Goal: Task Accomplishment & Management: Complete application form

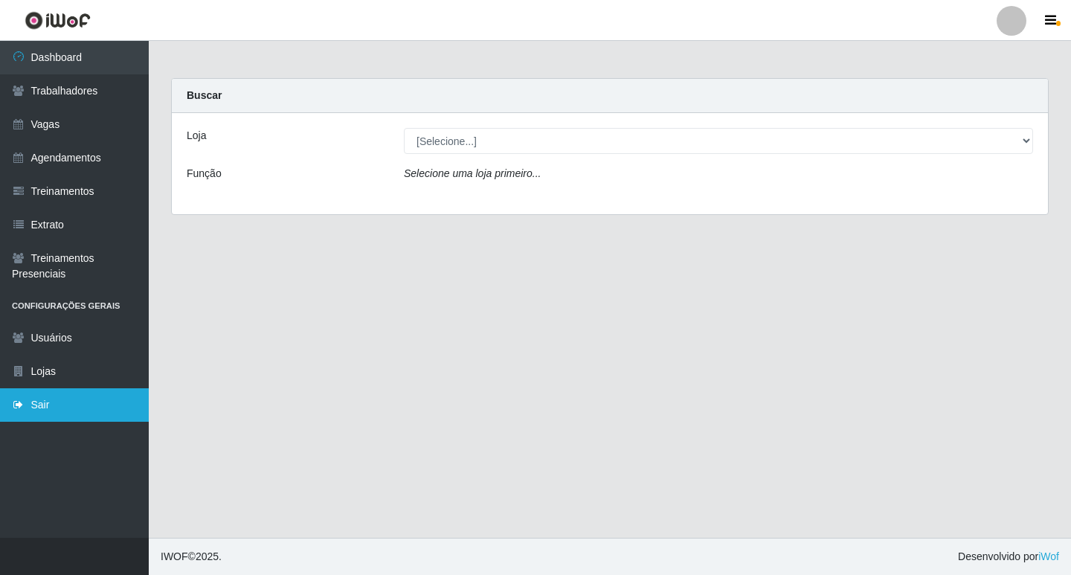
click at [35, 404] on link "Sair" at bounding box center [74, 404] width 149 height 33
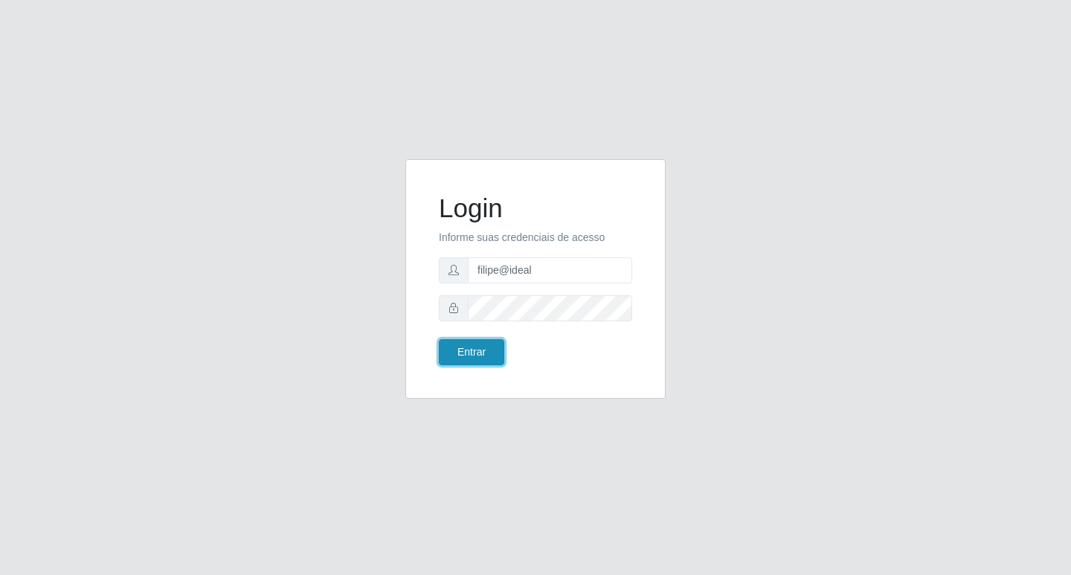
click at [482, 346] on button "Entrar" at bounding box center [471, 352] width 65 height 26
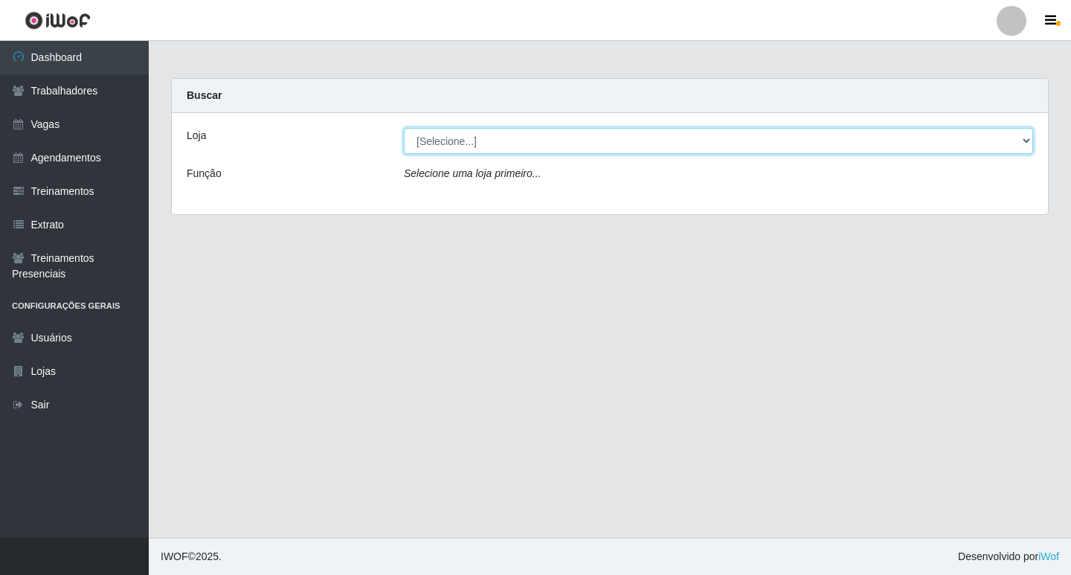
click at [498, 146] on select "[Selecione...] Ideal - Centenário Ideal - Conceição Ideal - Prata" at bounding box center [718, 141] width 629 height 26
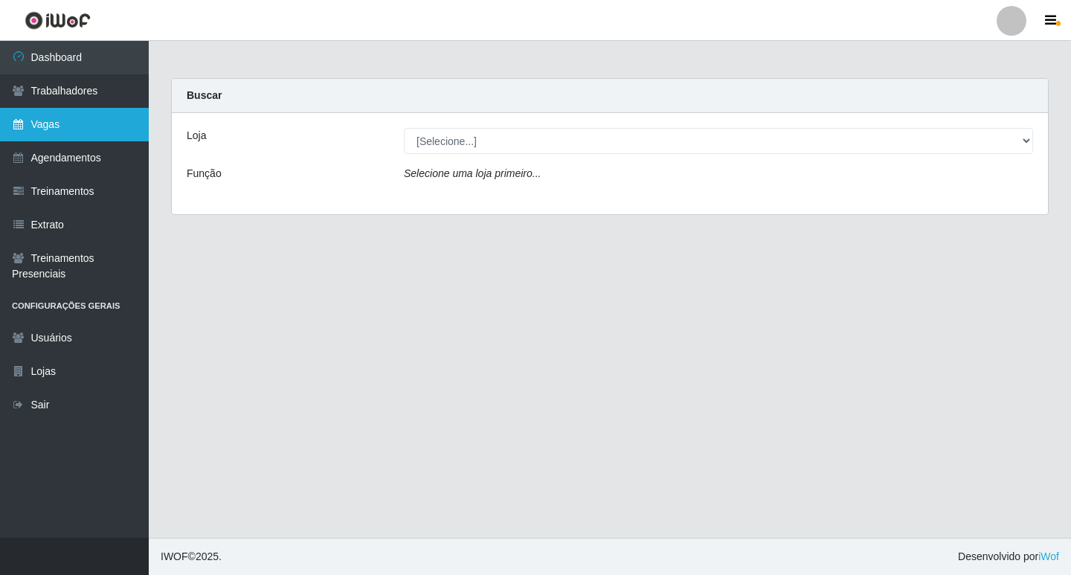
click at [82, 117] on link "Vagas" at bounding box center [74, 124] width 149 height 33
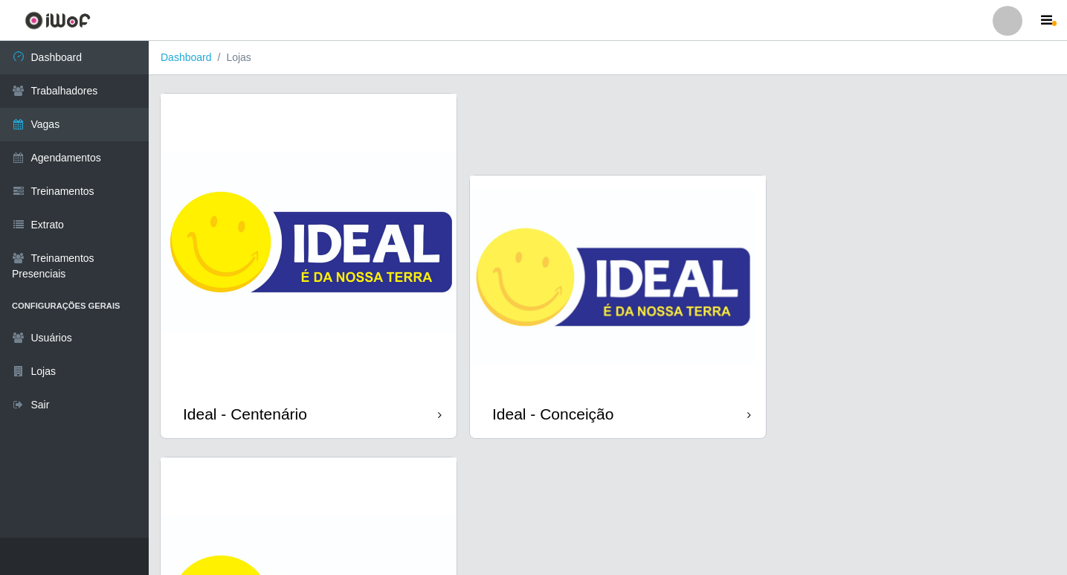
scroll to position [223, 0]
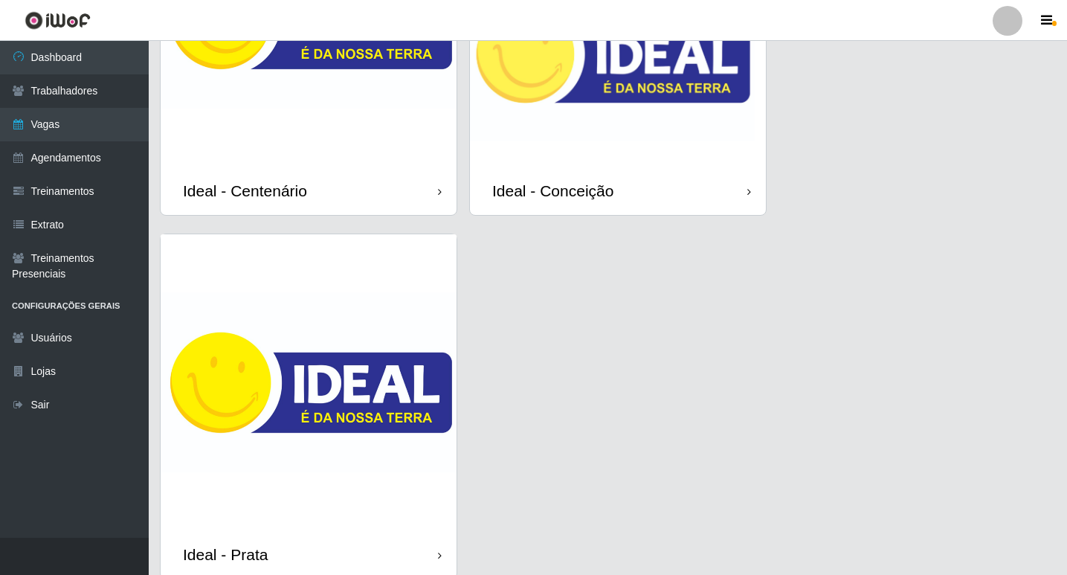
click at [605, 152] on img at bounding box center [618, 59] width 296 height 214
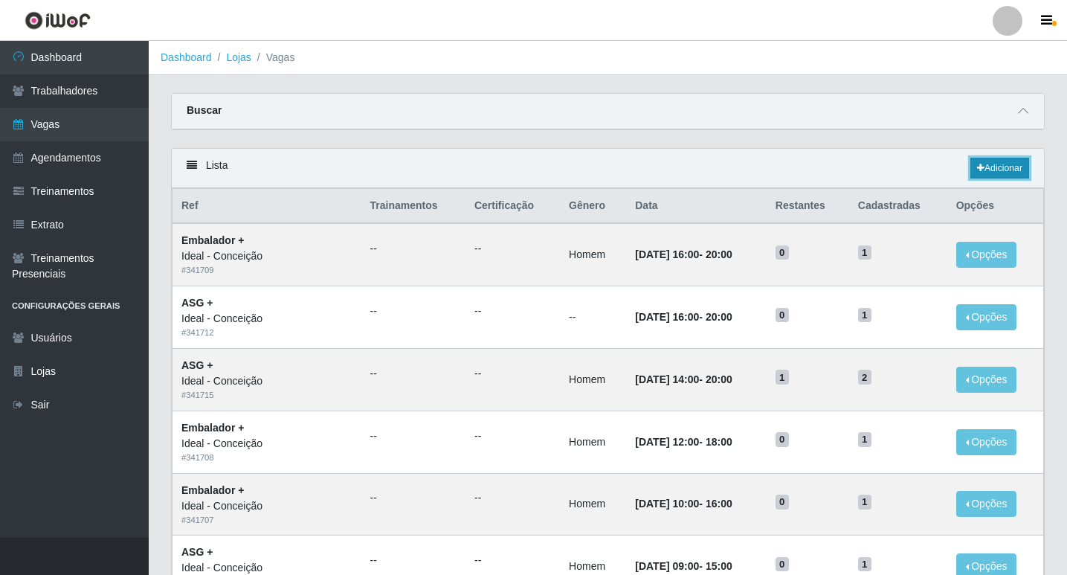
click at [981, 167] on link "Adicionar" at bounding box center [999, 168] width 59 height 21
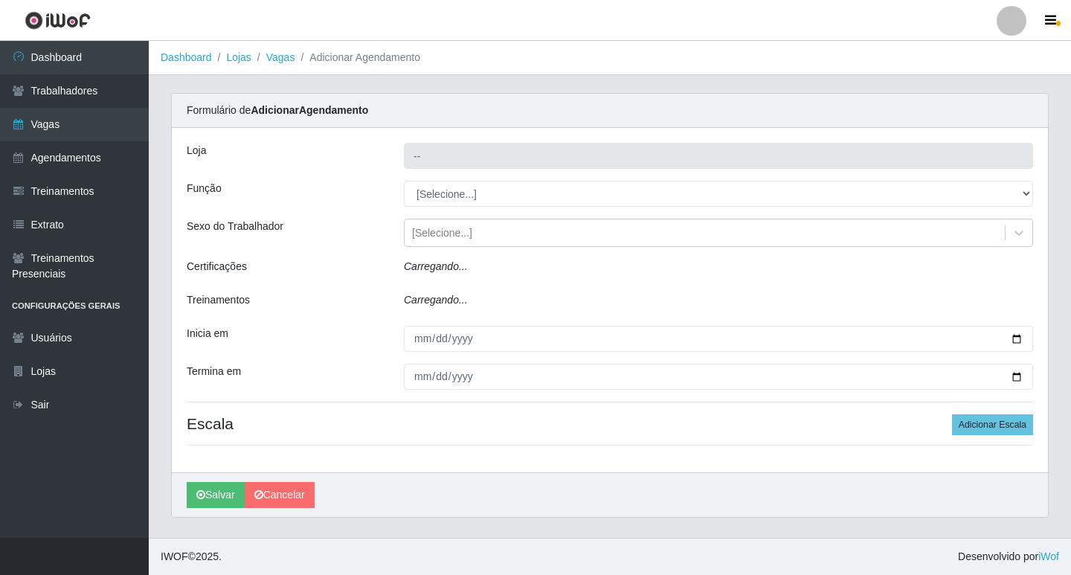
type input "Ideal - Conceição"
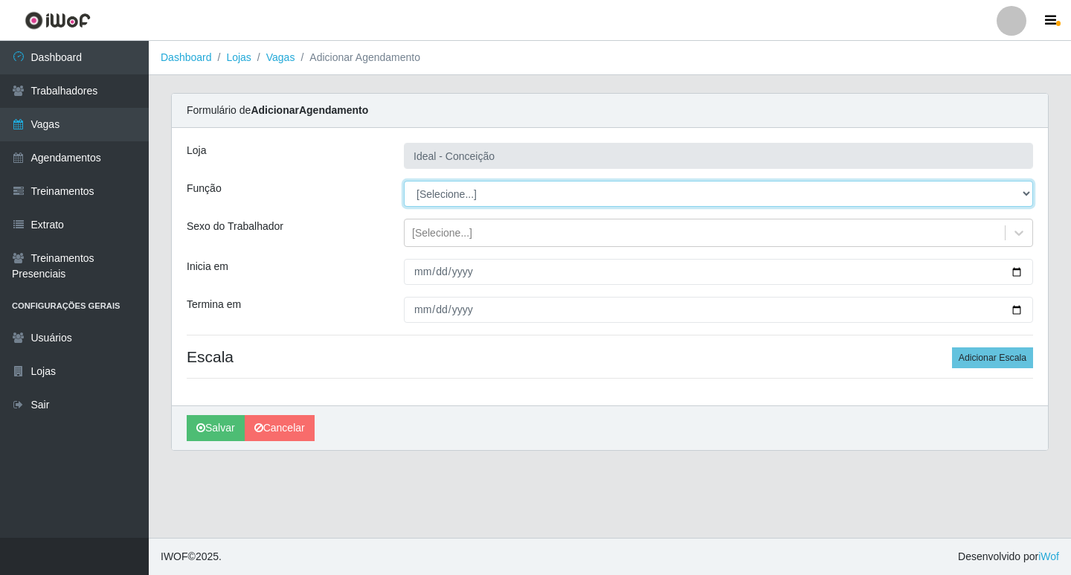
click at [563, 199] on select "[Selecione...] ASG ASG + ASG ++ Auxiliar de Estacionamento Auxiliar de Estacion…" at bounding box center [718, 194] width 629 height 26
click at [994, 188] on select "[Selecione...] ASG ASG + ASG ++ Auxiliar de Estacionamento Auxiliar de Estacion…" at bounding box center [718, 194] width 629 height 26
select select "1"
click at [404, 181] on select "[Selecione...] ASG ASG + ASG ++ Auxiliar de Estacionamento Auxiliar de Estacion…" at bounding box center [718, 194] width 629 height 26
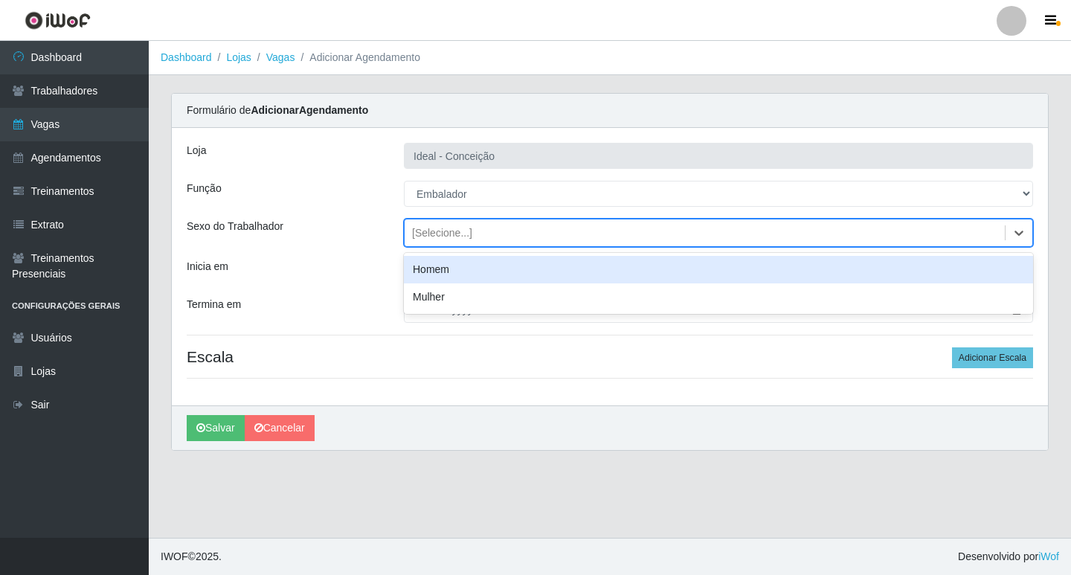
click at [424, 233] on div "[Selecione...]" at bounding box center [442, 233] width 60 height 16
click at [440, 270] on div "Homem" at bounding box center [718, 270] width 629 height 28
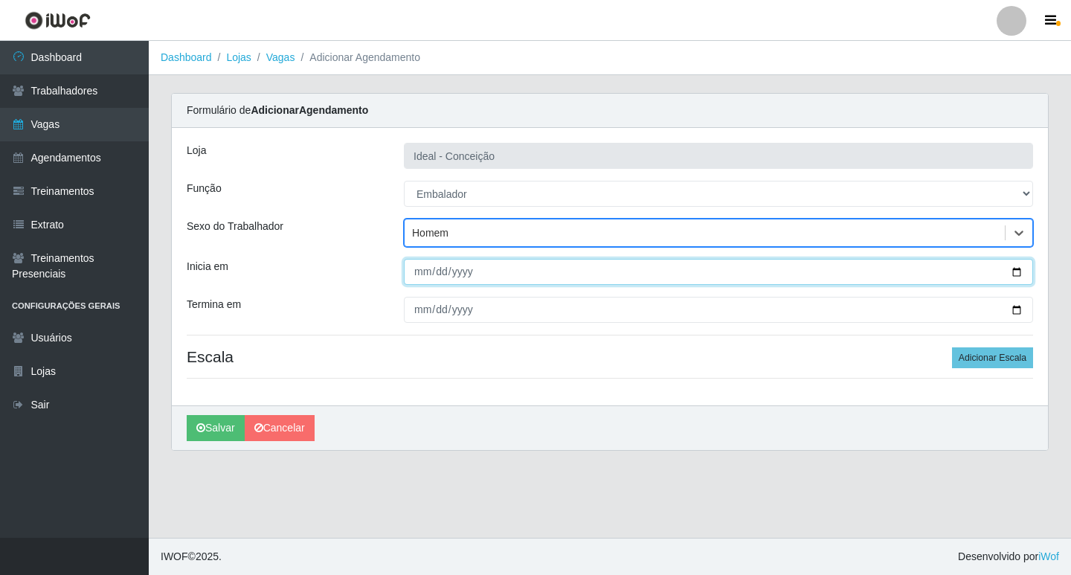
click at [420, 276] on input "Inicia em" at bounding box center [718, 272] width 629 height 26
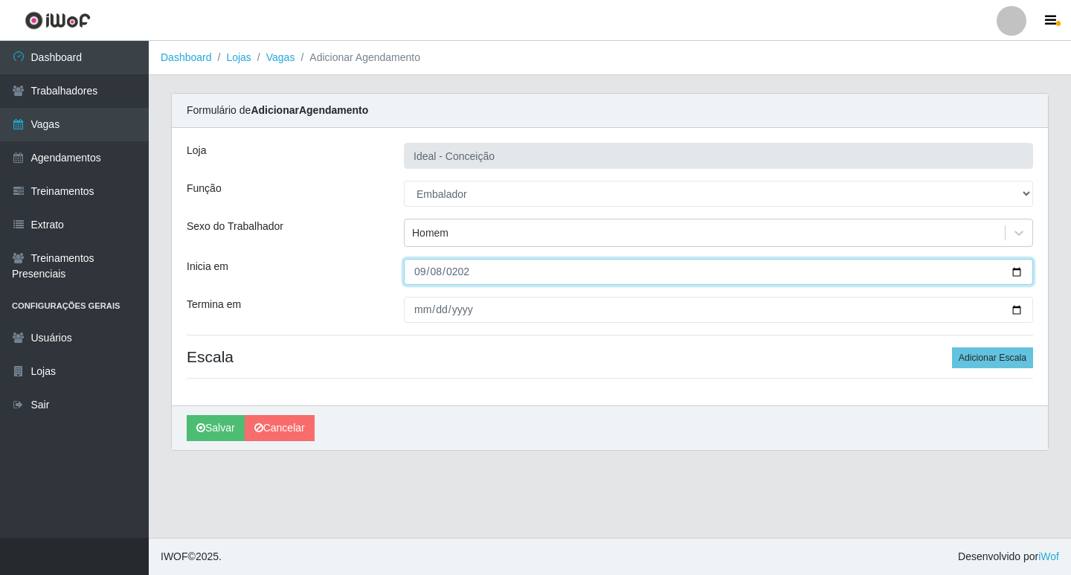
type input "2025-09-08"
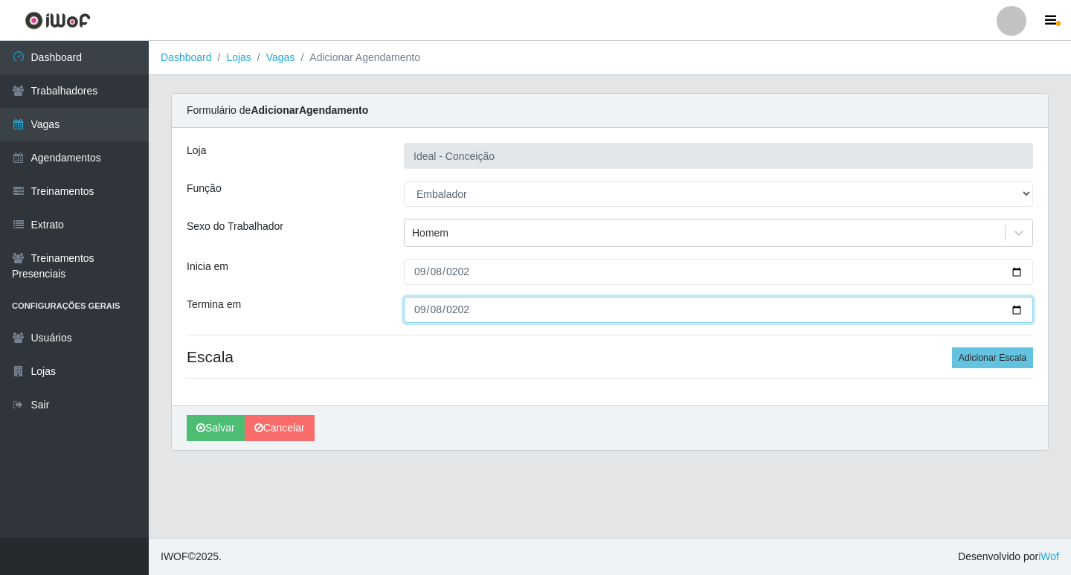
type input "2025-09-08"
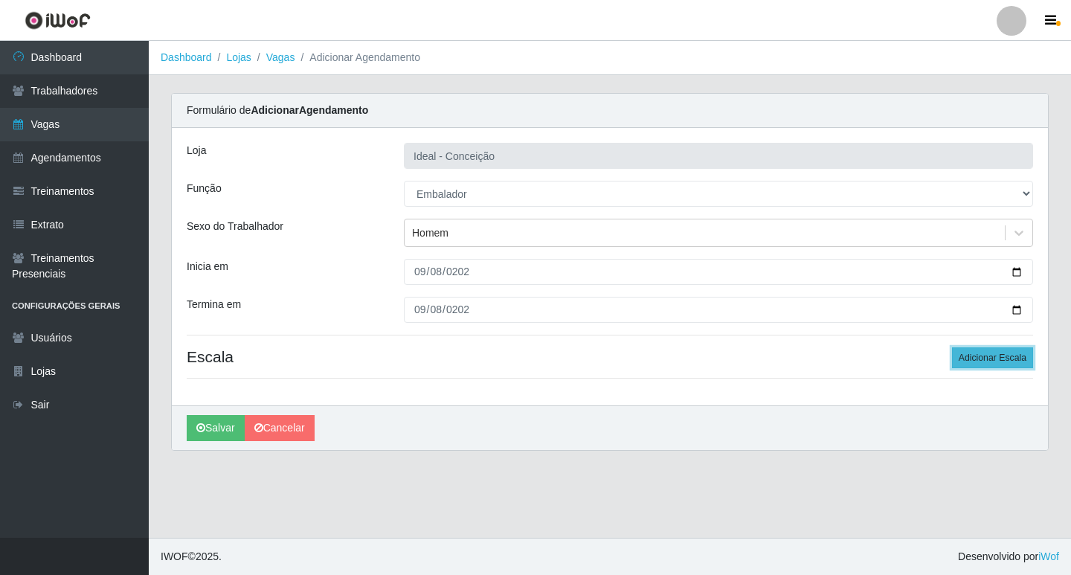
click at [993, 363] on button "Adicionar Escala" at bounding box center [992, 357] width 81 height 21
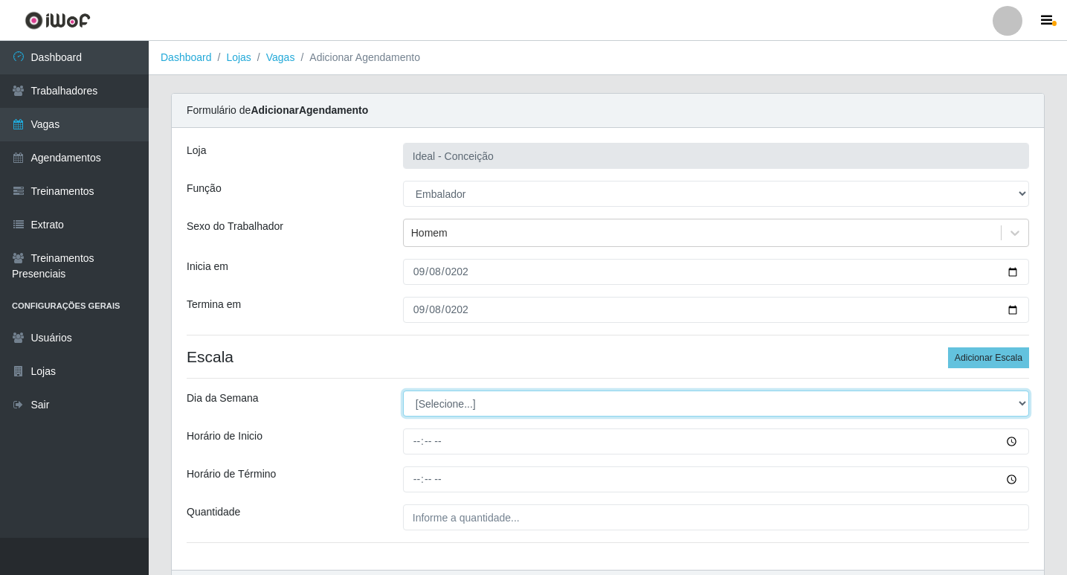
click at [442, 395] on select "[Selecione...] Segunda Terça Quarta Quinta Sexta Sábado Domingo" at bounding box center [716, 403] width 626 height 26
select select "1"
click at [403, 390] on select "[Selecione...] Segunda Terça Quarta Quinta Sexta Sábado Domingo" at bounding box center [716, 403] width 626 height 26
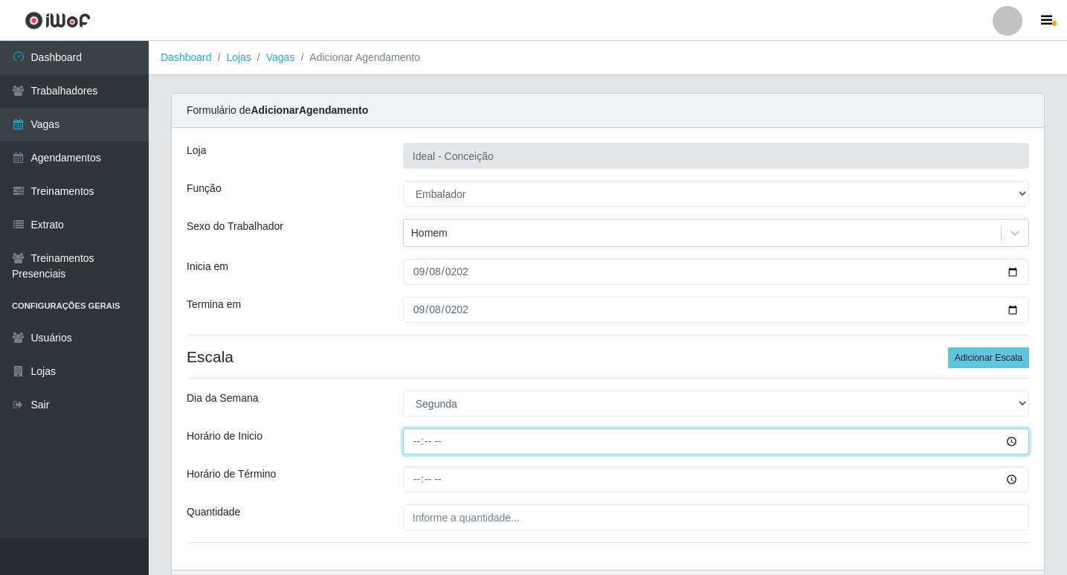
click at [419, 448] on input "Horário de Inicio" at bounding box center [716, 441] width 626 height 26
type input "12:00"
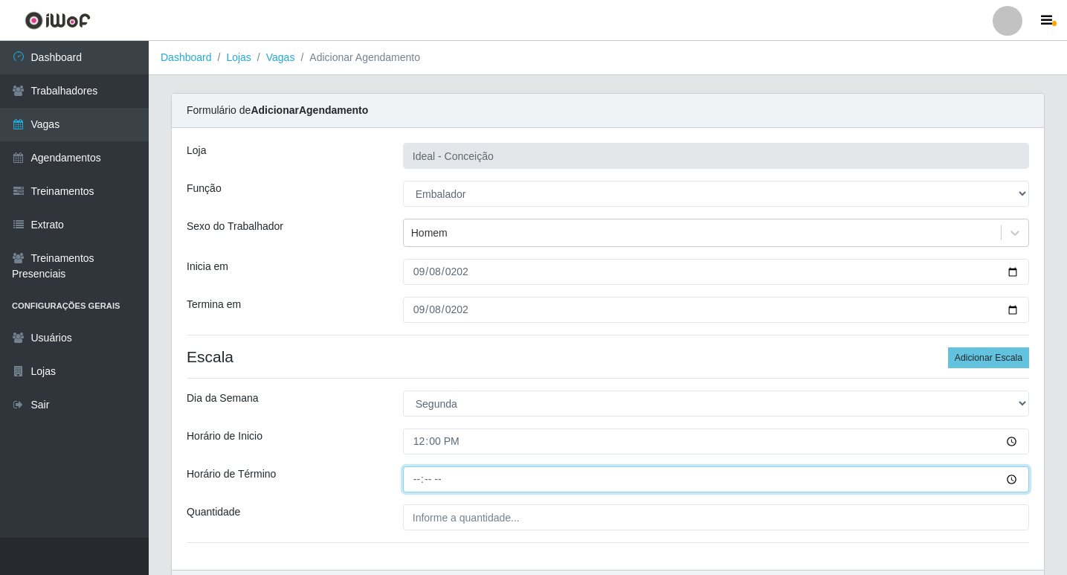
type input "18:00"
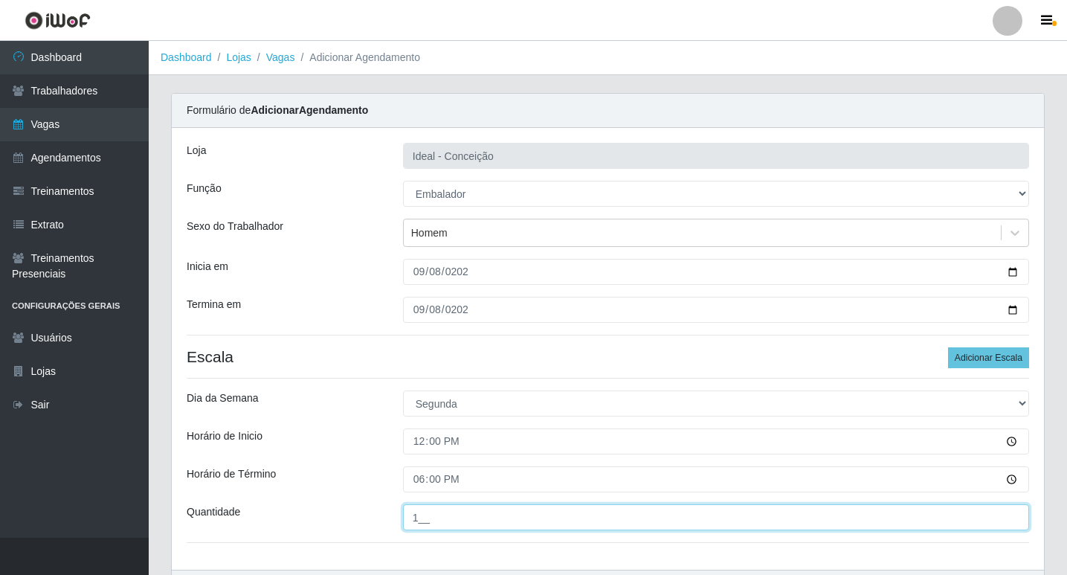
type input "1__"
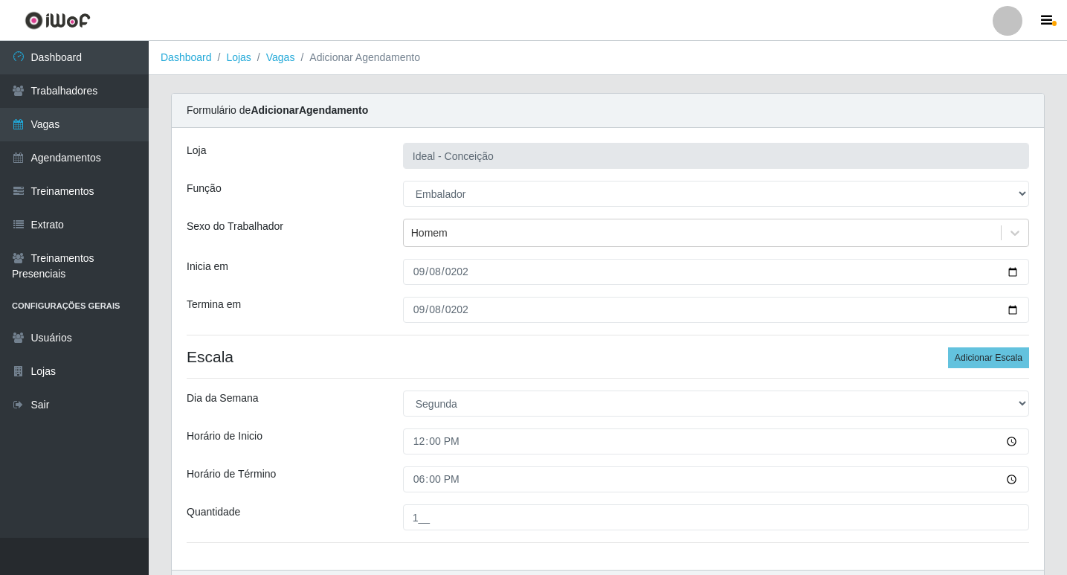
scroll to position [95, 0]
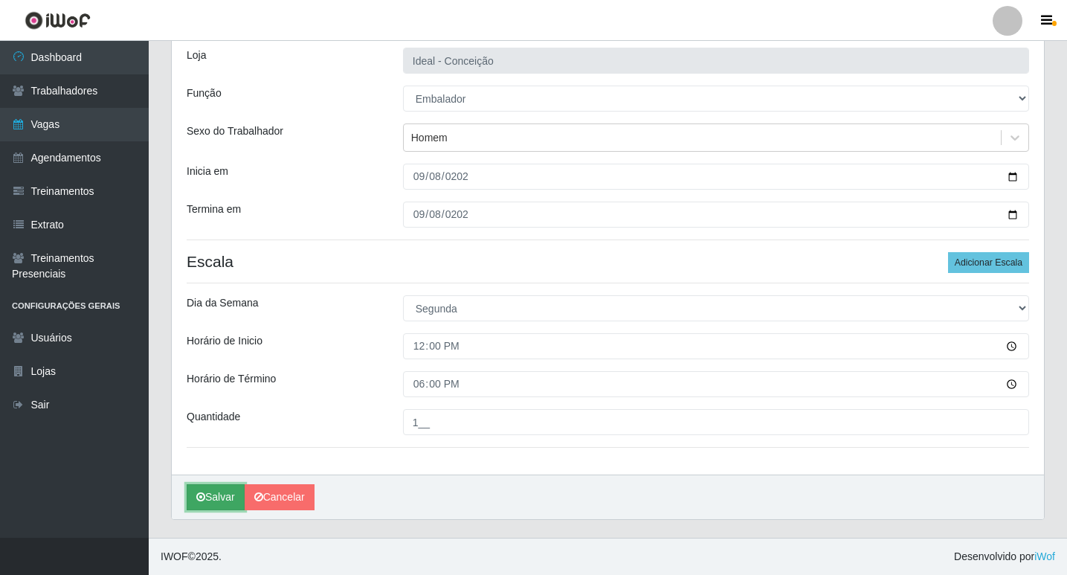
click at [213, 497] on button "Salvar" at bounding box center [216, 497] width 58 height 26
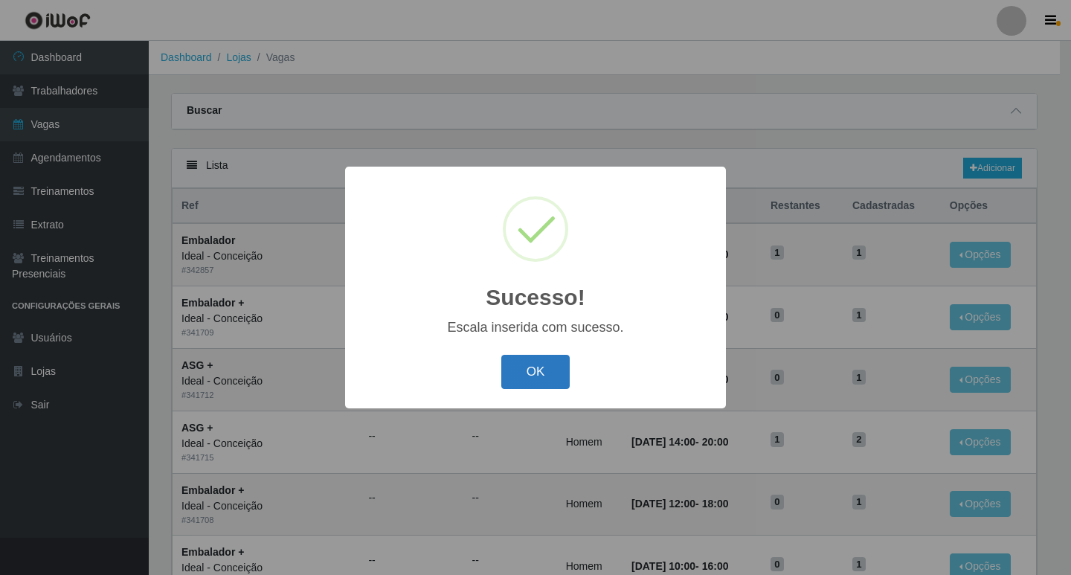
click at [539, 364] on button "OK" at bounding box center [535, 372] width 69 height 35
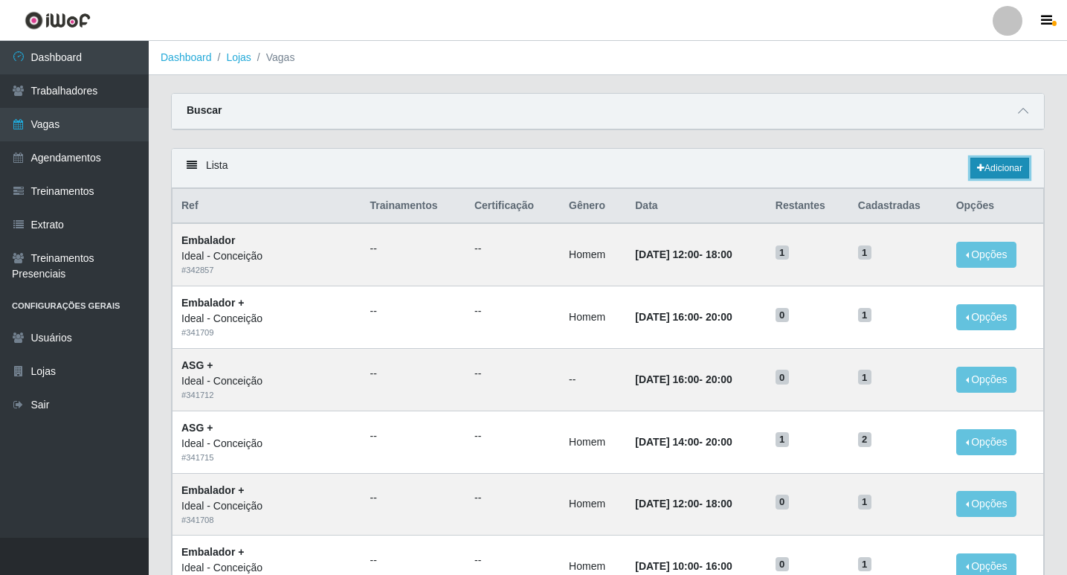
click at [985, 162] on link "Adicionar" at bounding box center [999, 168] width 59 height 21
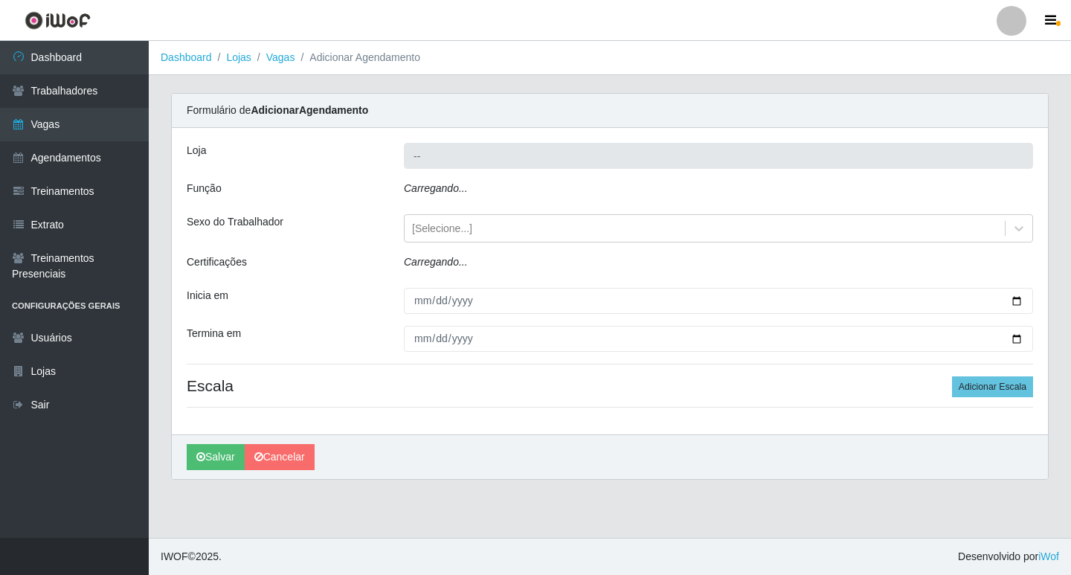
type input "Ideal - Conceição"
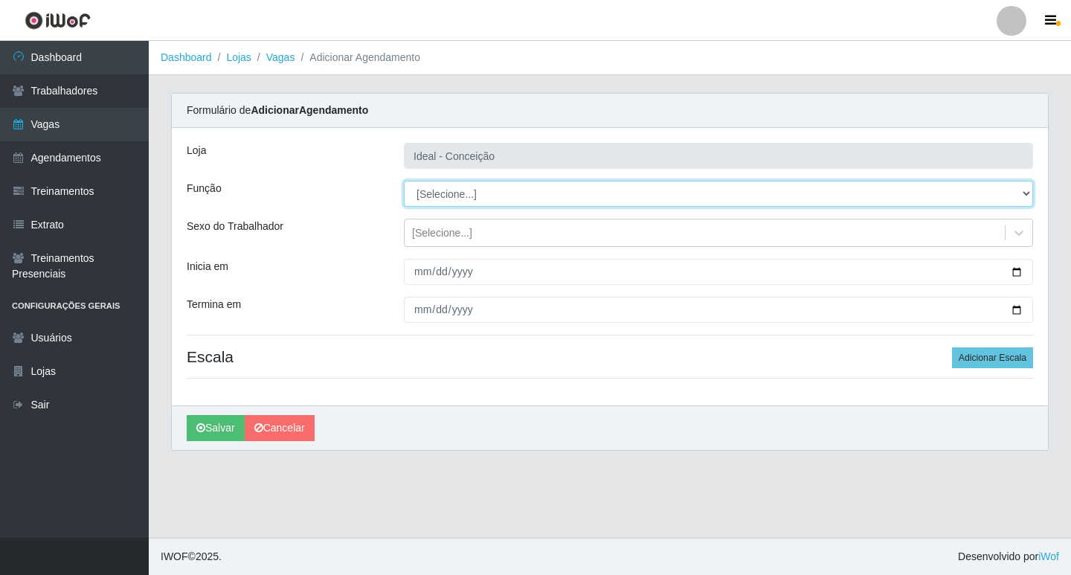
click at [495, 196] on select "[Selecione...] ASG ASG + ASG ++ Auxiliar de Estacionamento Auxiliar de Estacion…" at bounding box center [718, 194] width 629 height 26
select select "1"
click at [404, 181] on select "[Selecione...] ASG ASG + ASG ++ Auxiliar de Estacionamento Auxiliar de Estacion…" at bounding box center [718, 194] width 629 height 26
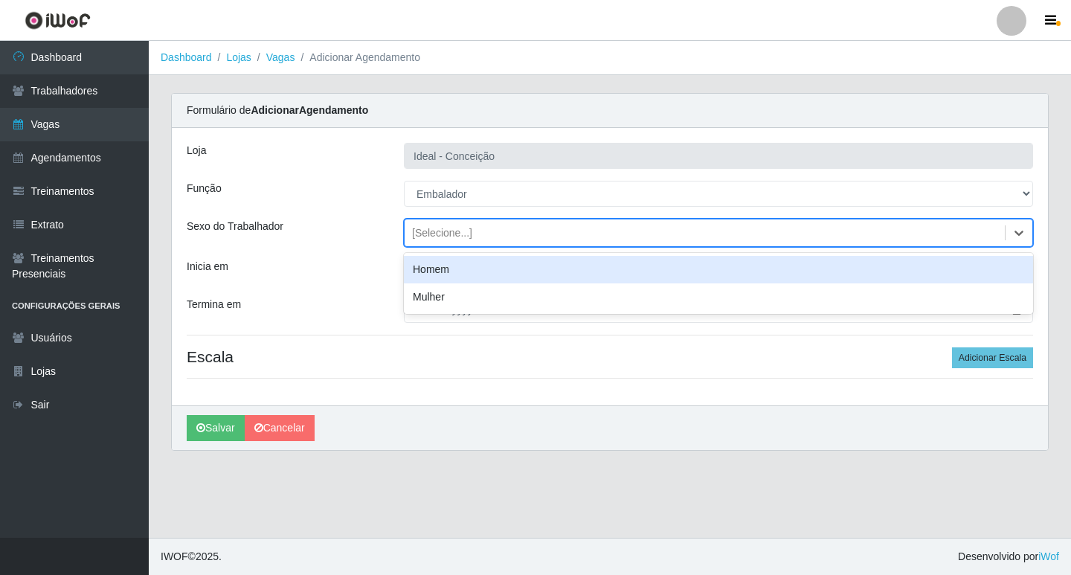
click at [461, 244] on div "[Selecione...]" at bounding box center [704, 233] width 600 height 25
click at [445, 269] on div "Homem" at bounding box center [718, 270] width 629 height 28
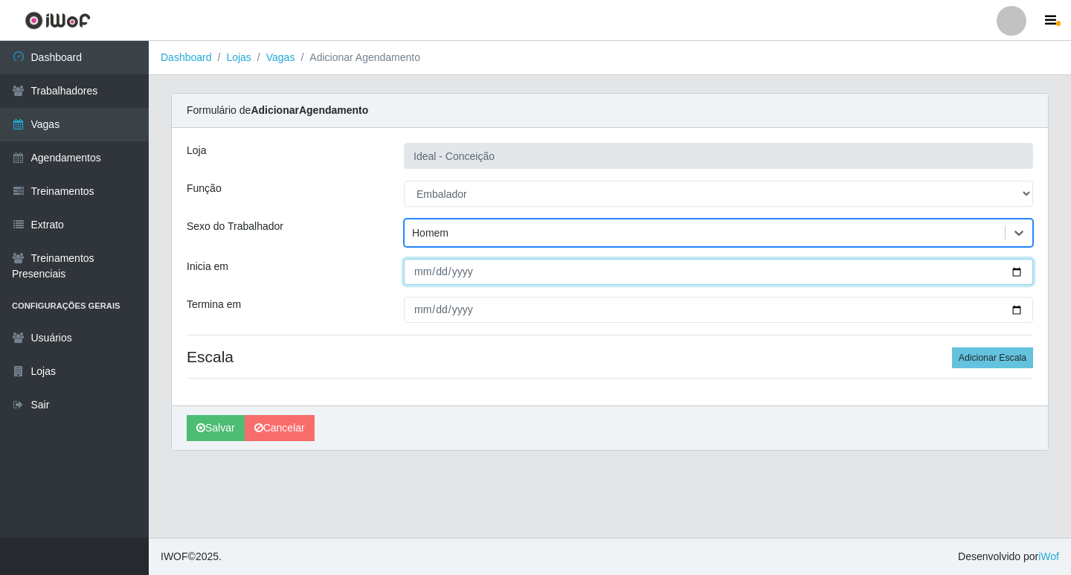
click at [424, 274] on input "Inicia em" at bounding box center [718, 272] width 629 height 26
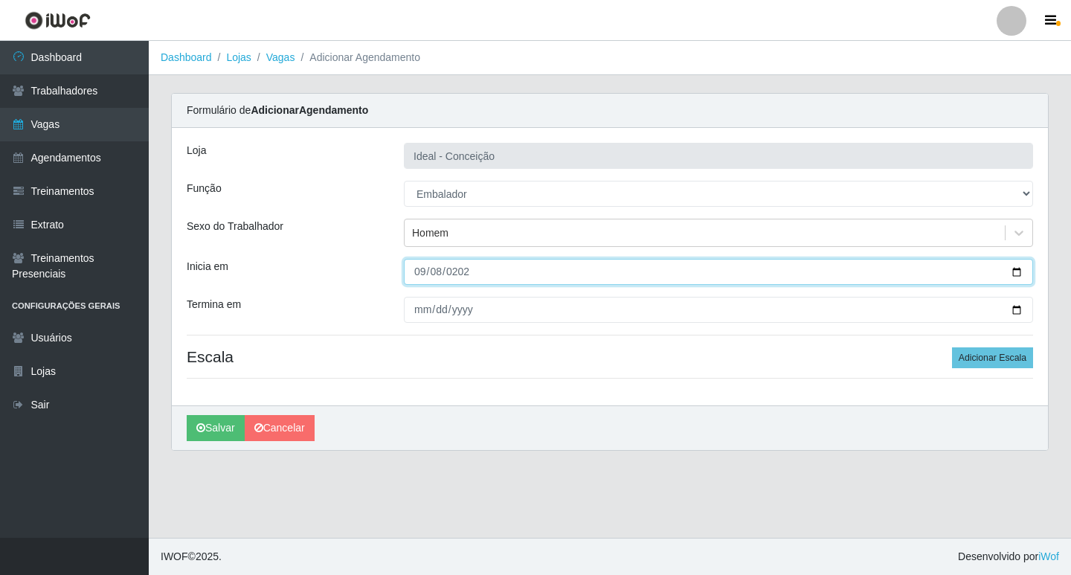
type input "2025-09-08"
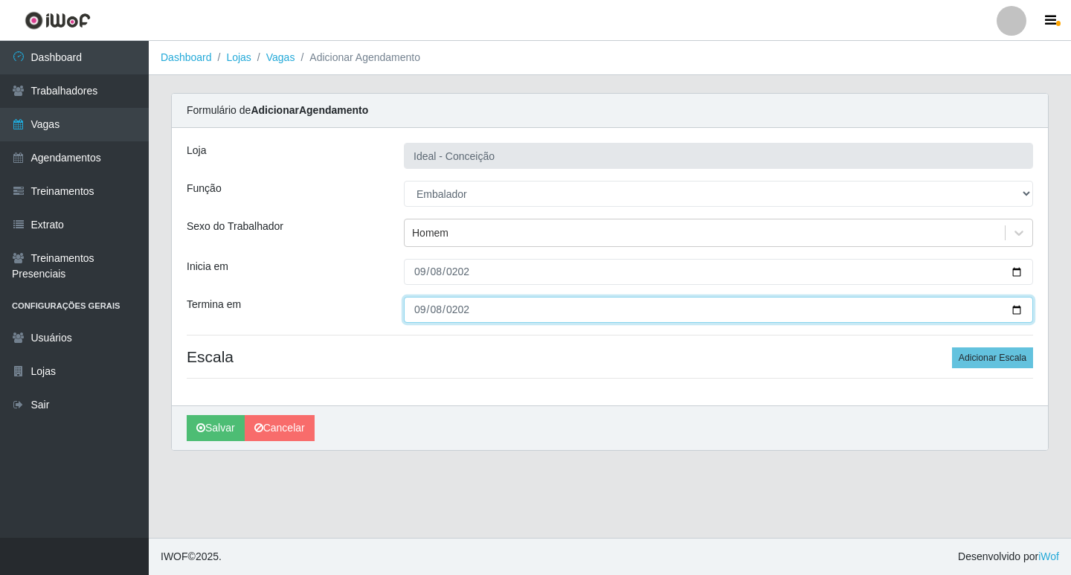
type input "2025-09-08"
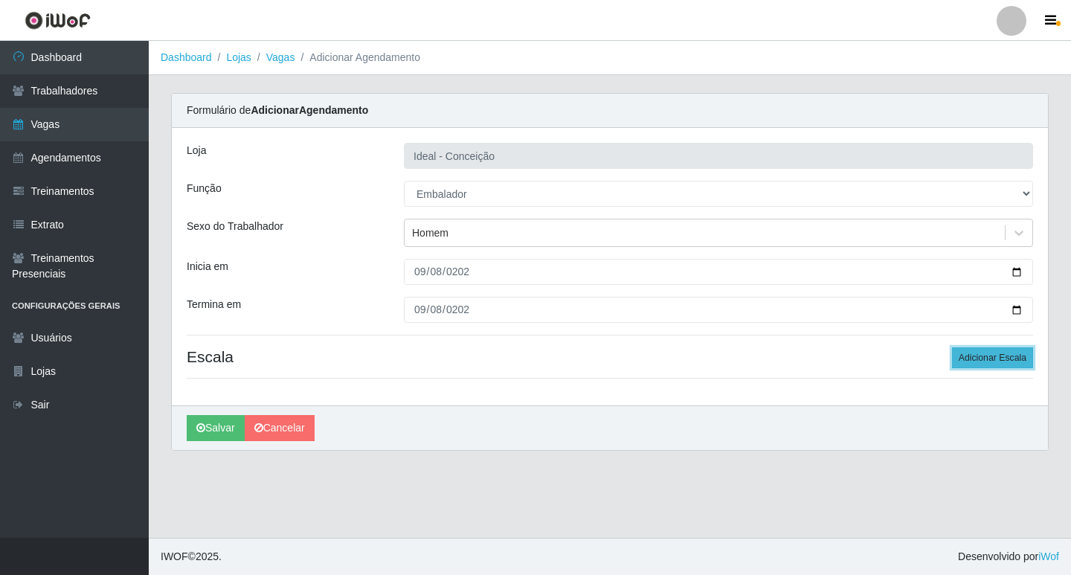
click at [1005, 355] on button "Adicionar Escala" at bounding box center [992, 357] width 81 height 21
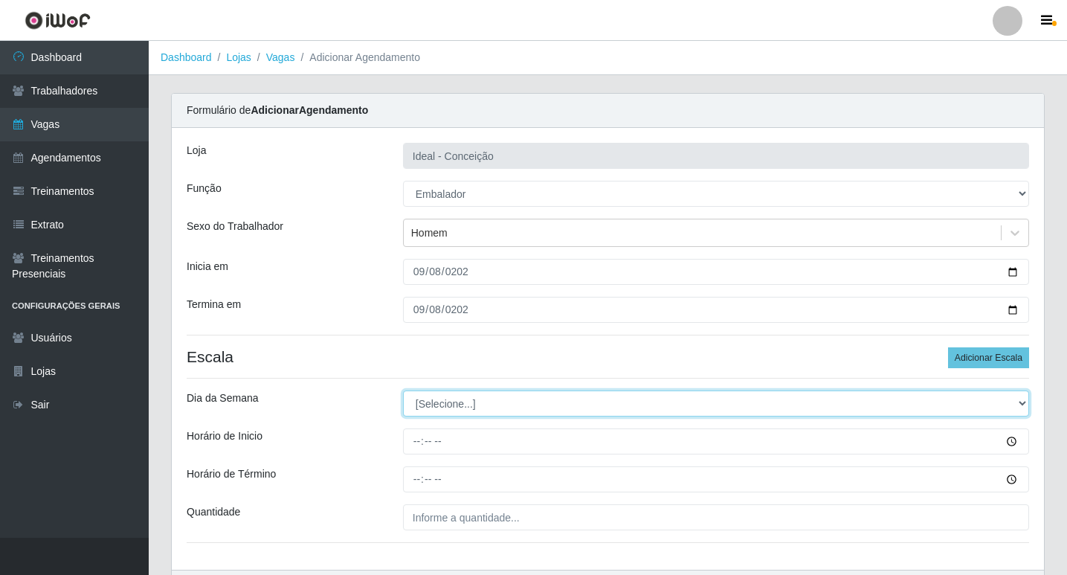
click at [422, 407] on select "[Selecione...] Segunda Terça Quarta Quinta Sexta Sábado Domingo" at bounding box center [716, 403] width 626 height 26
select select "1"
click at [403, 390] on select "[Selecione...] Segunda Terça Quarta Quinta Sexta Sábado Domingo" at bounding box center [716, 403] width 626 height 26
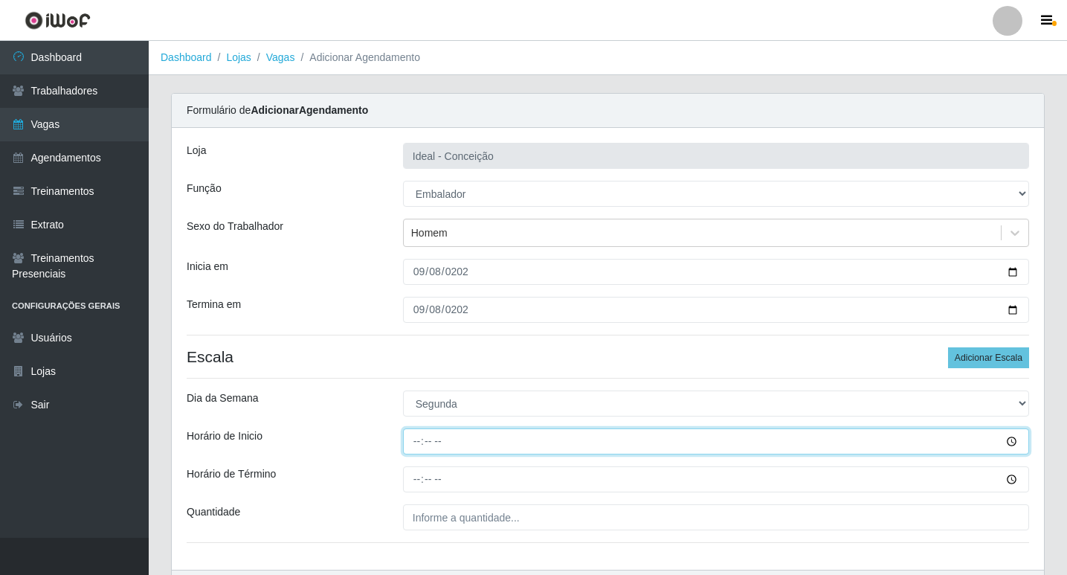
click at [410, 443] on input "Horário de Inicio" at bounding box center [716, 441] width 626 height 26
type input "16:00"
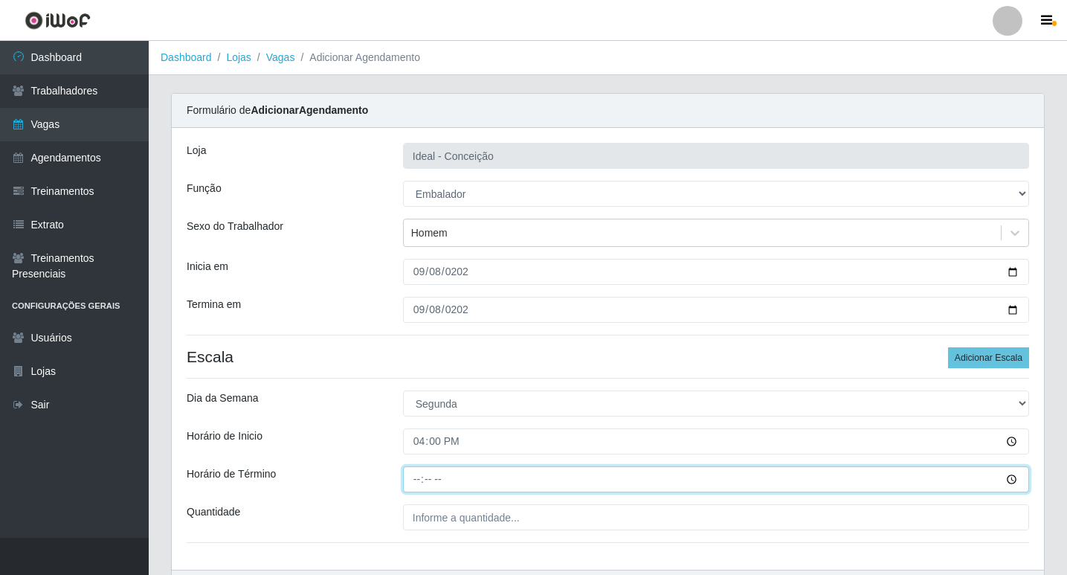
type input "22:00"
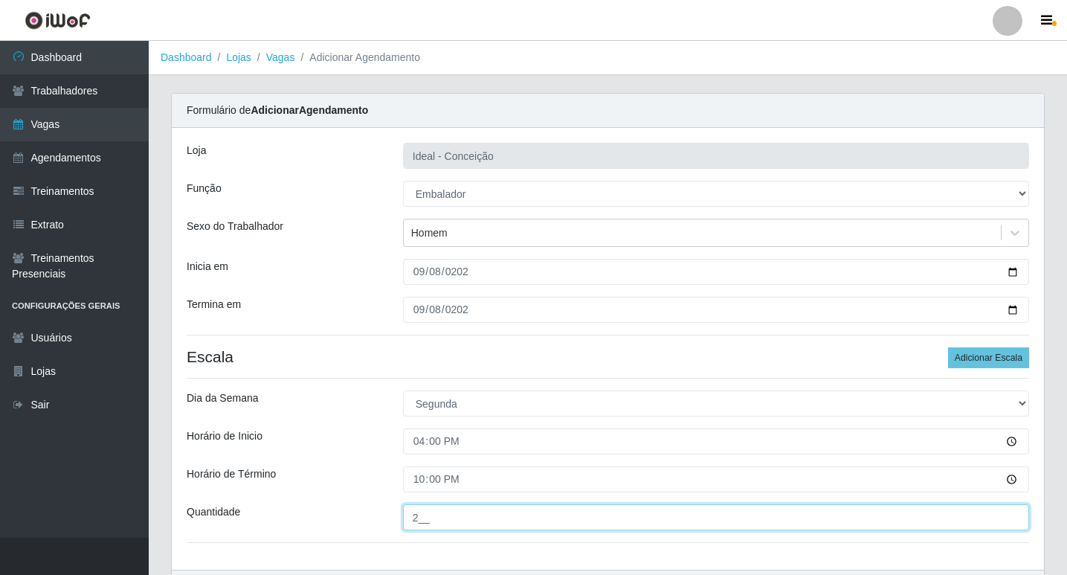
type input "2__"
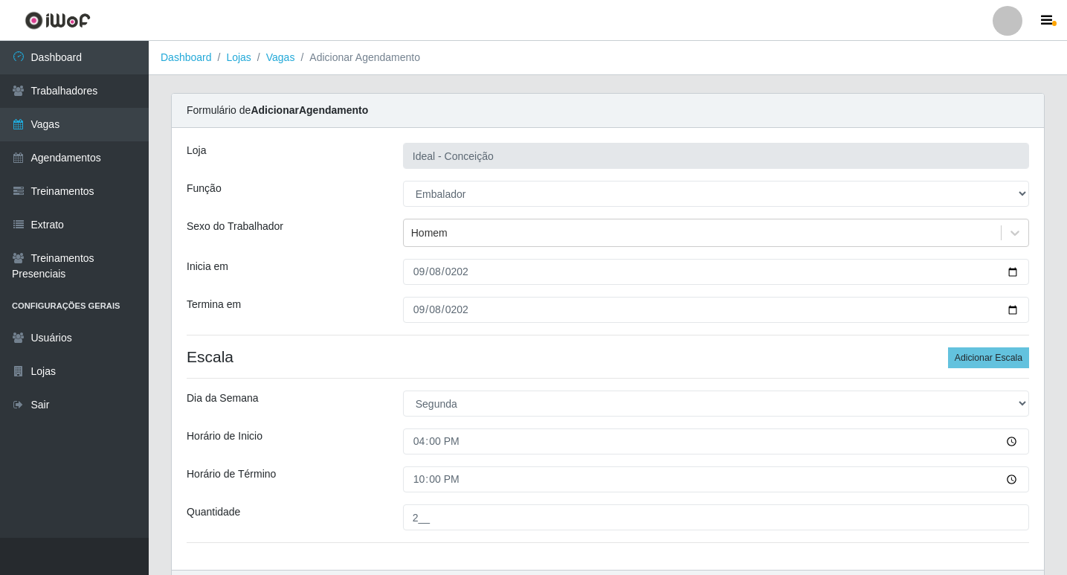
scroll to position [95, 0]
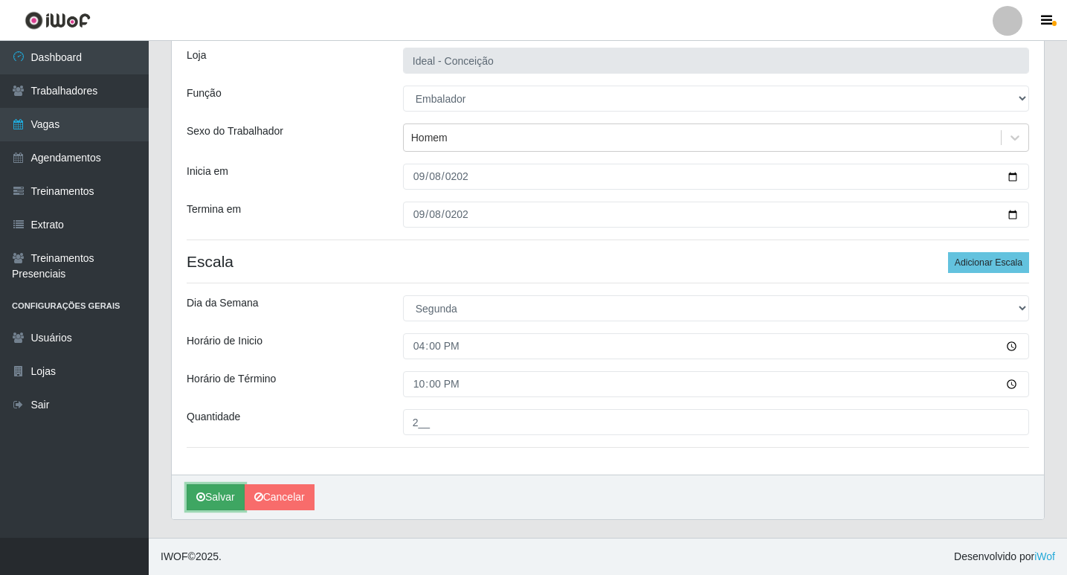
click at [201, 493] on icon "submit" at bounding box center [200, 496] width 9 height 10
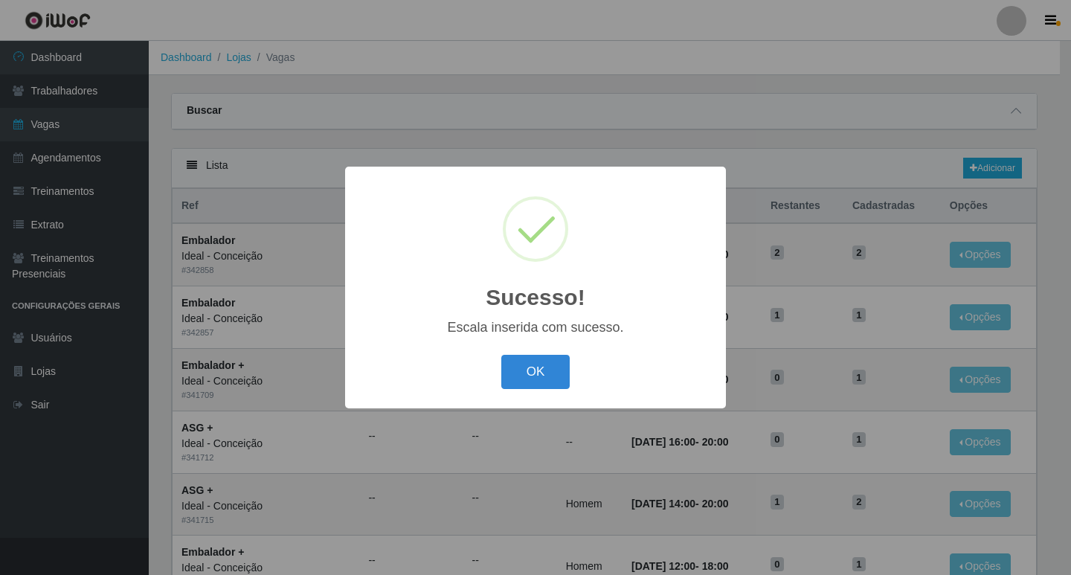
click at [575, 361] on div "OK Cancel" at bounding box center [535, 371] width 351 height 42
click at [559, 368] on button "OK" at bounding box center [535, 372] width 69 height 35
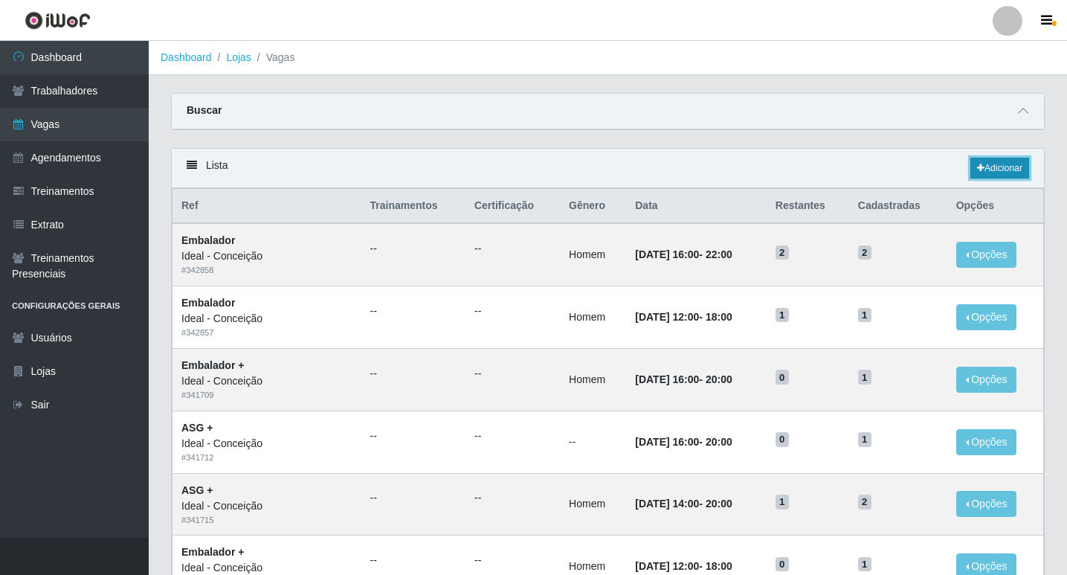
click at [992, 170] on link "Adicionar" at bounding box center [999, 168] width 59 height 21
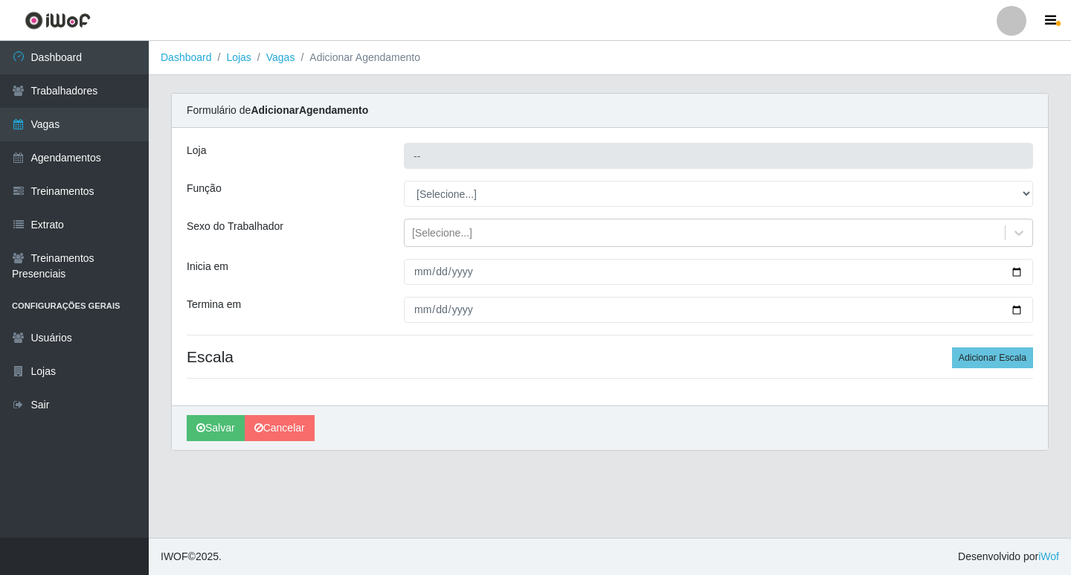
type input "Ideal - Conceição"
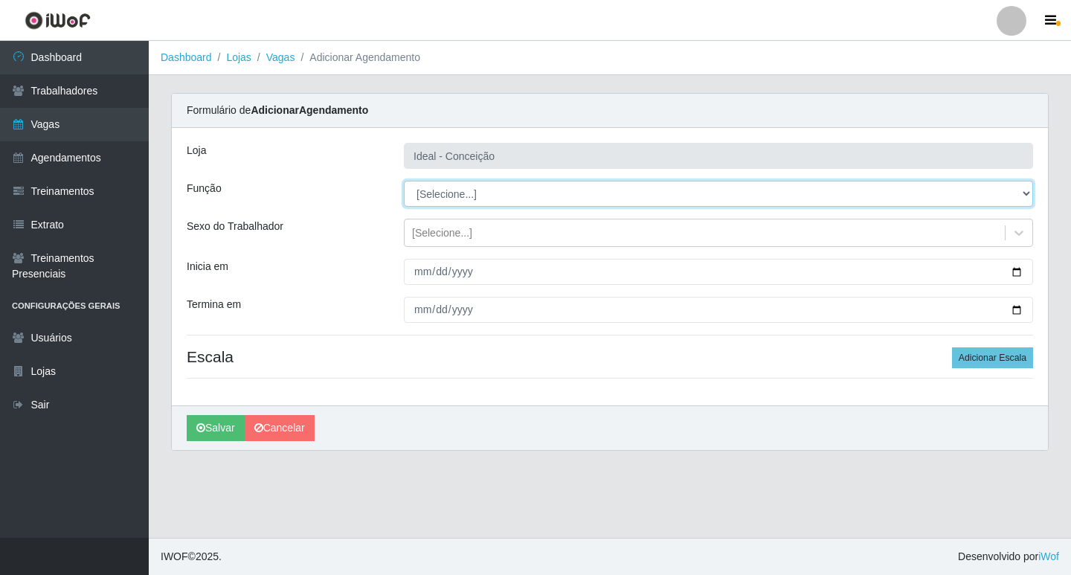
click at [442, 198] on select "[Selecione...] ASG ASG + ASG ++ Auxiliar de Estacionamento Auxiliar de Estacion…" at bounding box center [718, 194] width 629 height 26
select select "16"
click at [404, 181] on select "[Selecione...] ASG ASG + ASG ++ Auxiliar de Estacionamento Auxiliar de Estacion…" at bounding box center [718, 194] width 629 height 26
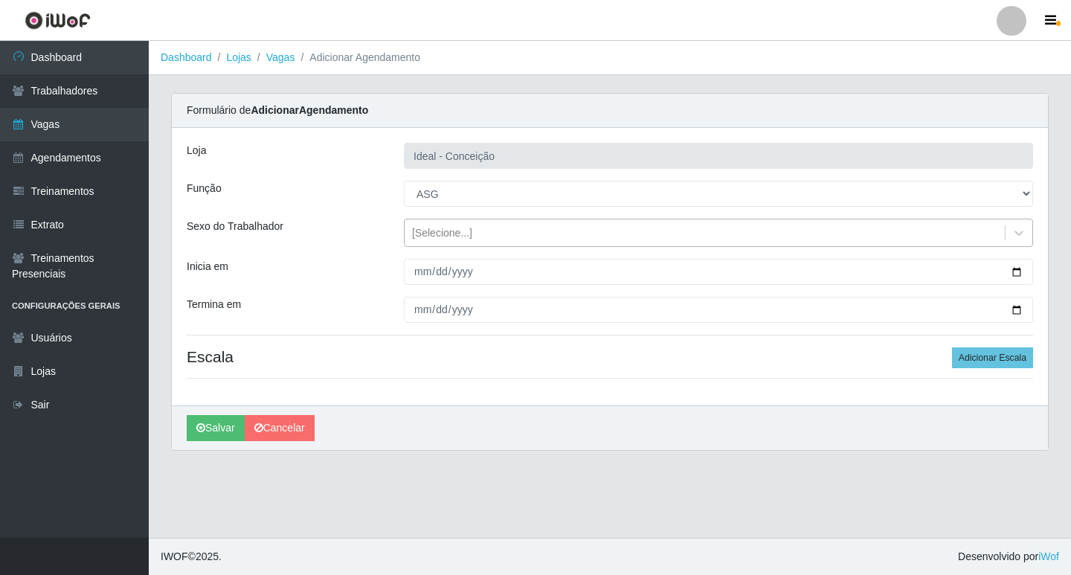
click at [418, 233] on div "[Selecione...]" at bounding box center [442, 233] width 60 height 16
click at [388, 251] on div "Loja Ideal - Conceição Função [Selecione...] ASG ASG + ASG ++ Auxiliar de Estac…" at bounding box center [610, 266] width 876 height 277
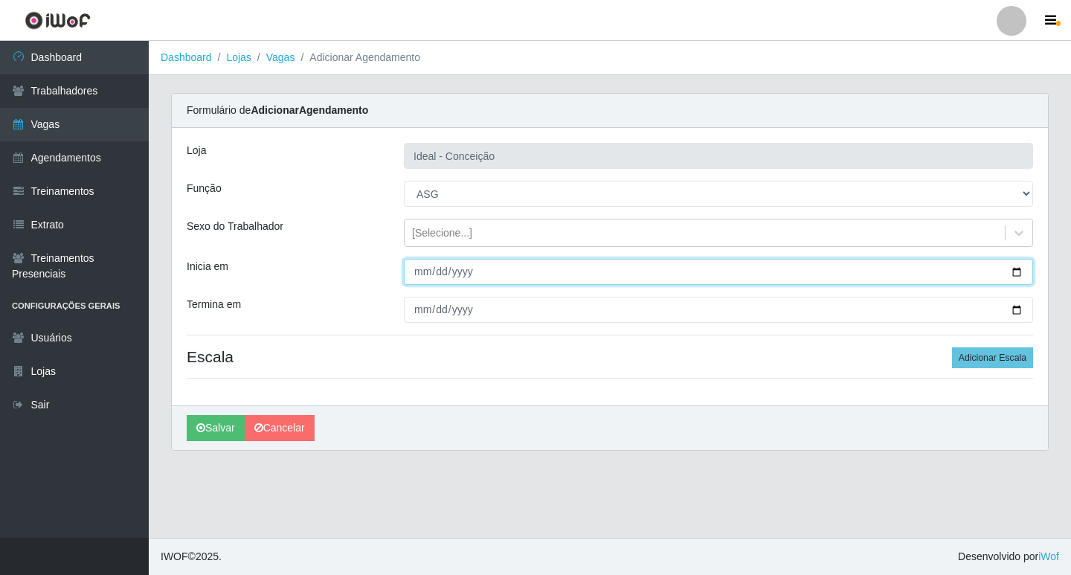
click at [420, 266] on input "Inicia em" at bounding box center [718, 272] width 629 height 26
type input "2025-09-08"
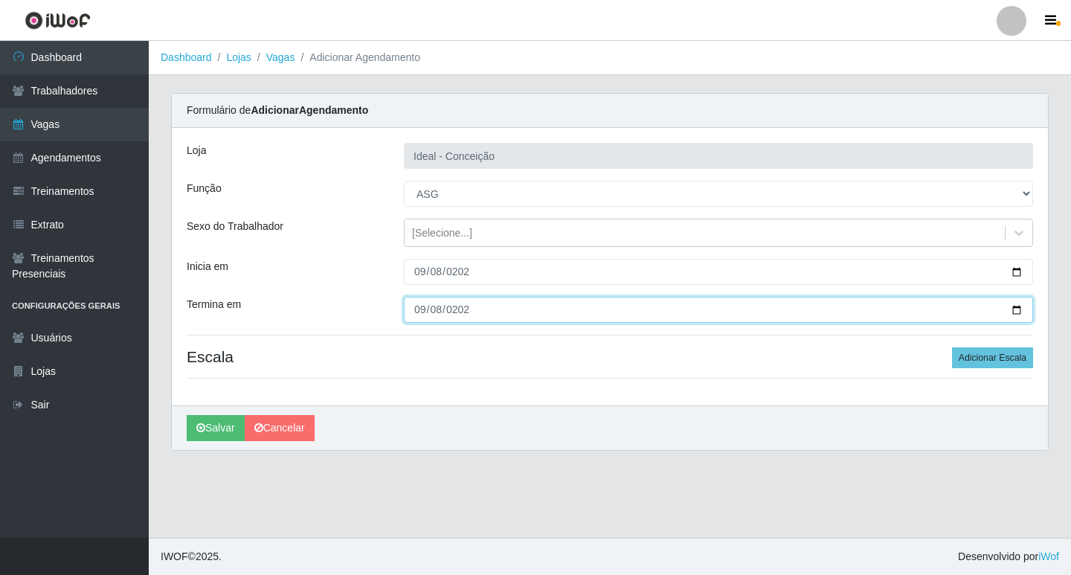
type input "2025-09-08"
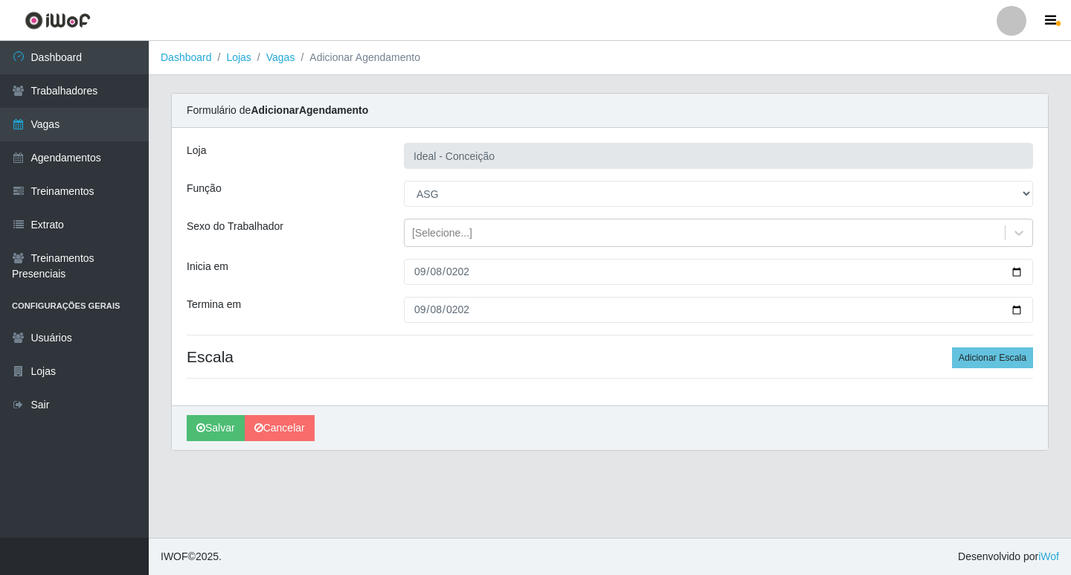
click at [986, 343] on div "Loja Ideal - Conceição Função [Selecione...] ASG ASG + ASG ++ Auxiliar de Estac…" at bounding box center [610, 266] width 876 height 277
click at [984, 357] on button "Adicionar Escala" at bounding box center [992, 357] width 81 height 21
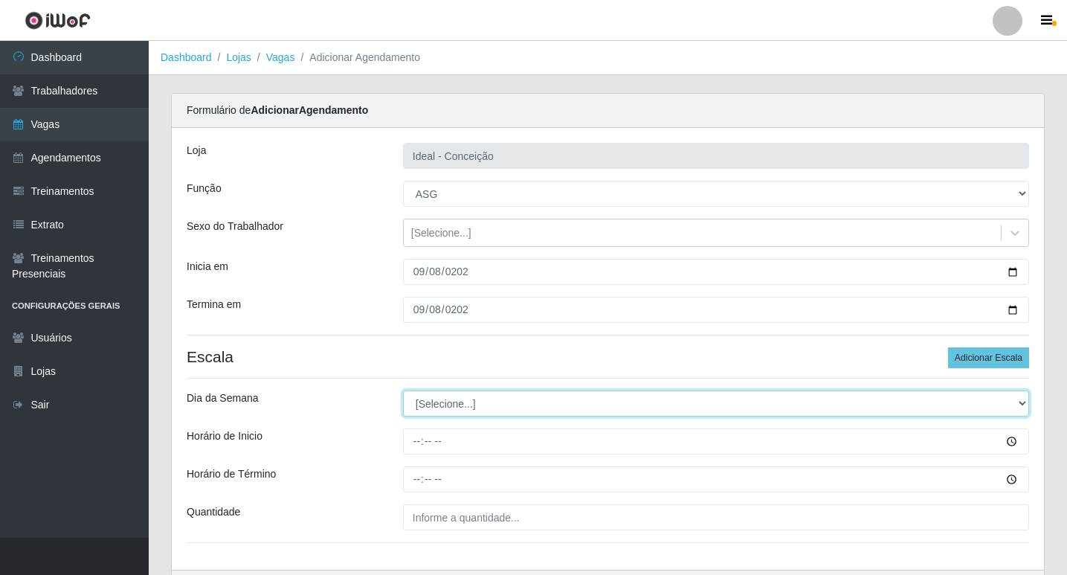
click at [442, 402] on select "[Selecione...] Segunda Terça Quarta Quinta Sexta Sábado Domingo" at bounding box center [716, 403] width 626 height 26
select select "1"
click at [403, 390] on select "[Selecione...] Segunda Terça Quarta Quinta Sexta Sábado Domingo" at bounding box center [716, 403] width 626 height 26
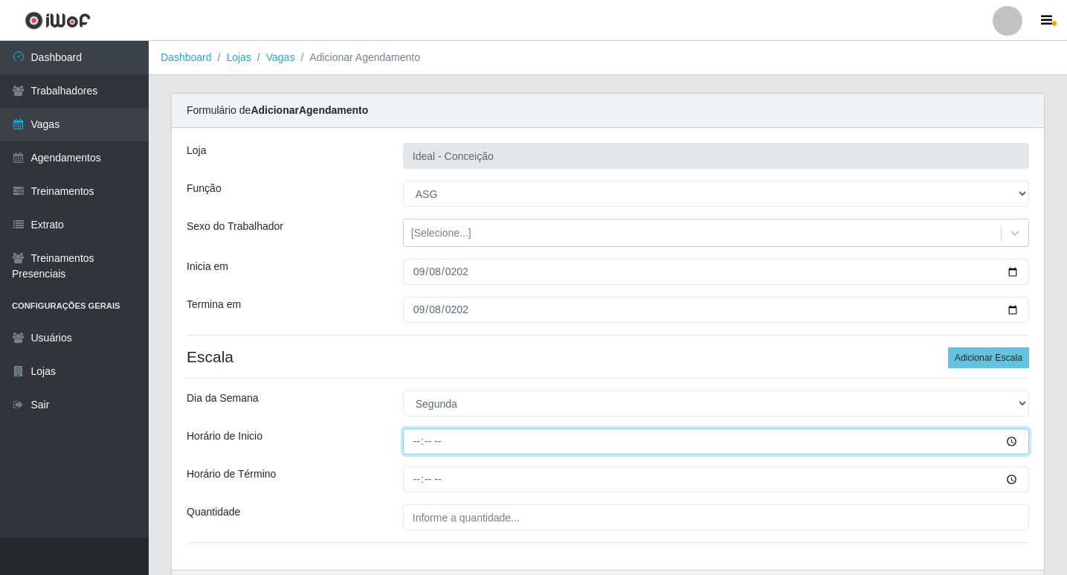
click at [429, 440] on input "Horário de Inicio" at bounding box center [716, 441] width 626 height 26
click at [415, 440] on input "Horário de Inicio" at bounding box center [716, 441] width 626 height 26
type input "12:00"
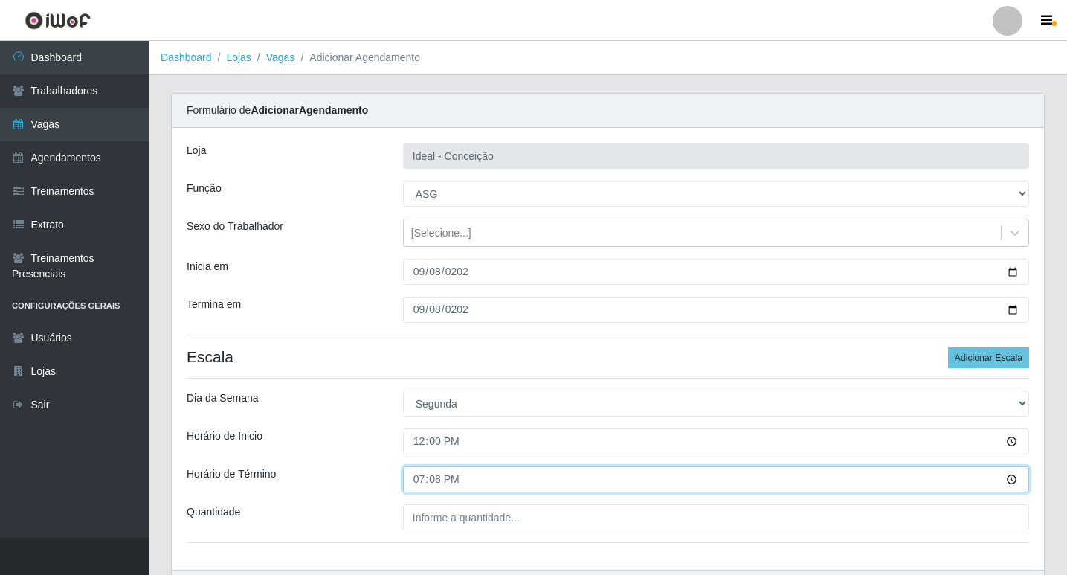
click at [418, 476] on input "19:08" at bounding box center [716, 479] width 626 height 26
type input "18:00"
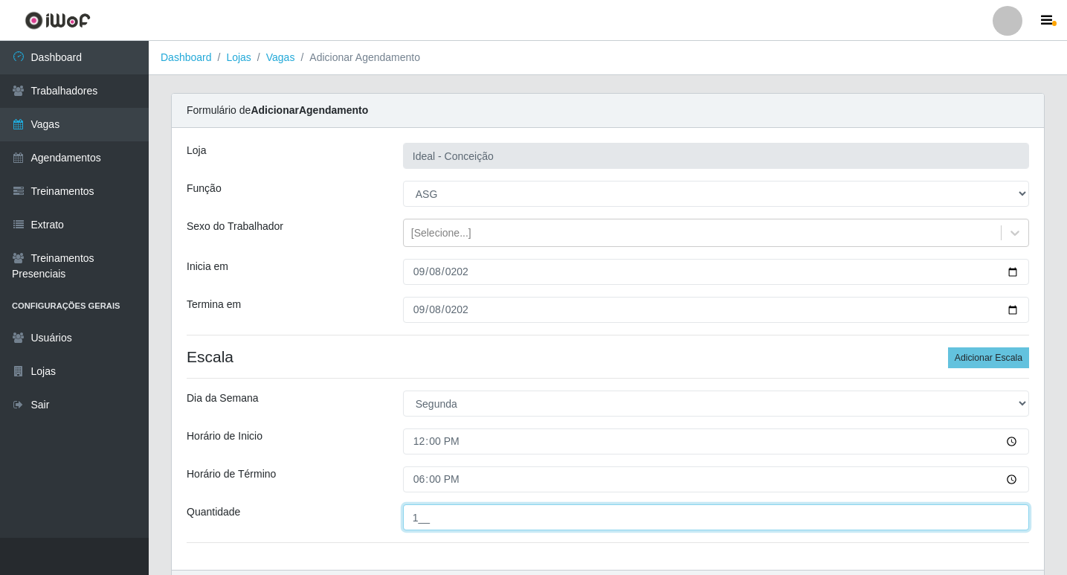
scroll to position [95, 0]
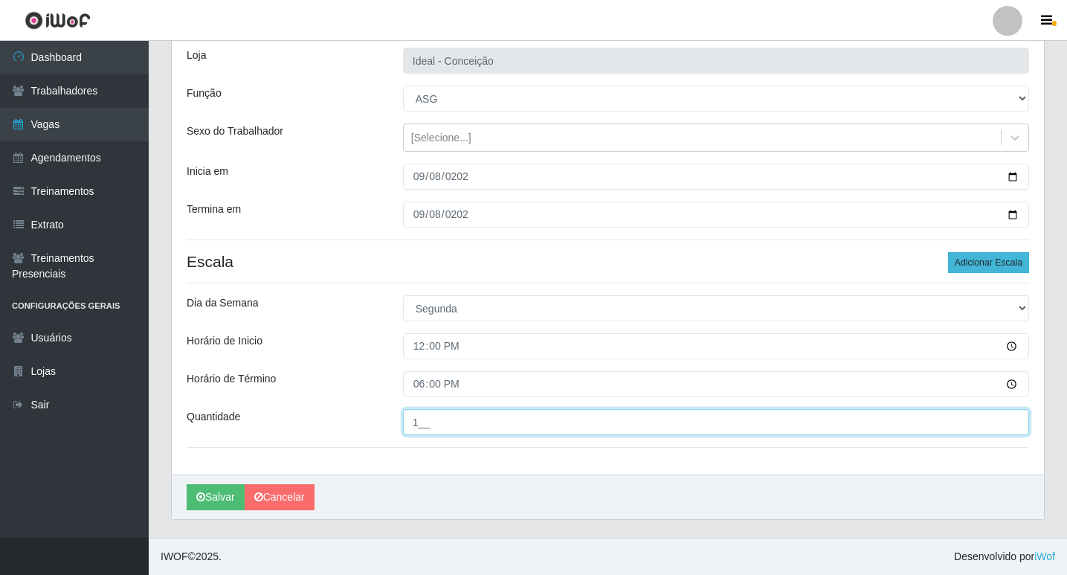
type input "1__"
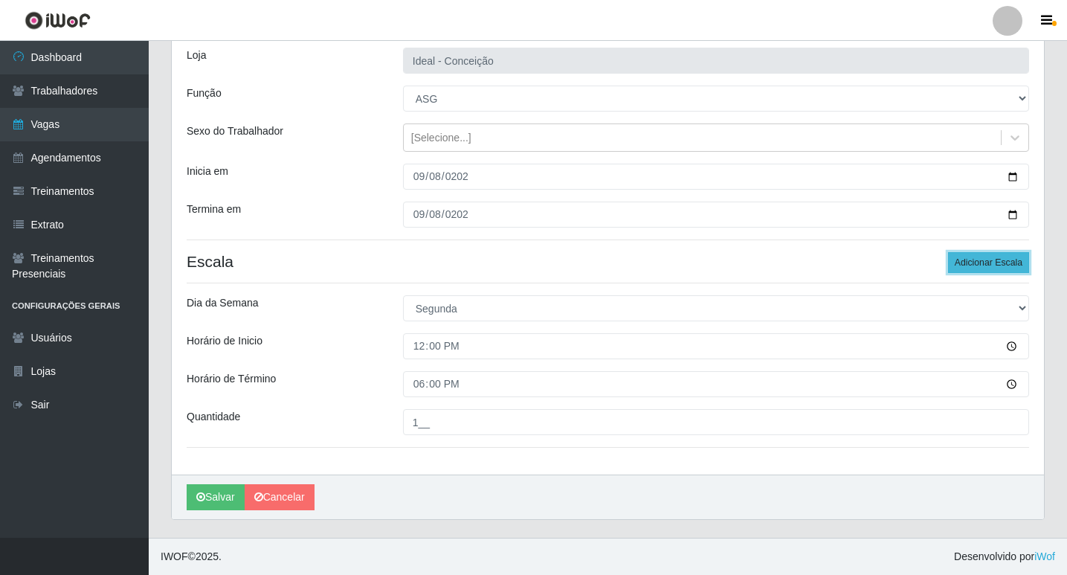
click at [998, 258] on button "Adicionar Escala" at bounding box center [988, 262] width 81 height 21
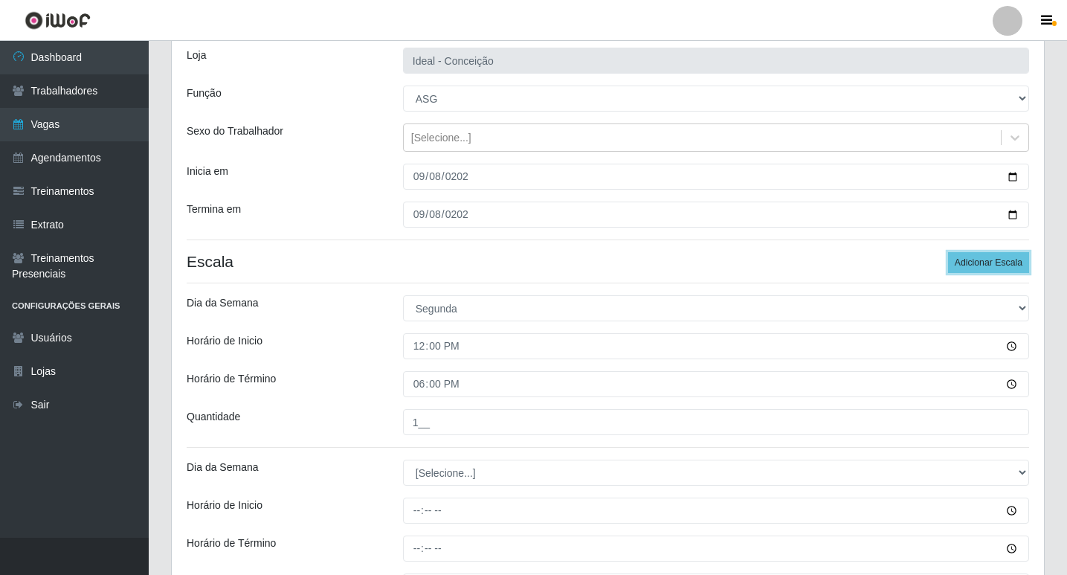
scroll to position [244, 0]
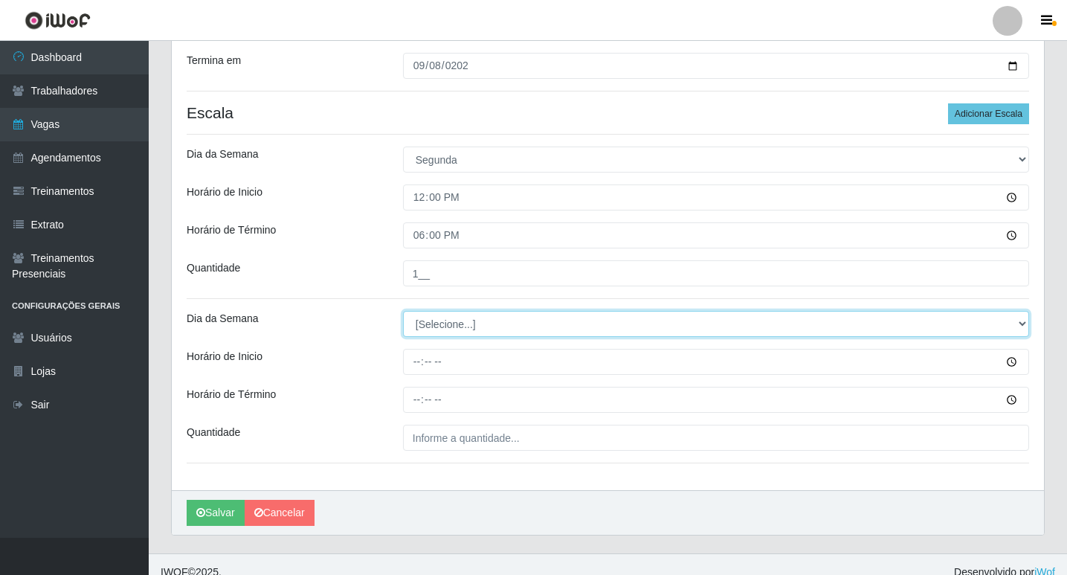
click at [425, 326] on select "[Selecione...] Segunda Terça Quarta Quinta Sexta Sábado Domingo" at bounding box center [716, 324] width 626 height 26
select select "1"
click at [403, 311] on select "[Selecione...] Segunda Terça Quarta Quinta Sexta Sábado Domingo" at bounding box center [716, 324] width 626 height 26
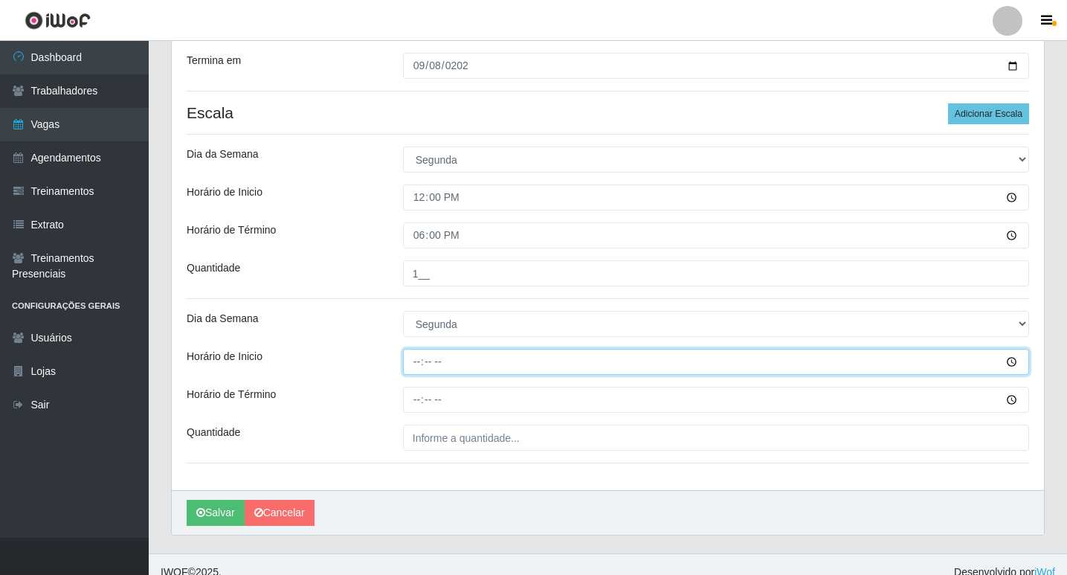
click at [419, 361] on input "Horário de Inicio" at bounding box center [716, 362] width 626 height 26
type input "15:00"
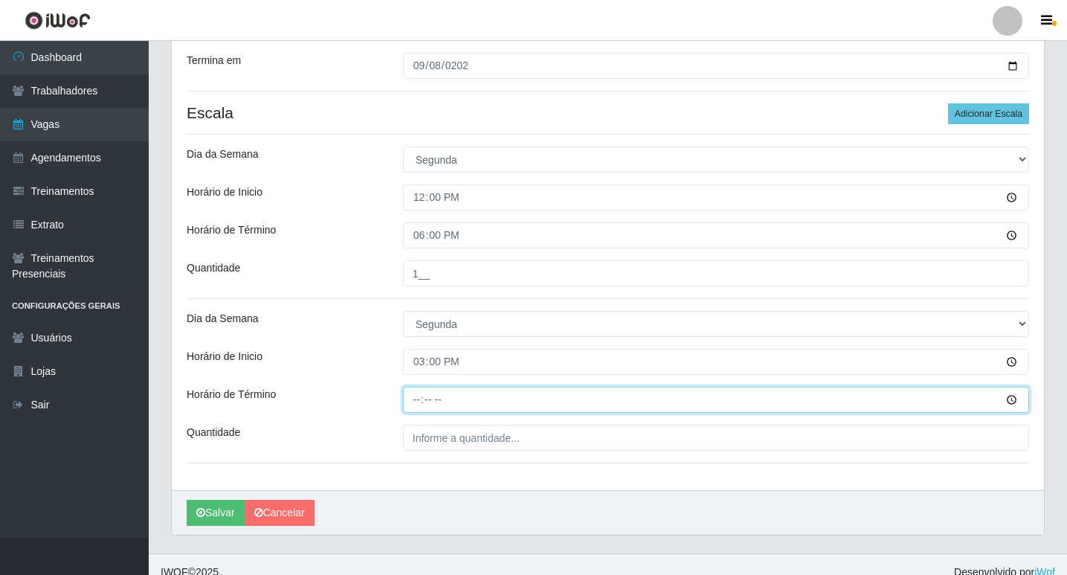
type input "21:00"
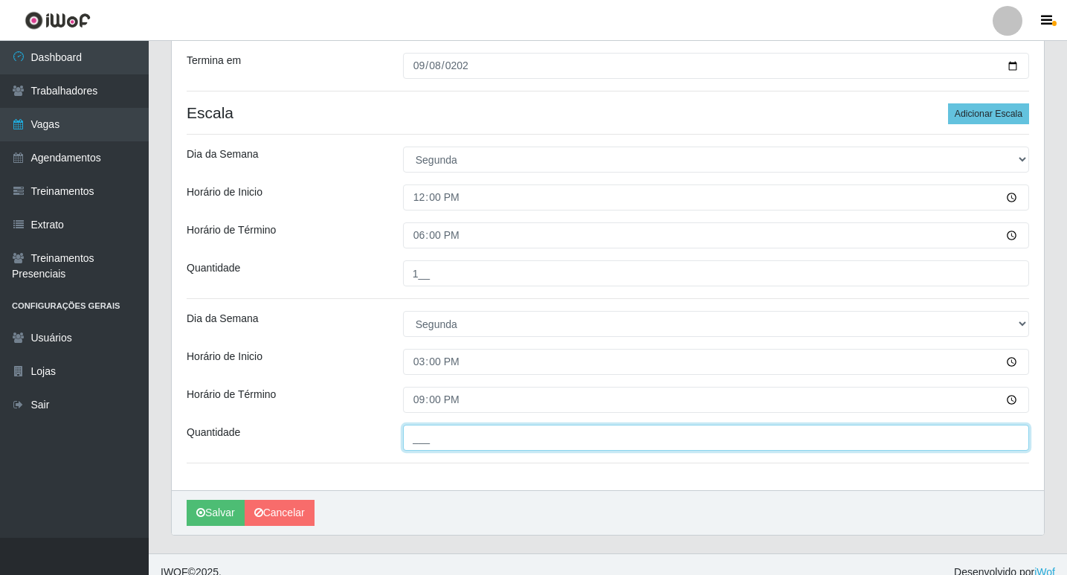
click at [541, 441] on input "___" at bounding box center [716, 438] width 626 height 26
type input "1__"
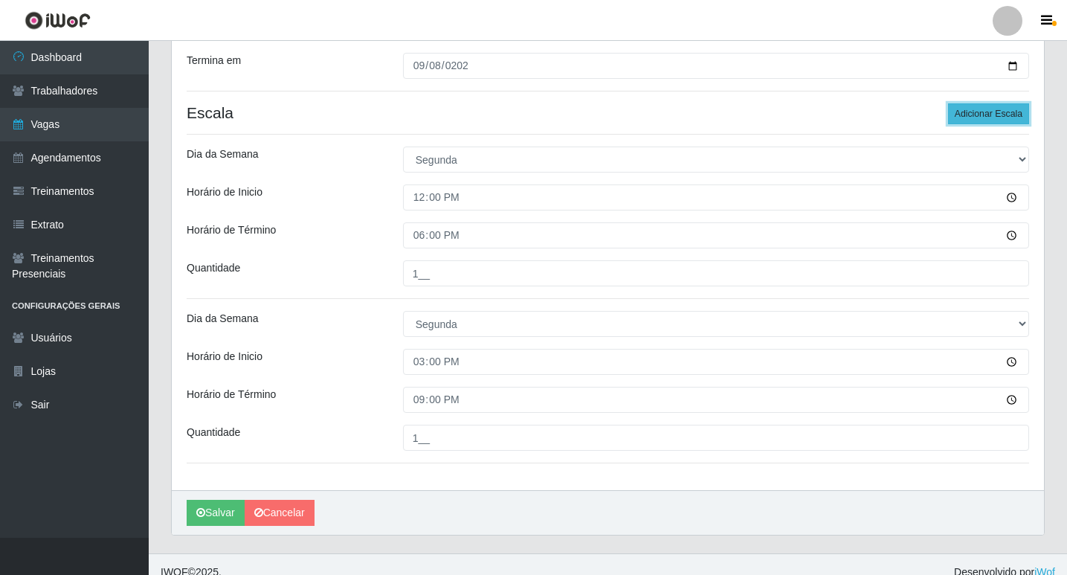
click at [999, 116] on button "Adicionar Escala" at bounding box center [988, 113] width 81 height 21
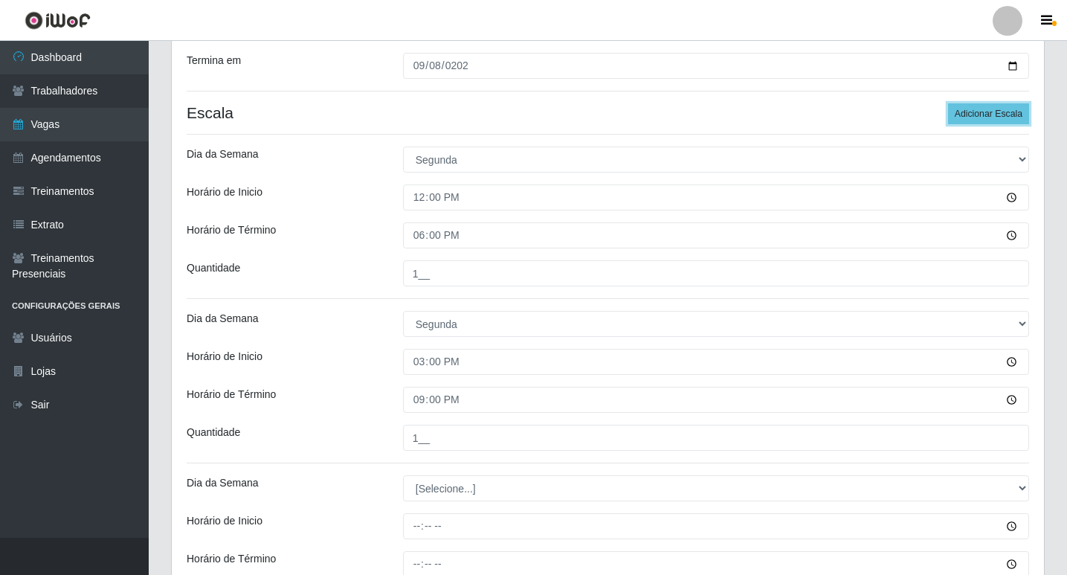
scroll to position [393, 0]
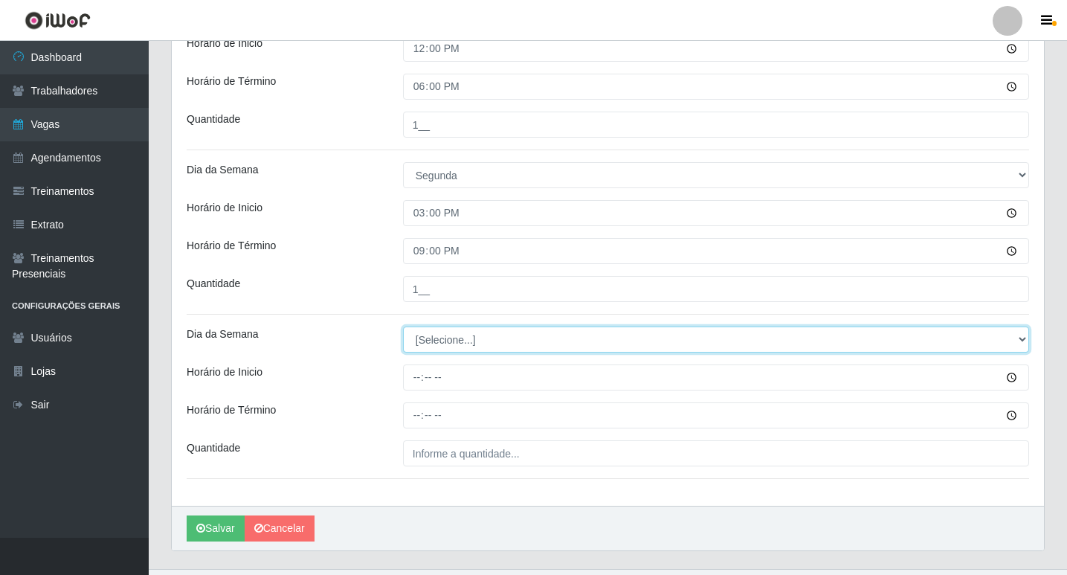
click at [430, 343] on select "[Selecione...] Segunda Terça Quarta Quinta Sexta Sábado Domingo" at bounding box center [716, 339] width 626 height 26
select select "1"
click at [403, 326] on select "[Selecione...] Segunda Terça Quarta Quinta Sexta Sábado Domingo" at bounding box center [716, 339] width 626 height 26
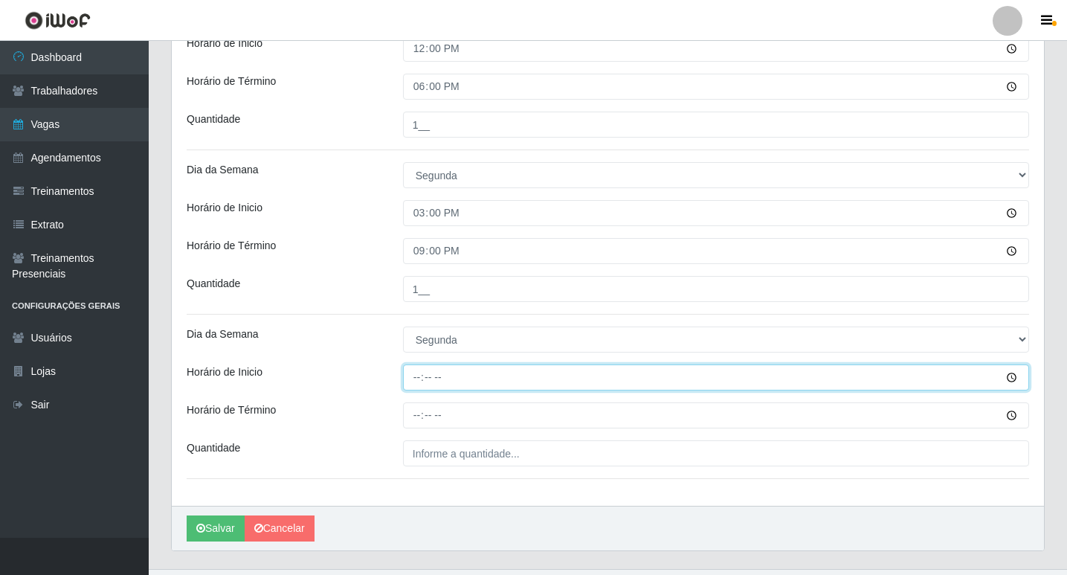
click at [418, 375] on input "Horário de Inicio" at bounding box center [716, 377] width 626 height 26
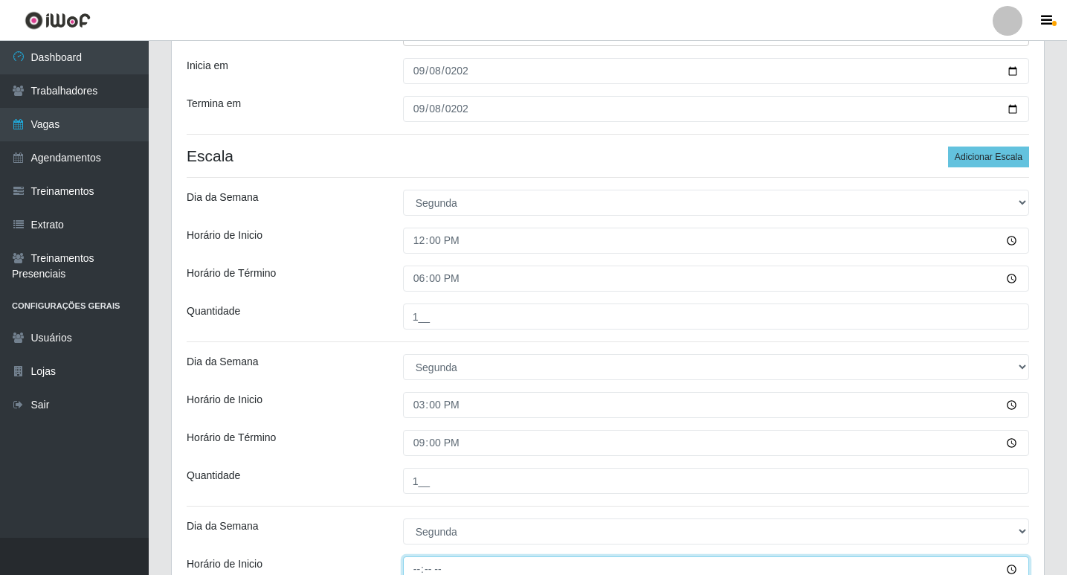
scroll to position [349, 0]
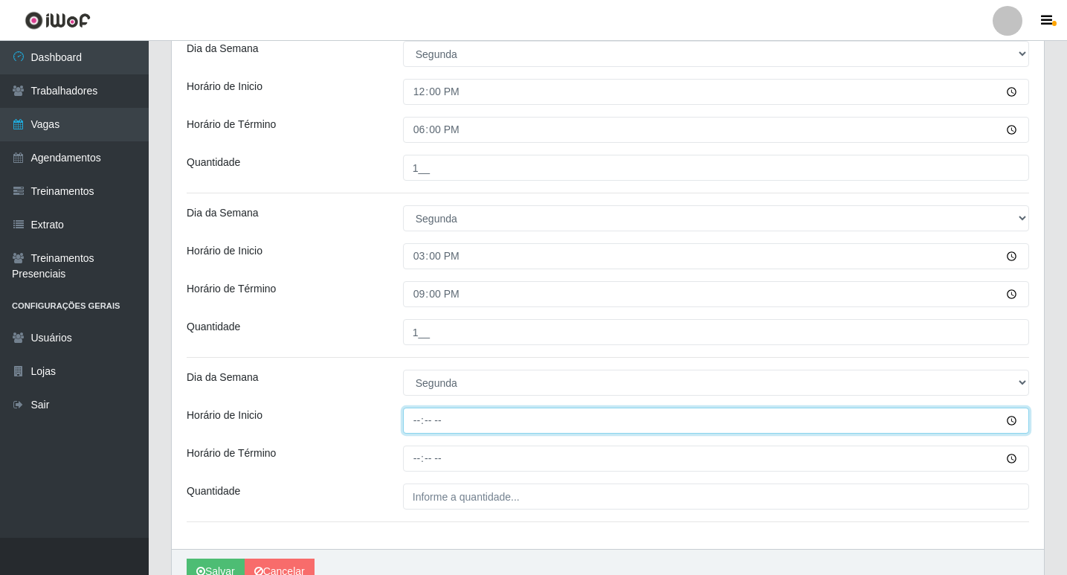
type input "16:00"
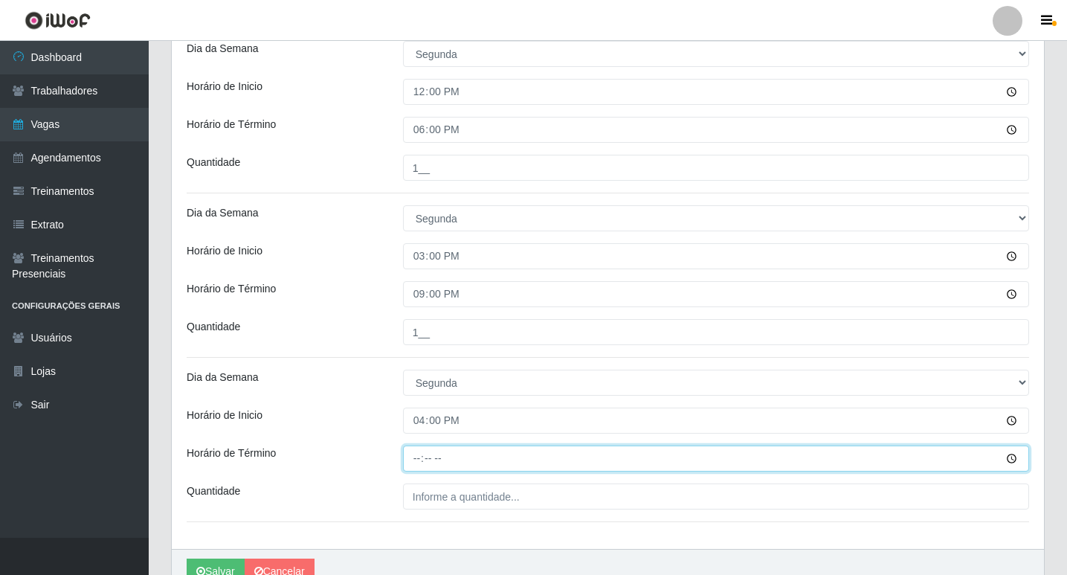
type input "22:00"
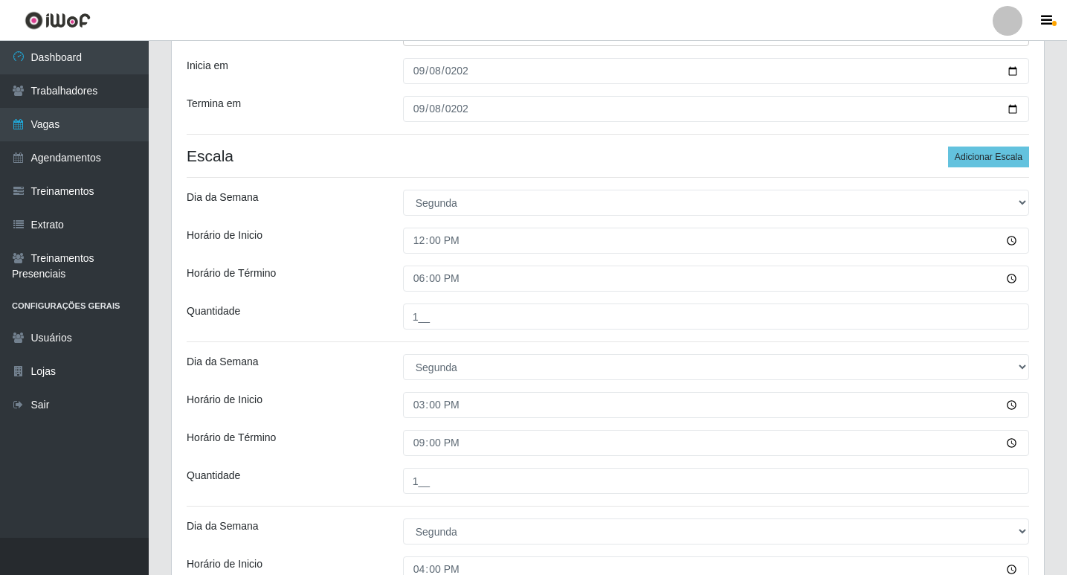
scroll to position [424, 0]
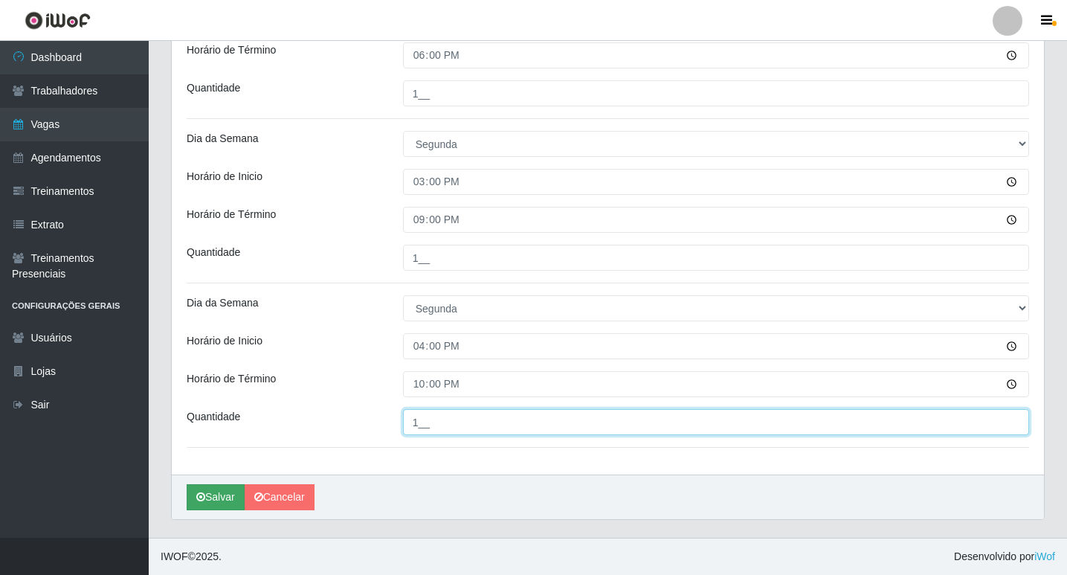
type input "1__"
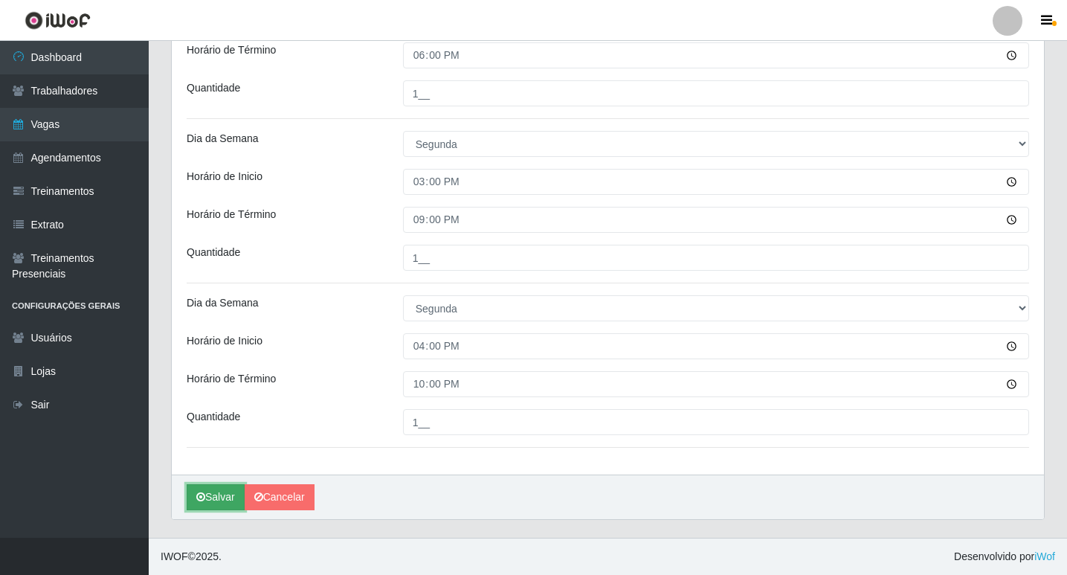
click at [225, 491] on button "Salvar" at bounding box center [216, 497] width 58 height 26
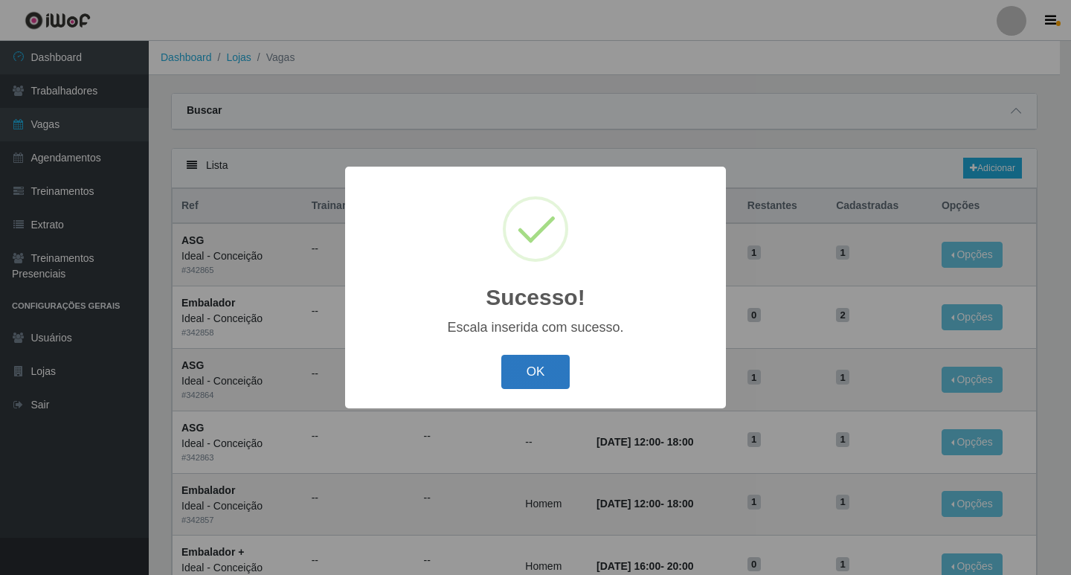
click at [524, 371] on button "OK" at bounding box center [535, 372] width 69 height 35
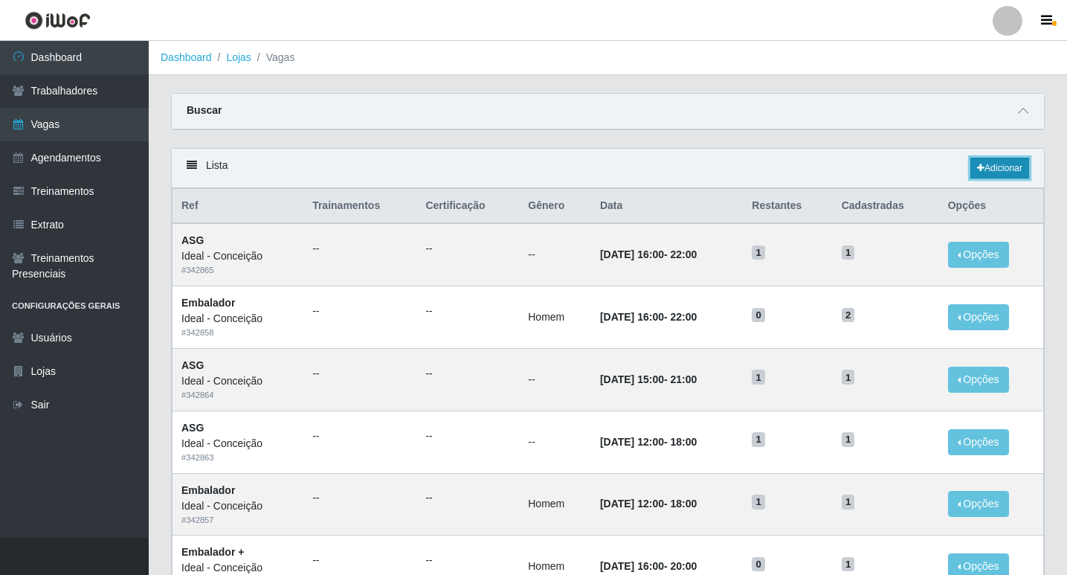
click at [977, 172] on icon at bounding box center [980, 168] width 7 height 9
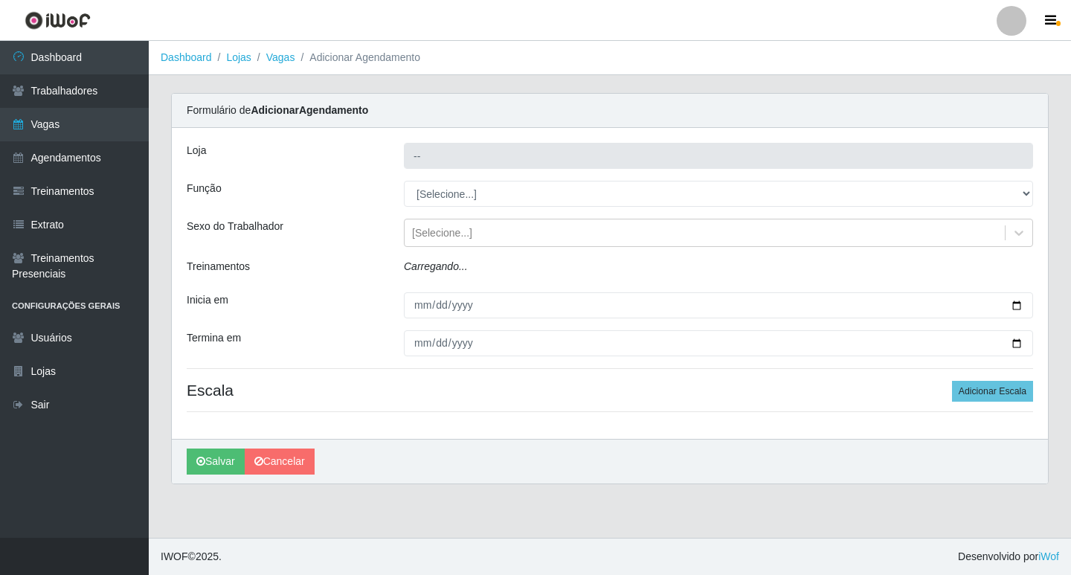
type input "Ideal - Conceição"
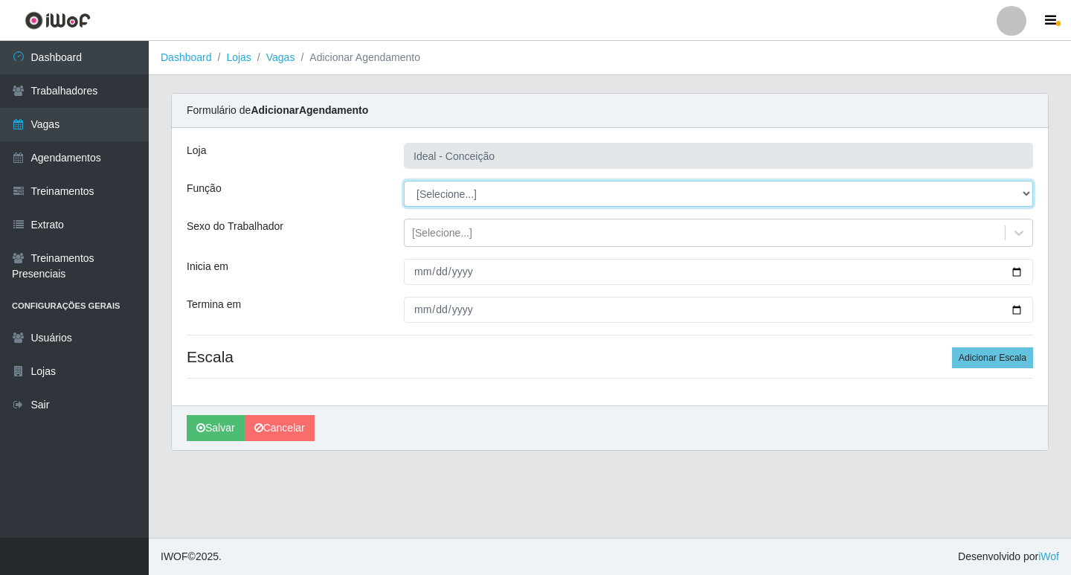
click at [445, 184] on select "[Selecione...] ASG ASG + ASG ++ Auxiliar de Estacionamento Auxiliar de Estacion…" at bounding box center [718, 194] width 629 height 26
select select "4"
click at [404, 181] on select "[Selecione...] ASG ASG + ASG ++ Auxiliar de Estacionamento Auxiliar de Estacion…" at bounding box center [718, 194] width 629 height 26
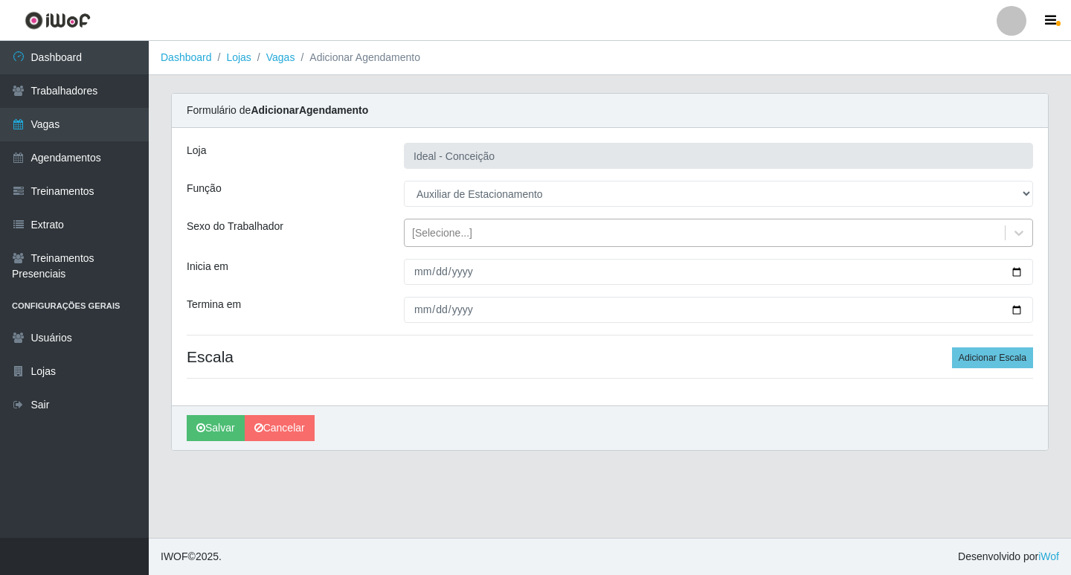
click at [422, 237] on div "[Selecione...]" at bounding box center [442, 233] width 60 height 16
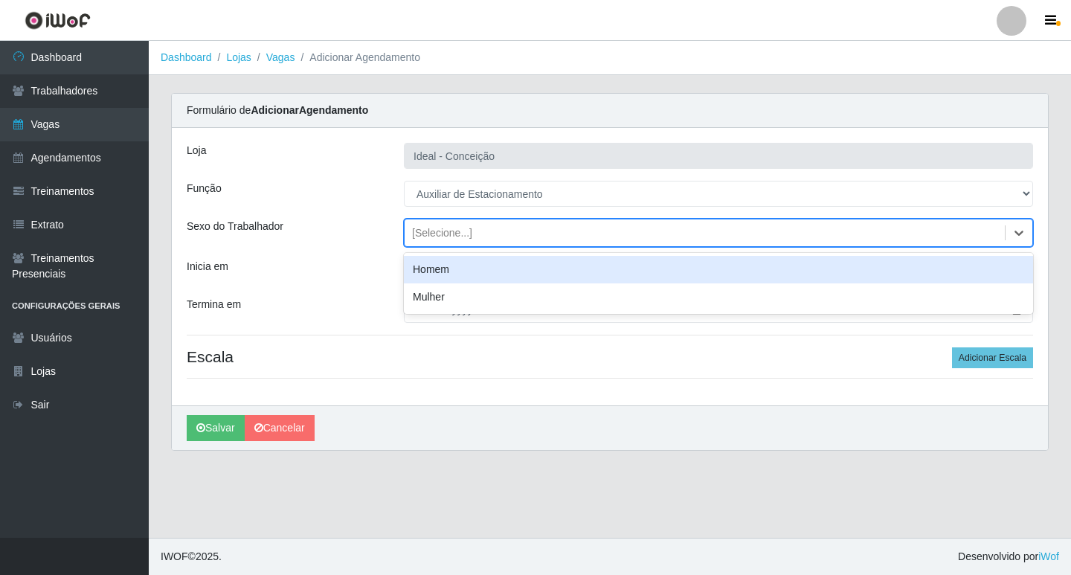
click at [387, 282] on div "Inicia em" at bounding box center [283, 272] width 217 height 26
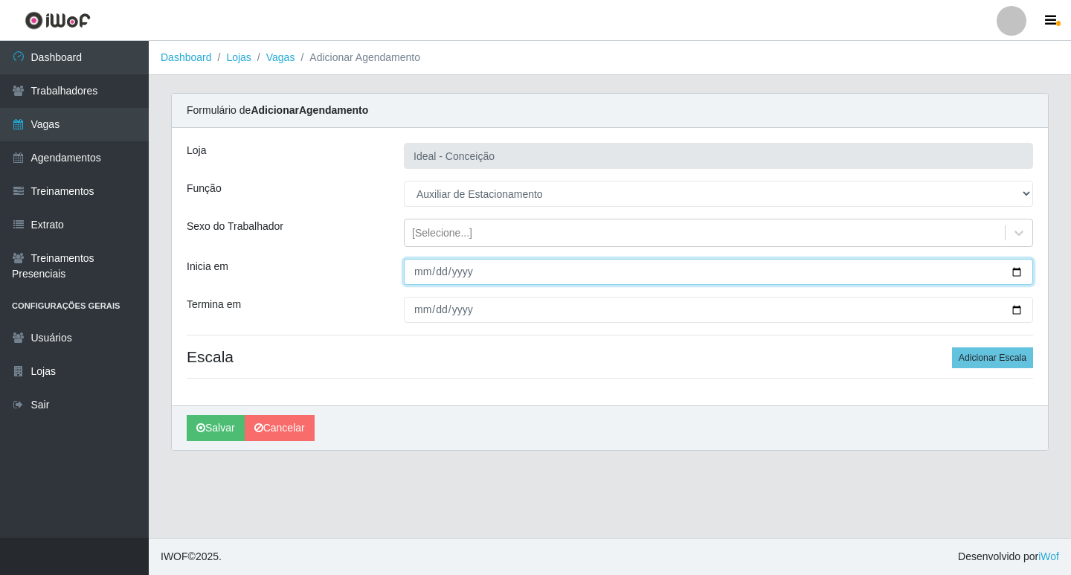
click at [425, 267] on input "Inicia em" at bounding box center [718, 272] width 629 height 26
click at [421, 272] on input "Inicia em" at bounding box center [718, 272] width 629 height 26
type input "2025-09-08"
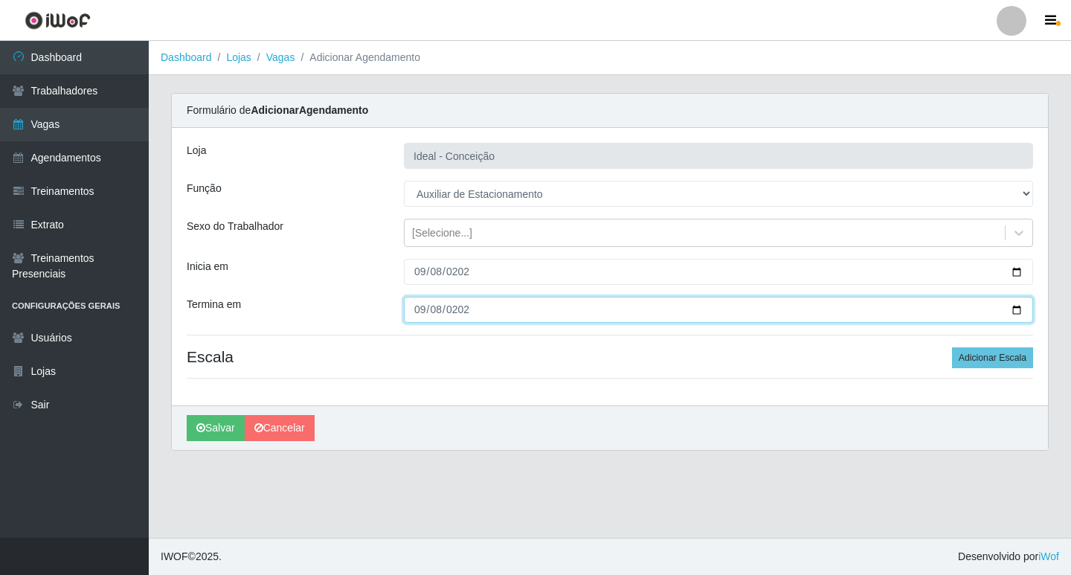
type input "2025-09-08"
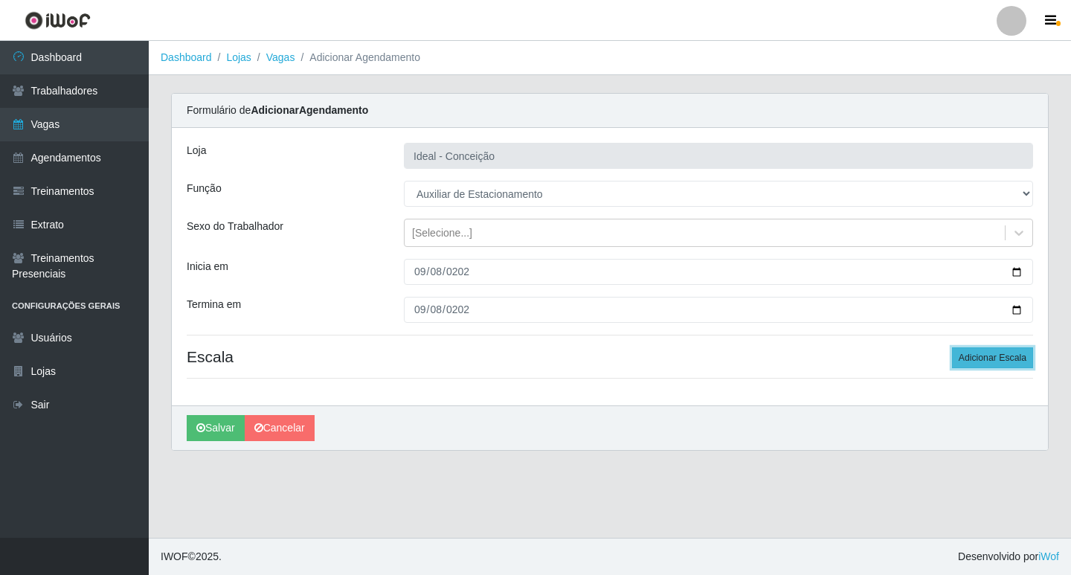
click at [971, 365] on button "Adicionar Escala" at bounding box center [992, 357] width 81 height 21
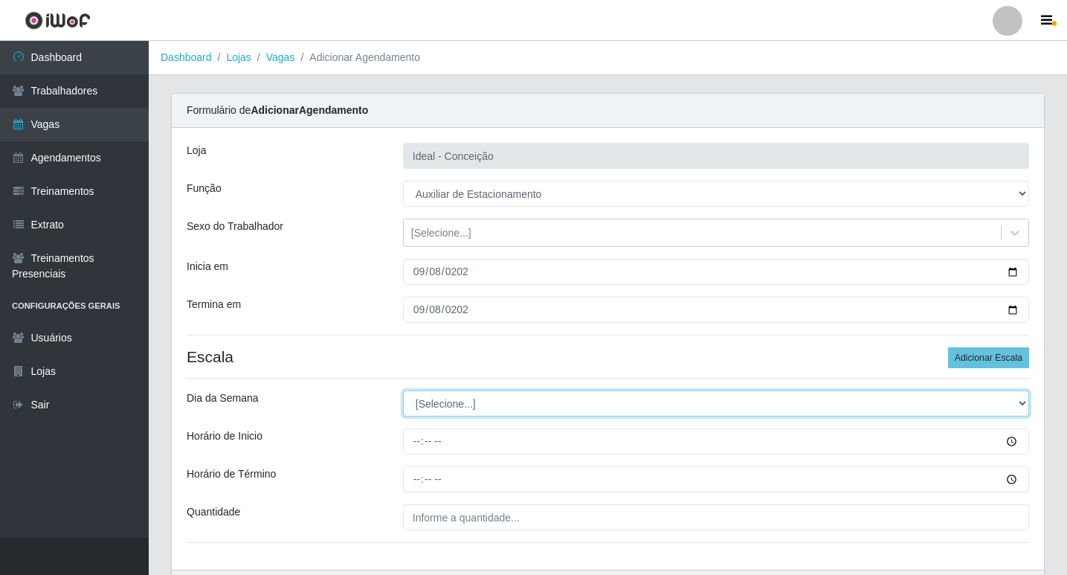
click at [455, 406] on select "[Selecione...] Segunda Terça Quarta Quinta Sexta Sábado Domingo" at bounding box center [716, 403] width 626 height 26
select select "1"
click at [403, 390] on select "[Selecione...] Segunda Terça Quarta Quinta Sexta Sábado Domingo" at bounding box center [716, 403] width 626 height 26
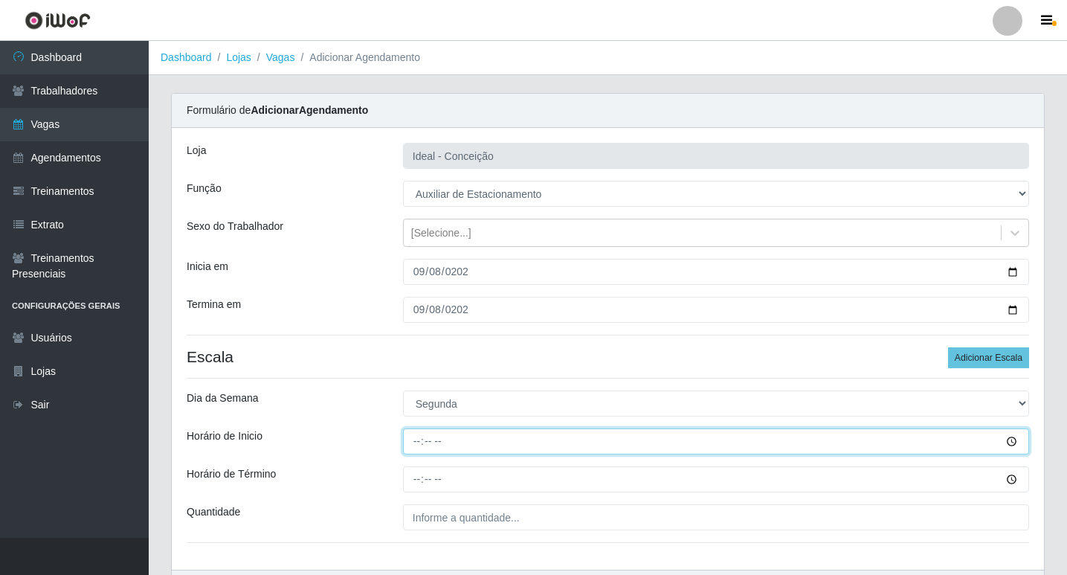
click at [420, 440] on input "Horário de Inicio" at bounding box center [716, 441] width 626 height 26
type input "12:00"
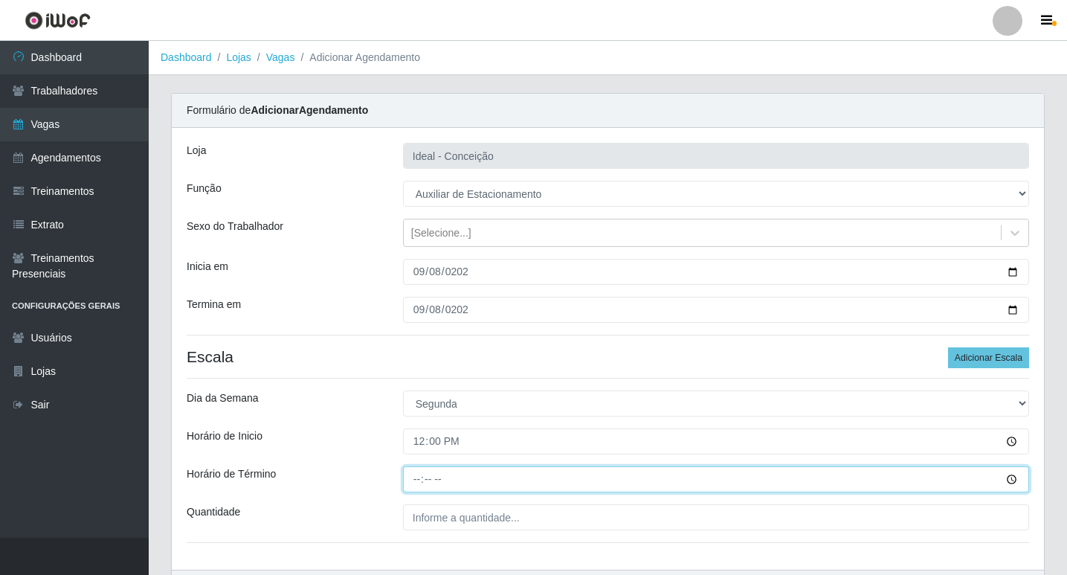
type input "15:00"
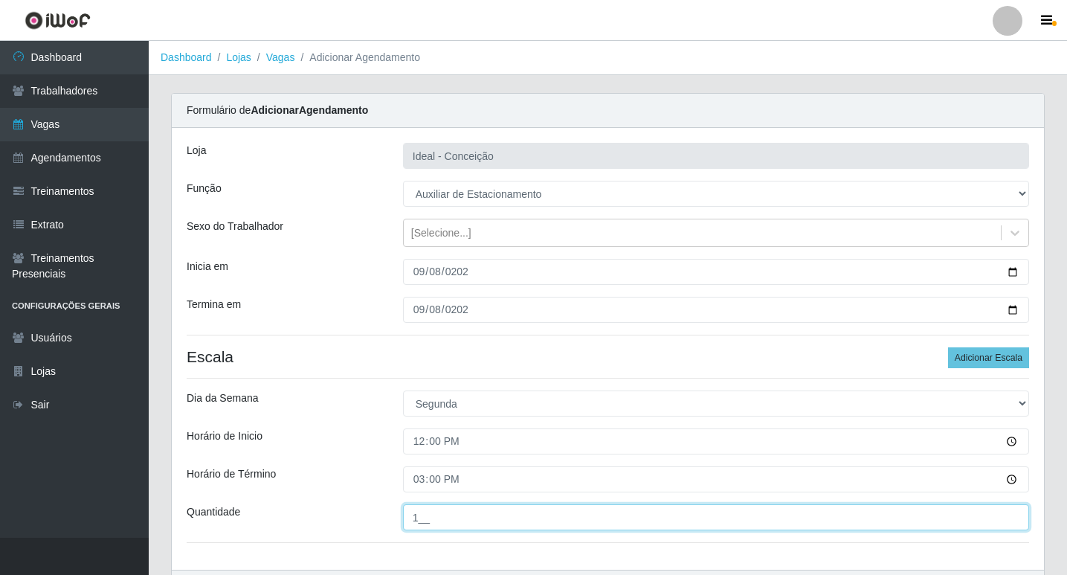
scroll to position [95, 0]
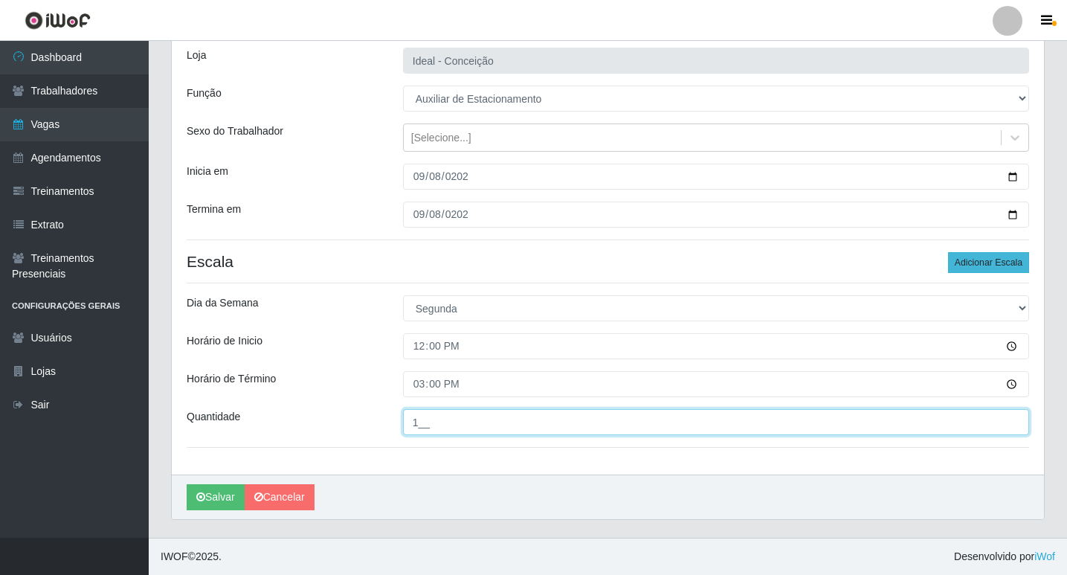
type input "1__"
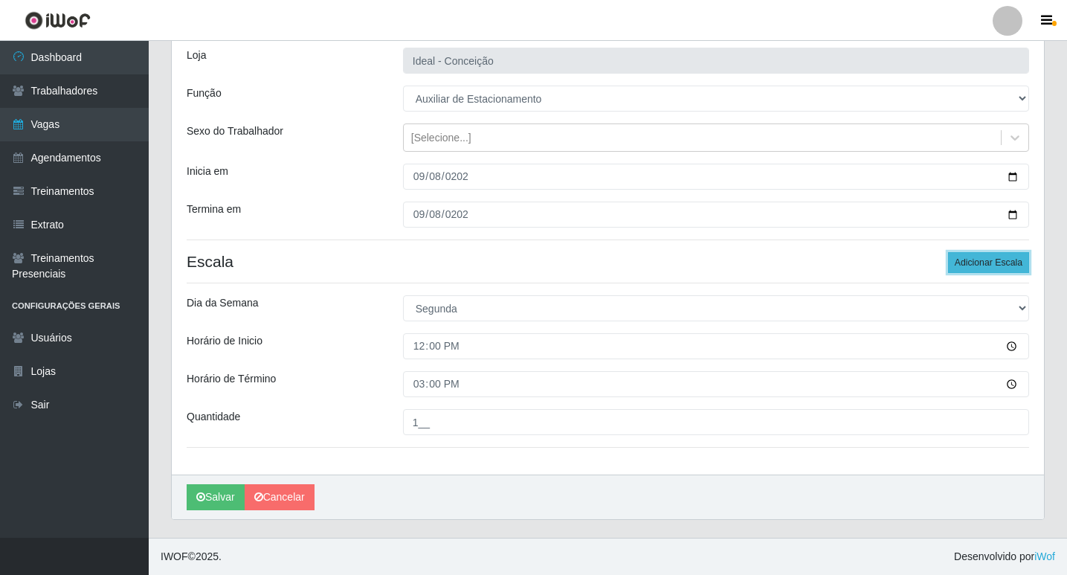
click at [989, 257] on button "Adicionar Escala" at bounding box center [988, 262] width 81 height 21
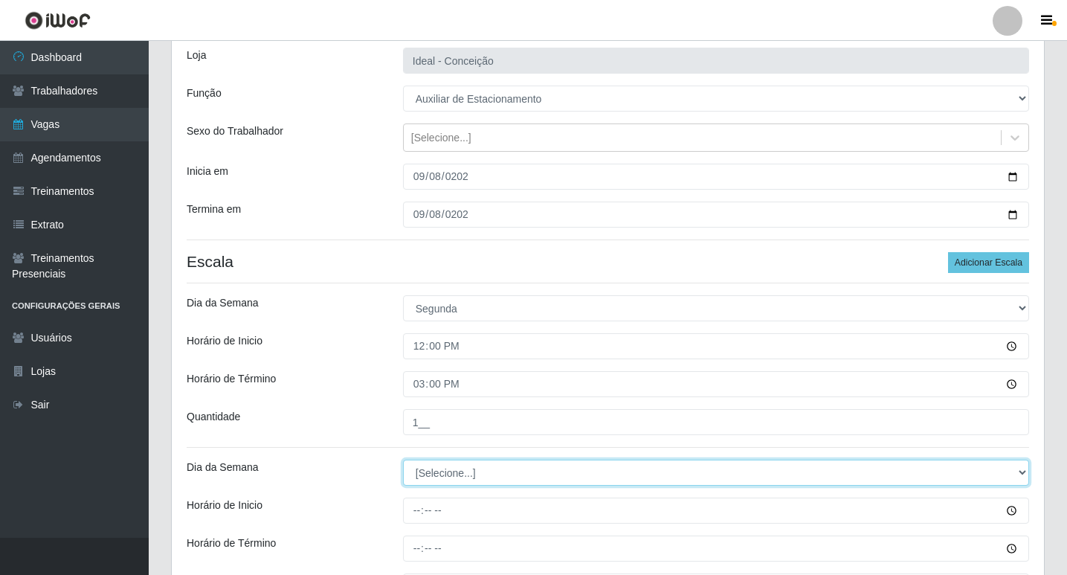
click at [424, 477] on select "[Selecione...] Segunda Terça Quarta Quinta Sexta Sábado Domingo" at bounding box center [716, 472] width 626 height 26
select select "1"
click at [403, 459] on select "[Selecione...] Segunda Terça Quarta Quinta Sexta Sábado Domingo" at bounding box center [716, 472] width 626 height 26
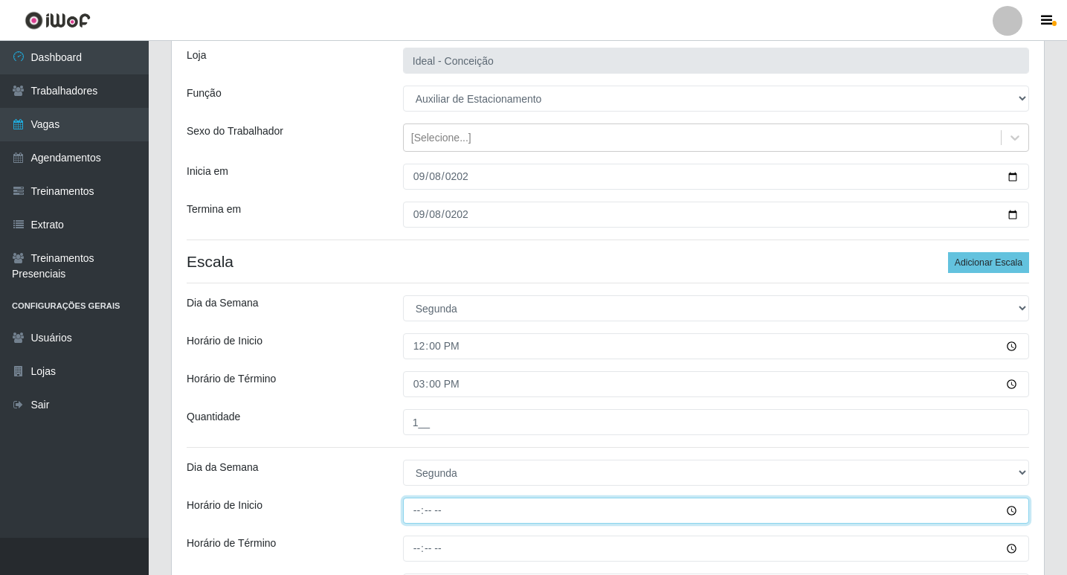
click at [418, 512] on input "Horário de Inicio" at bounding box center [716, 510] width 626 height 26
type input "16:00"
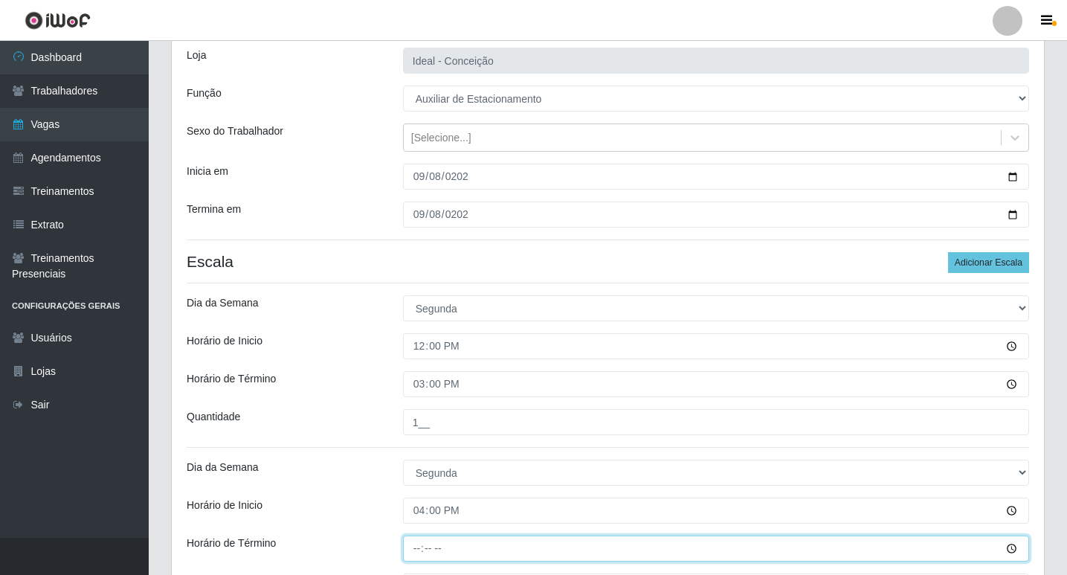
type input "22:00"
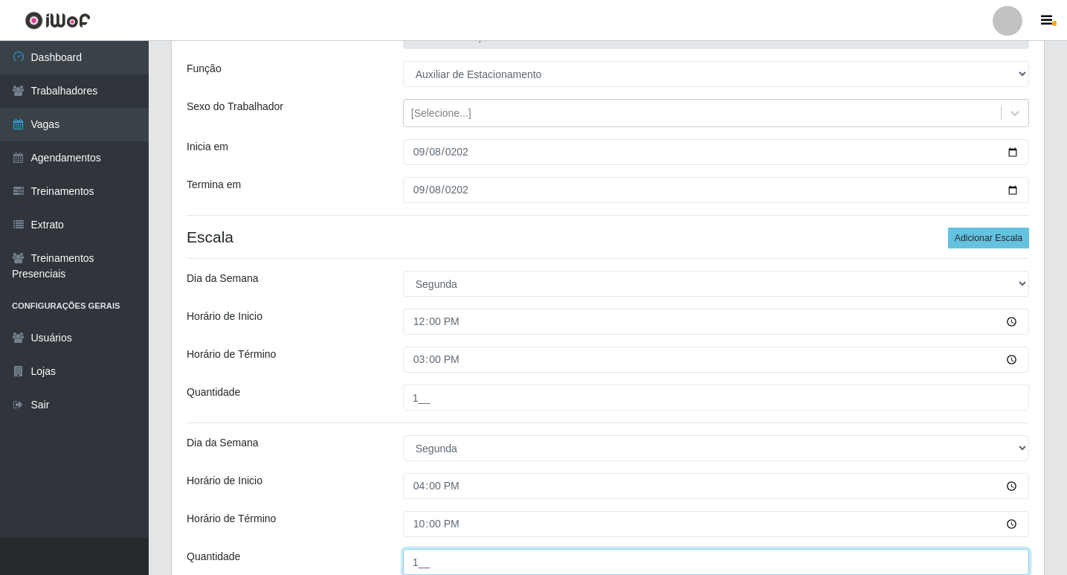
type input "1__"
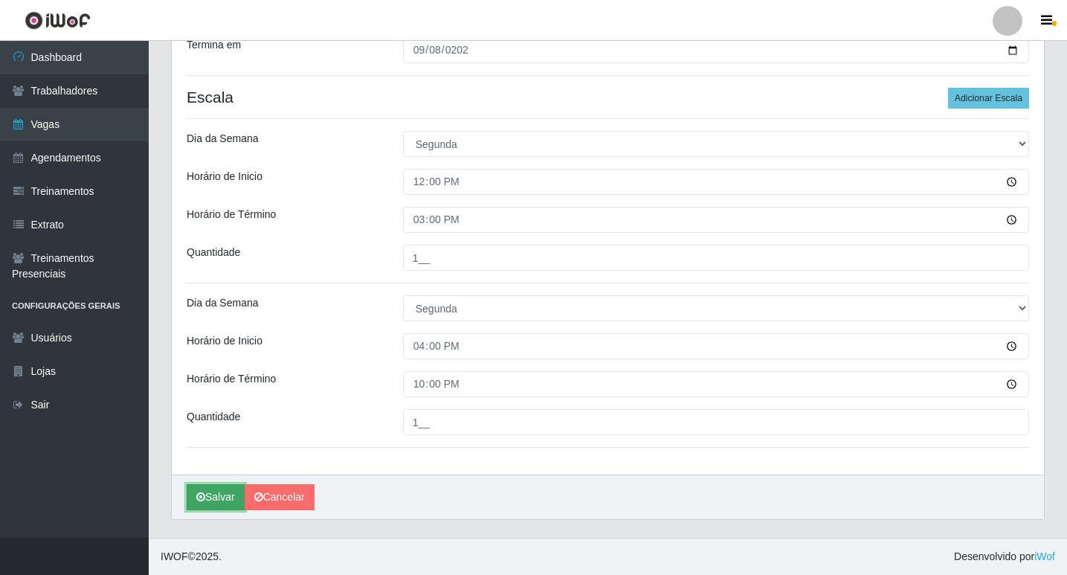
click at [213, 506] on button "Salvar" at bounding box center [216, 497] width 58 height 26
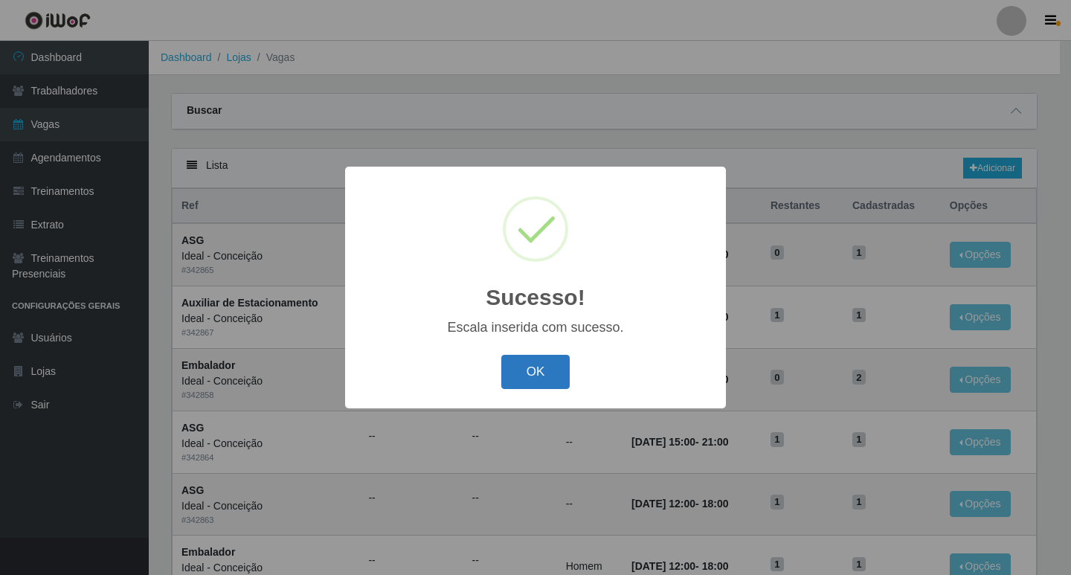
click at [531, 382] on button "OK" at bounding box center [535, 372] width 69 height 35
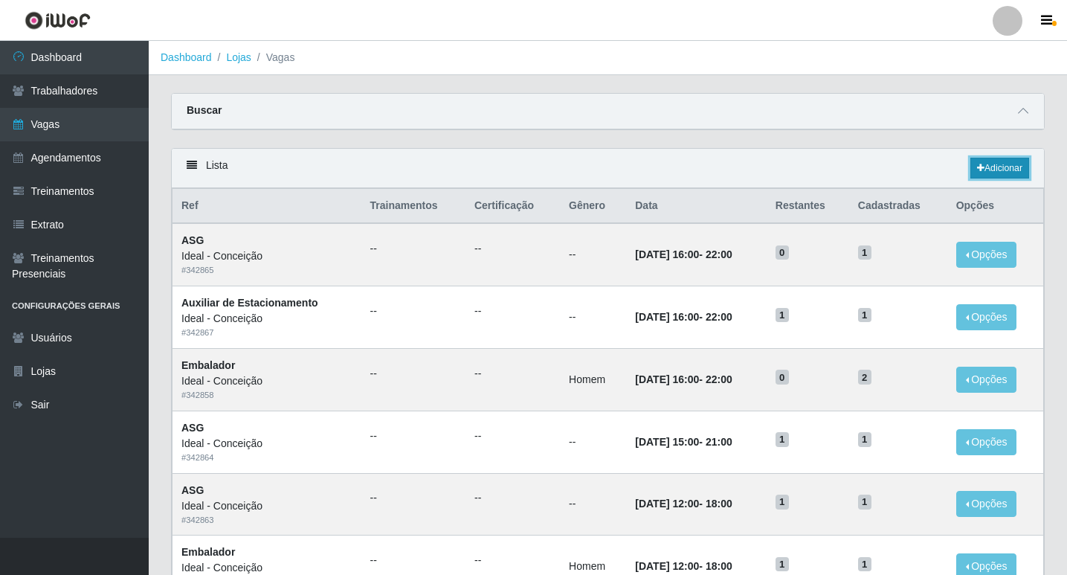
click at [1013, 166] on link "Adicionar" at bounding box center [999, 168] width 59 height 21
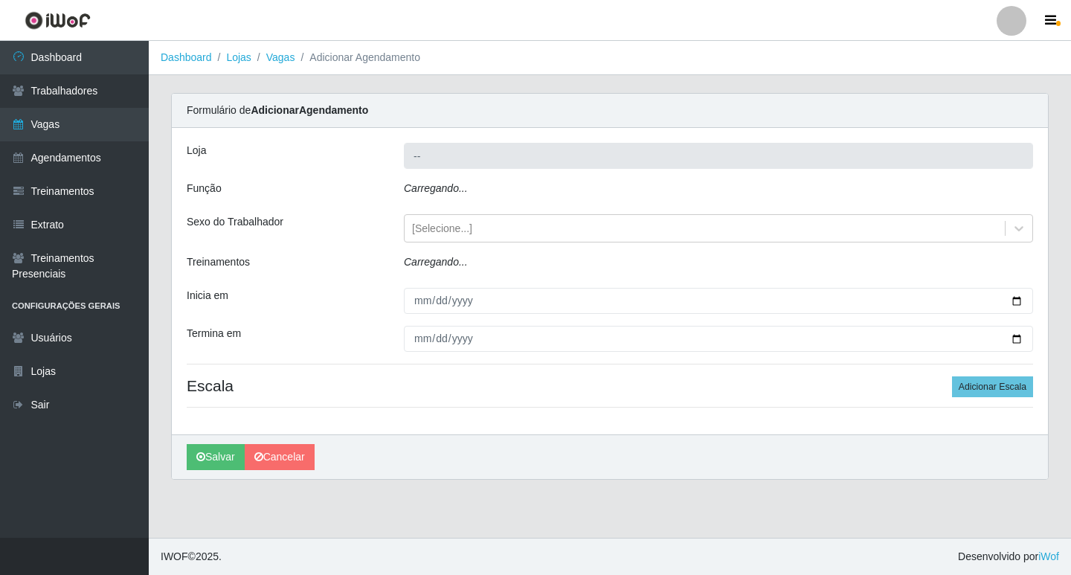
type input "Ideal - Conceição"
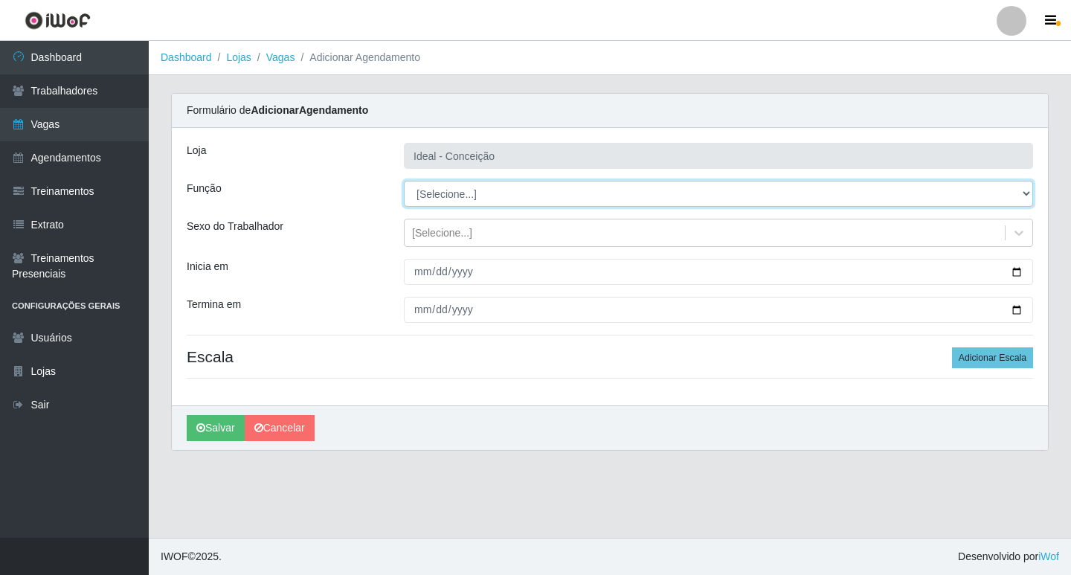
click at [480, 195] on select "[Selecione...] ASG ASG + ASG ++ Auxiliar de Estacionamento Auxiliar de Estacion…" at bounding box center [718, 194] width 629 height 26
select select "1"
click at [404, 181] on select "[Selecione...] ASG ASG + ASG ++ Auxiliar de Estacionamento Auxiliar de Estacion…" at bounding box center [718, 194] width 629 height 26
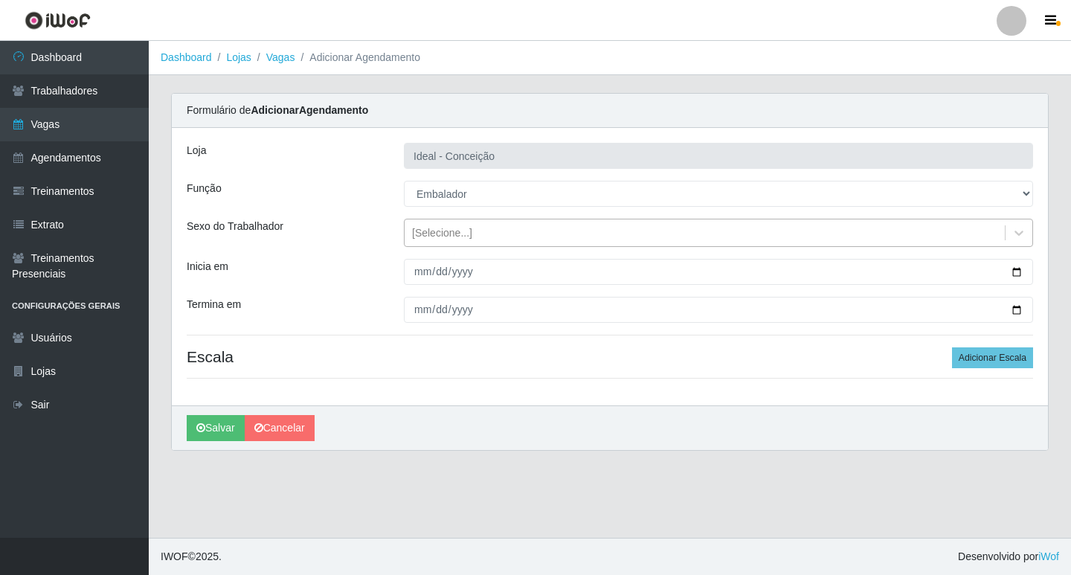
click at [423, 239] on div "[Selecione...]" at bounding box center [442, 233] width 60 height 16
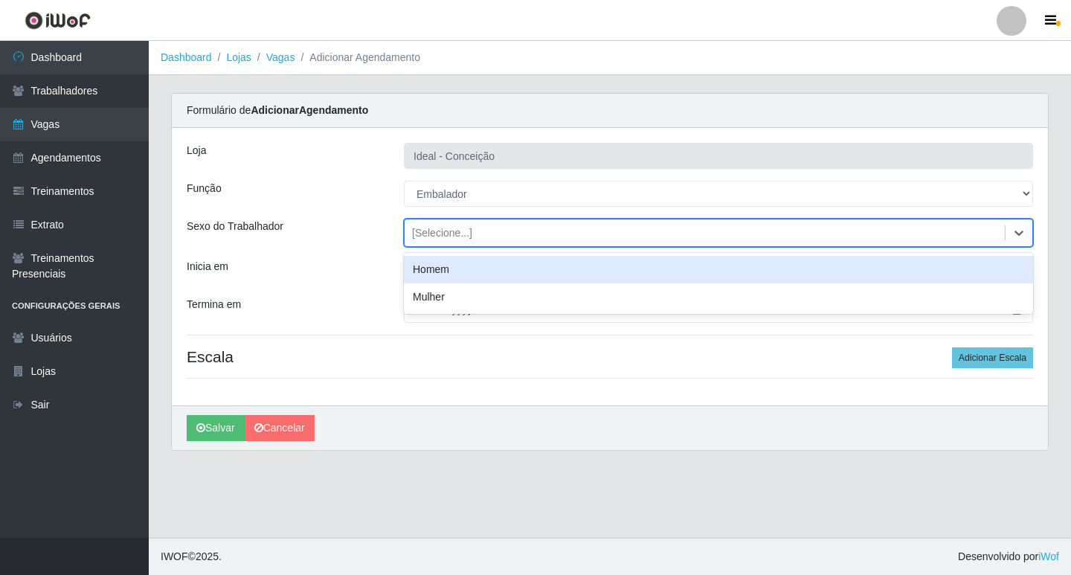
click at [419, 274] on div "Homem" at bounding box center [718, 270] width 629 height 28
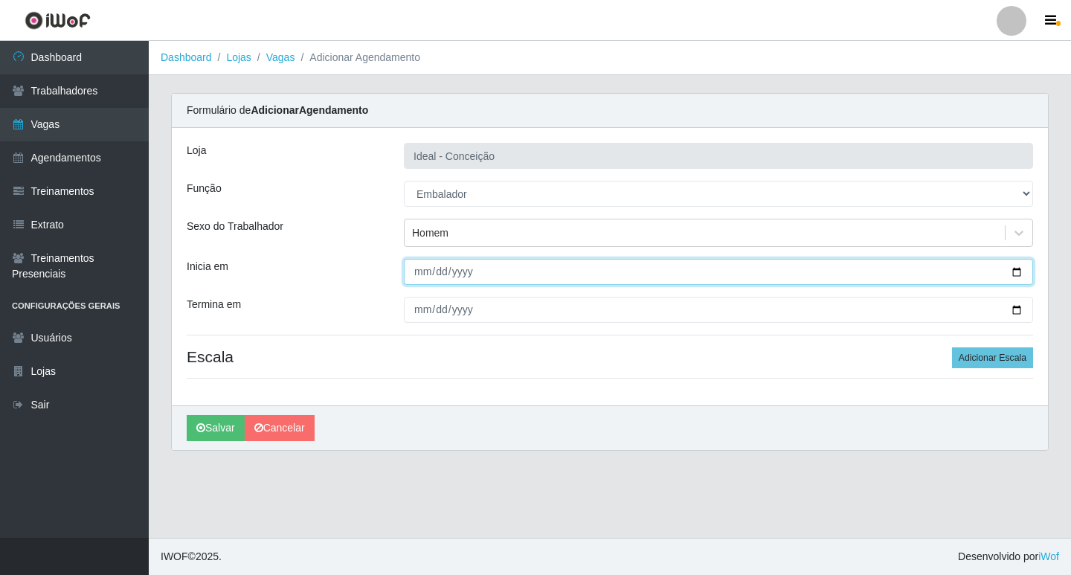
click at [422, 274] on input "Inicia em" at bounding box center [718, 272] width 629 height 26
click at [409, 275] on input "Inicia em" at bounding box center [718, 272] width 629 height 26
click at [419, 277] on input "Inicia em" at bounding box center [718, 272] width 629 height 26
type input "2025-09-08"
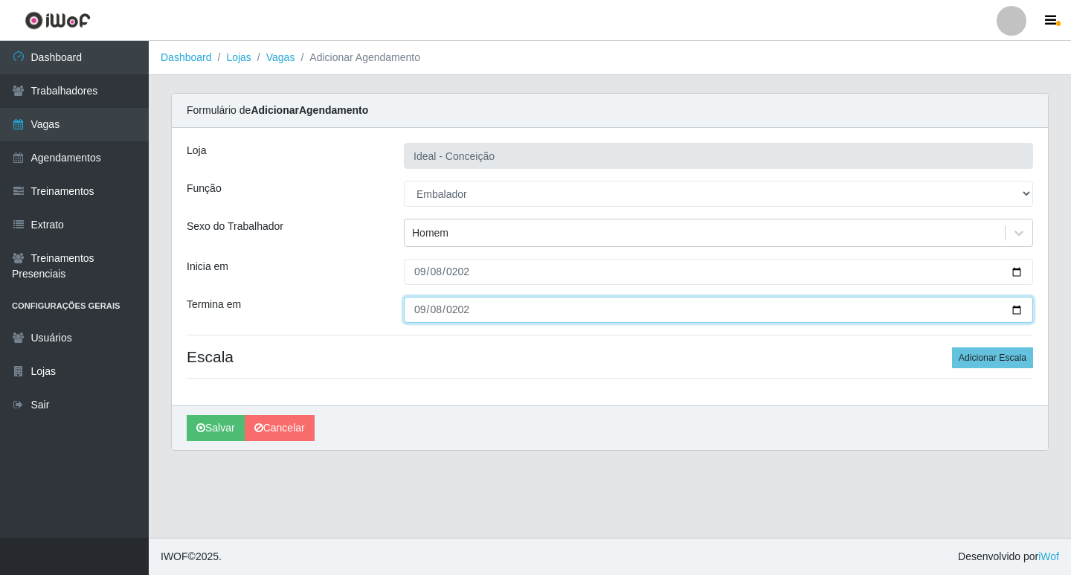
type input "2025-09-08"
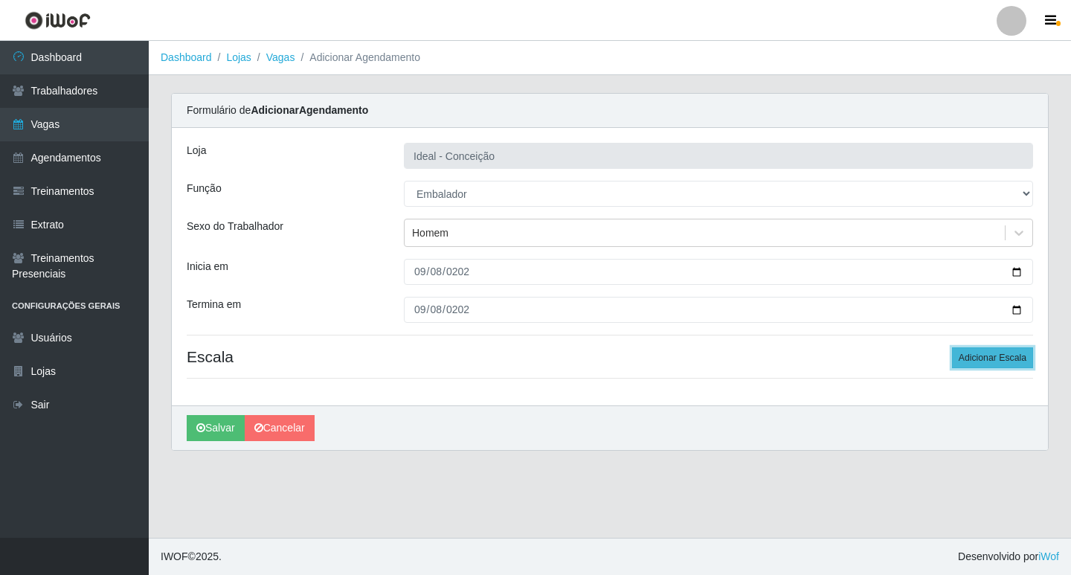
click at [971, 354] on button "Adicionar Escala" at bounding box center [992, 357] width 81 height 21
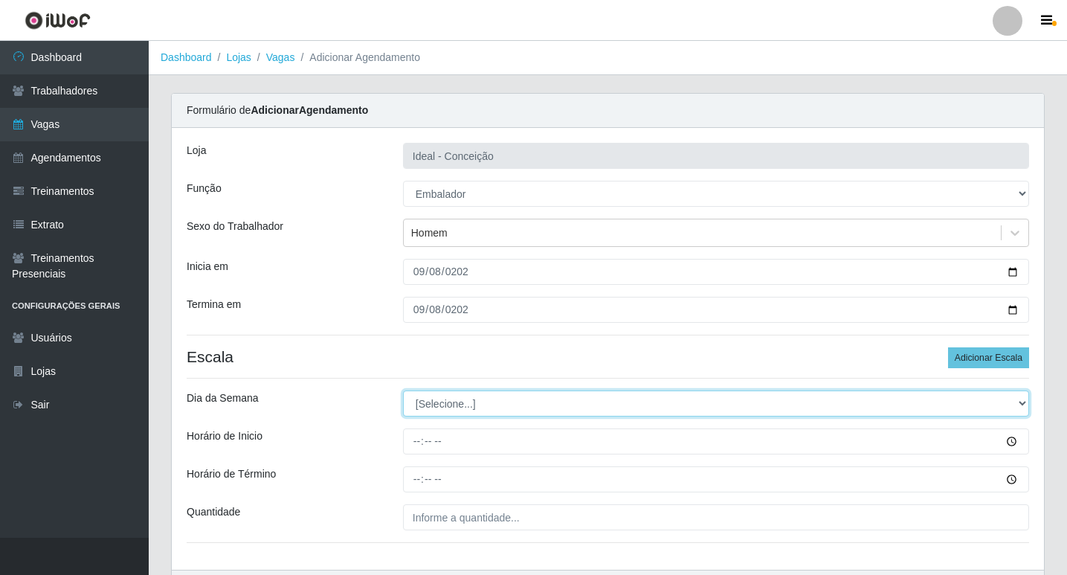
click at [418, 407] on select "[Selecione...] Segunda Terça Quarta Quinta Sexta Sábado Domingo" at bounding box center [716, 403] width 626 height 26
select select "1"
click at [403, 390] on select "[Selecione...] Segunda Terça Quarta Quinta Sexta Sábado Domingo" at bounding box center [716, 403] width 626 height 26
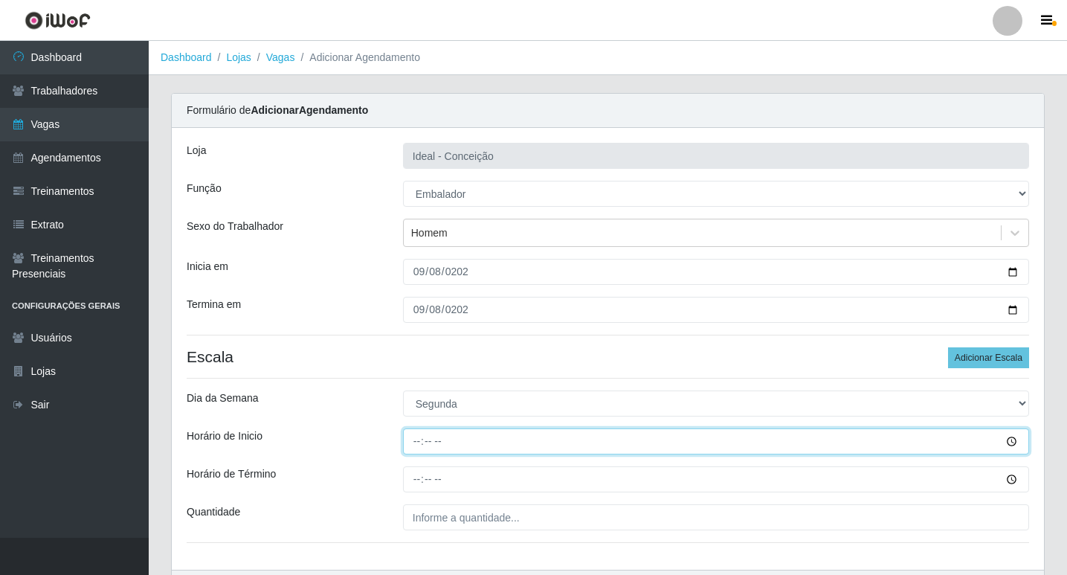
click at [414, 439] on input "Horário de Inicio" at bounding box center [716, 441] width 626 height 26
type input "10:00"
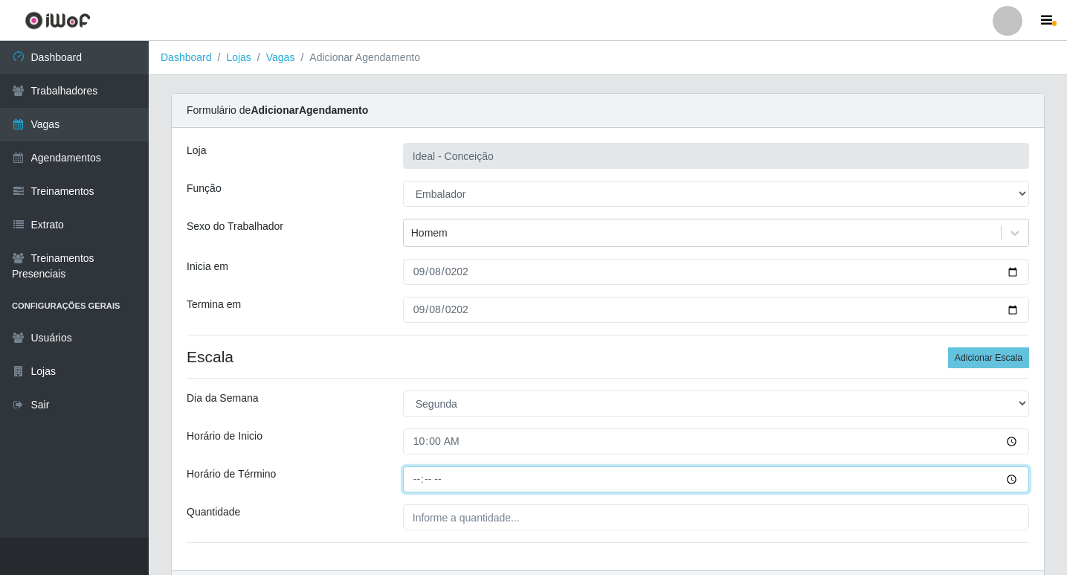
type input "16:00"
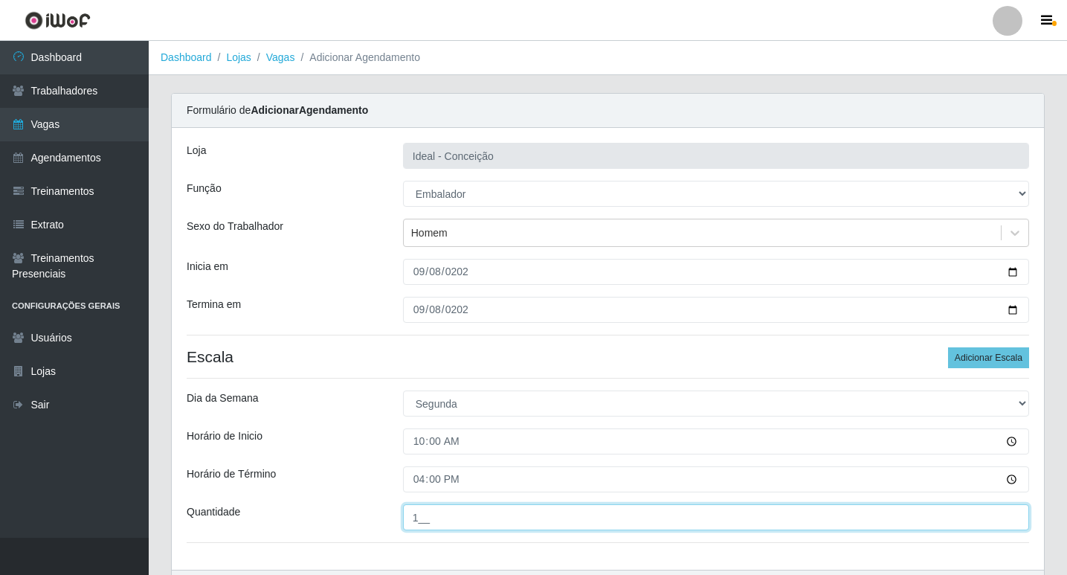
type input "1__"
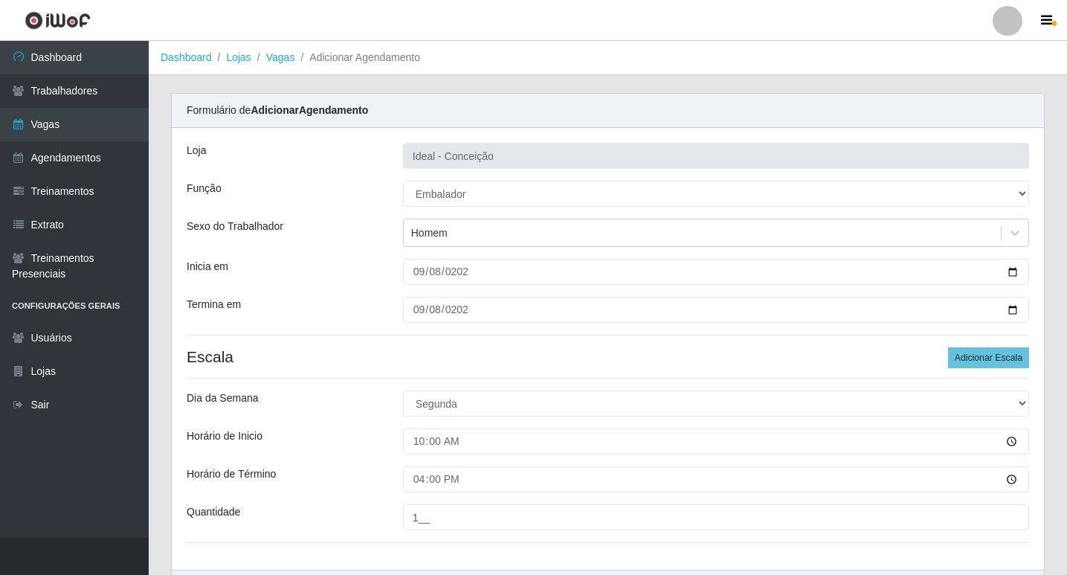
scroll to position [95, 0]
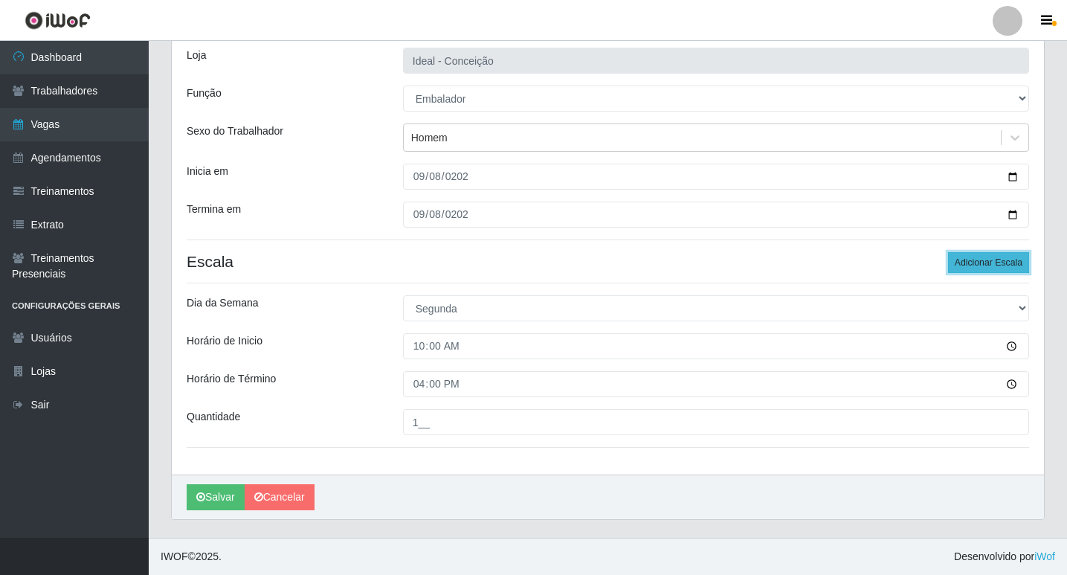
click at [978, 258] on button "Adicionar Escala" at bounding box center [988, 262] width 81 height 21
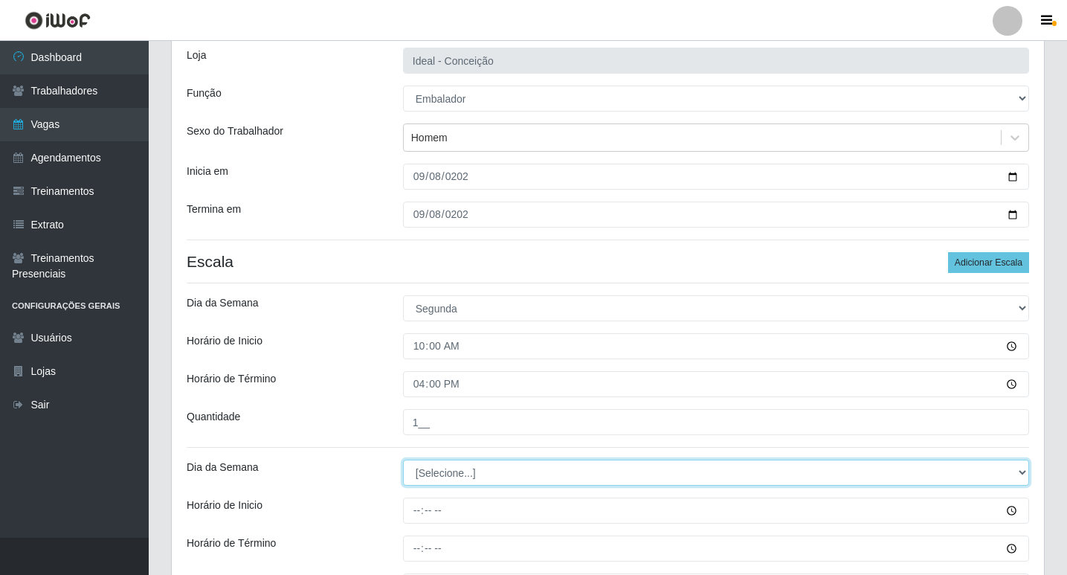
click at [458, 476] on select "[Selecione...] Segunda Terça Quarta Quinta Sexta Sábado Domingo" at bounding box center [716, 472] width 626 height 26
select select "1"
click at [403, 459] on select "[Selecione...] Segunda Terça Quarta Quinta Sexta Sábado Domingo" at bounding box center [716, 472] width 626 height 26
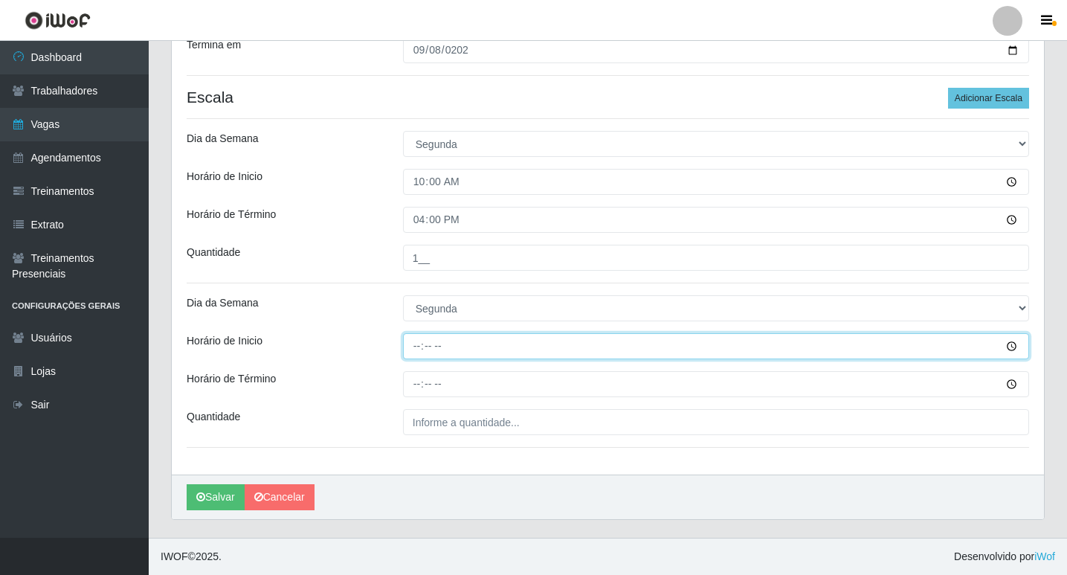
click at [418, 346] on input "Horário de Inicio" at bounding box center [716, 346] width 626 height 26
type input "12:00"
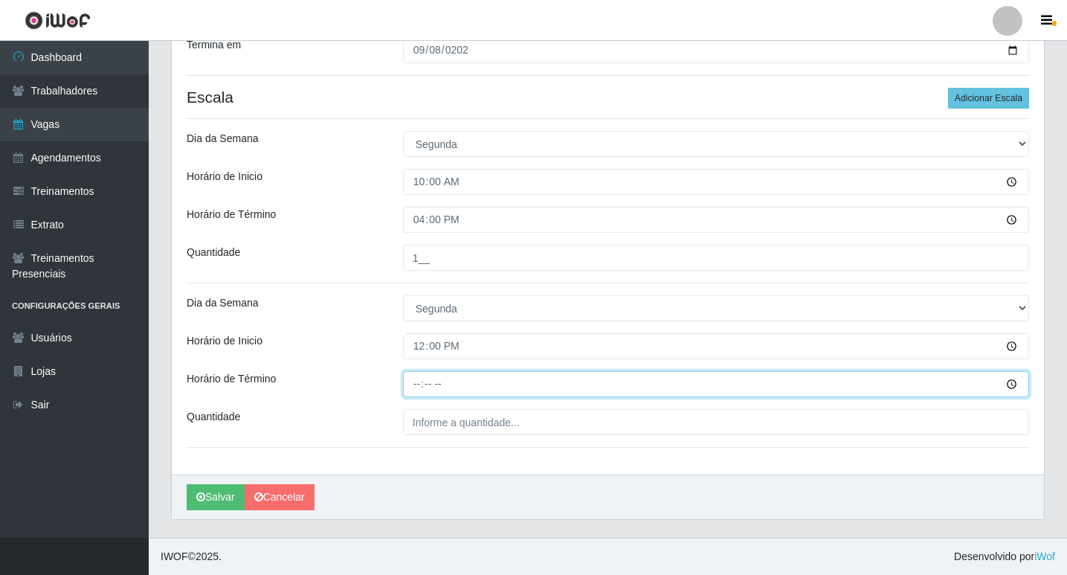
type input "18:00"
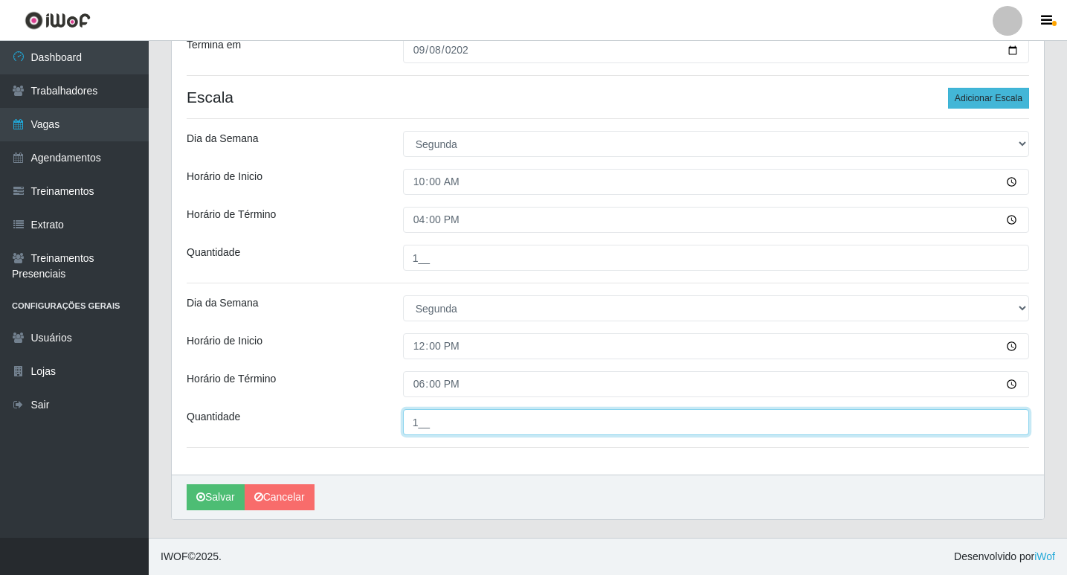
type input "1__"
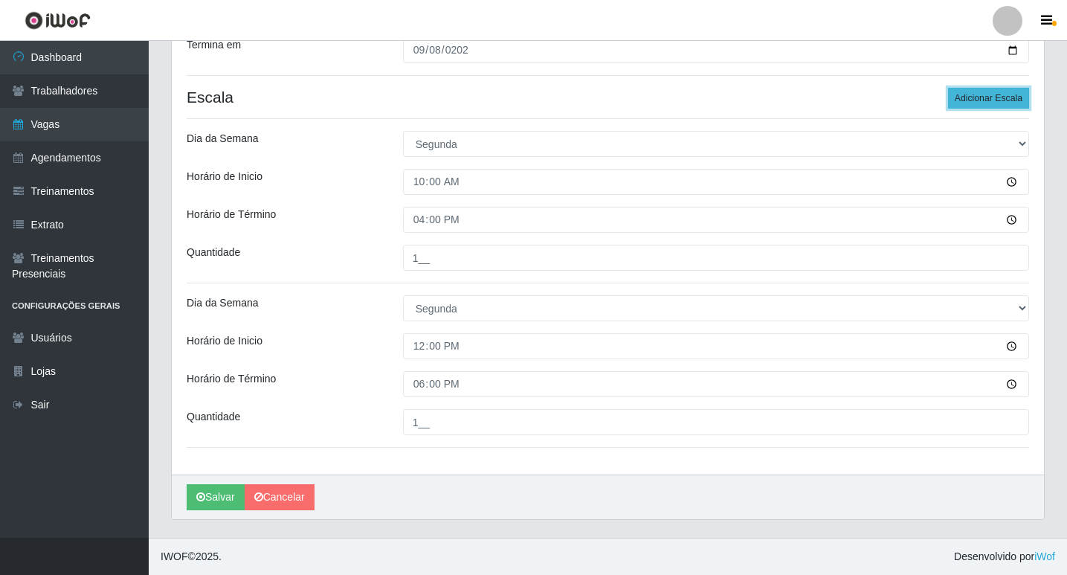
click at [1003, 103] on button "Adicionar Escala" at bounding box center [988, 98] width 81 height 21
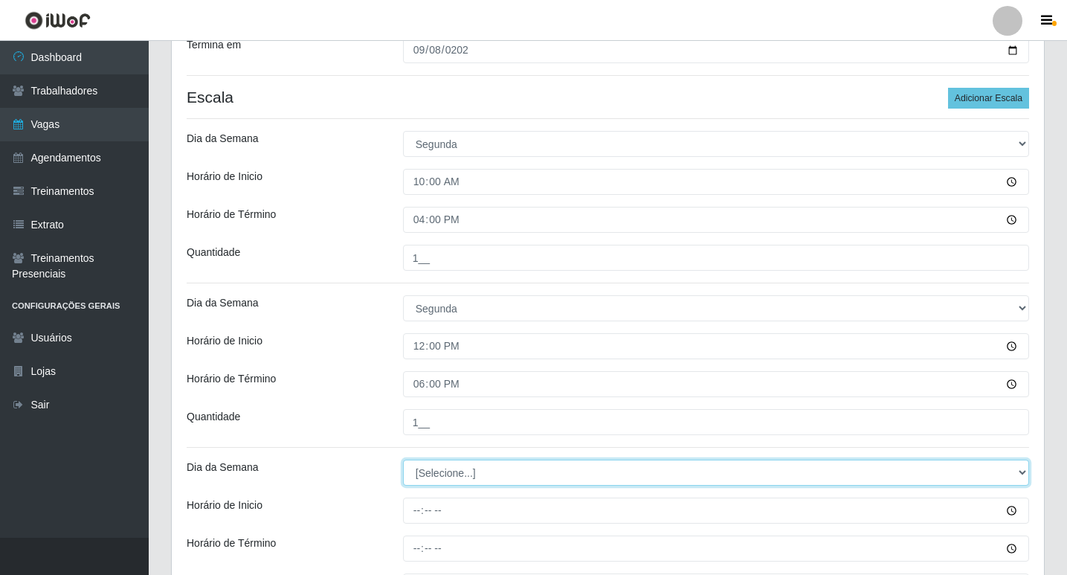
click at [454, 471] on select "[Selecione...] Segunda Terça Quarta Quinta Sexta Sábado Domingo" at bounding box center [716, 472] width 626 height 26
select select "1"
click at [403, 459] on select "[Selecione...] Segunda Terça Quarta Quinta Sexta Sábado Domingo" at bounding box center [716, 472] width 626 height 26
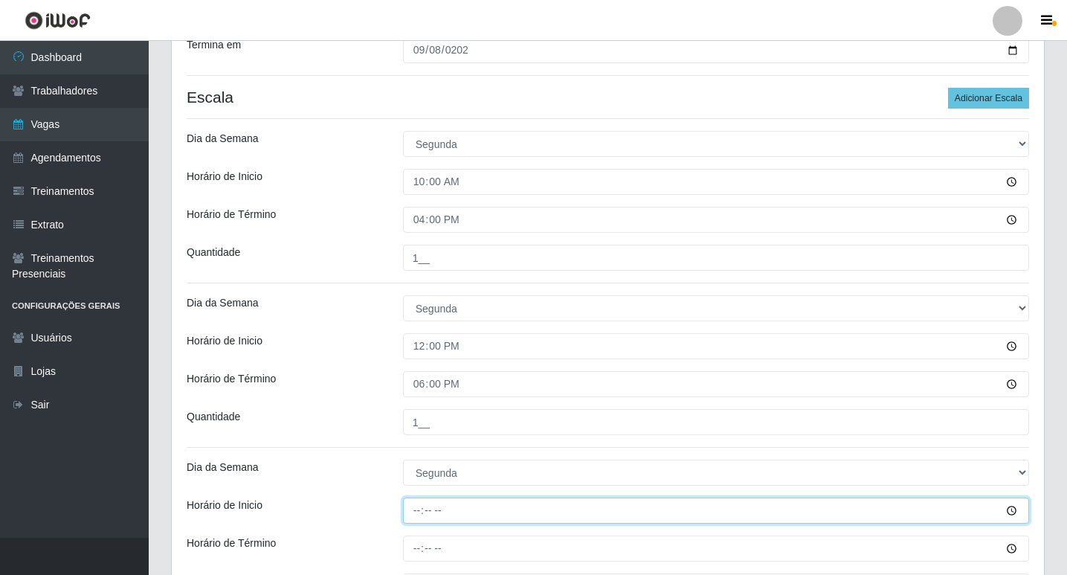
click at [410, 517] on input "Horário de Inicio" at bounding box center [716, 510] width 626 height 26
type input "16:00"
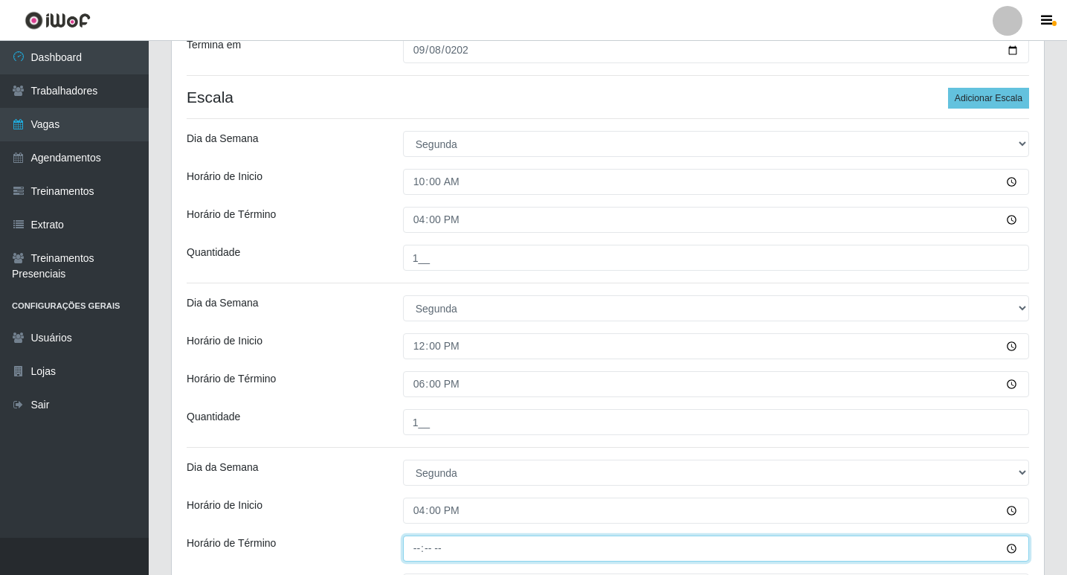
type input "22:00"
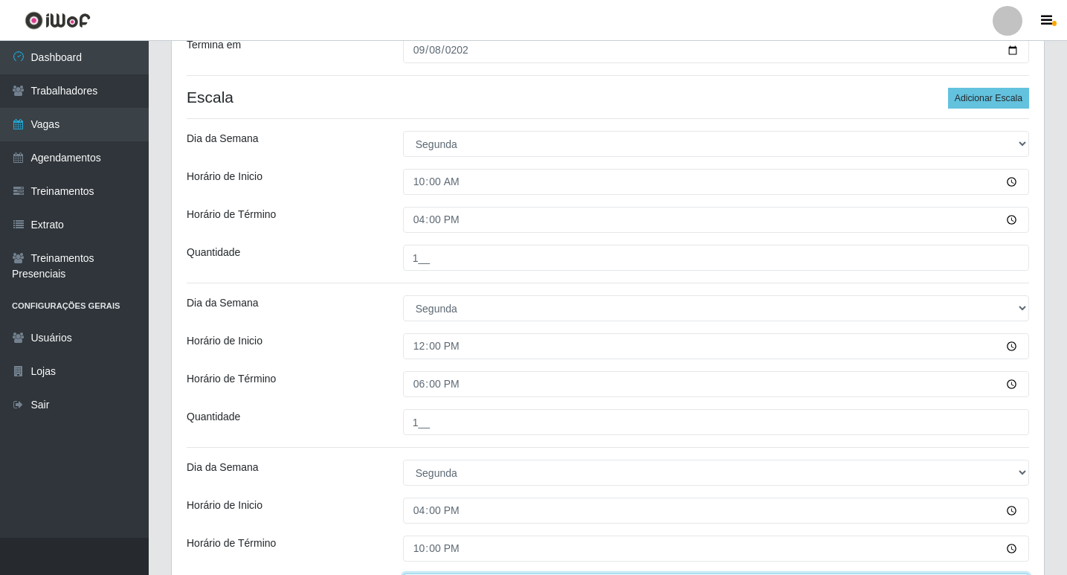
scroll to position [284, 0]
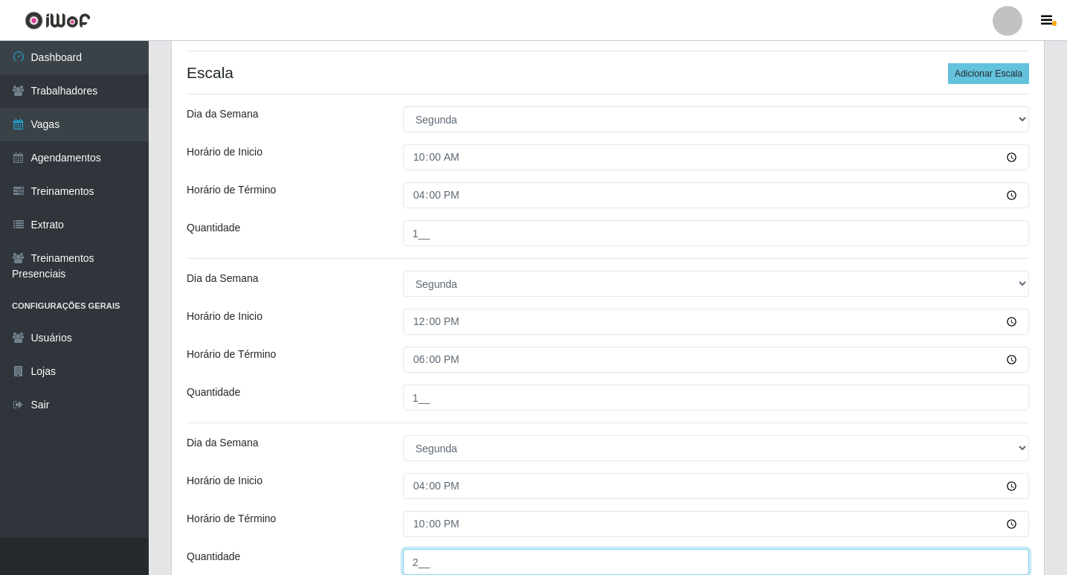
type input "2__"
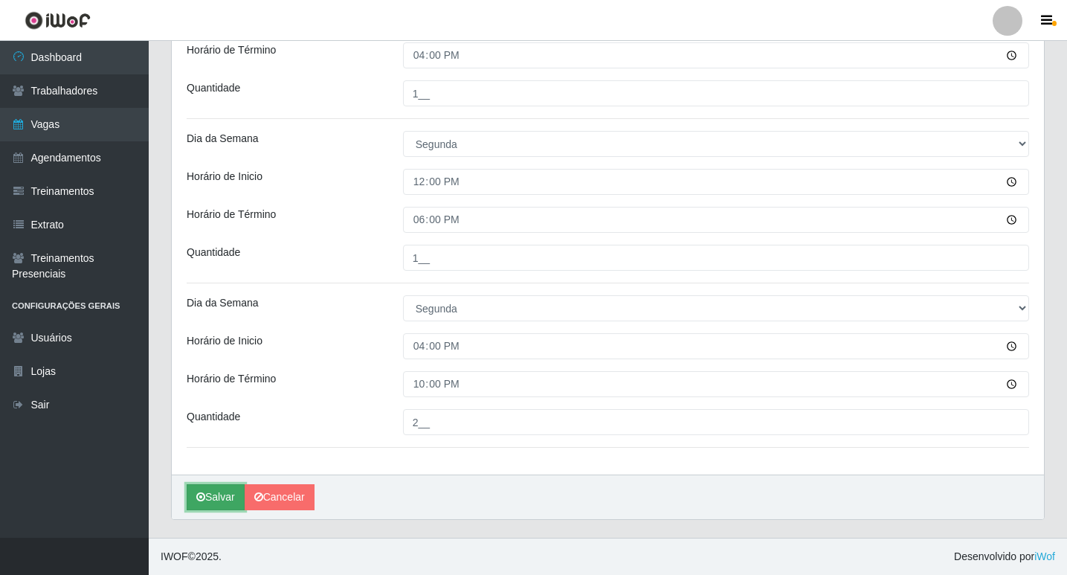
click at [214, 505] on button "Salvar" at bounding box center [216, 497] width 58 height 26
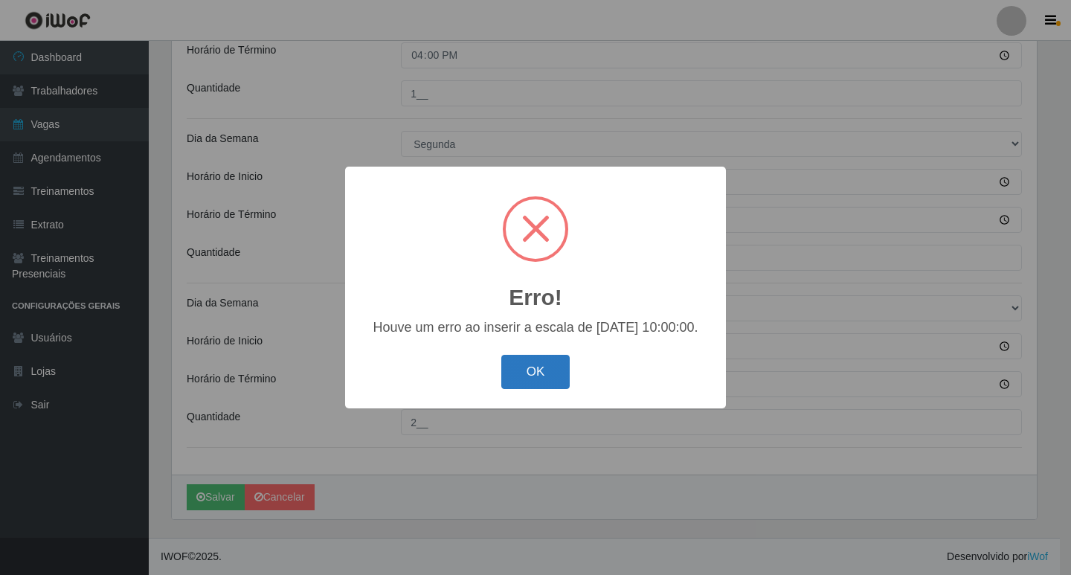
click at [521, 382] on button "OK" at bounding box center [535, 372] width 69 height 35
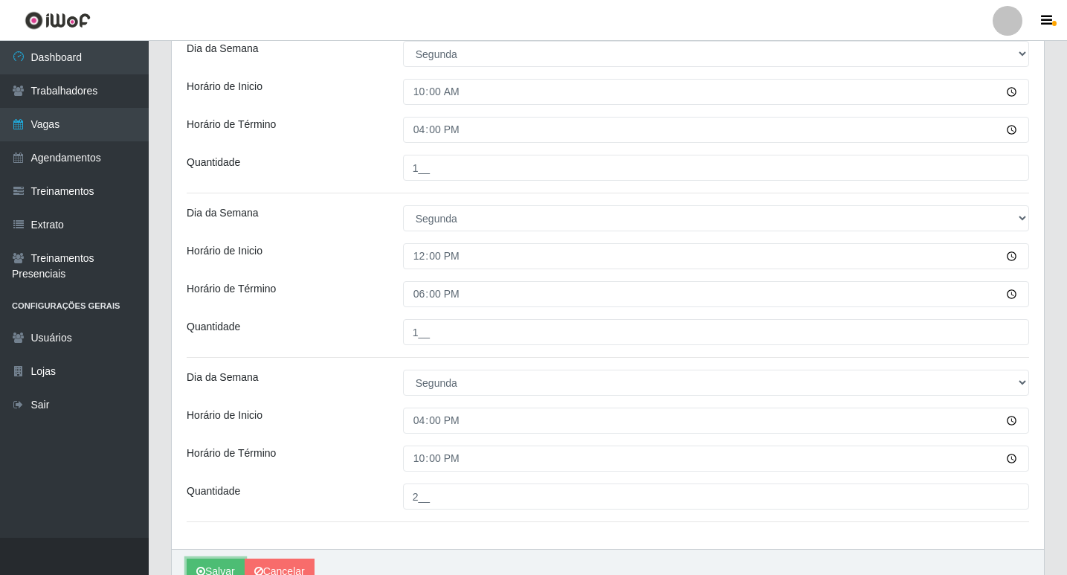
scroll to position [275, 0]
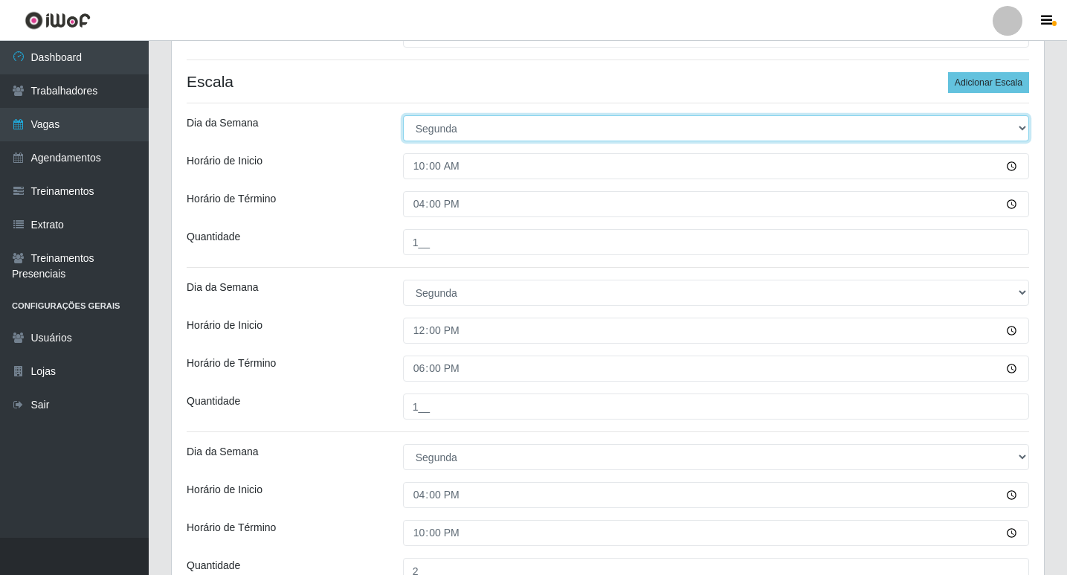
click at [488, 131] on select "[Selecione...] Segunda Terça Quarta Quinta Sexta Sábado Domingo" at bounding box center [716, 128] width 626 height 26
select select "2"
click at [403, 115] on select "[Selecione...] Segunda Terça Quarta Quinta Sexta Sábado Domingo" at bounding box center [716, 128] width 626 height 26
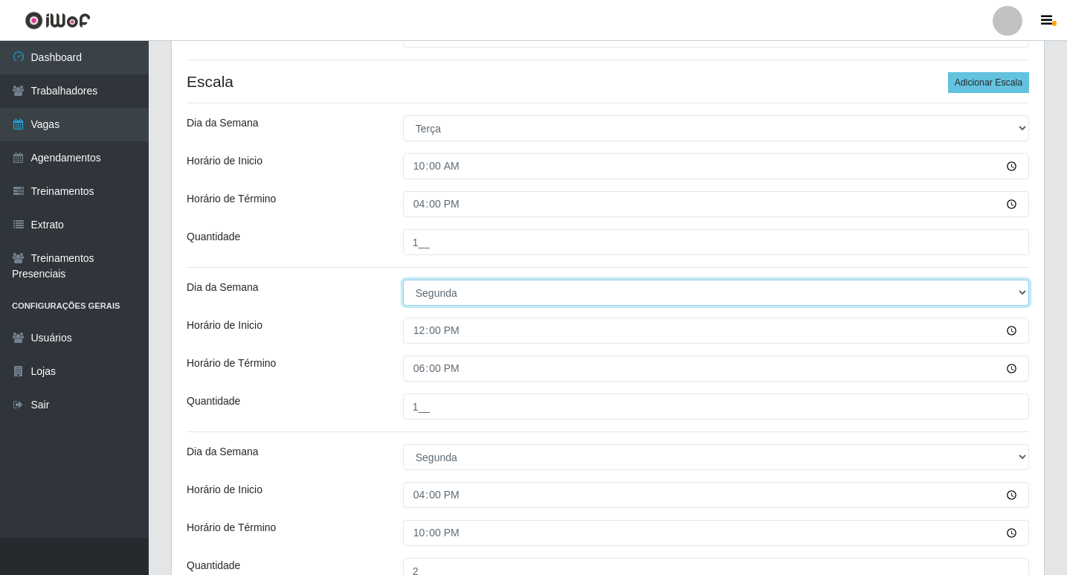
click at [437, 300] on select "[Selecione...] Segunda Terça Quarta Quinta Sexta Sábado Domingo" at bounding box center [716, 293] width 626 height 26
select select "2"
click at [403, 280] on select "[Selecione...] Segunda Terça Quarta Quinta Sexta Sábado Domingo" at bounding box center [716, 293] width 626 height 26
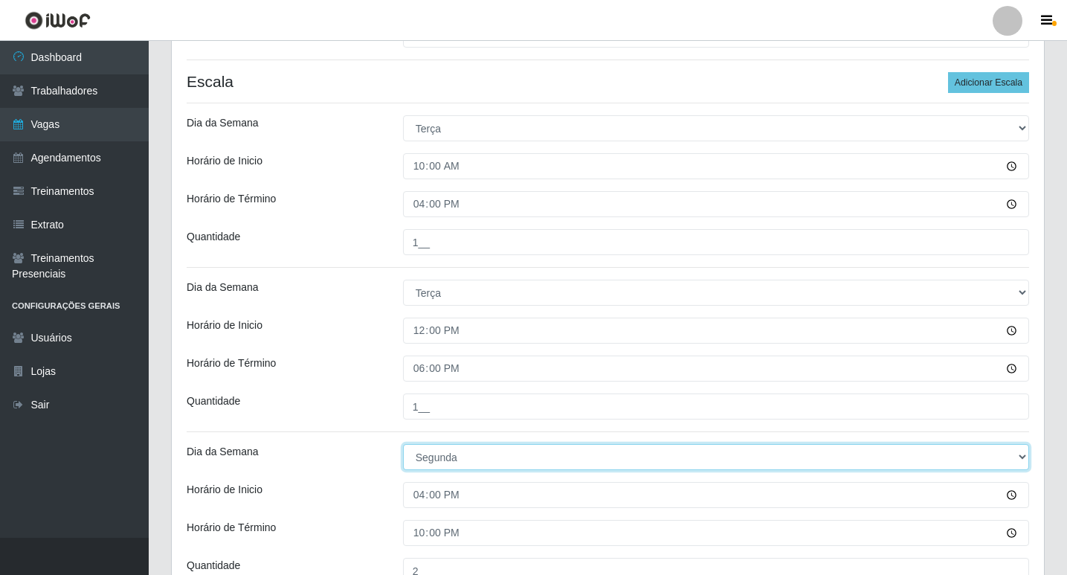
click at [457, 462] on select "[Selecione...] Segunda Terça Quarta Quinta Sexta Sábado Domingo" at bounding box center [716, 457] width 626 height 26
select select "2"
click at [403, 444] on select "[Selecione...] Segunda Terça Quarta Quinta Sexta Sábado Domingo" at bounding box center [716, 457] width 626 height 26
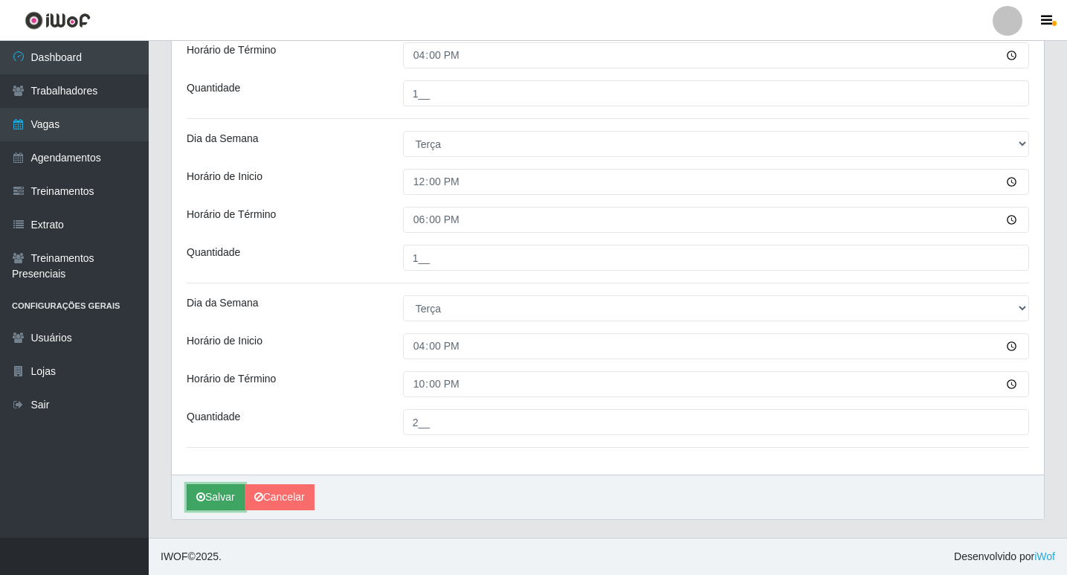
click at [218, 491] on button "Salvar" at bounding box center [216, 497] width 58 height 26
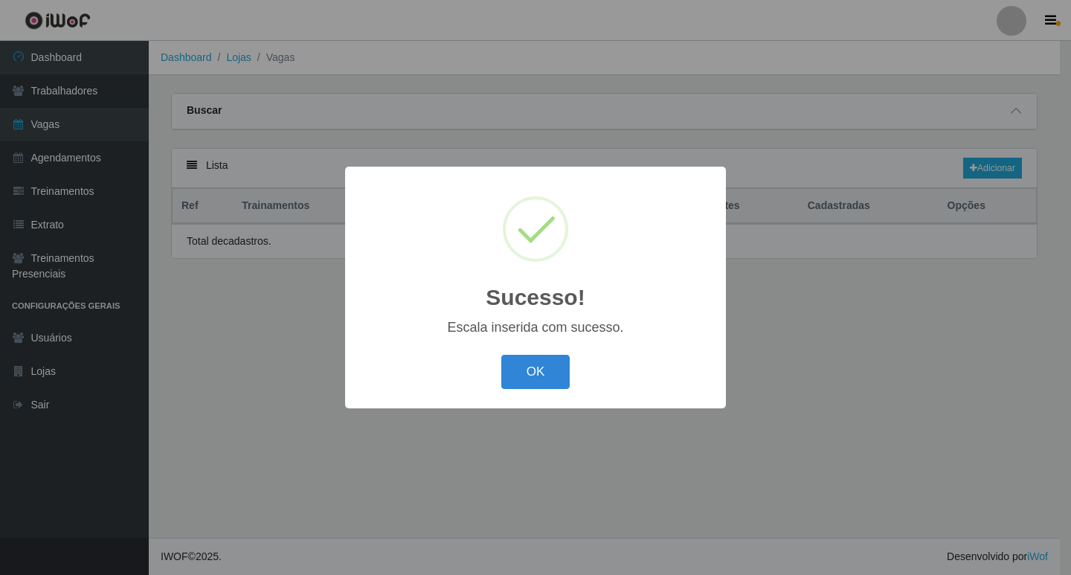
click at [546, 350] on div "Sucesso! × Escala inserida com sucesso. OK Cancel" at bounding box center [535, 287] width 381 height 241
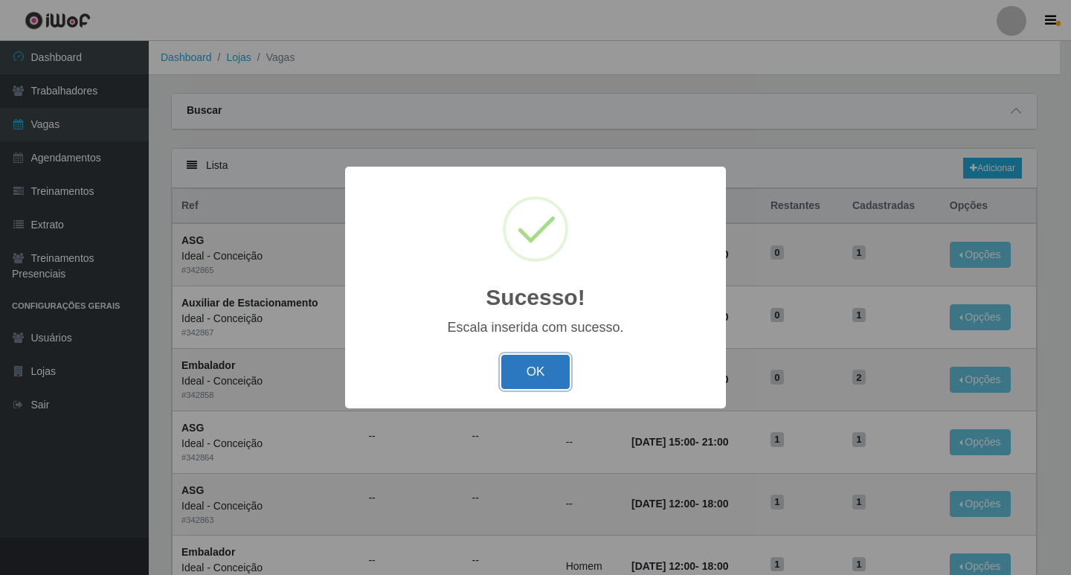
click at [555, 359] on button "OK" at bounding box center [535, 372] width 69 height 35
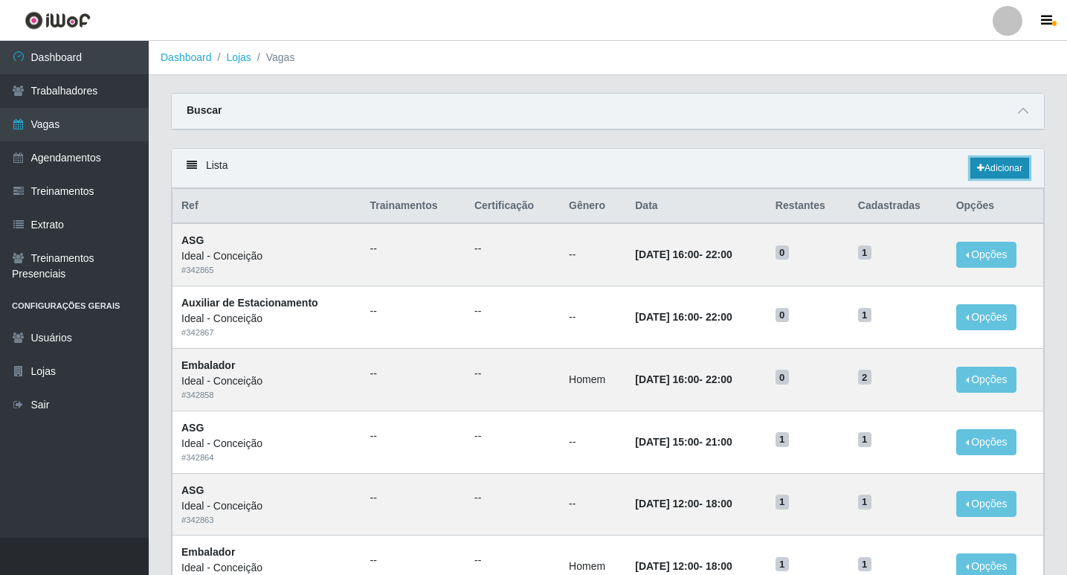
click at [1007, 172] on link "Adicionar" at bounding box center [999, 168] width 59 height 21
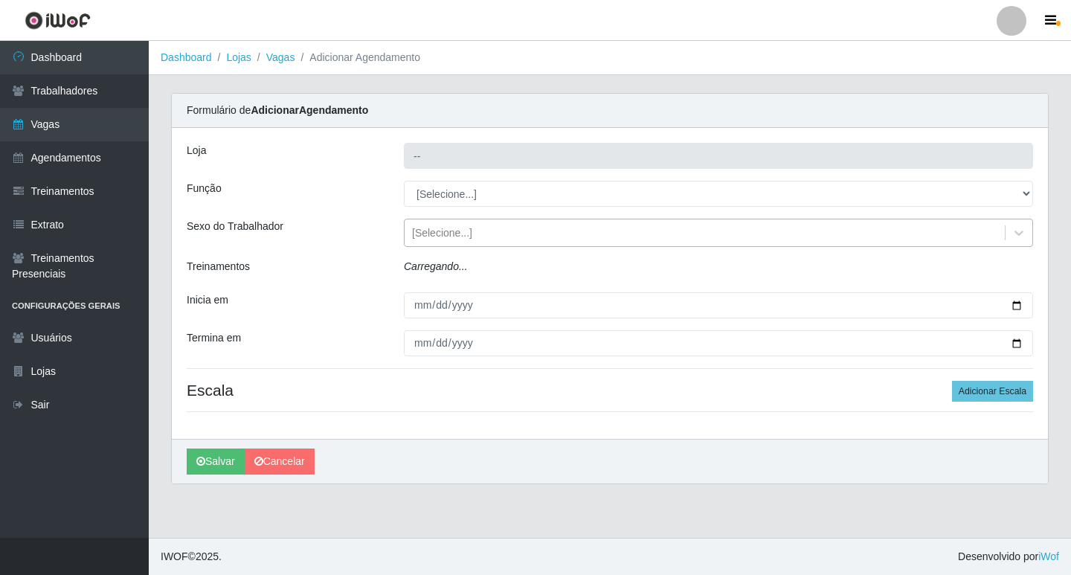
type input "Ideal - Conceição"
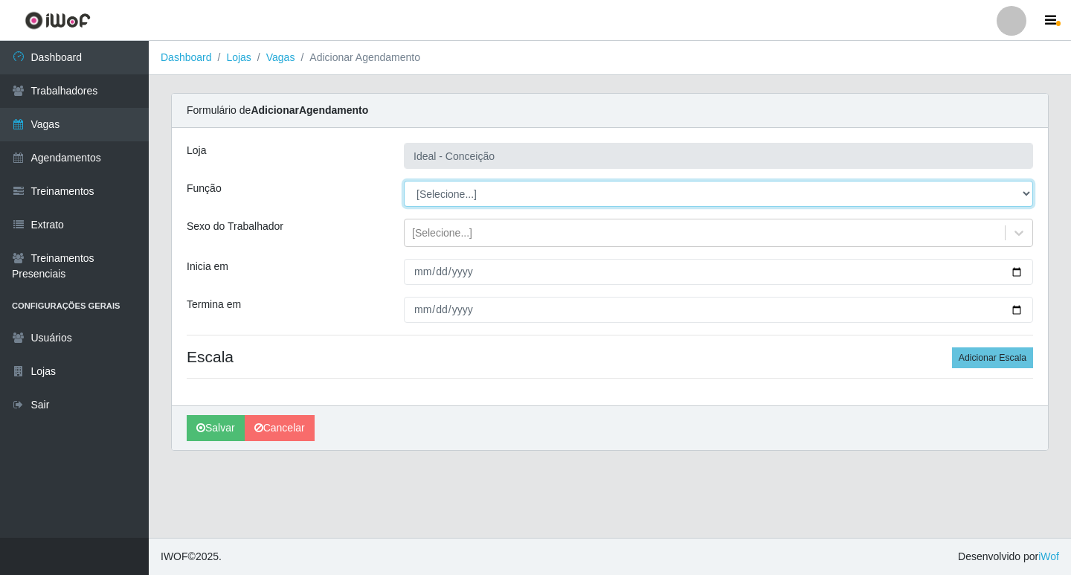
click at [458, 200] on select "[Selecione...] ASG ASG + ASG ++ Auxiliar de Estacionamento Auxiliar de Estacion…" at bounding box center [718, 194] width 629 height 26
select select "16"
click at [404, 181] on select "[Selecione...] ASG ASG + ASG ++ Auxiliar de Estacionamento Auxiliar de Estacion…" at bounding box center [718, 194] width 629 height 26
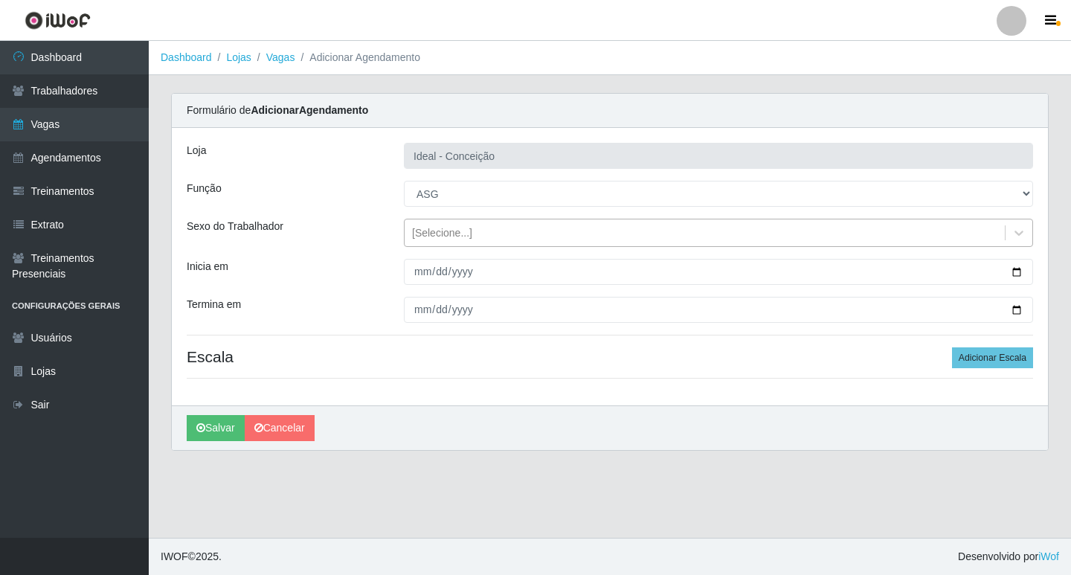
click at [417, 244] on div "[Selecione...]" at bounding box center [704, 233] width 600 height 25
click at [392, 249] on div "Loja Ideal - Conceição Função [Selecione...] ASG ASG + ASG ++ Auxiliar de Estac…" at bounding box center [610, 266] width 876 height 277
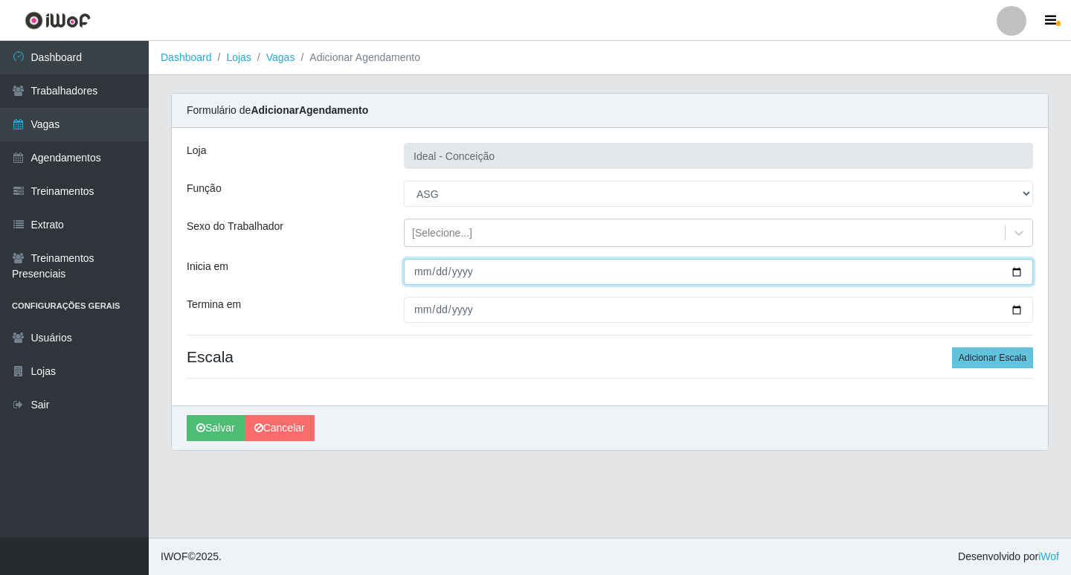
click at [417, 273] on input "Inicia em" at bounding box center [718, 272] width 629 height 26
type input "2025-09-08"
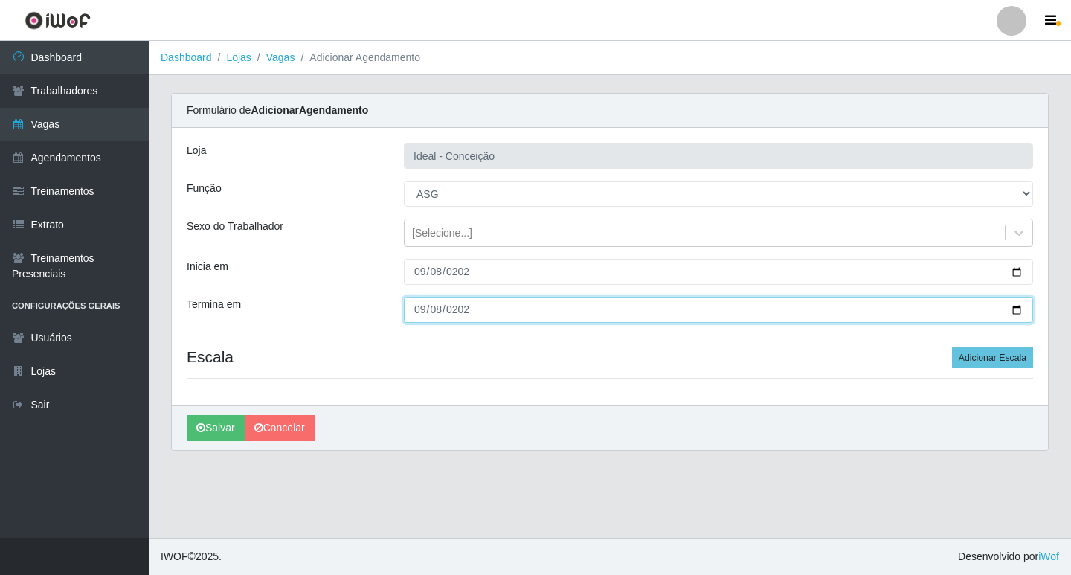
type input "2025-09-08"
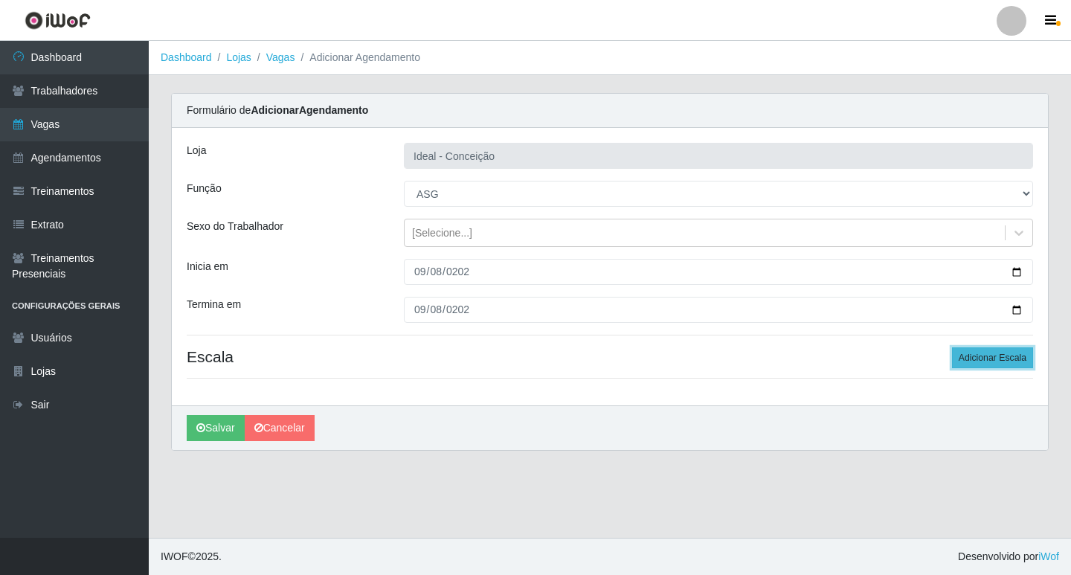
click at [970, 352] on button "Adicionar Escala" at bounding box center [992, 357] width 81 height 21
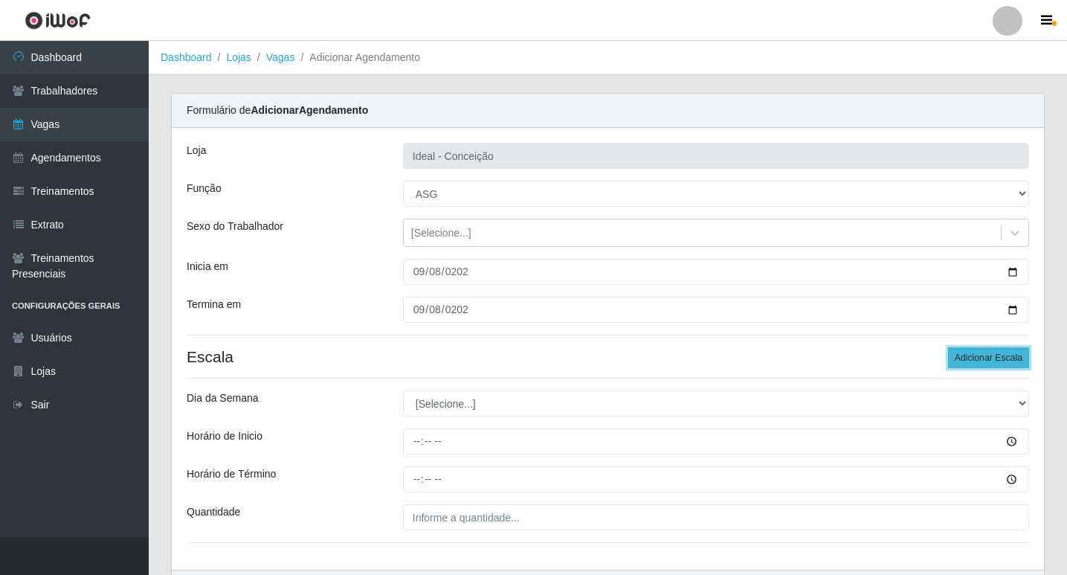
click at [964, 353] on button "Adicionar Escala" at bounding box center [988, 357] width 81 height 21
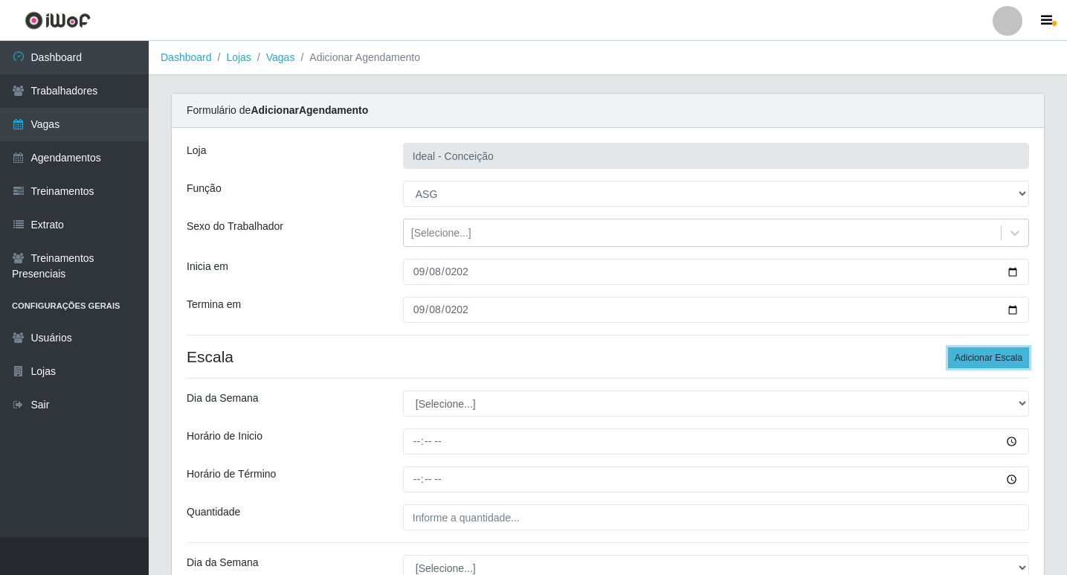
click at [968, 356] on button "Adicionar Escala" at bounding box center [988, 357] width 81 height 21
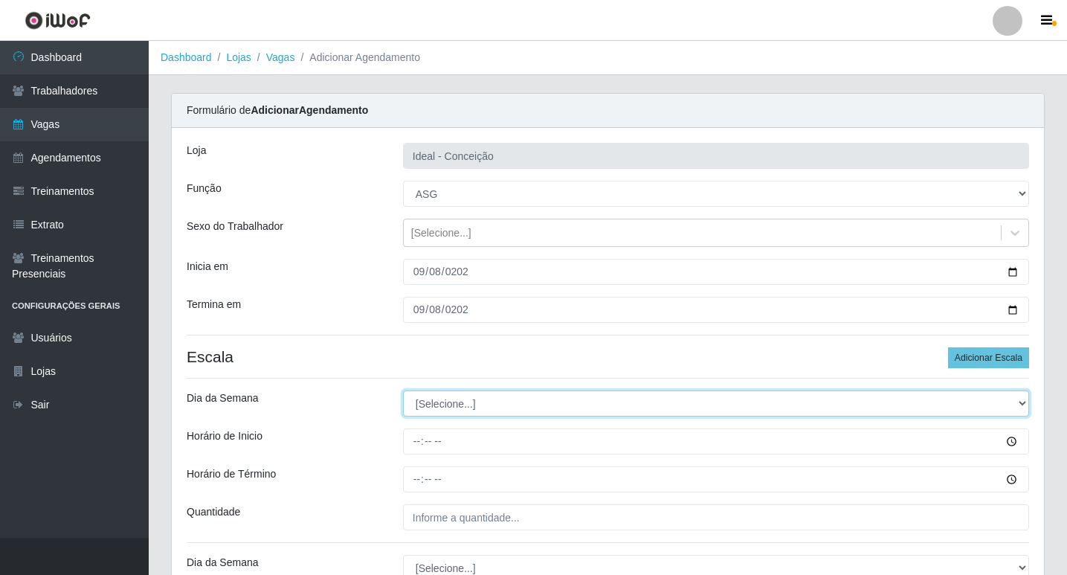
click at [474, 401] on select "[Selecione...] Segunda Terça Quarta Quinta Sexta Sábado Domingo" at bounding box center [716, 403] width 626 height 26
click at [403, 390] on select "[Selecione...] Segunda Terça Quarta Quinta Sexta Sábado Domingo" at bounding box center [716, 403] width 626 height 26
click at [452, 400] on select "[Selecione...] Segunda Terça Quarta Quinta Sexta Sábado Domingo" at bounding box center [716, 403] width 626 height 26
select select "2"
click at [403, 390] on select "[Selecione...] Segunda Terça Quarta Quinta Sexta Sábado Domingo" at bounding box center [716, 403] width 626 height 26
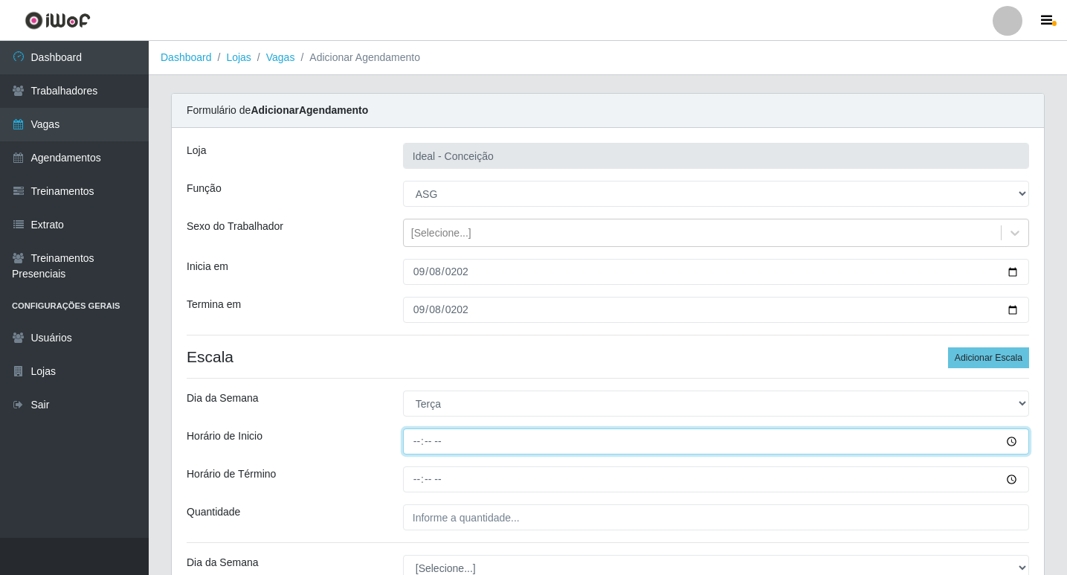
click at [422, 443] on input "Horário de Inicio" at bounding box center [716, 441] width 626 height 26
type input "07:00"
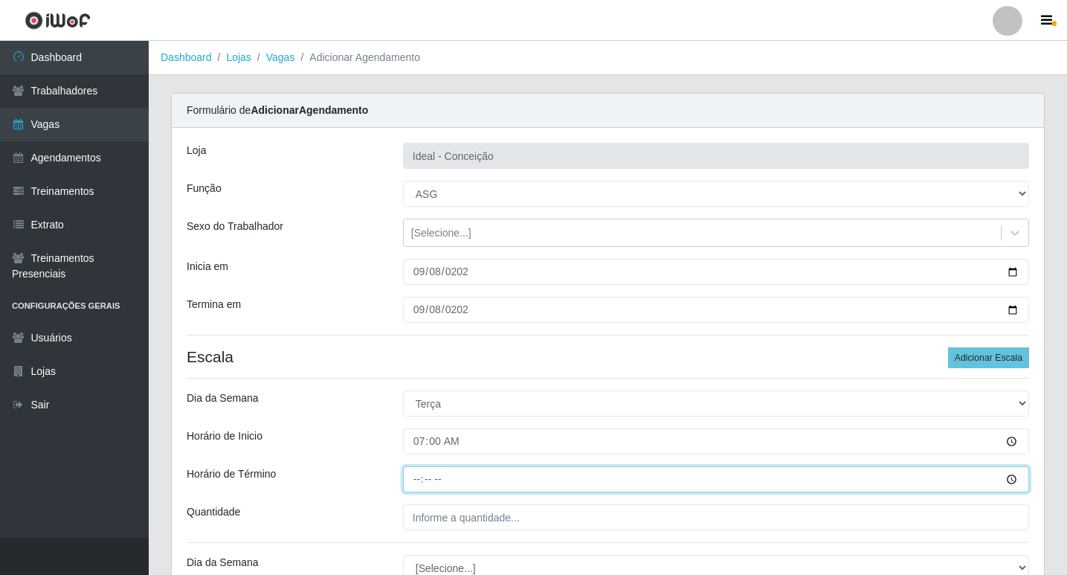
type input "13:00"
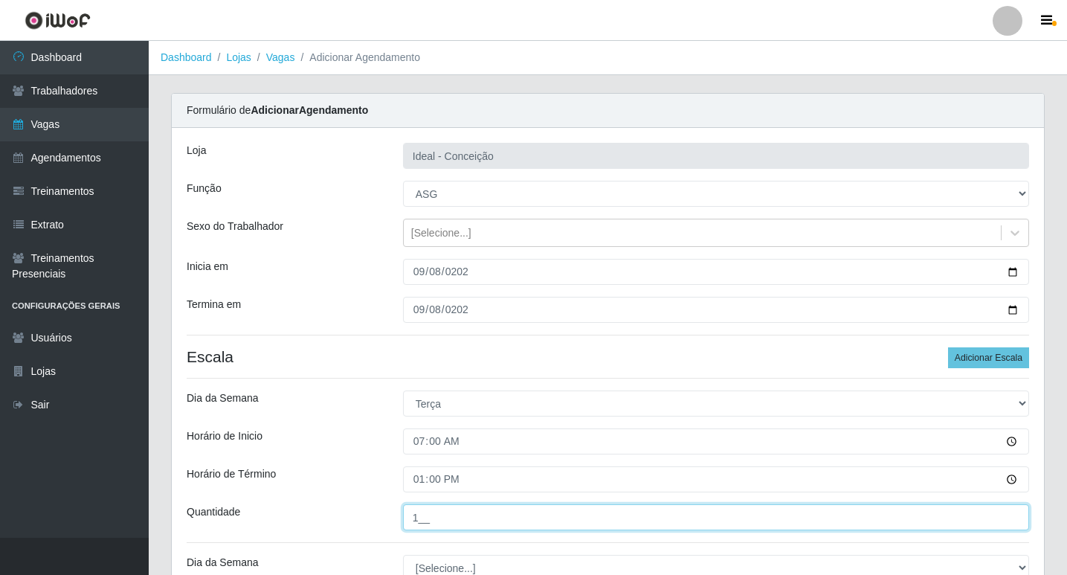
scroll to position [223, 0]
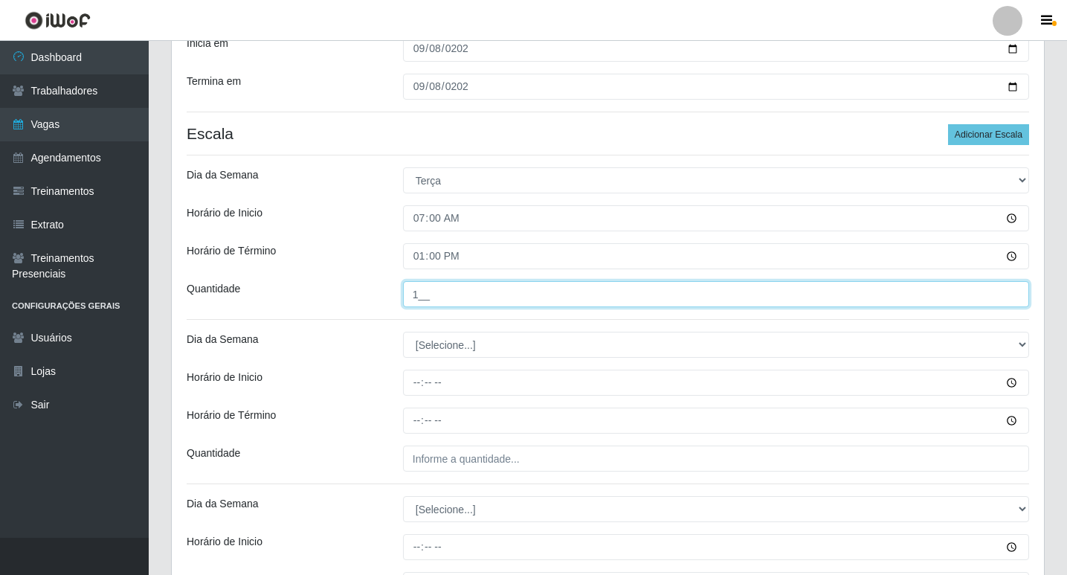
type input "1__"
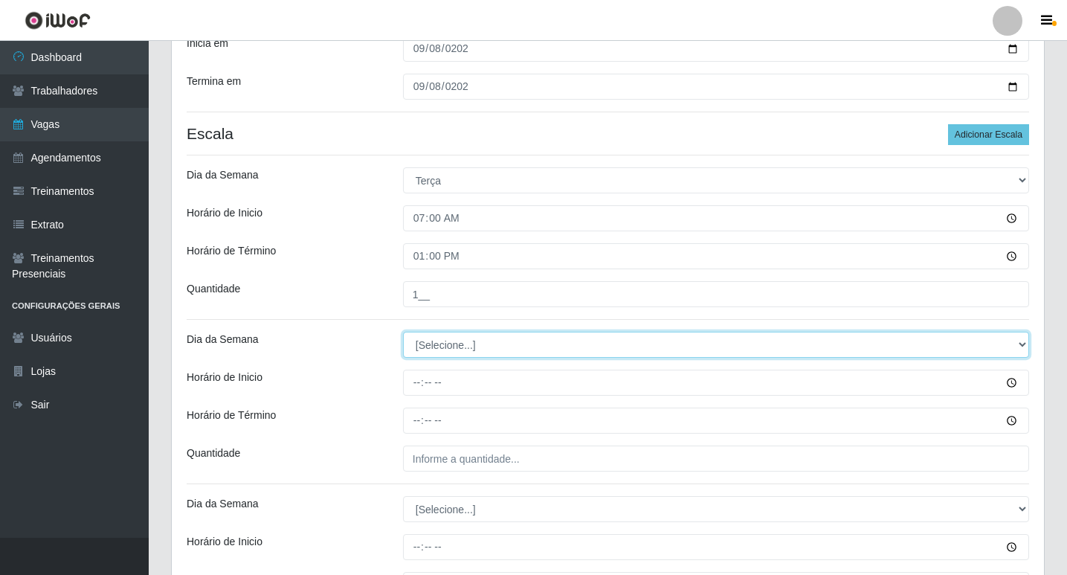
click at [422, 338] on select "[Selecione...] Segunda Terça Quarta Quinta Sexta Sábado Domingo" at bounding box center [716, 345] width 626 height 26
select select "2"
click at [403, 332] on select "[Selecione...] Segunda Terça Quarta Quinta Sexta Sábado Domingo" at bounding box center [716, 345] width 626 height 26
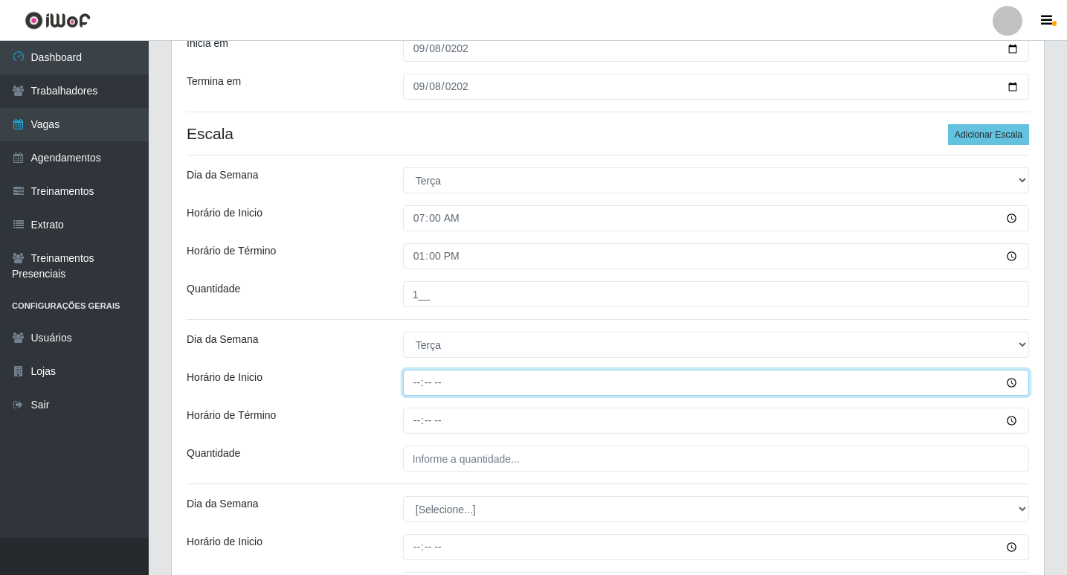
click at [411, 379] on input "Horário de Inicio" at bounding box center [716, 383] width 626 height 26
type input "09:00"
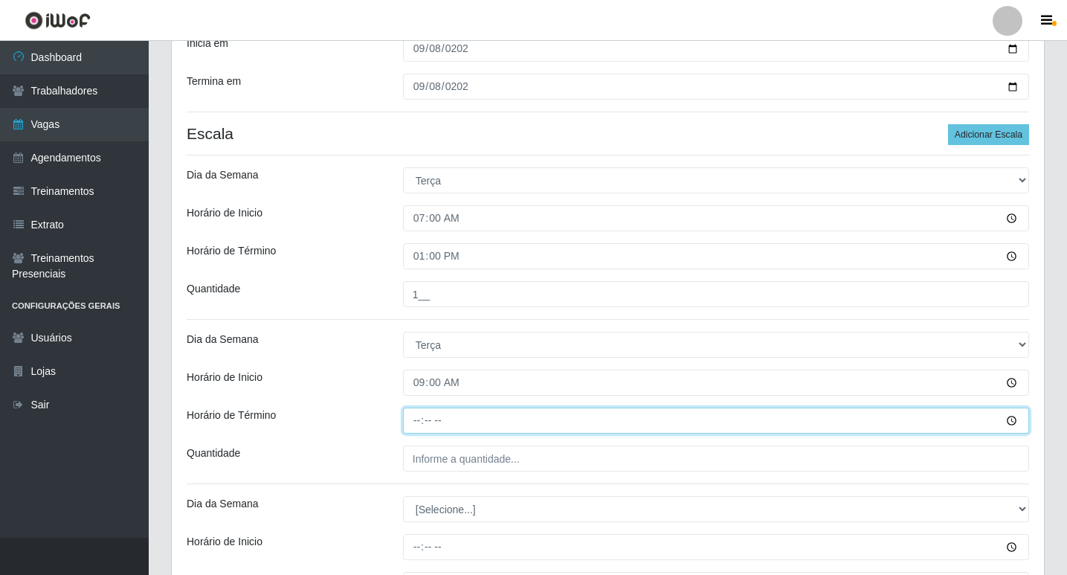
type input "15:00"
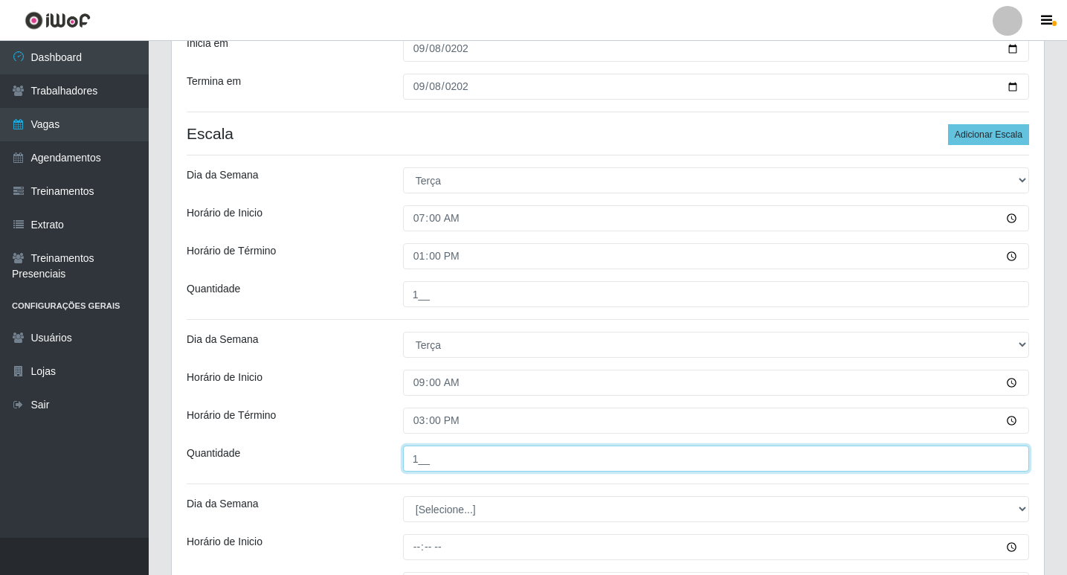
scroll to position [446, 0]
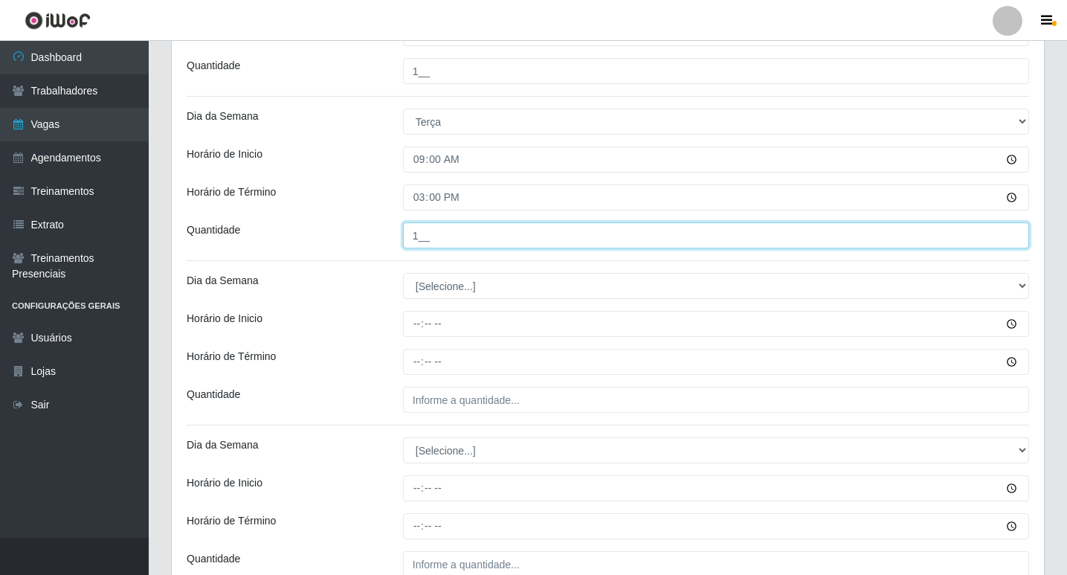
type input "1__"
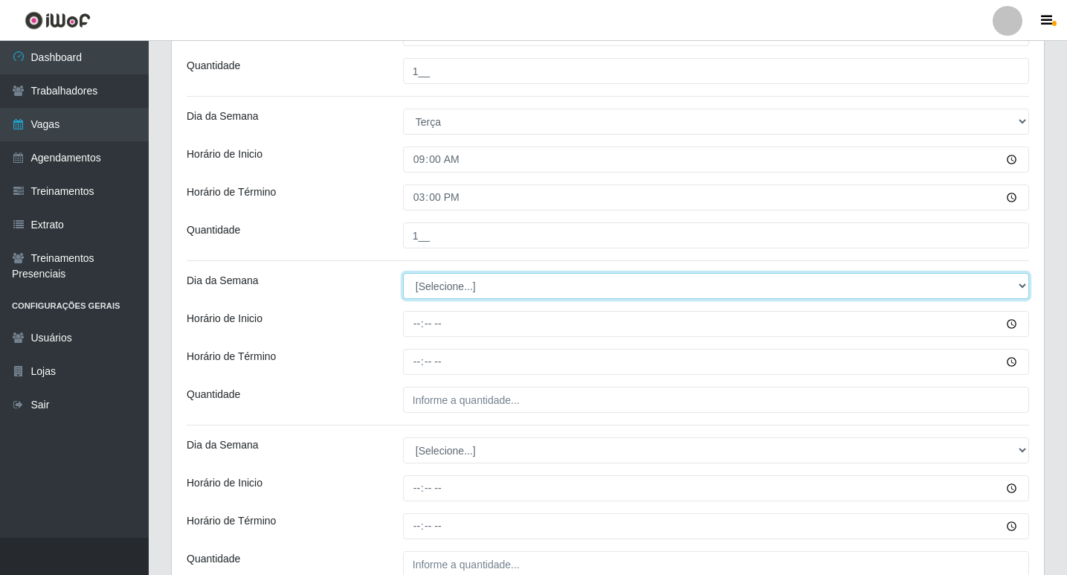
click at [442, 293] on select "[Selecione...] Segunda Terça Quarta Quinta Sexta Sábado Domingo" at bounding box center [716, 286] width 626 height 26
select select "2"
click at [403, 273] on select "[Selecione...] Segunda Terça Quarta Quinta Sexta Sábado Domingo" at bounding box center [716, 286] width 626 height 26
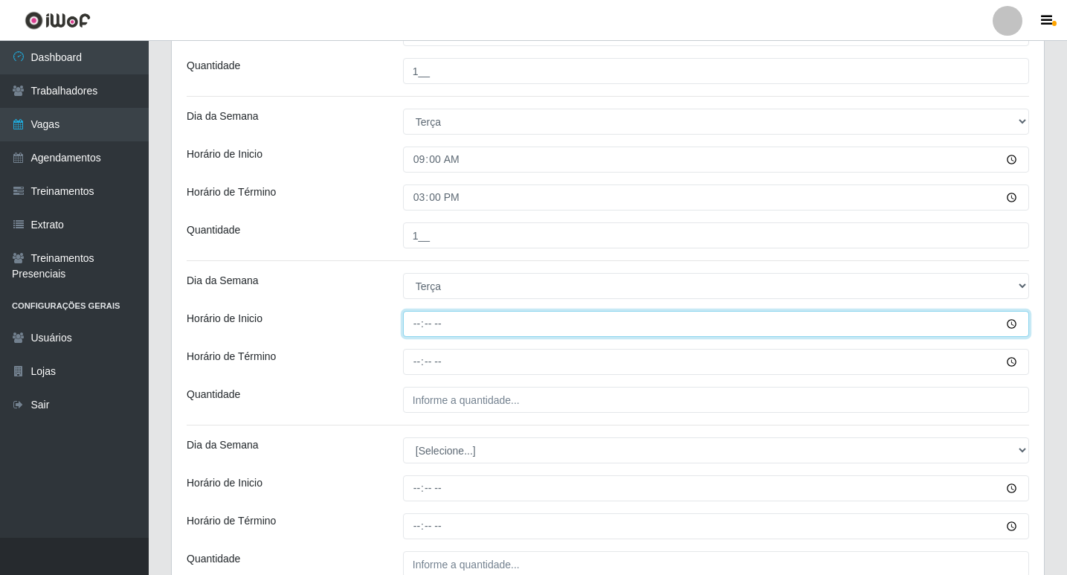
click at [414, 324] on input "Horário de Inicio" at bounding box center [716, 324] width 626 height 26
type input "12:00"
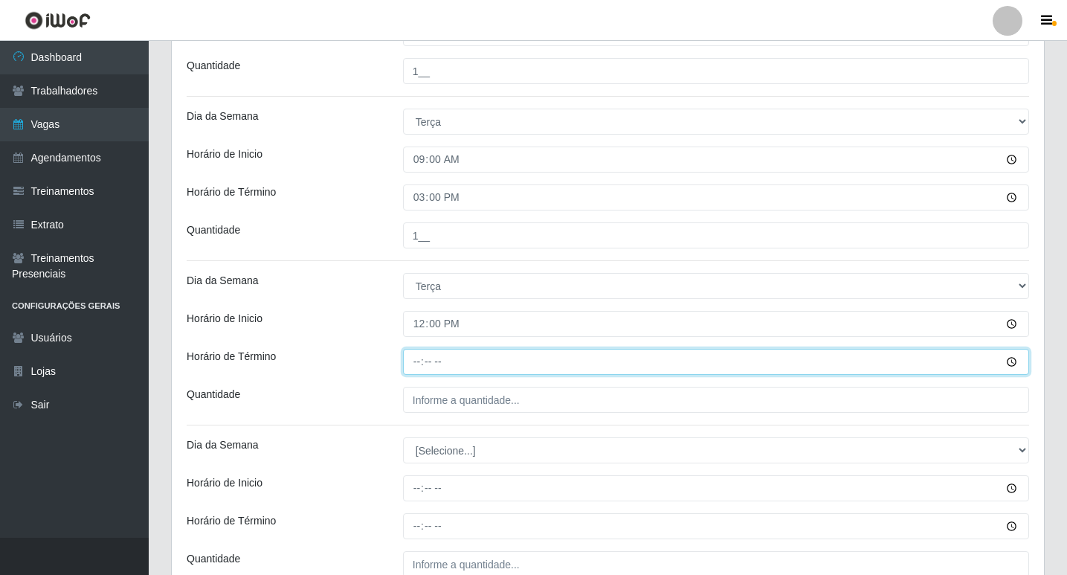
type input "18:00"
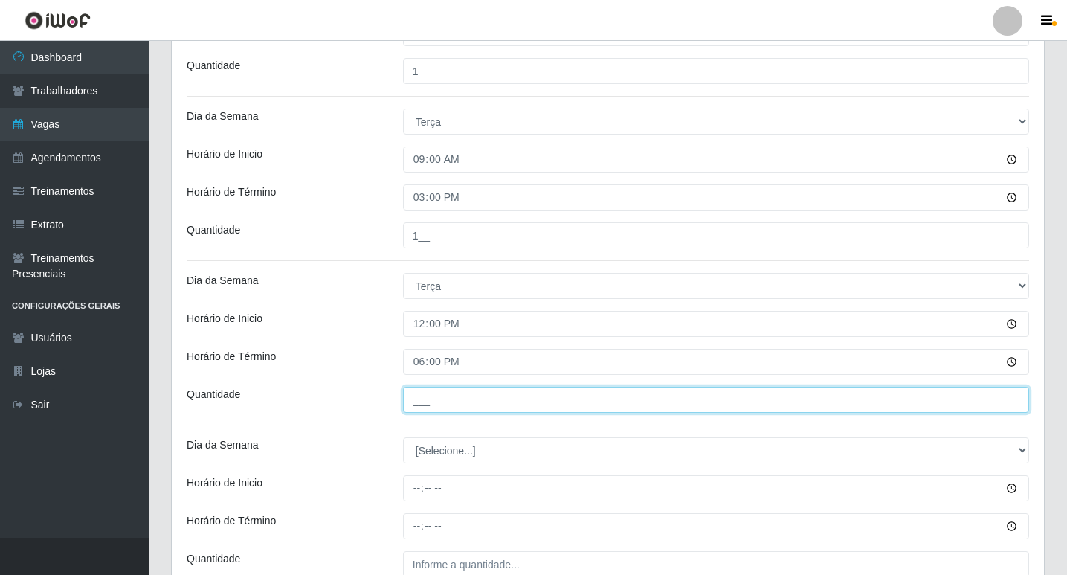
scroll to position [520, 0]
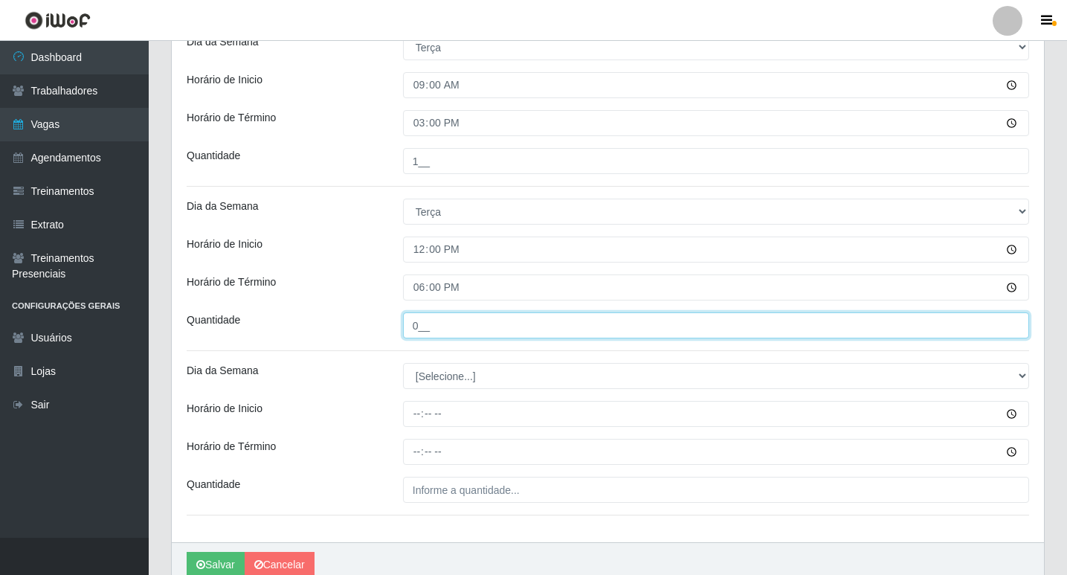
click at [489, 317] on input "0__" at bounding box center [716, 325] width 626 height 26
type input "1__"
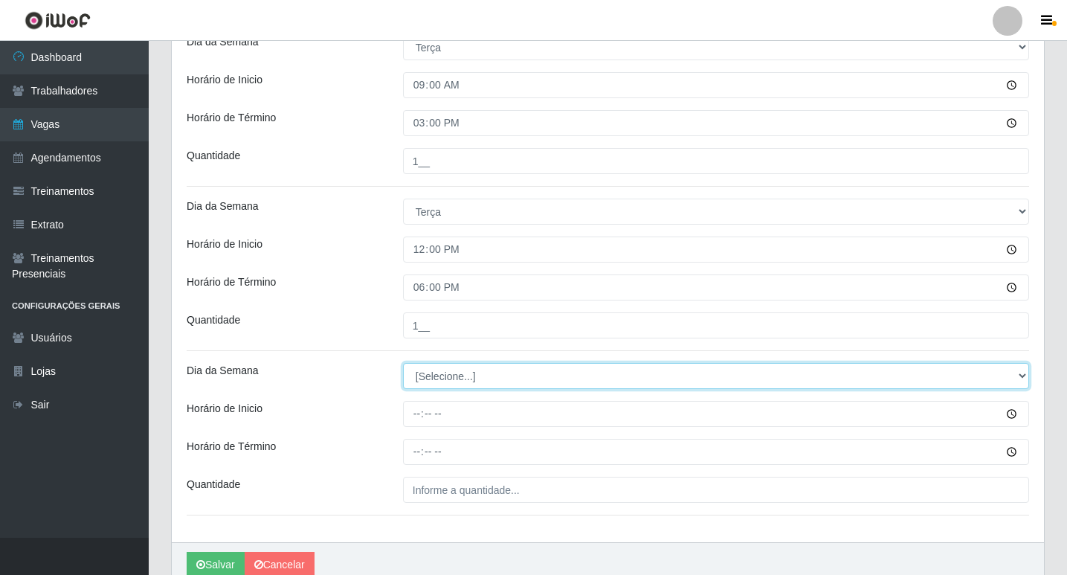
click at [460, 379] on select "[Selecione...] Segunda Terça Quarta Quinta Sexta Sábado Domingo" at bounding box center [716, 376] width 626 height 26
select select "2"
click at [403, 363] on select "[Selecione...] Segunda Terça Quarta Quinta Sexta Sábado Domingo" at bounding box center [716, 376] width 626 height 26
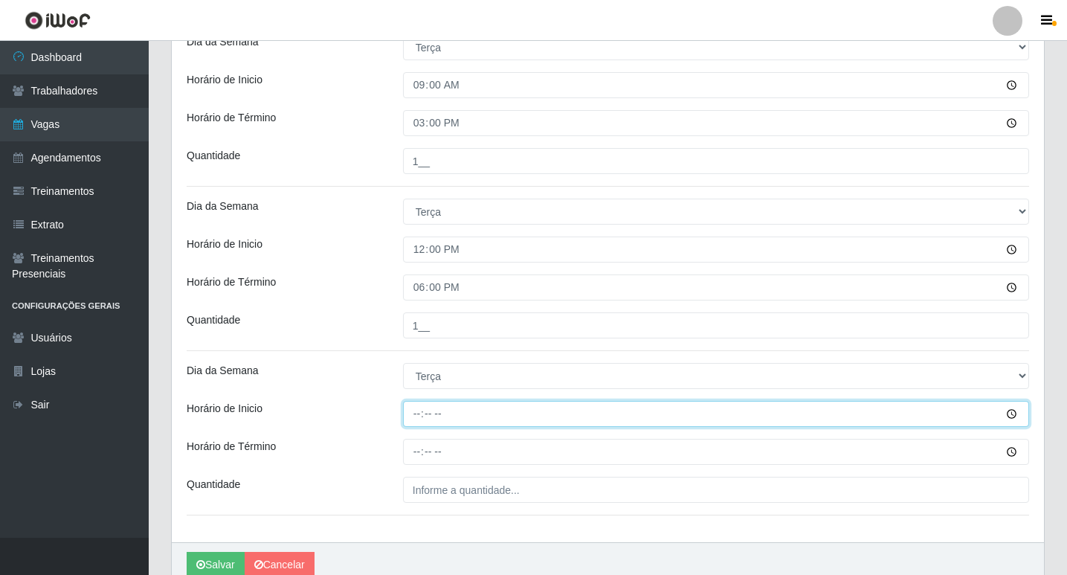
click at [414, 416] on input "Horário de Inicio" at bounding box center [716, 414] width 626 height 26
type input "15:00"
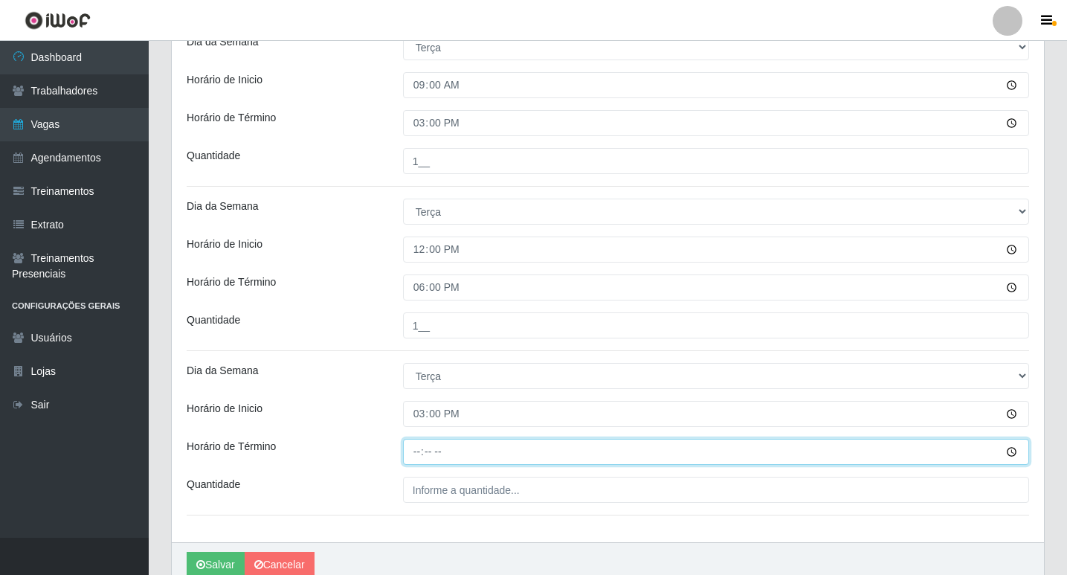
type input "21:00"
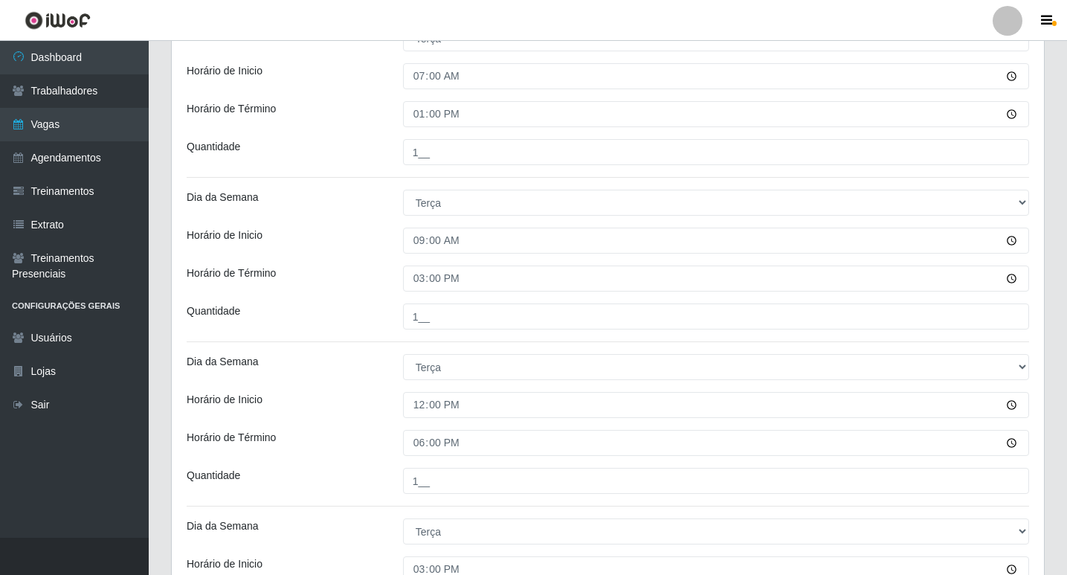
scroll to position [216, 0]
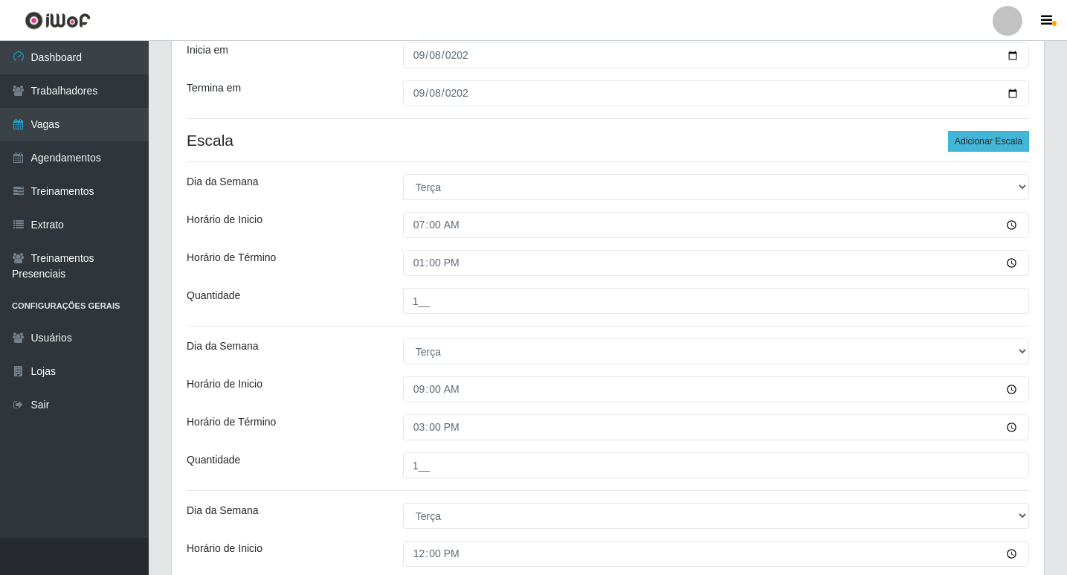
type input "1__"
click at [996, 132] on button "Adicionar Escala" at bounding box center [988, 141] width 81 height 21
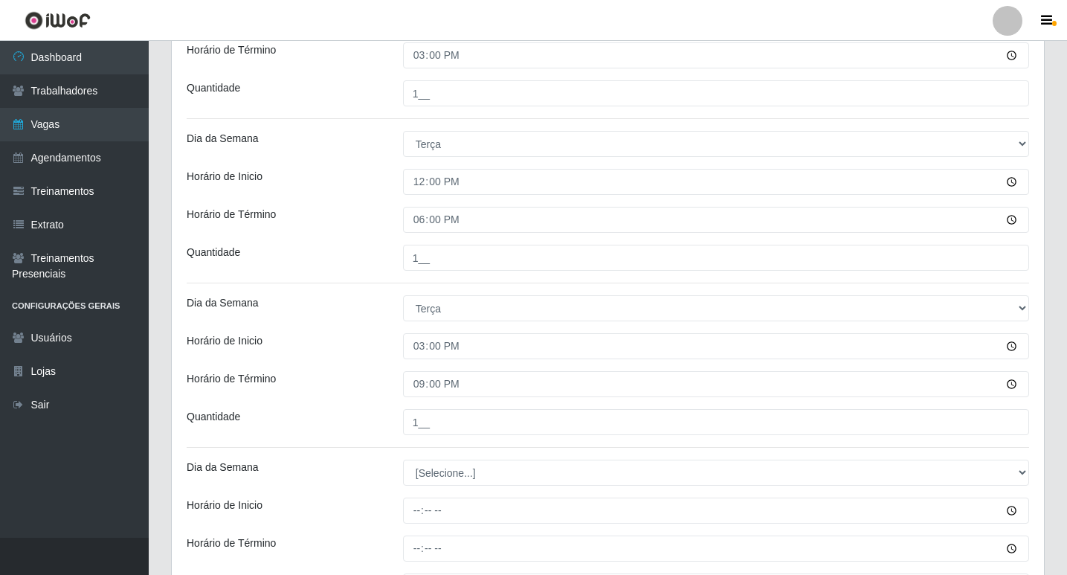
scroll to position [752, 0]
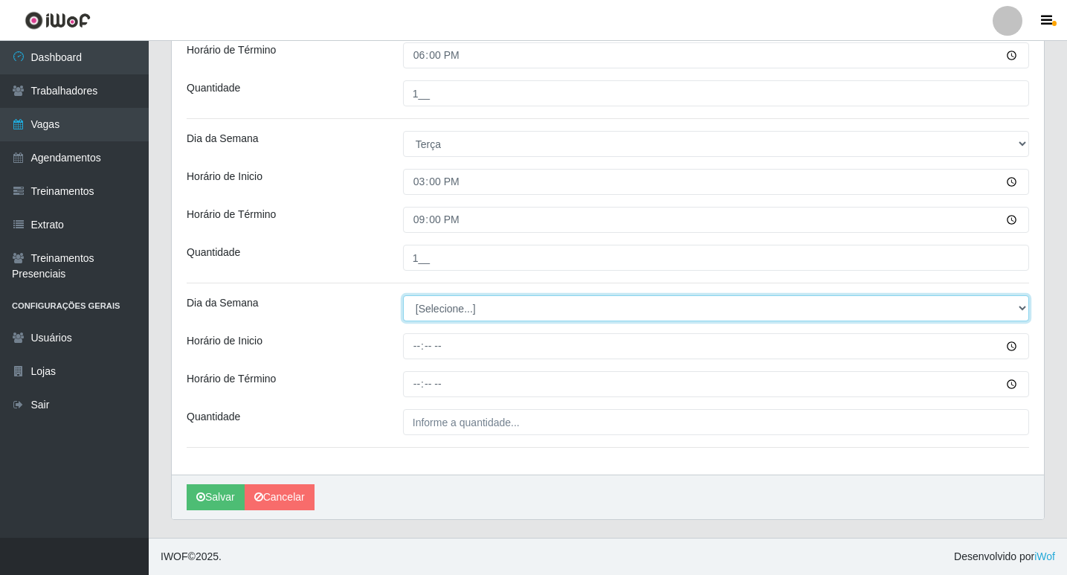
click at [447, 313] on select "[Selecione...] Segunda Terça Quarta Quinta Sexta Sábado Domingo" at bounding box center [716, 308] width 626 height 26
select select "2"
click at [403, 295] on select "[Selecione...] Segunda Terça Quarta Quinta Sexta Sábado Domingo" at bounding box center [716, 308] width 626 height 26
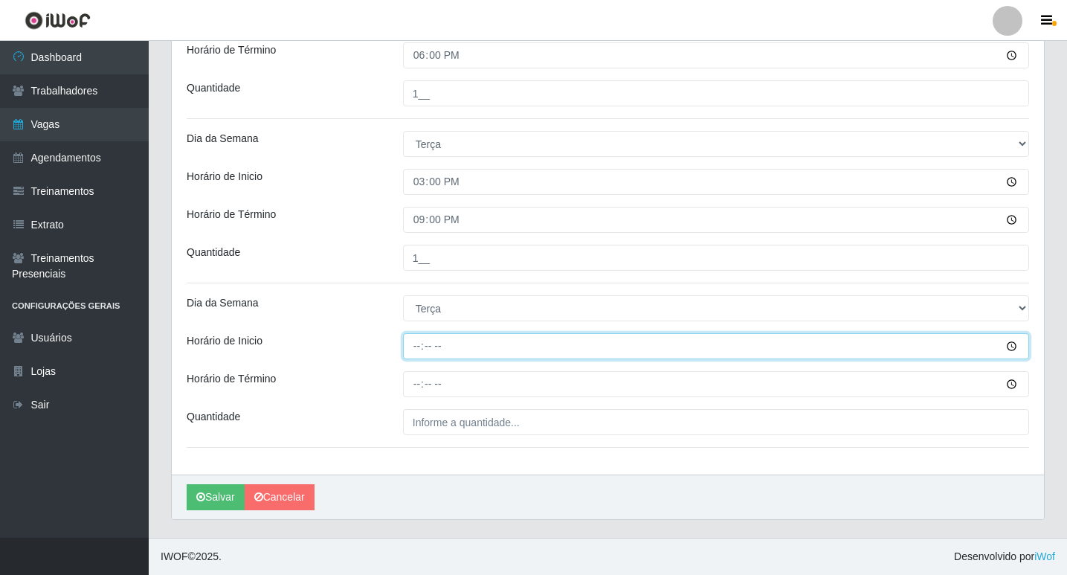
click at [418, 344] on input "Horário de Inicio" at bounding box center [716, 346] width 626 height 26
type input "16:00"
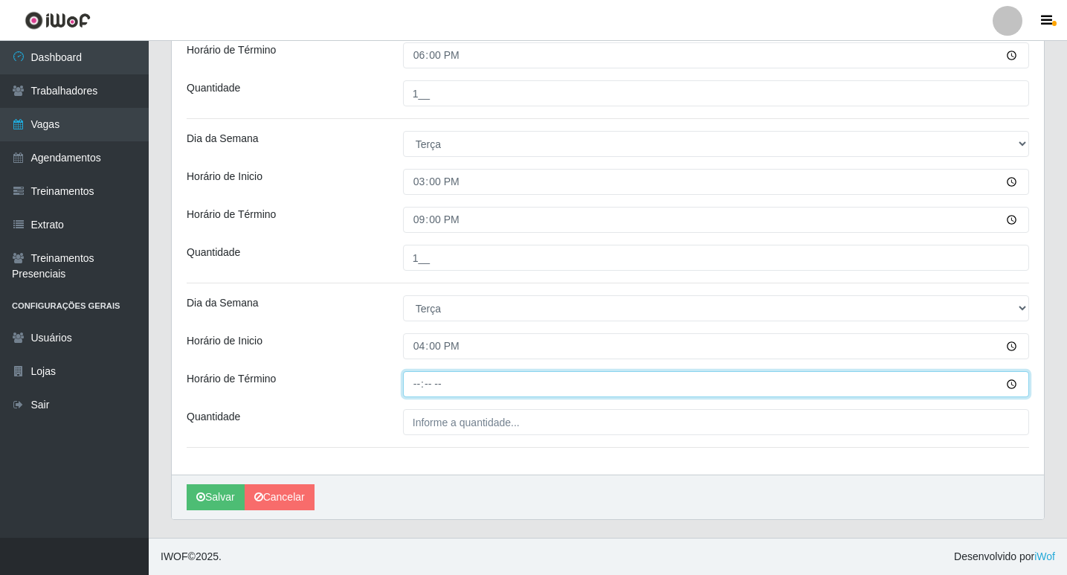
type input "22:00"
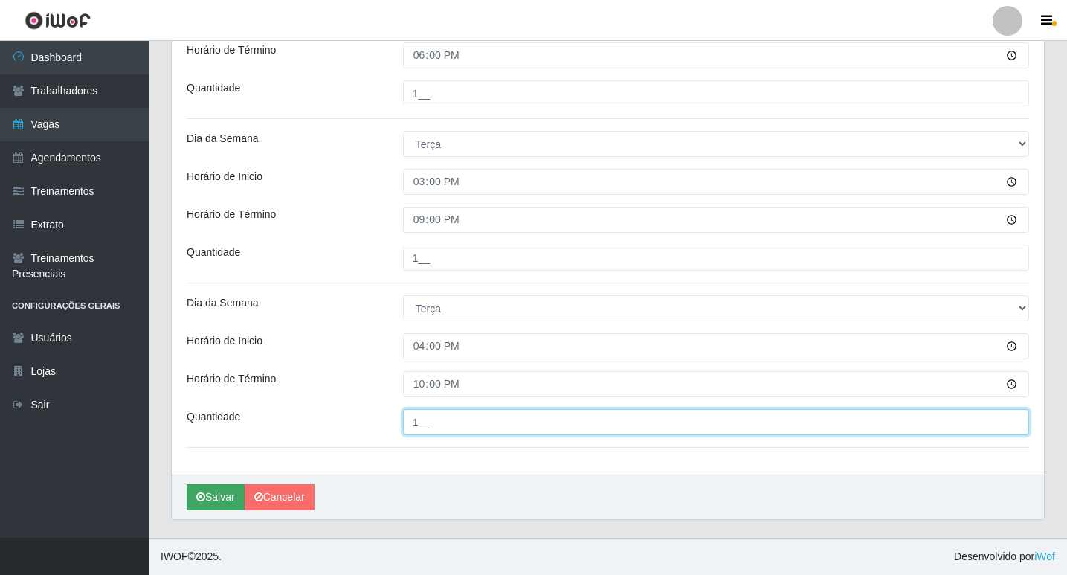
type input "1__"
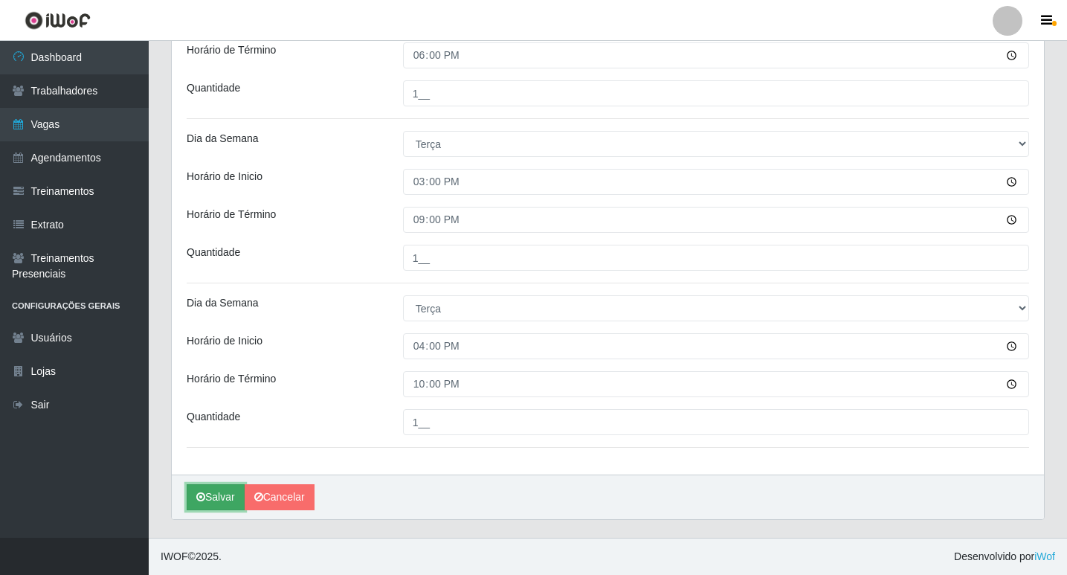
click at [216, 499] on button "Salvar" at bounding box center [216, 497] width 58 height 26
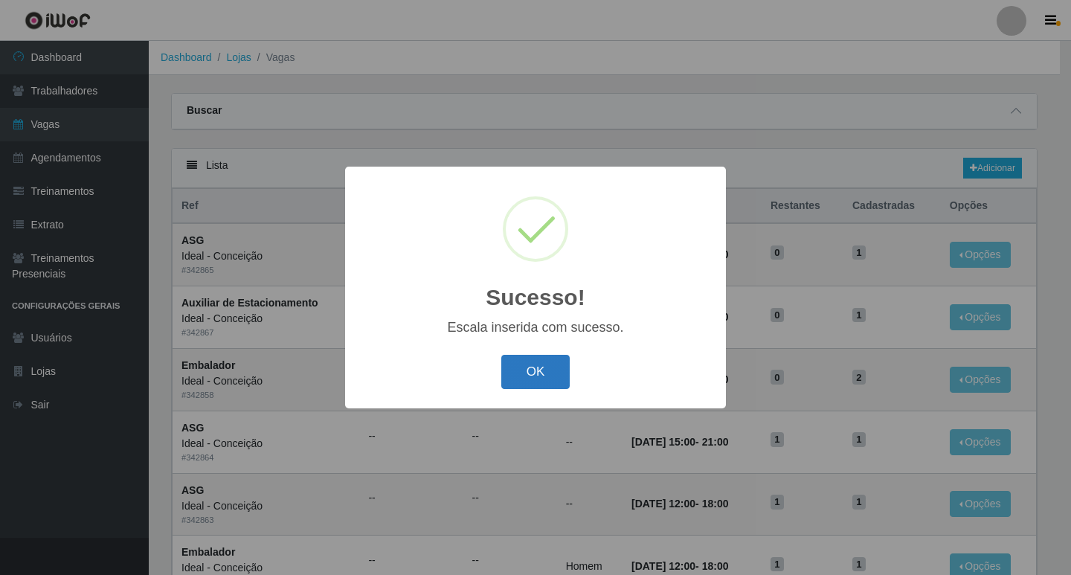
click at [535, 377] on button "OK" at bounding box center [535, 372] width 69 height 35
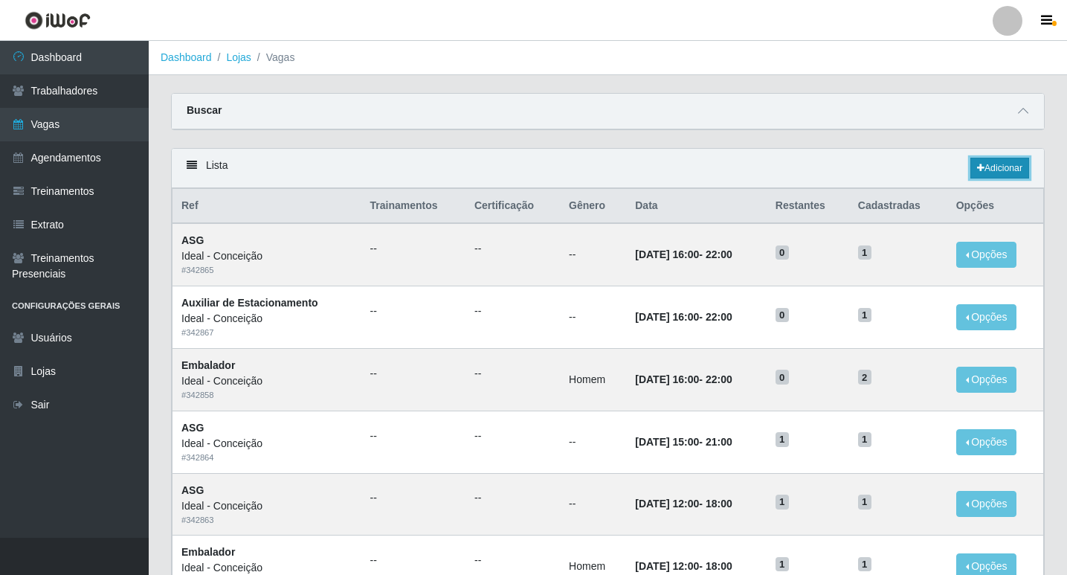
click at [996, 166] on link "Adicionar" at bounding box center [999, 168] width 59 height 21
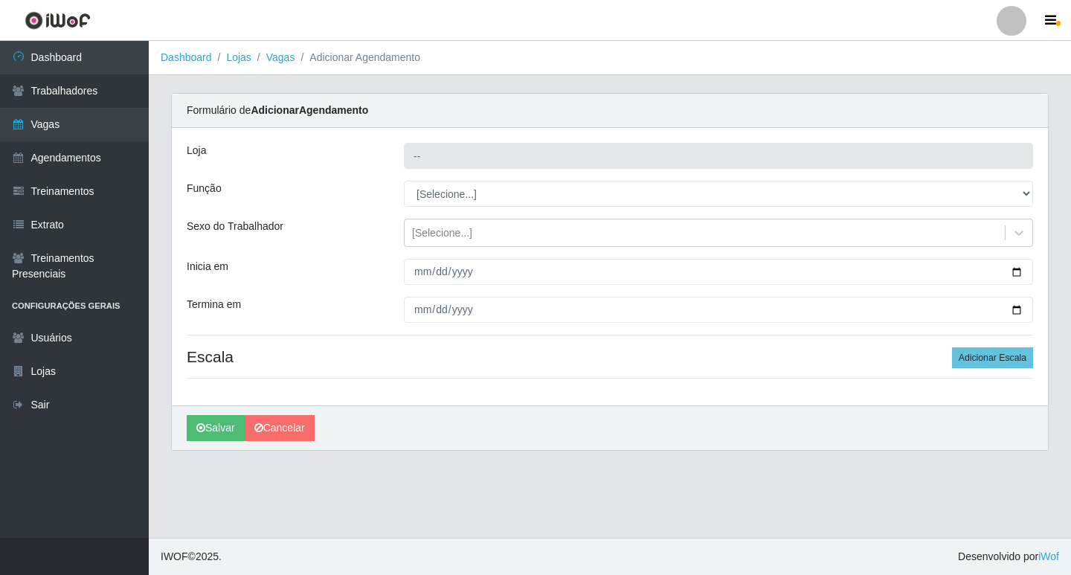
type input "Ideal - Conceição"
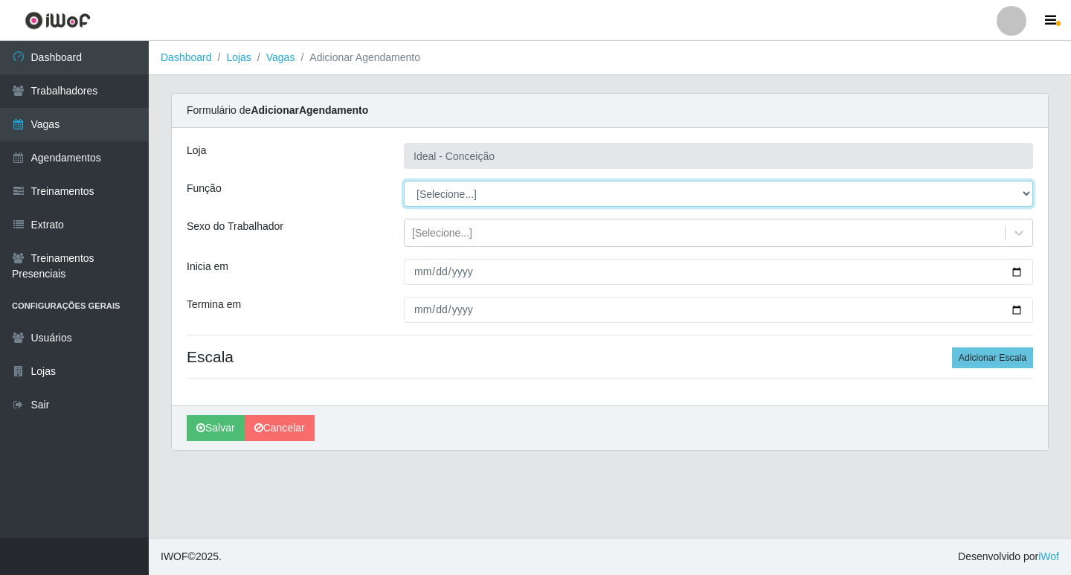
click at [465, 197] on select "[Selecione...] ASG ASG + ASG ++ Auxiliar de Estacionamento Auxiliar de Estacion…" at bounding box center [718, 194] width 629 height 26
click at [488, 187] on select "[Selecione...] ASG ASG + ASG ++ Auxiliar de Estacionamento Auxiliar de Estacion…" at bounding box center [718, 194] width 629 height 26
select select "75"
click at [404, 181] on select "[Selecione...] ASG ASG + ASG ++ Auxiliar de Estacionamento Auxiliar de Estacion…" at bounding box center [718, 194] width 629 height 26
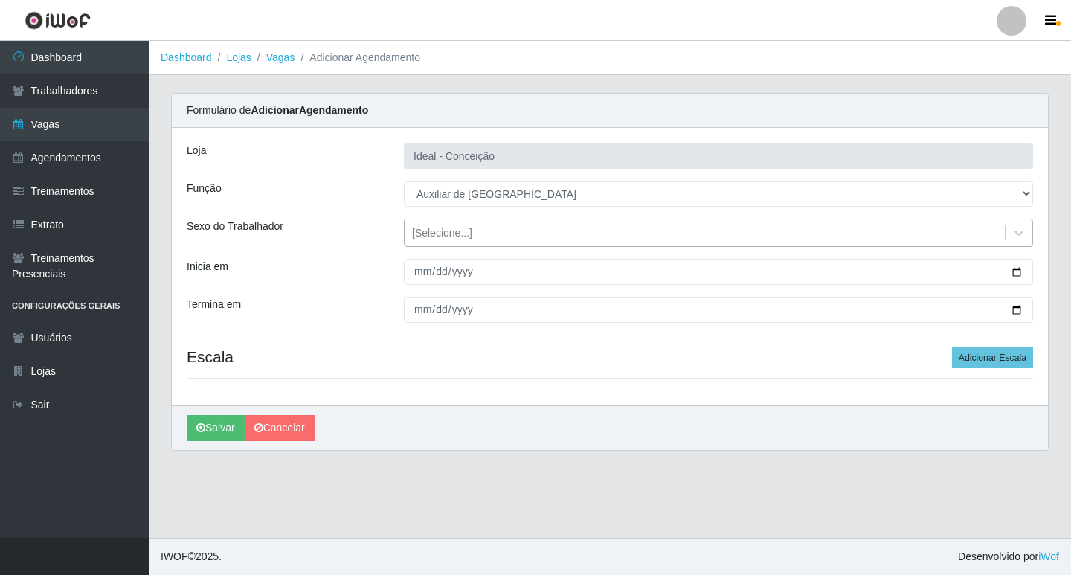
click at [440, 234] on div "[Selecione...]" at bounding box center [442, 233] width 60 height 16
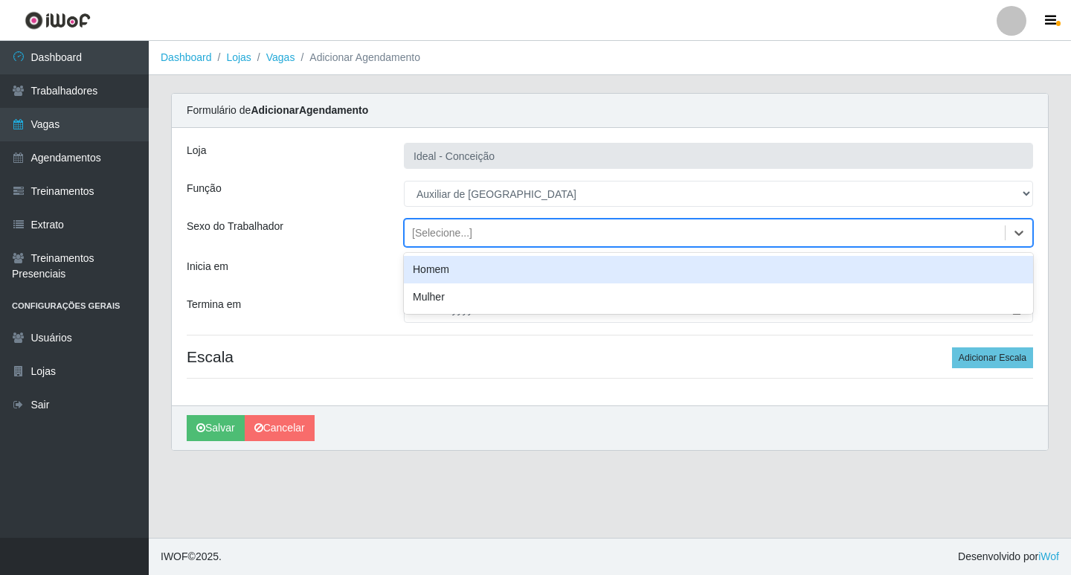
click at [435, 273] on div "Homem" at bounding box center [718, 270] width 629 height 28
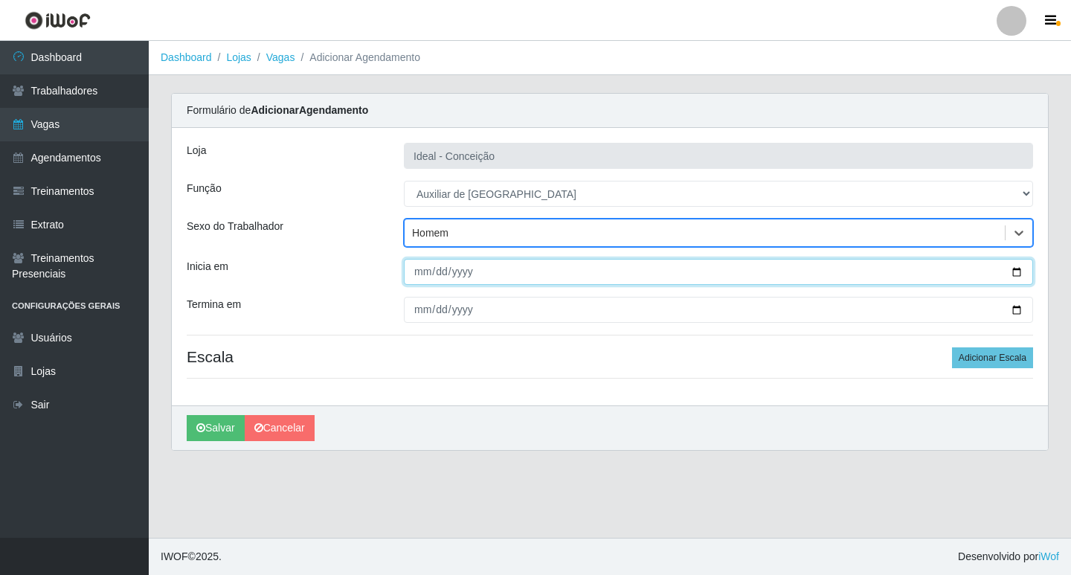
click at [422, 279] on input "Inicia em" at bounding box center [718, 272] width 629 height 26
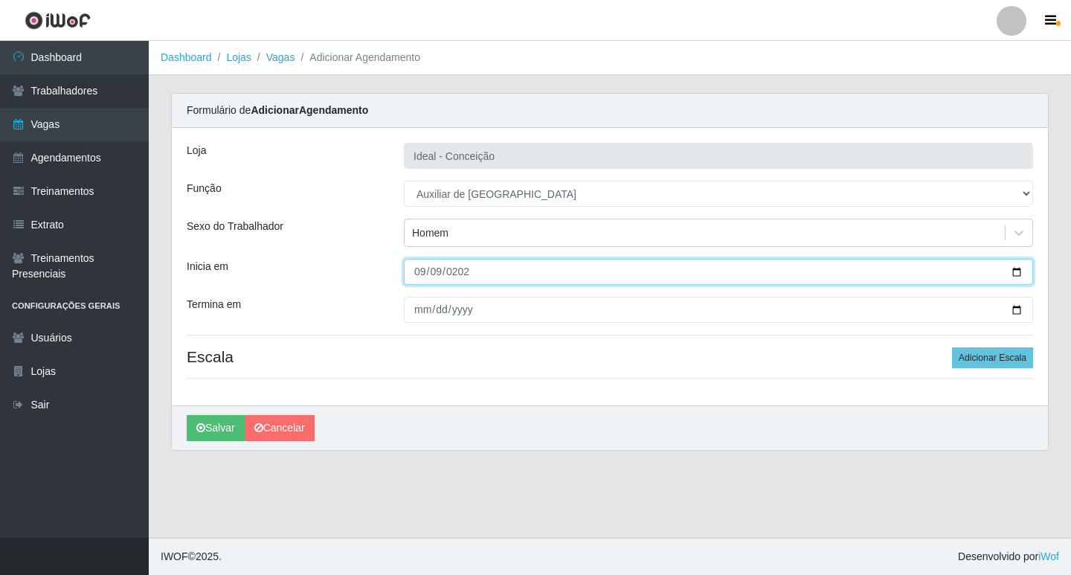
type input "2025-09-09"
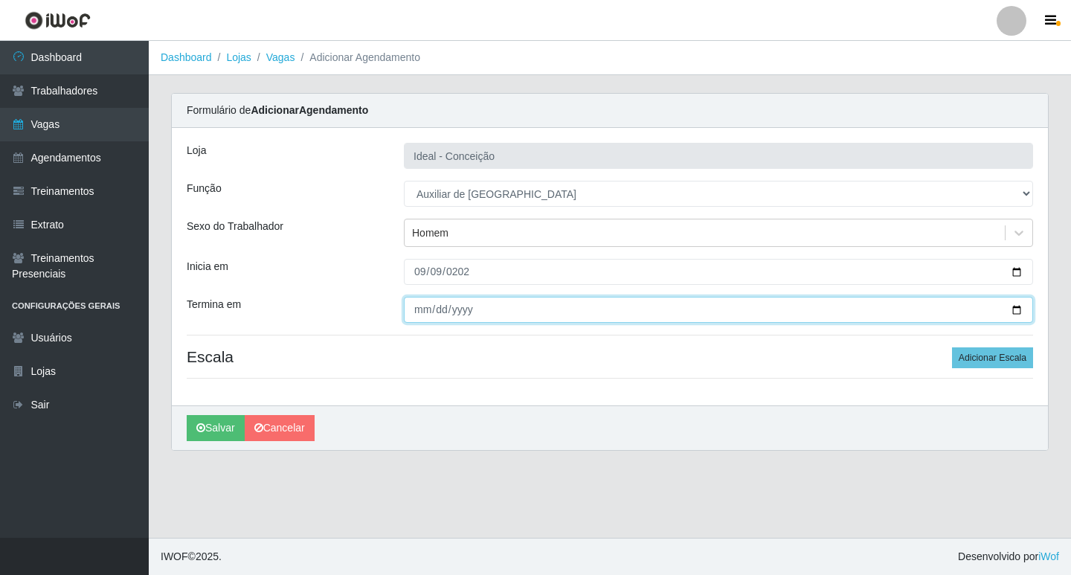
type input "0001-02-09"
click at [439, 306] on input "0001-02-09" at bounding box center [718, 310] width 629 height 26
type input "102020-08-09"
type input "2025-08-09"
click at [443, 309] on input "2025-08-09" at bounding box center [718, 310] width 629 height 26
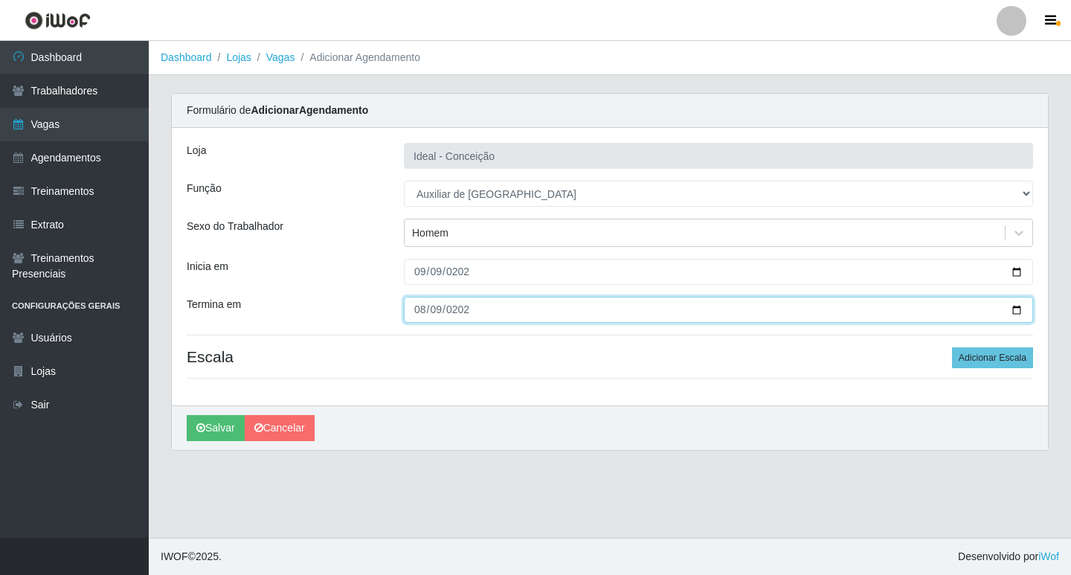
click at [436, 309] on input "2025-08-09" at bounding box center [718, 310] width 629 height 26
type input "2025-09-09"
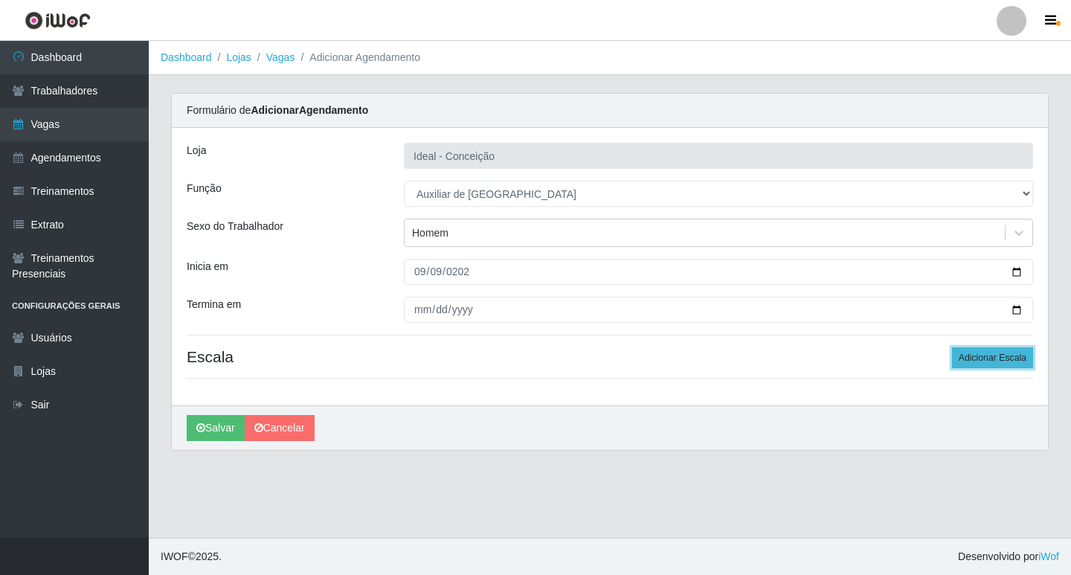
click at [994, 357] on button "Adicionar Escala" at bounding box center [992, 357] width 81 height 21
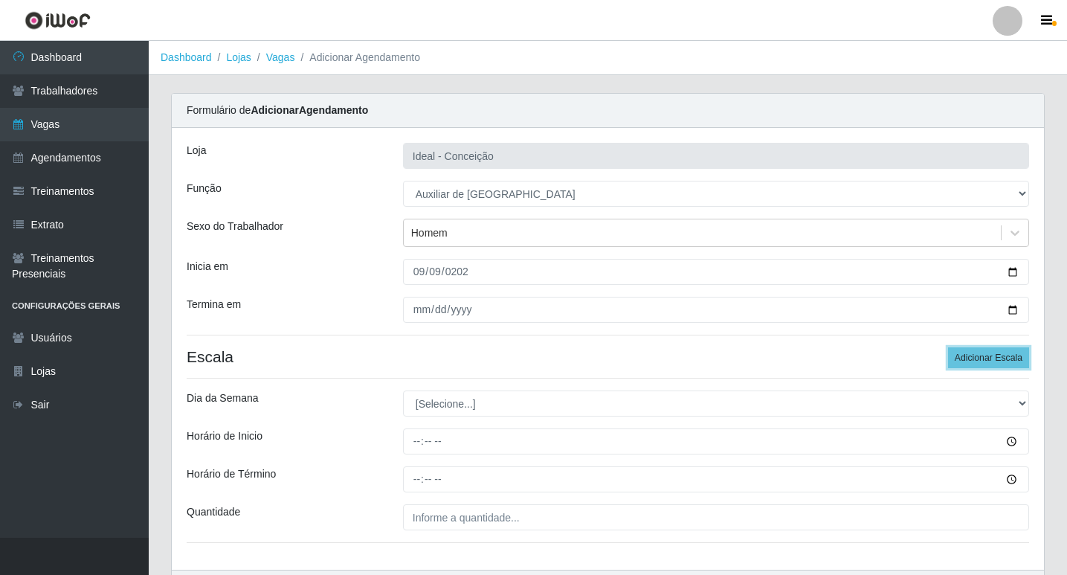
scroll to position [74, 0]
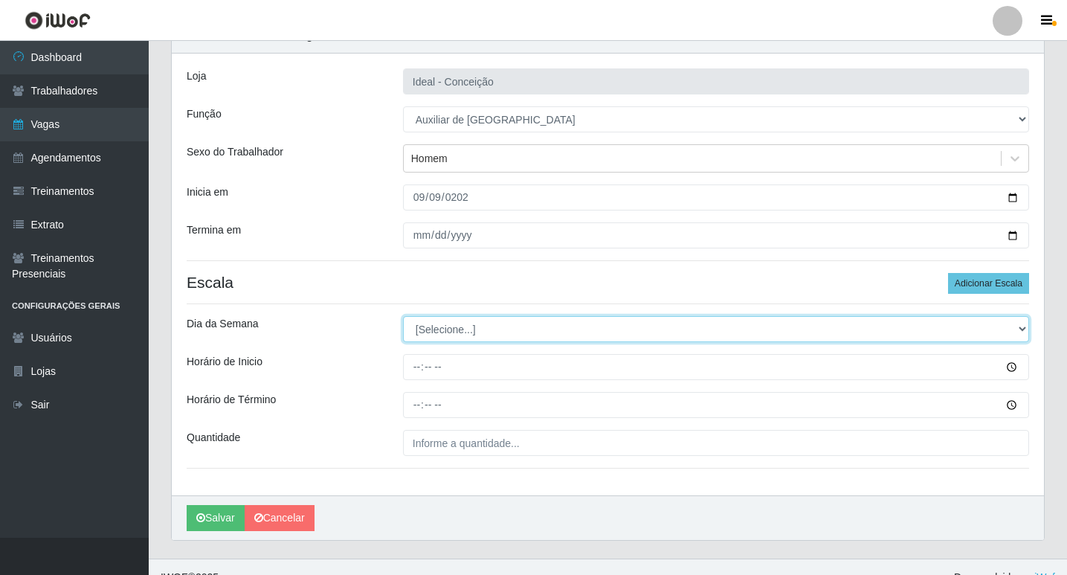
click at [429, 329] on select "[Selecione...] Segunda Terça Quarta Quinta Sexta Sábado Domingo" at bounding box center [716, 329] width 626 height 26
click at [403, 316] on select "[Selecione...] Segunda Terça Quarta Quinta Sexta Sábado Domingo" at bounding box center [716, 329] width 626 height 26
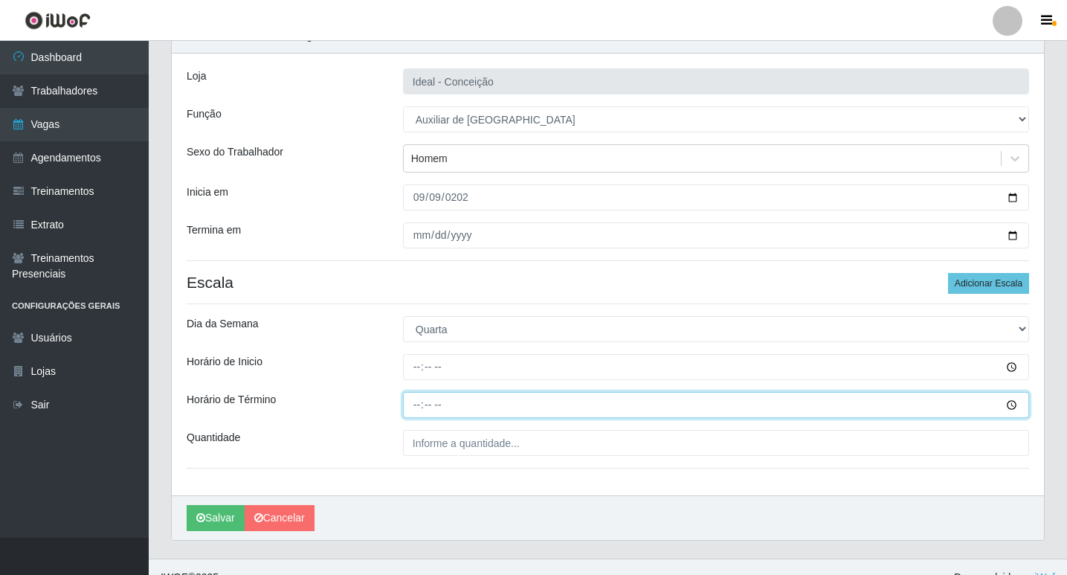
click at [454, 404] on input "Horário de Término" at bounding box center [716, 405] width 626 height 26
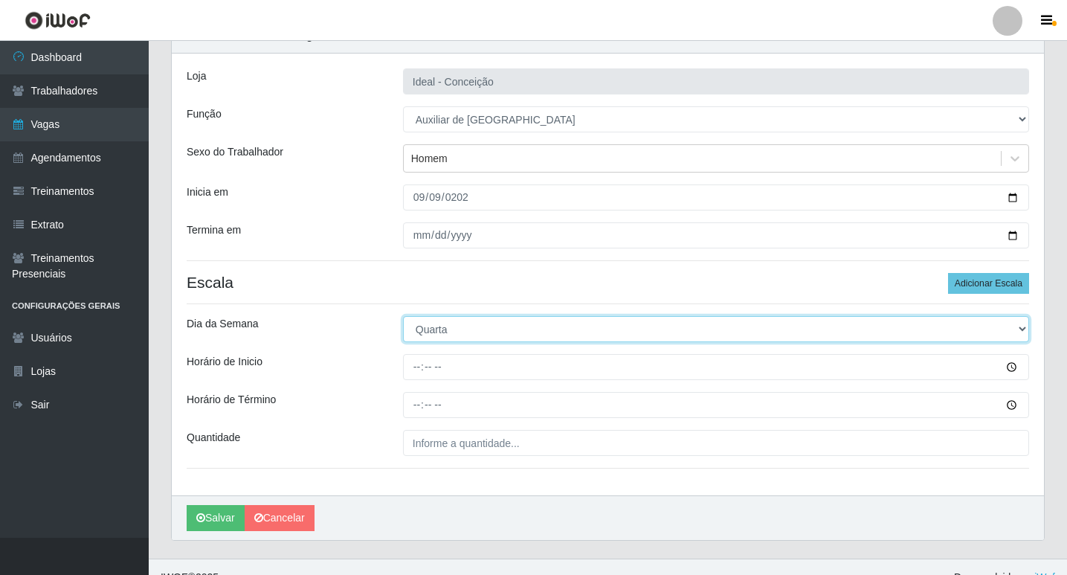
click at [434, 336] on select "[Selecione...] Segunda Terça Quarta Quinta Sexta Sábado Domingo" at bounding box center [716, 329] width 626 height 26
select select "2"
click at [403, 316] on select "[Selecione...] Segunda Terça Quarta Quinta Sexta Sábado Domingo" at bounding box center [716, 329] width 626 height 26
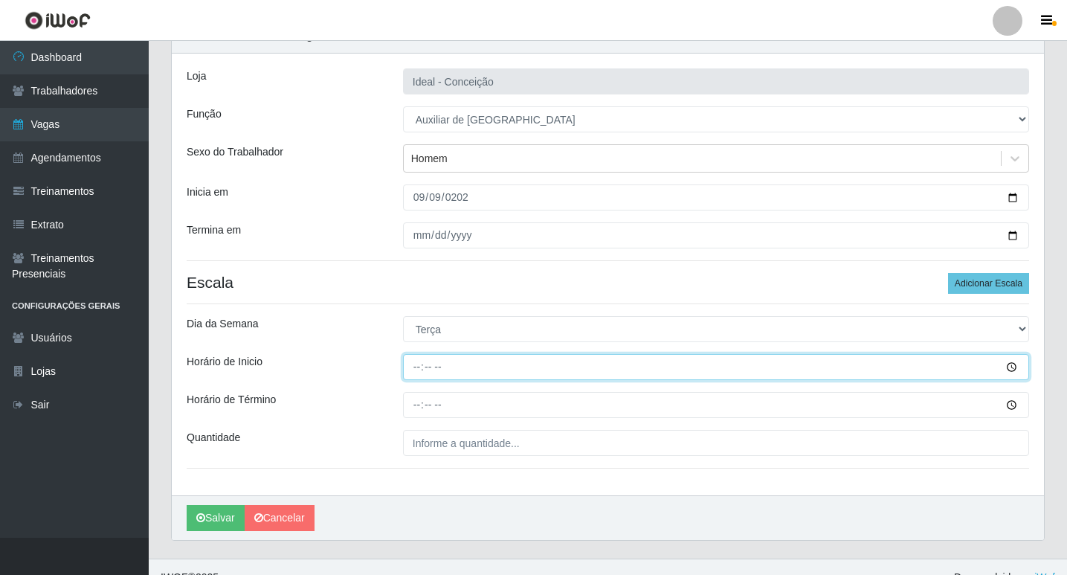
click at [420, 376] on input "Horário de Inicio" at bounding box center [716, 367] width 626 height 26
type input "08:00"
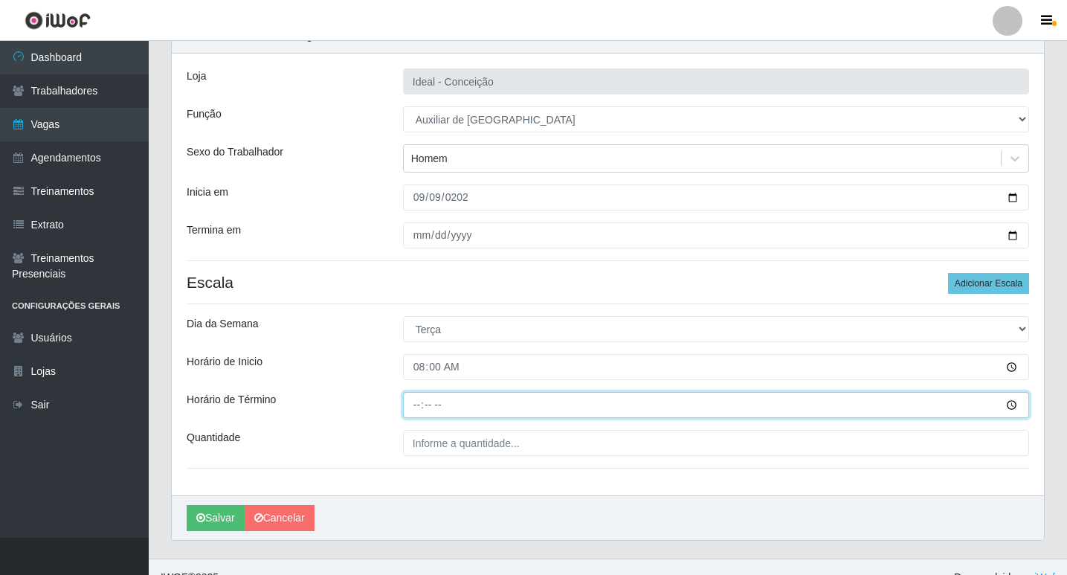
type input "12:00"
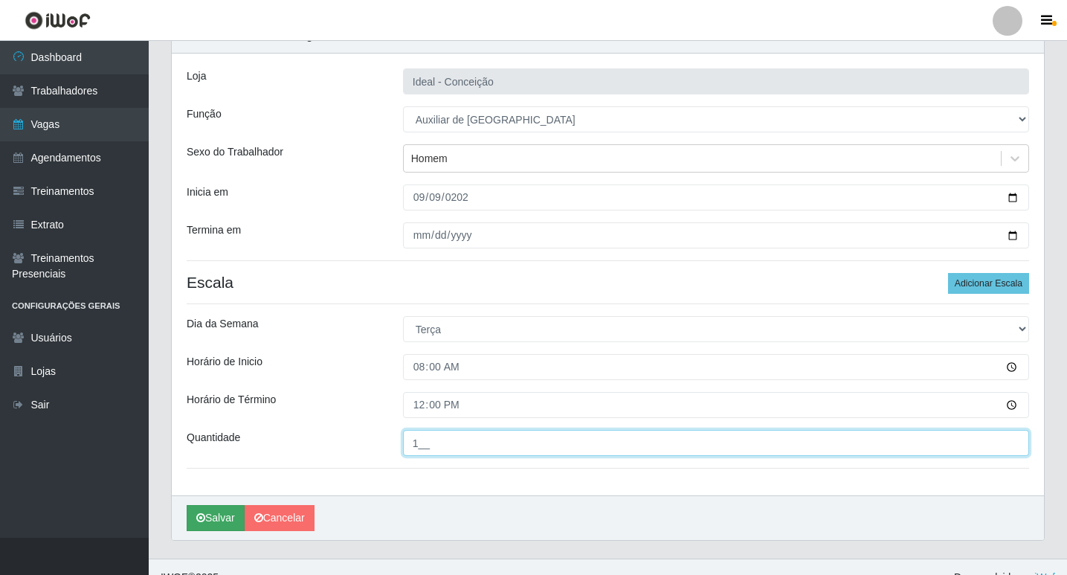
type input "1__"
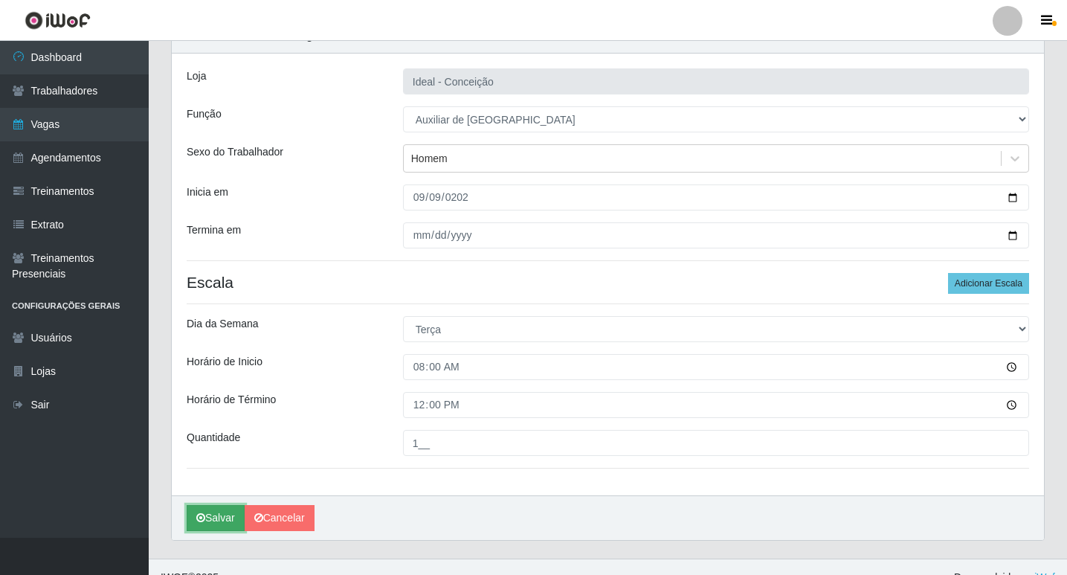
click at [204, 521] on icon "submit" at bounding box center [200, 517] width 9 height 10
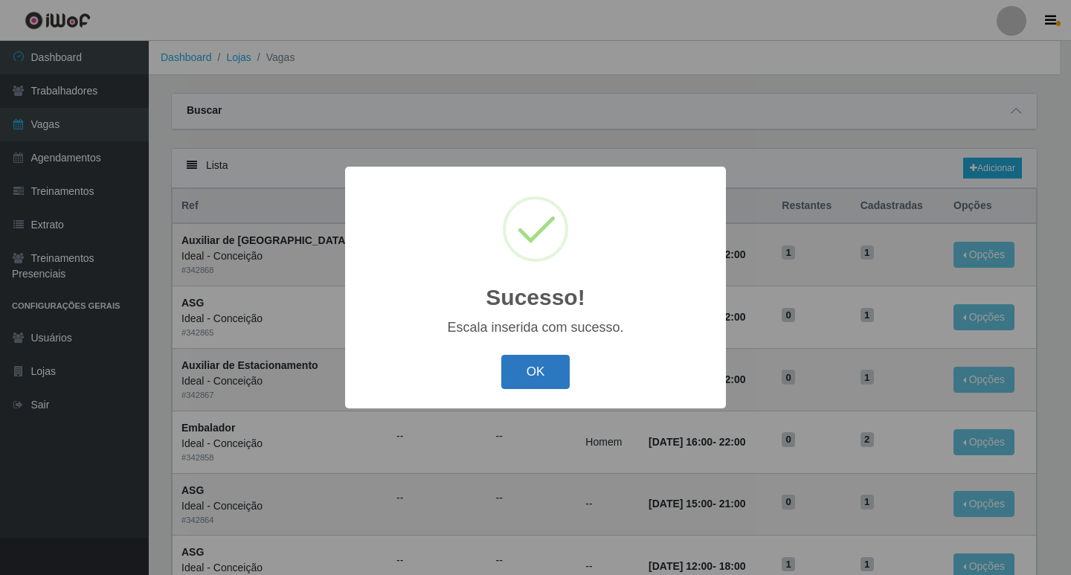
click at [543, 368] on button "OK" at bounding box center [535, 372] width 69 height 35
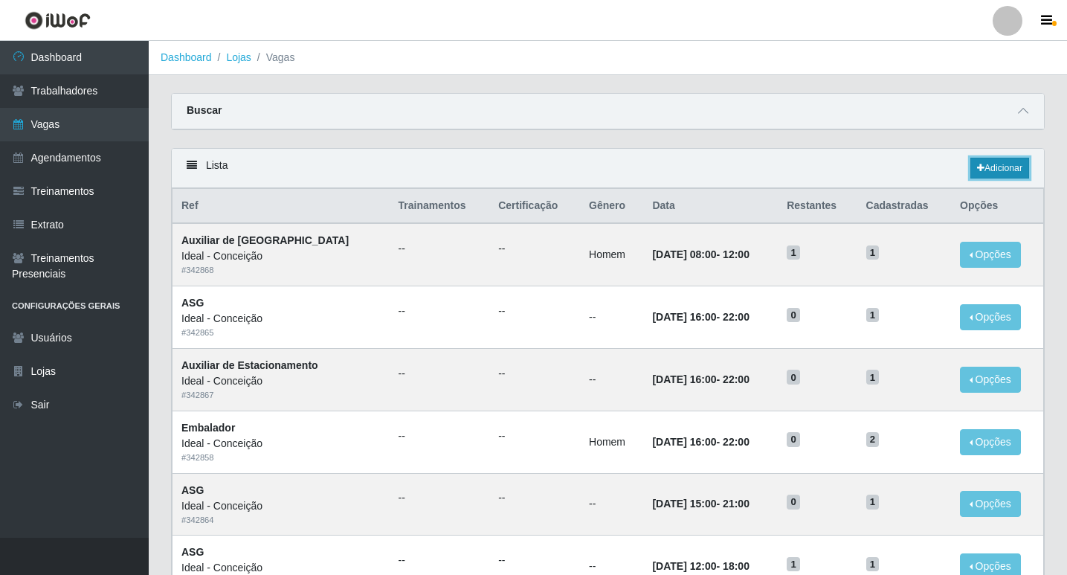
click at [975, 164] on link "Adicionar" at bounding box center [999, 168] width 59 height 21
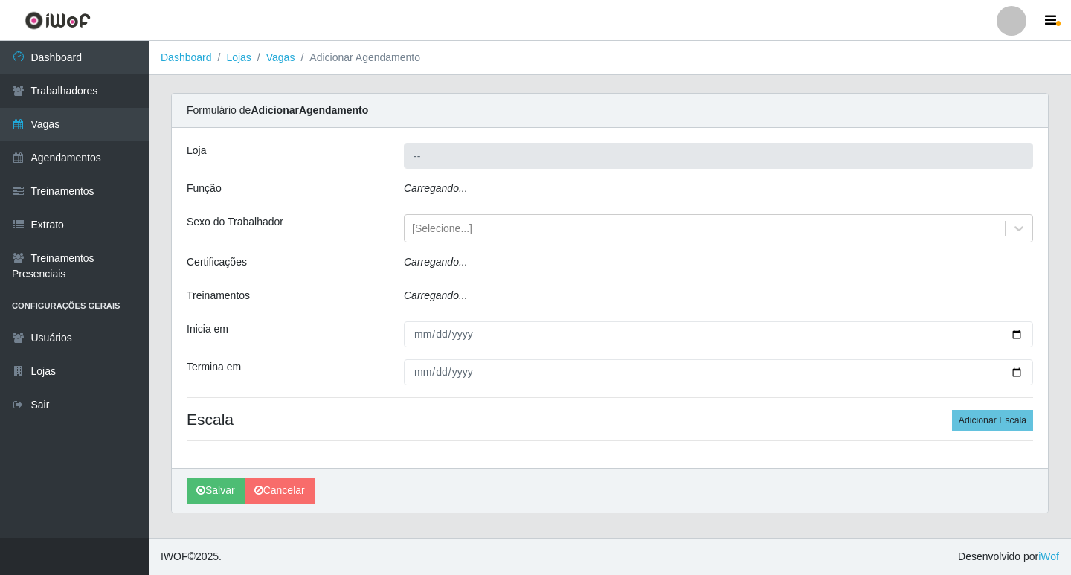
type input "Ideal - Conceição"
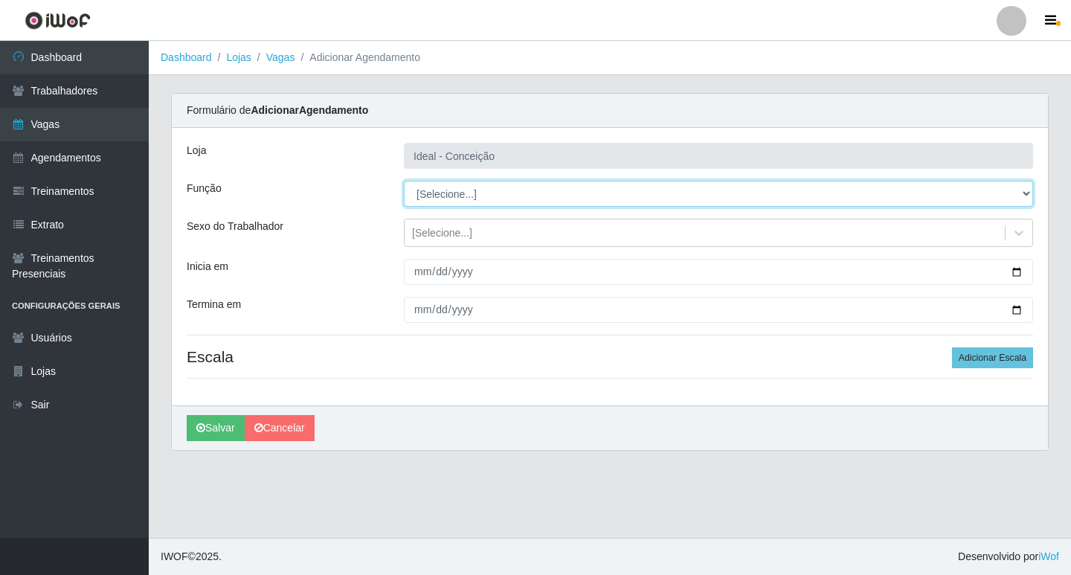
click at [454, 193] on select "[Selecione...] ASG ASG + ASG ++ Auxiliar de Estacionamento Auxiliar de Estacion…" at bounding box center [718, 194] width 629 height 26
select select "4"
click at [404, 181] on select "[Selecione...] ASG ASG + ASG ++ Auxiliar de Estacionamento Auxiliar de Estacion…" at bounding box center [718, 194] width 629 height 26
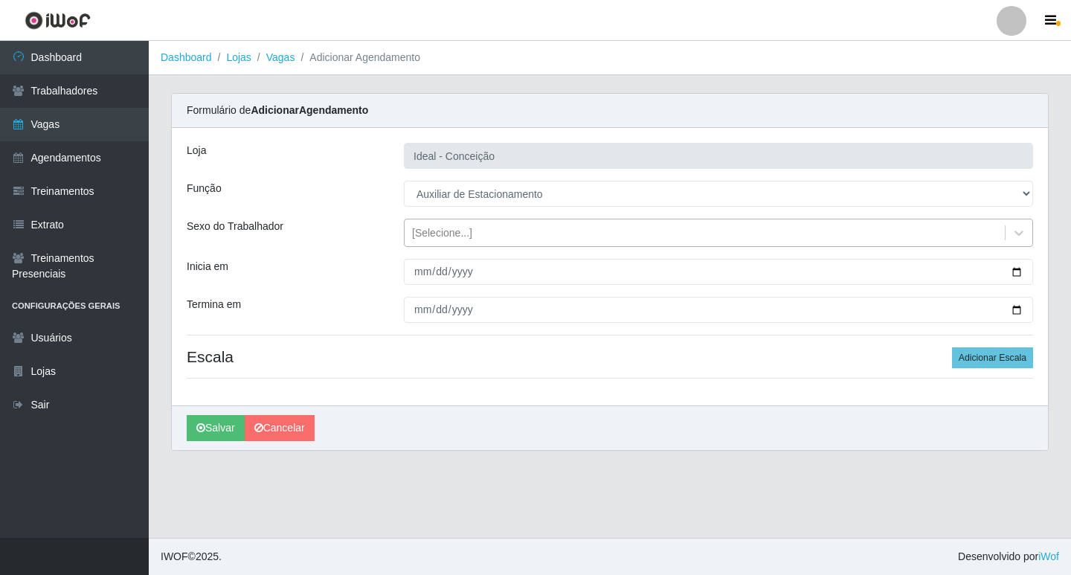
click at [442, 240] on div "[Selecione...]" at bounding box center [442, 233] width 60 height 16
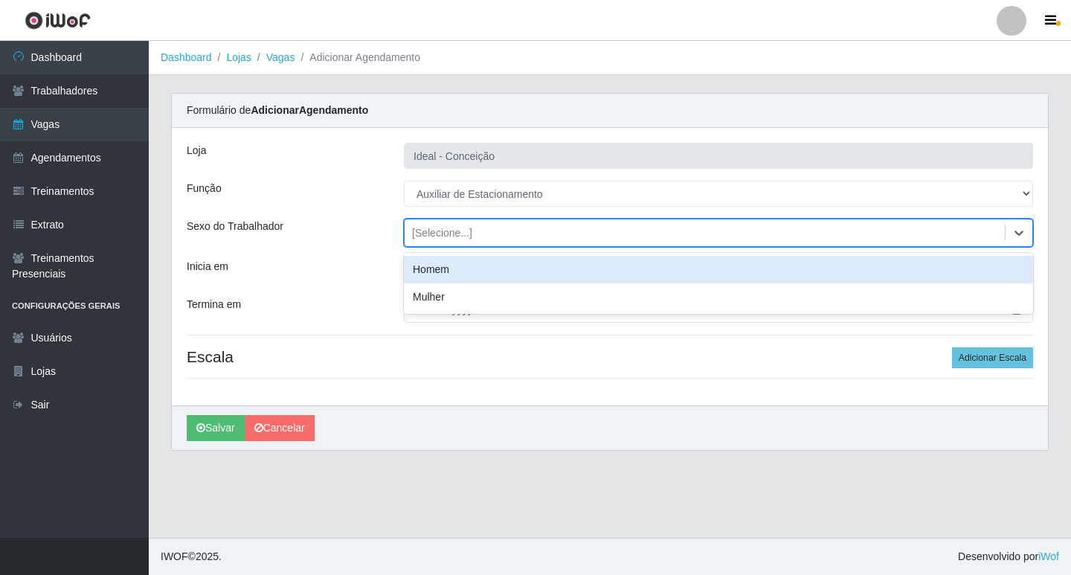
click at [387, 274] on div "Inicia em" at bounding box center [283, 272] width 217 height 26
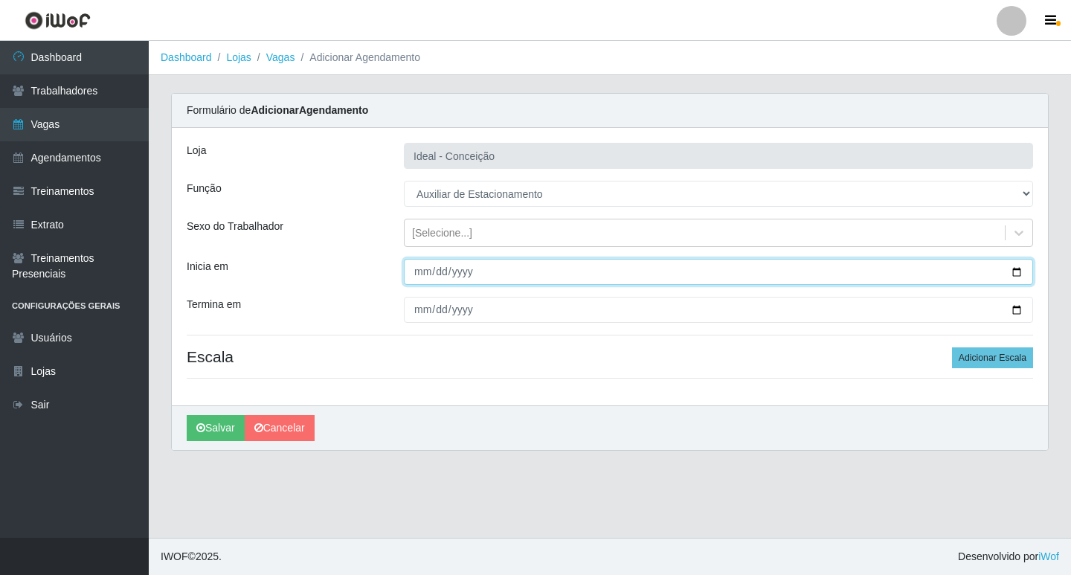
click at [422, 271] on input "Inicia em" at bounding box center [718, 272] width 629 height 26
type input "2025-09-09"
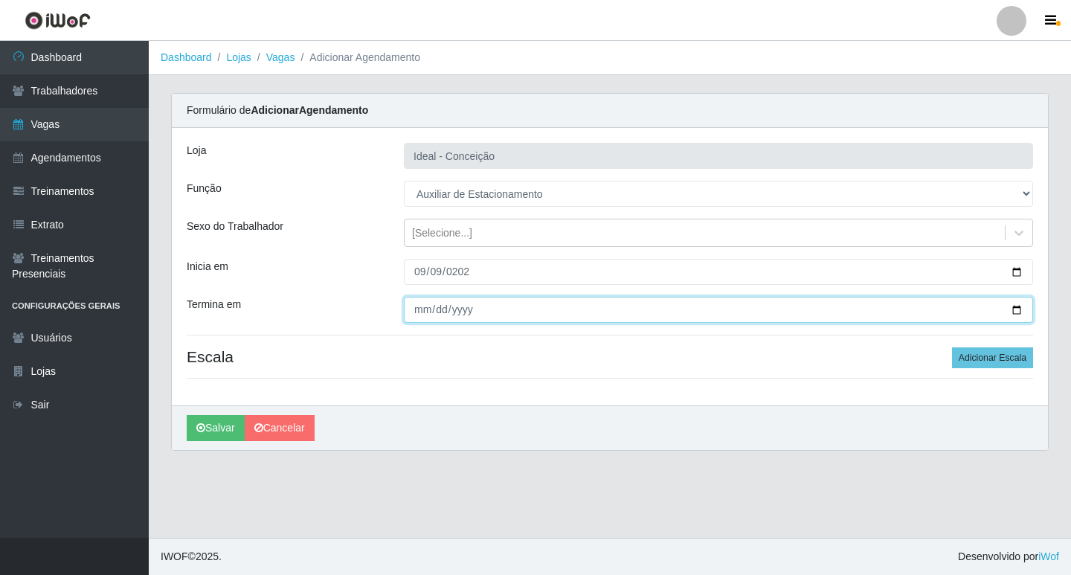
click at [433, 314] on input "Termina em" at bounding box center [718, 310] width 629 height 26
type input "20520-09-09"
type input "2025-09-09"
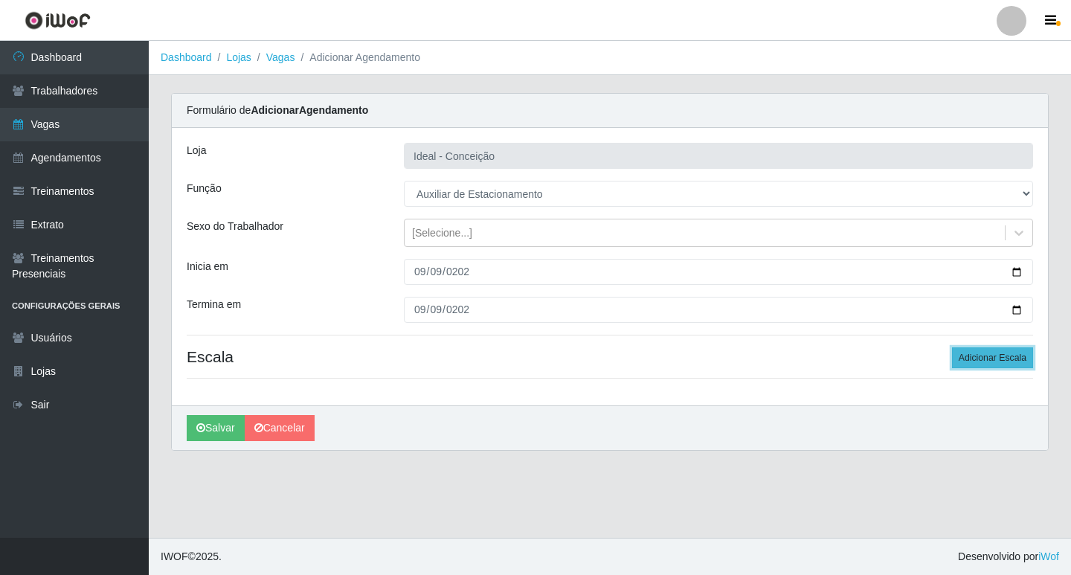
click at [997, 359] on button "Adicionar Escala" at bounding box center [992, 357] width 81 height 21
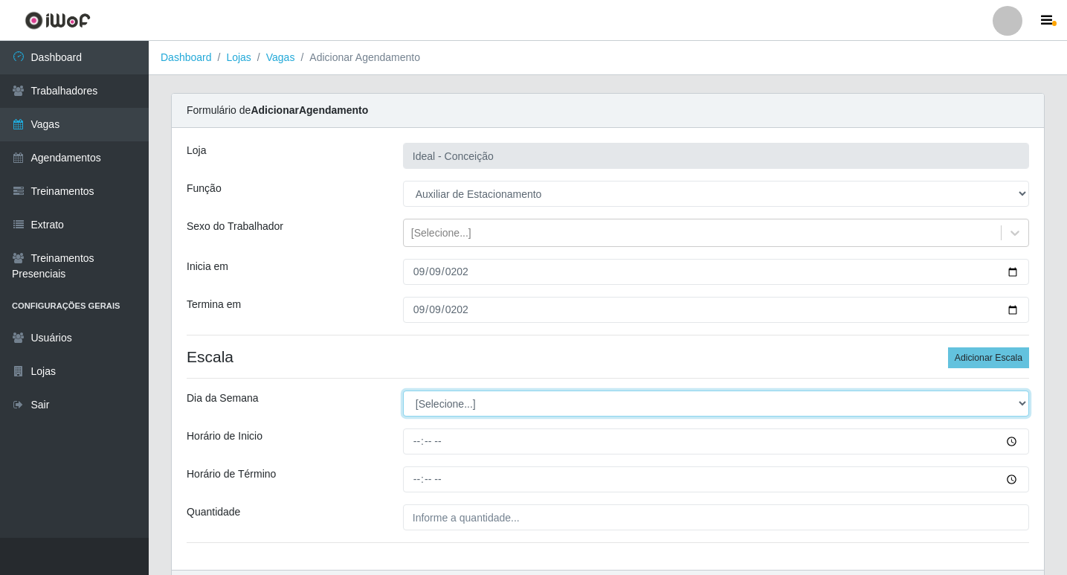
click at [436, 400] on select "[Selecione...] Segunda Terça Quarta Quinta Sexta Sábado Domingo" at bounding box center [716, 403] width 626 height 26
select select "2"
click at [403, 390] on select "[Selecione...] Segunda Terça Quarta Quinta Sexta Sábado Domingo" at bounding box center [716, 403] width 626 height 26
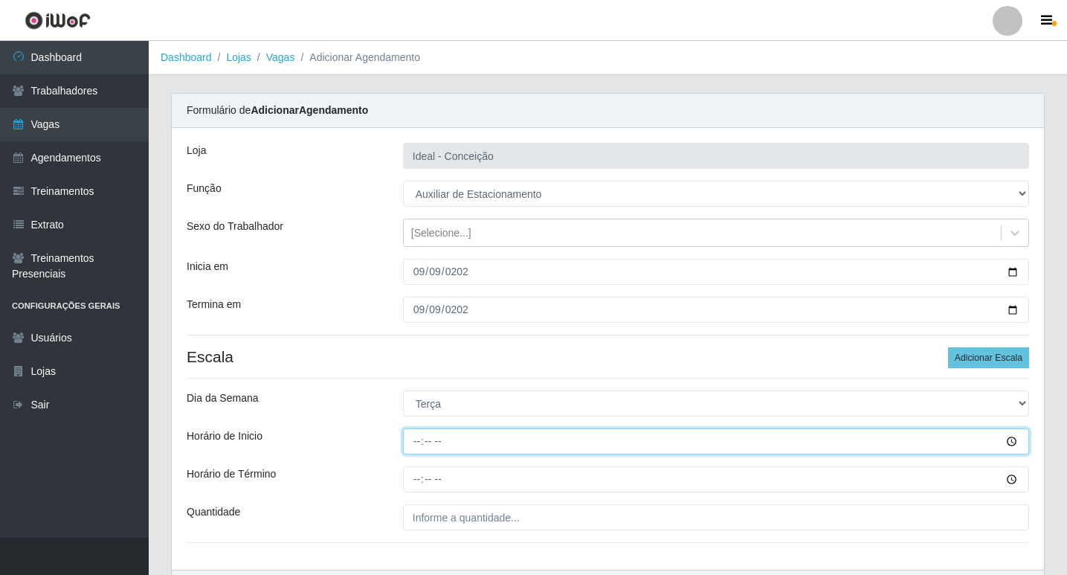
click at [414, 437] on input "Horário de Inicio" at bounding box center [716, 441] width 626 height 26
type input "07:00"
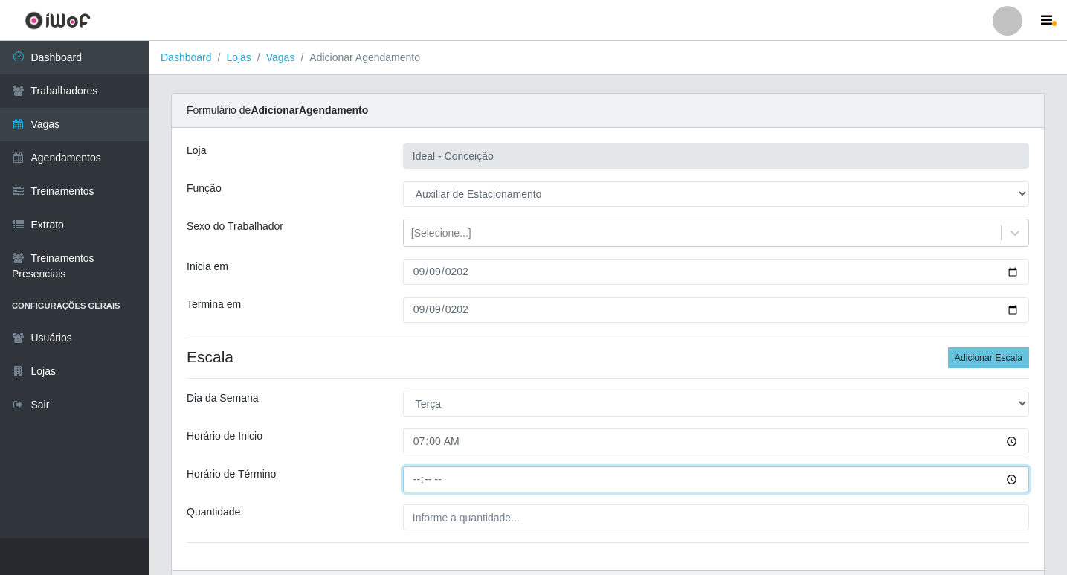
type input "13:00"
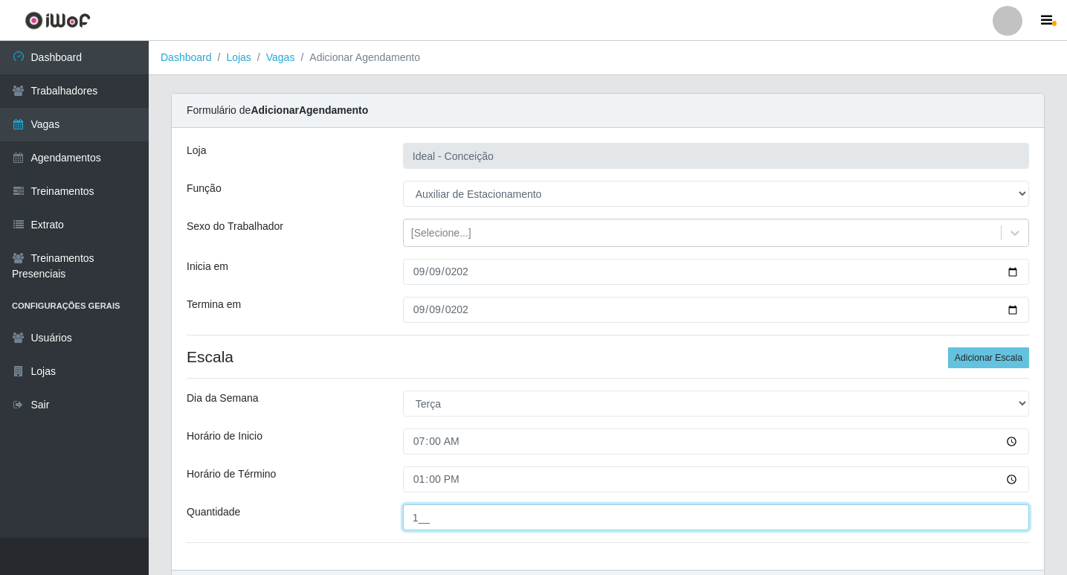
scroll to position [95, 0]
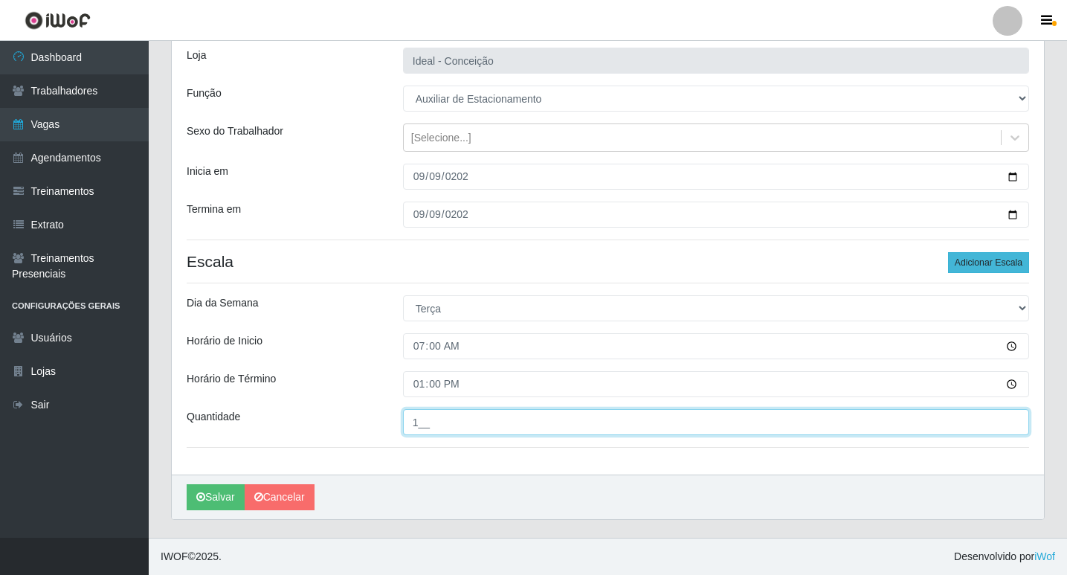
type input "1__"
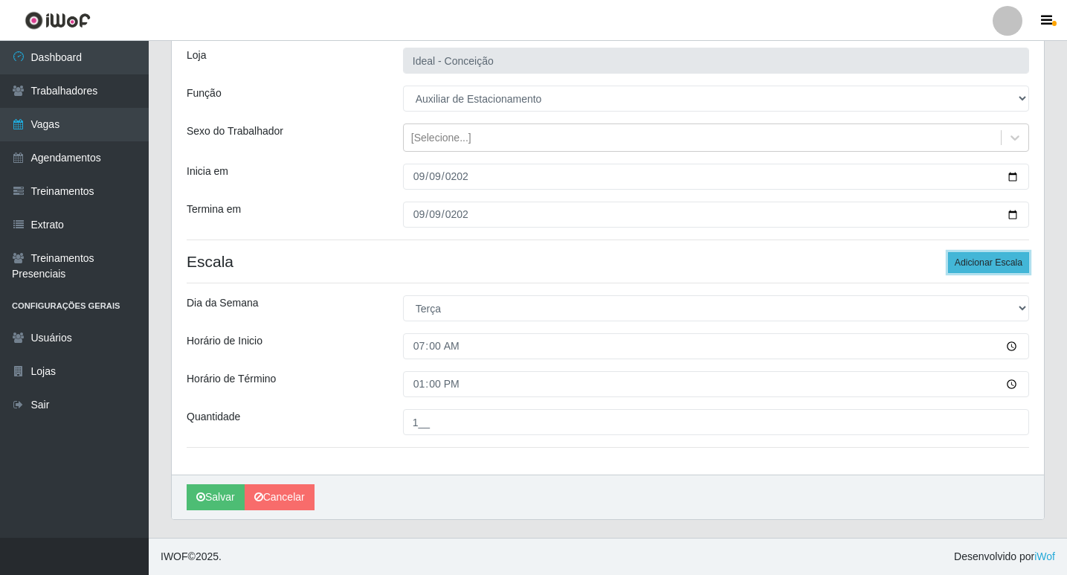
click at [973, 259] on button "Adicionar Escala" at bounding box center [988, 262] width 81 height 21
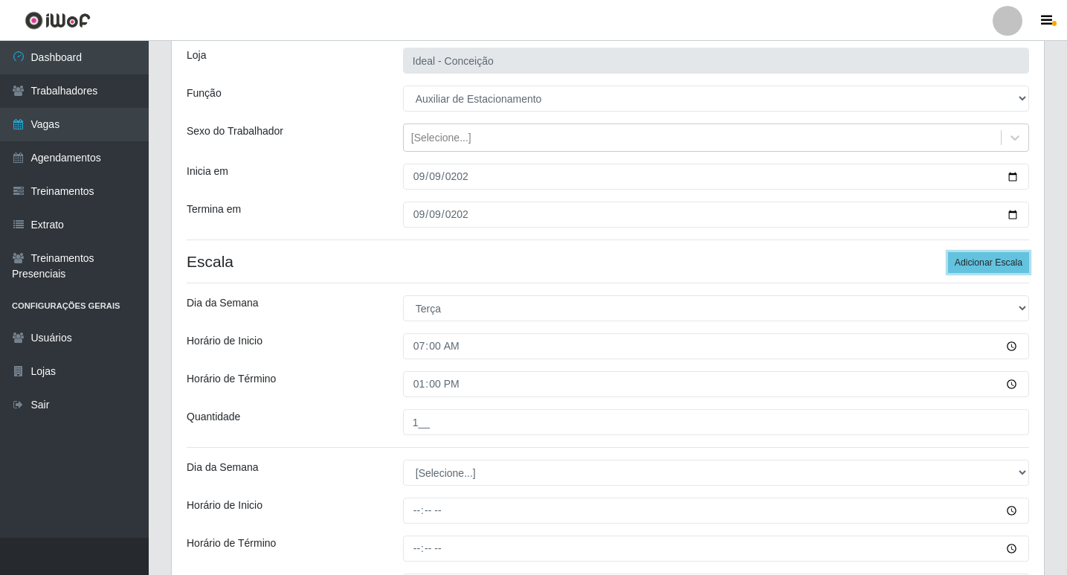
scroll to position [244, 0]
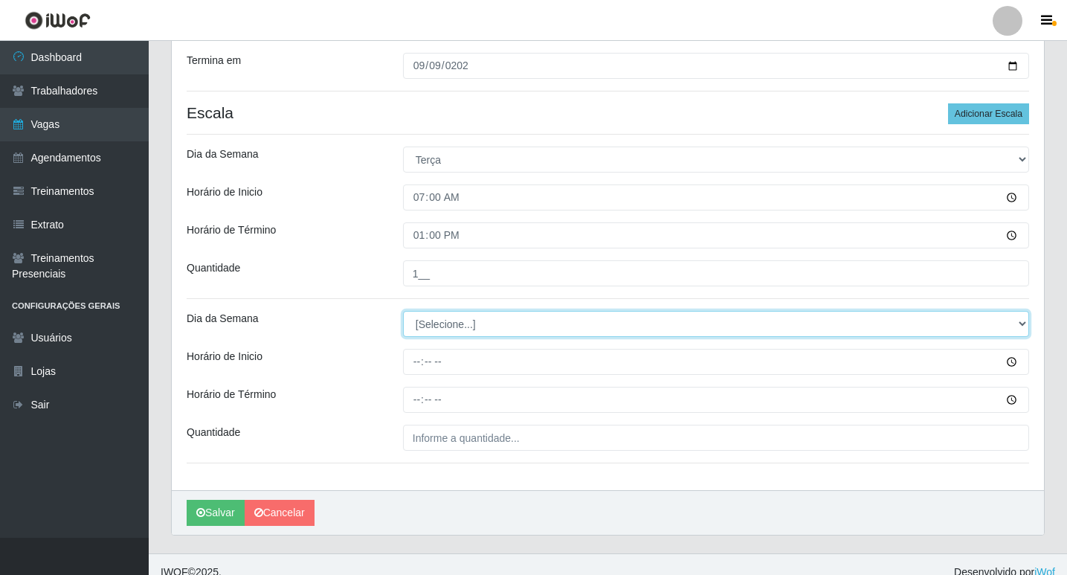
click at [452, 323] on select "[Selecione...] Segunda Terça Quarta Quinta Sexta Sábado Domingo" at bounding box center [716, 324] width 626 height 26
select select "2"
click at [403, 311] on select "[Selecione...] Segunda Terça Quarta Quinta Sexta Sábado Domingo" at bounding box center [716, 324] width 626 height 26
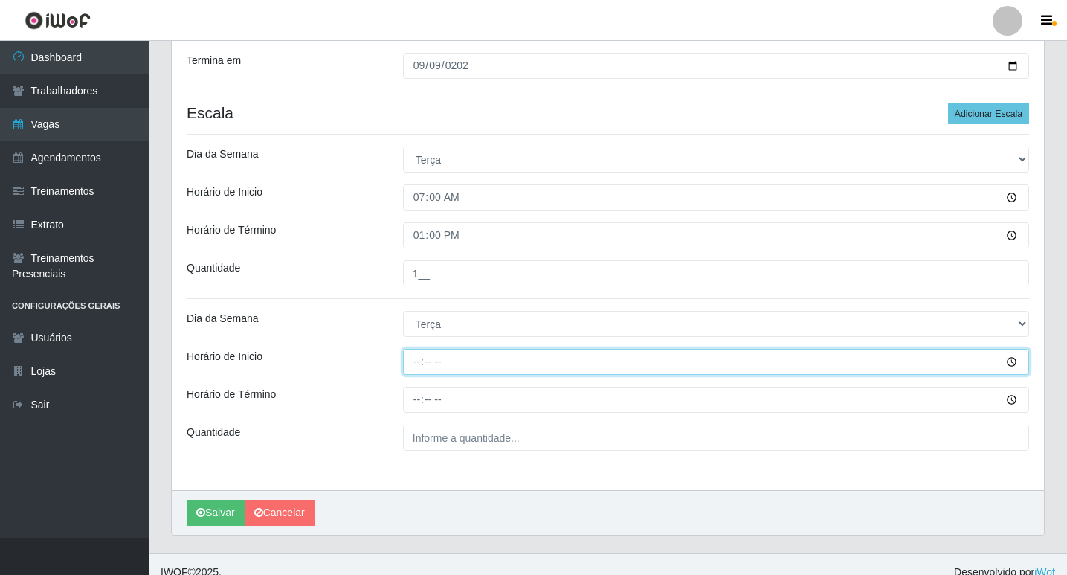
click at [410, 366] on input "Horário de Inicio" at bounding box center [716, 362] width 626 height 26
type input "09:00"
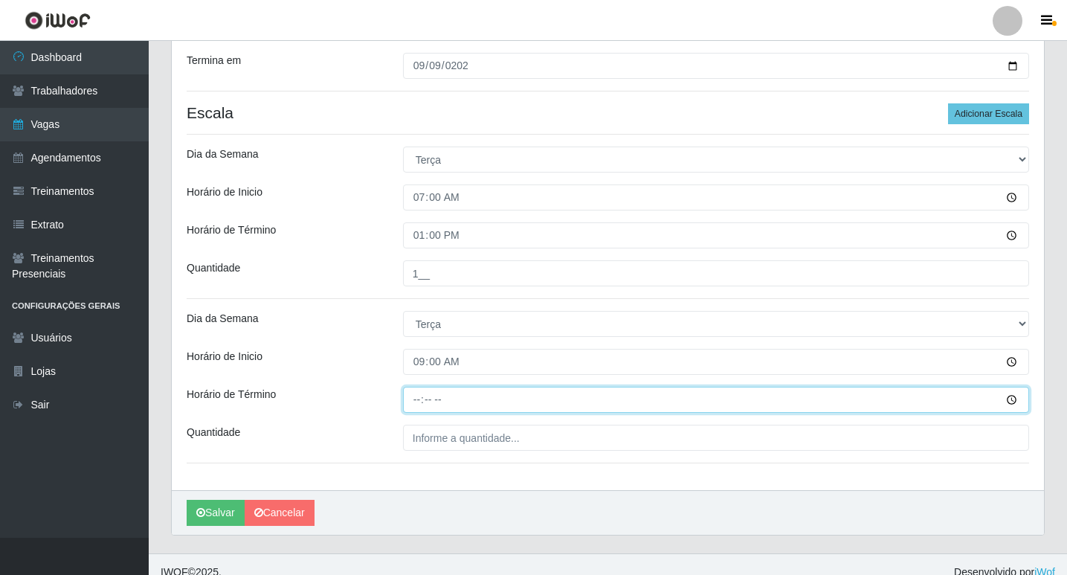
type input "15:00"
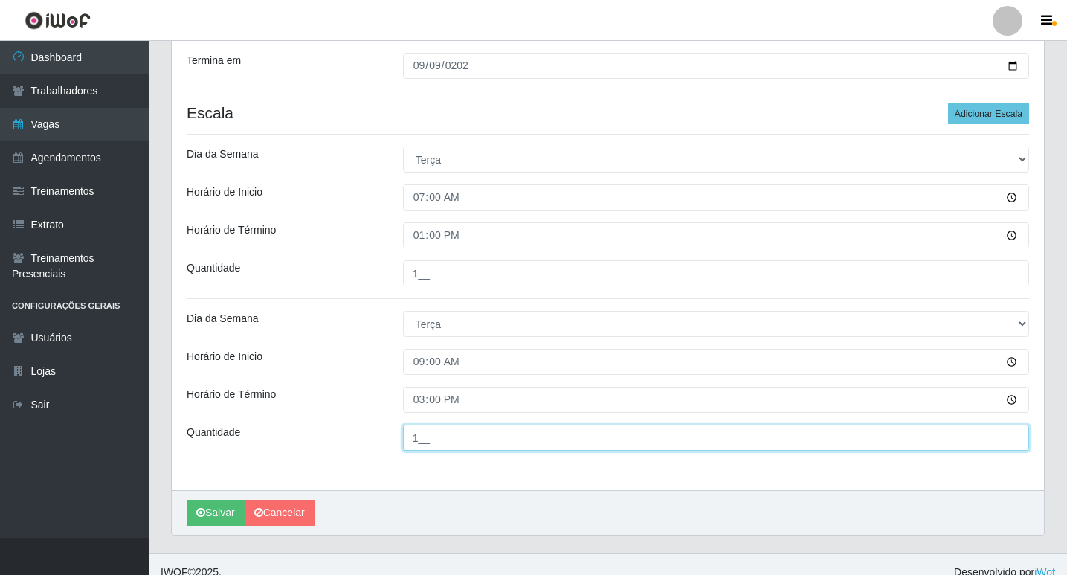
scroll to position [259, 0]
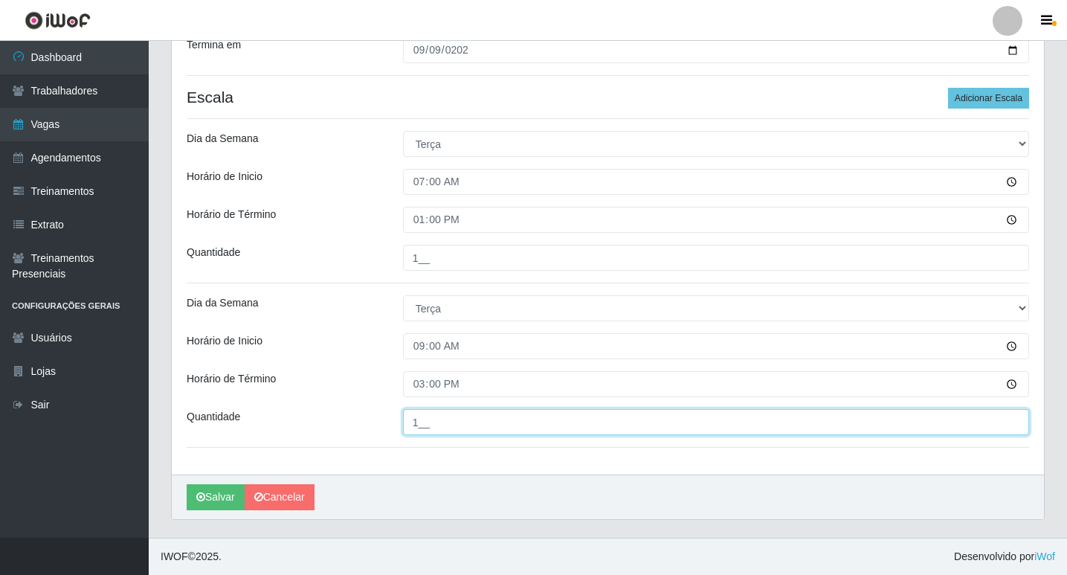
type input "1__"
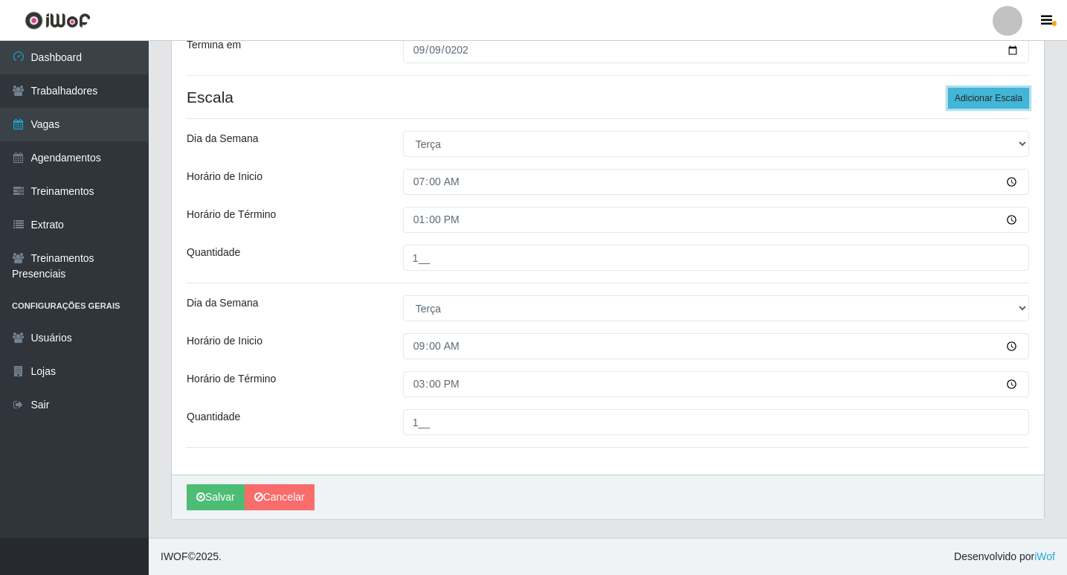
click at [981, 100] on button "Adicionar Escala" at bounding box center [988, 98] width 81 height 21
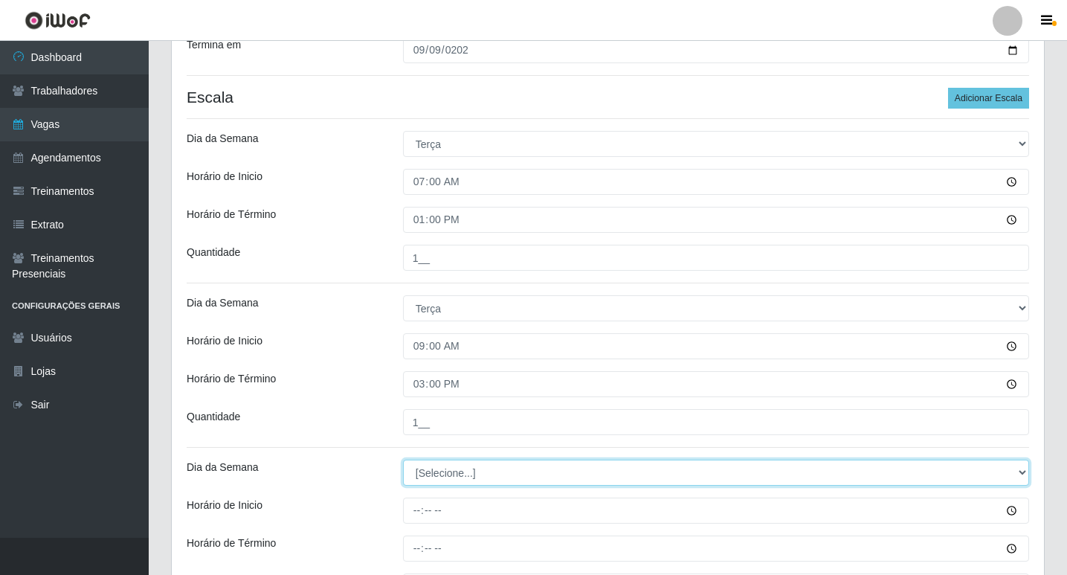
click at [444, 465] on select "[Selecione...] Segunda Terça Quarta Quinta Sexta Sábado Domingo" at bounding box center [716, 472] width 626 height 26
select select "2"
click at [403, 459] on select "[Selecione...] Segunda Terça Quarta Quinta Sexta Sábado Domingo" at bounding box center [716, 472] width 626 height 26
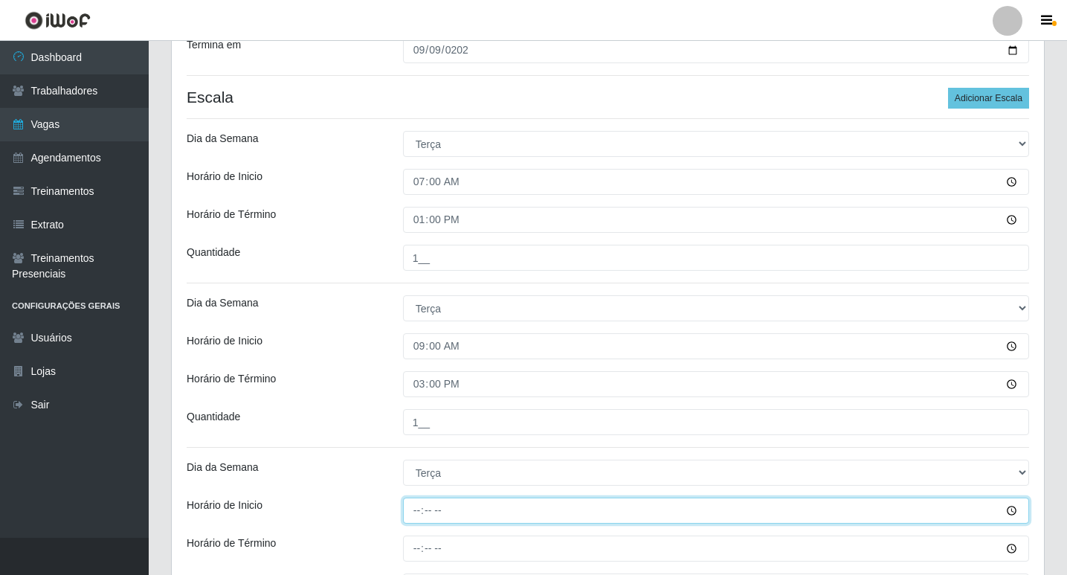
click at [419, 517] on input "Horário de Inicio" at bounding box center [716, 510] width 626 height 26
type input "16:00"
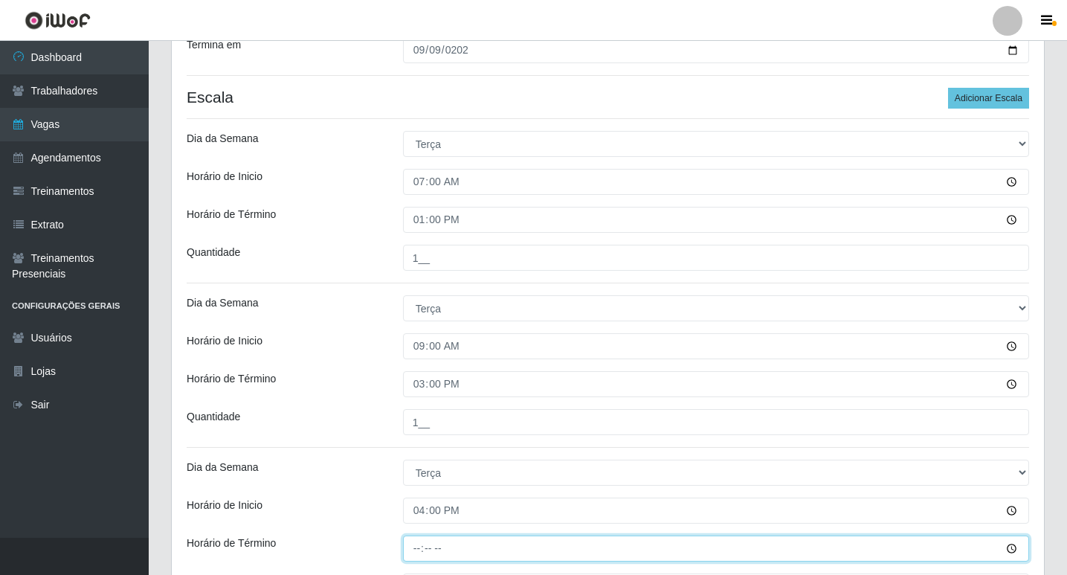
type input "22:00"
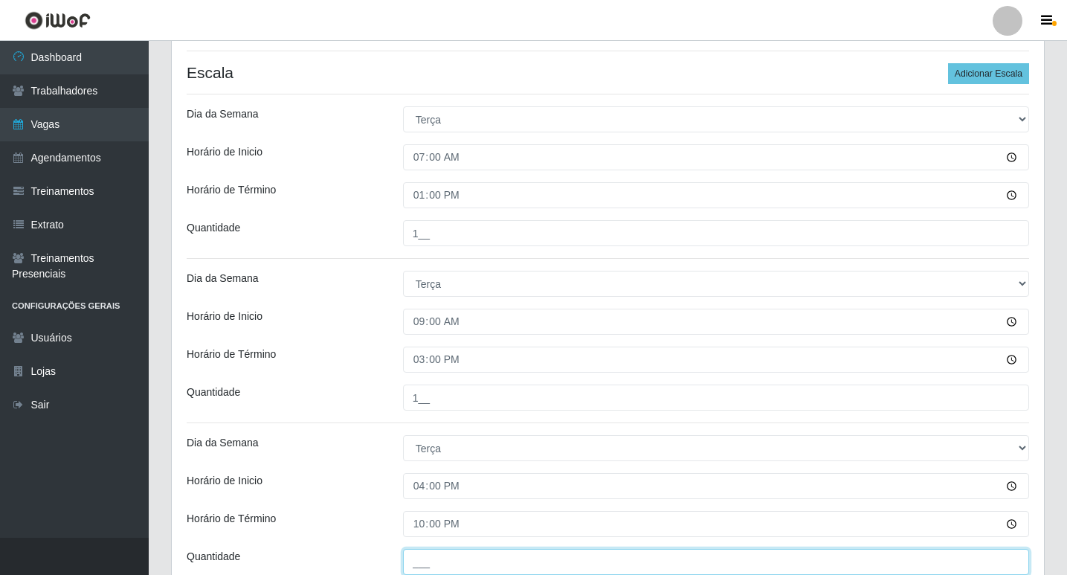
scroll to position [424, 0]
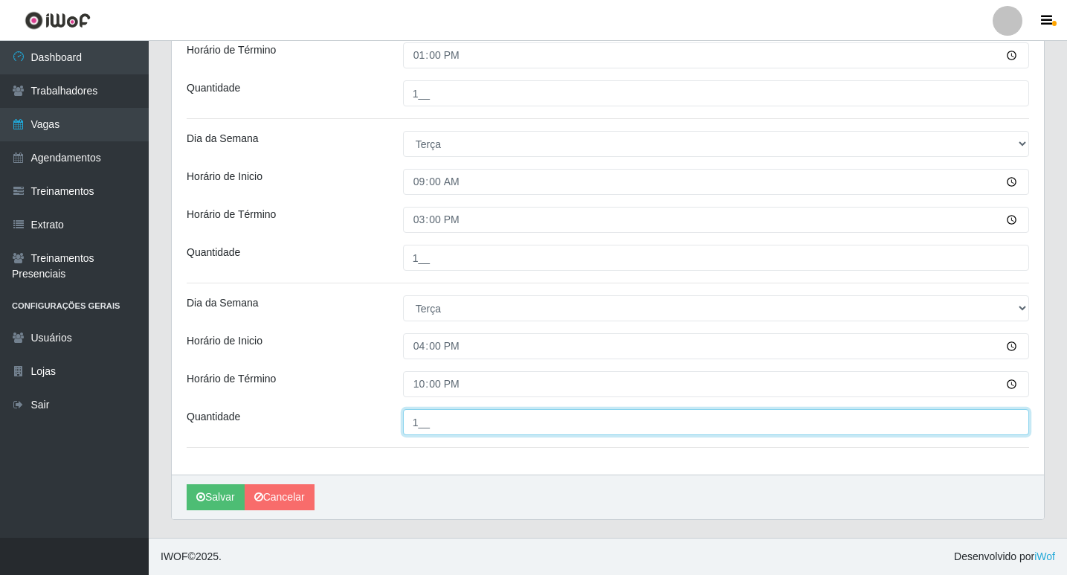
type input "1__"
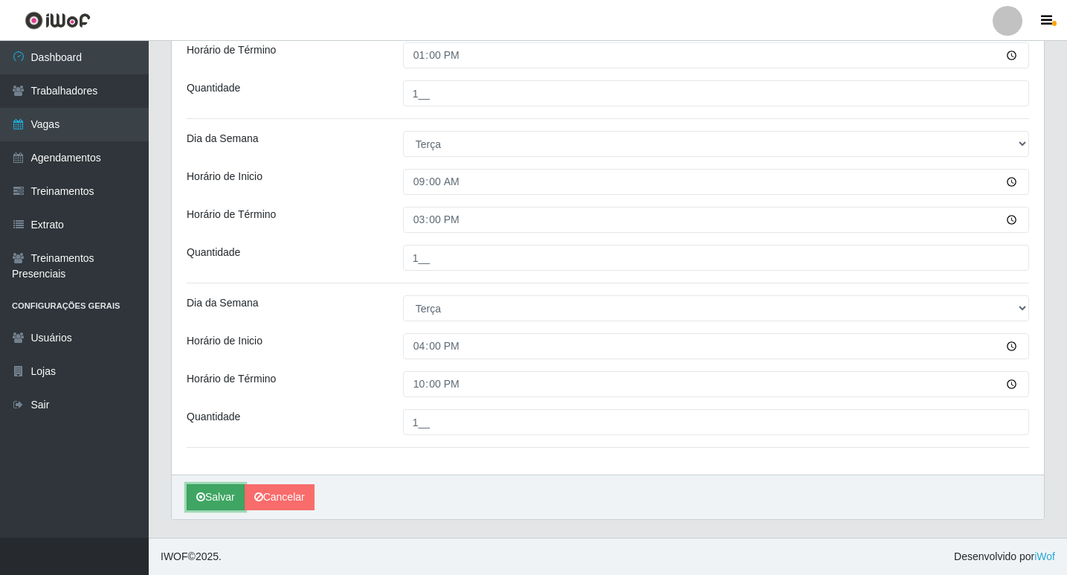
click at [210, 504] on button "Salvar" at bounding box center [216, 497] width 58 height 26
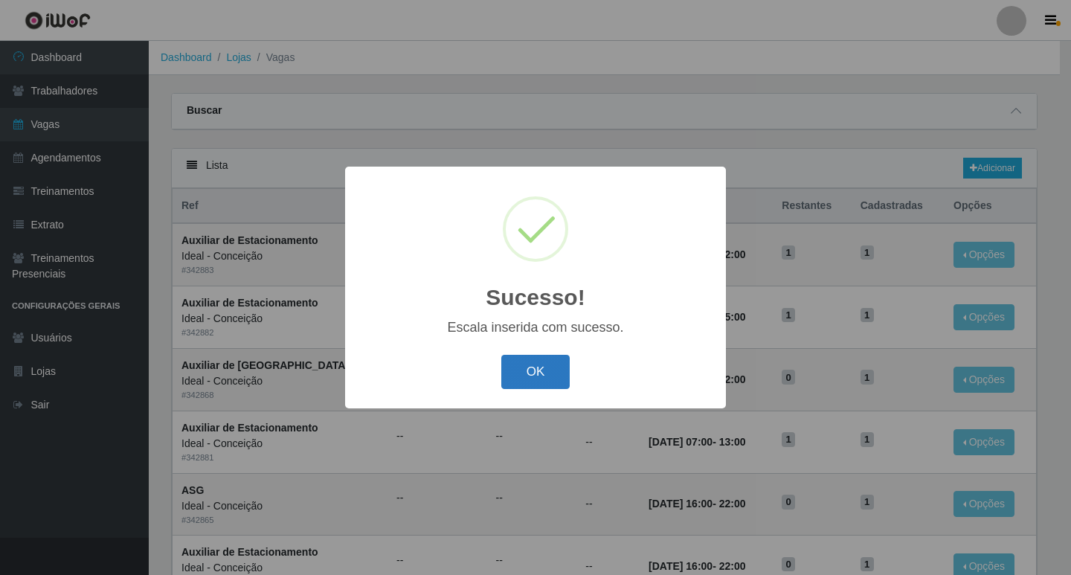
drag, startPoint x: 546, startPoint y: 373, endPoint x: 537, endPoint y: 372, distance: 9.0
click at [545, 373] on button "OK" at bounding box center [535, 372] width 69 height 35
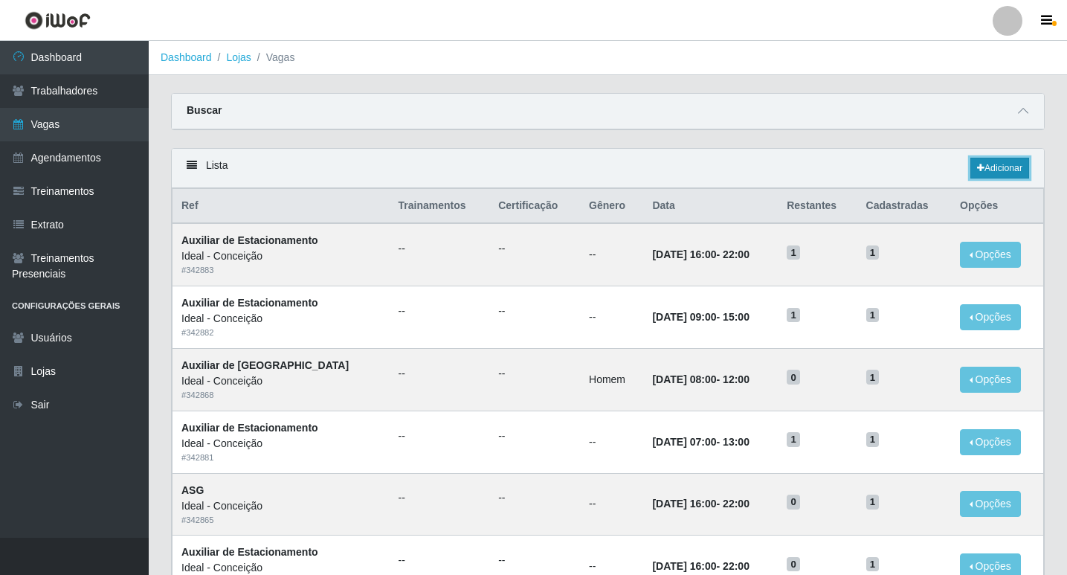
click at [1015, 168] on link "Adicionar" at bounding box center [999, 168] width 59 height 21
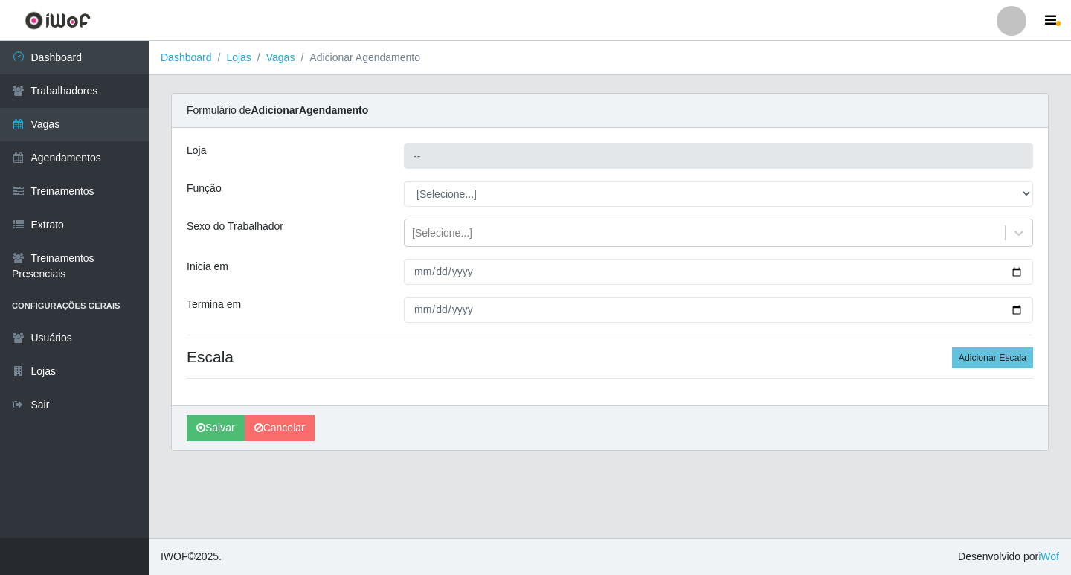
type input "Ideal - Conceição"
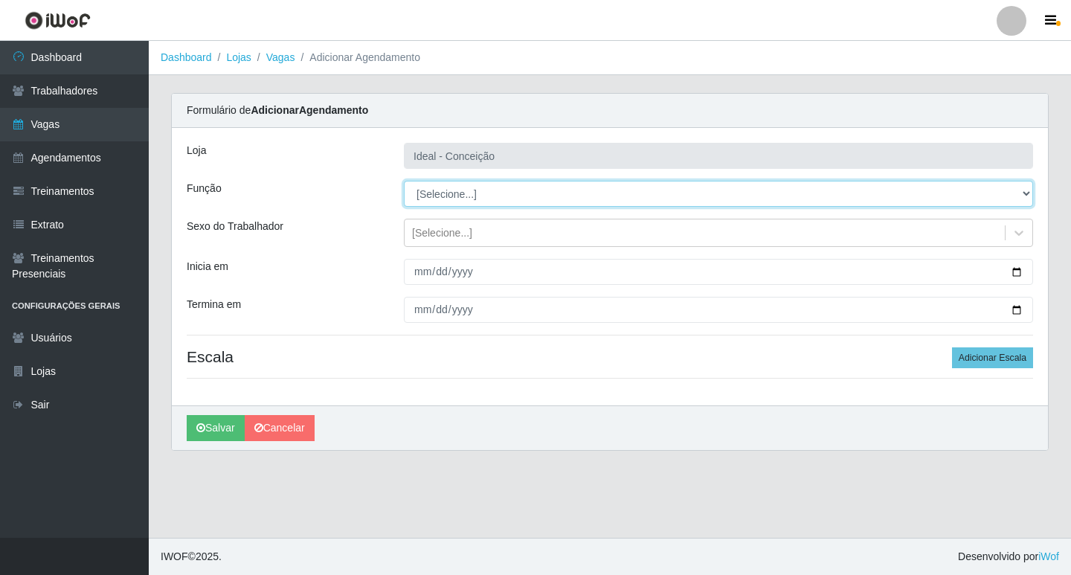
click at [471, 195] on select "[Selecione...] ASG ASG + ASG ++ Auxiliar de Estacionamento Auxiliar de Estacion…" at bounding box center [718, 194] width 629 height 26
select select "1"
click at [404, 181] on select "[Selecione...] ASG ASG + ASG ++ Auxiliar de Estacionamento Auxiliar de Estacion…" at bounding box center [718, 194] width 629 height 26
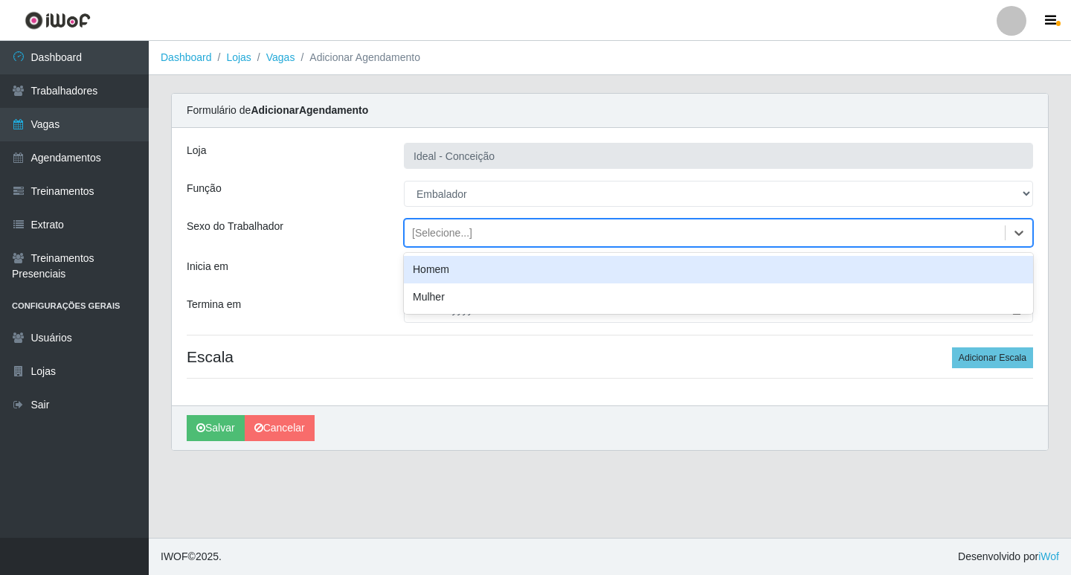
click at [412, 235] on div "[Selecione...]" at bounding box center [442, 233] width 60 height 16
click at [387, 244] on div "Sexo do Trabalhador" at bounding box center [283, 233] width 217 height 28
click at [424, 230] on div "[Selecione...]" at bounding box center [442, 233] width 60 height 16
click at [429, 274] on div "Homem" at bounding box center [718, 270] width 629 height 28
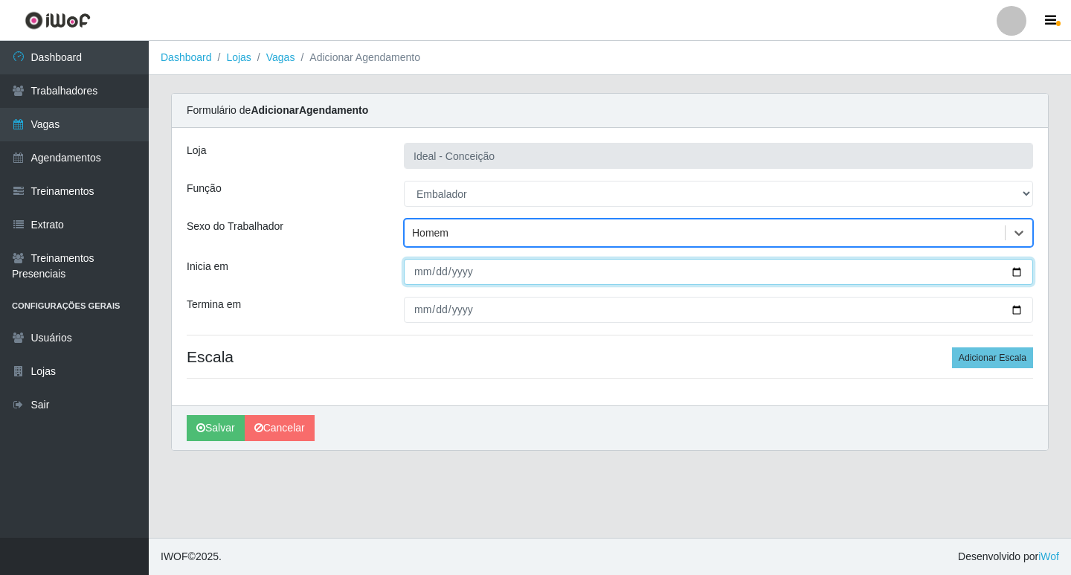
click at [422, 276] on input "Inicia em" at bounding box center [718, 272] width 629 height 26
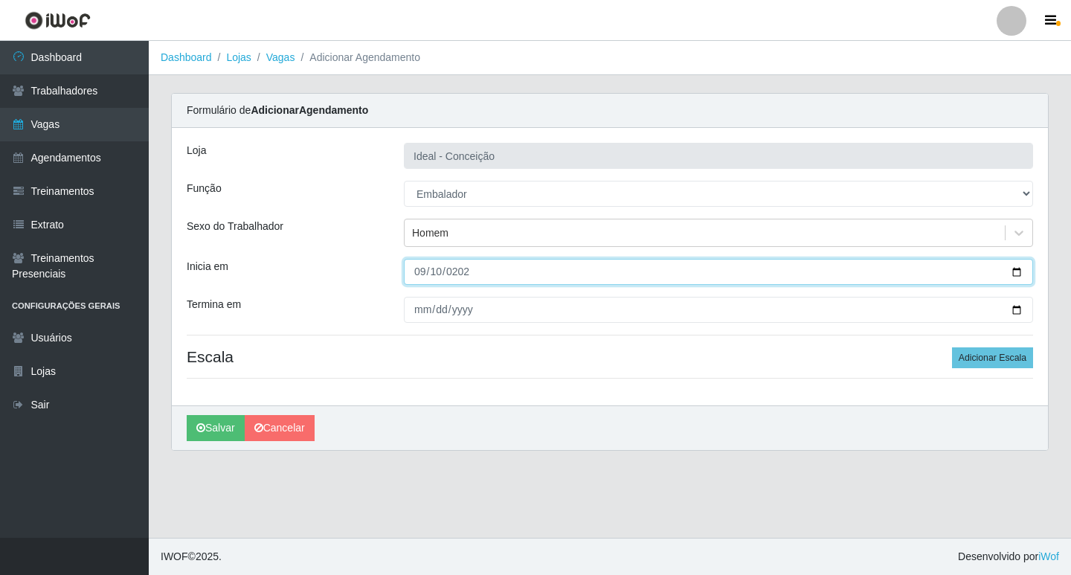
type input "2025-09-10"
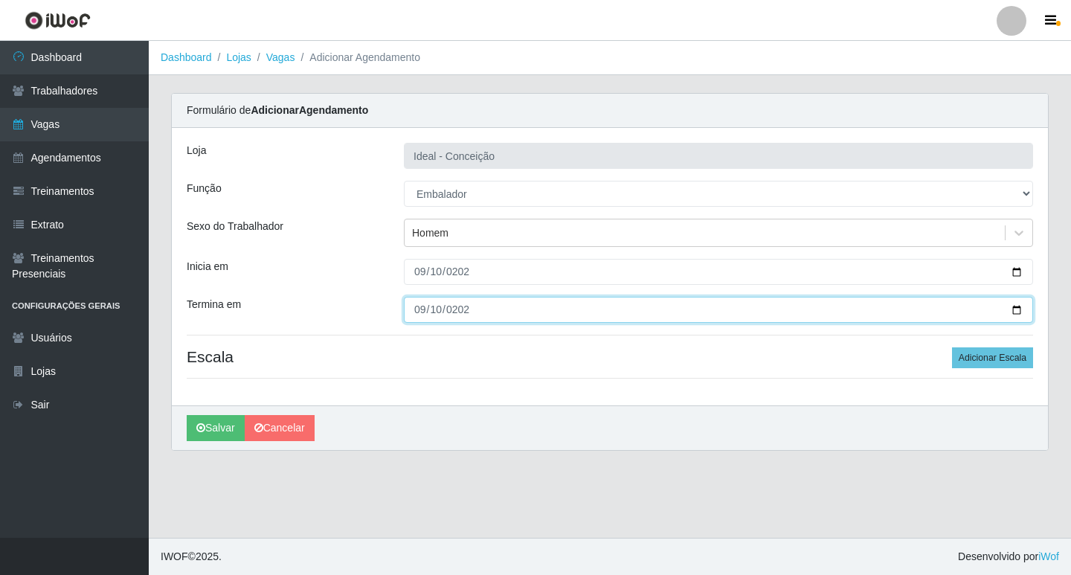
type input "2025-09-10"
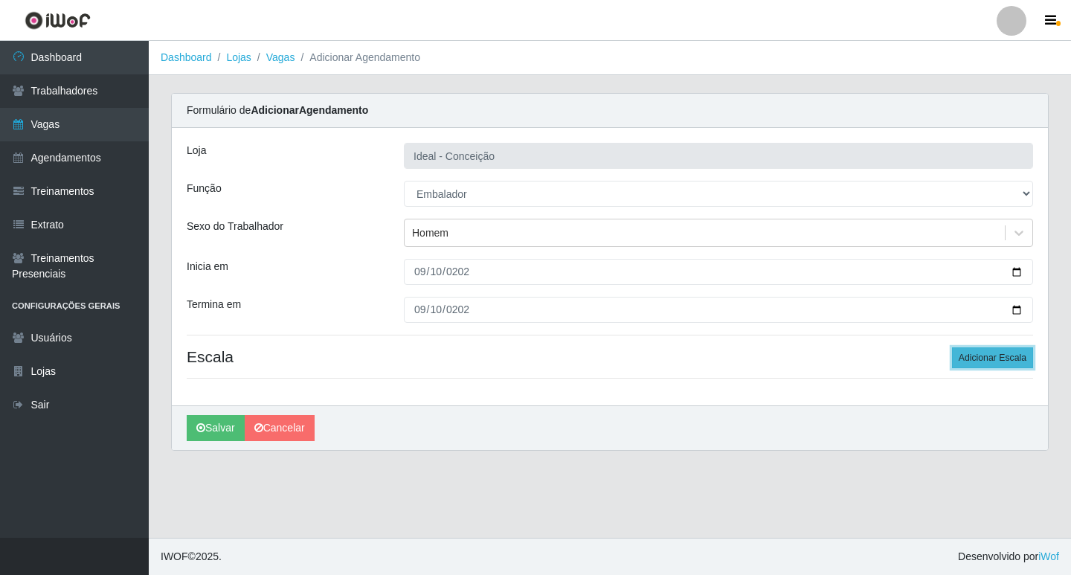
click at [990, 366] on button "Adicionar Escala" at bounding box center [992, 357] width 81 height 21
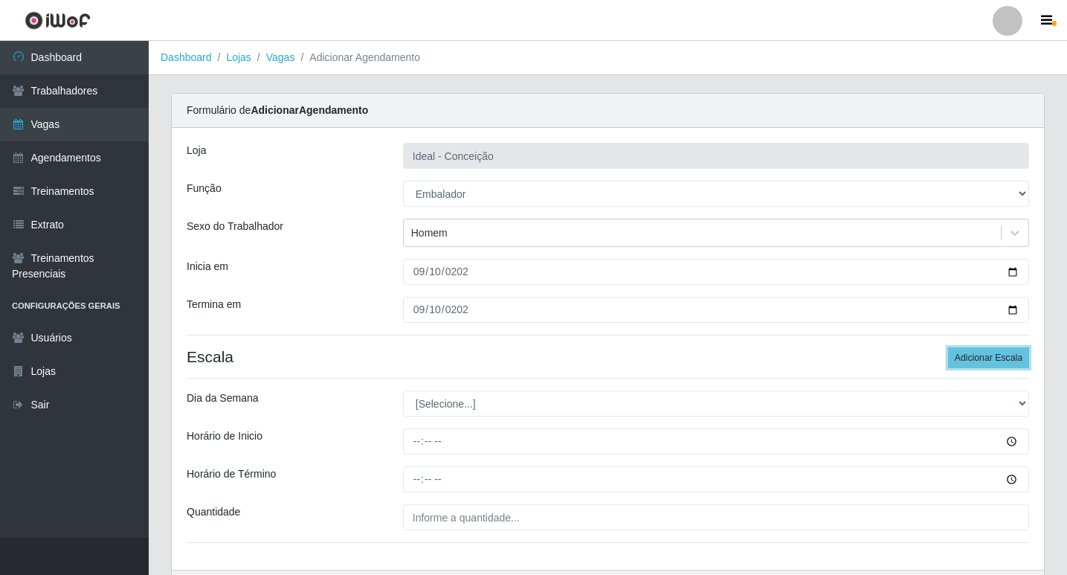
scroll to position [74, 0]
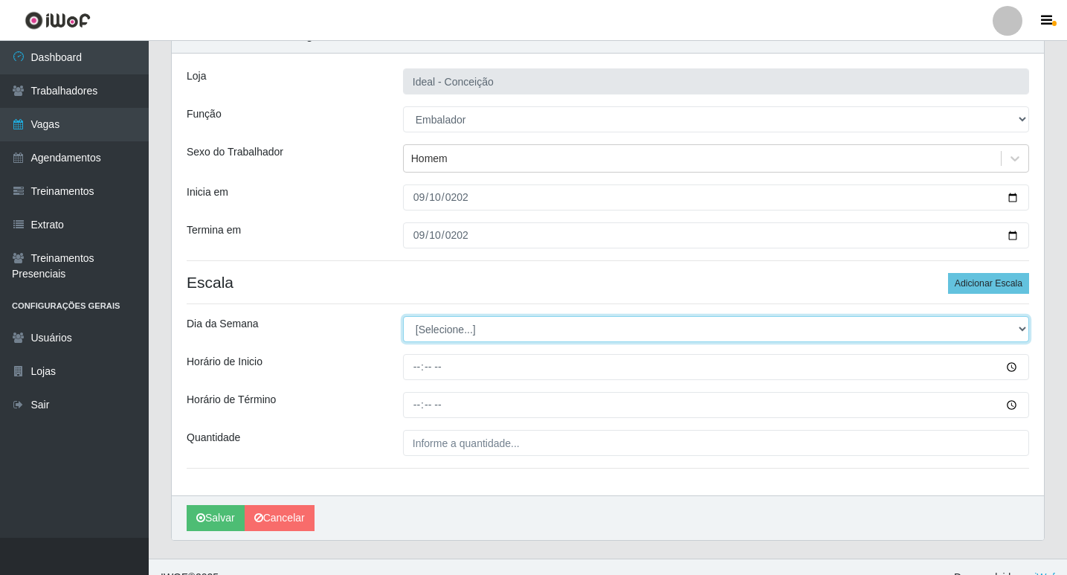
click at [494, 327] on select "[Selecione...] Segunda Terça Quarta Quinta Sexta Sábado Domingo" at bounding box center [716, 329] width 626 height 26
select select "3"
click at [403, 316] on select "[Selecione...] Segunda Terça Quarta Quinta Sexta Sábado Domingo" at bounding box center [716, 329] width 626 height 26
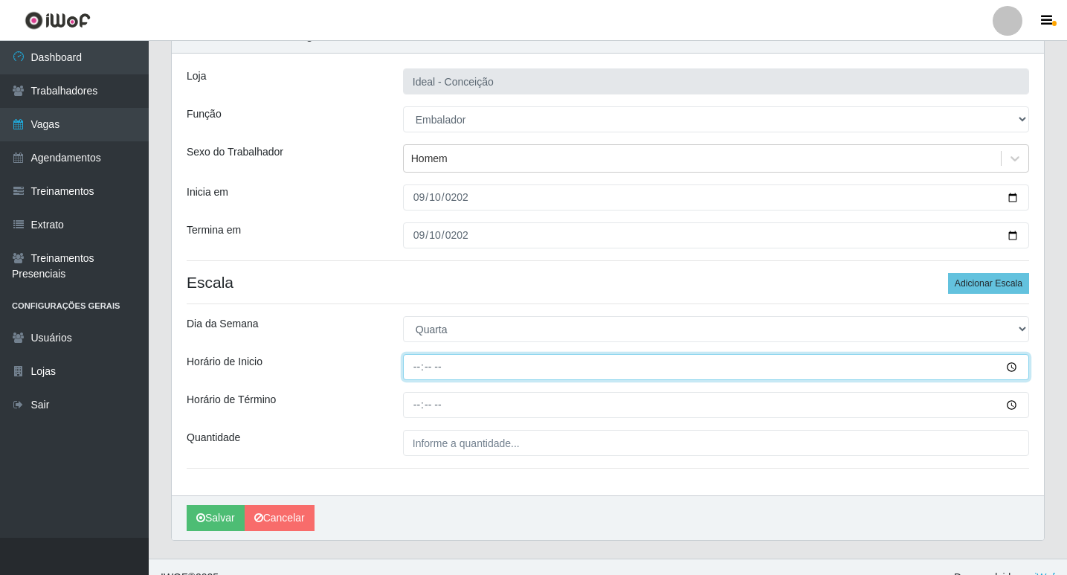
click at [410, 366] on input "Horário de Inicio" at bounding box center [716, 367] width 626 height 26
type input "10:00"
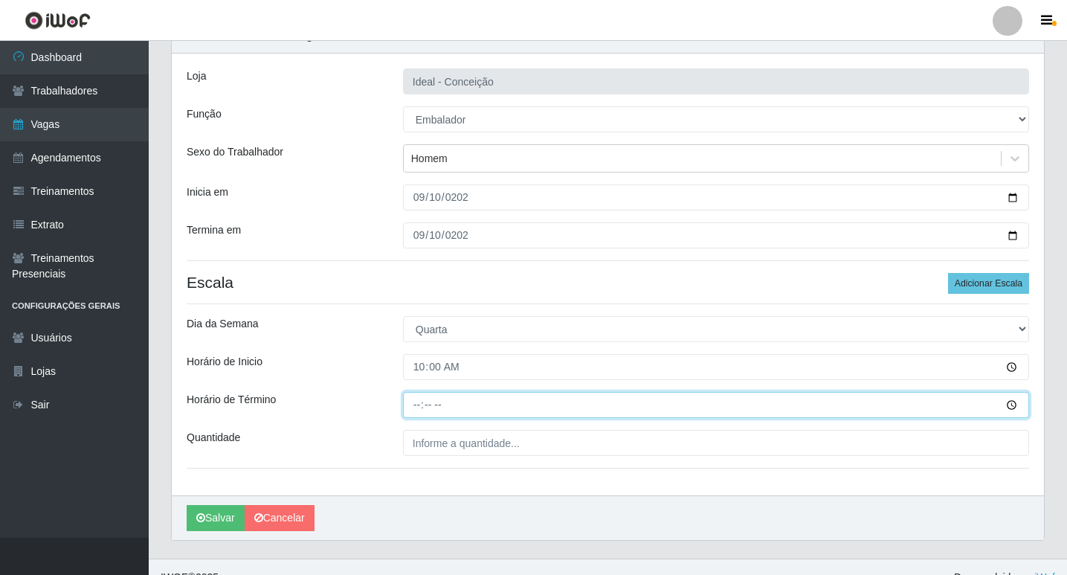
type input "16:00"
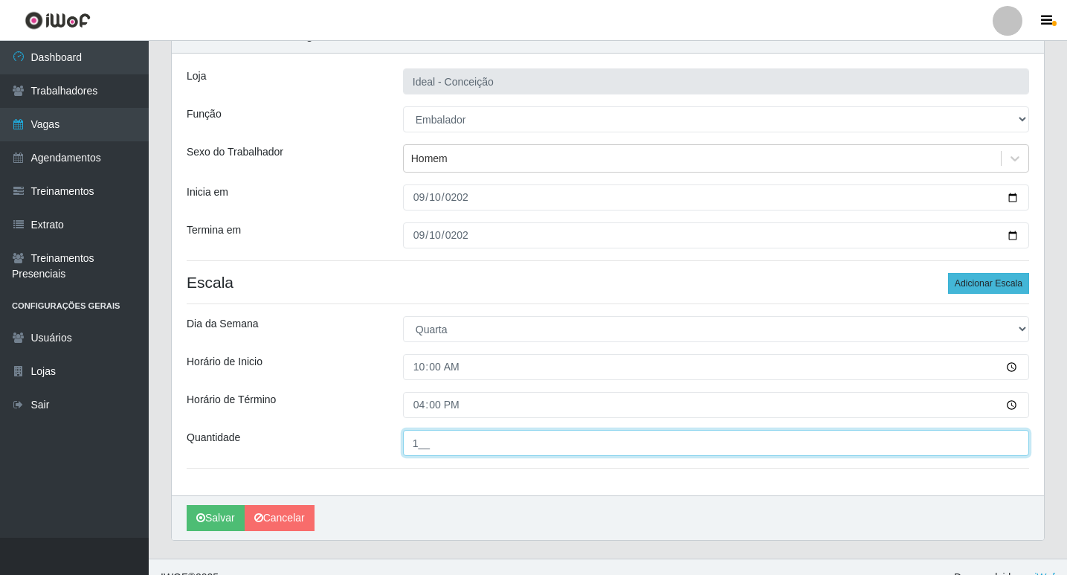
type input "1__"
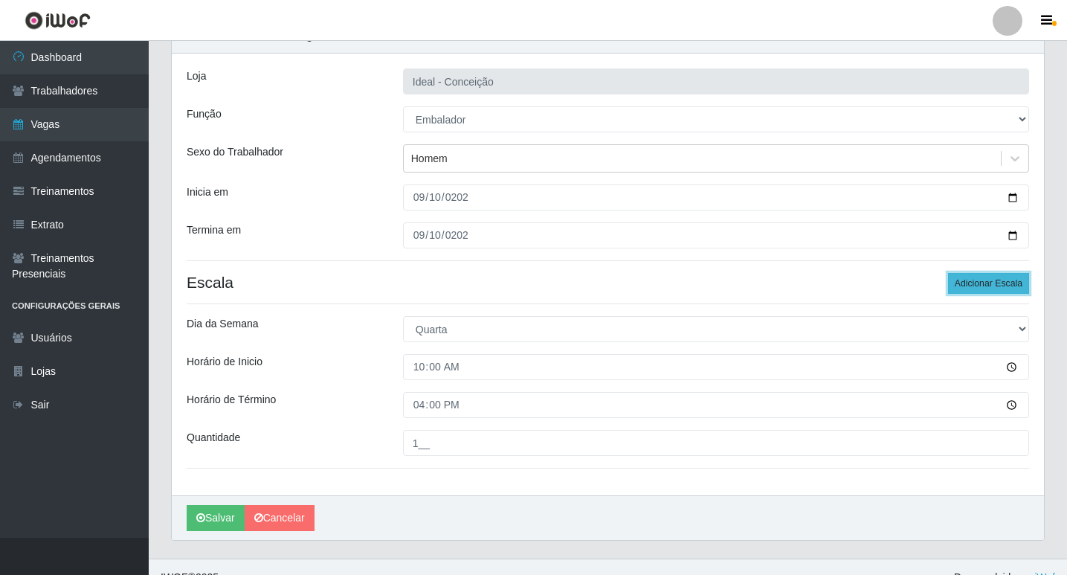
click at [1003, 277] on button "Adicionar Escala" at bounding box center [988, 283] width 81 height 21
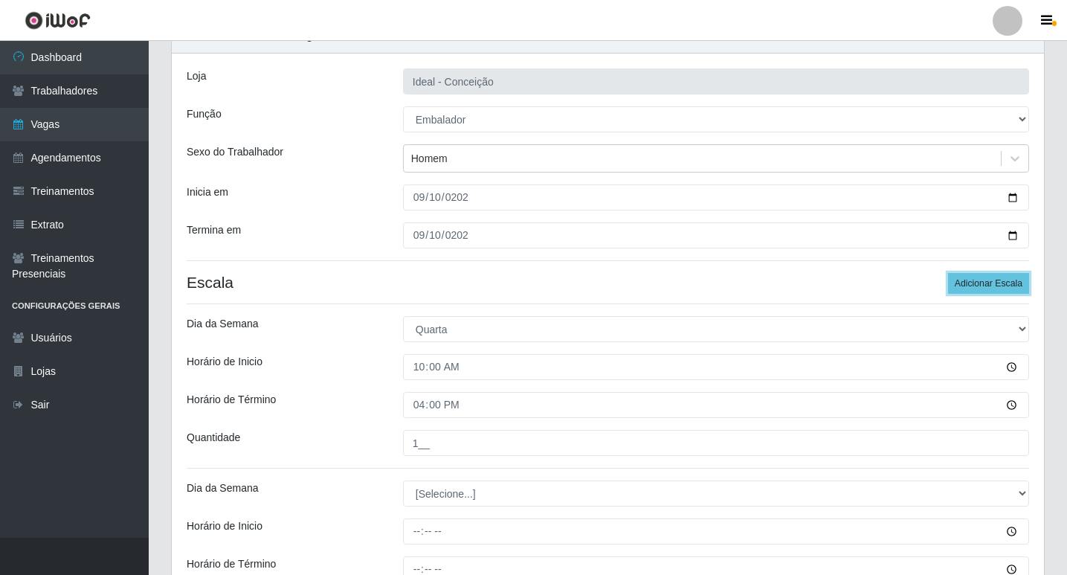
scroll to position [259, 0]
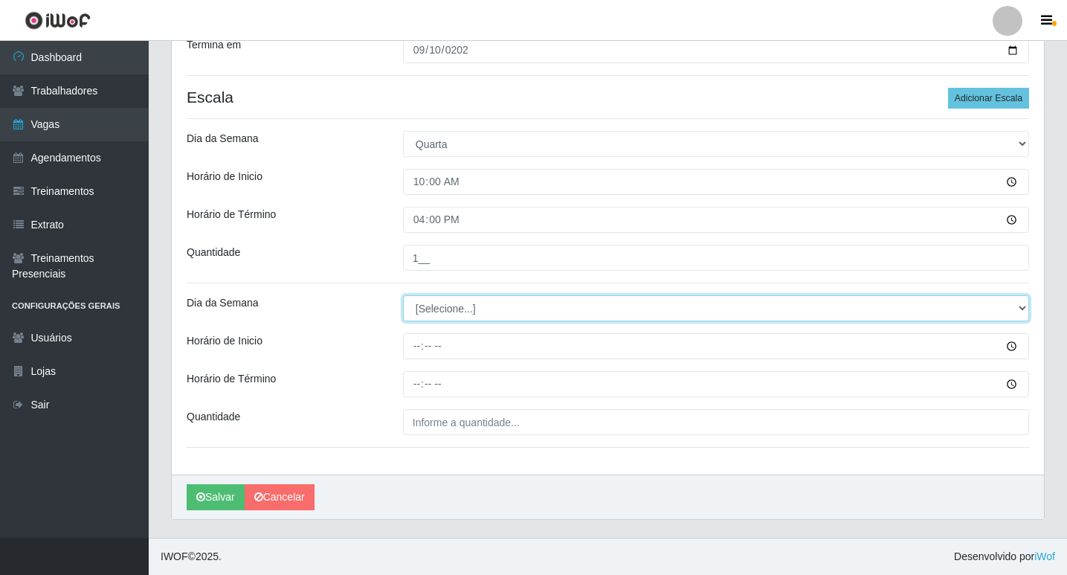
click at [459, 309] on select "[Selecione...] Segunda Terça Quarta Quinta Sexta Sábado Domingo" at bounding box center [716, 308] width 626 height 26
click at [436, 312] on select "[Selecione...] Segunda Terça Quarta Quinta Sexta Sábado Domingo" at bounding box center [716, 308] width 626 height 26
select select "3"
click at [403, 295] on select "[Selecione...] Segunda Terça Quarta Quinta Sexta Sábado Domingo" at bounding box center [716, 308] width 626 height 26
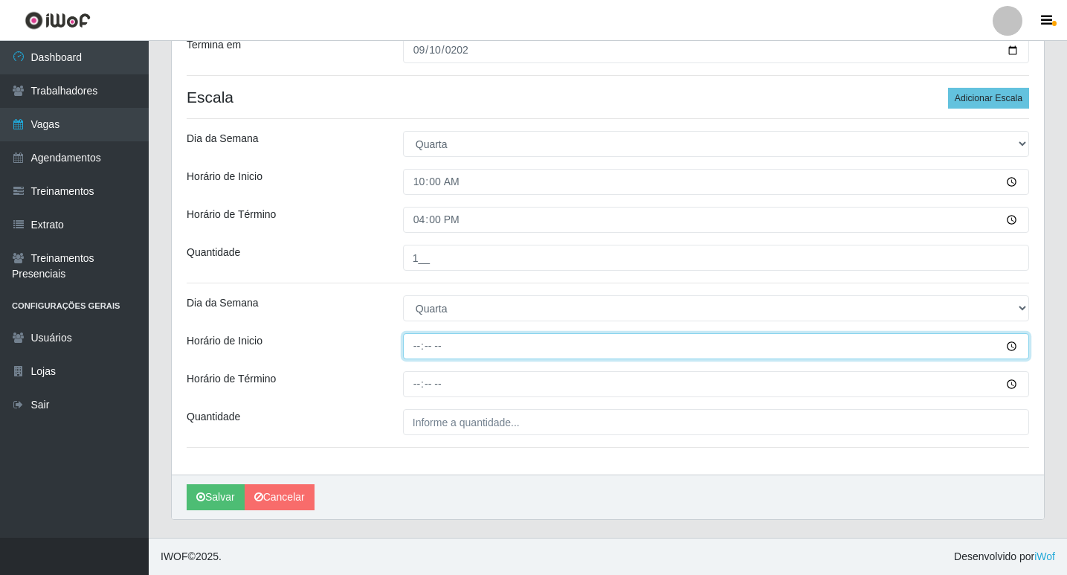
click at [416, 347] on input "Horário de Inicio" at bounding box center [716, 346] width 626 height 26
type input "12:00"
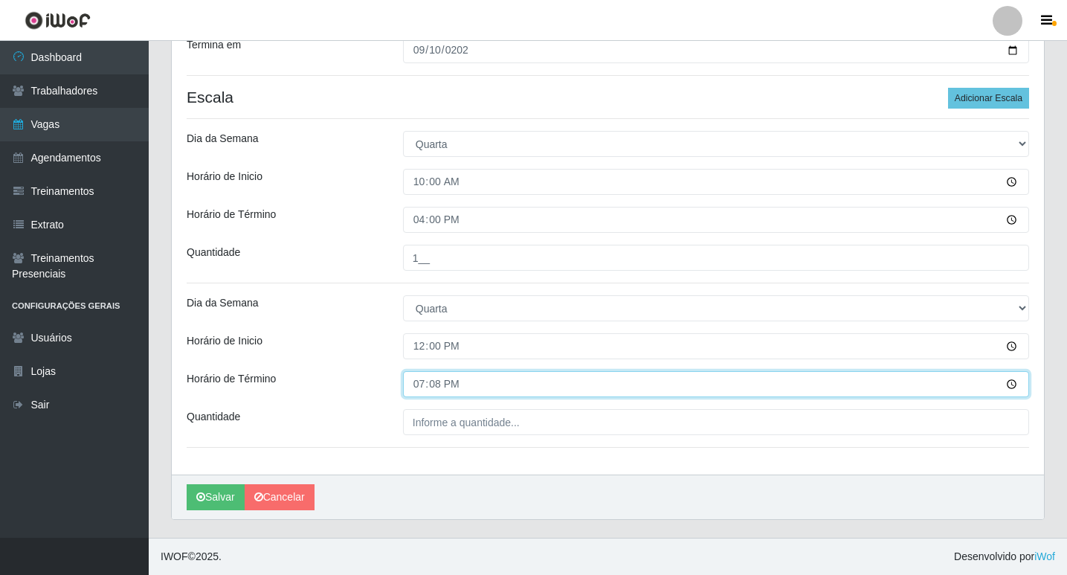
click at [419, 381] on input "19:08" at bounding box center [716, 384] width 626 height 26
type input "18:00"
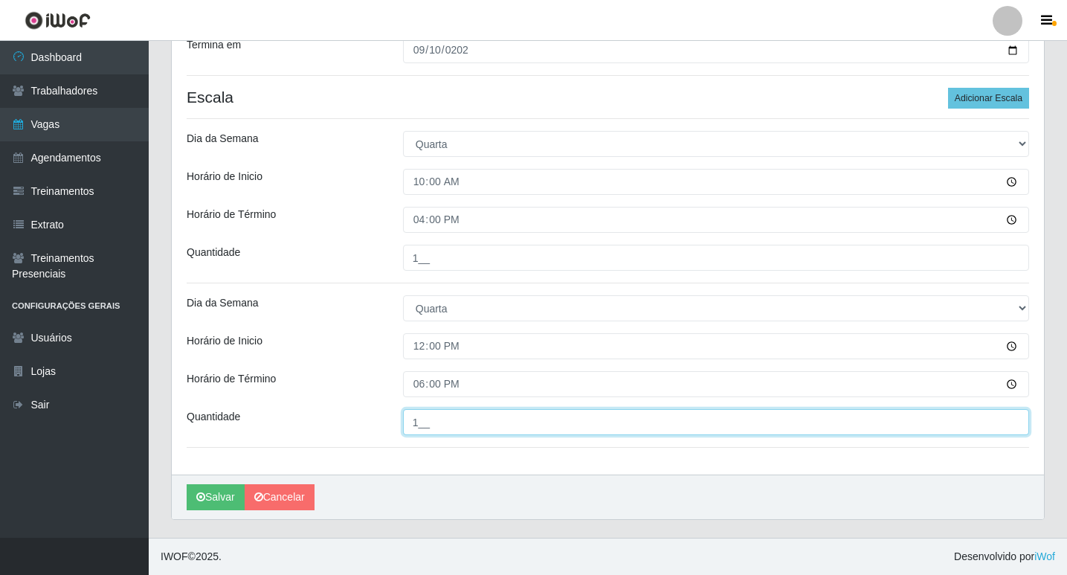
type input "1__"
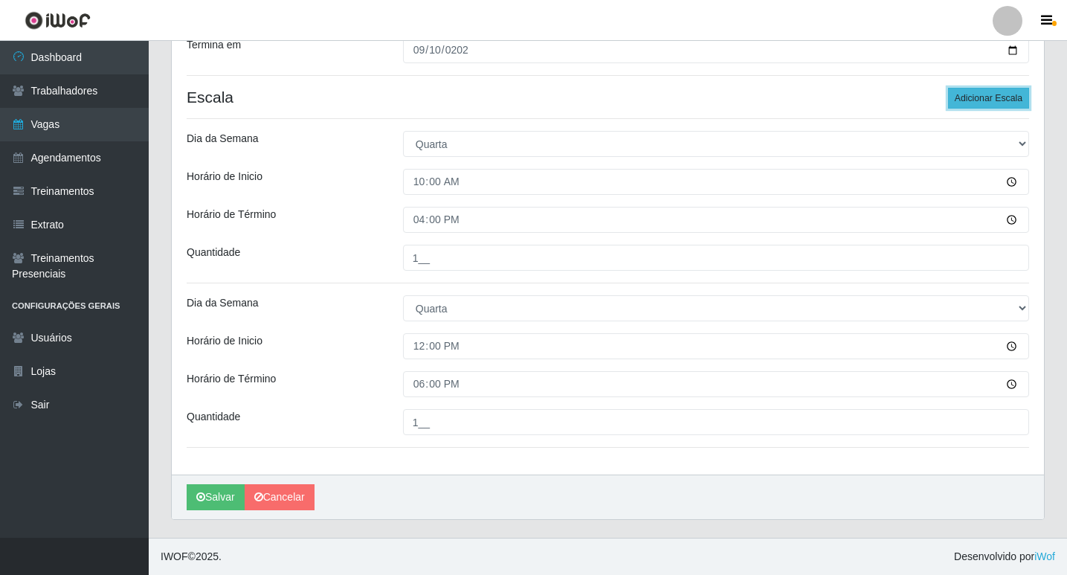
click at [959, 103] on button "Adicionar Escala" at bounding box center [988, 98] width 81 height 21
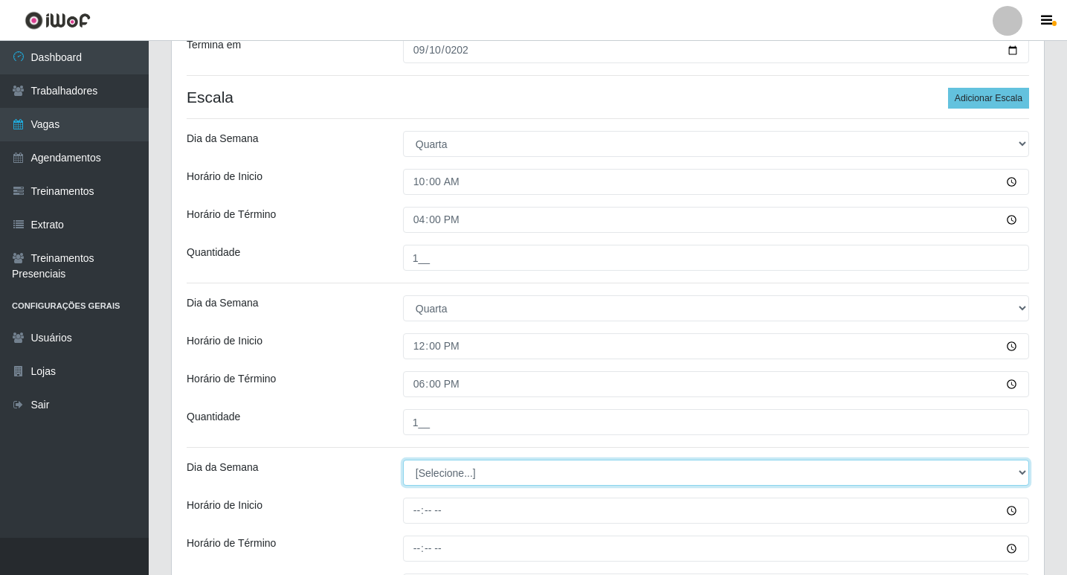
click at [459, 467] on select "[Selecione...] Segunda Terça Quarta Quinta Sexta Sábado Domingo" at bounding box center [716, 472] width 626 height 26
select select "3"
click at [403, 459] on select "[Selecione...] Segunda Terça Quarta Quinta Sexta Sábado Domingo" at bounding box center [716, 472] width 626 height 26
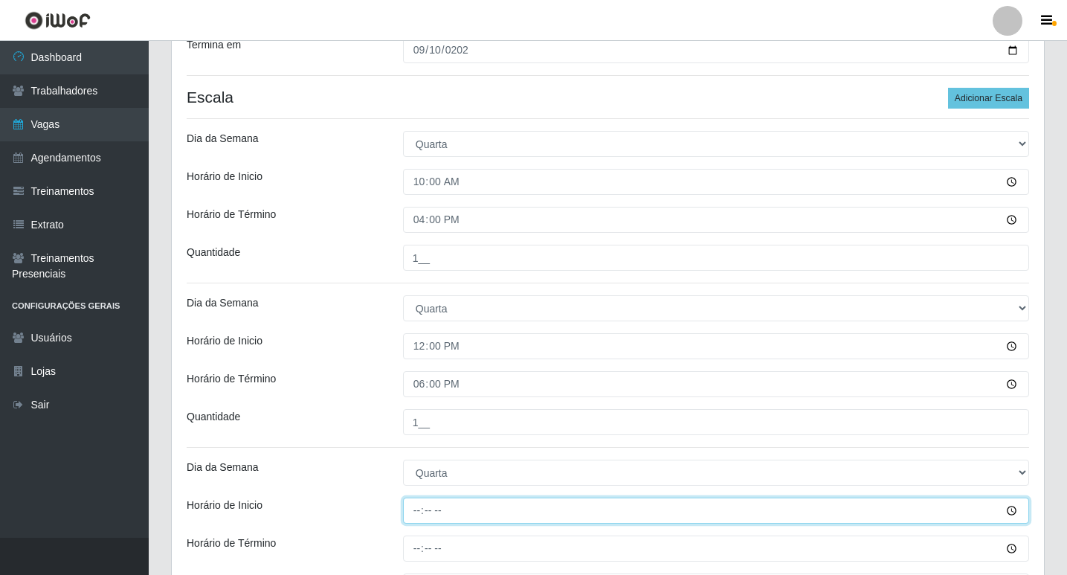
click at [418, 498] on input "Horário de Inicio" at bounding box center [716, 510] width 626 height 26
type input "16:00"
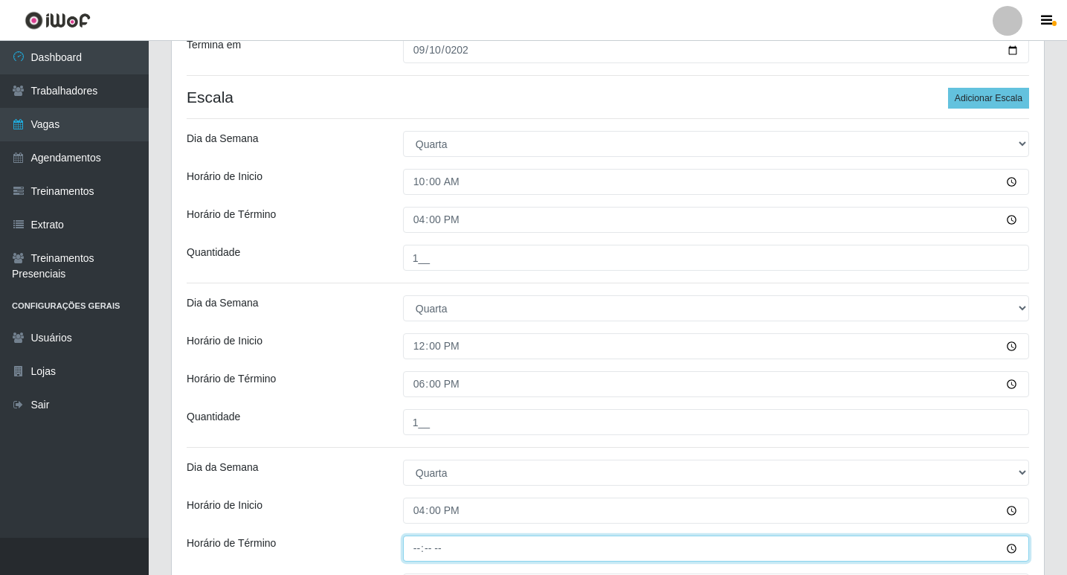
type input "22:00"
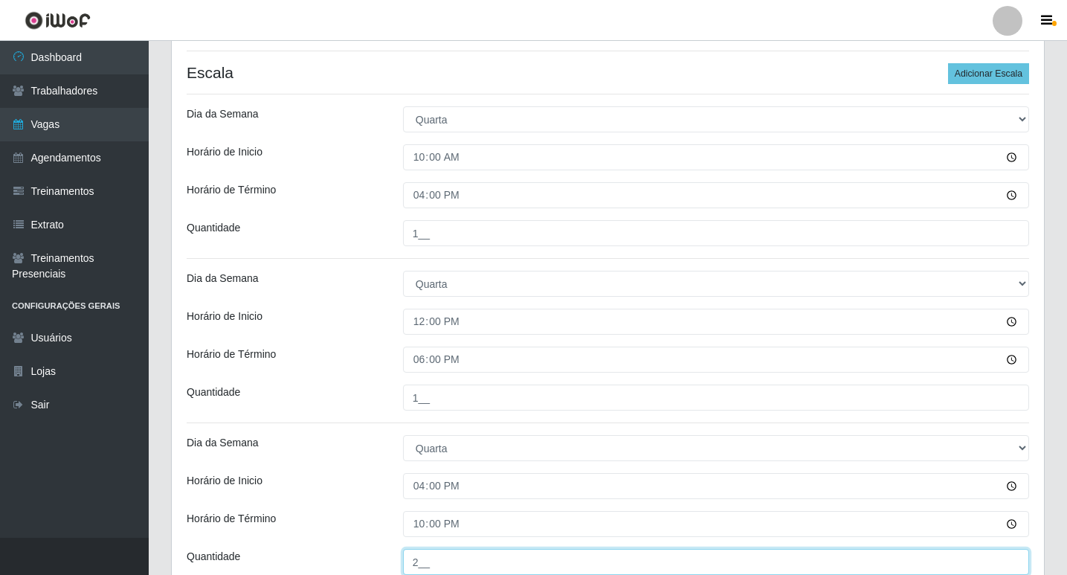
type input "2__"
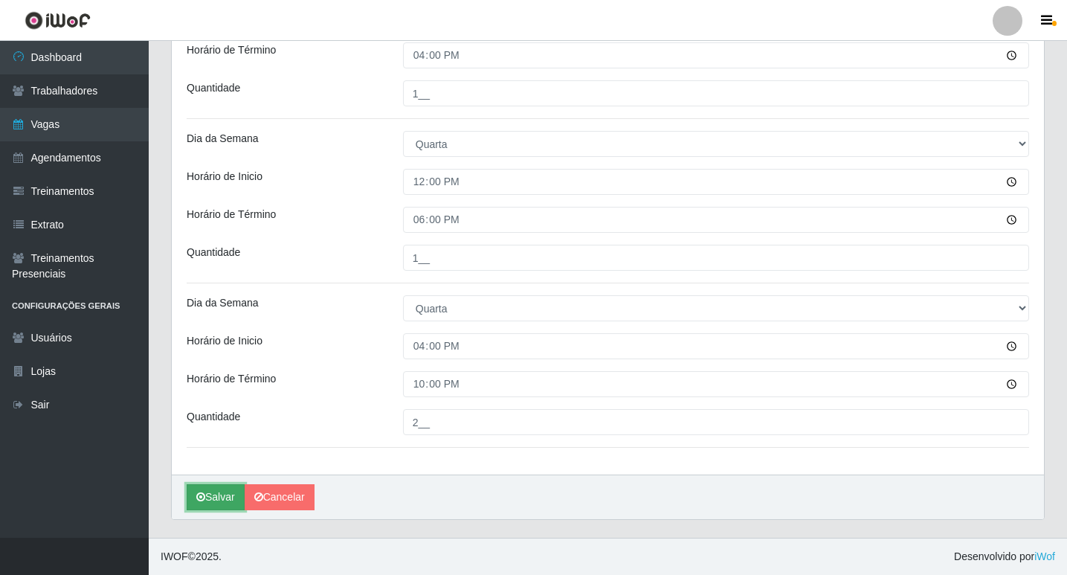
click at [218, 496] on button "Salvar" at bounding box center [216, 497] width 58 height 26
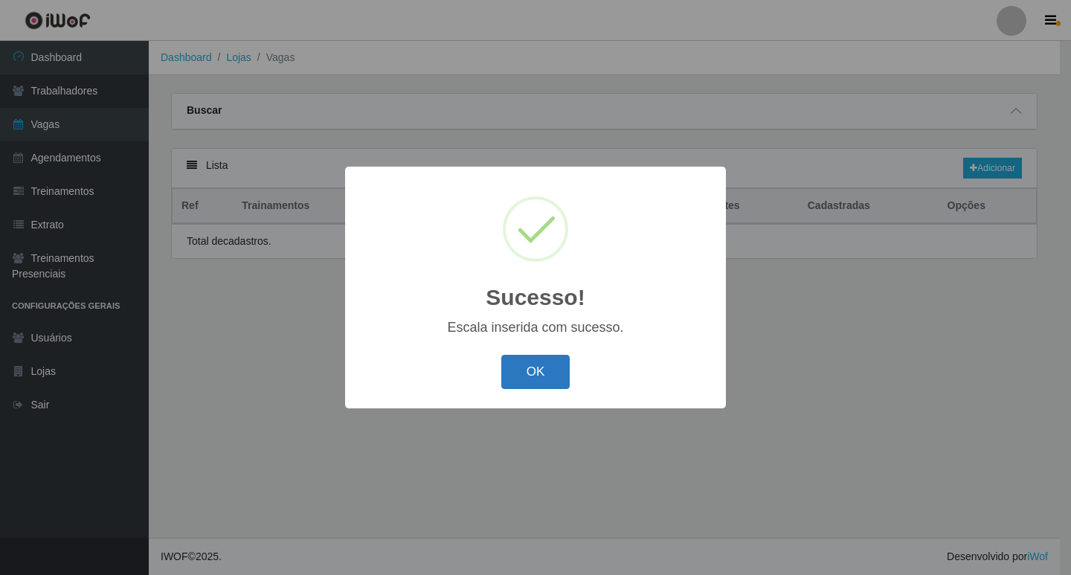
click at [544, 363] on button "OK" at bounding box center [535, 372] width 69 height 35
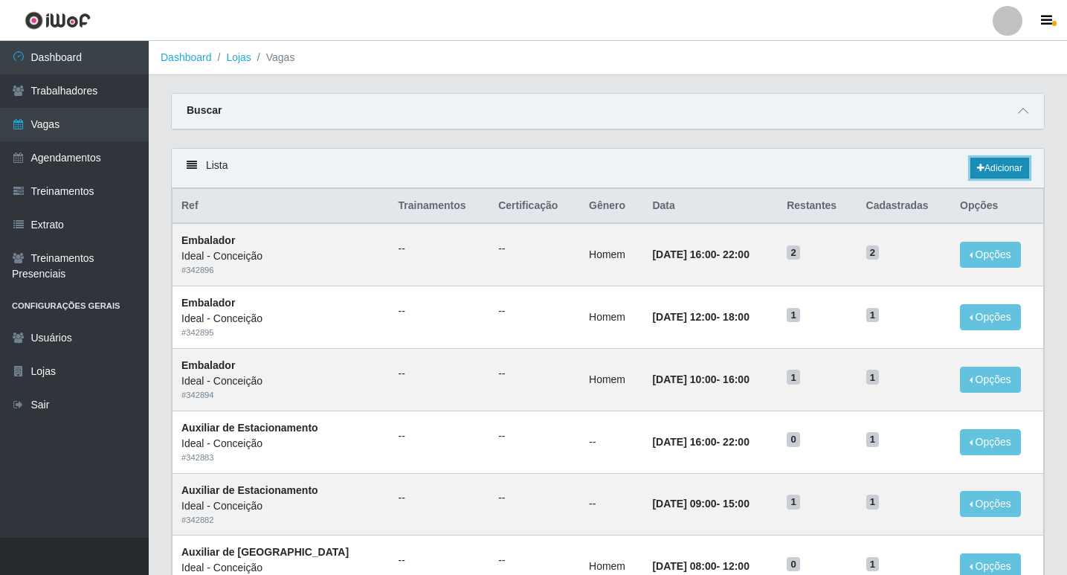
click at [1021, 167] on link "Adicionar" at bounding box center [999, 168] width 59 height 21
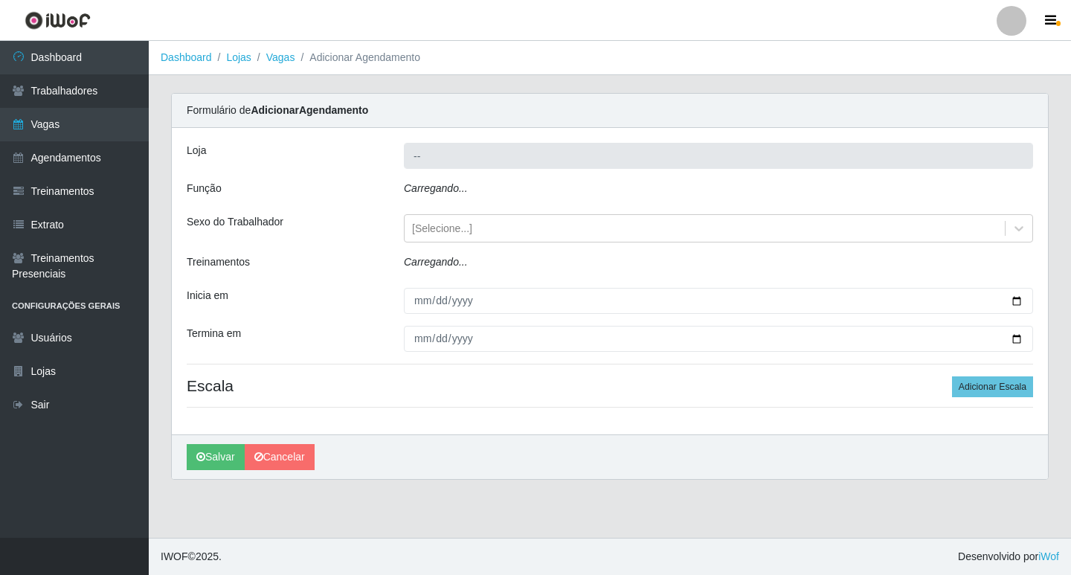
type input "Ideal - Conceição"
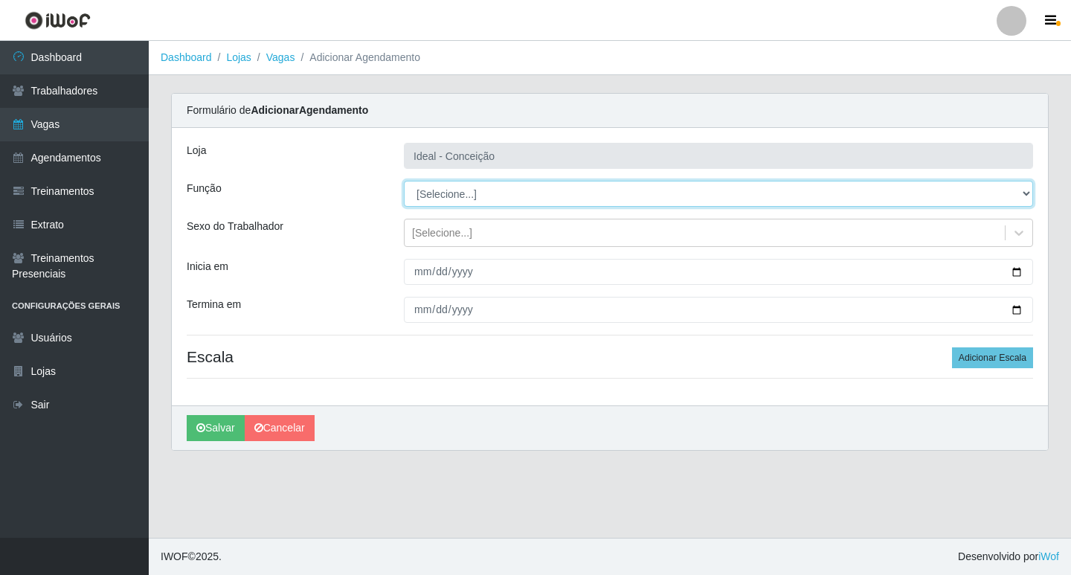
click at [559, 200] on select "[Selecione...] ASG ASG + ASG ++ Auxiliar de Estacionamento Auxiliar de Estacion…" at bounding box center [718, 194] width 629 height 26
select select "16"
click at [404, 181] on select "[Selecione...] ASG ASG + ASG ++ Auxiliar de Estacionamento Auxiliar de Estacion…" at bounding box center [718, 194] width 629 height 26
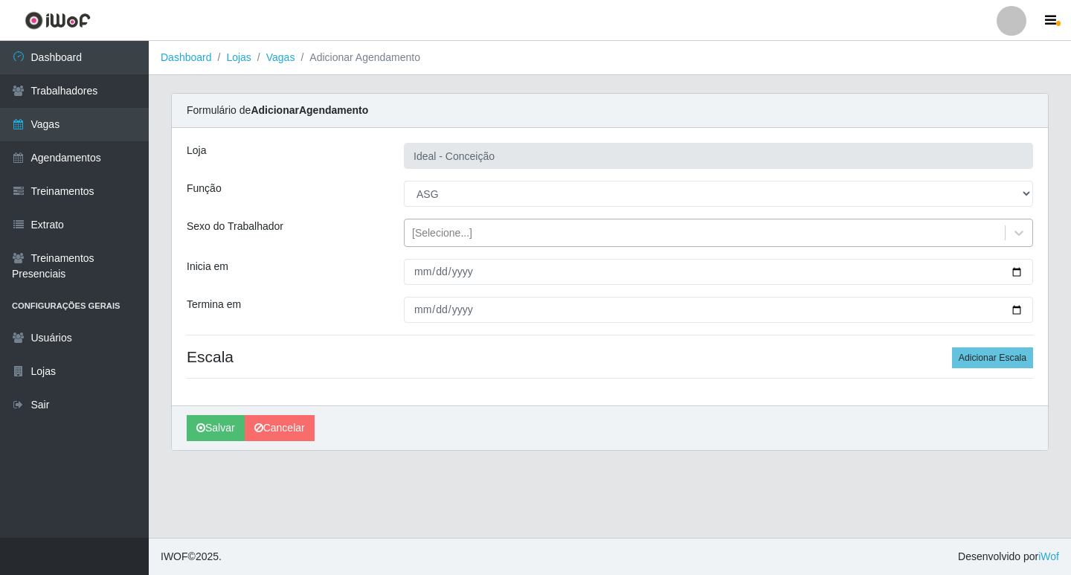
click at [424, 241] on div "[Selecione...]" at bounding box center [704, 233] width 600 height 25
click at [355, 233] on div "Sexo do Trabalhador" at bounding box center [283, 233] width 217 height 28
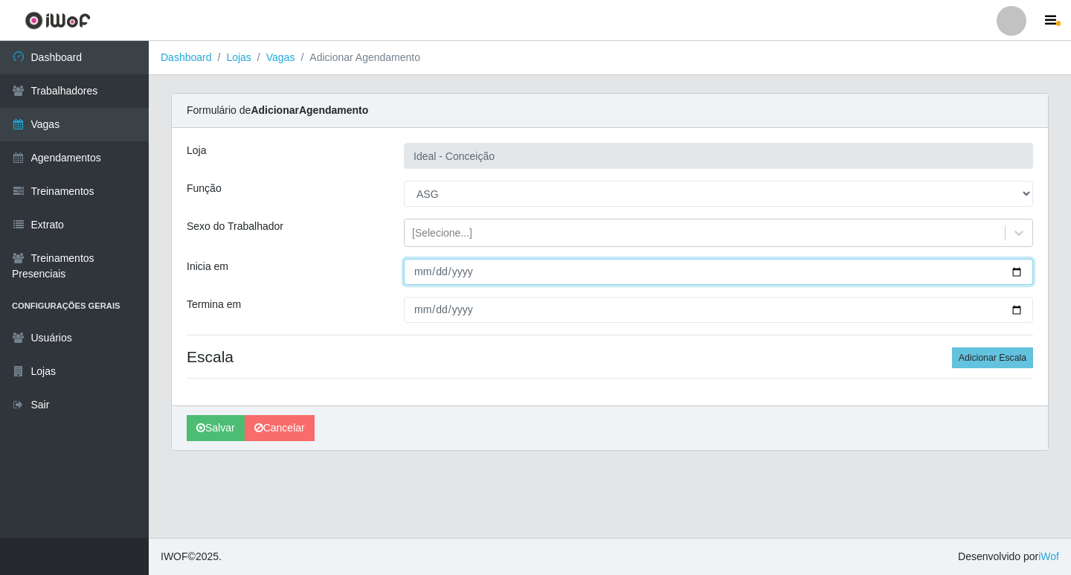
click at [417, 271] on input "Inicia em" at bounding box center [718, 272] width 629 height 26
type input "0205-09-10"
type input "2025-09-10"
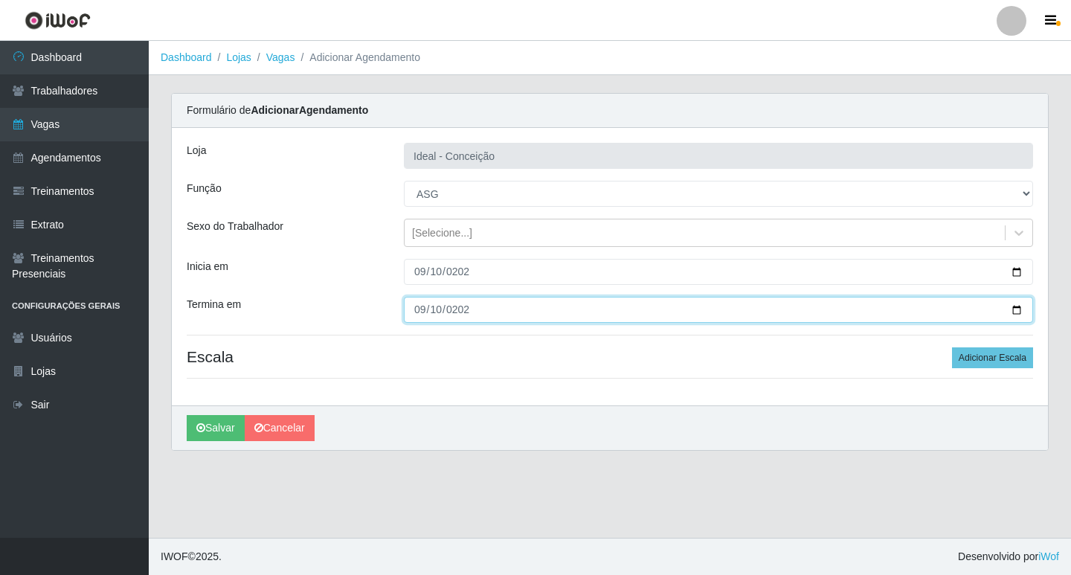
type input "2025-09-10"
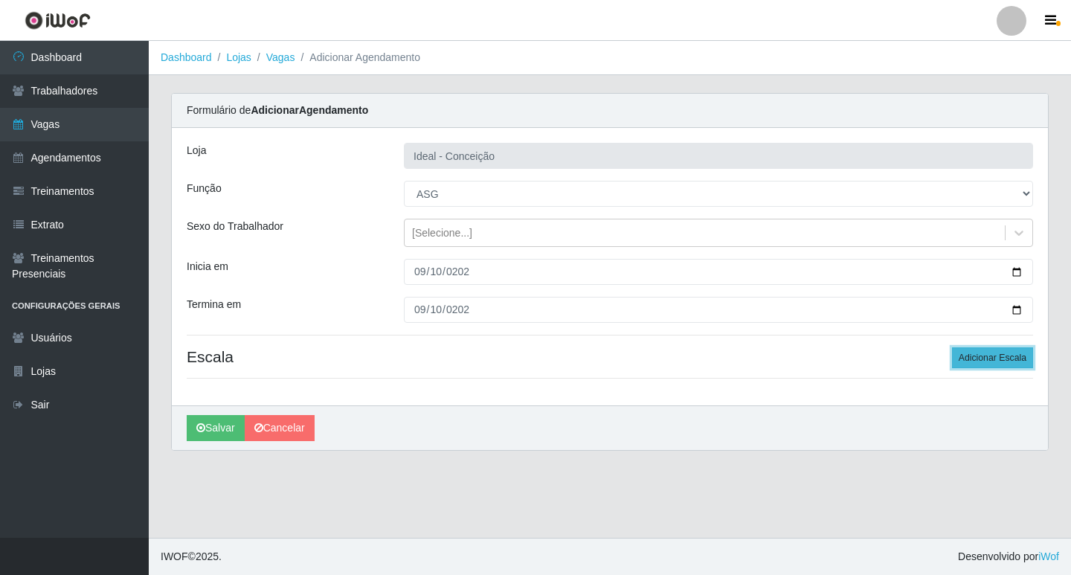
click at [1009, 347] on button "Adicionar Escala" at bounding box center [992, 357] width 81 height 21
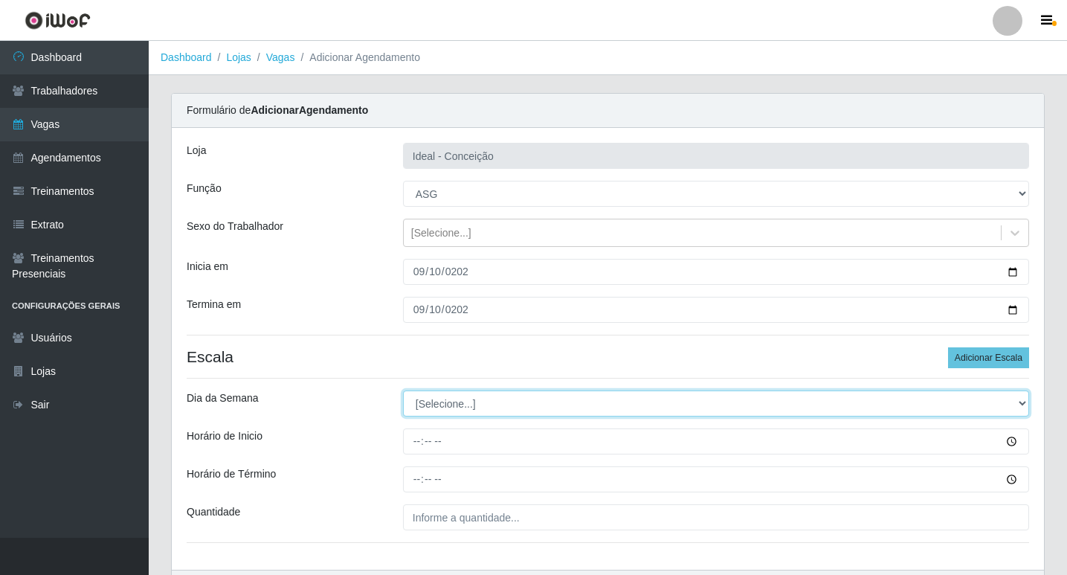
click at [471, 400] on select "[Selecione...] Segunda Terça Quarta Quinta Sexta Sábado Domingo" at bounding box center [716, 403] width 626 height 26
select select "3"
click at [403, 390] on select "[Selecione...] Segunda Terça Quarta Quinta Sexta Sábado Domingo" at bounding box center [716, 403] width 626 height 26
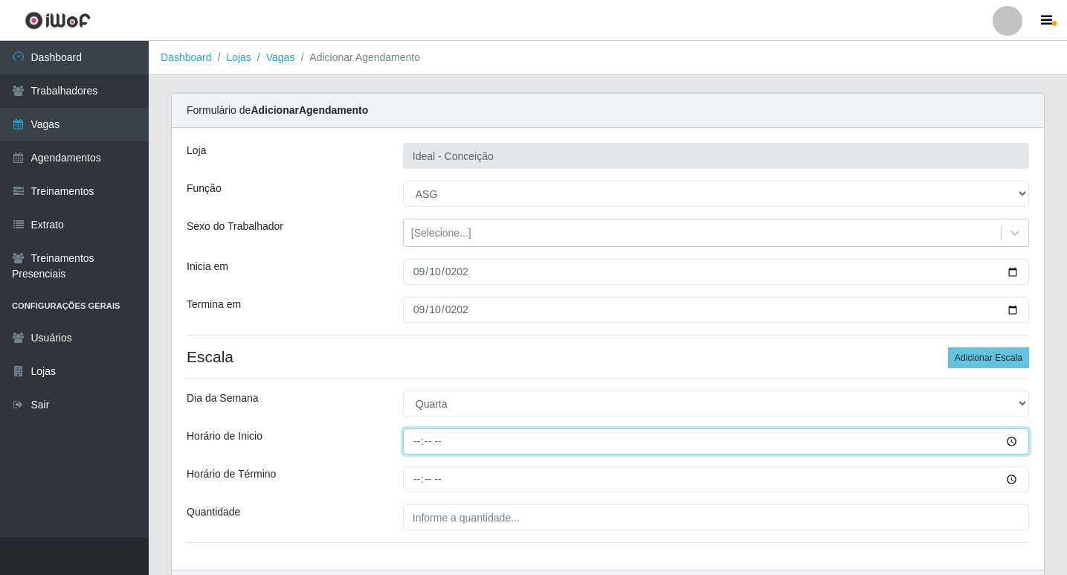
click at [407, 449] on input "Horário de Inicio" at bounding box center [716, 441] width 626 height 26
type input "07:00"
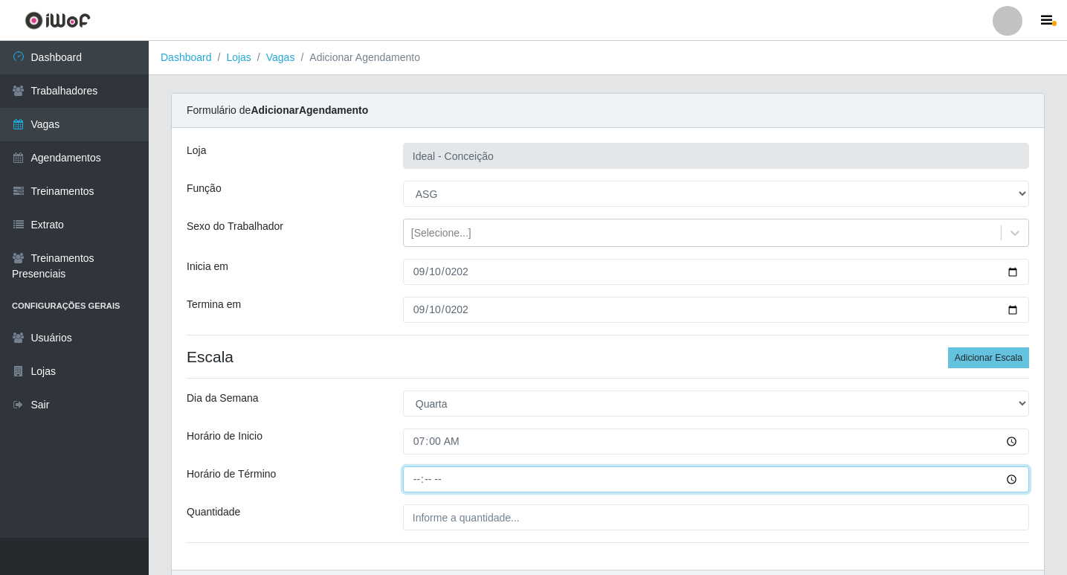
type input "13:00"
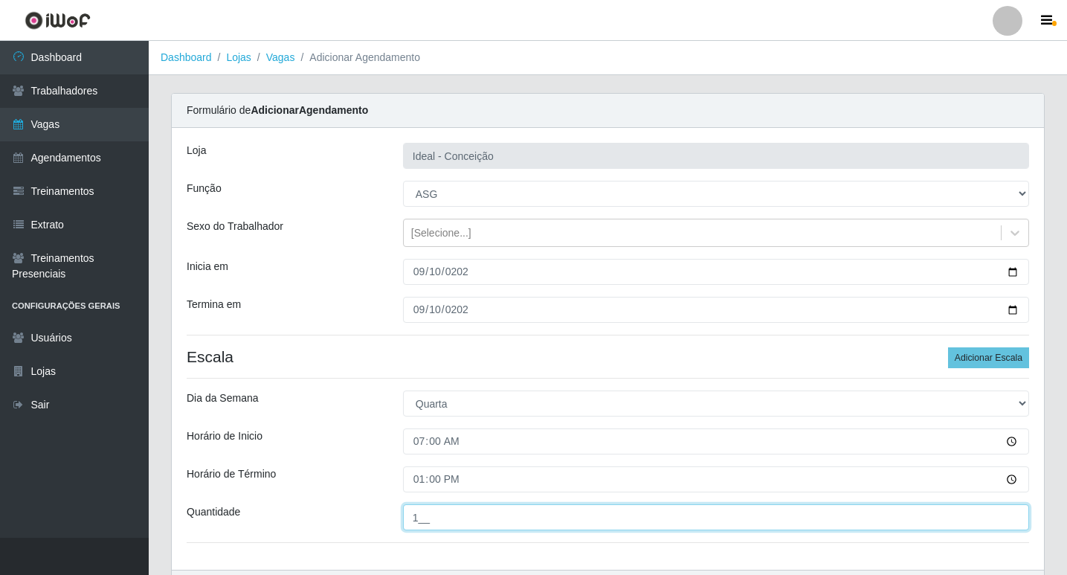
scroll to position [95, 0]
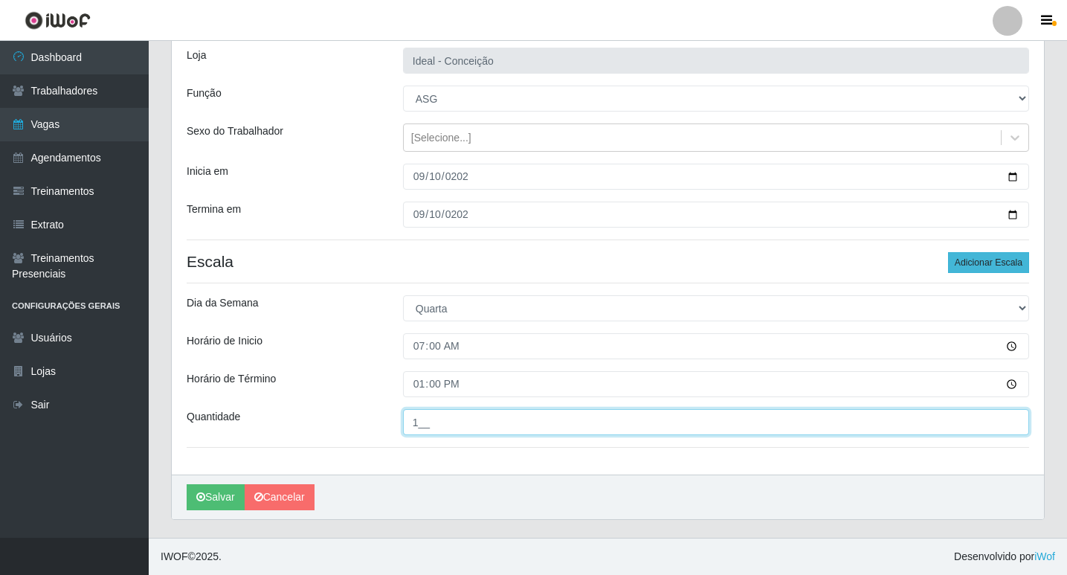
type input "1__"
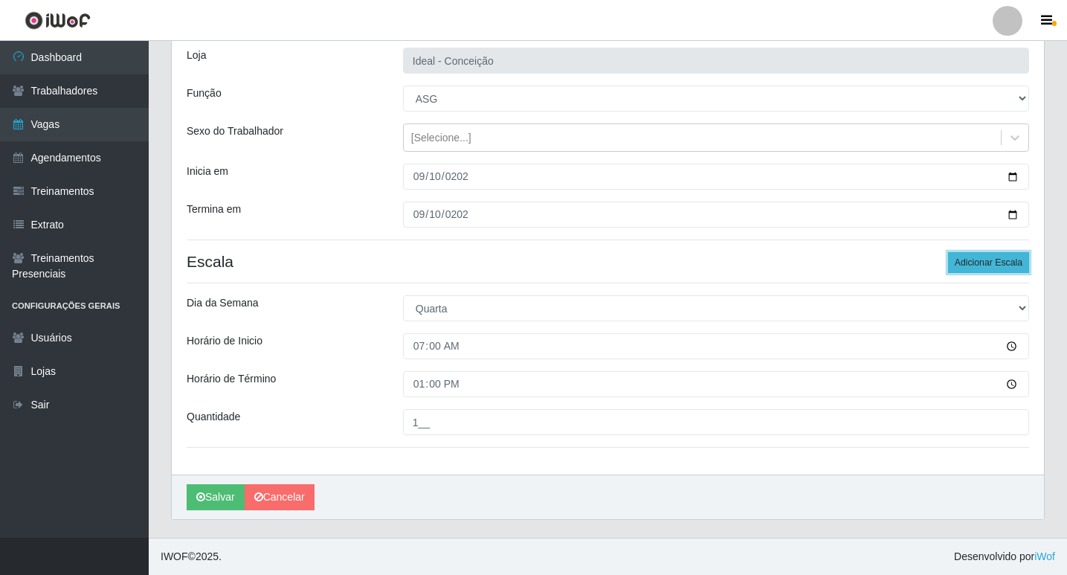
click at [962, 264] on button "Adicionar Escala" at bounding box center [988, 262] width 81 height 21
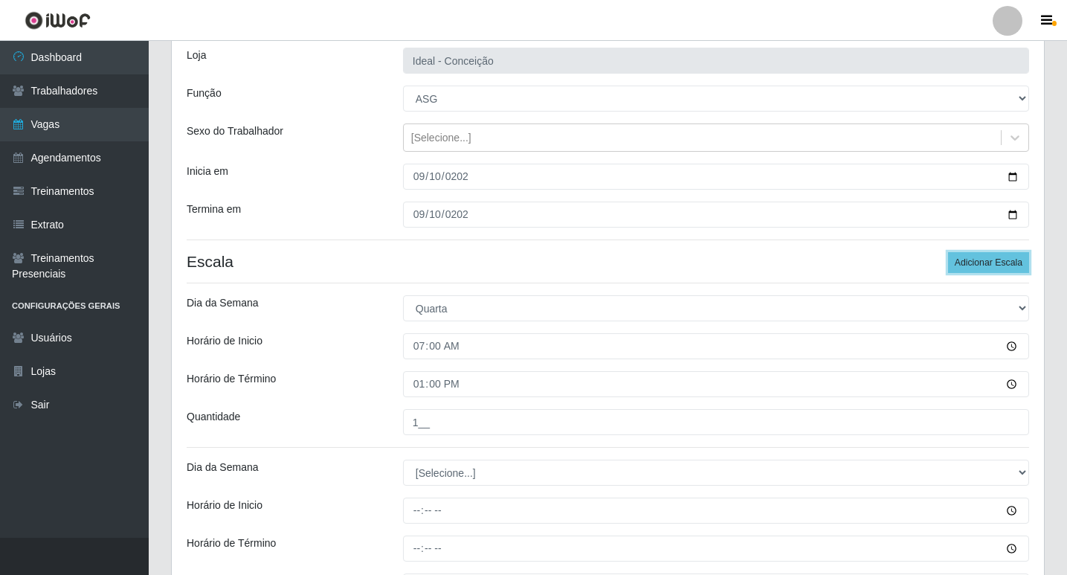
scroll to position [244, 0]
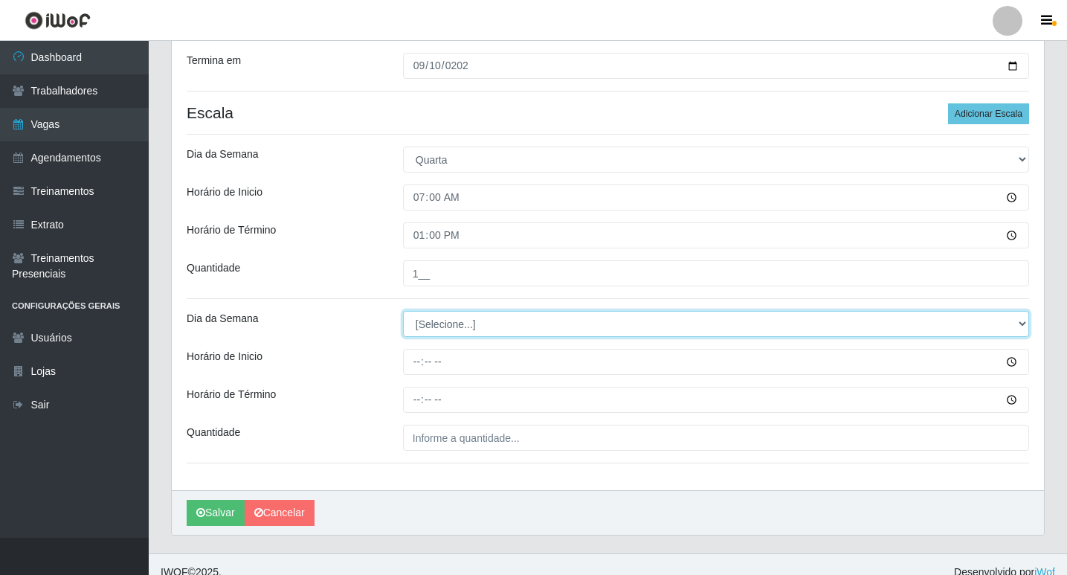
click at [420, 324] on select "[Selecione...] Segunda Terça Quarta Quinta Sexta Sábado Domingo" at bounding box center [716, 324] width 626 height 26
select select "3"
click at [403, 311] on select "[Selecione...] Segunda Terça Quarta Quinta Sexta Sábado Domingo" at bounding box center [716, 324] width 626 height 26
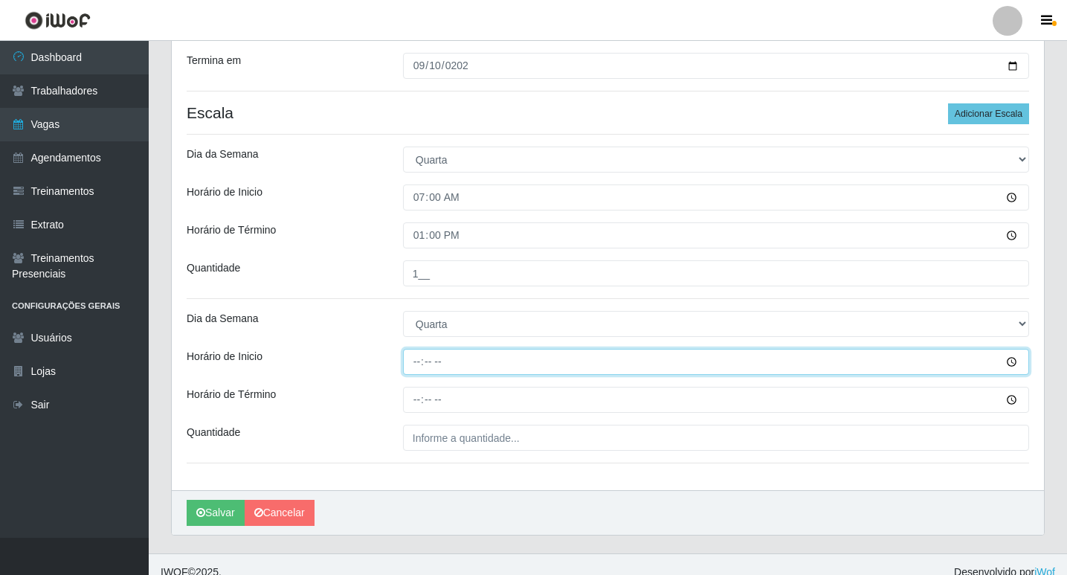
click at [416, 355] on input "Horário de Inicio" at bounding box center [716, 362] width 626 height 26
type input "09:00"
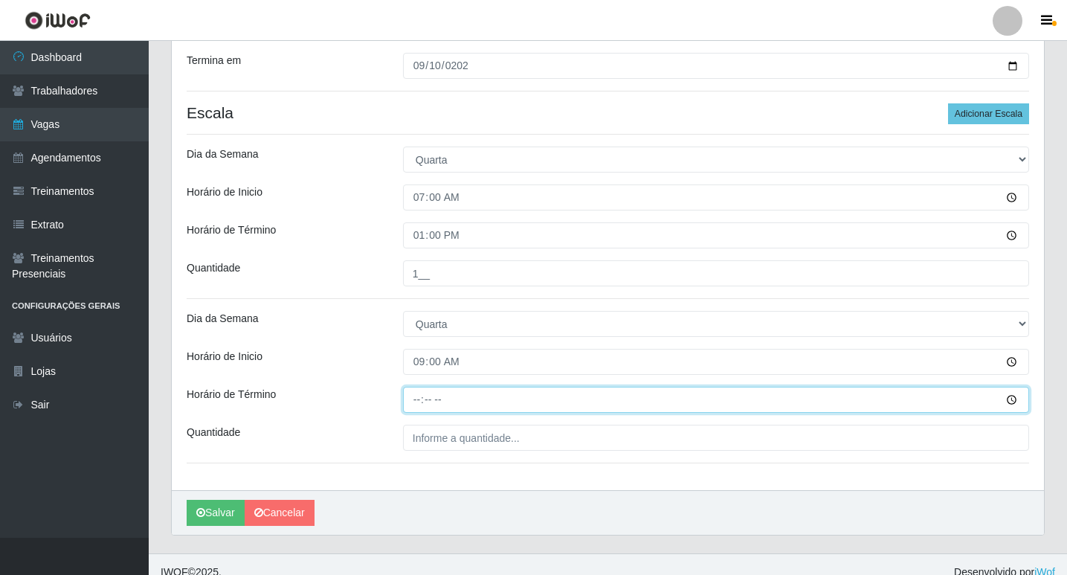
type input "15:00"
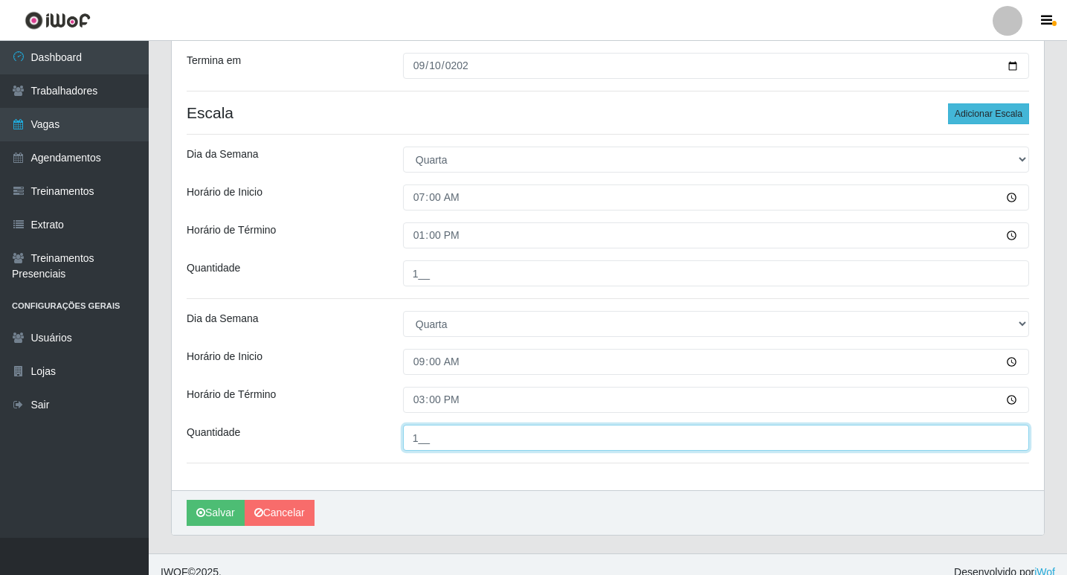
type input "1__"
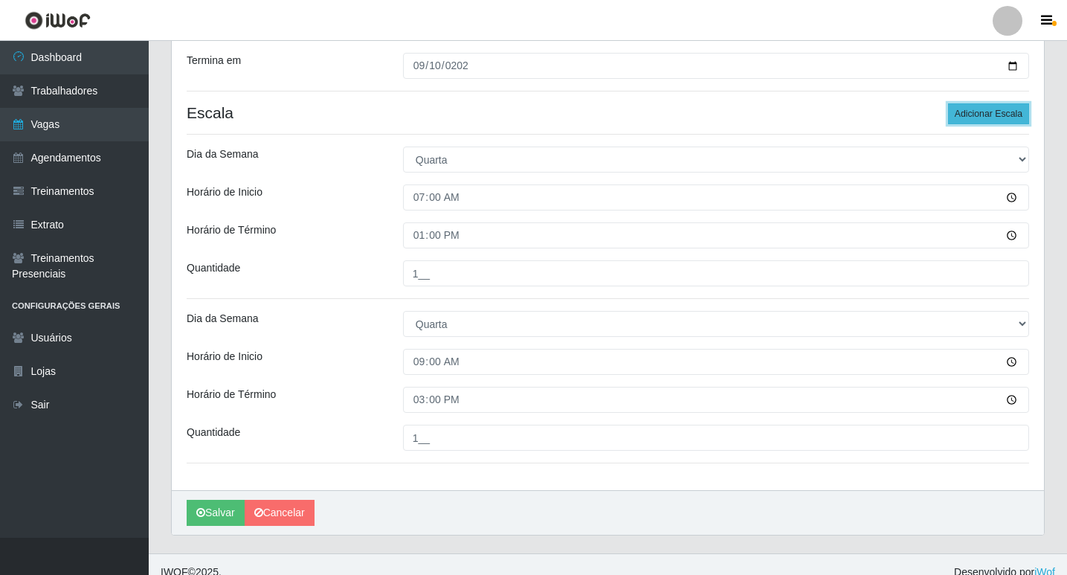
click at [1006, 117] on button "Adicionar Escala" at bounding box center [988, 113] width 81 height 21
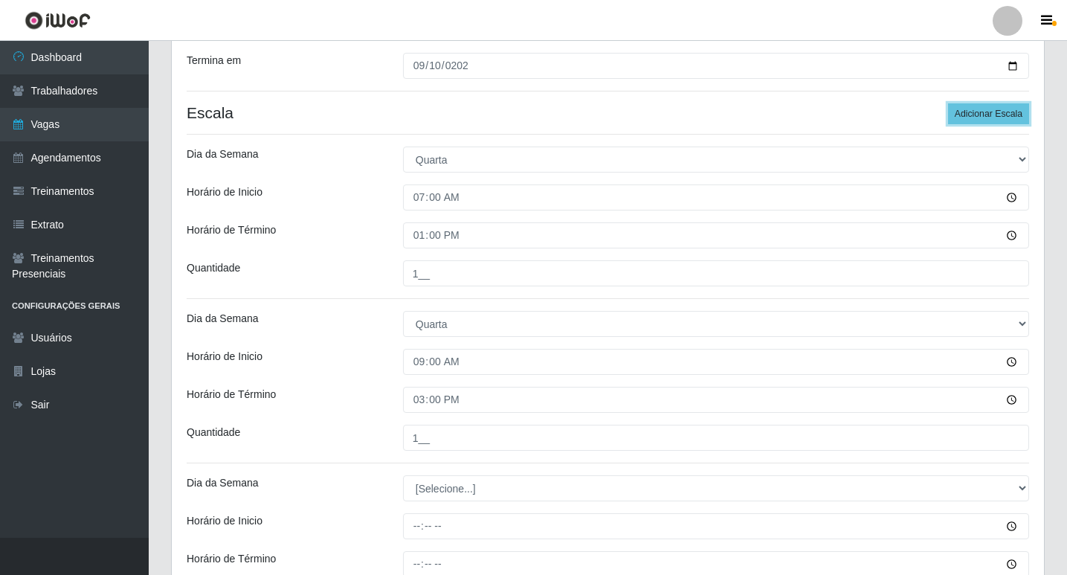
scroll to position [393, 0]
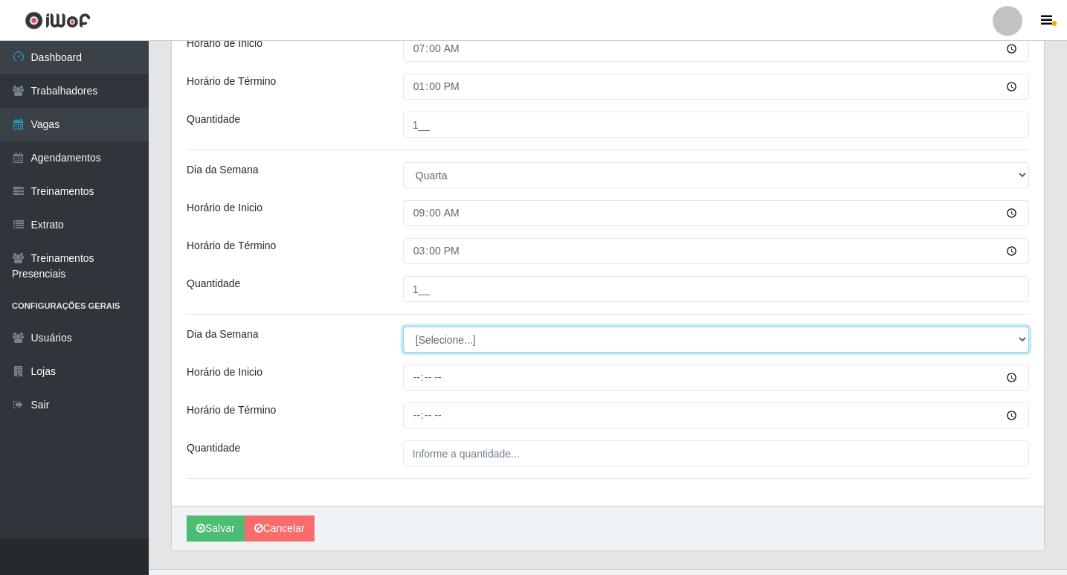
click at [439, 341] on select "[Selecione...] Segunda Terça Quarta Quinta Sexta Sábado Domingo" at bounding box center [716, 339] width 626 height 26
select select "3"
click at [403, 326] on select "[Selecione...] Segunda Terça Quarta Quinta Sexta Sábado Domingo" at bounding box center [716, 339] width 626 height 26
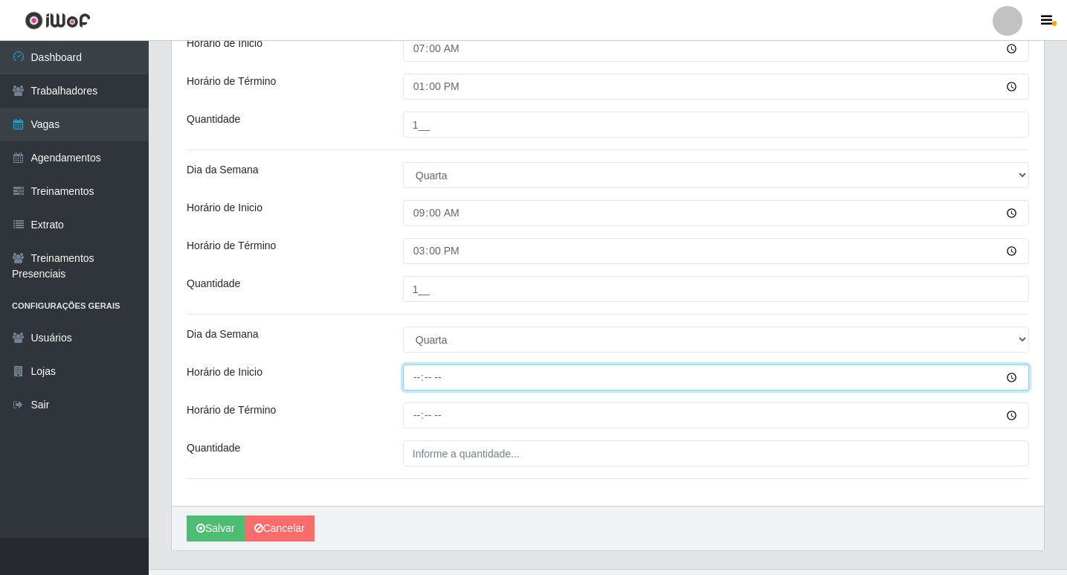
click at [416, 372] on input "Horário de Inicio" at bounding box center [716, 377] width 626 height 26
type input "12:00"
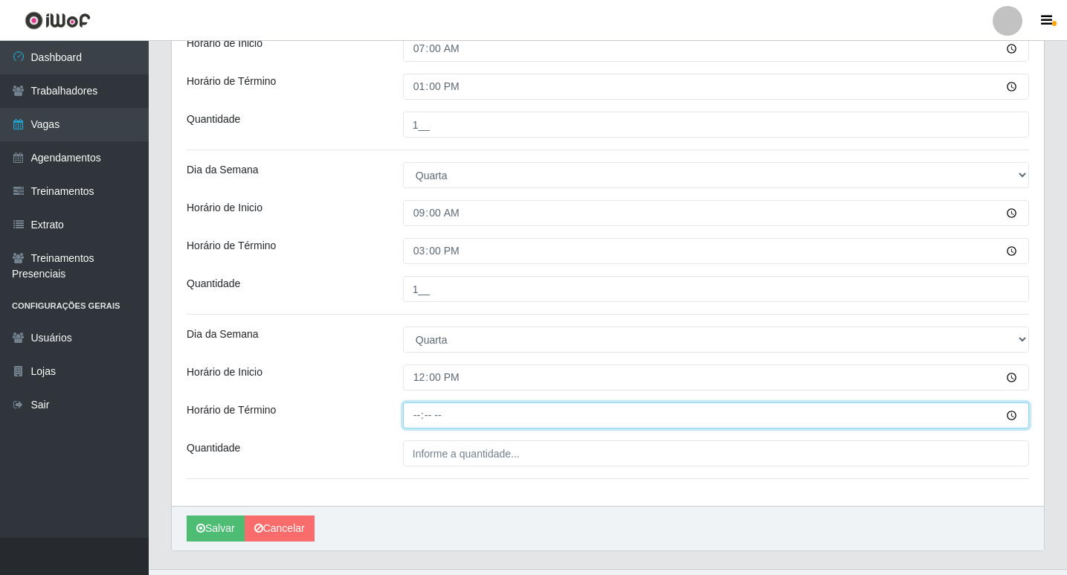
type input "18:00"
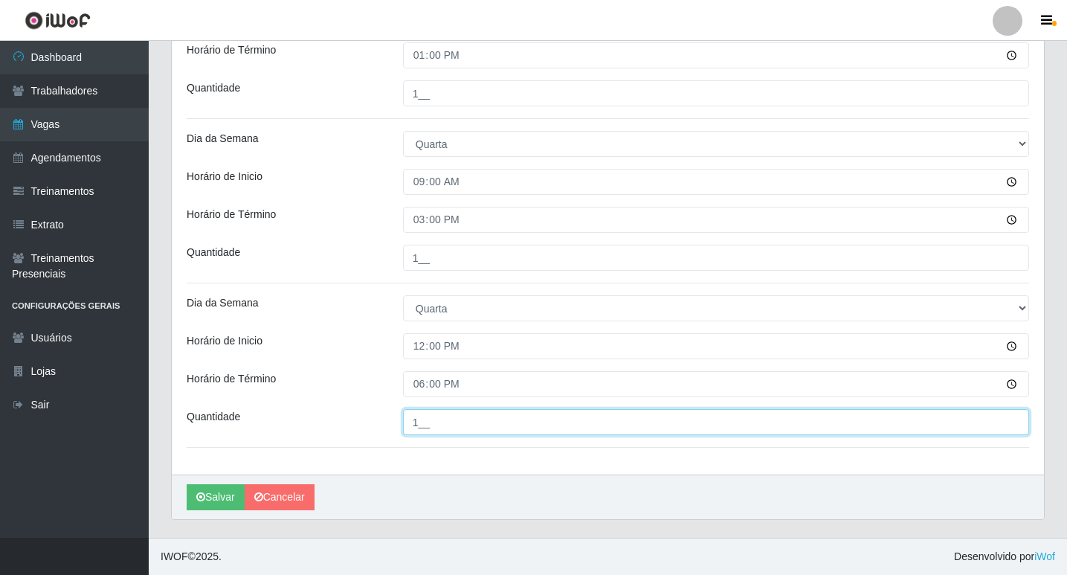
scroll to position [126, 0]
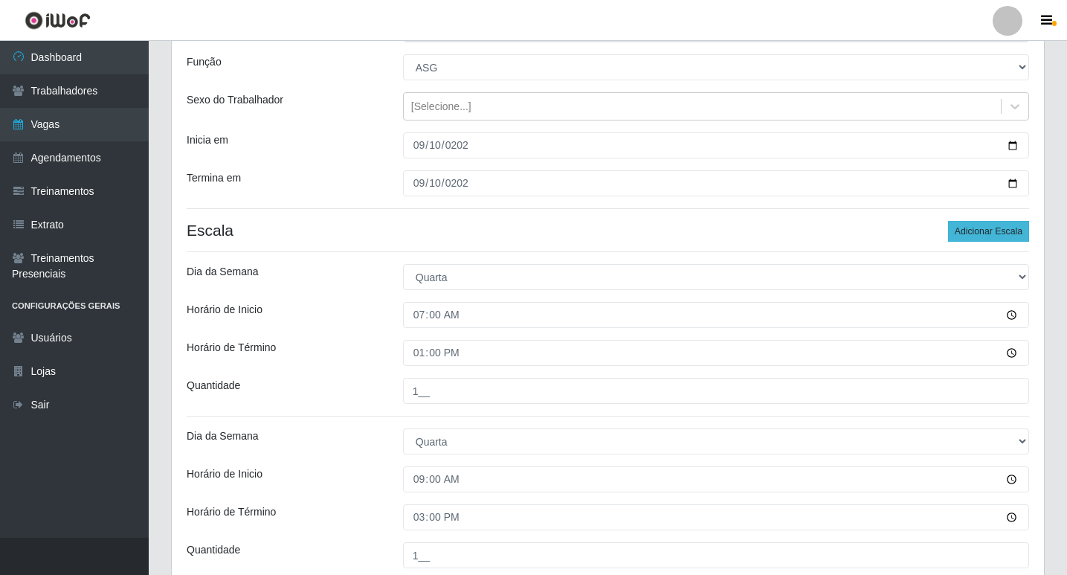
type input "1__"
click at [992, 230] on button "Adicionar Escala" at bounding box center [988, 231] width 81 height 21
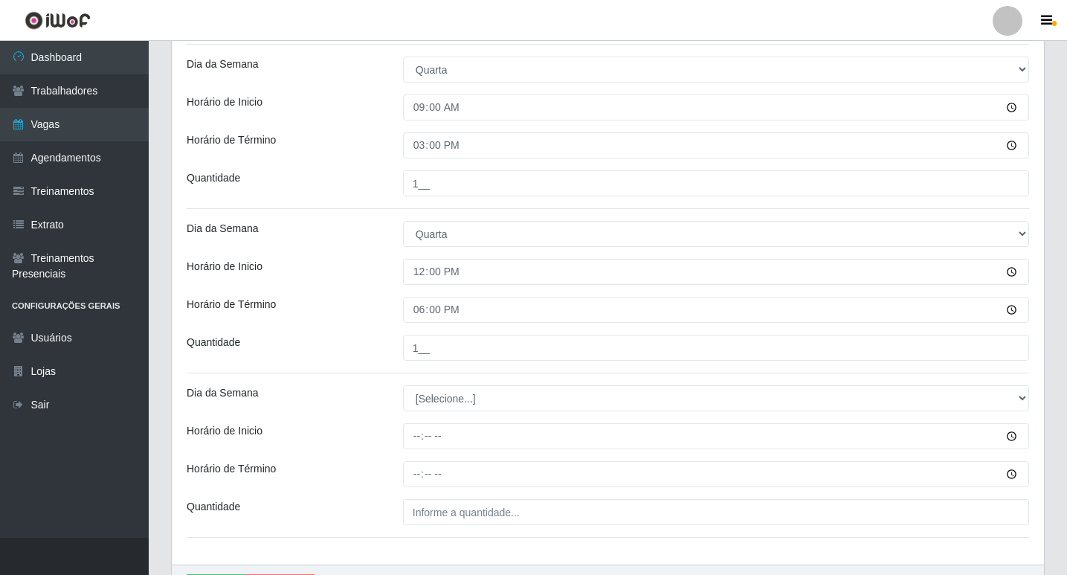
scroll to position [572, 0]
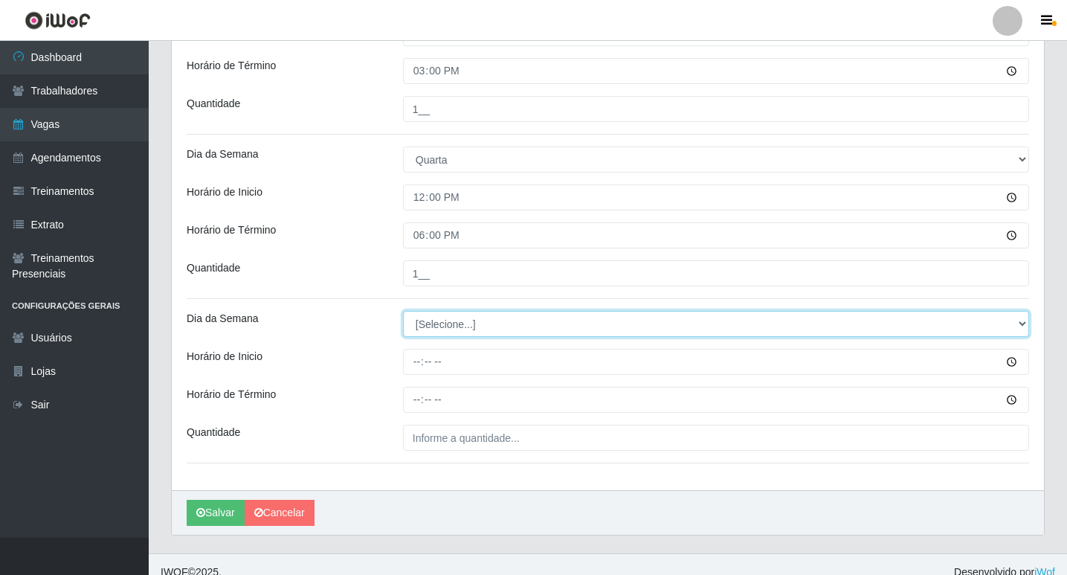
click at [460, 314] on select "[Selecione...] Segunda Terça Quarta Quinta Sexta Sábado Domingo" at bounding box center [716, 324] width 626 height 26
select select "3"
click at [403, 311] on select "[Selecione...] Segunda Terça Quarta Quinta Sexta Sábado Domingo" at bounding box center [716, 324] width 626 height 26
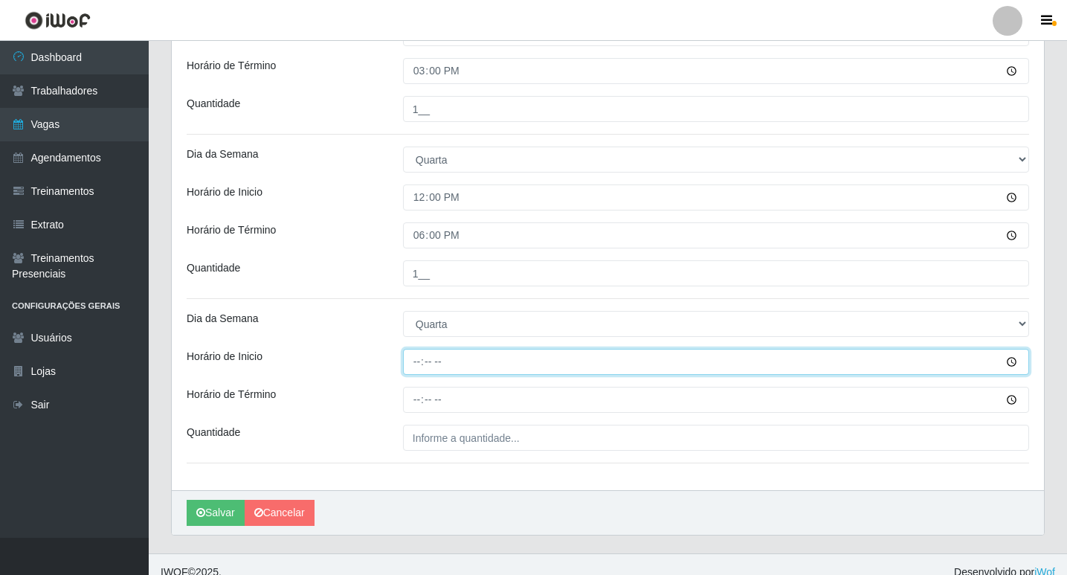
click at [416, 365] on input "Horário de Inicio" at bounding box center [716, 362] width 626 height 26
type input "15:00"
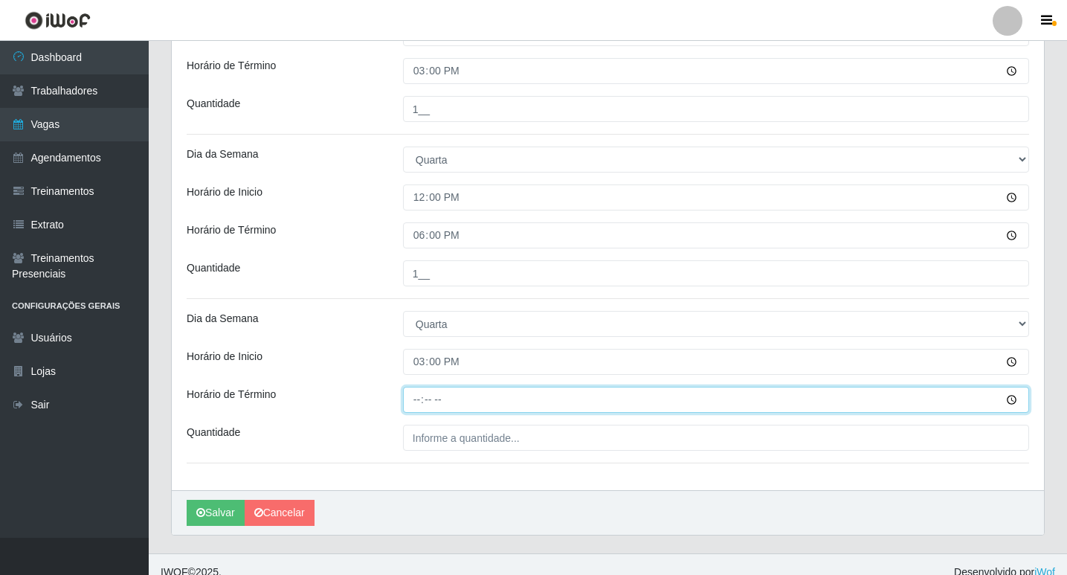
type input "21:00"
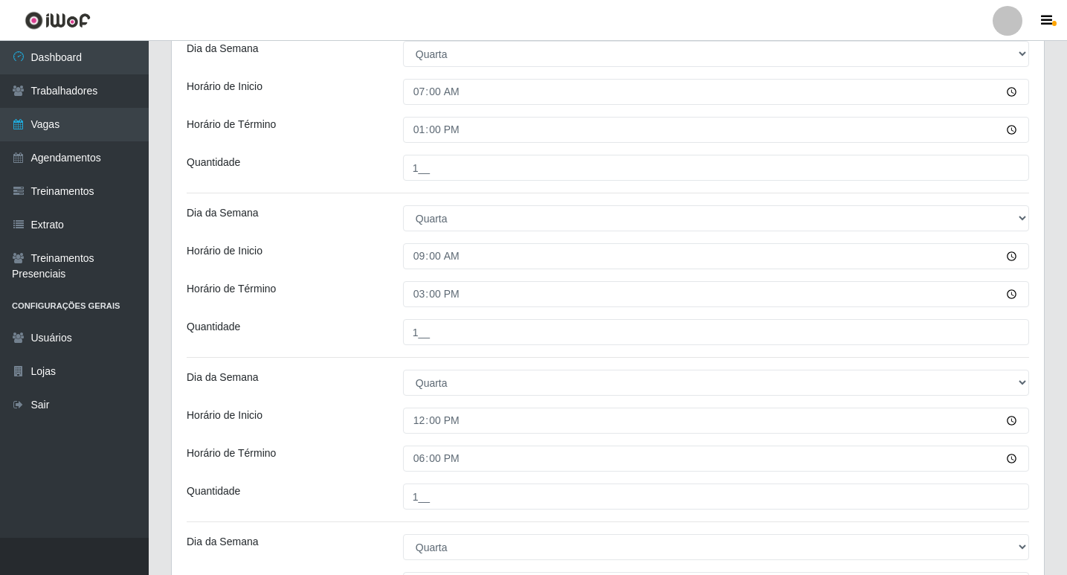
scroll to position [0, 0]
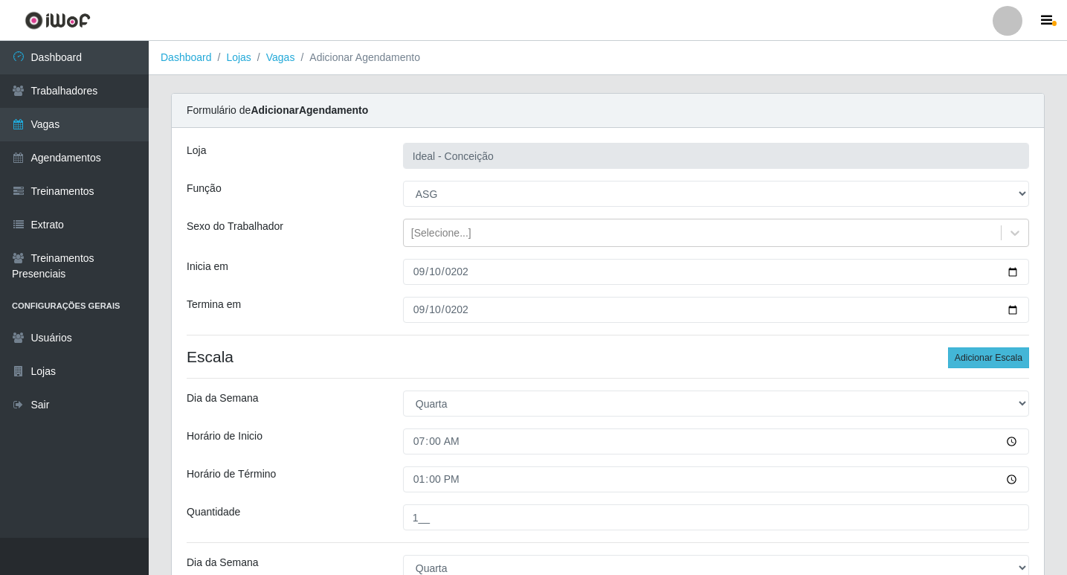
type input "1__"
click at [968, 351] on button "Adicionar Escala" at bounding box center [988, 357] width 81 height 21
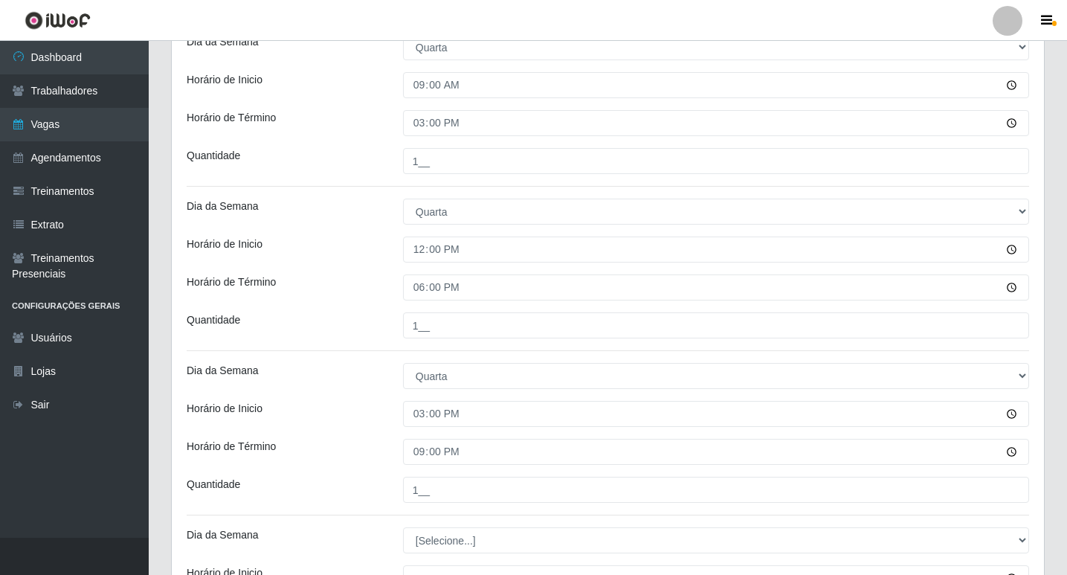
scroll to position [752, 0]
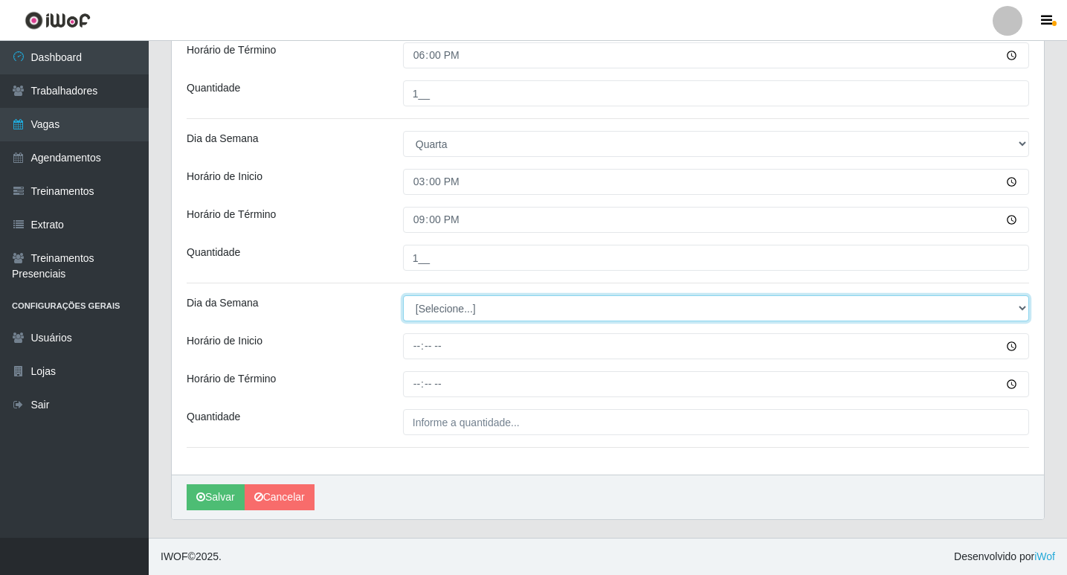
click at [438, 312] on select "[Selecione...] Segunda Terça Quarta Quinta Sexta Sábado Domingo" at bounding box center [716, 308] width 626 height 26
select select "3"
click at [403, 295] on select "[Selecione...] Segunda Terça Quarta Quinta Sexta Sábado Domingo" at bounding box center [716, 308] width 626 height 26
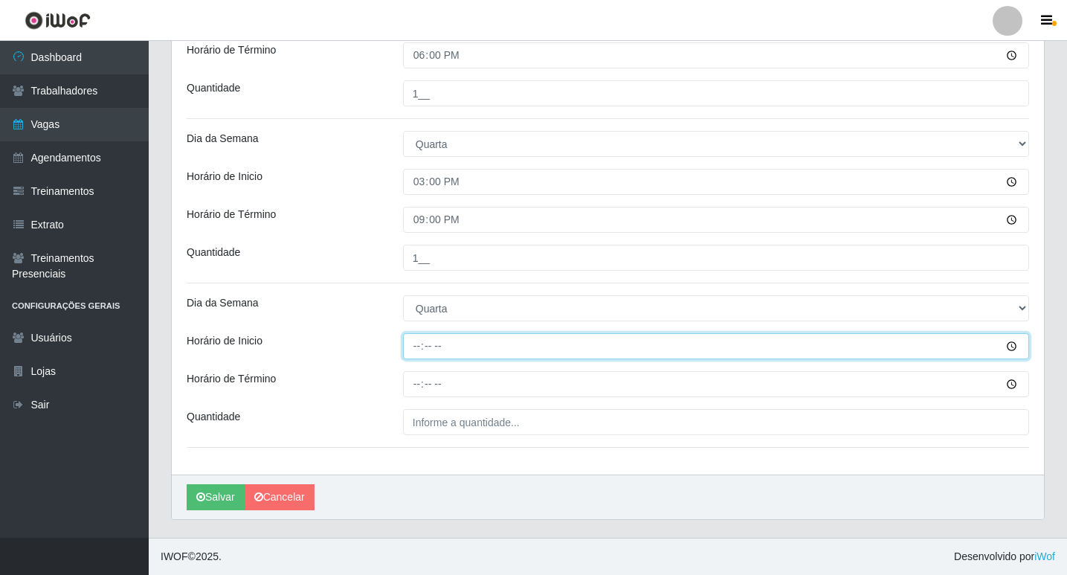
click at [419, 348] on input "Horário de Inicio" at bounding box center [716, 346] width 626 height 26
type input "16:00"
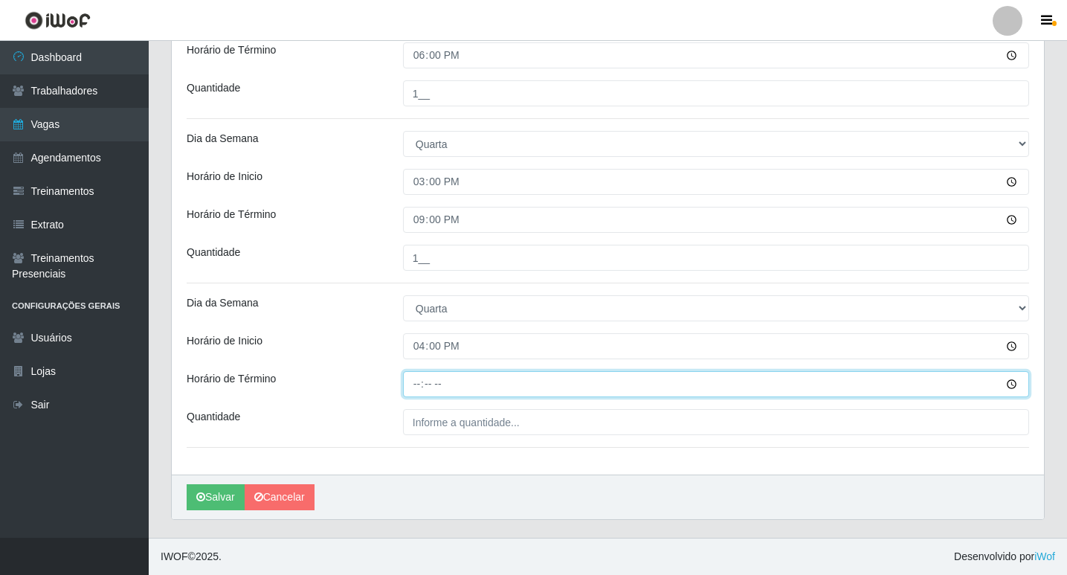
type input "22:00"
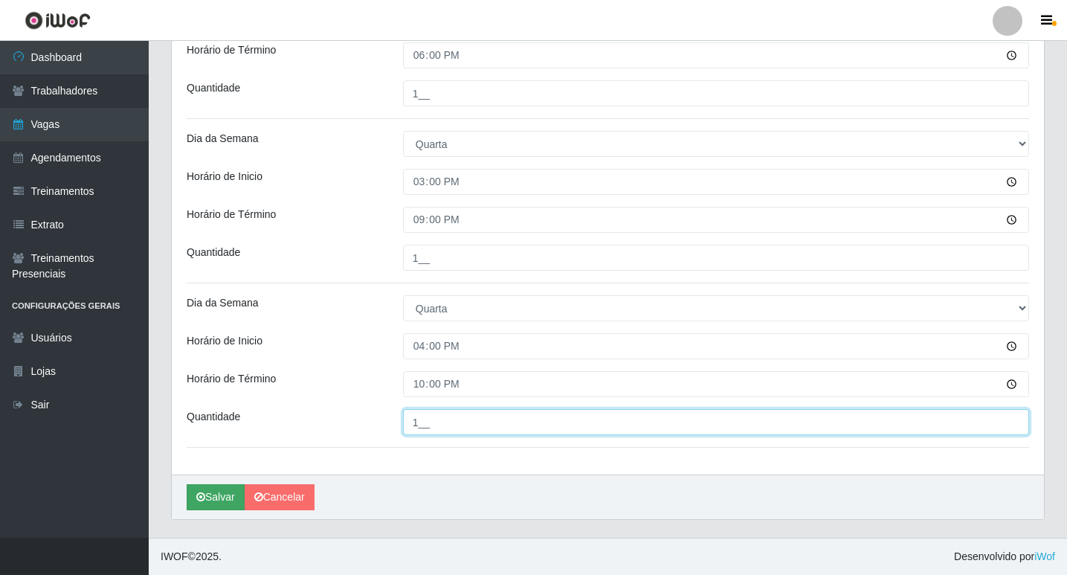
type input "1__"
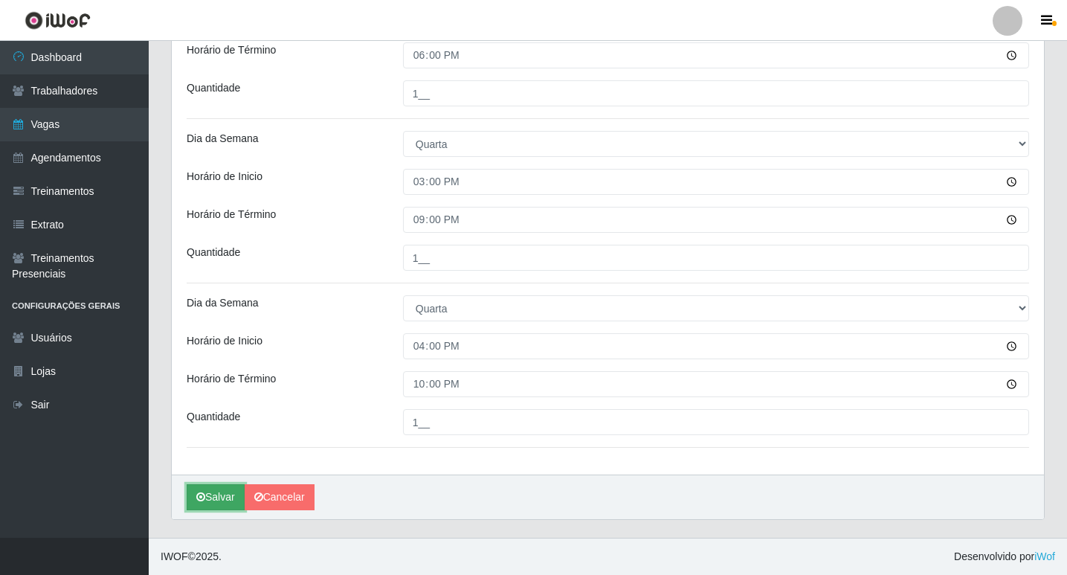
click at [210, 495] on button "Salvar" at bounding box center [216, 497] width 58 height 26
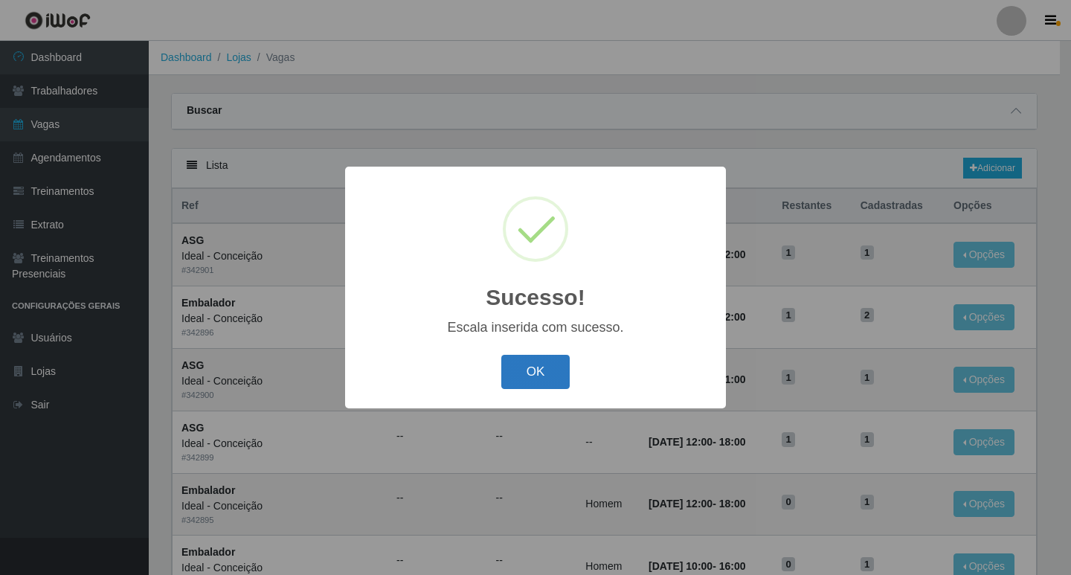
click at [532, 379] on button "OK" at bounding box center [535, 372] width 69 height 35
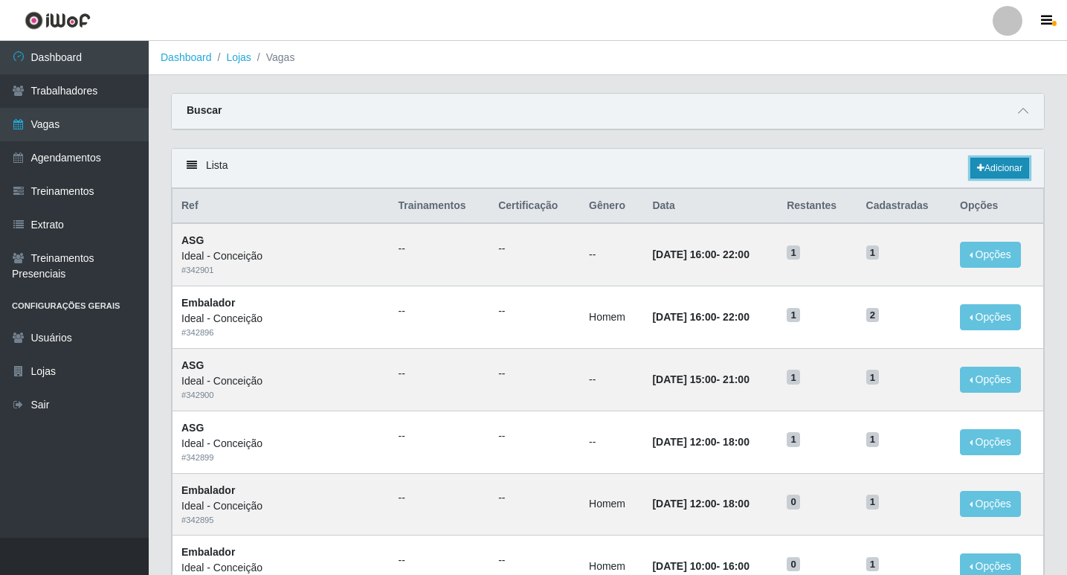
click at [985, 166] on link "Adicionar" at bounding box center [999, 168] width 59 height 21
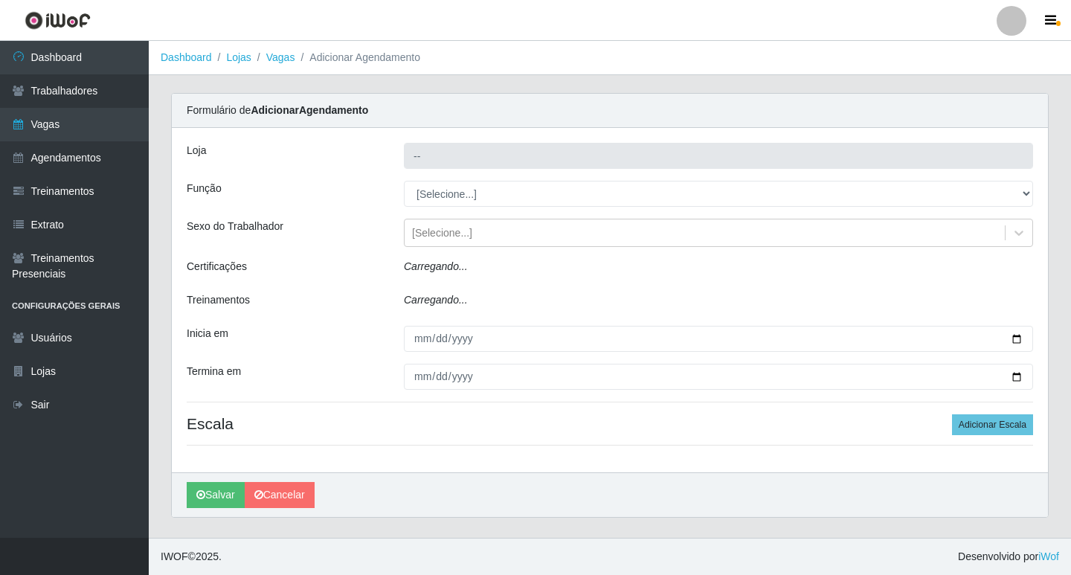
type input "Ideal - Conceição"
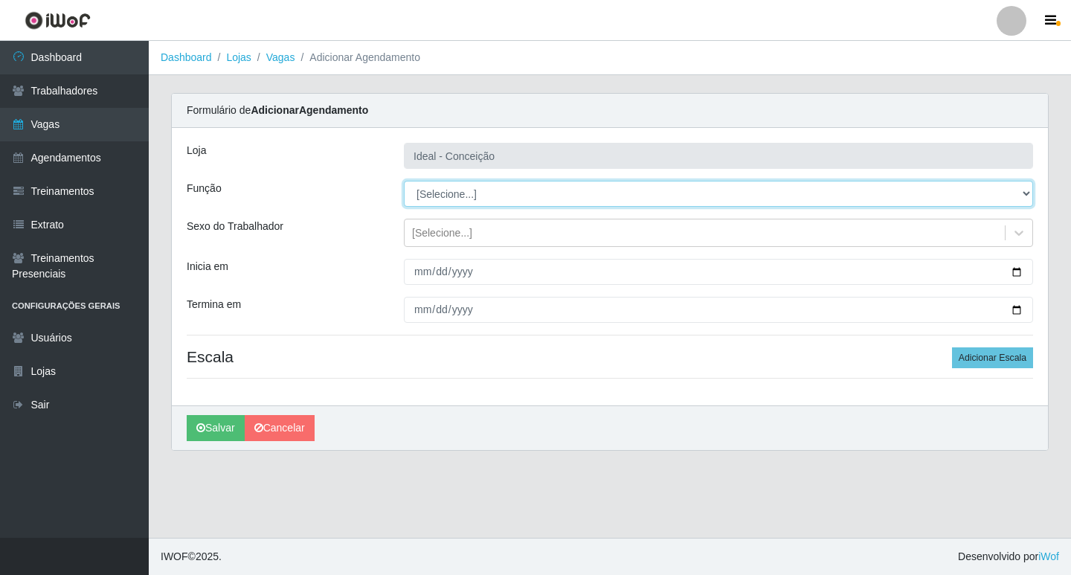
click at [460, 192] on select "[Selecione...] ASG ASG + ASG ++ Auxiliar de Estacionamento Auxiliar de Estacion…" at bounding box center [718, 194] width 629 height 26
select select "75"
click at [404, 181] on select "[Selecione...] ASG ASG + ASG ++ Auxiliar de Estacionamento Auxiliar de Estacion…" at bounding box center [718, 194] width 629 height 26
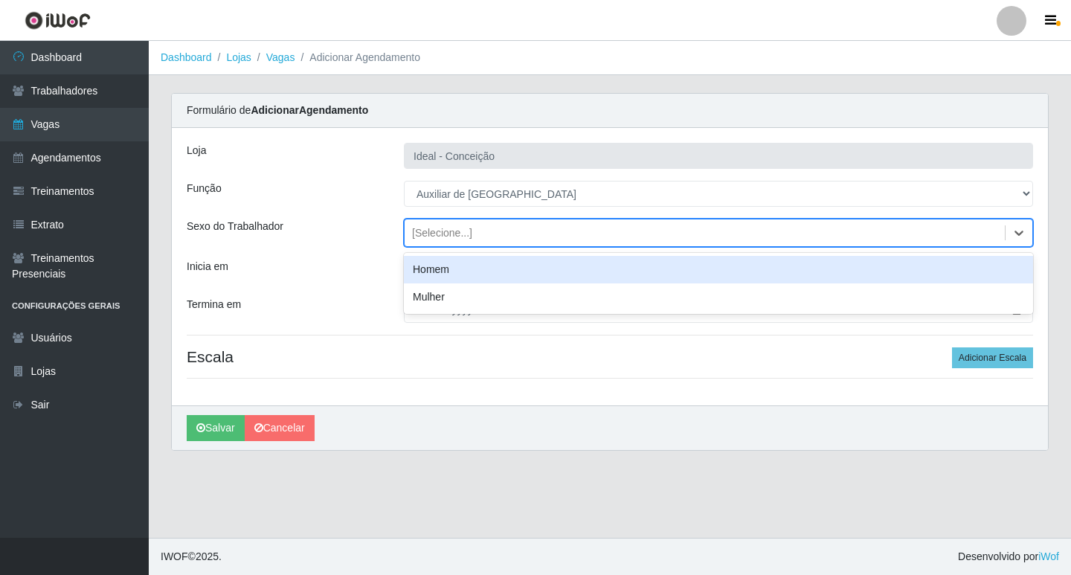
click at [450, 236] on div "[Selecione...]" at bounding box center [442, 233] width 60 height 16
click at [446, 271] on div "Homem" at bounding box center [718, 270] width 629 height 28
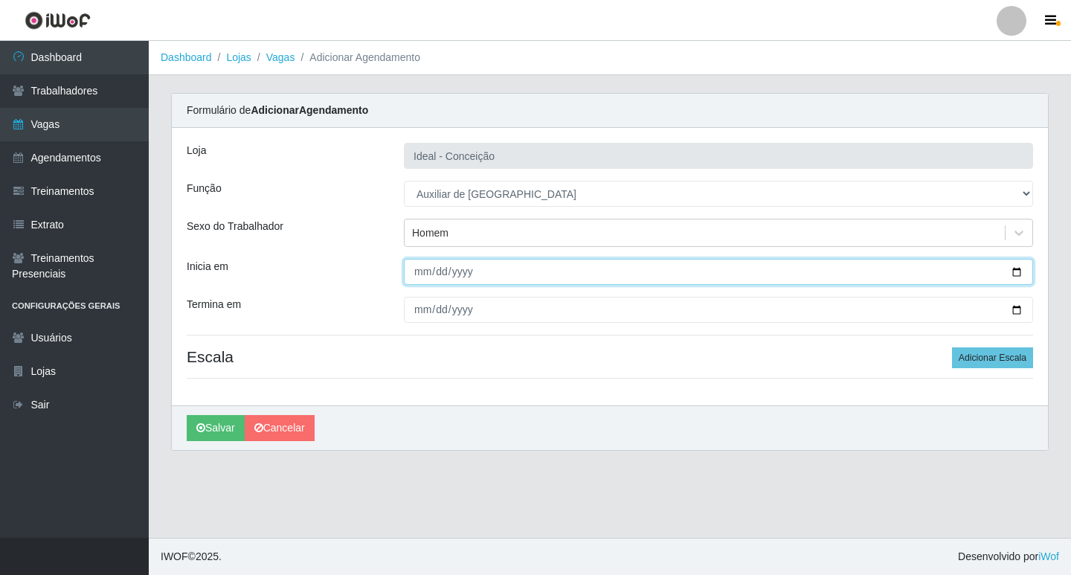
click at [425, 267] on input "Inicia em" at bounding box center [718, 272] width 629 height 26
type input "2025-09-10"
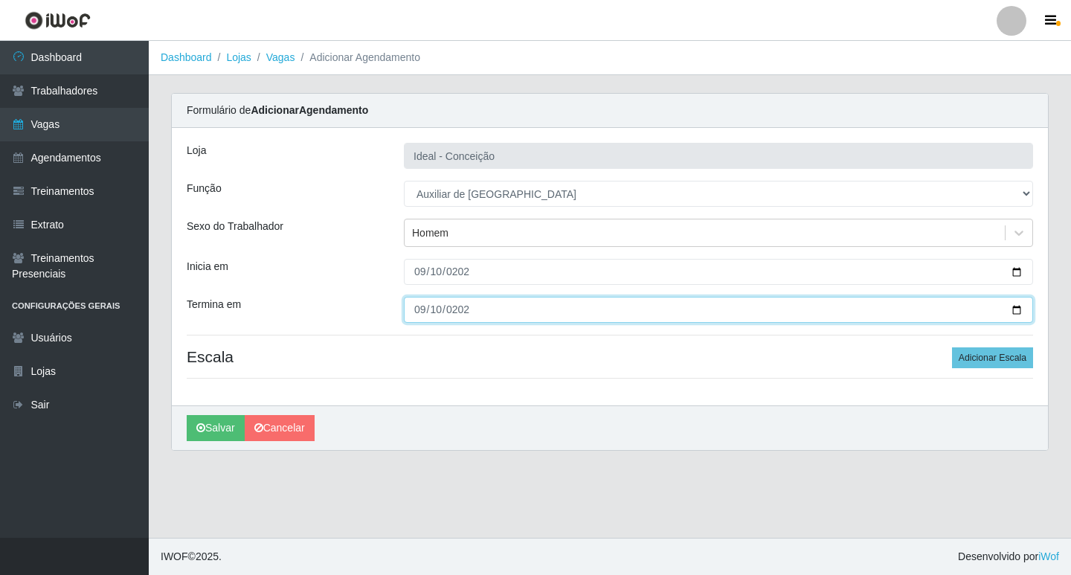
type input "2025-09-10"
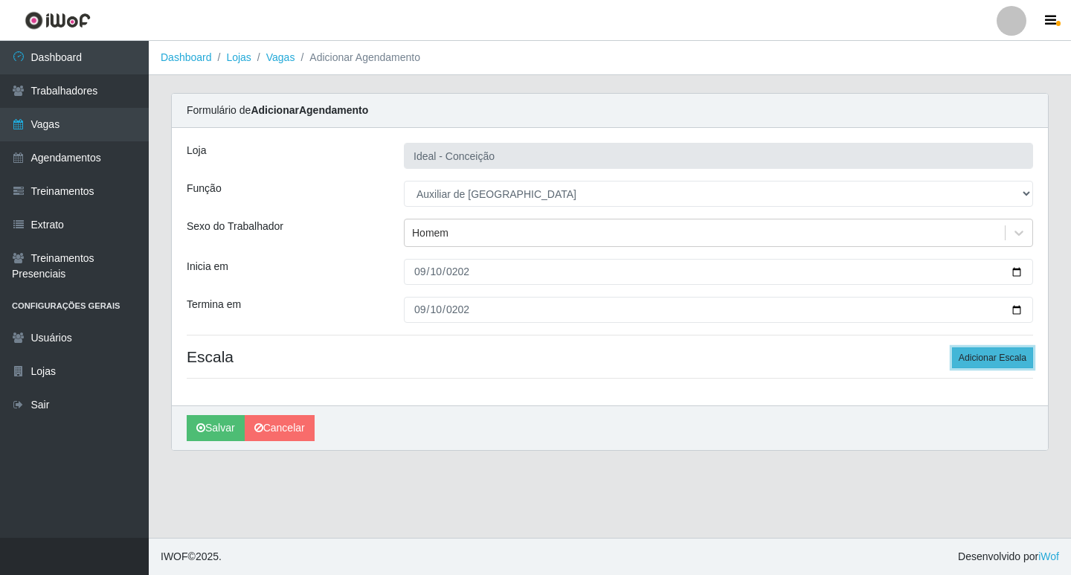
click at [978, 364] on button "Adicionar Escala" at bounding box center [992, 357] width 81 height 21
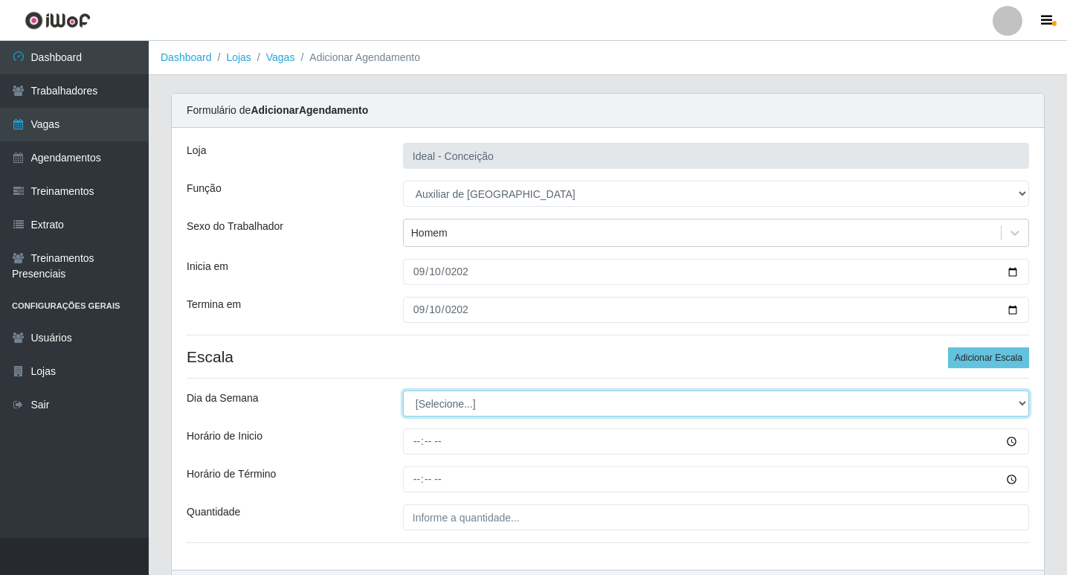
click at [430, 406] on select "[Selecione...] Segunda Terça Quarta Quinta Sexta Sábado Domingo" at bounding box center [716, 403] width 626 height 26
select select "3"
click at [403, 390] on select "[Selecione...] Segunda Terça Quarta Quinta Sexta Sábado Domingo" at bounding box center [716, 403] width 626 height 26
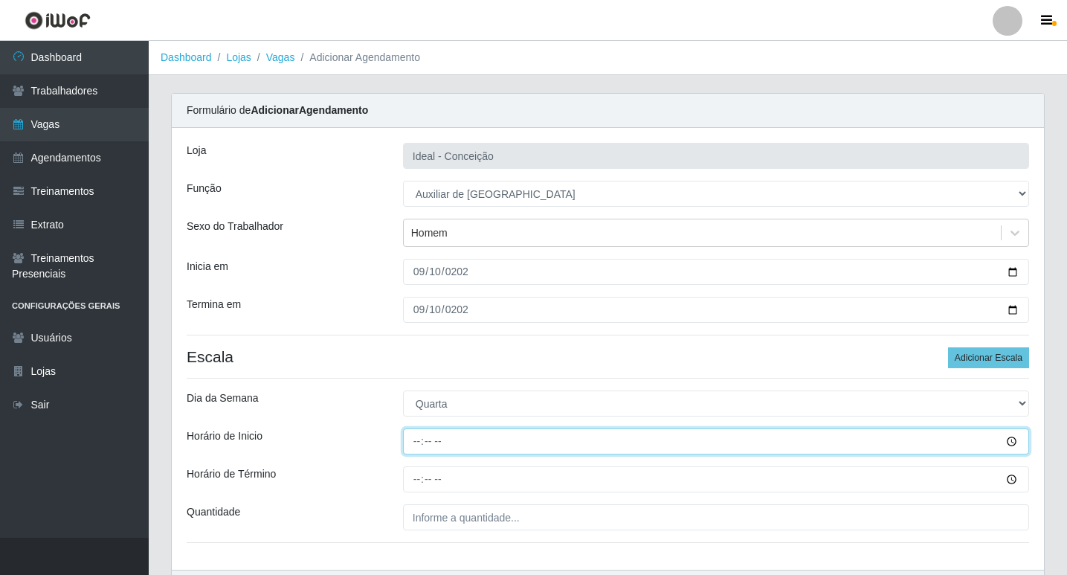
drag, startPoint x: 416, startPoint y: 439, endPoint x: 628, endPoint y: 477, distance: 215.3
click at [419, 441] on input "Horário de Inicio" at bounding box center [716, 441] width 626 height 26
type input "08:00"
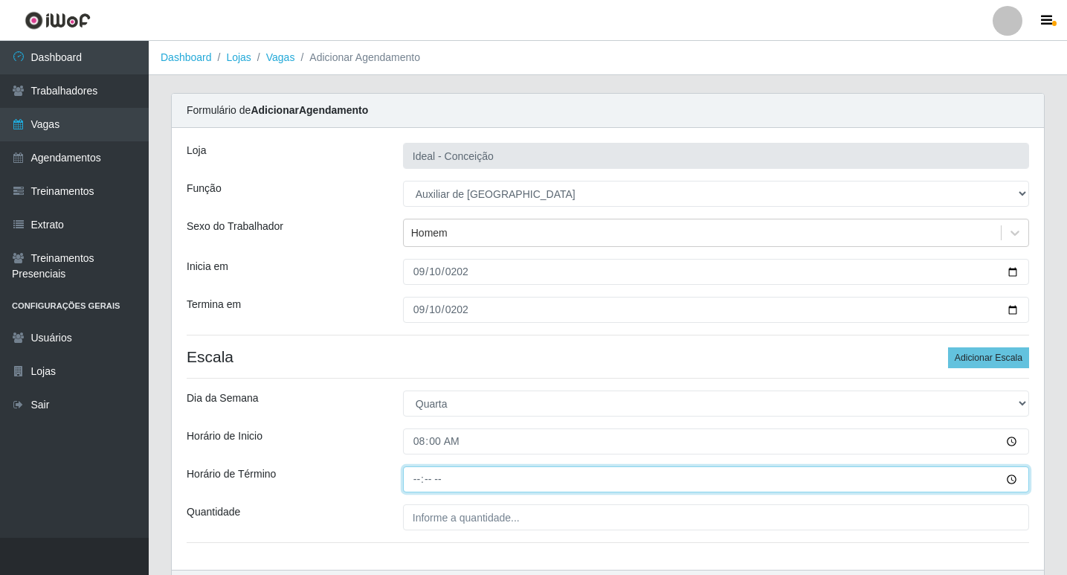
type input "12:00"
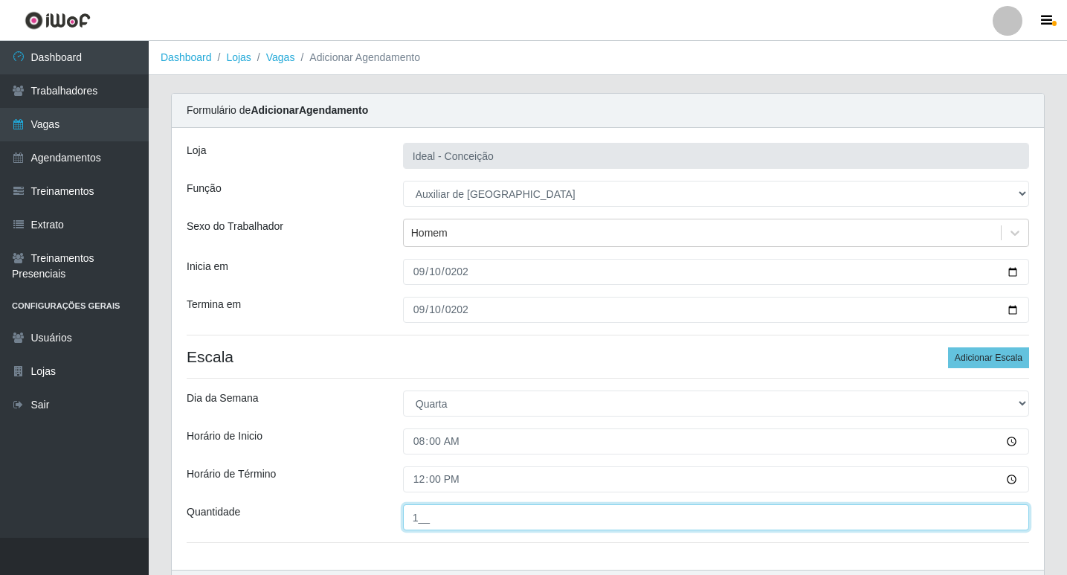
scroll to position [95, 0]
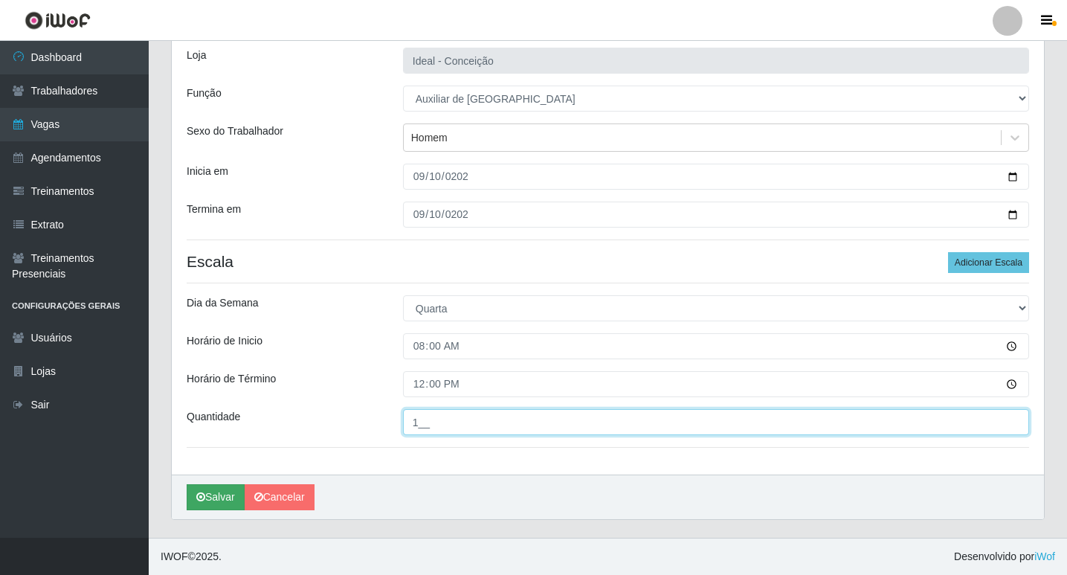
type input "1__"
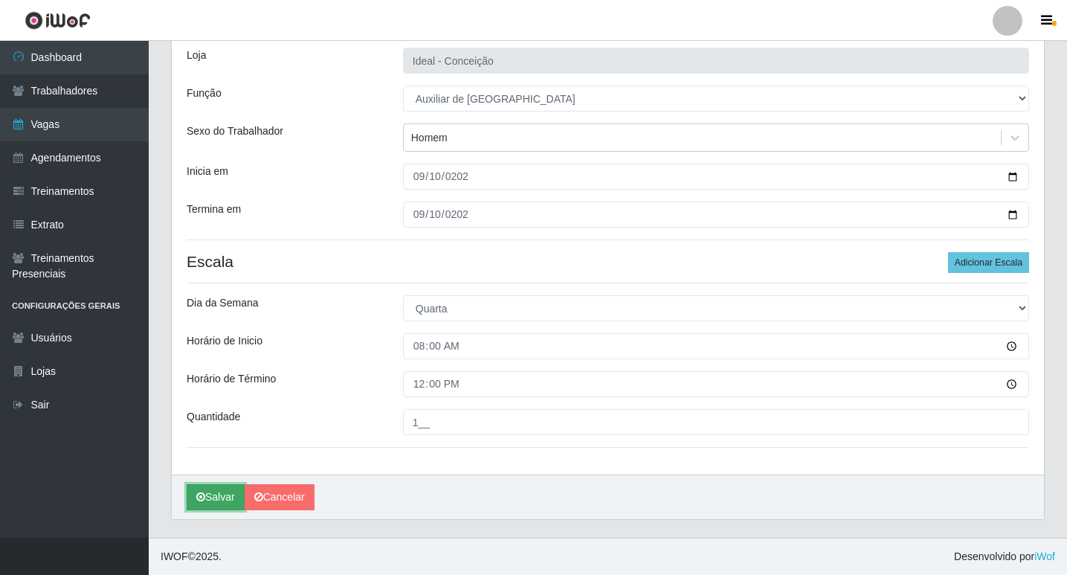
click at [230, 492] on button "Salvar" at bounding box center [216, 497] width 58 height 26
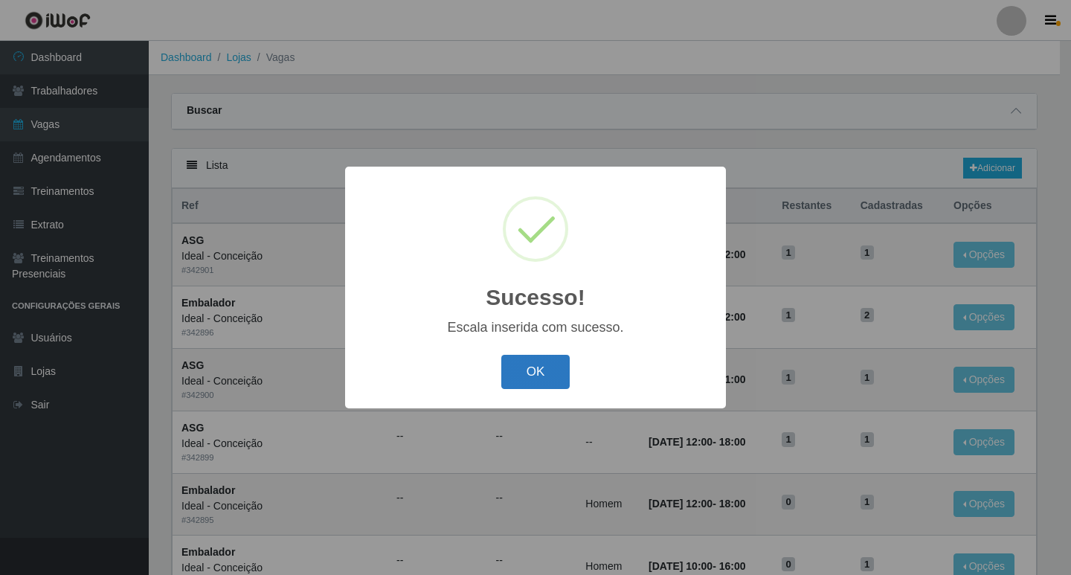
click at [534, 388] on button "OK" at bounding box center [535, 372] width 69 height 35
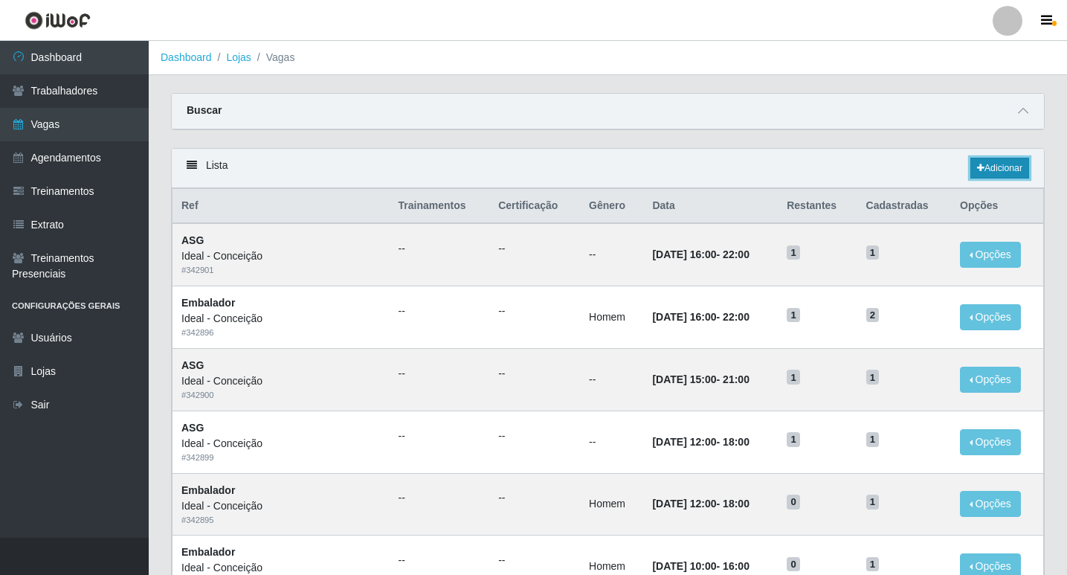
click at [1022, 169] on link "Adicionar" at bounding box center [999, 168] width 59 height 21
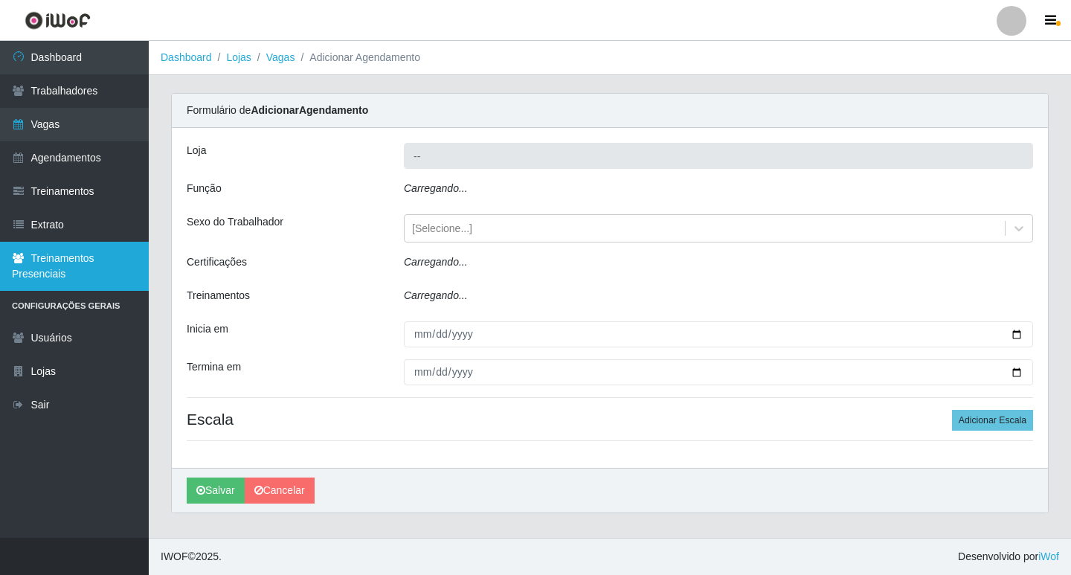
type input "Ideal - Conceição"
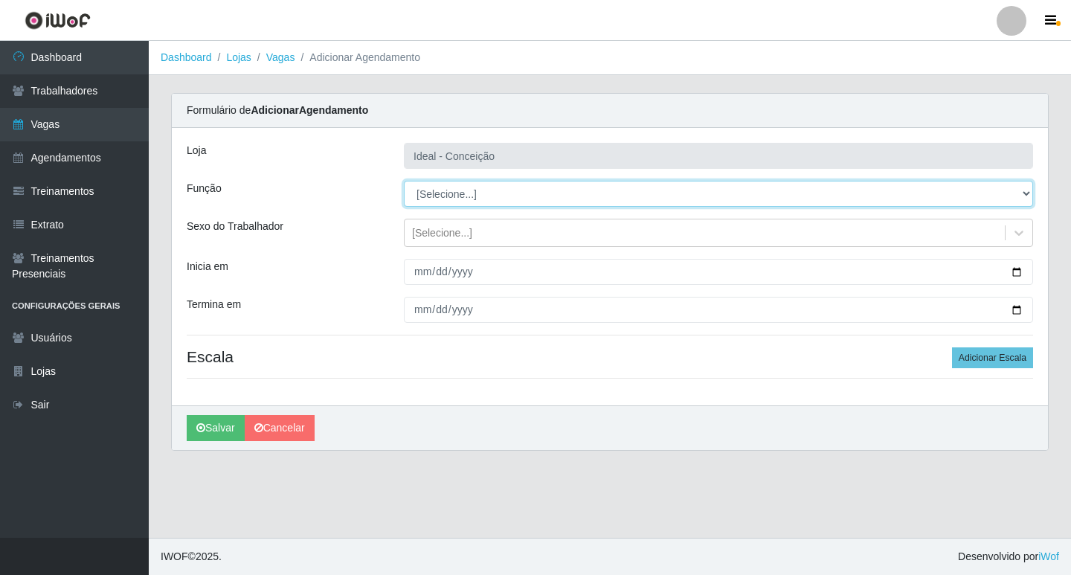
click at [428, 190] on select "[Selecione...] ASG ASG + ASG ++ Auxiliar de Estacionamento Auxiliar de Estacion…" at bounding box center [718, 194] width 629 height 26
select select "4"
click at [404, 181] on select "[Selecione...] ASG ASG + ASG ++ Auxiliar de Estacionamento Auxiliar de Estacion…" at bounding box center [718, 194] width 629 height 26
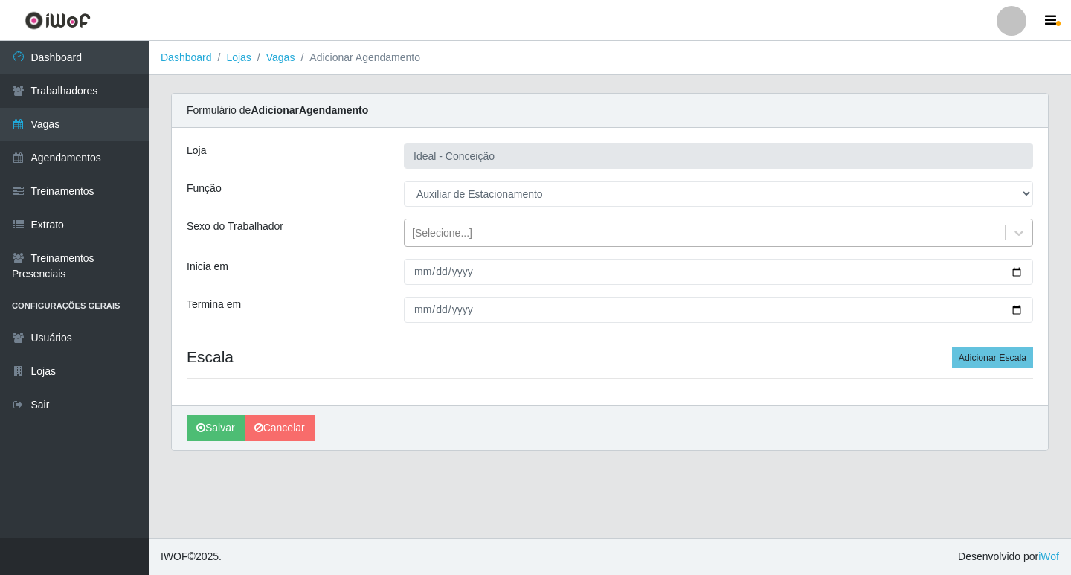
click at [430, 234] on div "[Selecione...]" at bounding box center [442, 233] width 60 height 16
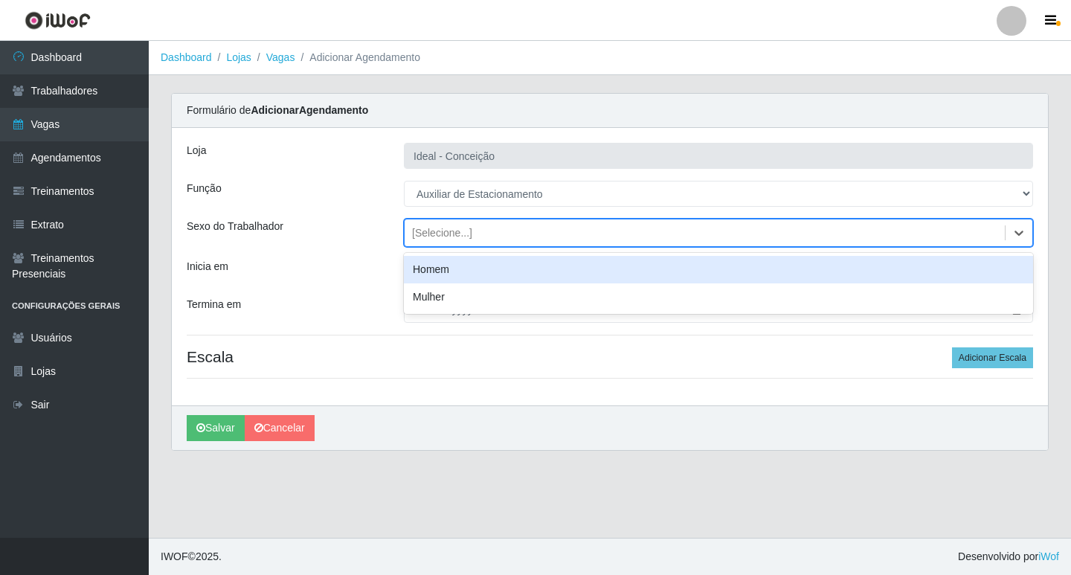
click at [395, 245] on div "option Homem focused, 0 of 2. 2 results available. Use Up and Down to choose op…" at bounding box center [718, 233] width 651 height 28
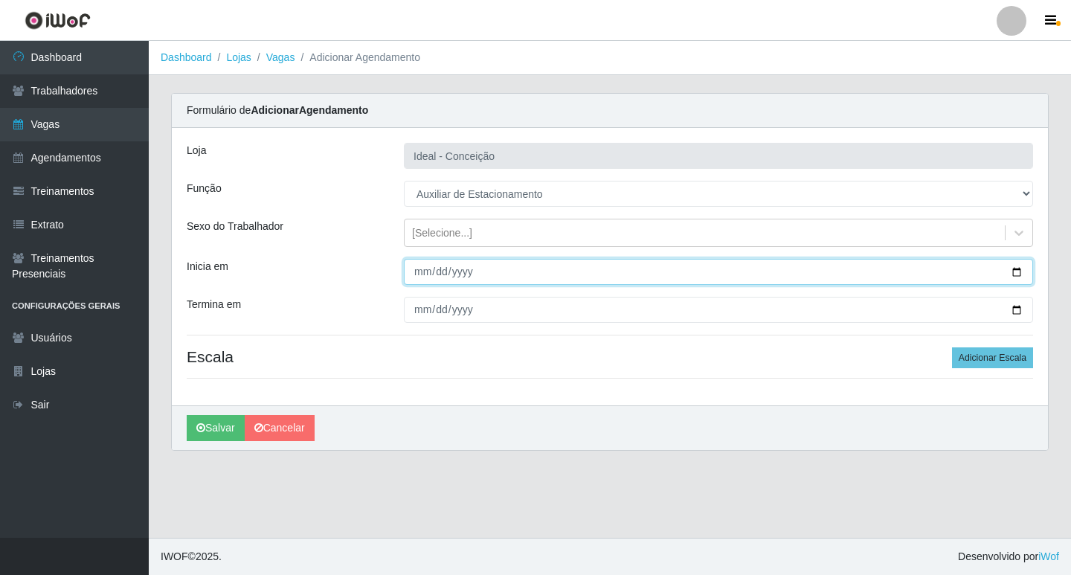
click at [418, 271] on input "Inicia em" at bounding box center [718, 272] width 629 height 26
type input "2025-09-10"
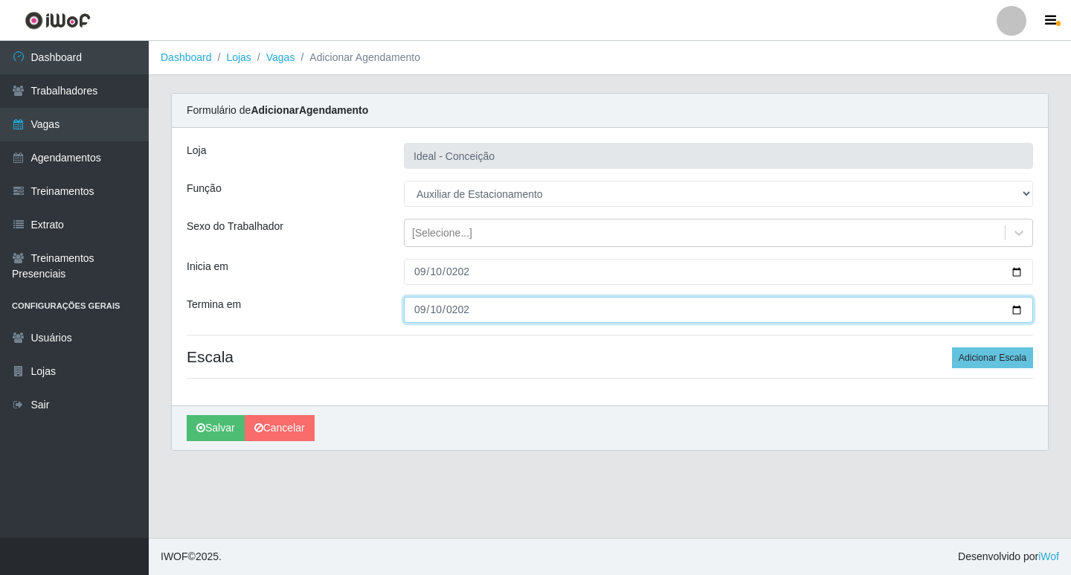
type input "2025-09-10"
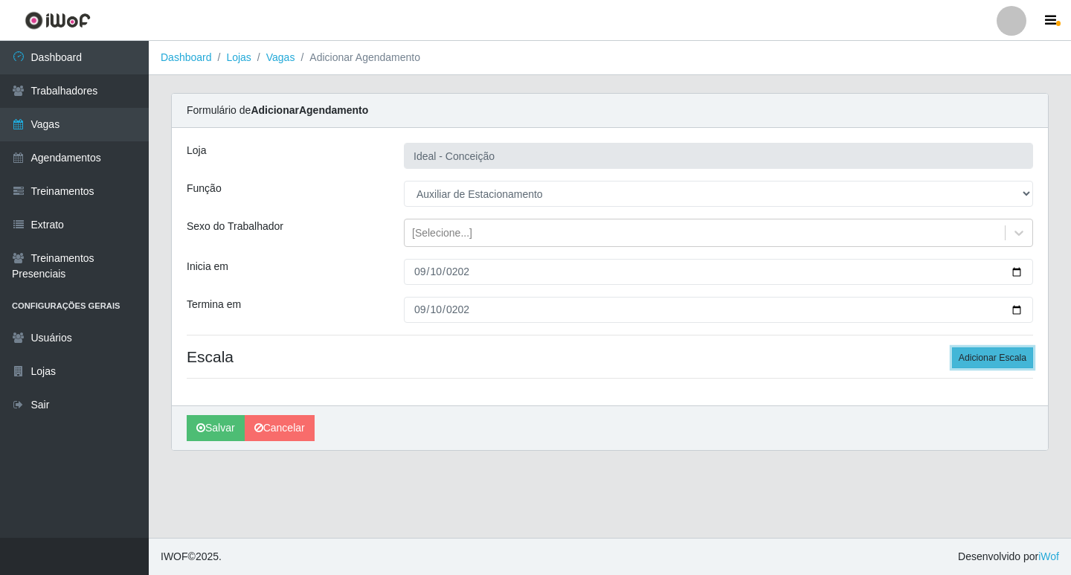
click at [981, 358] on button "Adicionar Escala" at bounding box center [992, 357] width 81 height 21
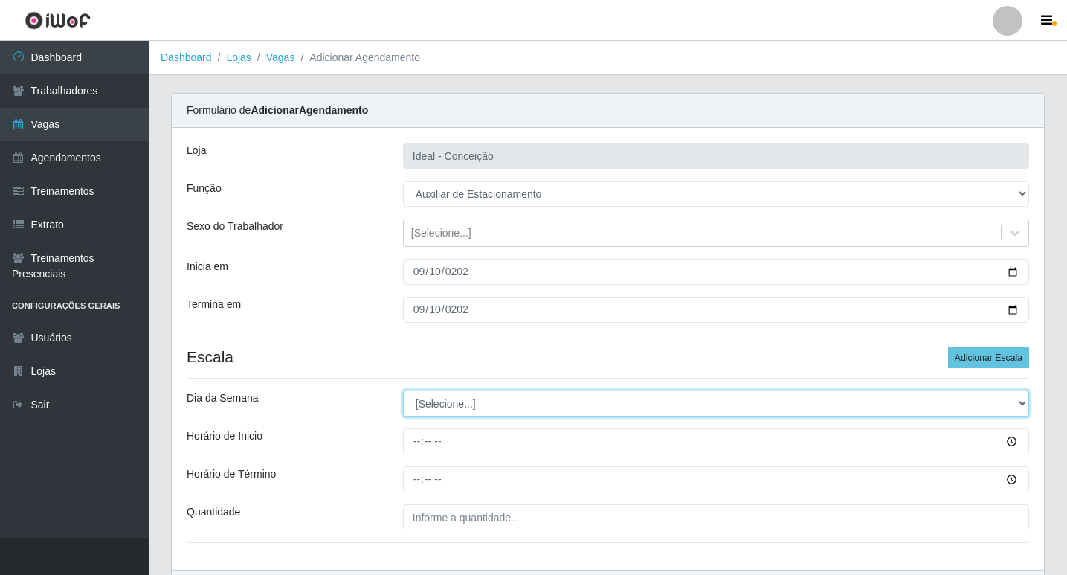
click at [430, 399] on select "[Selecione...] Segunda Terça Quarta Quinta Sexta Sábado Domingo" at bounding box center [716, 403] width 626 height 26
select select "3"
click at [403, 390] on select "[Selecione...] Segunda Terça Quarta Quinta Sexta Sábado Domingo" at bounding box center [716, 403] width 626 height 26
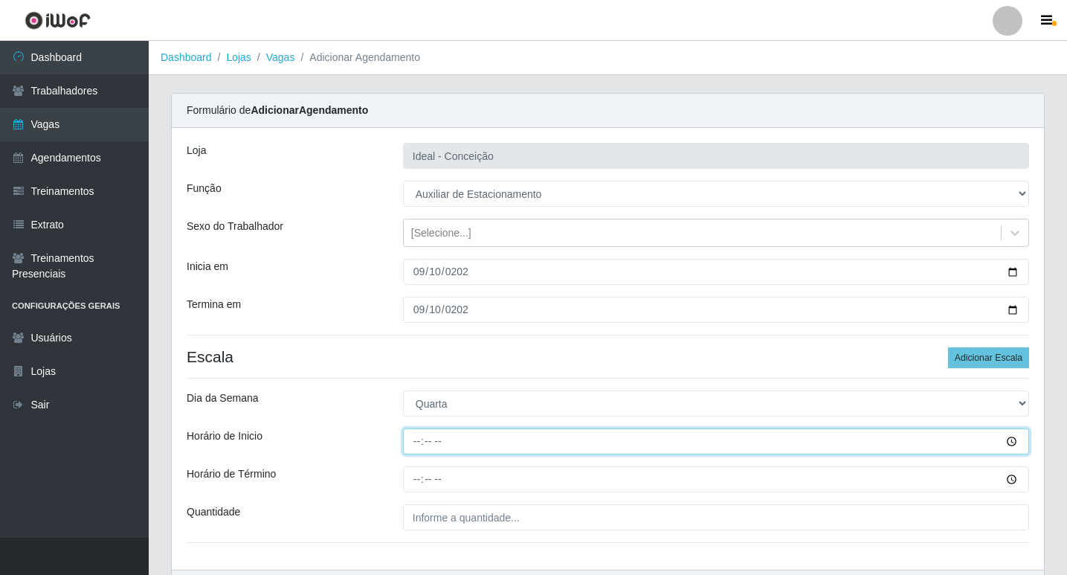
click at [411, 446] on input "Horário de Inicio" at bounding box center [716, 441] width 626 height 26
type input "07:00"
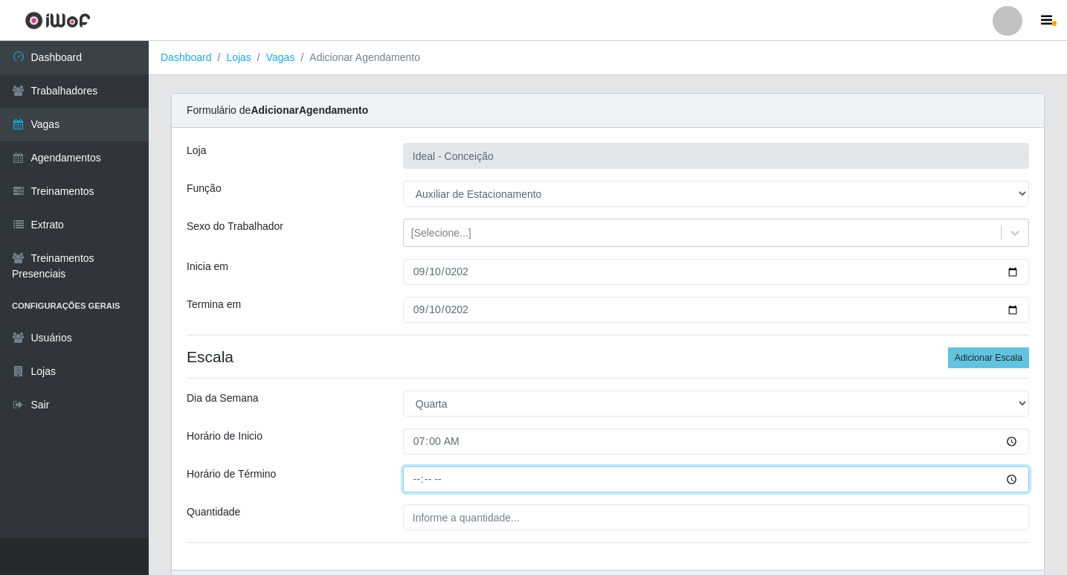
type input "13:00"
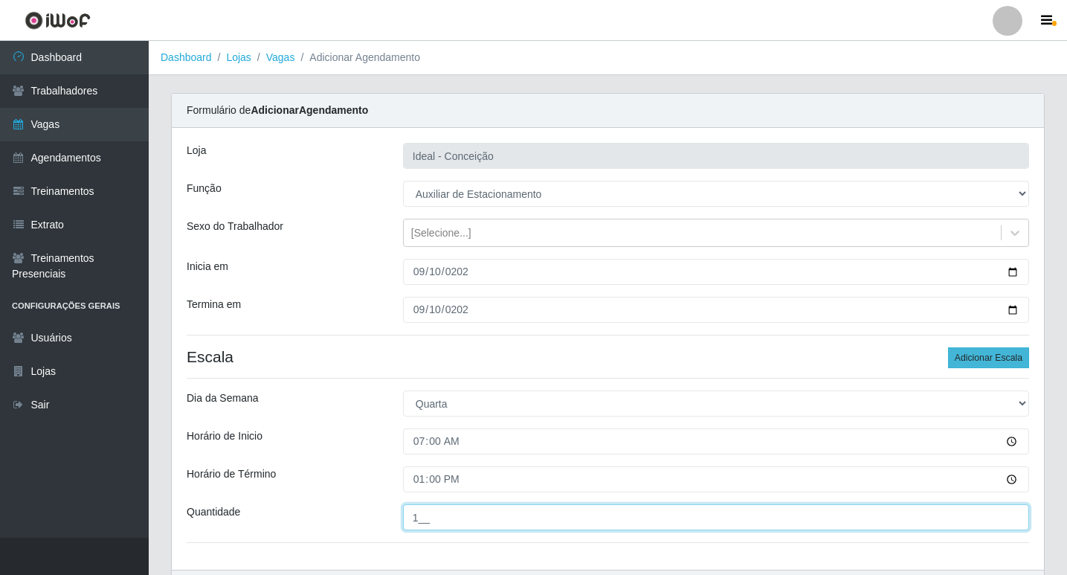
type input "1__"
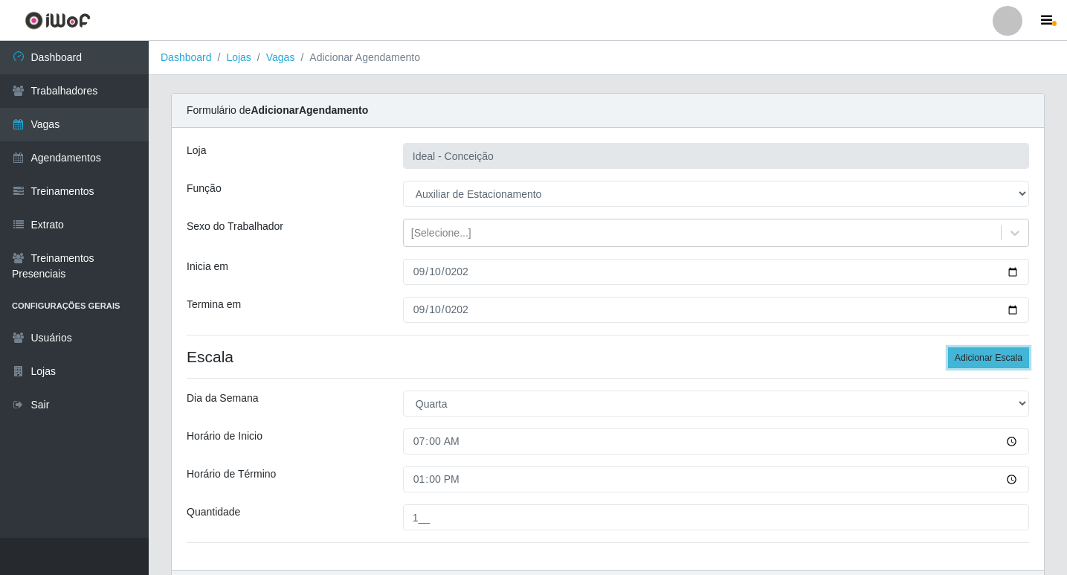
click at [1008, 358] on button "Adicionar Escala" at bounding box center [988, 357] width 81 height 21
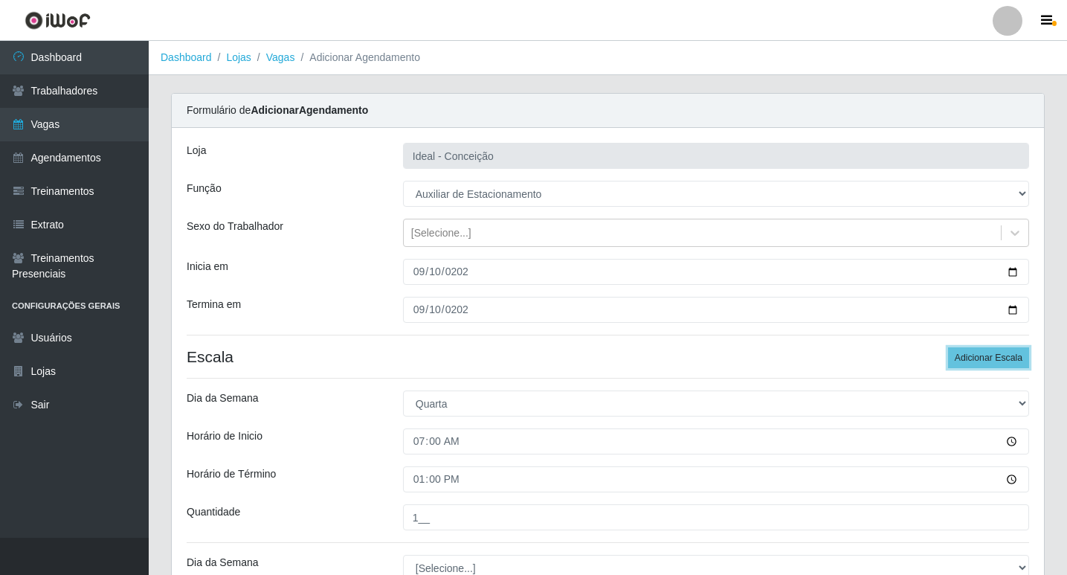
scroll to position [223, 0]
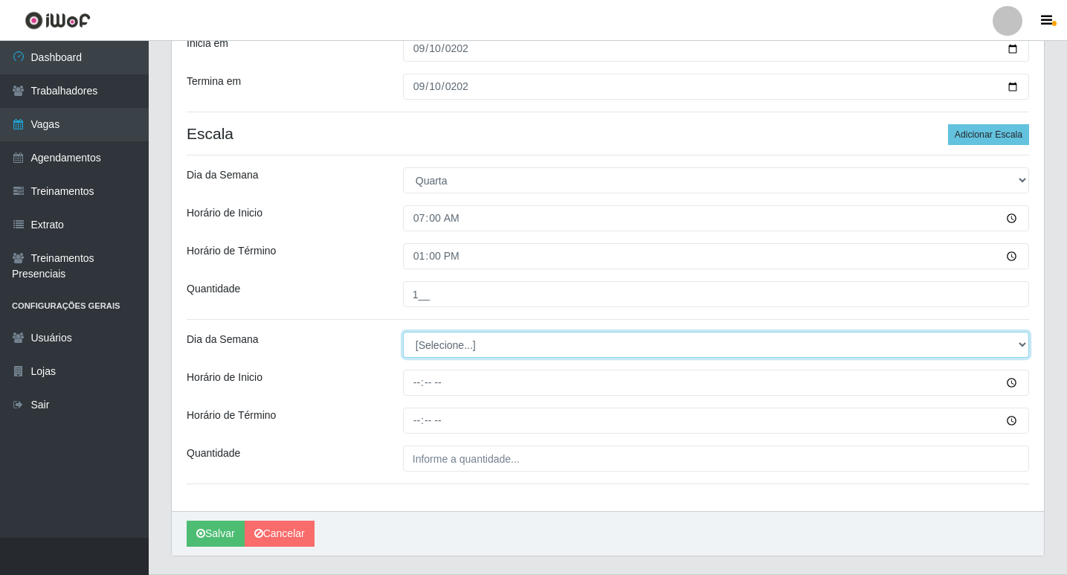
click at [445, 335] on select "[Selecione...] Segunda Terça Quarta Quinta Sexta Sábado Domingo" at bounding box center [716, 345] width 626 height 26
select select "3"
click at [403, 332] on select "[Selecione...] Segunda Terça Quarta Quinta Sexta Sábado Domingo" at bounding box center [716, 345] width 626 height 26
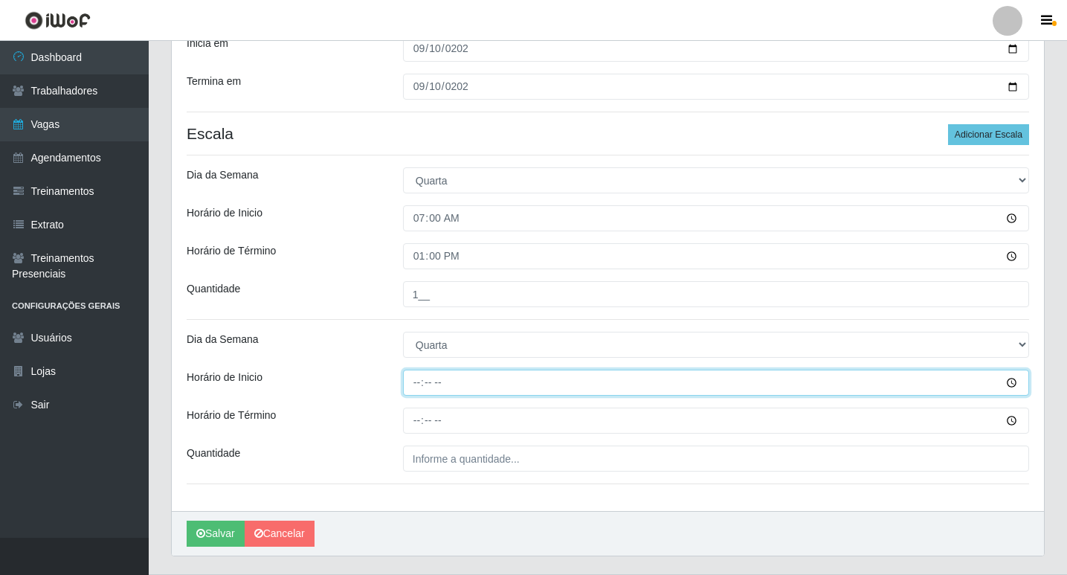
click at [421, 379] on input "Horário de Inicio" at bounding box center [716, 383] width 626 height 26
type input "09:00"
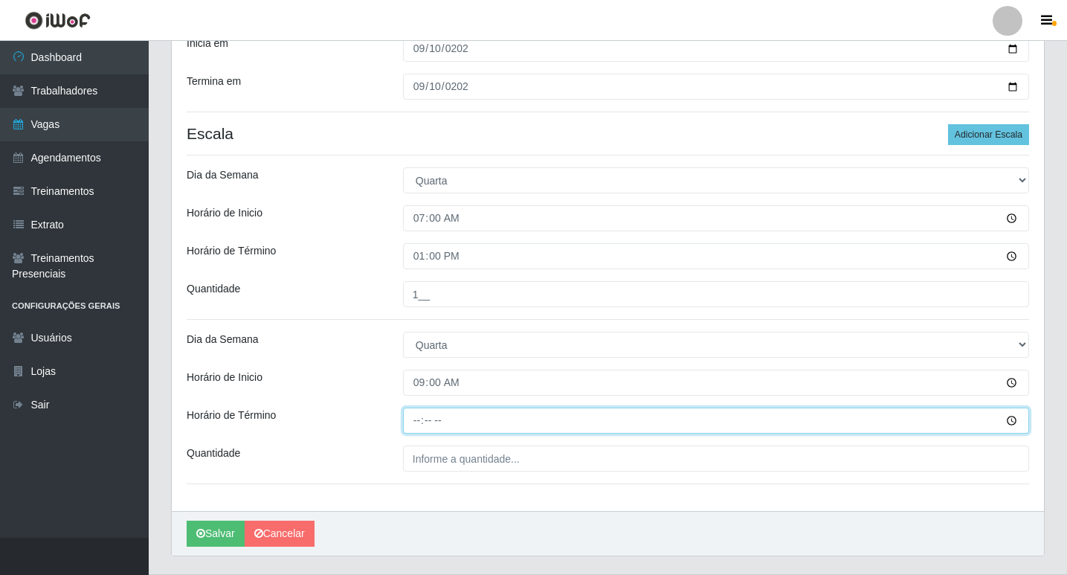
type input "15:00"
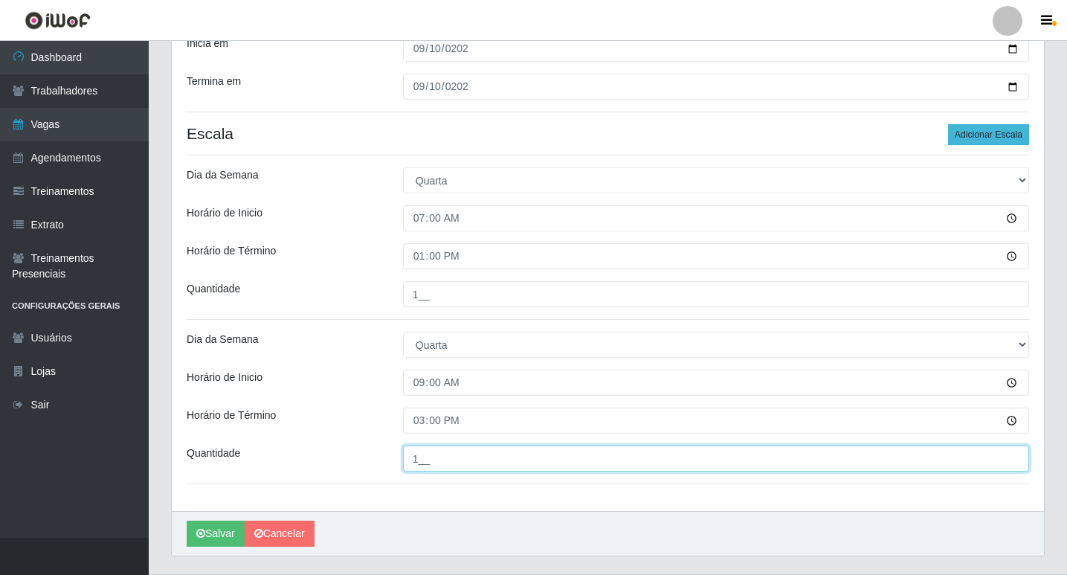
type input "1__"
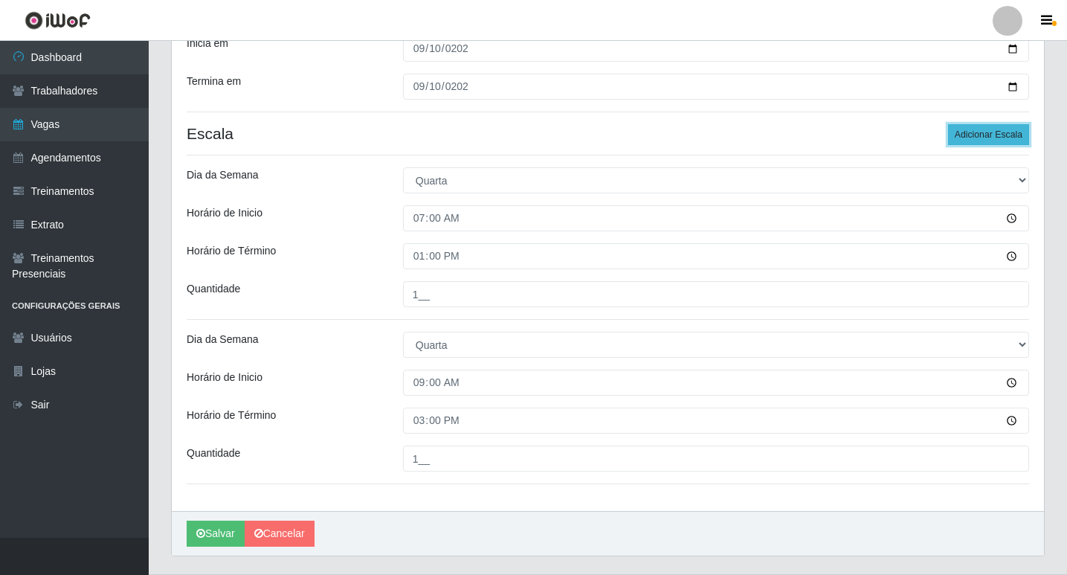
click at [1010, 136] on button "Adicionar Escala" at bounding box center [988, 134] width 81 height 21
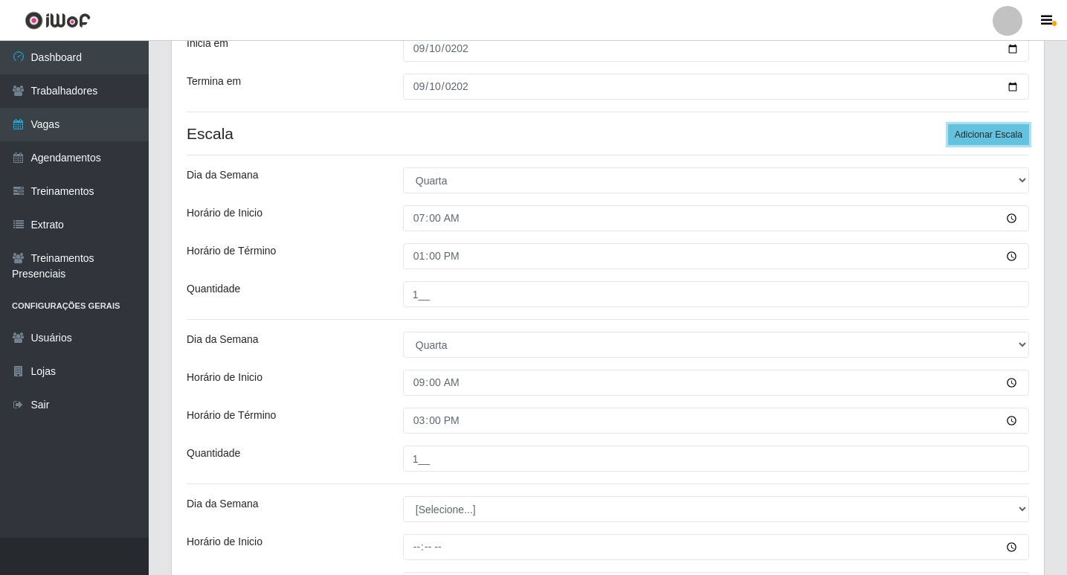
scroll to position [424, 0]
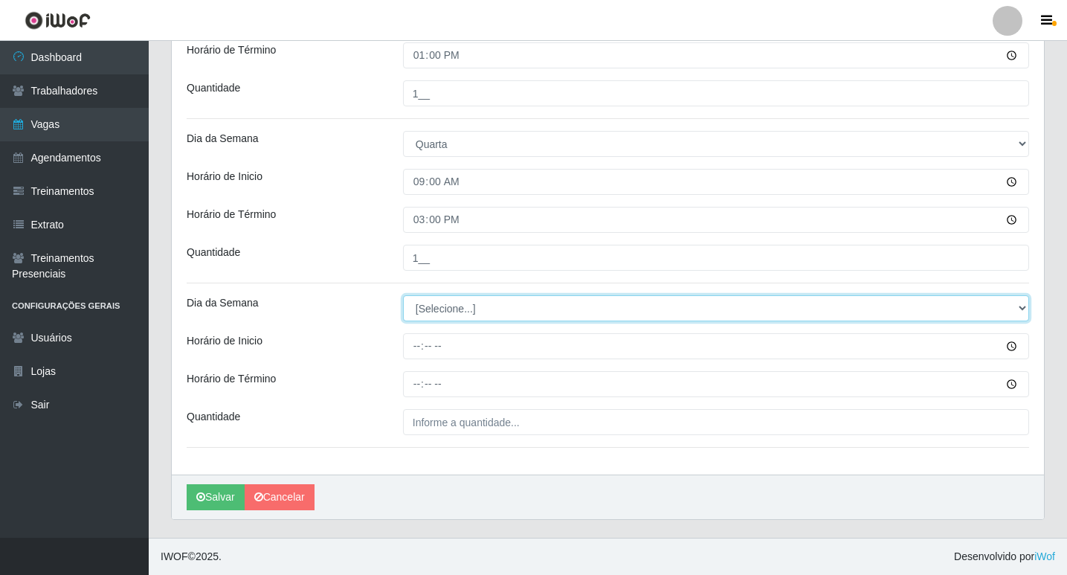
click at [422, 310] on select "[Selecione...] Segunda Terça Quarta Quinta Sexta Sábado Domingo" at bounding box center [716, 308] width 626 height 26
select select "3"
click at [403, 295] on select "[Selecione...] Segunda Terça Quarta Quinta Sexta Sábado Domingo" at bounding box center [716, 308] width 626 height 26
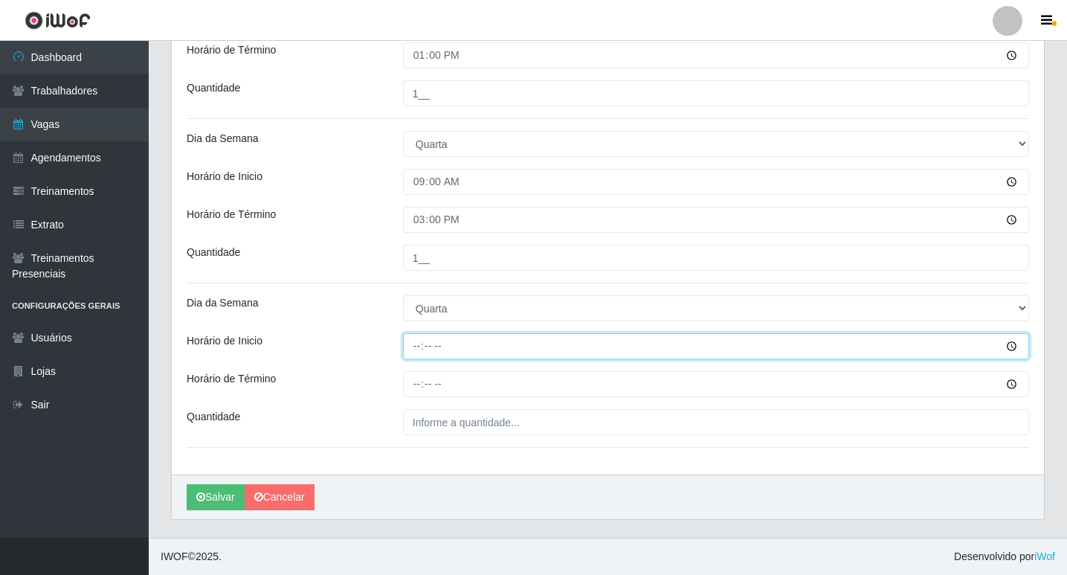
click at [415, 349] on input "Horário de Inicio" at bounding box center [716, 346] width 626 height 26
type input "16:00"
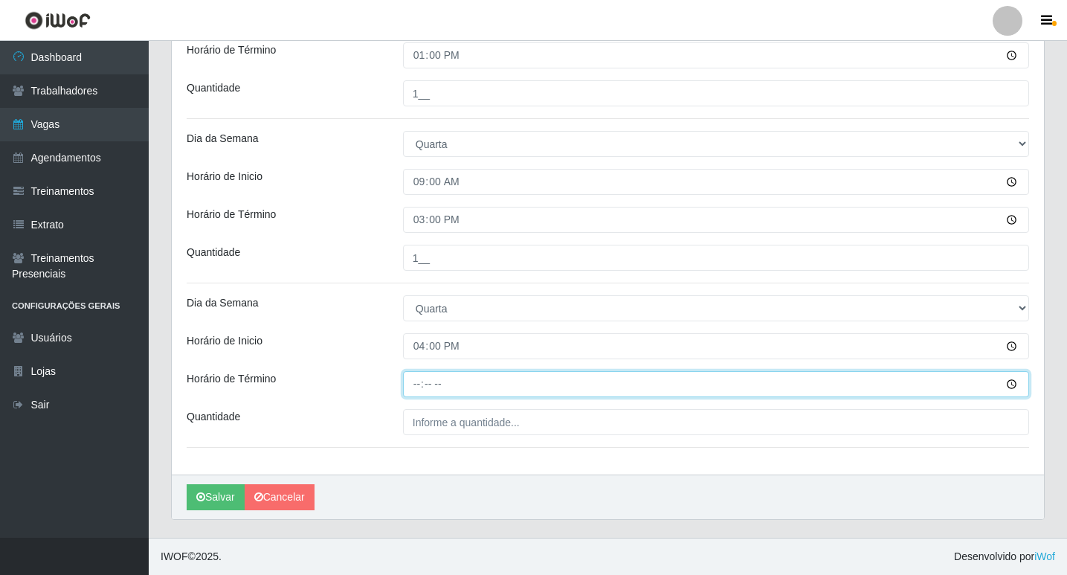
type input "22:00"
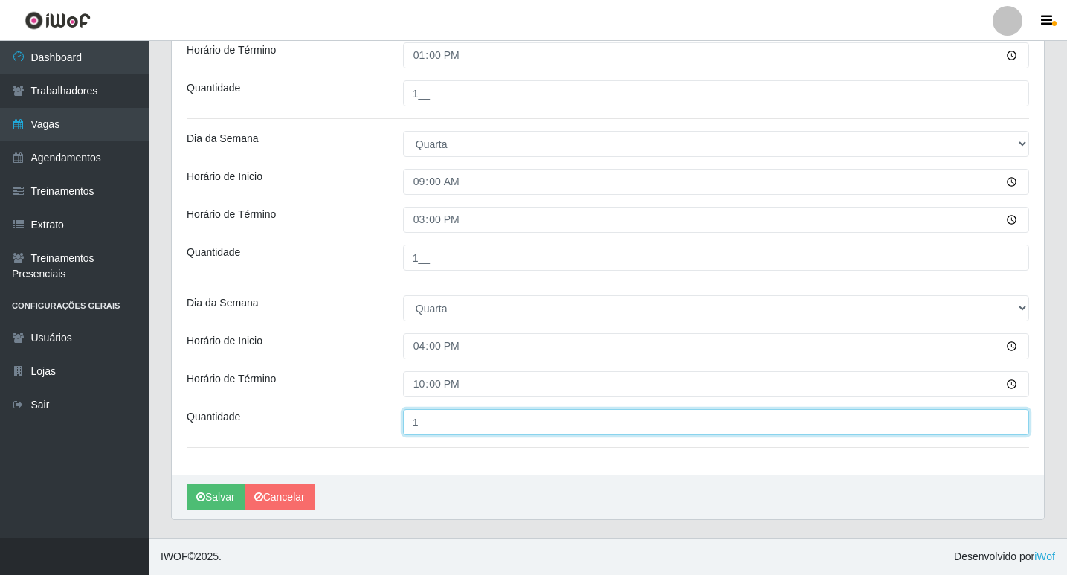
type input "1__"
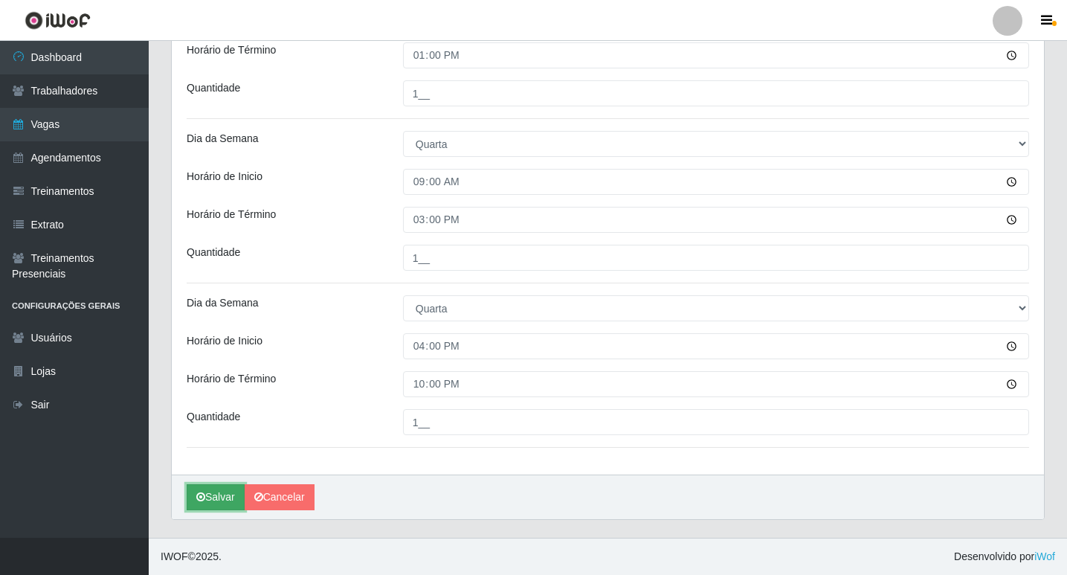
click at [216, 494] on button "Salvar" at bounding box center [216, 497] width 58 height 26
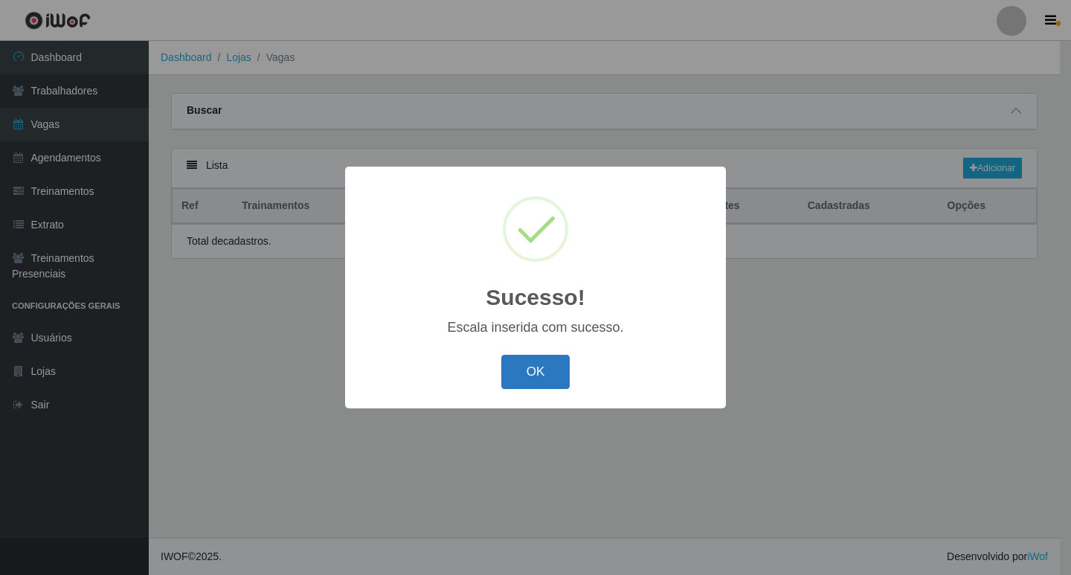
click at [516, 373] on button "OK" at bounding box center [535, 372] width 69 height 35
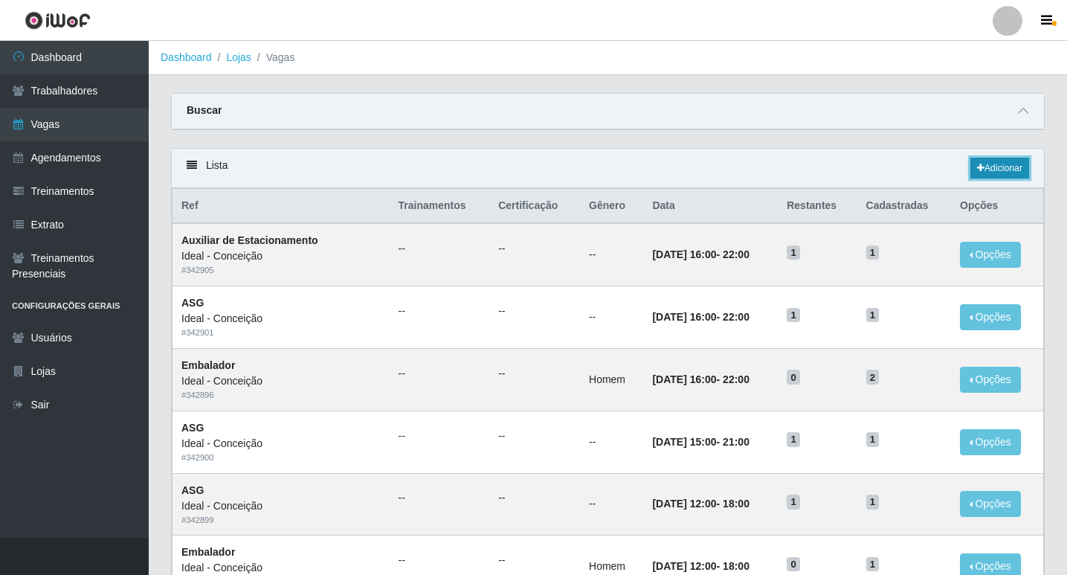
click at [999, 167] on link "Adicionar" at bounding box center [999, 168] width 59 height 21
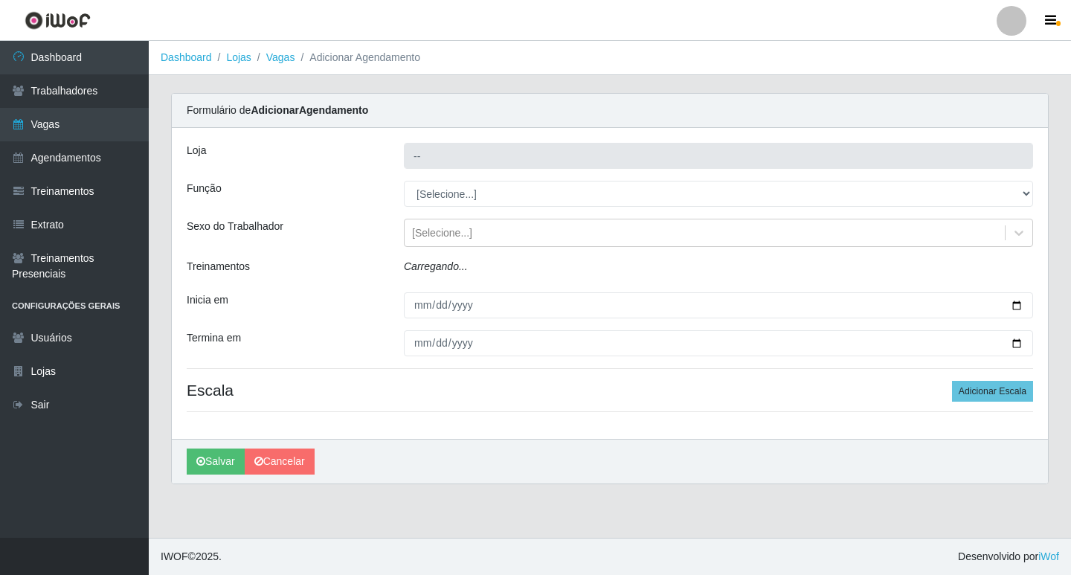
type input "Ideal - Conceição"
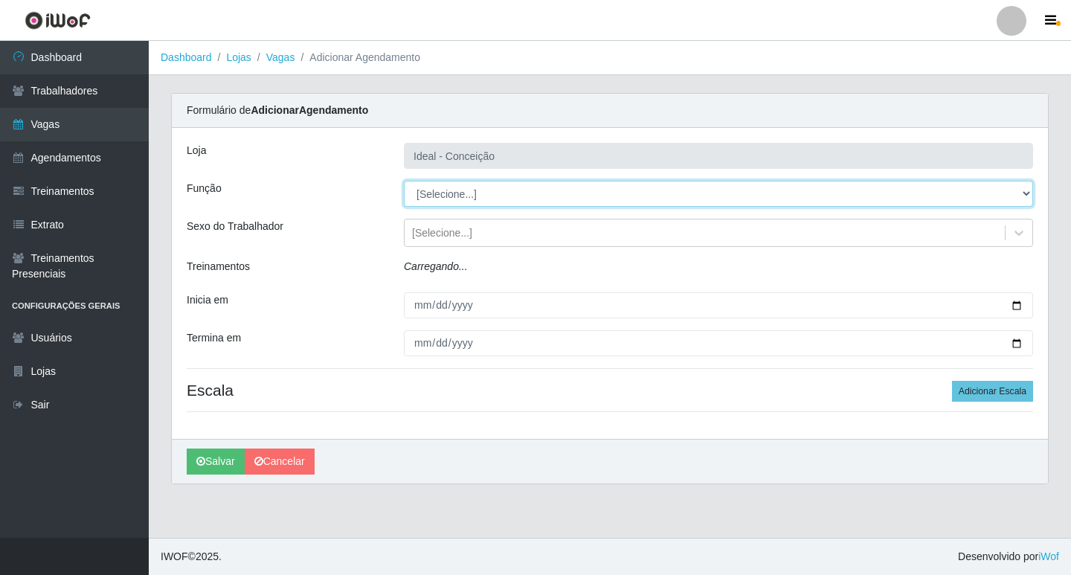
click at [470, 190] on select "[Selecione...] ASG ASG + ASG ++ Auxiliar de Estacionamento Auxiliar de Estacion…" at bounding box center [718, 194] width 629 height 26
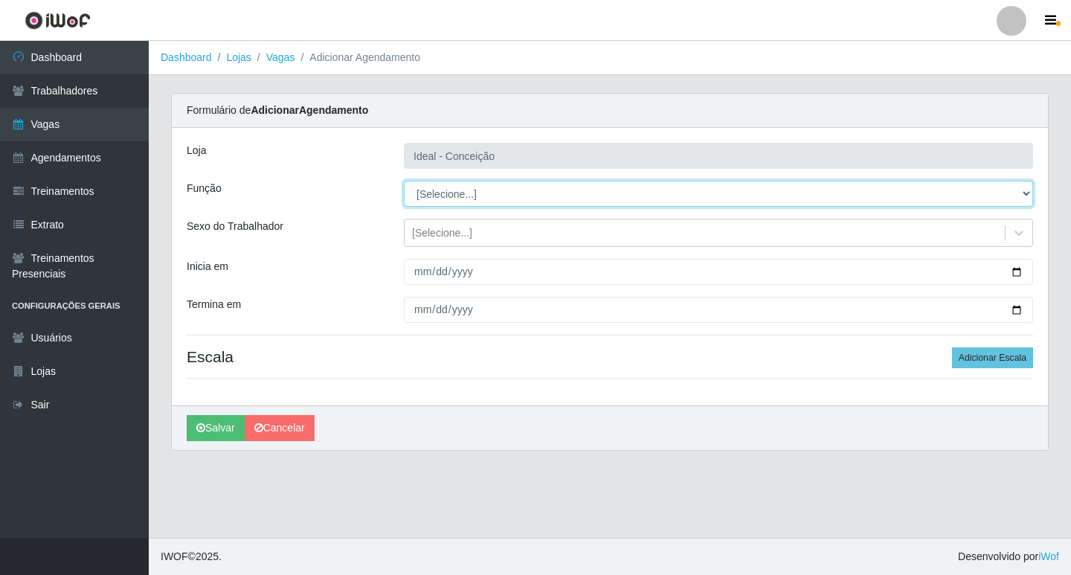
select select "1"
click at [404, 181] on select "[Selecione...] ASG ASG + ASG ++ Auxiliar de Estacionamento Auxiliar de Estacion…" at bounding box center [718, 194] width 629 height 26
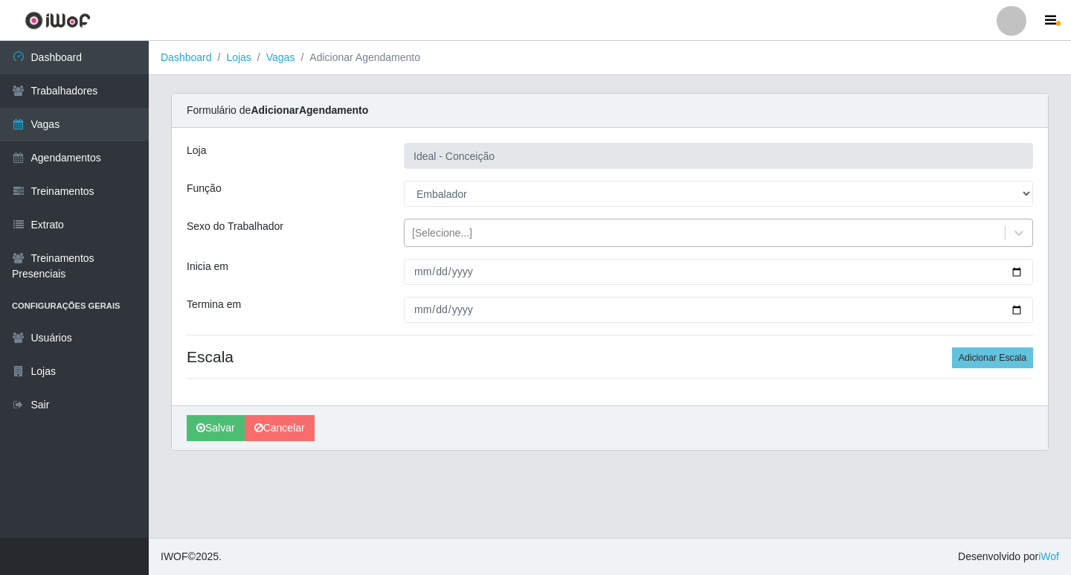
click at [425, 232] on div "[Selecione...]" at bounding box center [442, 233] width 60 height 16
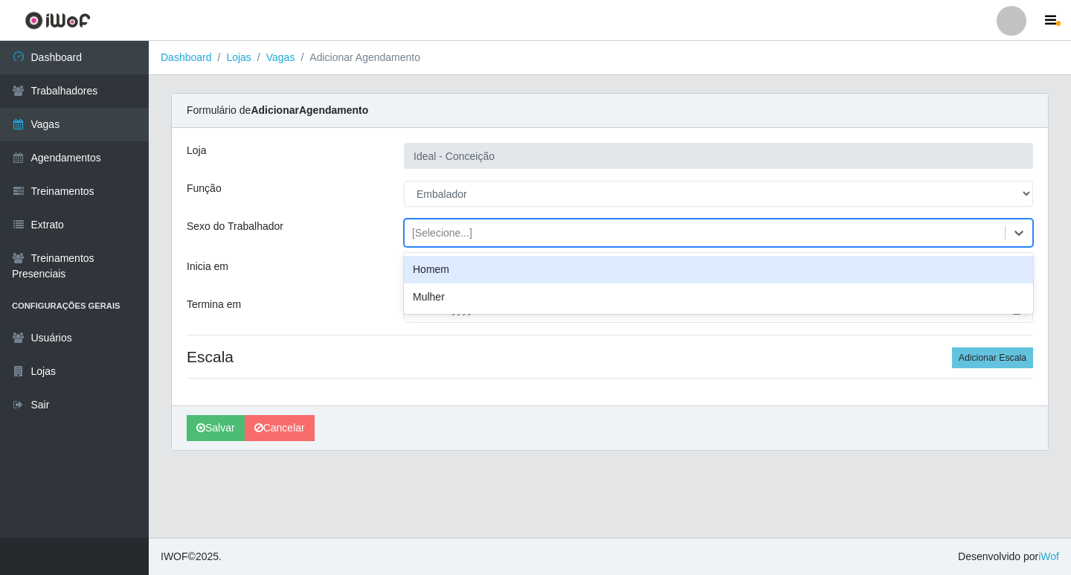
click at [430, 274] on div "Homem" at bounding box center [718, 270] width 629 height 28
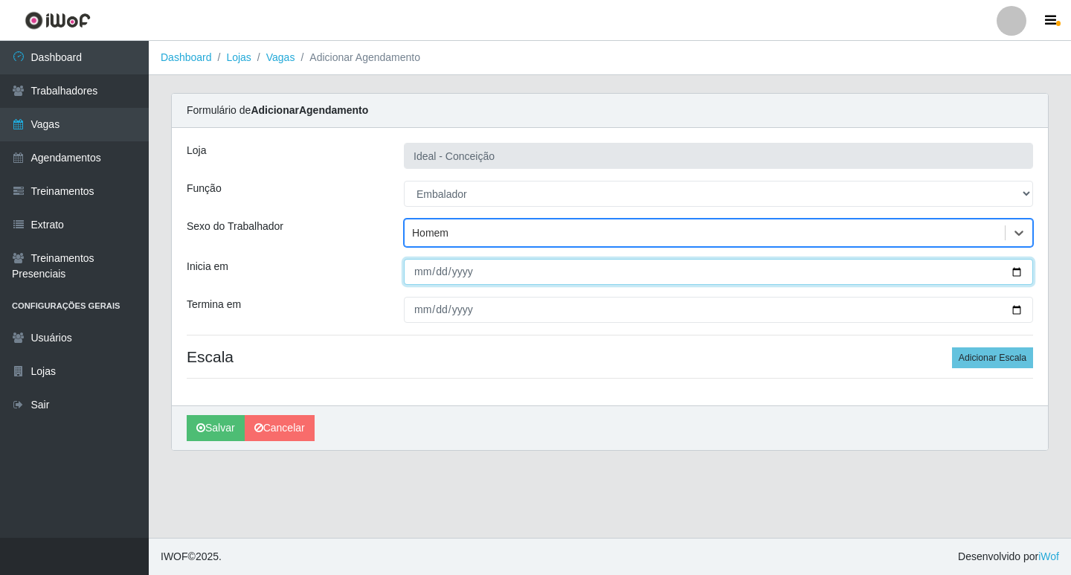
click at [420, 274] on input "Inicia em" at bounding box center [718, 272] width 629 height 26
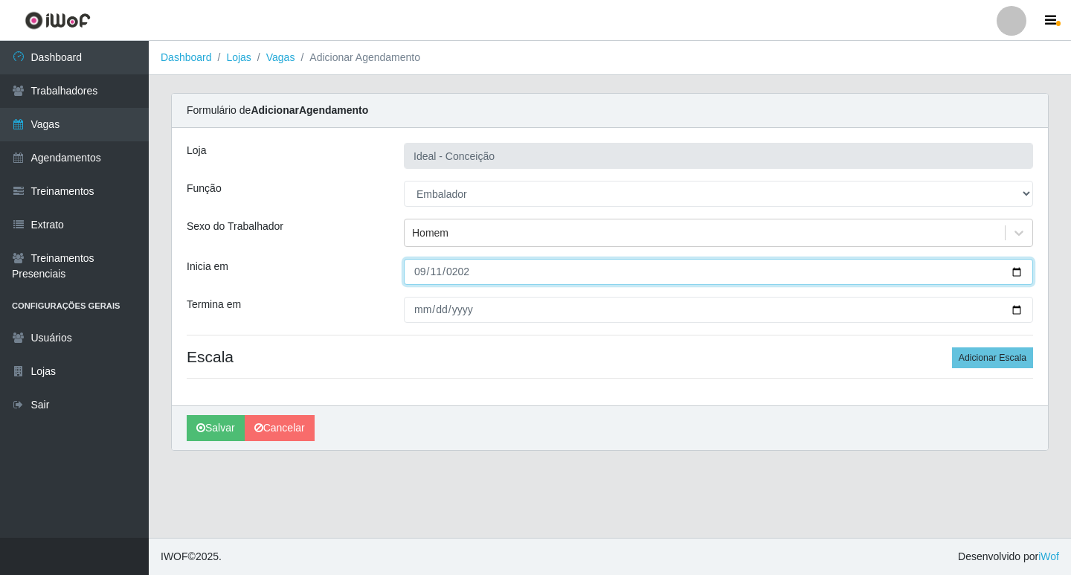
type input "2025-09-11"
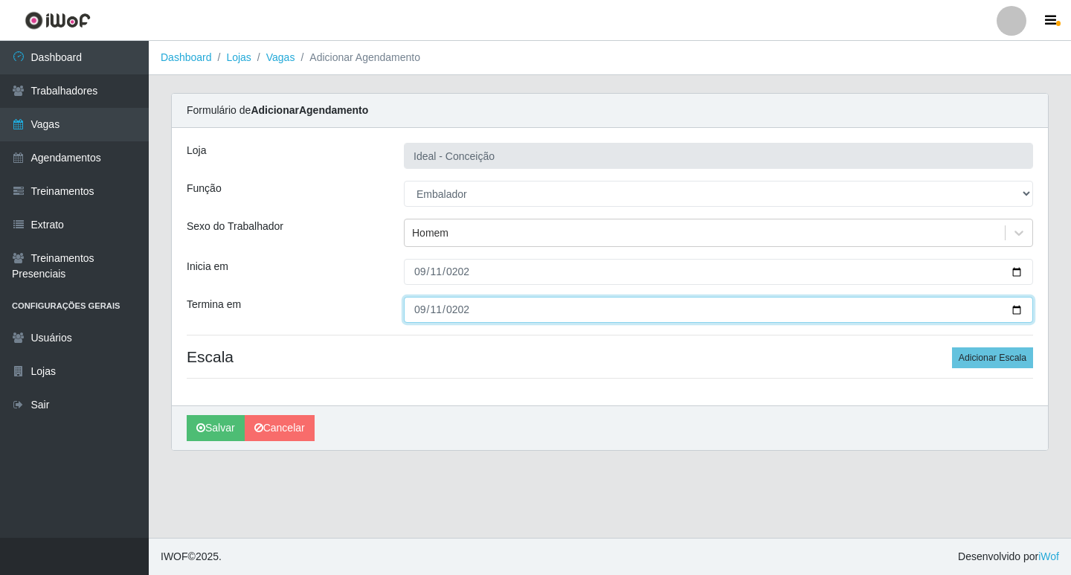
type input "2025-09-11"
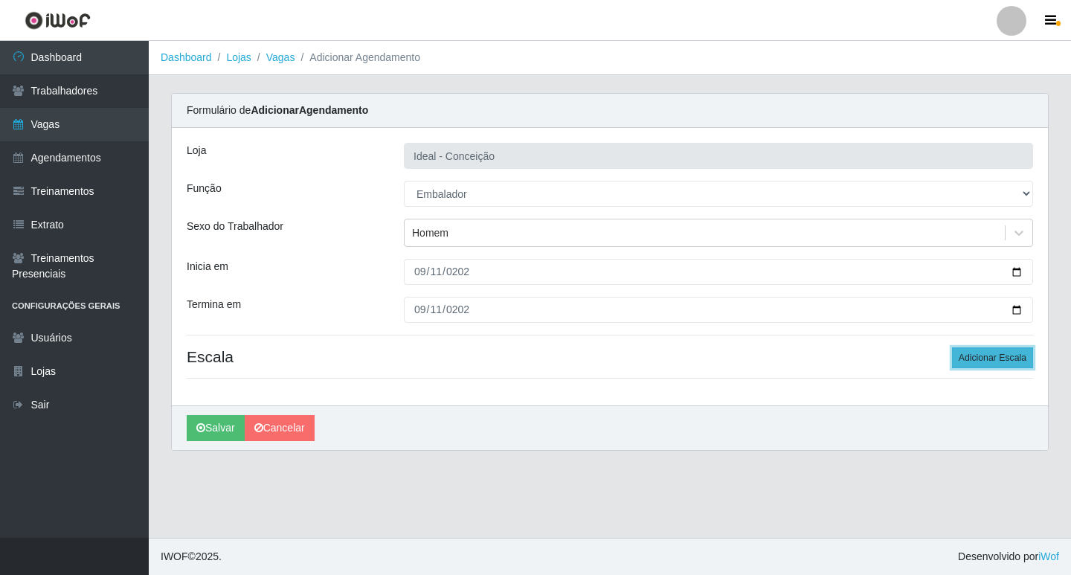
click at [1013, 352] on button "Adicionar Escala" at bounding box center [992, 357] width 81 height 21
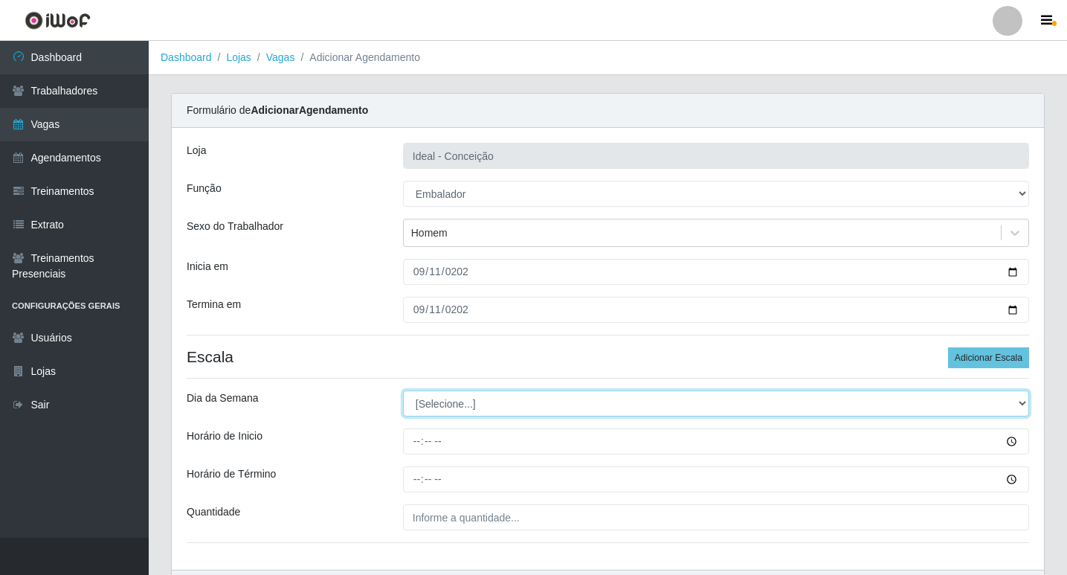
click at [431, 401] on select "[Selecione...] Segunda Terça Quarta Quinta Sexta Sábado Domingo" at bounding box center [716, 403] width 626 height 26
select select "4"
click at [403, 390] on select "[Selecione...] Segunda Terça Quarta Quinta Sexta Sábado Domingo" at bounding box center [716, 403] width 626 height 26
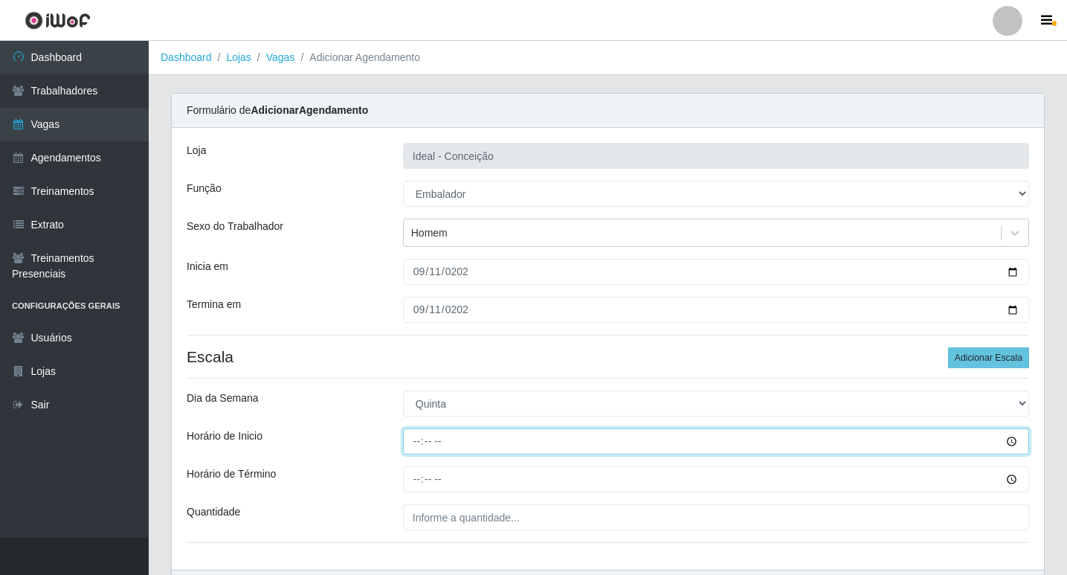
click at [416, 439] on input "Horário de Inicio" at bounding box center [716, 441] width 626 height 26
type input "10:00"
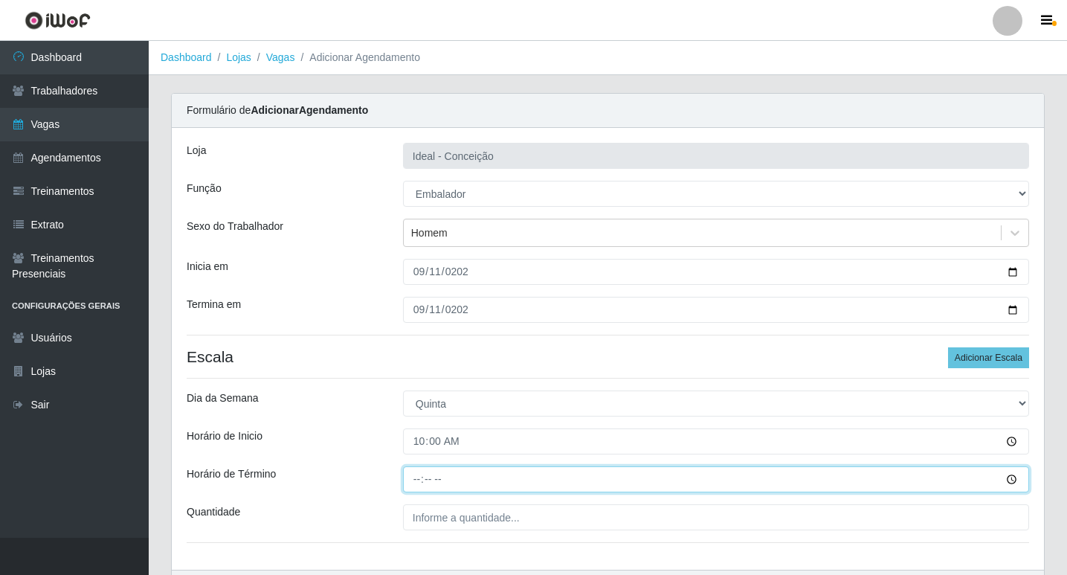
type input "16:00"
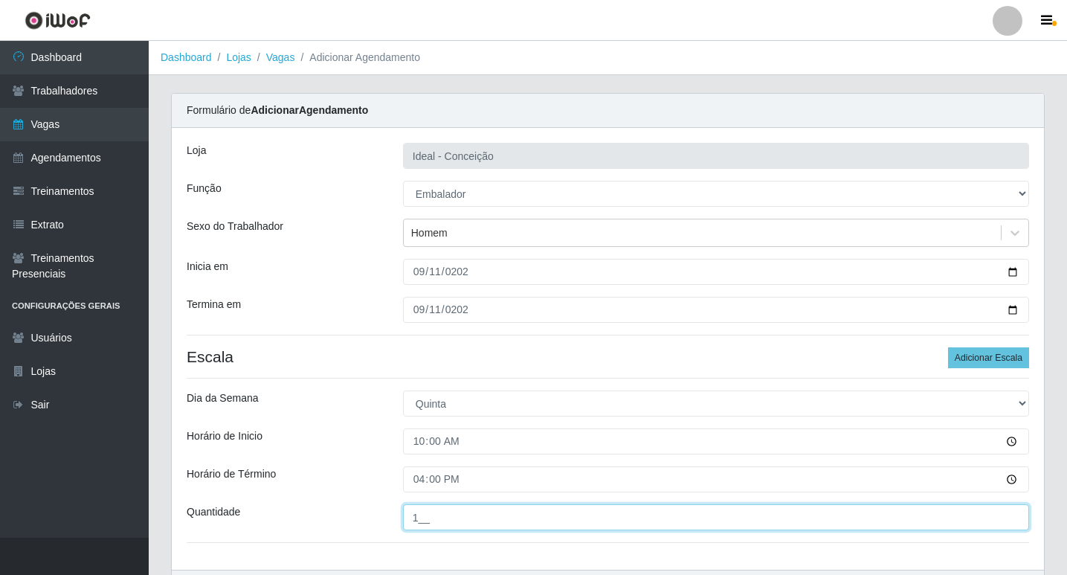
type input "1__"
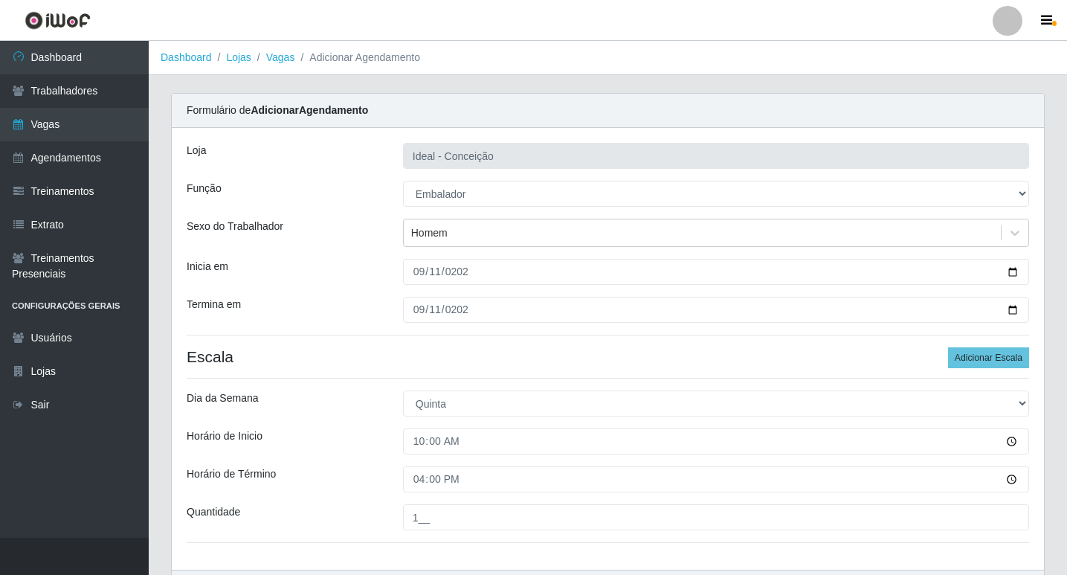
scroll to position [95, 0]
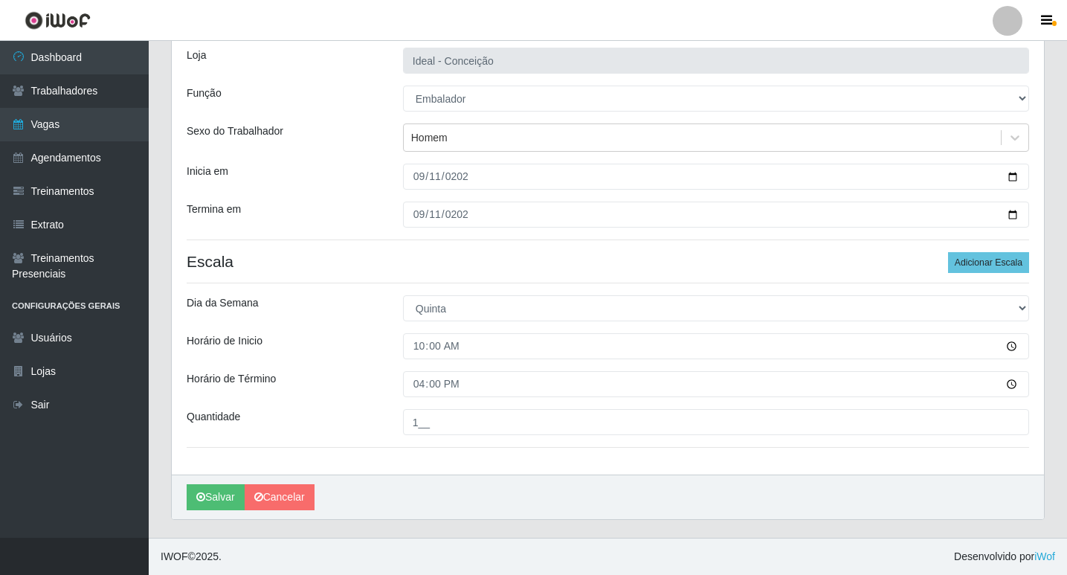
click at [1016, 245] on div "Loja Ideal - Conceição Função [Selecione...] ASG ASG + ASG ++ Auxiliar de Estac…" at bounding box center [608, 254] width 872 height 442
click at [1007, 261] on button "Adicionar Escala" at bounding box center [988, 262] width 81 height 21
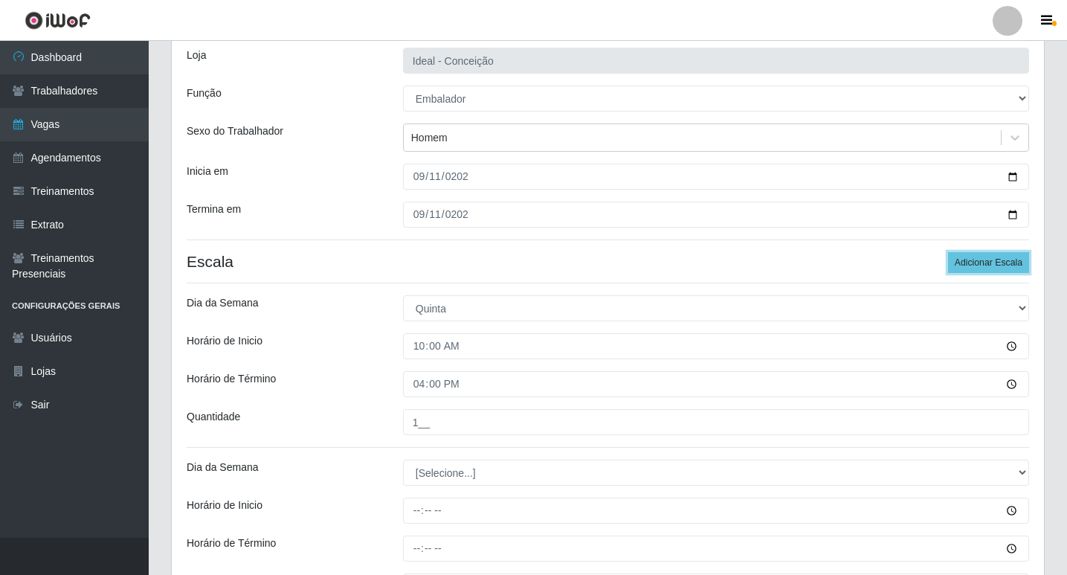
scroll to position [259, 0]
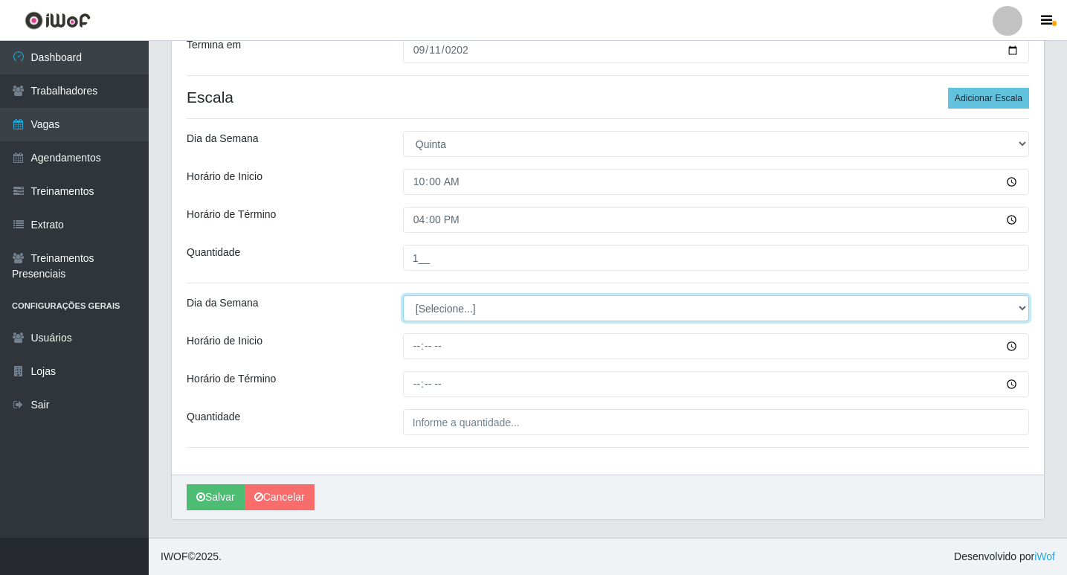
click at [445, 298] on select "[Selecione...] Segunda Terça Quarta Quinta Sexta Sábado Domingo" at bounding box center [716, 308] width 626 height 26
select select "4"
click at [403, 295] on select "[Selecione...] Segunda Terça Quarta Quinta Sexta Sábado Domingo" at bounding box center [716, 308] width 626 height 26
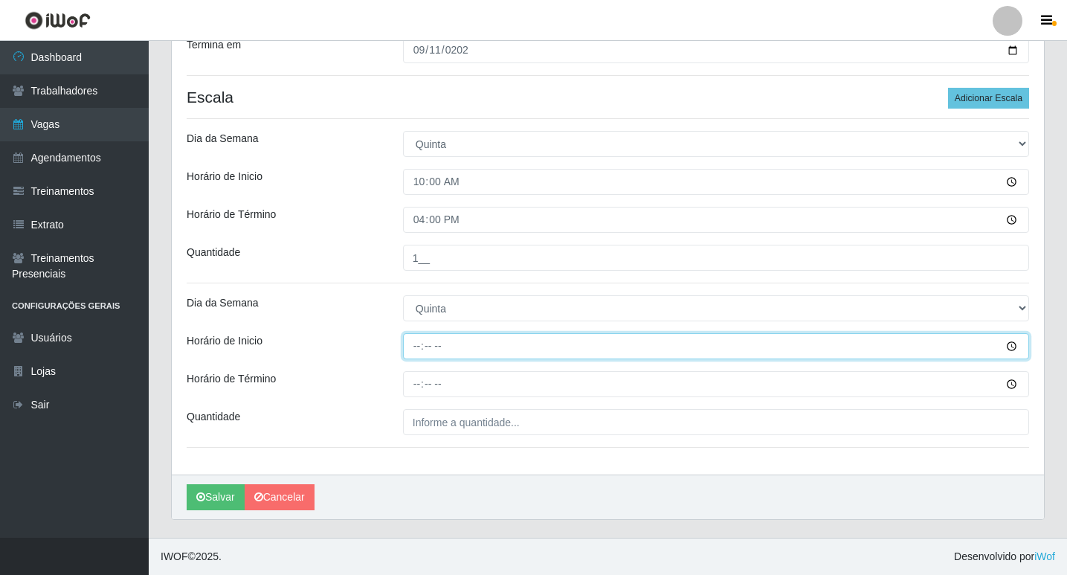
click at [420, 341] on input "Horário de Inicio" at bounding box center [716, 346] width 626 height 26
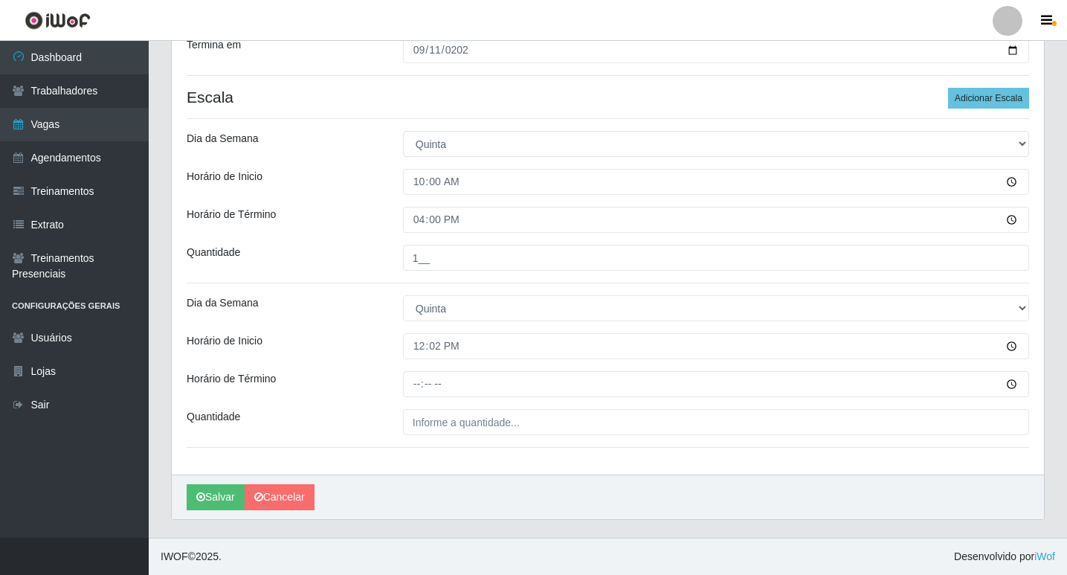
click at [554, 329] on div "Loja Ideal - Conceição Função [Selecione...] ASG ASG + ASG ++ Auxiliar de Estac…" at bounding box center [608, 171] width 872 height 606
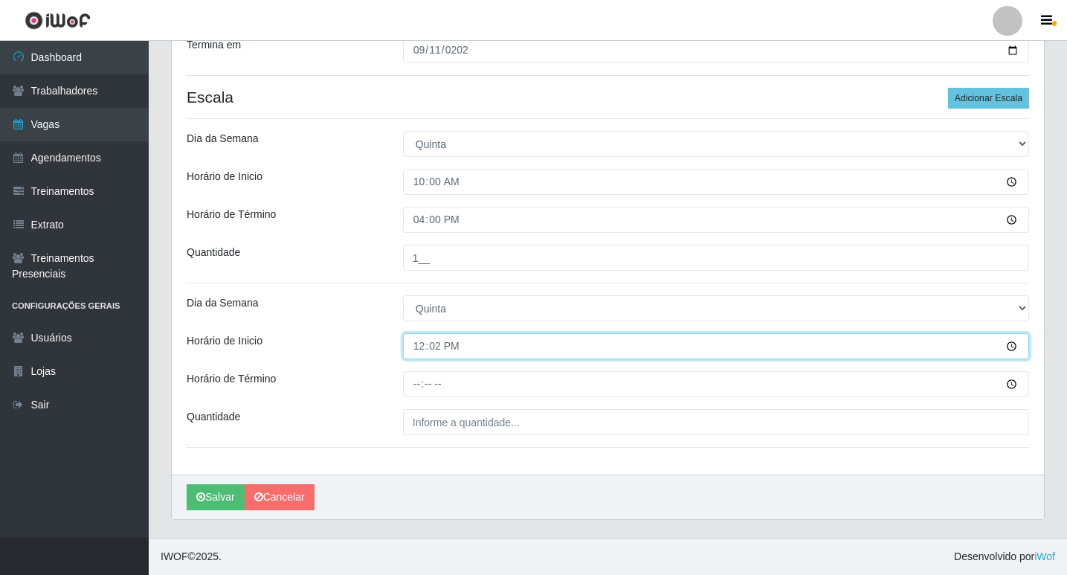
click at [503, 341] on input "12:02" at bounding box center [716, 346] width 626 height 26
type input "12:00"
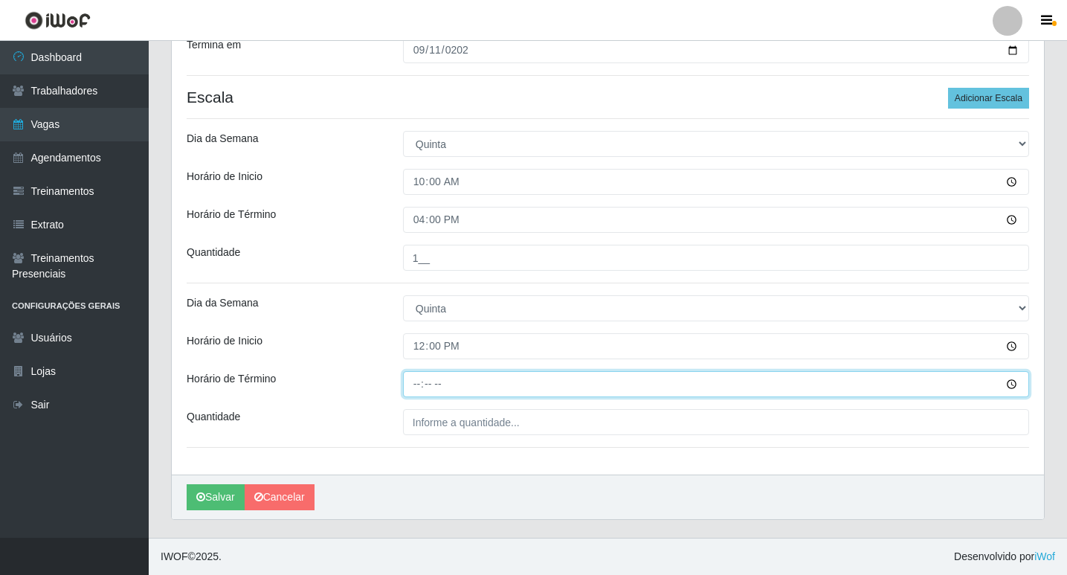
type input "18:00"
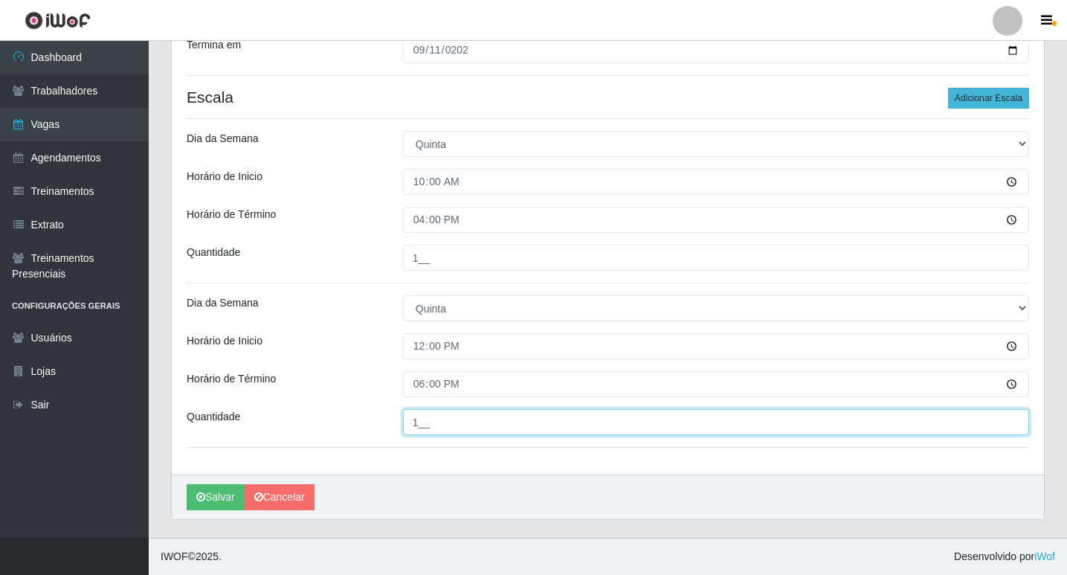
type input "1__"
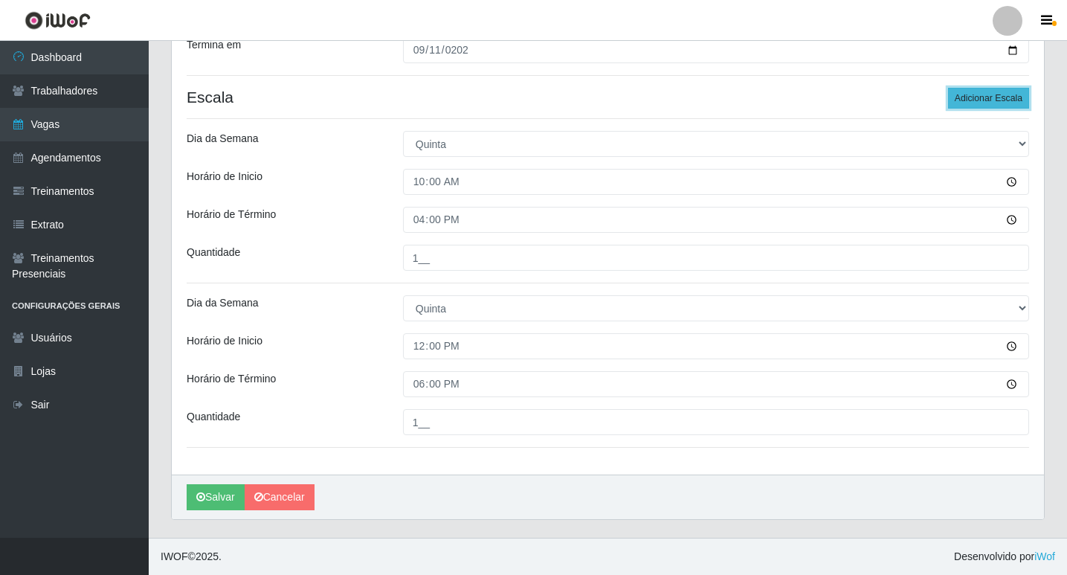
click at [986, 95] on button "Adicionar Escala" at bounding box center [988, 98] width 81 height 21
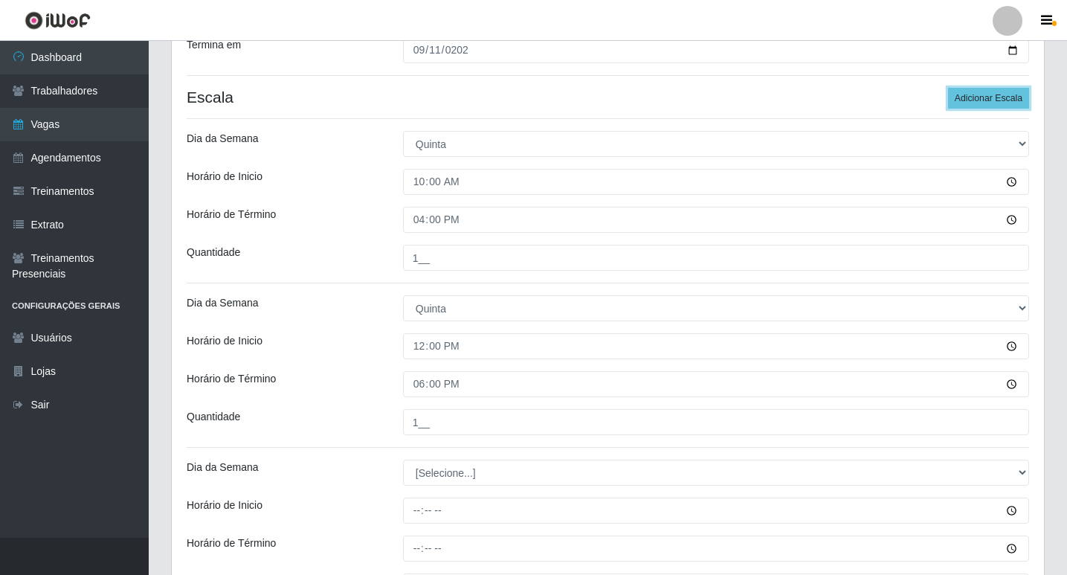
scroll to position [424, 0]
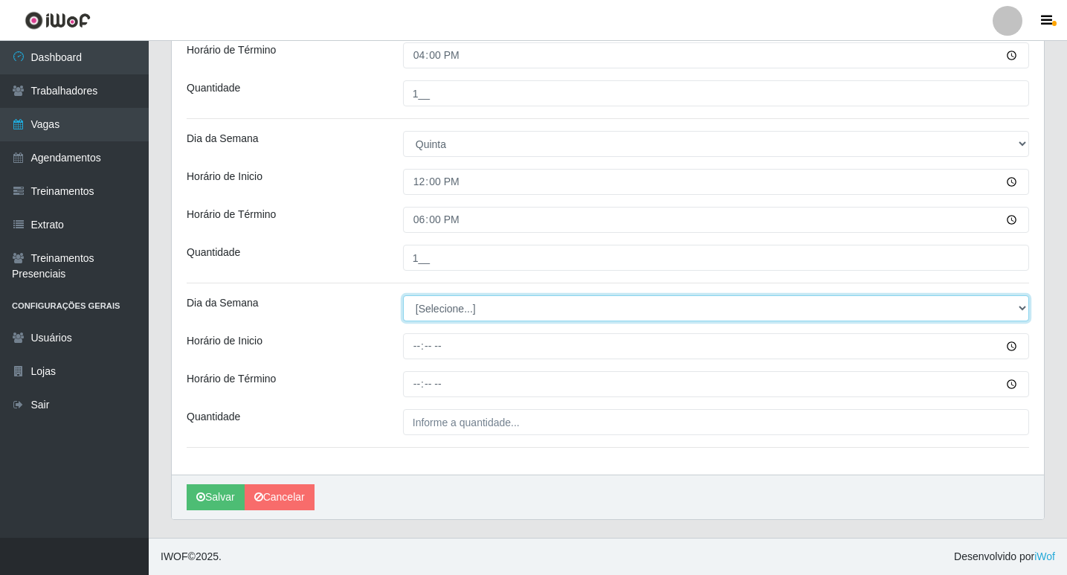
click at [491, 306] on select "[Selecione...] Segunda Terça Quarta Quinta Sexta Sábado Domingo" at bounding box center [716, 308] width 626 height 26
click at [403, 295] on select "[Selecione...] Segunda Terça Quarta Quinta Sexta Sábado Domingo" at bounding box center [716, 308] width 626 height 26
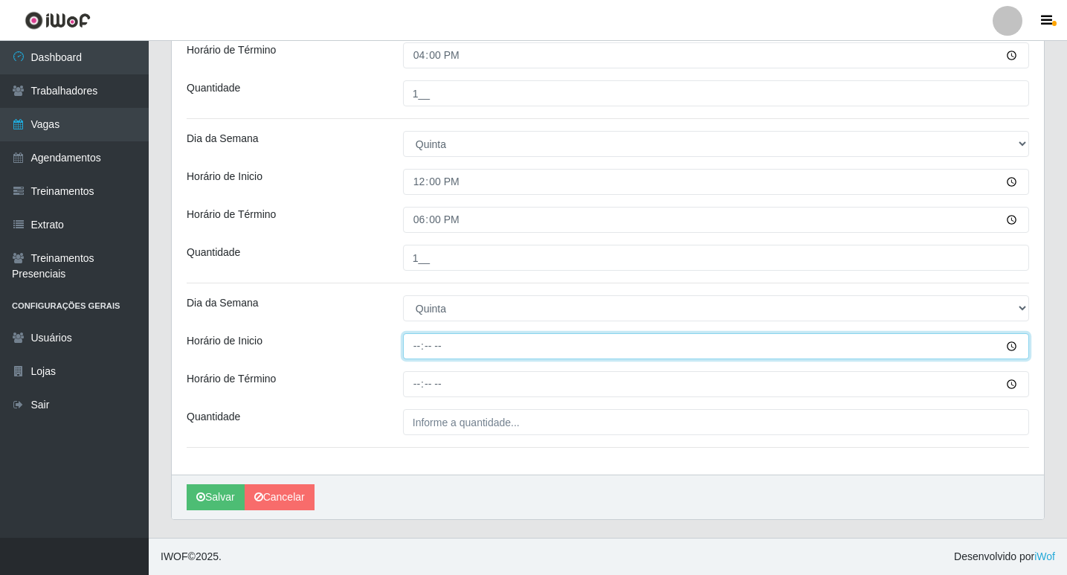
click at [417, 343] on input "Horário de Inicio" at bounding box center [716, 346] width 626 height 26
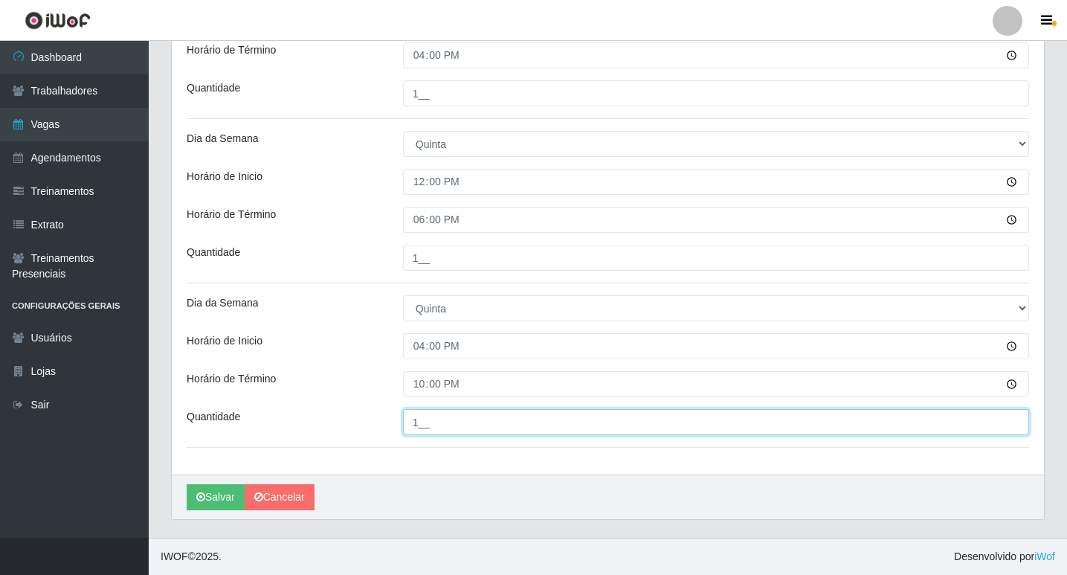
drag, startPoint x: 436, startPoint y: 427, endPoint x: 204, endPoint y: 416, distance: 232.9
click at [238, 421] on div "Quantidade 1__" at bounding box center [607, 422] width 865 height 26
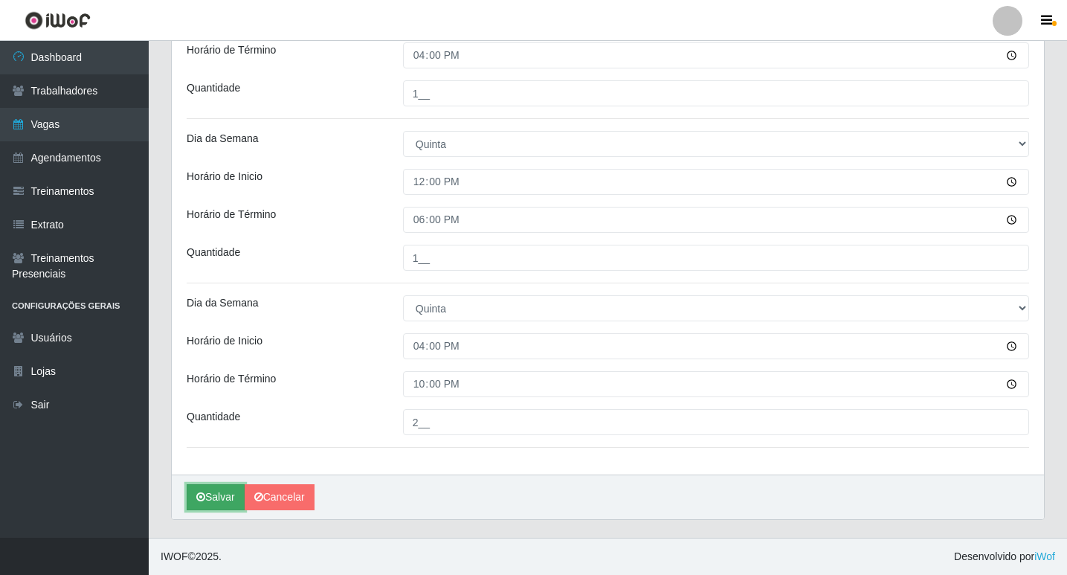
click at [229, 492] on button "Salvar" at bounding box center [216, 497] width 58 height 26
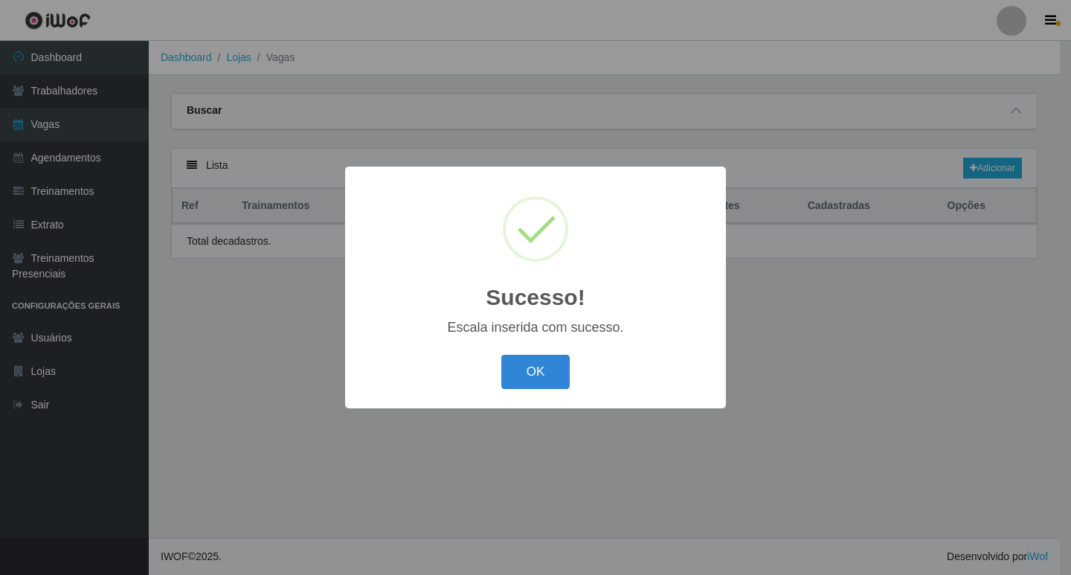
click at [538, 352] on div "OK Cancel" at bounding box center [535, 371] width 351 height 42
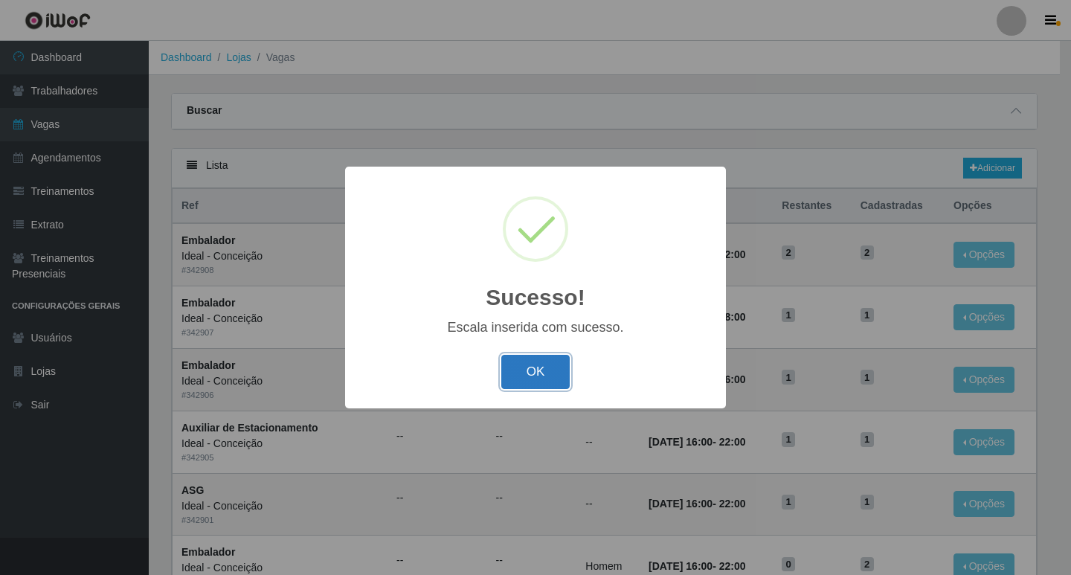
click at [547, 364] on button "OK" at bounding box center [535, 372] width 69 height 35
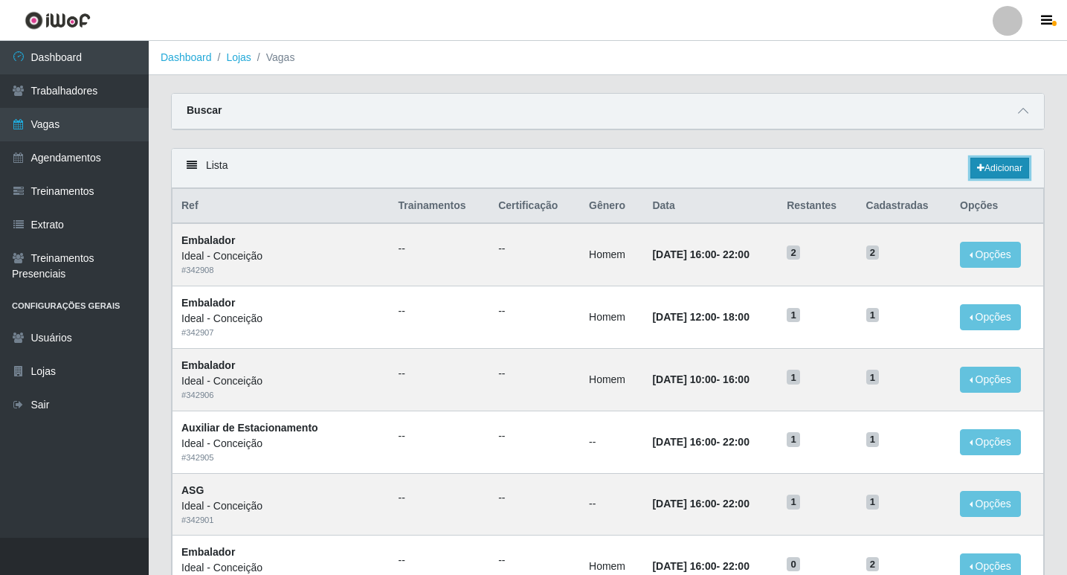
click at [994, 161] on link "Adicionar" at bounding box center [999, 168] width 59 height 21
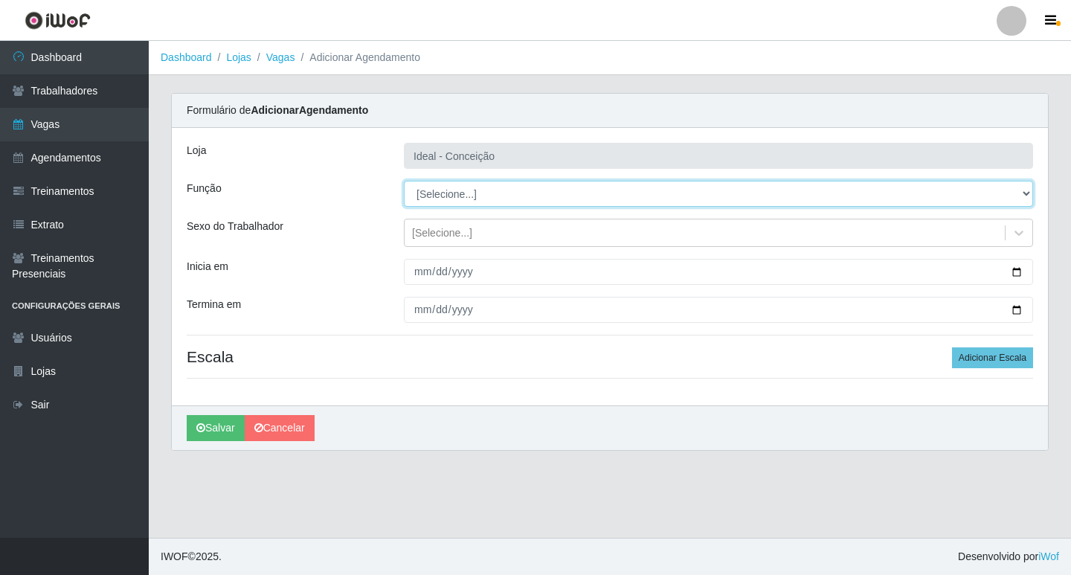
click at [493, 184] on select "[Selecione...] ASG ASG + ASG ++ Auxiliar de Estacionamento Auxiliar de Estacion…" at bounding box center [718, 194] width 629 height 26
click at [404, 181] on select "[Selecione...] ASG ASG + ASG ++ Auxiliar de Estacionamento Auxiliar de Estacion…" at bounding box center [718, 194] width 629 height 26
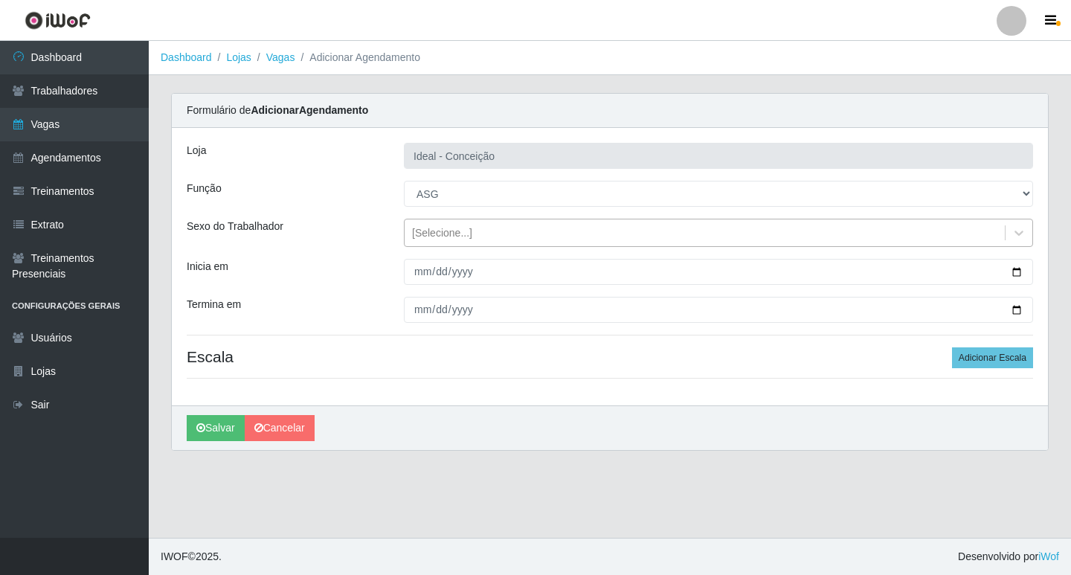
click at [428, 235] on div "[Selecione...]" at bounding box center [442, 233] width 60 height 16
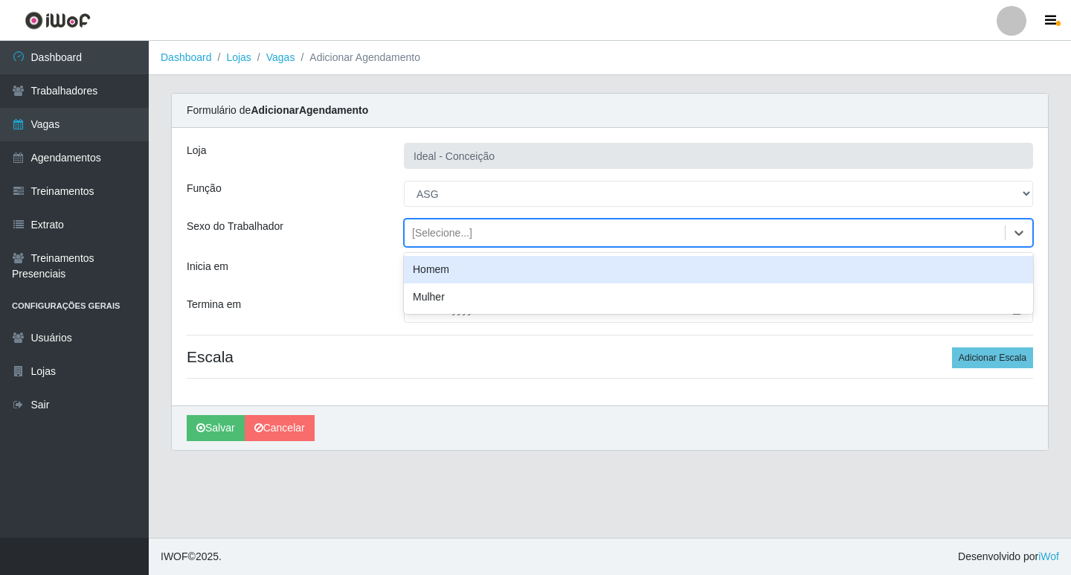
click at [386, 246] on div "Sexo do Trabalhador" at bounding box center [283, 233] width 217 height 28
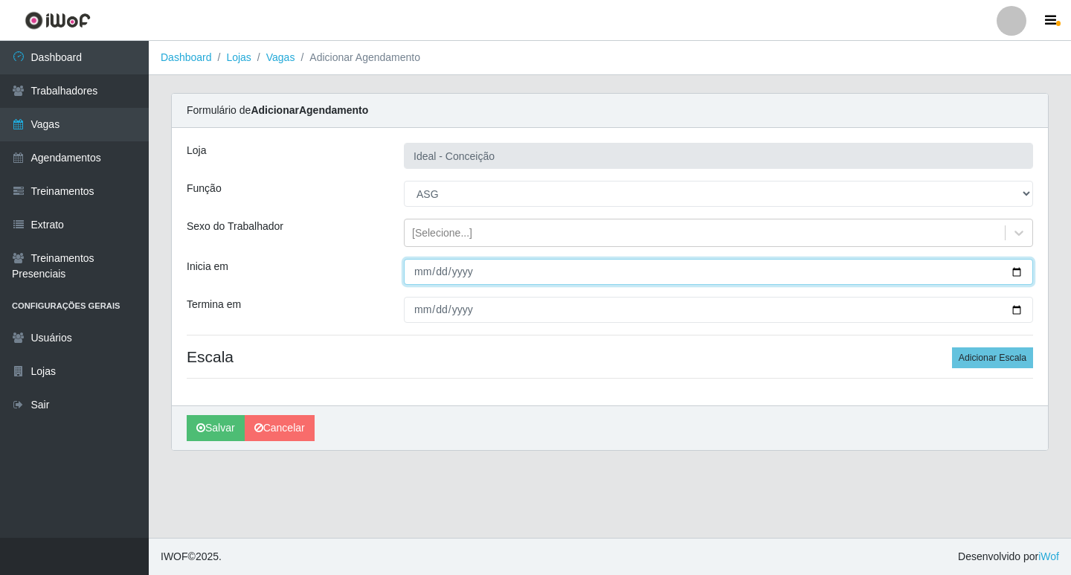
click at [416, 270] on input "Inicia em" at bounding box center [718, 272] width 629 height 26
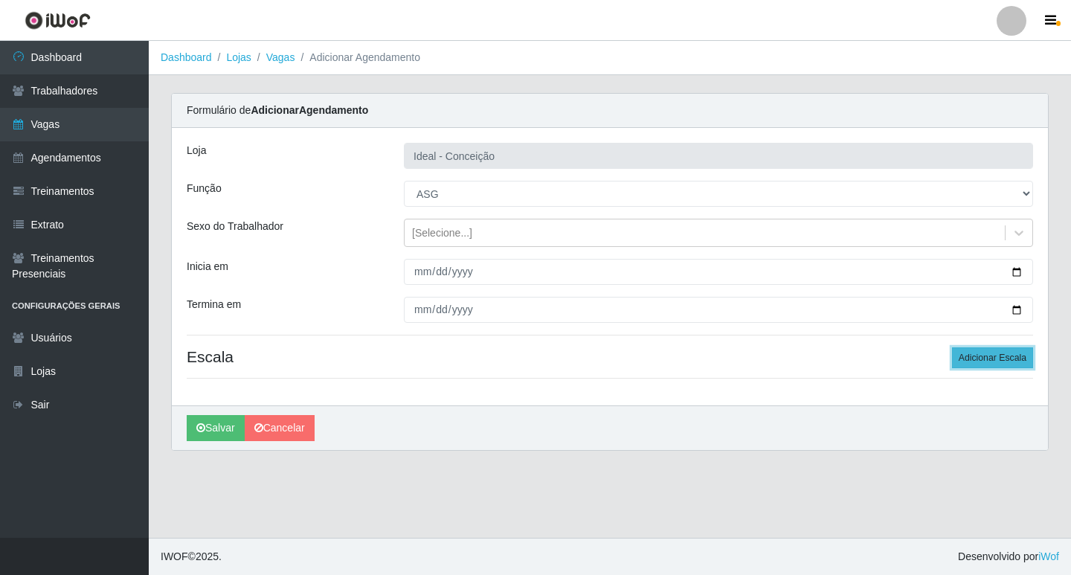
click at [1001, 347] on button "Adicionar Escala" at bounding box center [992, 357] width 81 height 21
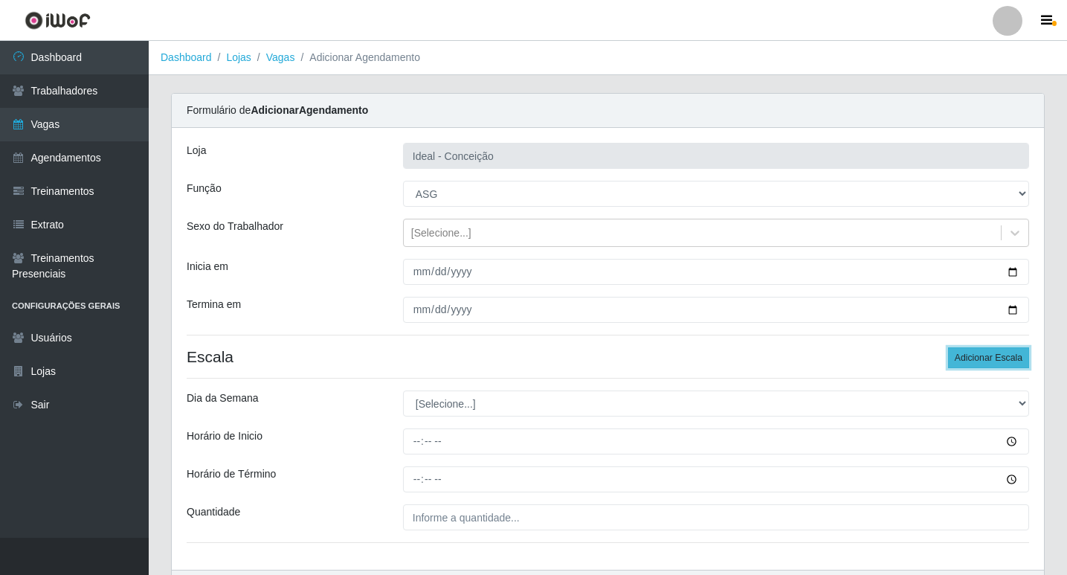
click at [1004, 351] on button "Adicionar Escala" at bounding box center [988, 357] width 81 height 21
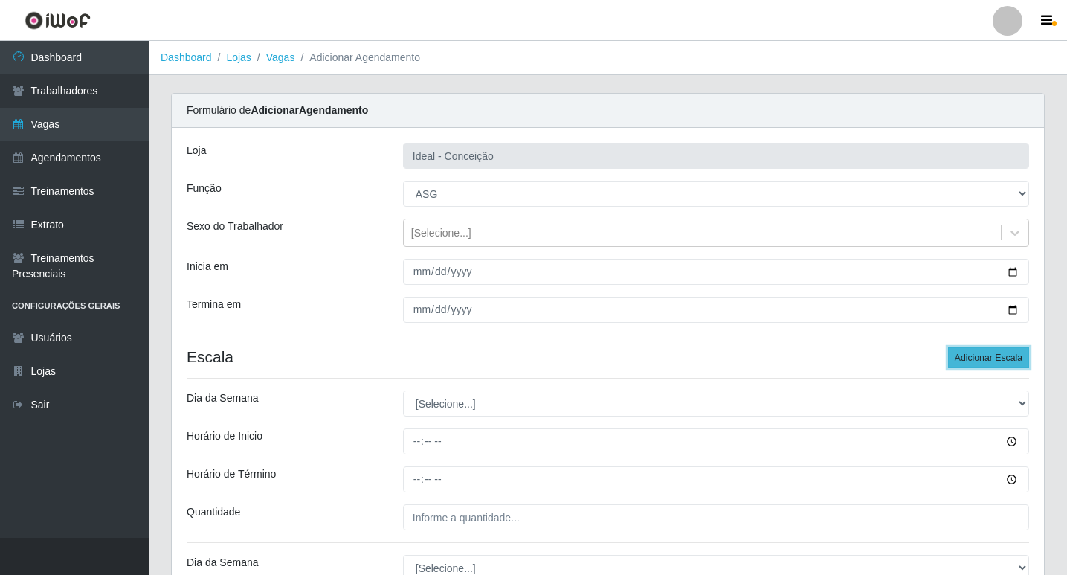
click at [986, 355] on button "Adicionar Escala" at bounding box center [988, 357] width 81 height 21
drag, startPoint x: 986, startPoint y: 355, endPoint x: 818, endPoint y: 353, distance: 168.0
click at [984, 354] on button "Adicionar Escala" at bounding box center [988, 357] width 81 height 21
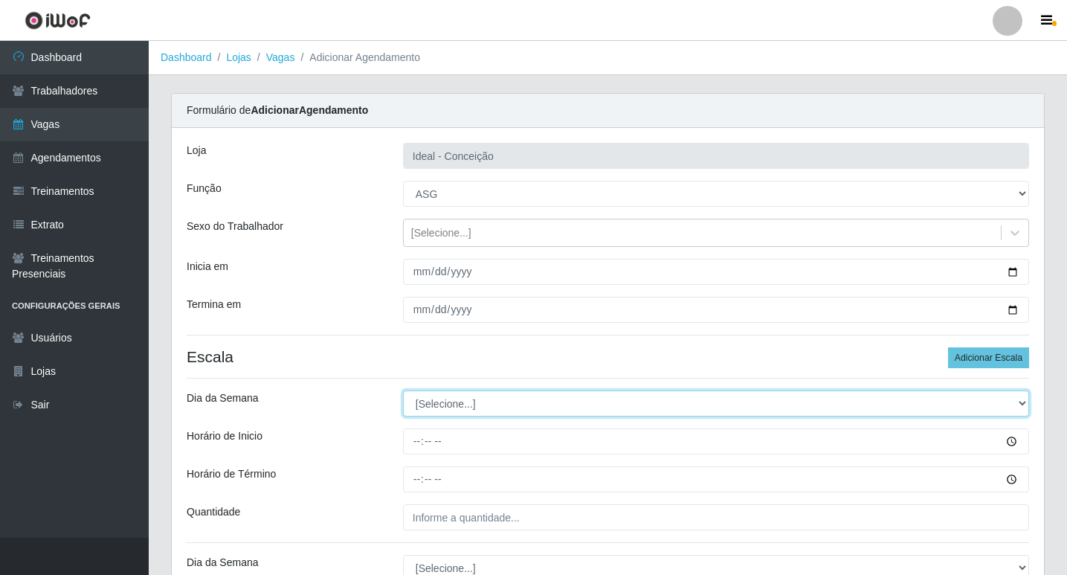
click at [507, 399] on select "[Selecione...] Segunda Terça Quarta Quinta Sexta Sábado Domingo" at bounding box center [716, 403] width 626 height 26
click at [403, 390] on select "[Selecione...] Segunda Terça Quarta Quinta Sexta Sábado Domingo" at bounding box center [716, 403] width 626 height 26
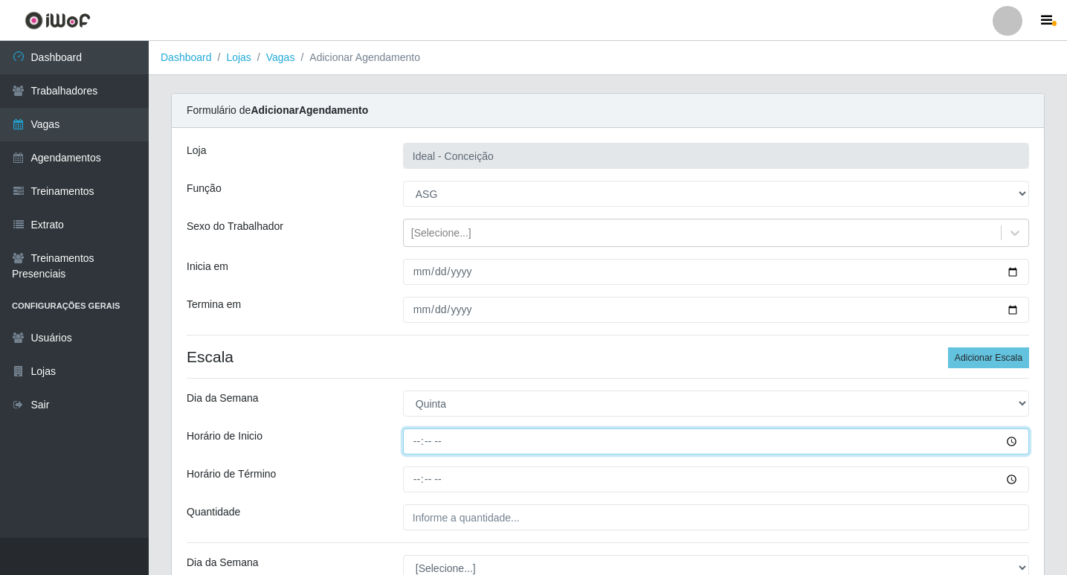
click at [417, 437] on input "Horário de Inicio" at bounding box center [716, 441] width 626 height 26
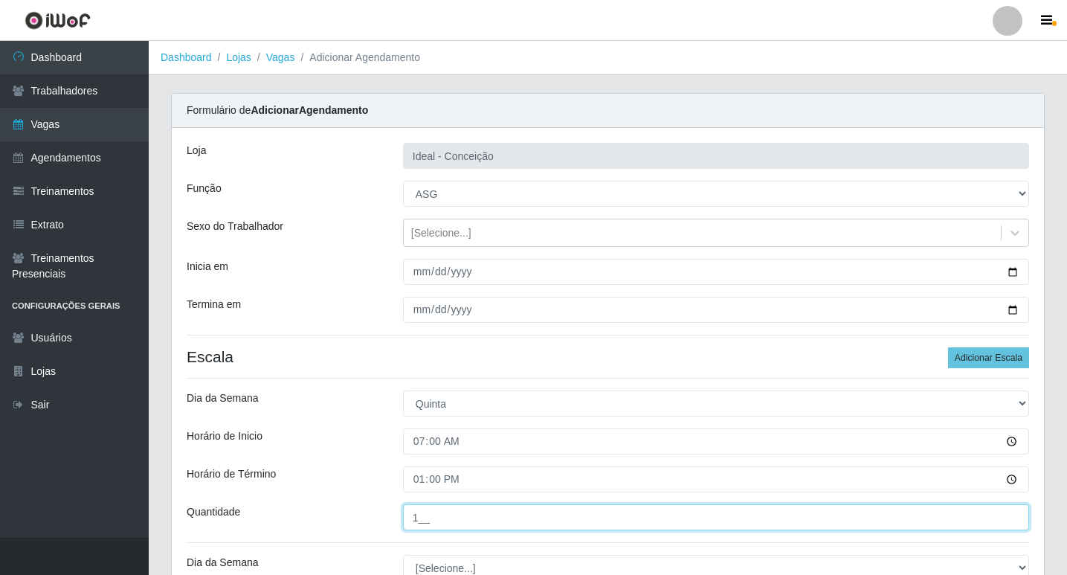
scroll to position [223, 0]
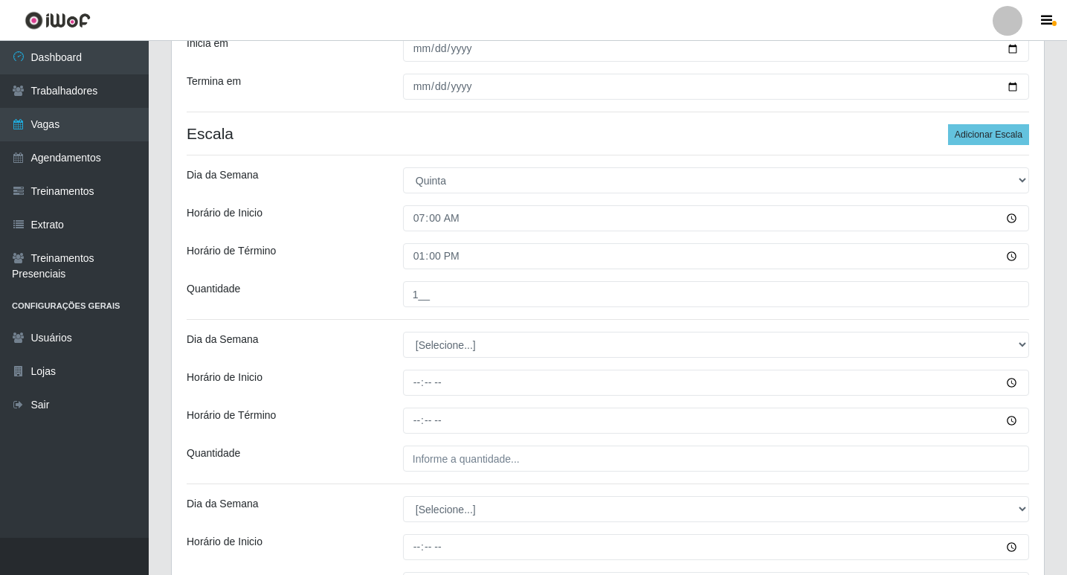
click at [560, 367] on div "Loja Ideal - Conceição Função [Selecione...] ASG ASG + ASG ++ Auxiliar de Estac…" at bounding box center [608, 454] width 872 height 1099
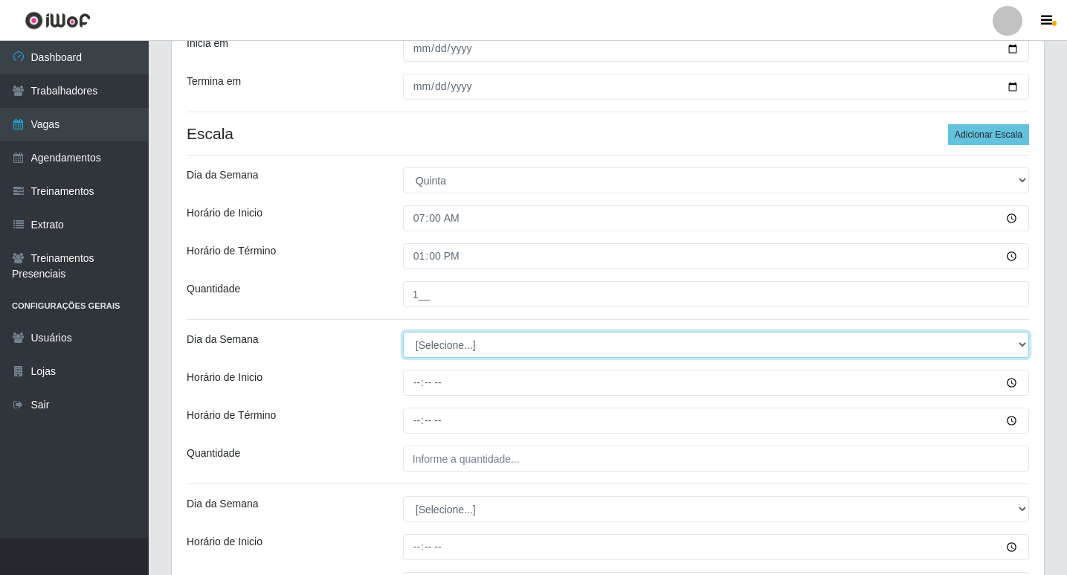
click at [539, 343] on select "[Selecione...] Segunda Terça Quarta Quinta Sexta Sábado Domingo" at bounding box center [716, 345] width 626 height 26
click at [403, 332] on select "[Selecione...] Segunda Terça Quarta Quinta Sexta Sábado Domingo" at bounding box center [716, 345] width 626 height 26
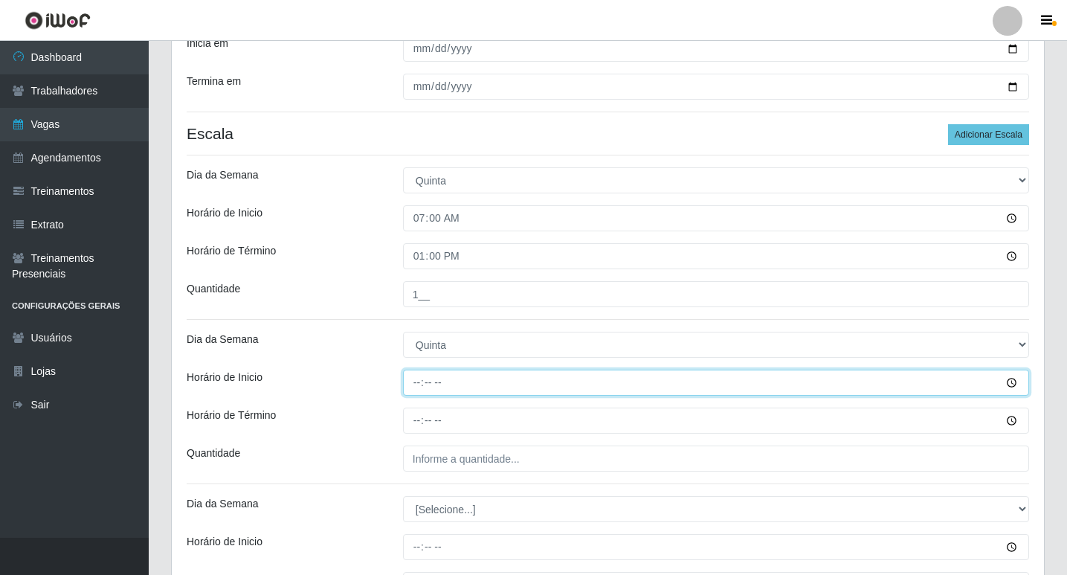
click at [421, 384] on input "Horário de Inicio" at bounding box center [716, 383] width 626 height 26
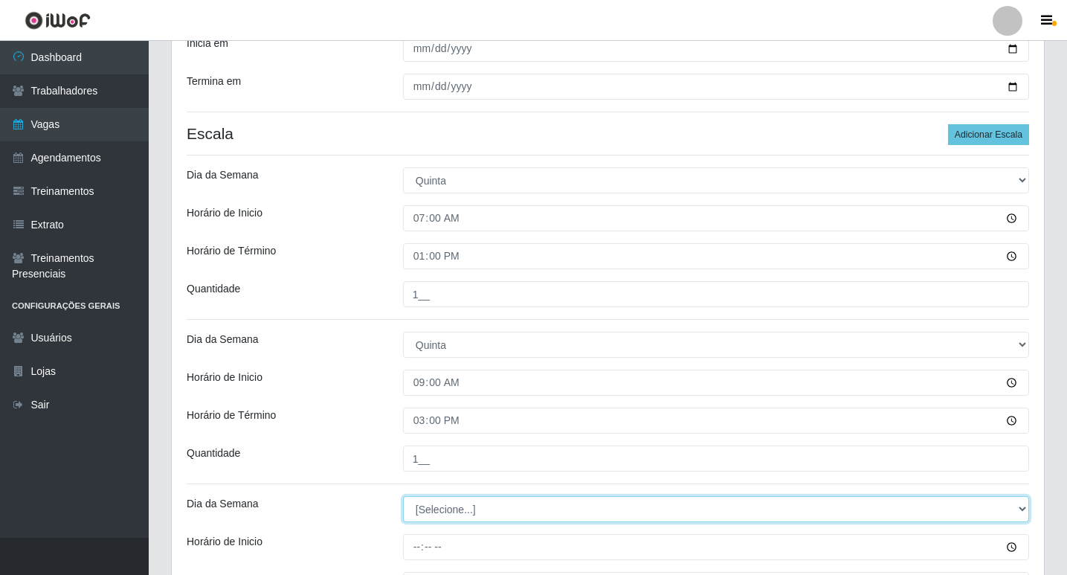
scroll to position [297, 0]
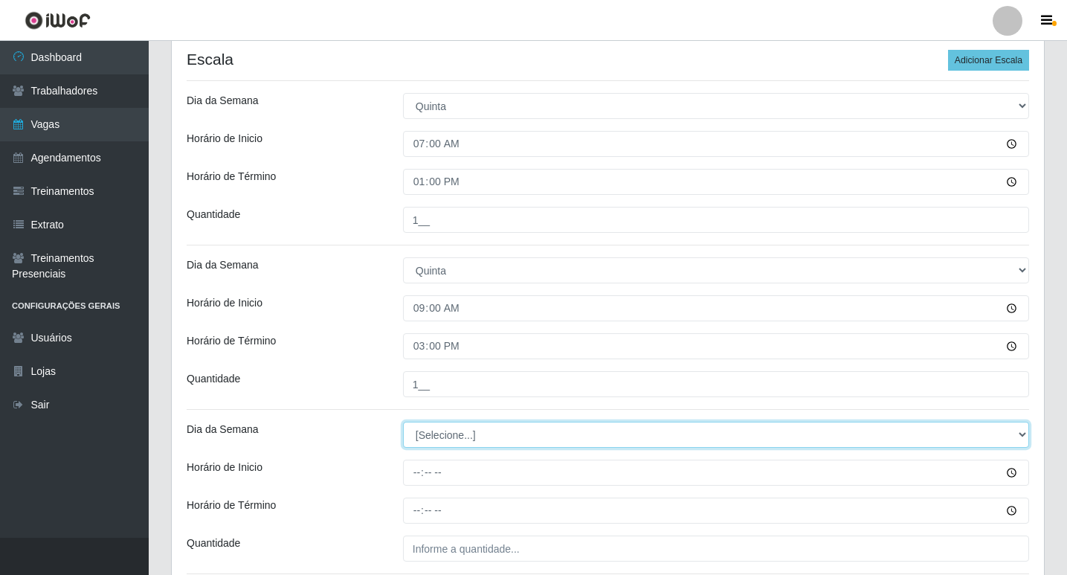
click at [523, 440] on select "[Selecione...] Segunda Terça Quarta Quinta Sexta Sábado Domingo" at bounding box center [716, 435] width 626 height 26
click at [403, 422] on select "[Selecione...] Segunda Terça Quarta Quinta Sexta Sábado Domingo" at bounding box center [716, 435] width 626 height 26
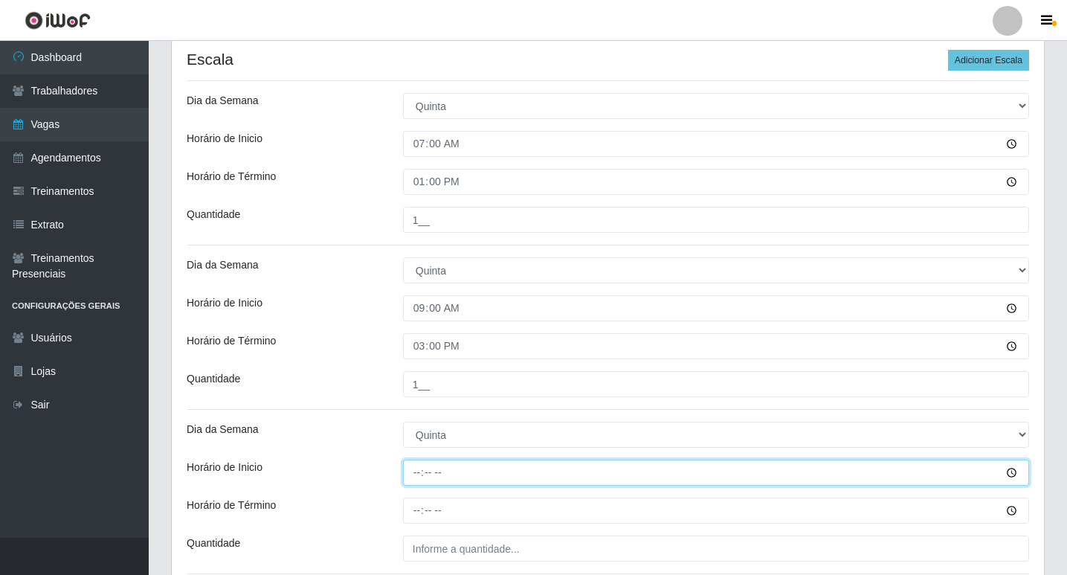
click at [410, 474] on input "Horário de Inicio" at bounding box center [716, 472] width 626 height 26
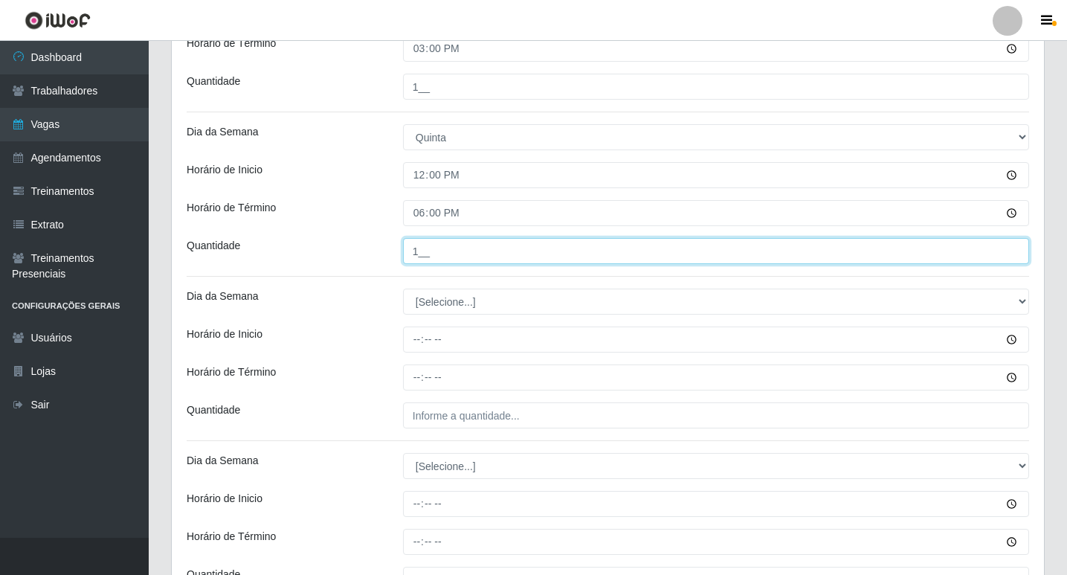
scroll to position [669, 0]
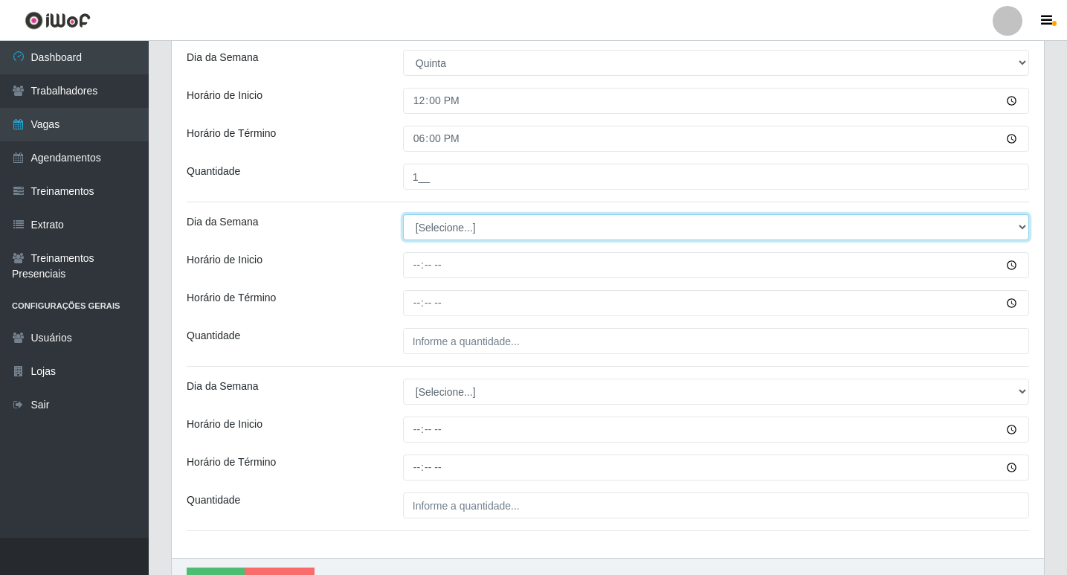
click at [448, 228] on select "[Selecione...] Segunda Terça Quarta Quinta Sexta Sábado Domingo" at bounding box center [716, 227] width 626 height 26
click at [403, 214] on select "[Selecione...] Segunda Terça Quarta Quinta Sexta Sábado Domingo" at bounding box center [716, 227] width 626 height 26
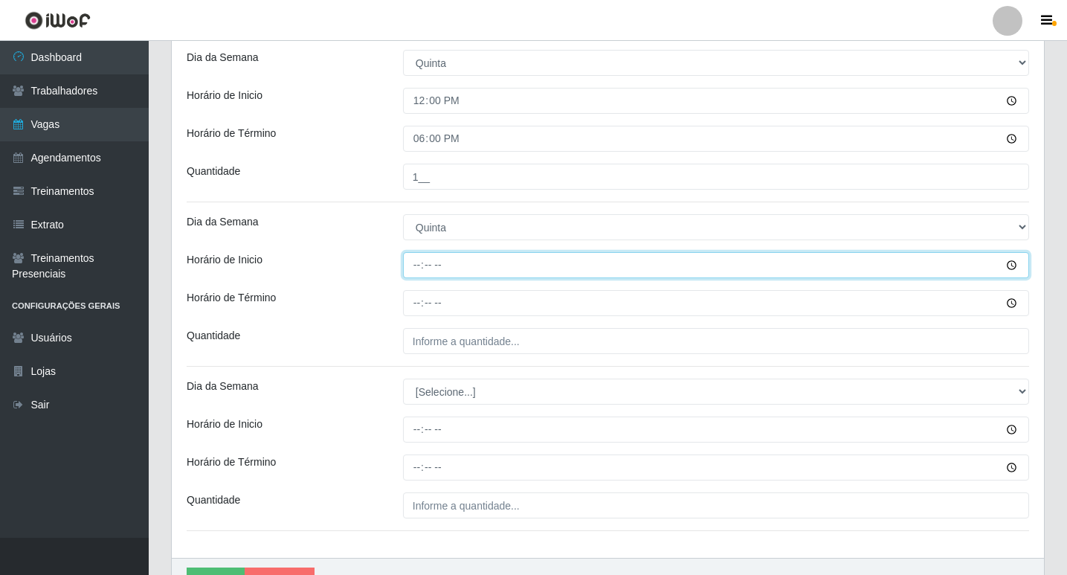
click at [417, 261] on input "Horário de Inicio" at bounding box center [716, 265] width 626 height 26
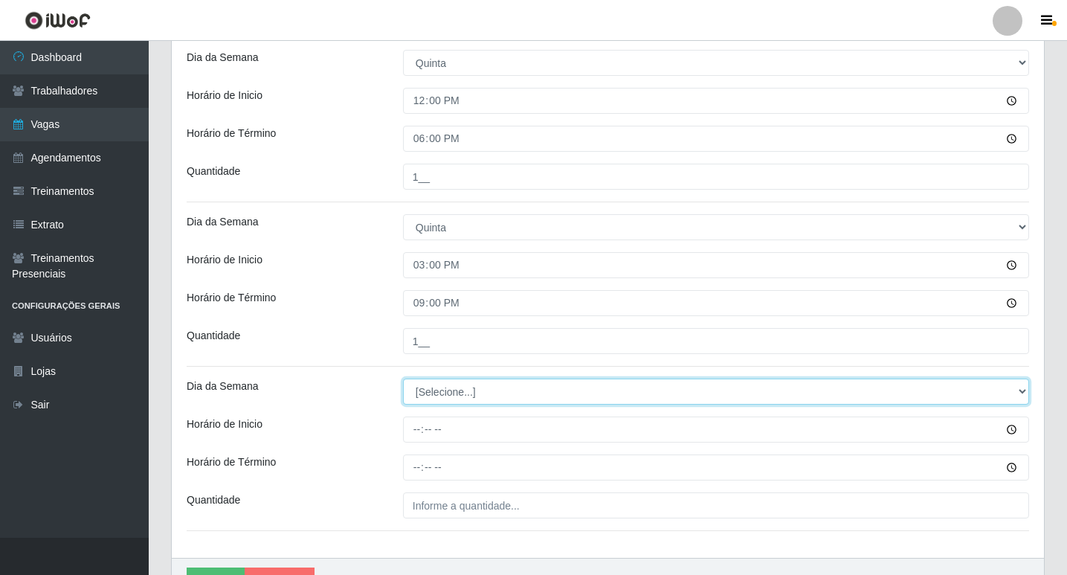
click at [500, 392] on select "[Selecione...] Segunda Terça Quarta Quinta Sexta Sábado Domingo" at bounding box center [716, 391] width 626 height 26
click at [403, 378] on select "[Selecione...] Segunda Terça Quarta Quinta Sexta Sábado Domingo" at bounding box center [716, 391] width 626 height 26
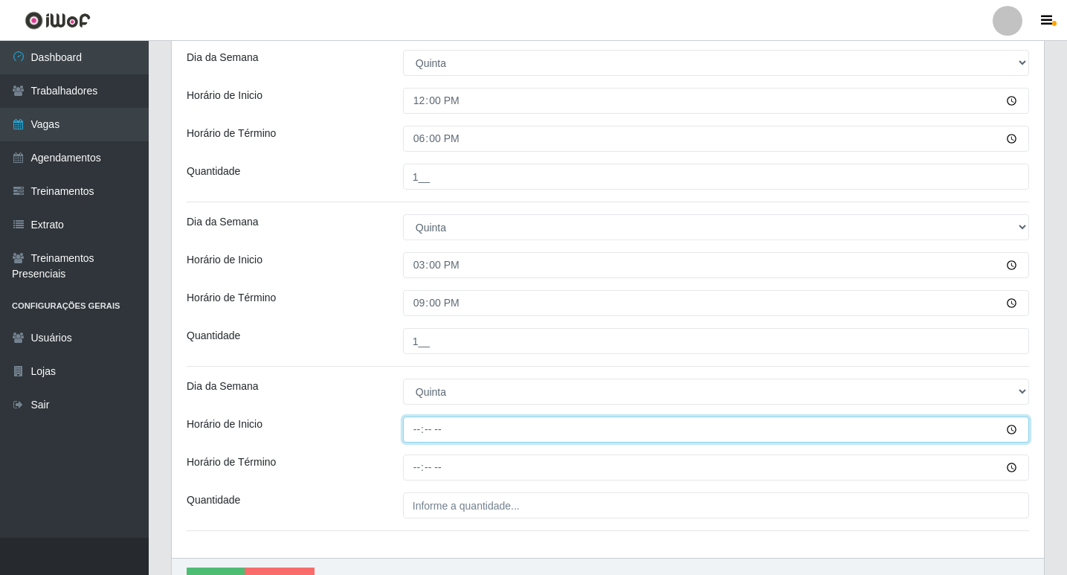
click at [421, 429] on input "Horário de Inicio" at bounding box center [716, 429] width 626 height 26
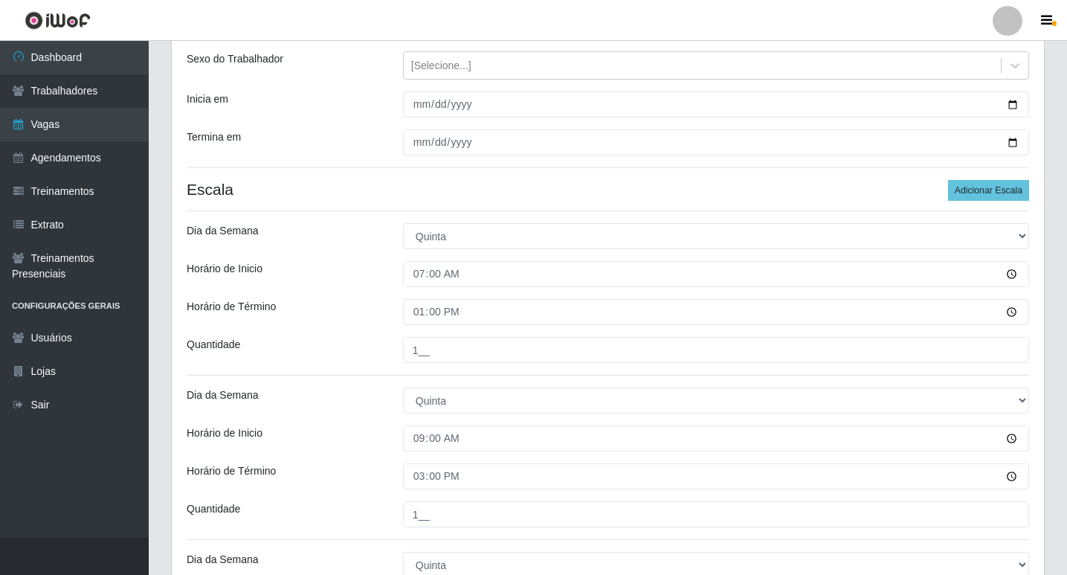
scroll to position [752, 0]
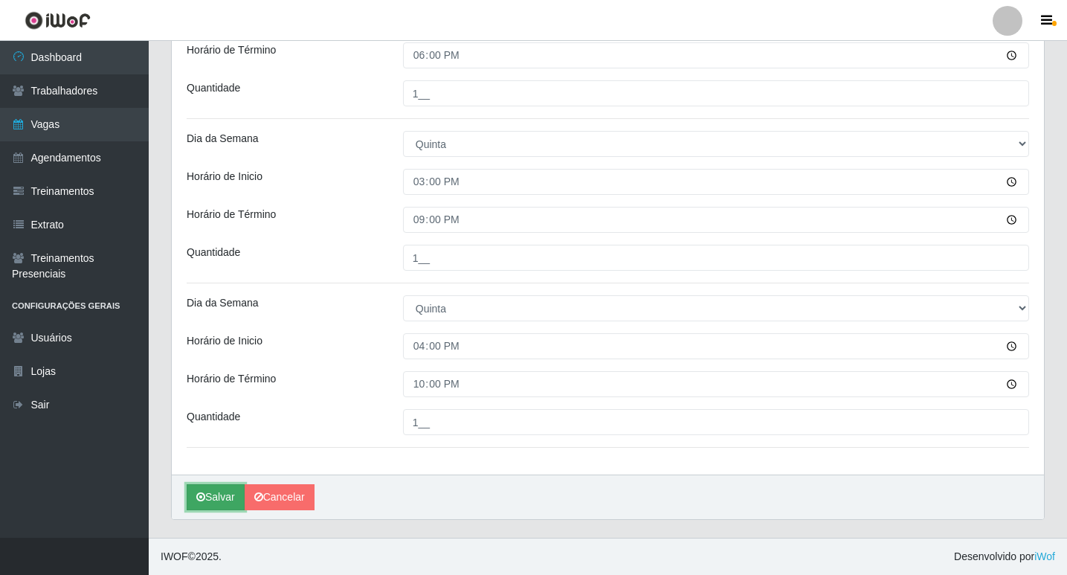
click at [219, 499] on button "Salvar" at bounding box center [216, 497] width 58 height 26
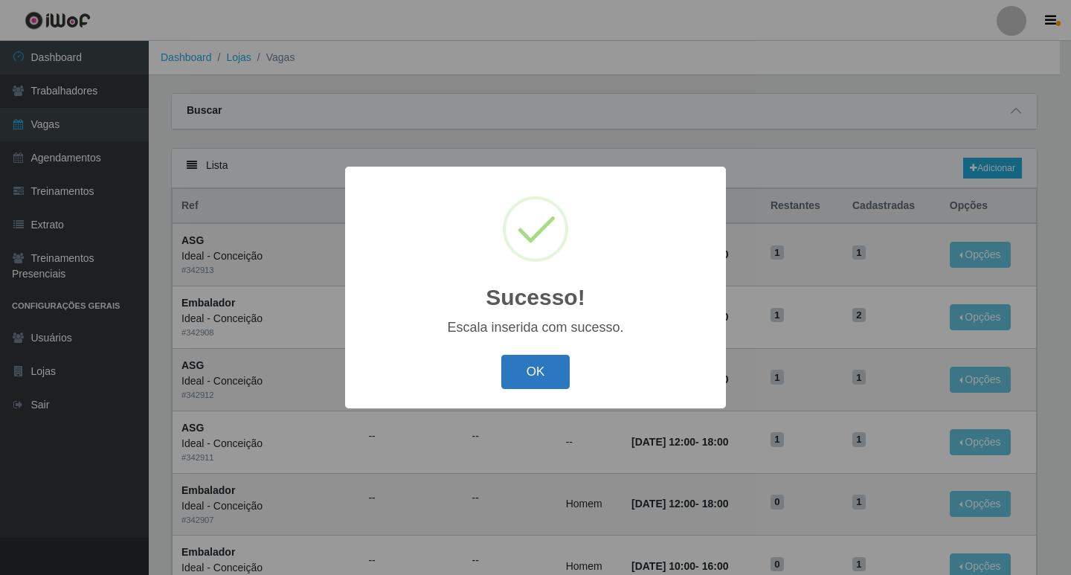
click at [545, 363] on button "OK" at bounding box center [535, 372] width 69 height 35
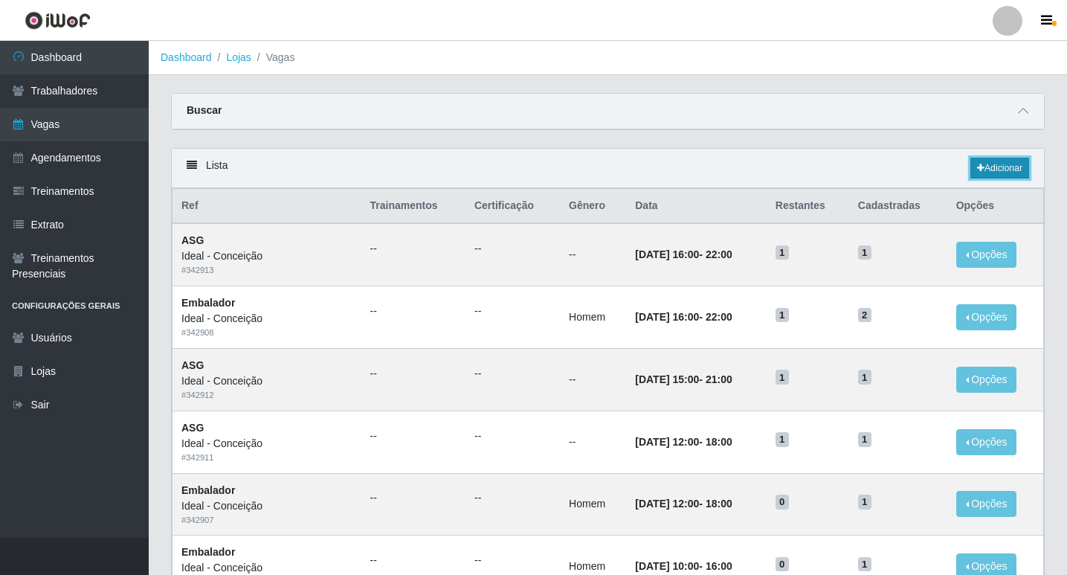
click at [1014, 170] on link "Adicionar" at bounding box center [999, 168] width 59 height 21
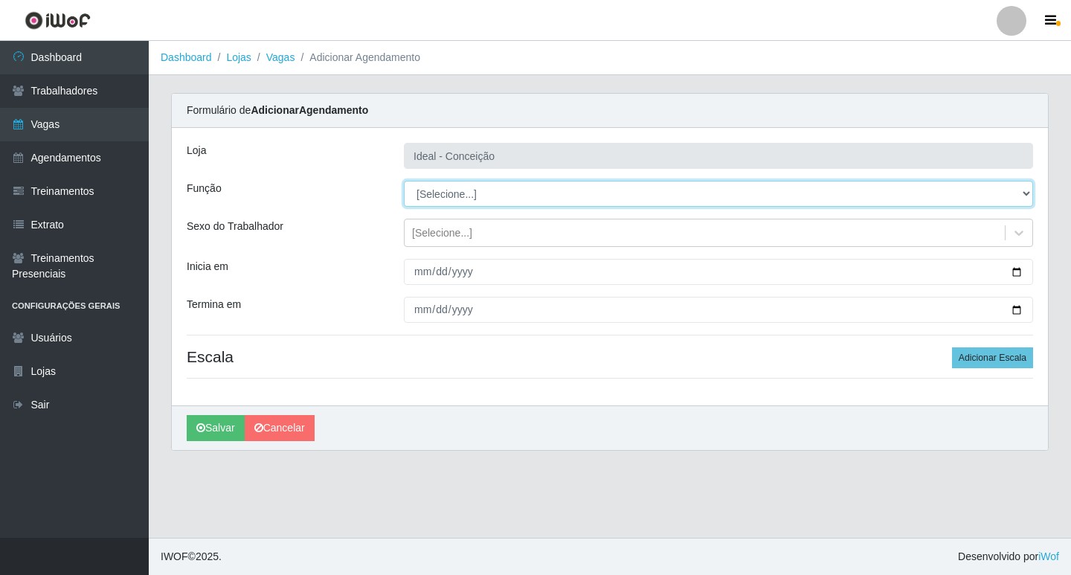
click at [477, 183] on select "[Selecione...] ASG ASG + ASG ++ Auxiliar de Estacionamento Auxiliar de Estacion…" at bounding box center [718, 194] width 629 height 26
click at [404, 181] on select "[Selecione...] ASG ASG + ASG ++ Auxiliar de Estacionamento Auxiliar de Estacion…" at bounding box center [718, 194] width 629 height 26
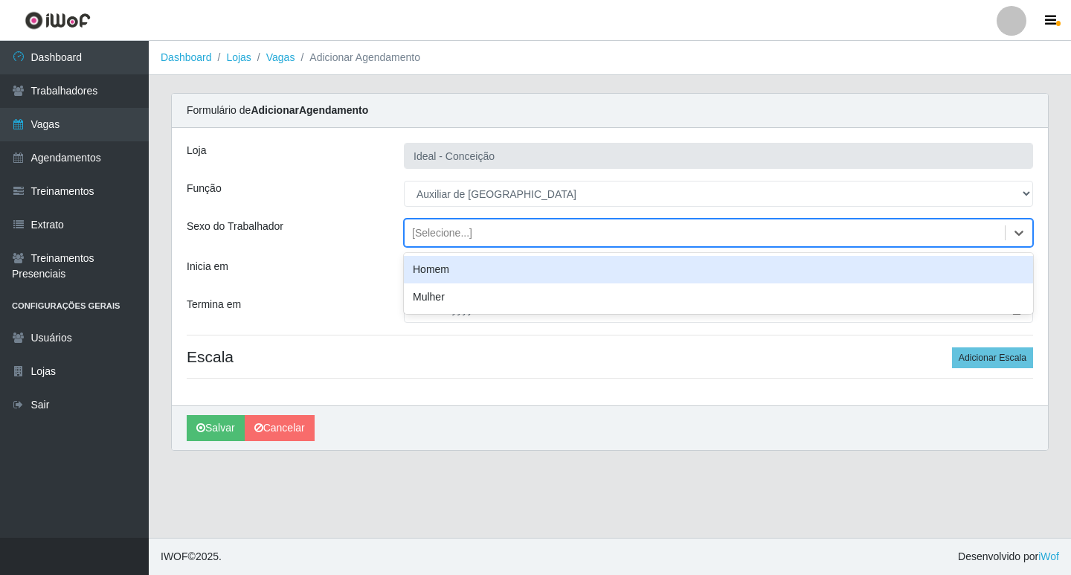
click at [420, 225] on div "[Selecione...]" at bounding box center [442, 233] width 60 height 16
click at [352, 254] on div "Loja Ideal - Conceição Função [Selecione...] ASG ASG + ASG ++ Auxiliar de Estac…" at bounding box center [610, 266] width 876 height 277
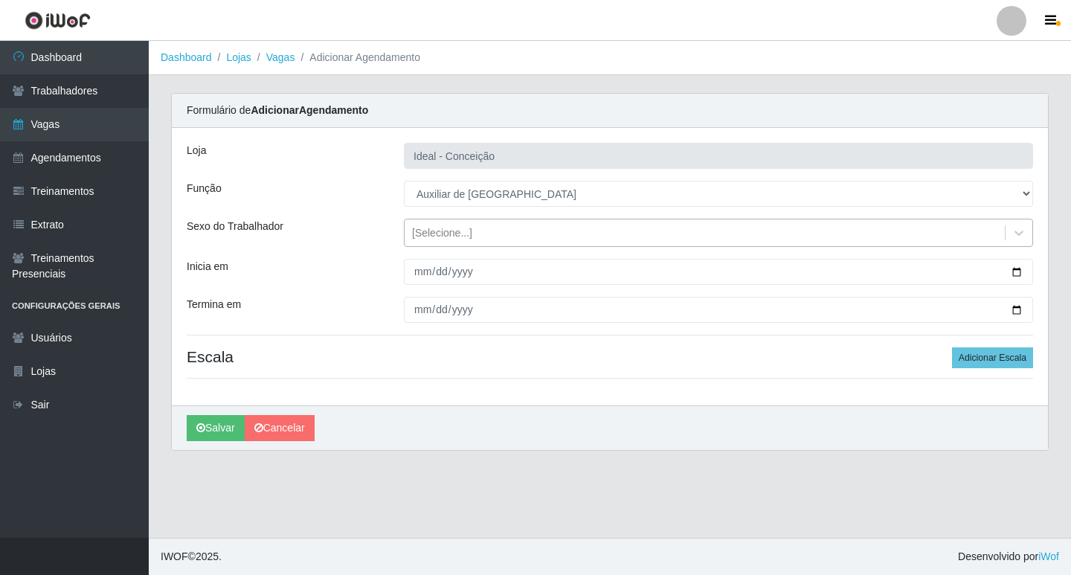
click at [440, 237] on div "[Selecione...]" at bounding box center [442, 233] width 60 height 16
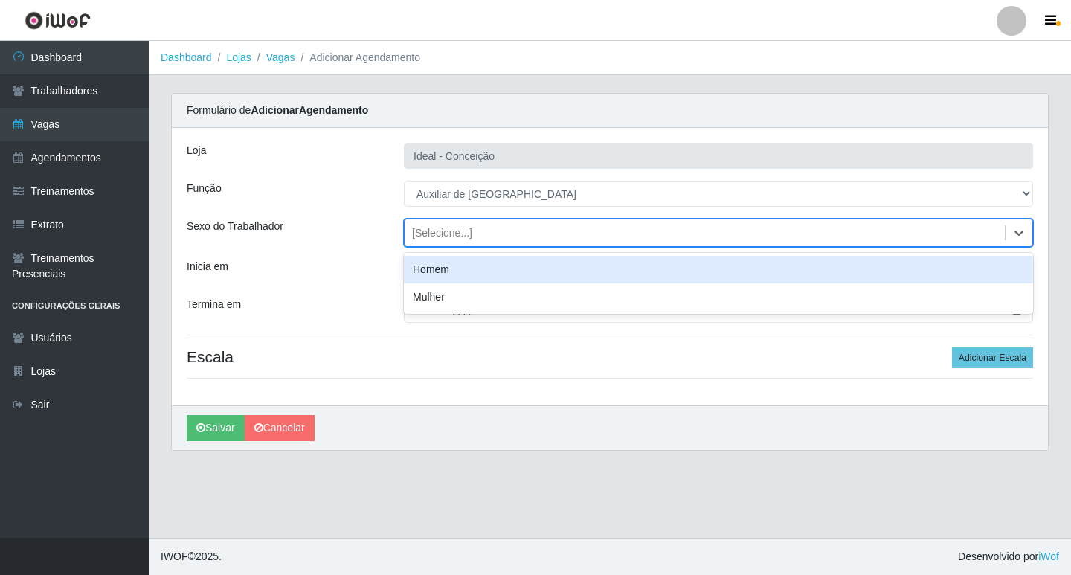
click at [428, 277] on div "Homem" at bounding box center [718, 270] width 629 height 28
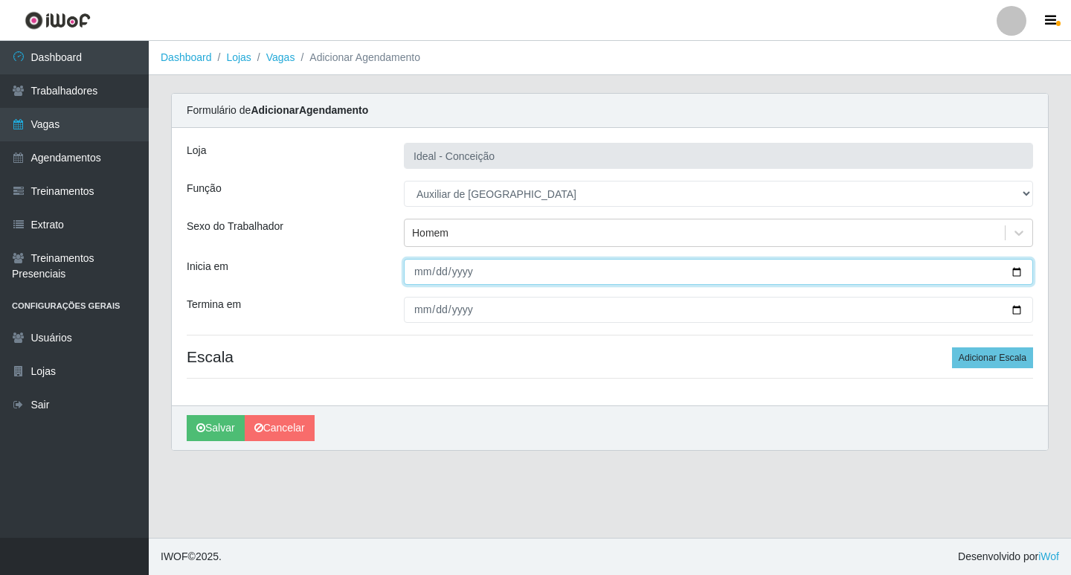
click at [416, 276] on input "Inicia em" at bounding box center [718, 272] width 629 height 26
click at [417, 276] on input "Inicia em" at bounding box center [718, 272] width 629 height 26
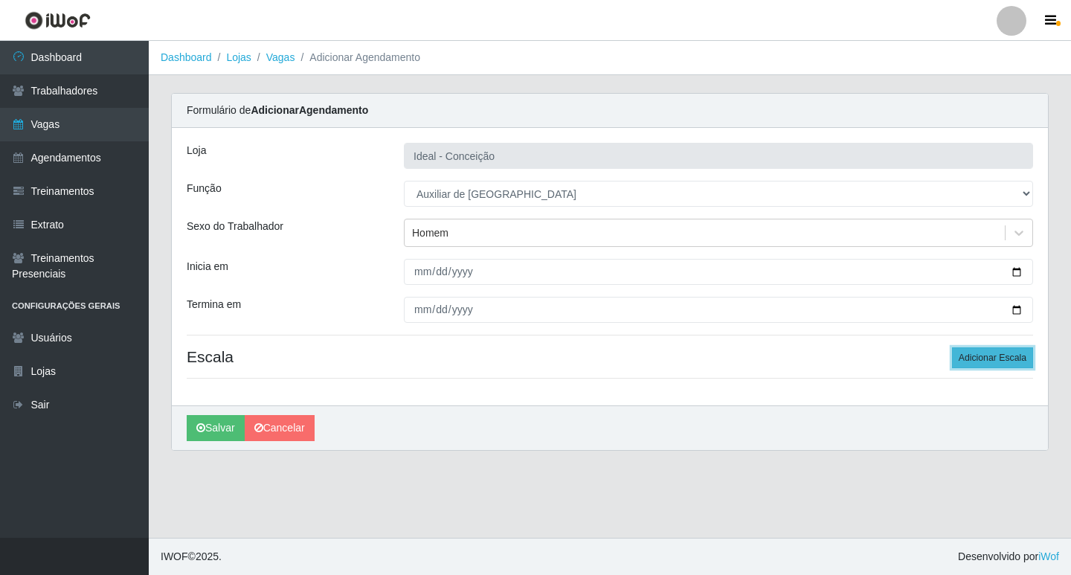
click at [998, 363] on button "Adicionar Escala" at bounding box center [992, 357] width 81 height 21
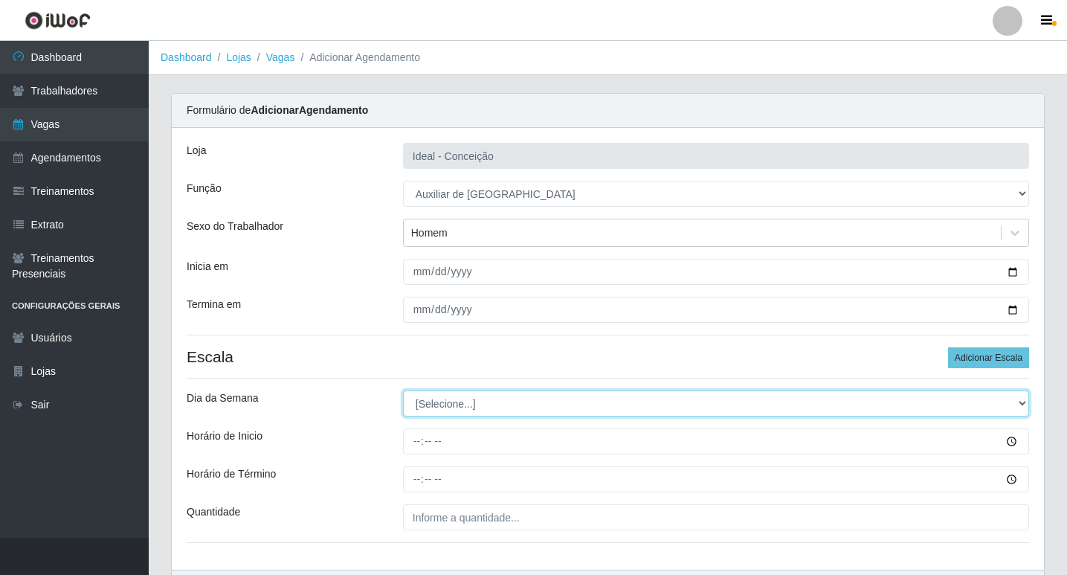
click at [414, 408] on select "[Selecione...] Segunda Terça Quarta Quinta Sexta Sábado Domingo" at bounding box center [716, 403] width 626 height 26
click at [403, 390] on select "[Selecione...] Segunda Terça Quarta Quinta Sexta Sábado Domingo" at bounding box center [716, 403] width 626 height 26
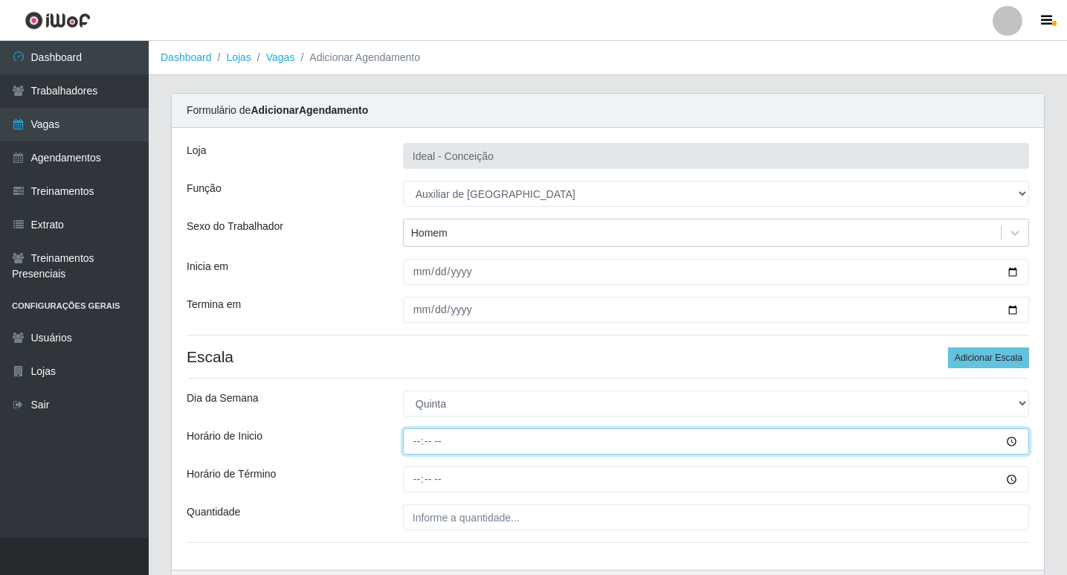
click at [415, 443] on input "Horário de Inicio" at bounding box center [716, 441] width 626 height 26
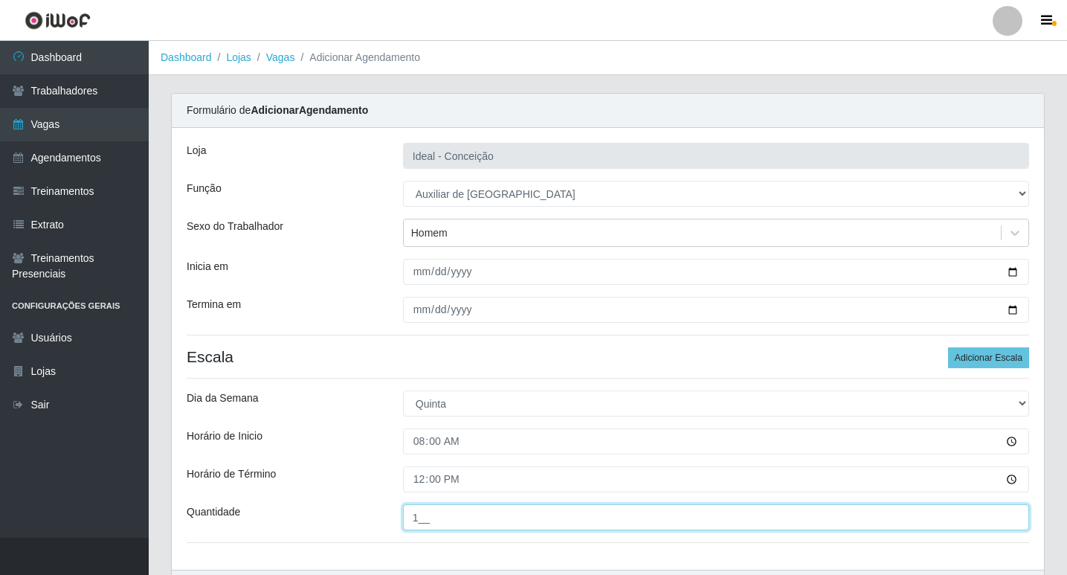
scroll to position [95, 0]
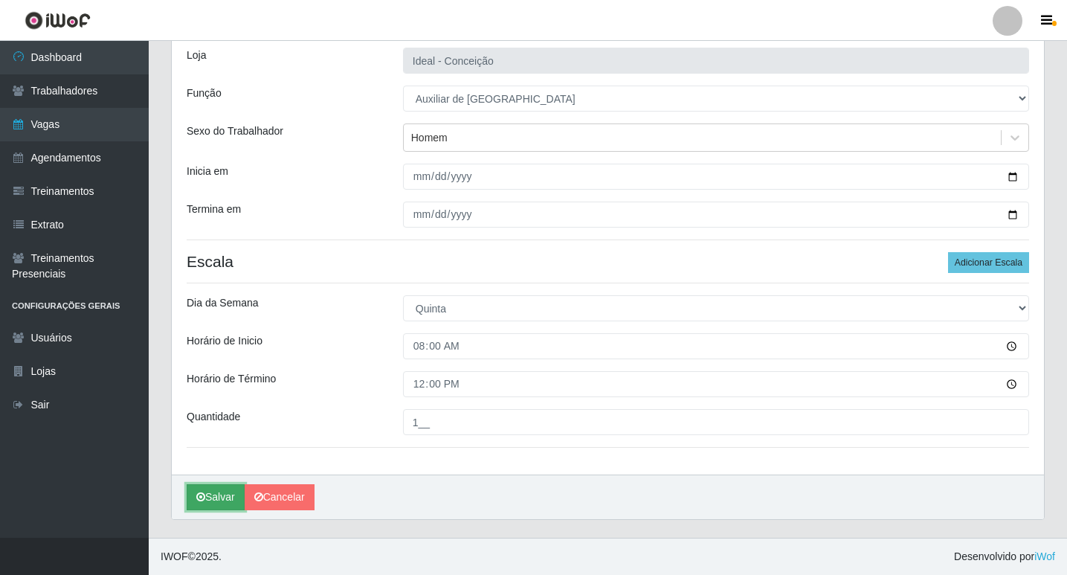
click at [193, 502] on button "Salvar" at bounding box center [216, 497] width 58 height 26
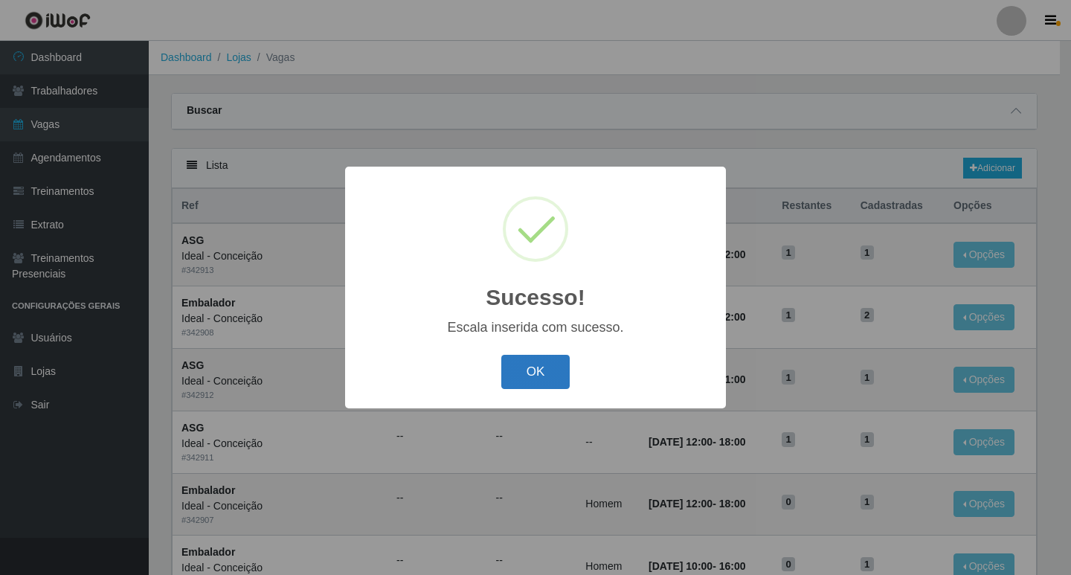
click at [526, 374] on button "OK" at bounding box center [535, 372] width 69 height 35
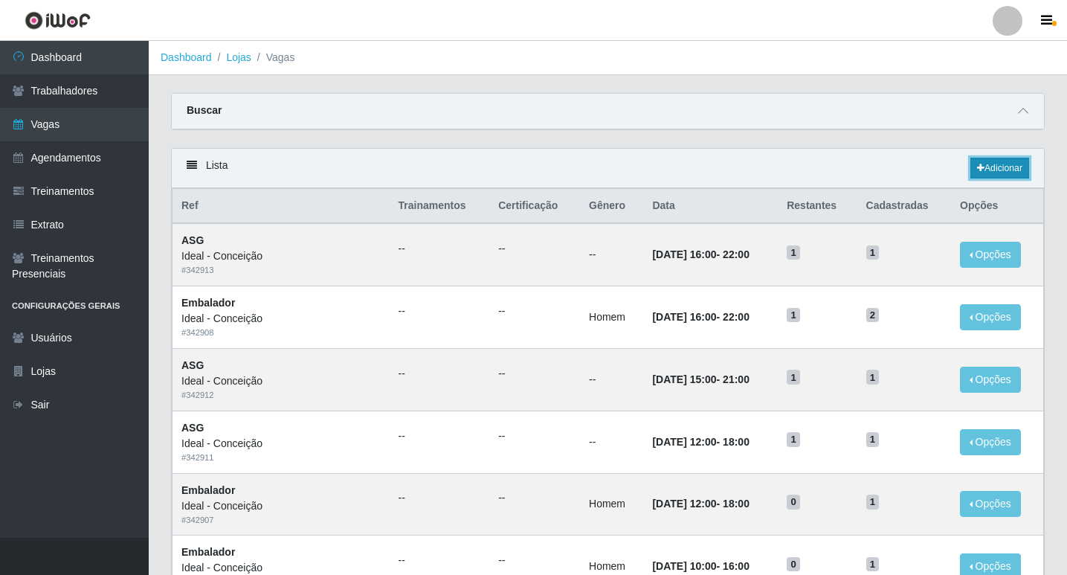
click at [986, 172] on link "Adicionar" at bounding box center [999, 168] width 59 height 21
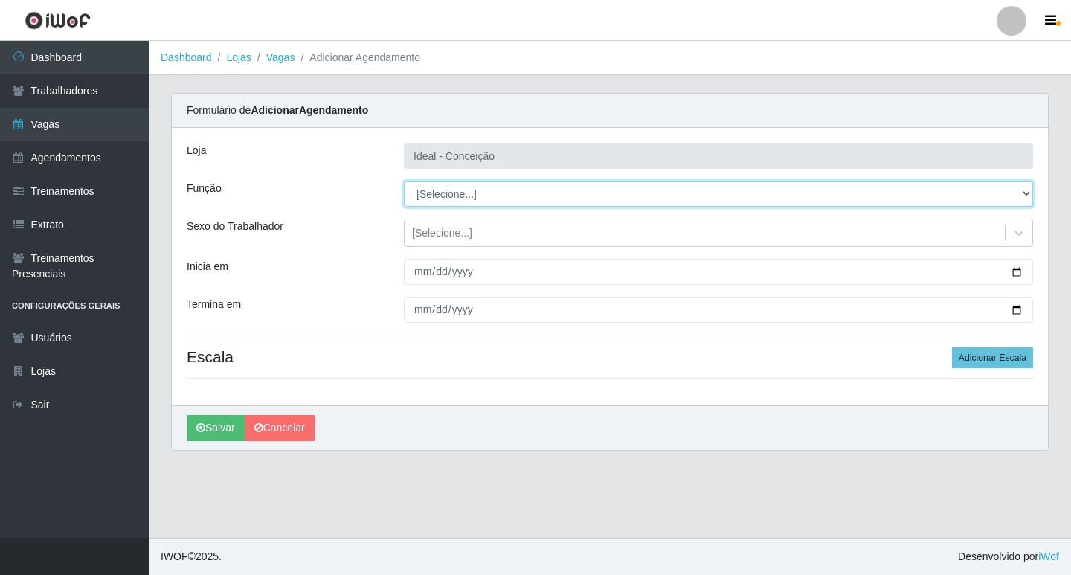
click at [450, 206] on select "[Selecione...] ASG ASG + ASG ++ Auxiliar de Estacionamento Auxiliar de Estacion…" at bounding box center [718, 194] width 629 height 26
click at [404, 181] on select "[Selecione...] ASG ASG + ASG ++ Auxiliar de Estacionamento Auxiliar de Estacion…" at bounding box center [718, 194] width 629 height 26
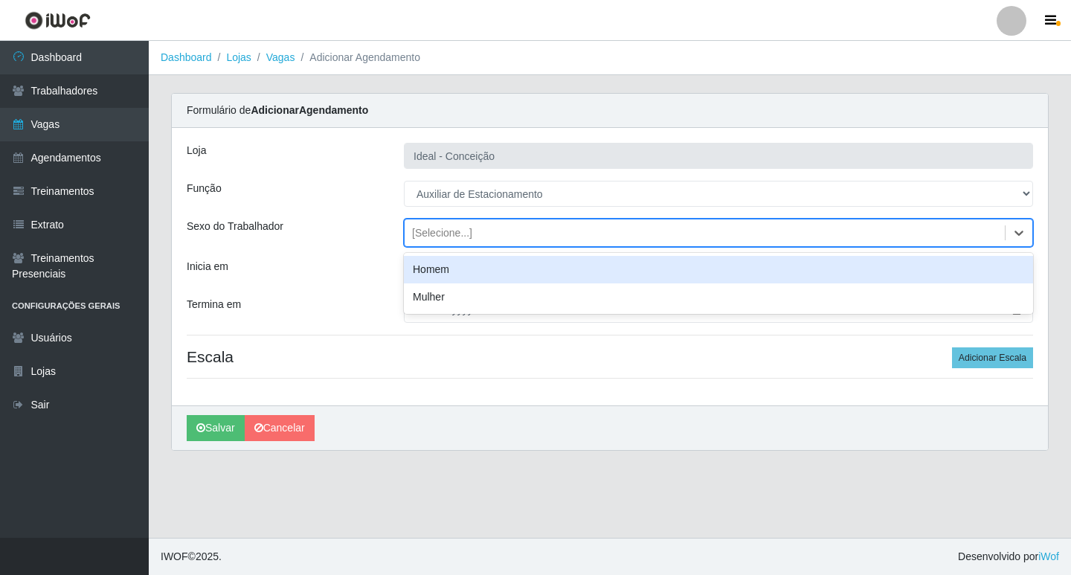
click at [416, 242] on div "[Selecione...]" at bounding box center [704, 233] width 600 height 25
click at [380, 279] on div "Inicia em" at bounding box center [283, 272] width 217 height 26
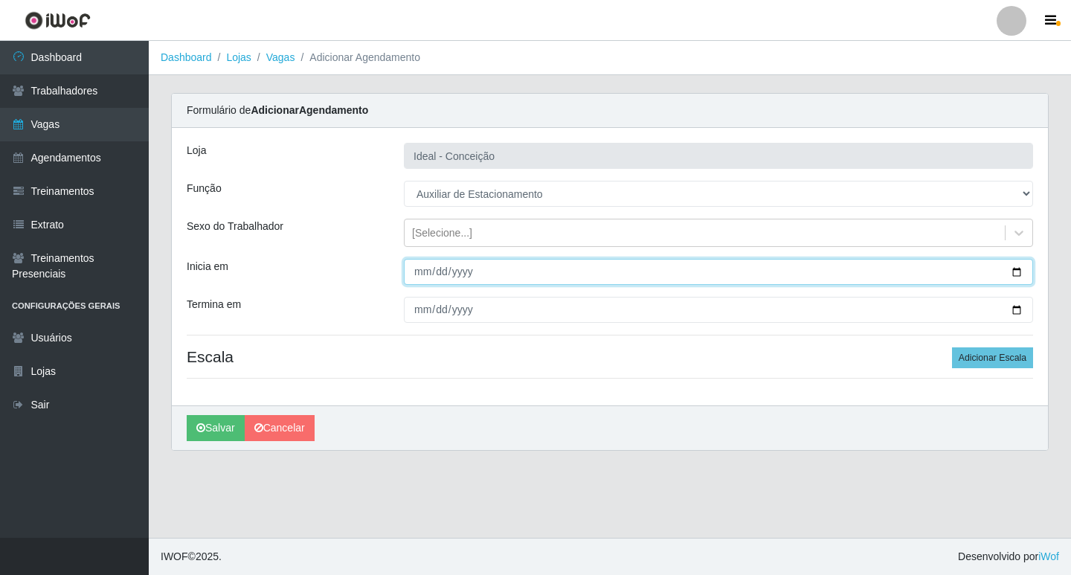
click at [421, 272] on input "Inicia em" at bounding box center [718, 272] width 629 height 26
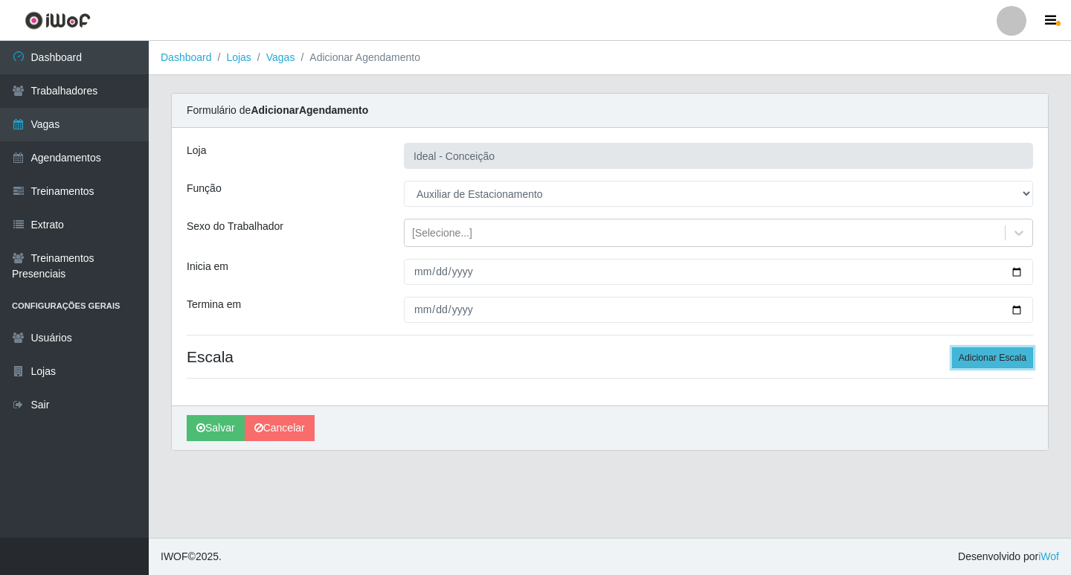
click at [1004, 356] on button "Adicionar Escala" at bounding box center [992, 357] width 81 height 21
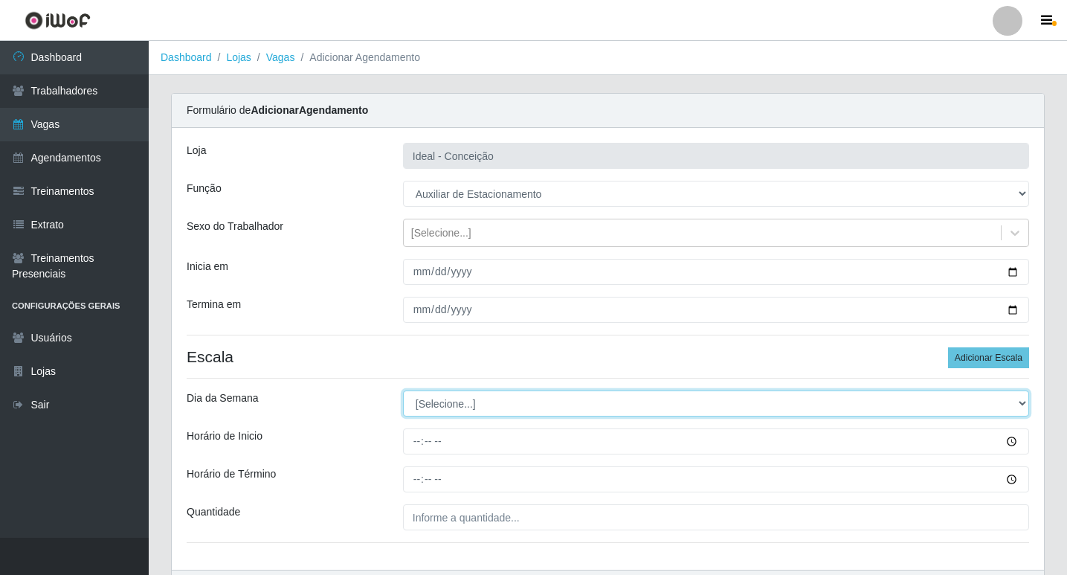
click at [445, 406] on select "[Selecione...] Segunda Terça Quarta Quinta Sexta Sábado Domingo" at bounding box center [716, 403] width 626 height 26
click at [403, 390] on select "[Selecione...] Segunda Terça Quarta Quinta Sexta Sábado Domingo" at bounding box center [716, 403] width 626 height 26
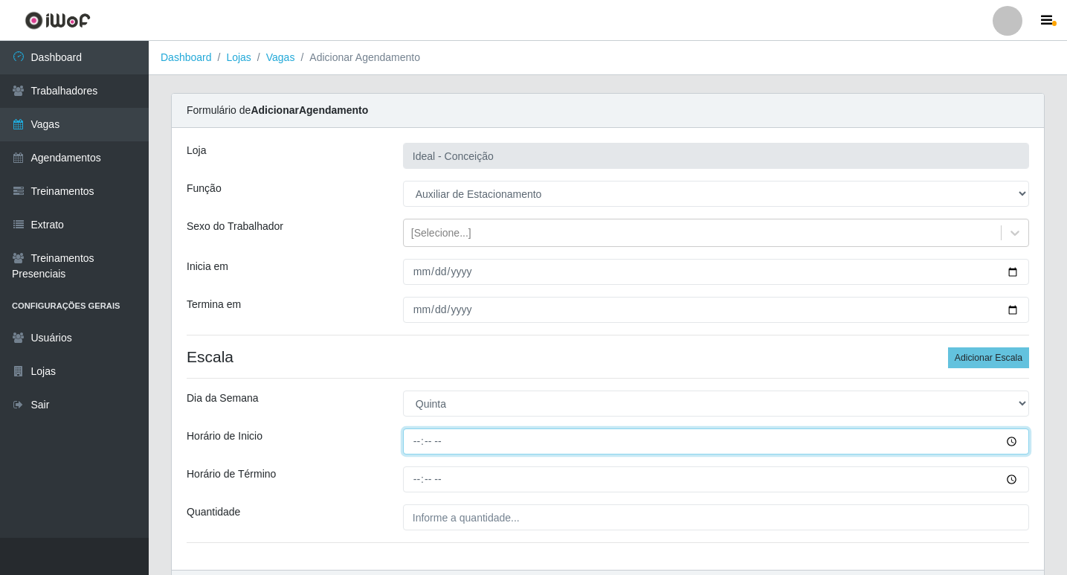
click at [415, 434] on input "Horário de Inicio" at bounding box center [716, 441] width 626 height 26
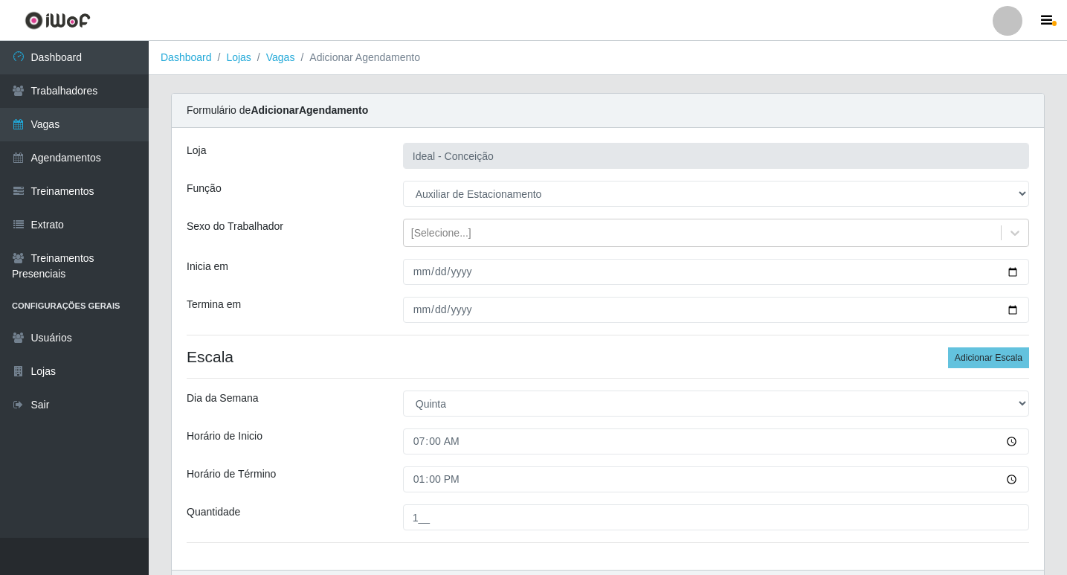
scroll to position [95, 0]
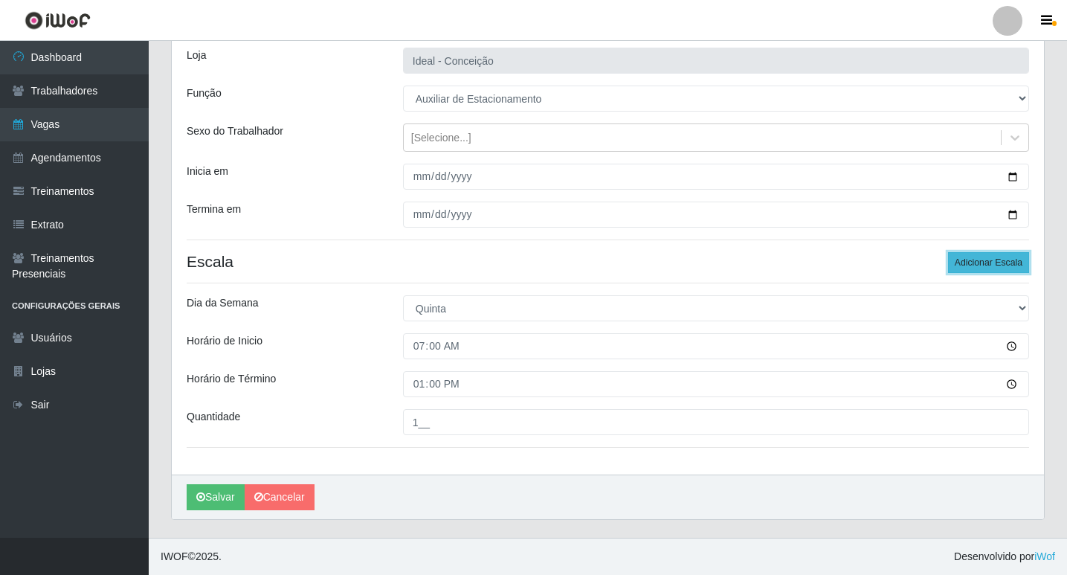
click at [976, 259] on button "Adicionar Escala" at bounding box center [988, 262] width 81 height 21
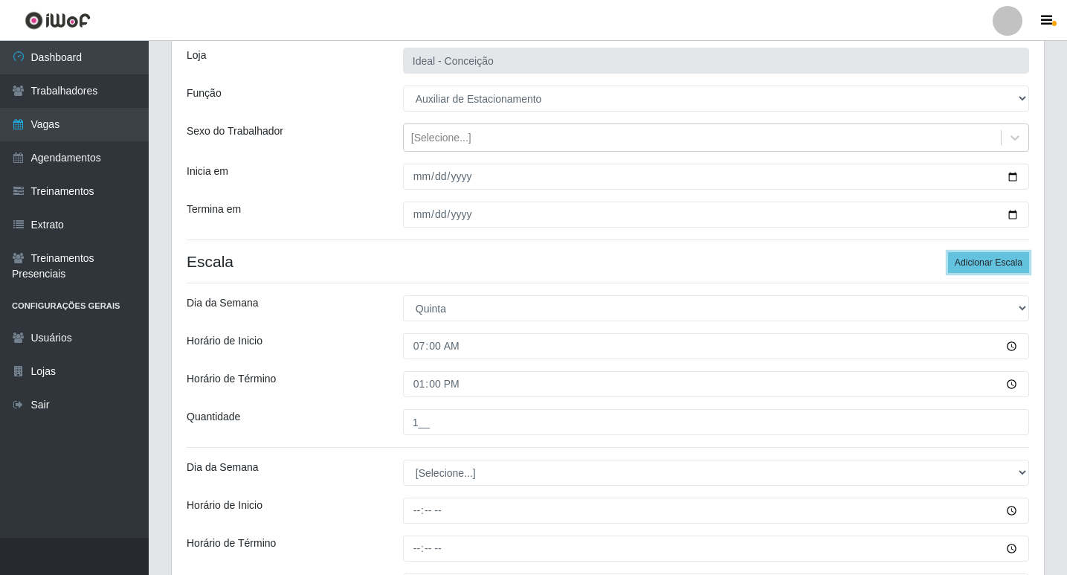
scroll to position [259, 0]
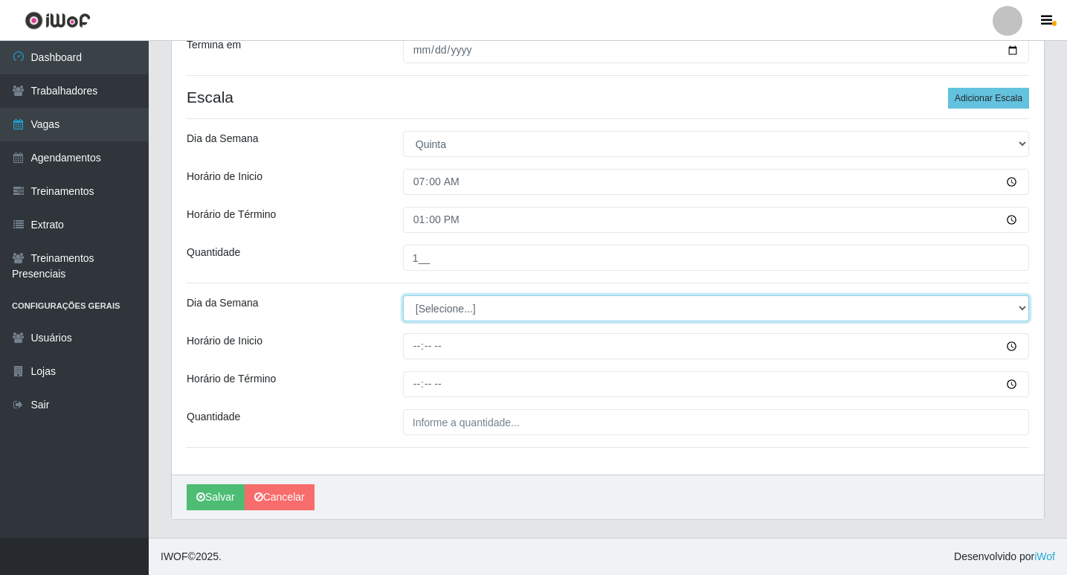
click at [459, 302] on select "[Selecione...] Segunda Terça Quarta Quinta Sexta Sábado Domingo" at bounding box center [716, 308] width 626 height 26
click at [407, 303] on select "[Selecione...] Segunda Terça Quarta Quinta Sexta Sábado Domingo" at bounding box center [716, 308] width 626 height 26
click at [403, 295] on select "[Selecione...] Segunda Terça Quarta Quinta Sexta Sábado Domingo" at bounding box center [716, 308] width 626 height 26
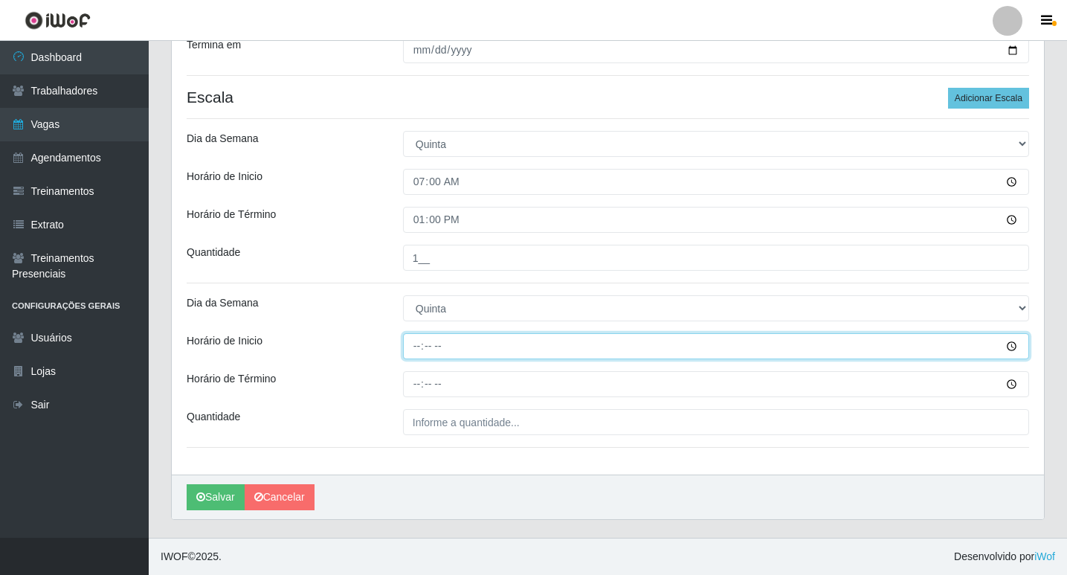
click at [427, 348] on input "Horário de Inicio" at bounding box center [716, 346] width 626 height 26
click at [419, 351] on input "Horário de Inicio" at bounding box center [716, 346] width 626 height 26
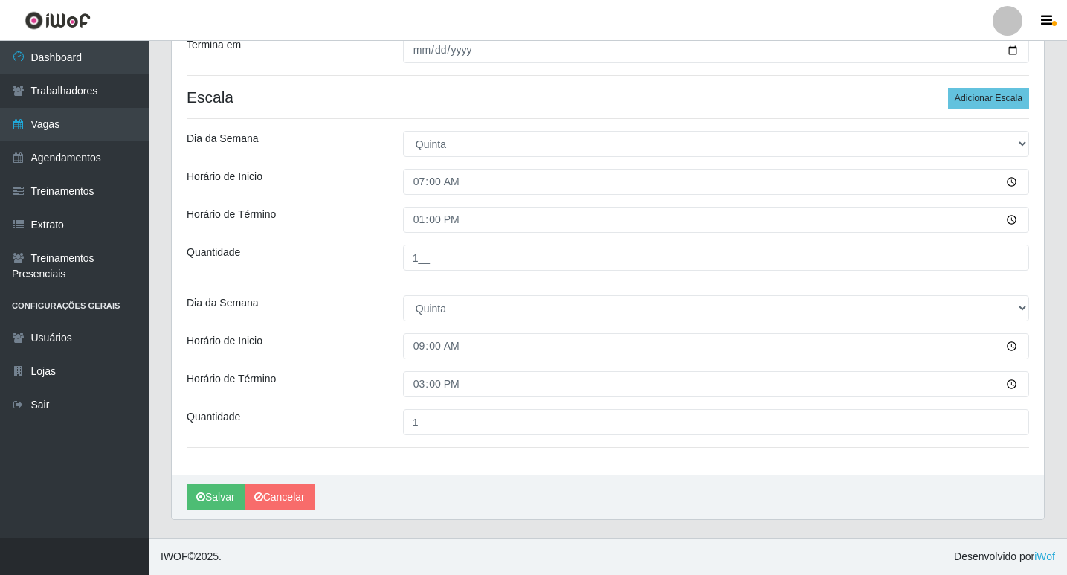
click at [959, 111] on div "Loja Ideal - Conceição Função [Selecione...] ASG ASG + ASG ++ Auxiliar de Estac…" at bounding box center [608, 171] width 872 height 606
click at [968, 99] on button "Adicionar Escala" at bounding box center [988, 98] width 81 height 21
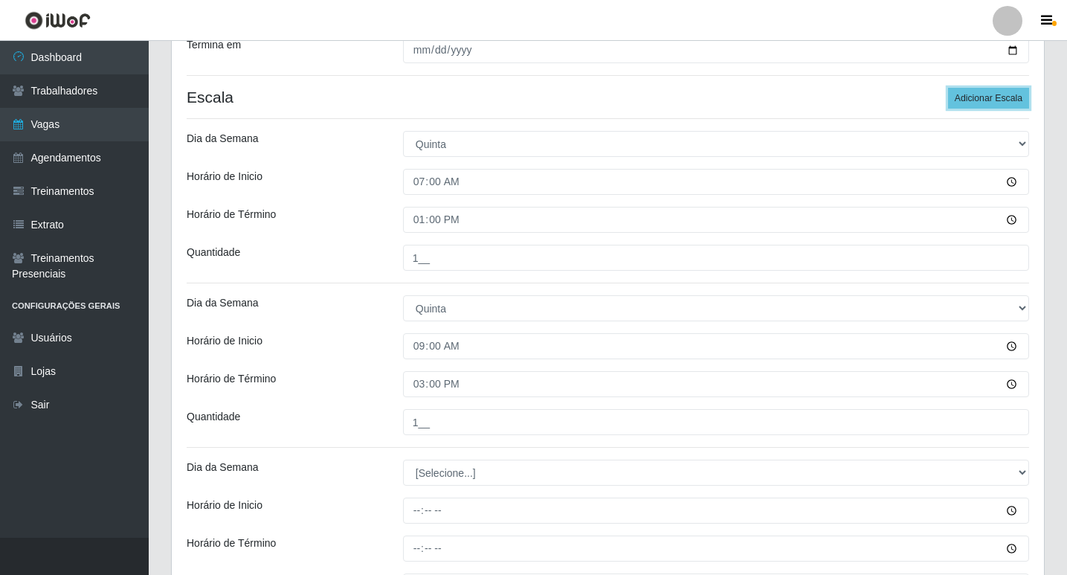
scroll to position [424, 0]
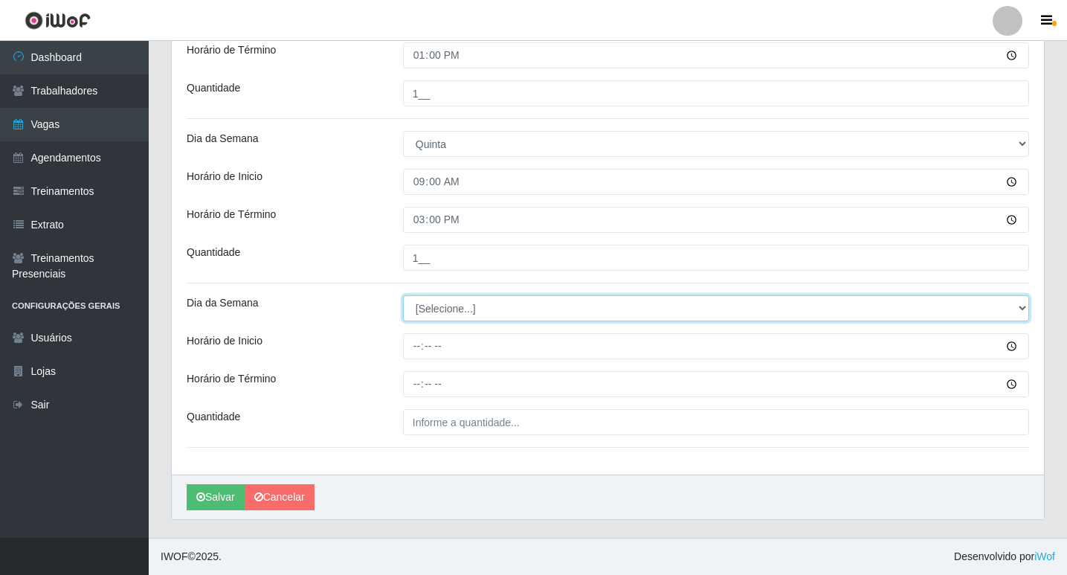
click at [480, 312] on select "[Selecione...] Segunda Terça Quarta Quinta Sexta Sábado Domingo" at bounding box center [716, 308] width 626 height 26
click at [403, 295] on select "[Selecione...] Segunda Terça Quarta Quinta Sexta Sábado Domingo" at bounding box center [716, 308] width 626 height 26
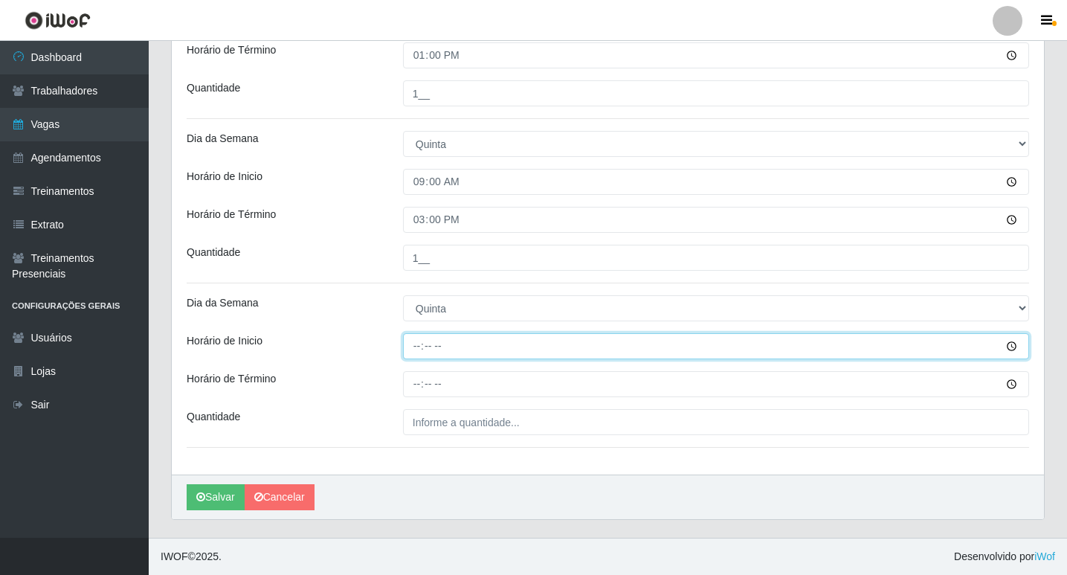
click at [420, 349] on input "Horário de Inicio" at bounding box center [716, 346] width 626 height 26
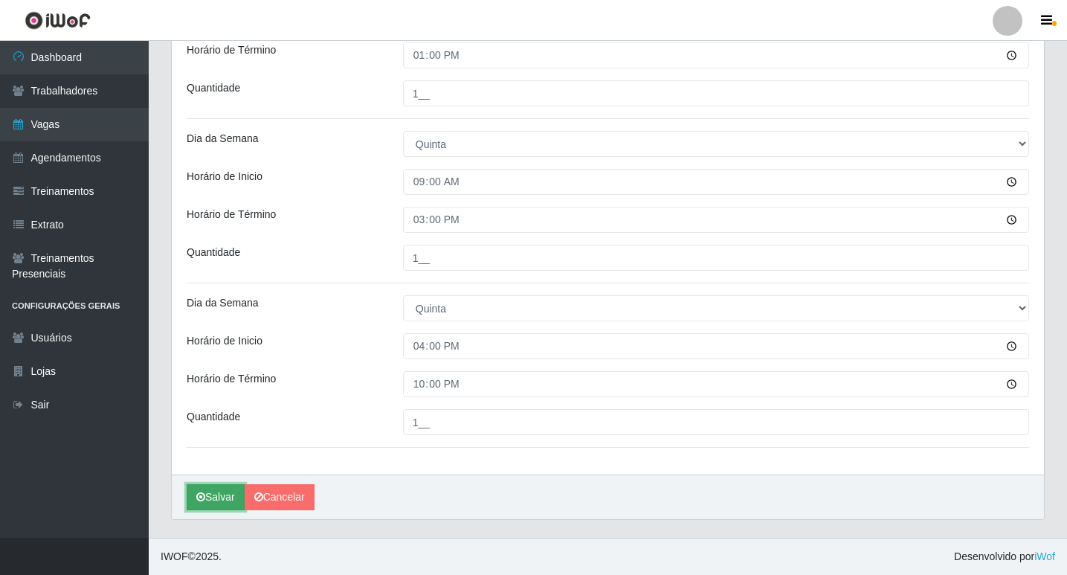
click at [199, 503] on button "Salvar" at bounding box center [216, 497] width 58 height 26
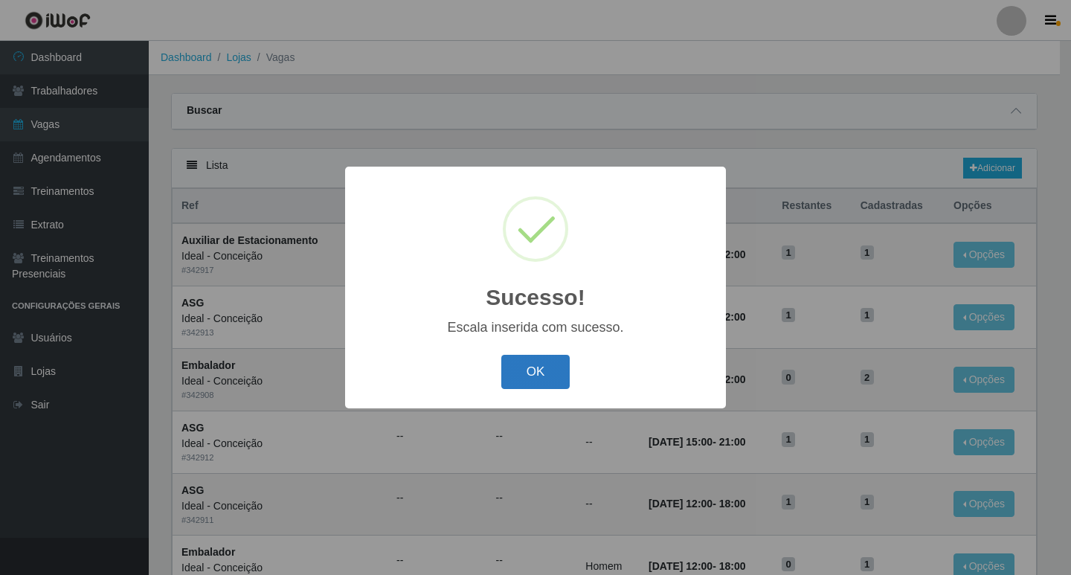
click at [530, 375] on button "OK" at bounding box center [535, 372] width 69 height 35
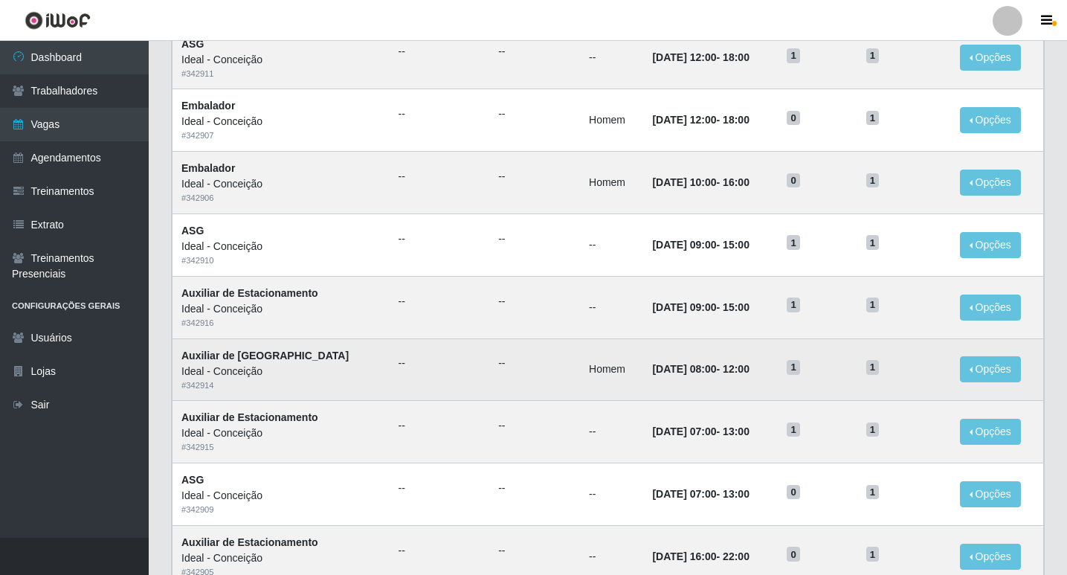
scroll to position [685, 0]
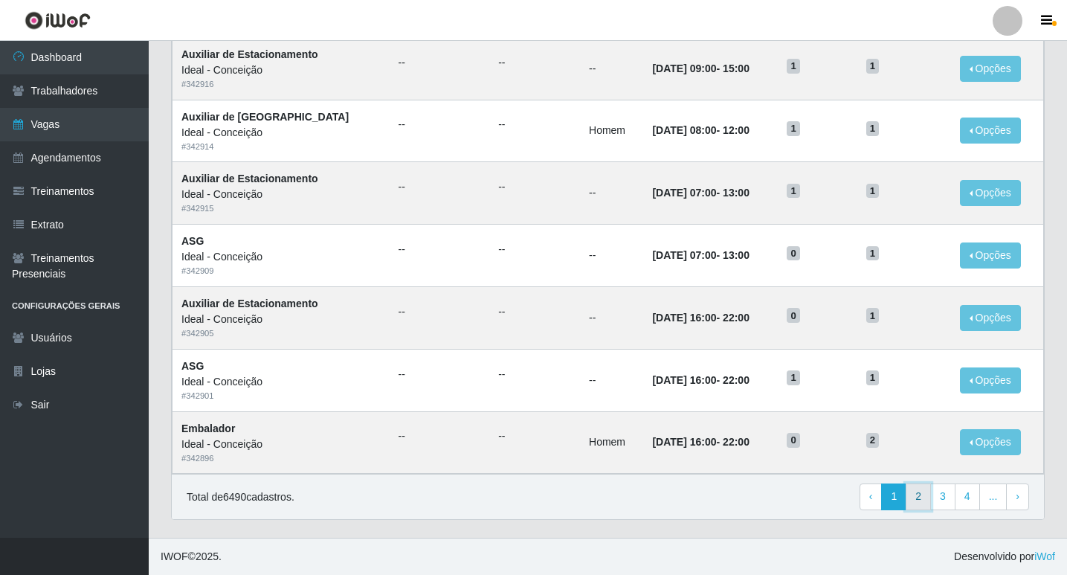
click at [923, 498] on link "2" at bounding box center [918, 496] width 25 height 27
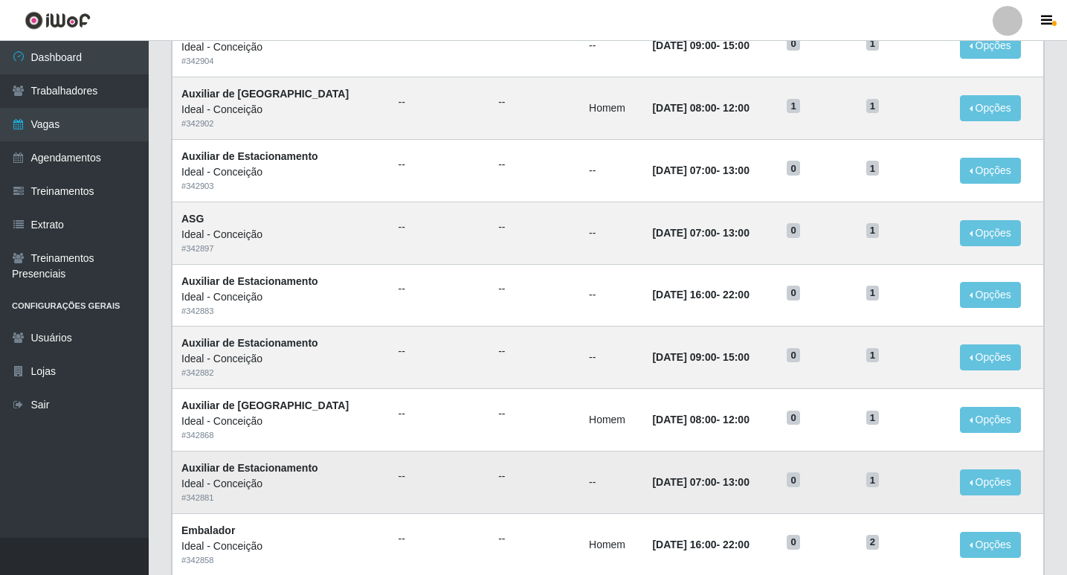
scroll to position [685, 0]
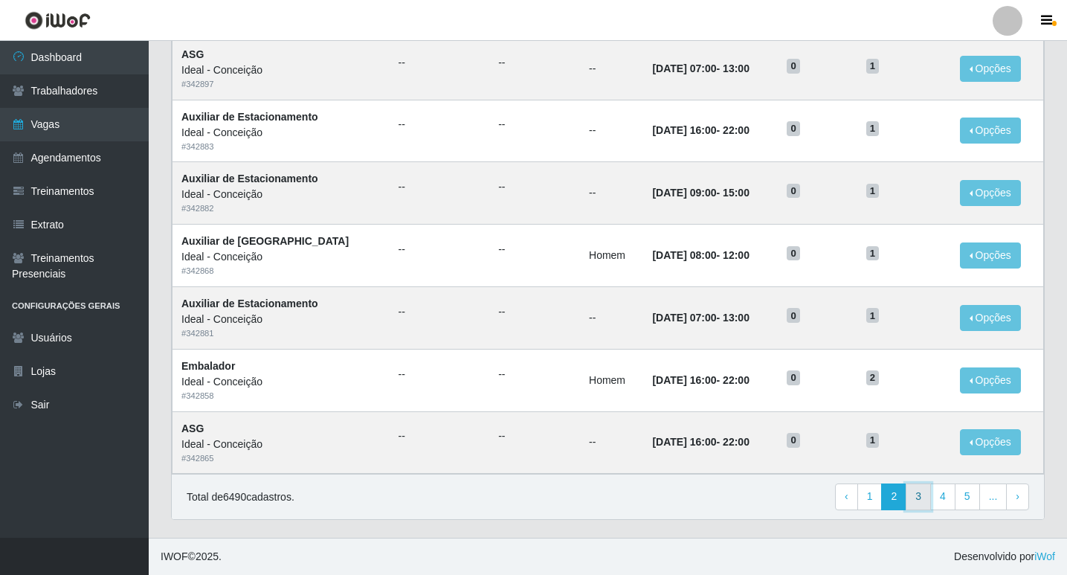
click at [916, 492] on link "3" at bounding box center [918, 496] width 25 height 27
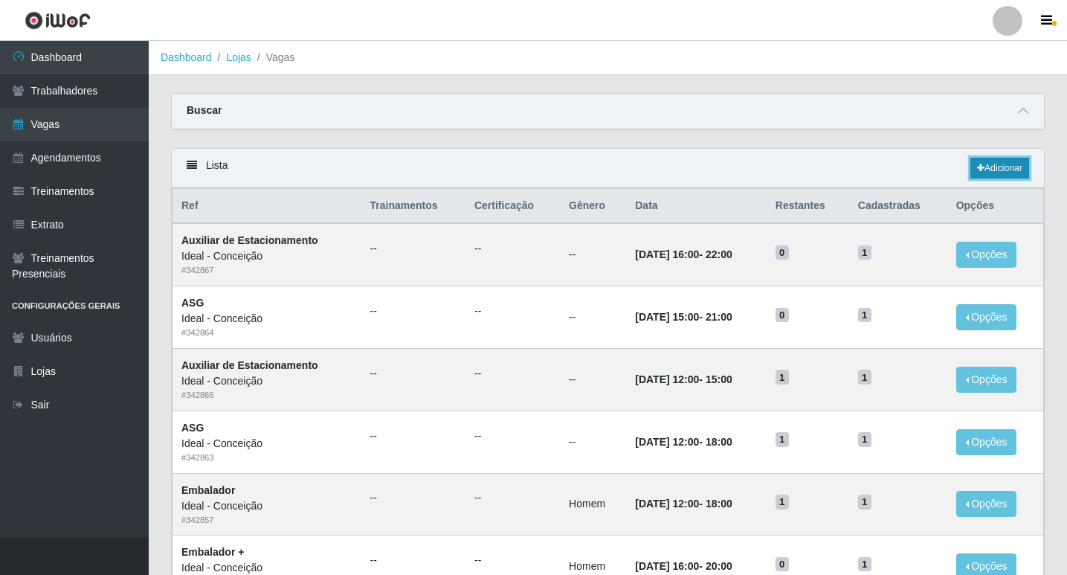
click at [1019, 162] on link "Adicionar" at bounding box center [999, 168] width 59 height 21
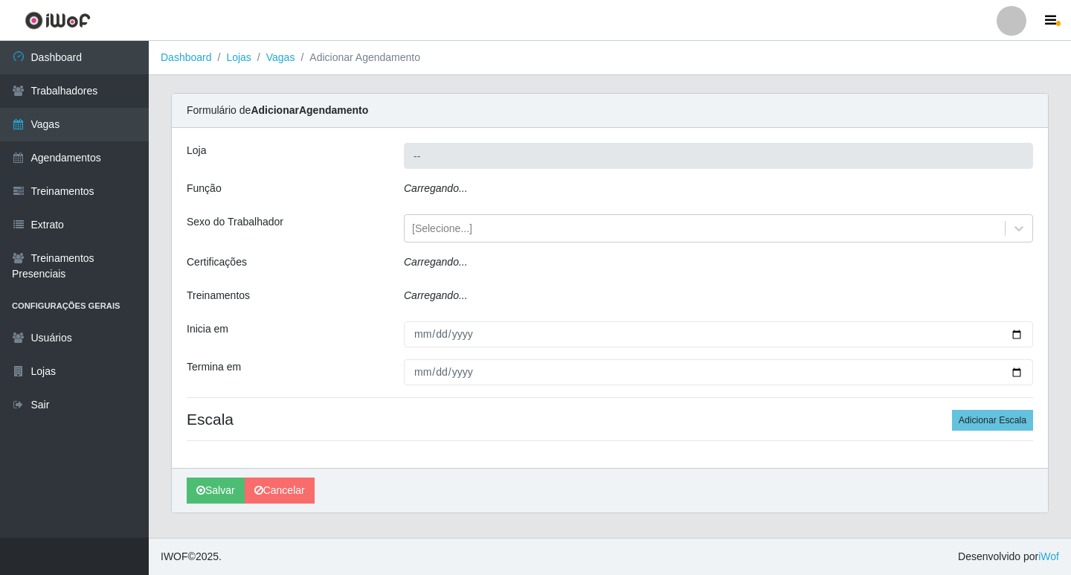
type input "Ideal - Conceição"
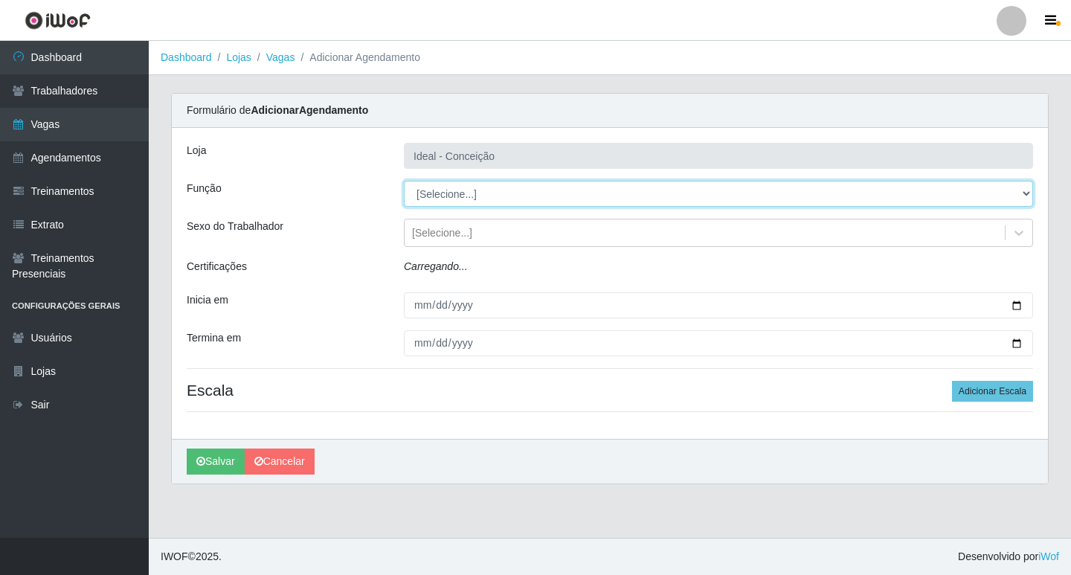
click at [441, 190] on select "[Selecione...] ASG ASG + ASG ++ Auxiliar de Estacionamento Auxiliar de Estacion…" at bounding box center [718, 194] width 629 height 26
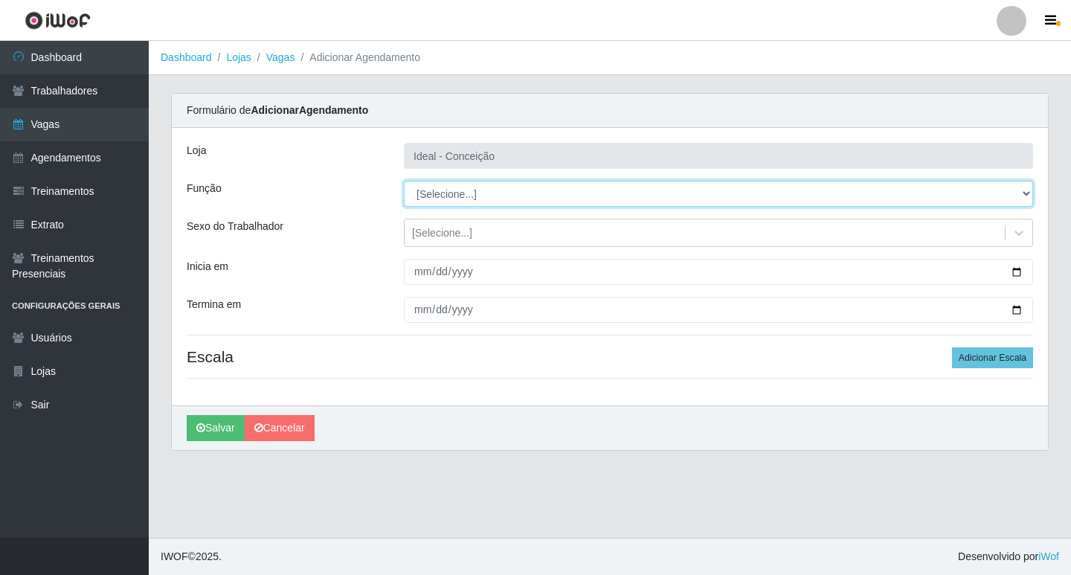
select select "1"
click at [404, 181] on select "[Selecione...] ASG ASG + ASG ++ Auxiliar de Estacionamento Auxiliar de Estacion…" at bounding box center [718, 194] width 629 height 26
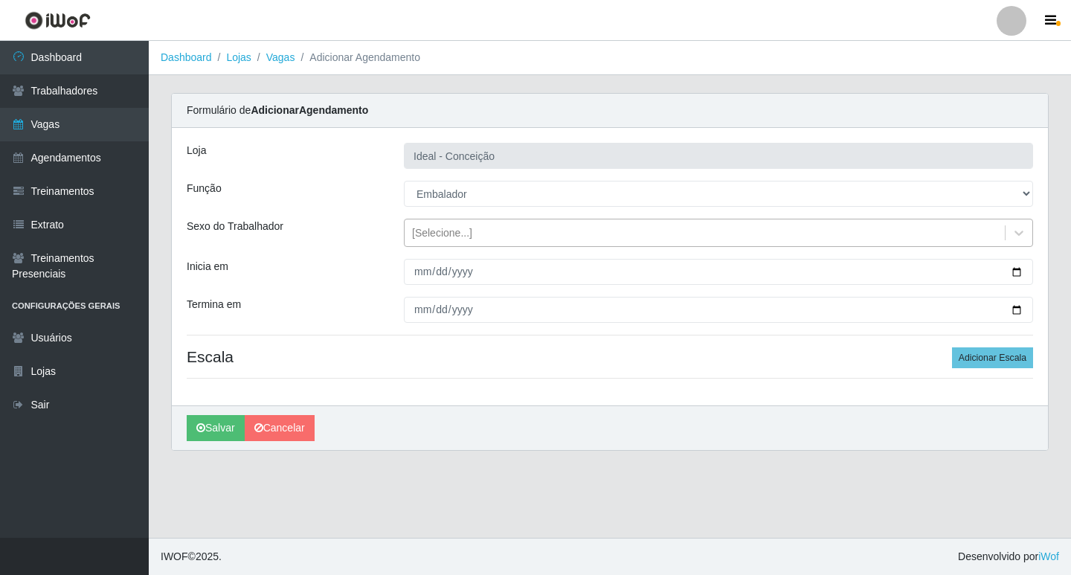
click at [419, 239] on div "[Selecione...]" at bounding box center [442, 233] width 60 height 16
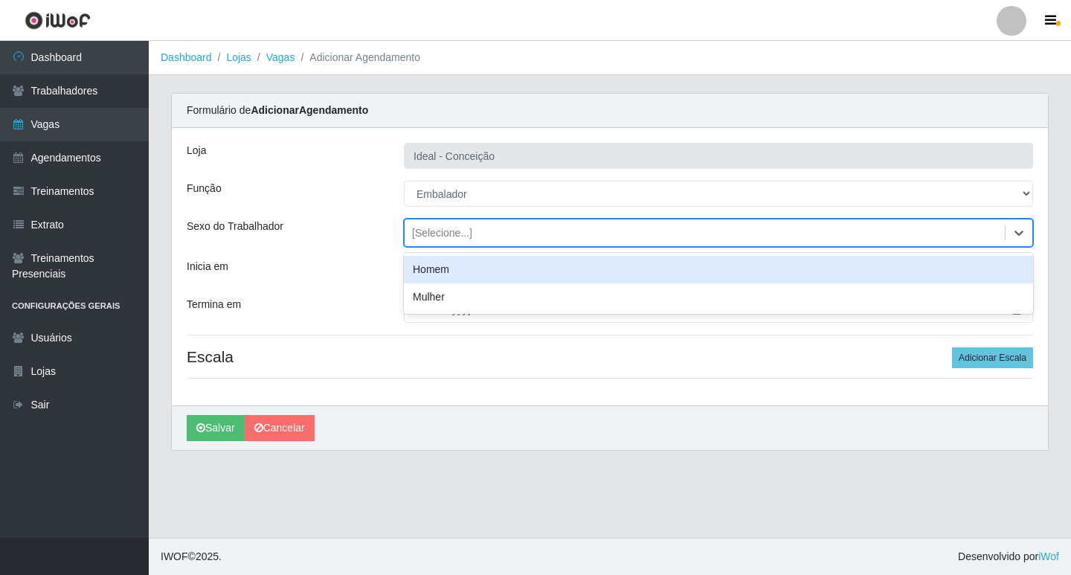
click at [428, 275] on div "Homem" at bounding box center [718, 270] width 629 height 28
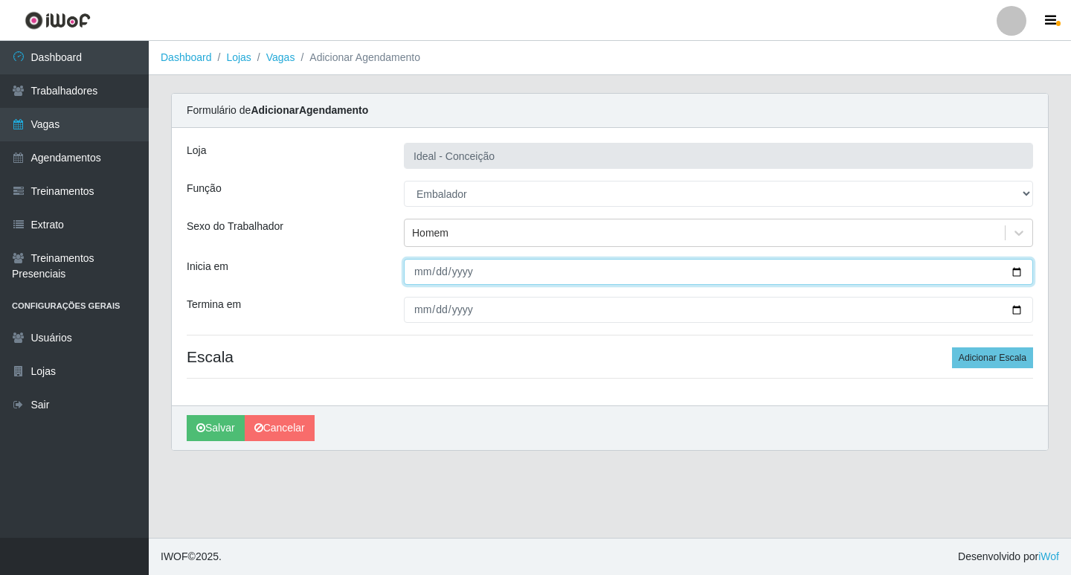
click at [422, 274] on input "Inicia em" at bounding box center [718, 272] width 629 height 26
type input "2025-09-12"
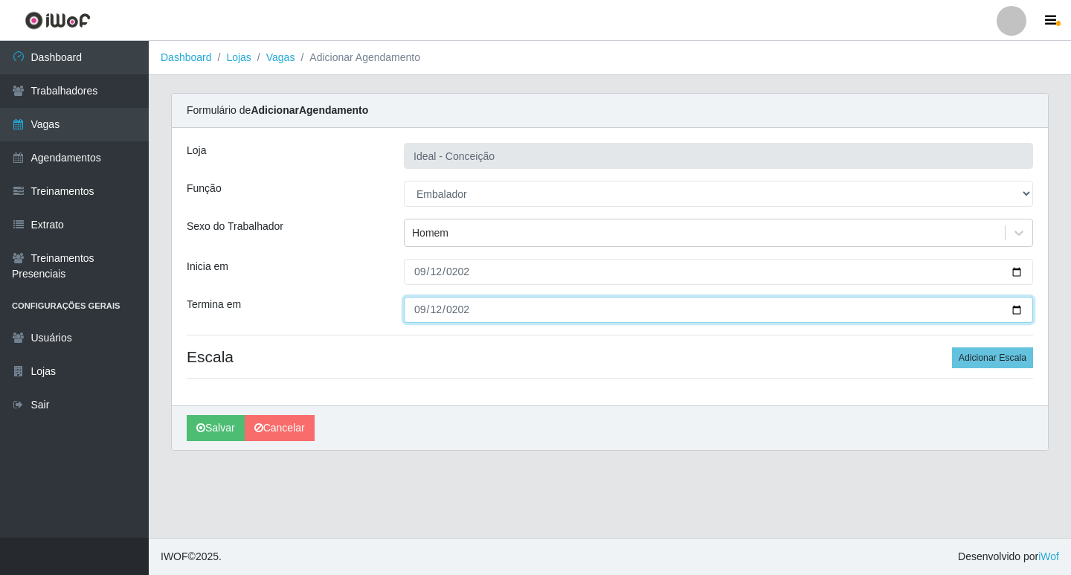
type input "2025-09-12"
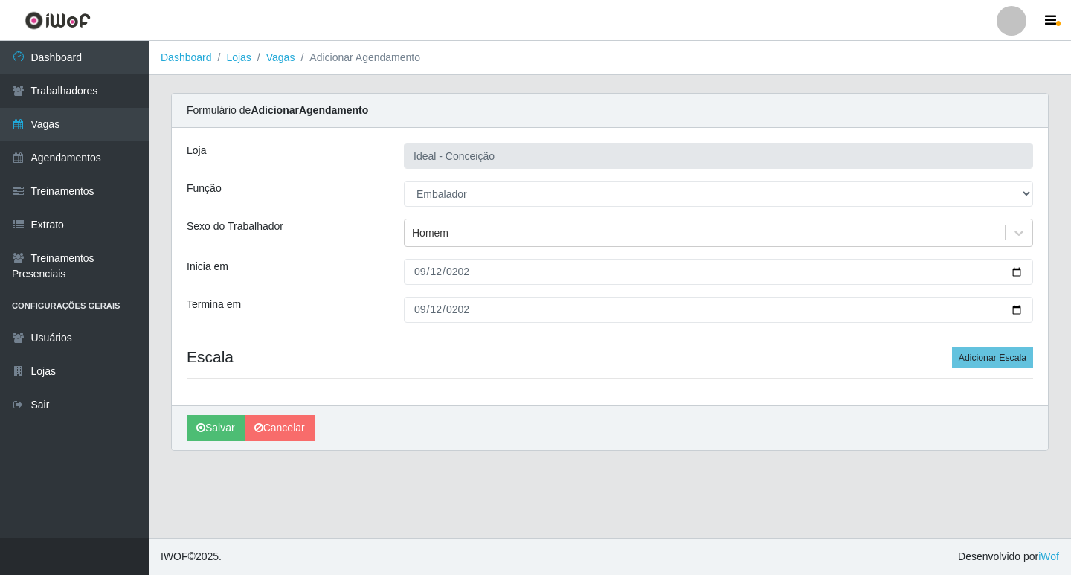
click at [1036, 356] on div "Loja Ideal - Conceição Função [Selecione...] ASG ASG + ASG ++ Auxiliar de Estac…" at bounding box center [610, 266] width 876 height 277
click at [997, 356] on button "Adicionar Escala" at bounding box center [992, 357] width 81 height 21
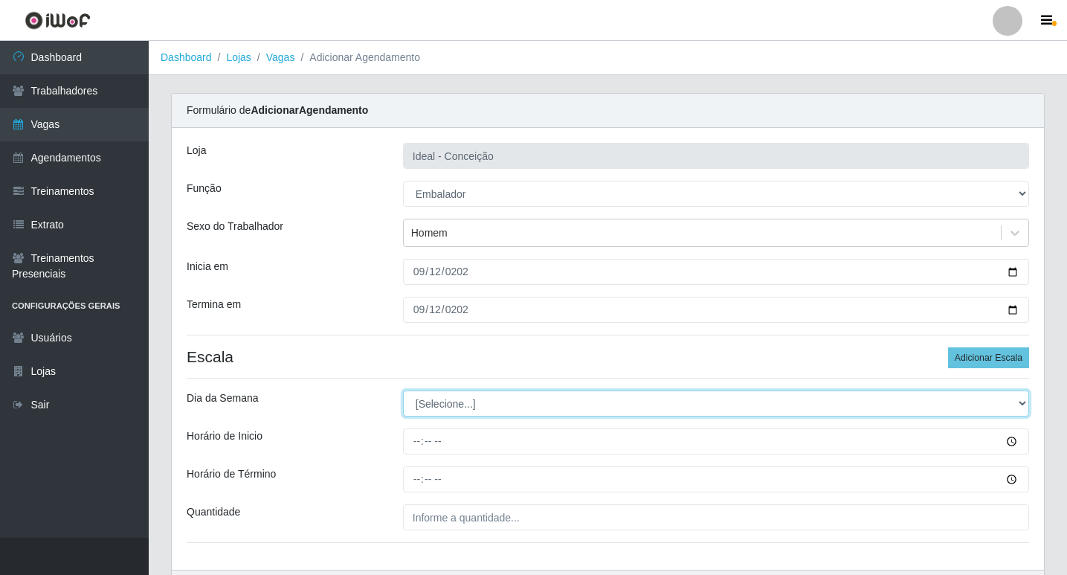
click at [425, 404] on select "[Selecione...] Segunda Terça Quarta Quinta Sexta Sábado Domingo" at bounding box center [716, 403] width 626 height 26
select select "5"
click at [403, 390] on select "[Selecione...] Segunda Terça Quarta Quinta Sexta Sábado Domingo" at bounding box center [716, 403] width 626 height 26
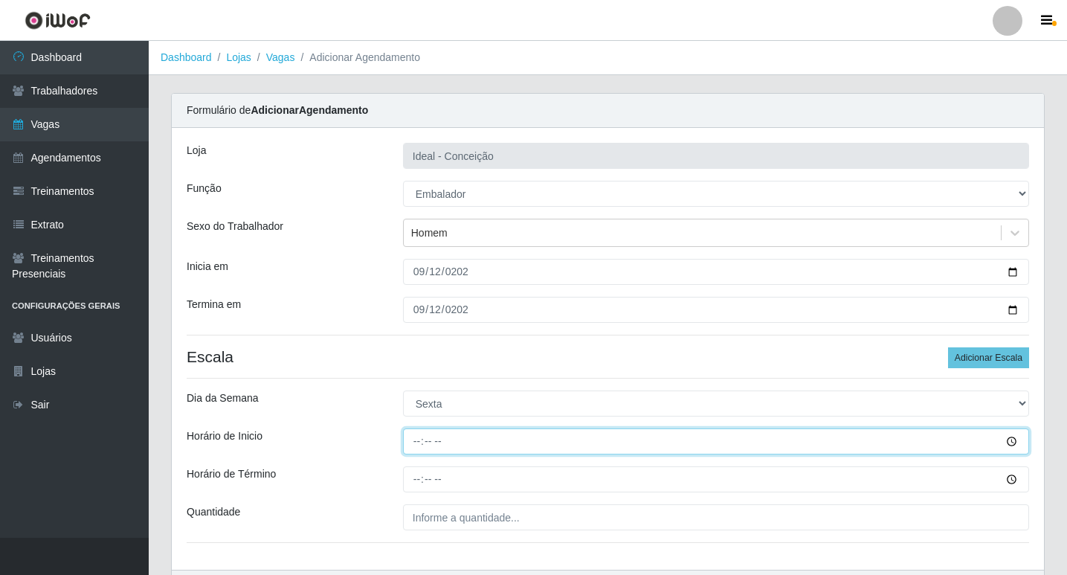
click at [416, 439] on input "Horário de Inicio" at bounding box center [716, 441] width 626 height 26
type input "10:00"
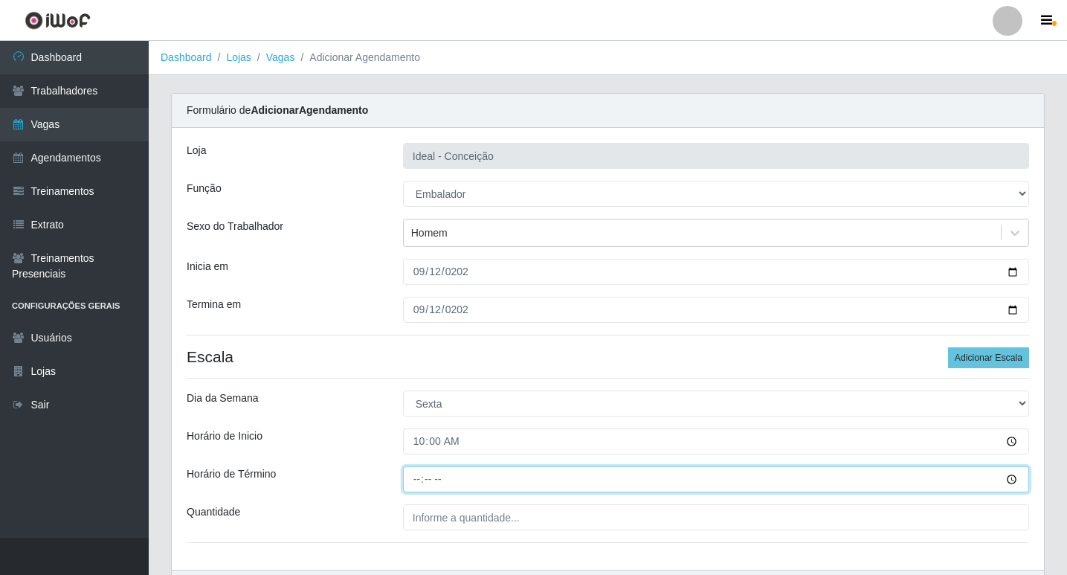
type input "16:00"
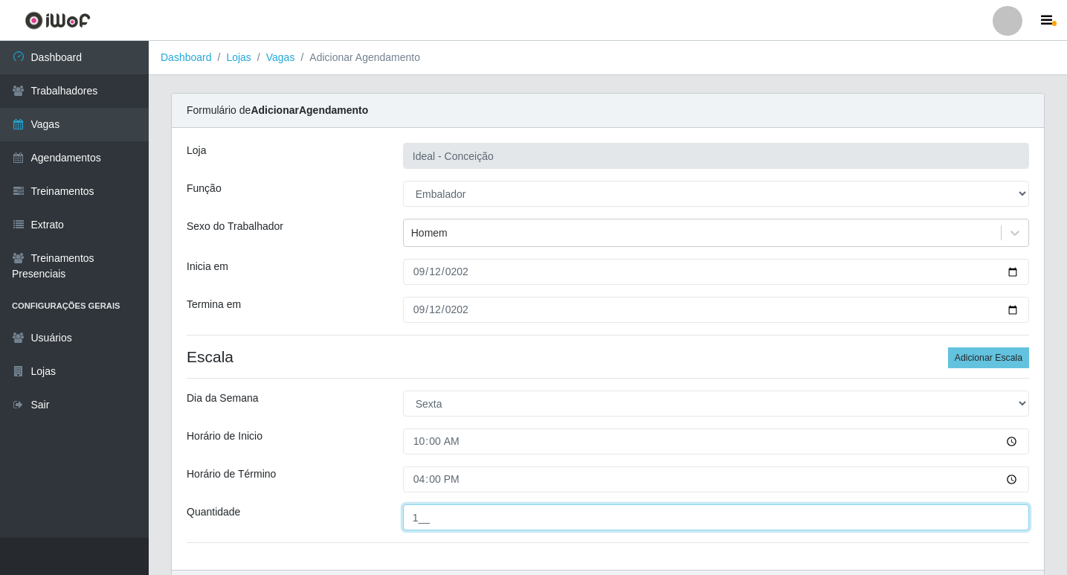
type input "1__"
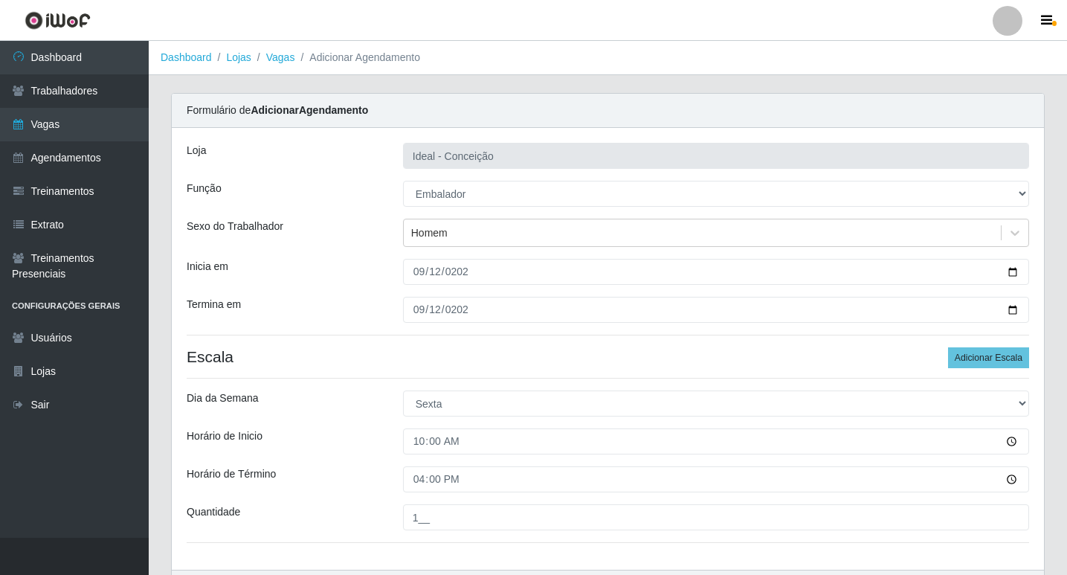
scroll to position [95, 0]
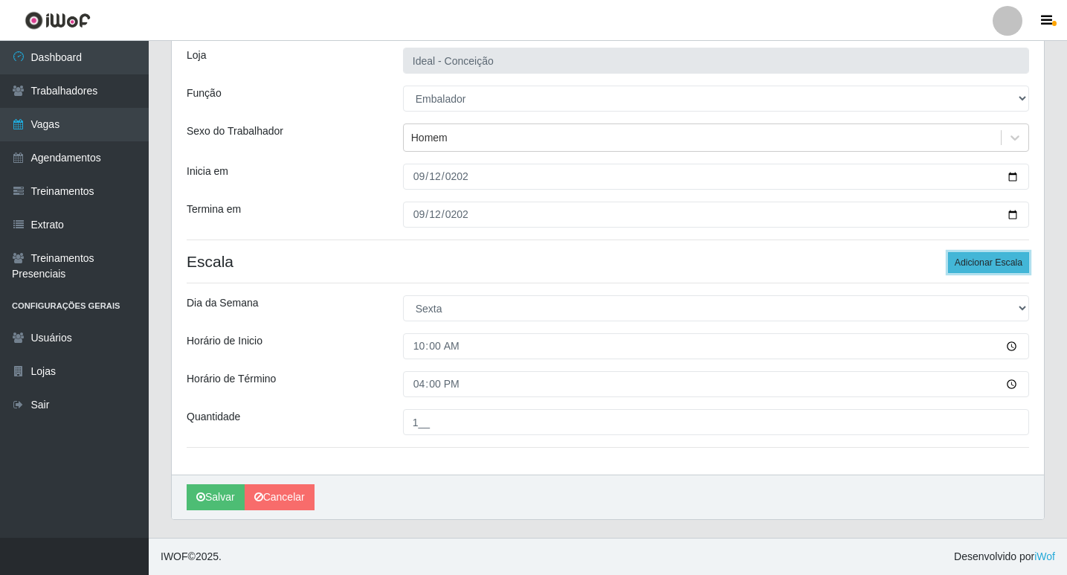
click at [977, 260] on button "Adicionar Escala" at bounding box center [988, 262] width 81 height 21
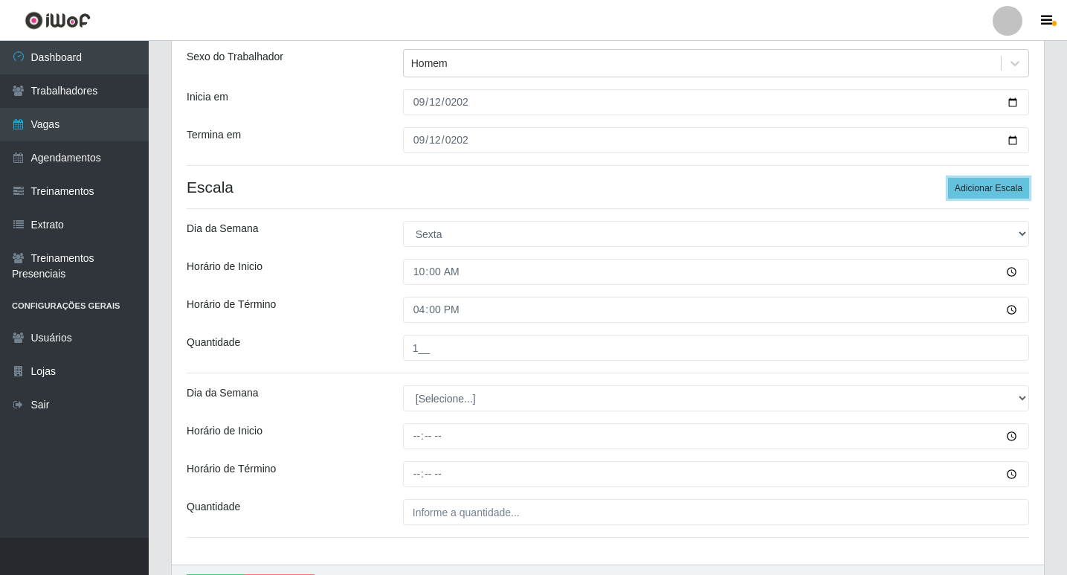
scroll to position [244, 0]
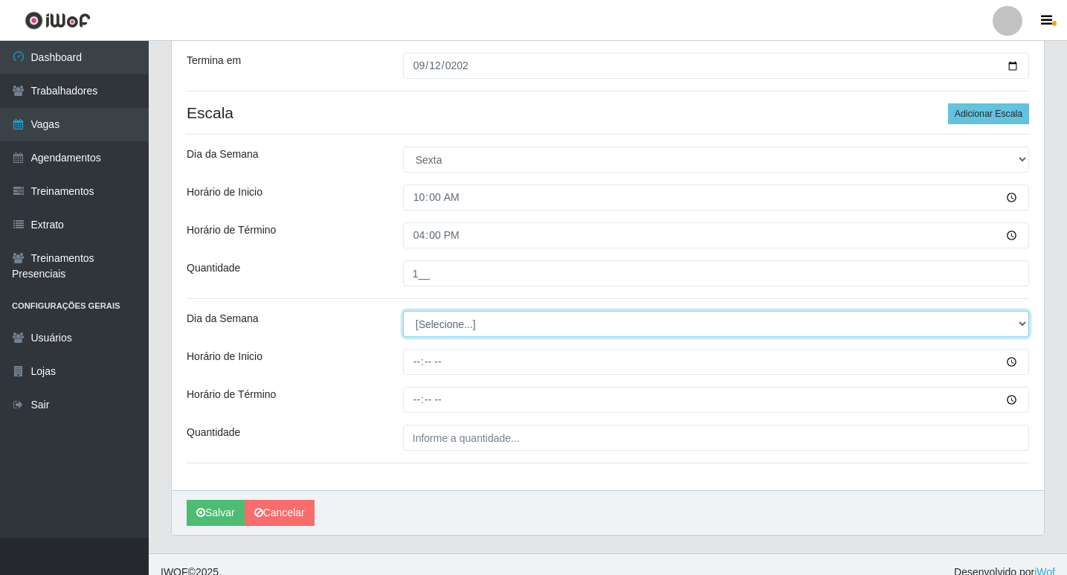
click at [452, 318] on select "[Selecione...] Segunda Terça Quarta Quinta Sexta Sábado Domingo" at bounding box center [716, 324] width 626 height 26
click at [423, 328] on select "[Selecione...] Segunda Terça Quarta Quinta Sexta Sábado Domingo" at bounding box center [716, 324] width 626 height 26
select select "5"
click at [403, 311] on select "[Selecione...] Segunda Terça Quarta Quinta Sexta Sábado Domingo" at bounding box center [716, 324] width 626 height 26
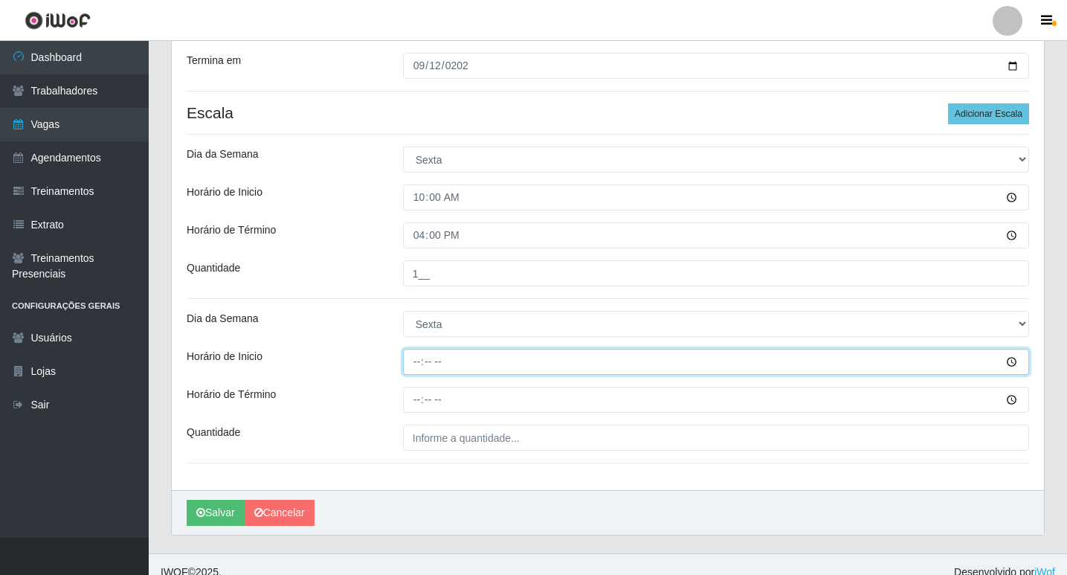
click at [415, 367] on input "Horário de Inicio" at bounding box center [716, 362] width 626 height 26
type input "12:00"
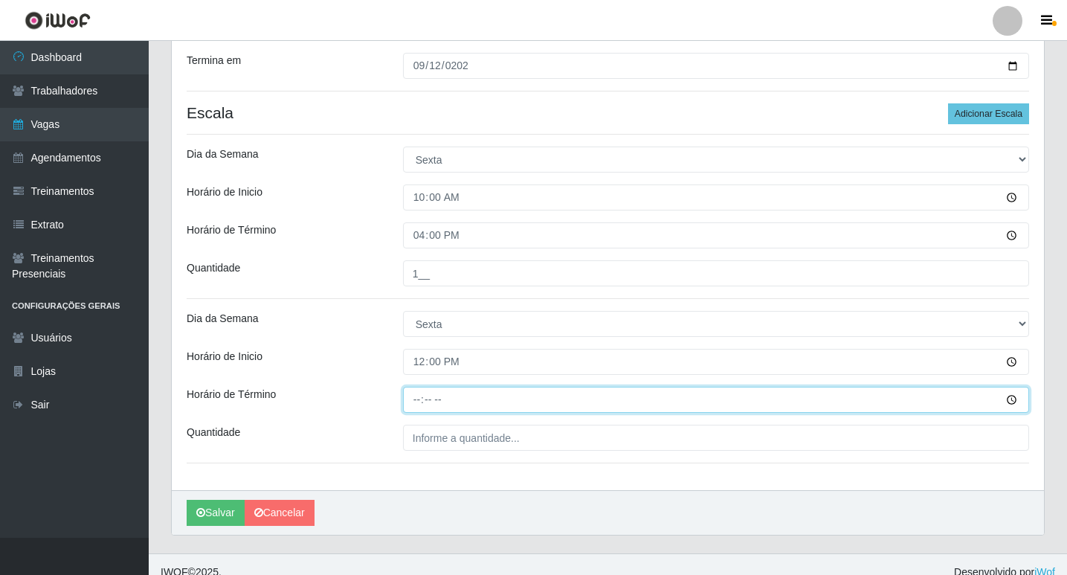
type input "18:00"
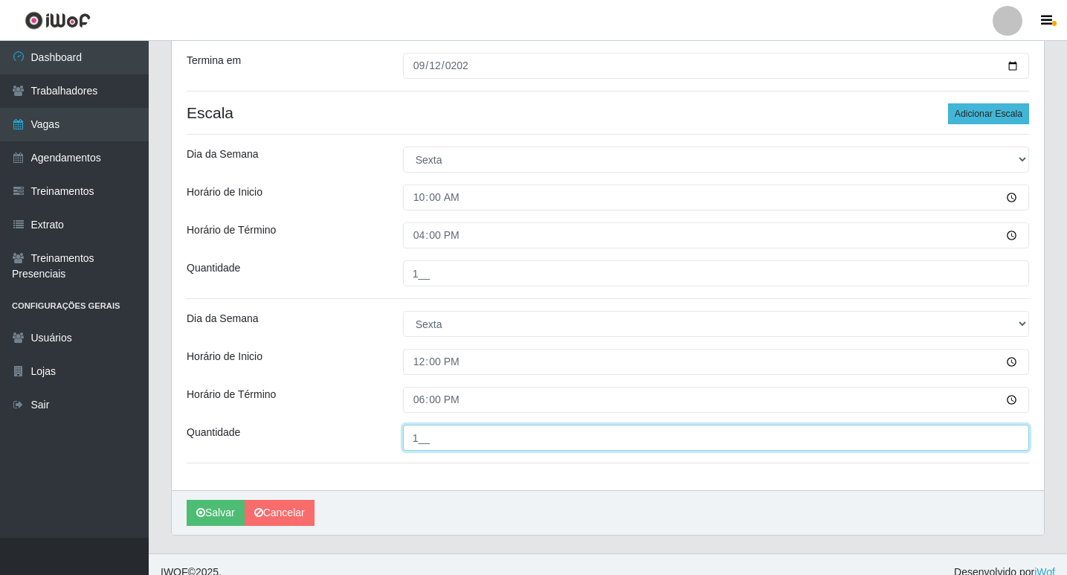
type input "1__"
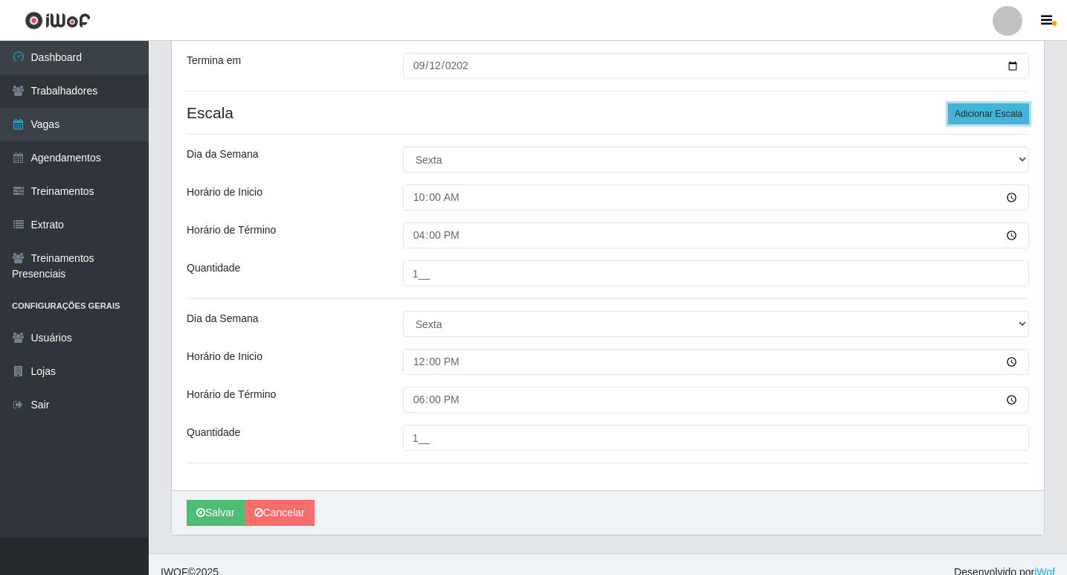
click at [978, 113] on button "Adicionar Escala" at bounding box center [988, 113] width 81 height 21
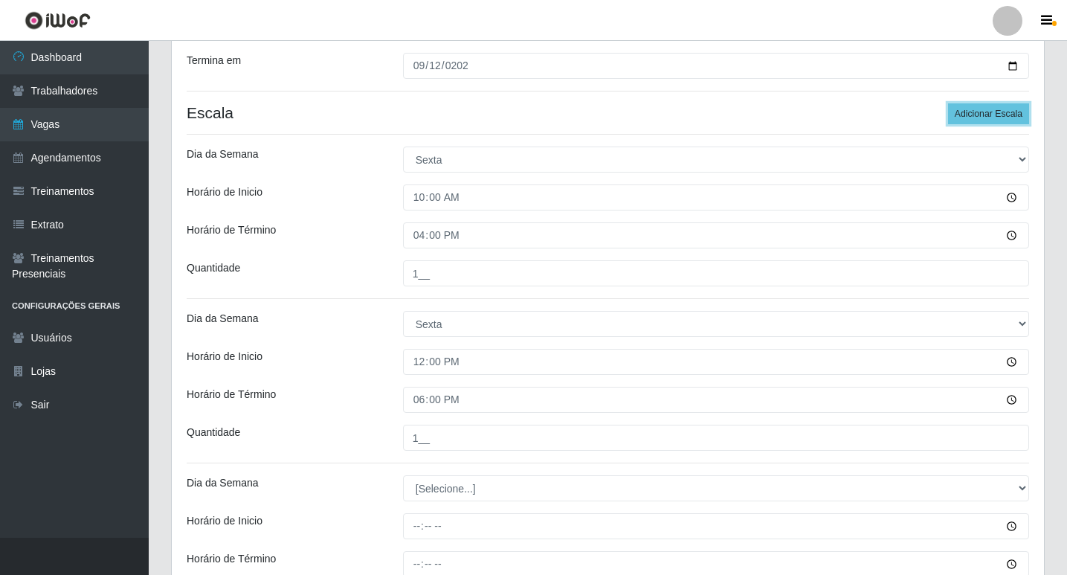
scroll to position [393, 0]
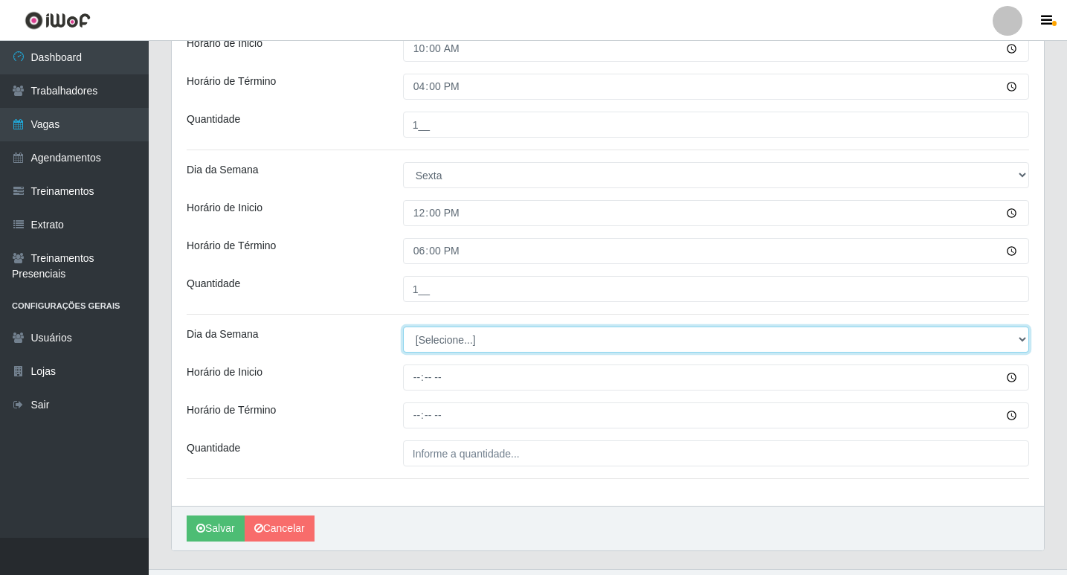
click at [456, 337] on select "[Selecione...] Segunda Terça Quarta Quinta Sexta Sábado Domingo" at bounding box center [716, 339] width 626 height 26
select select "5"
click at [403, 326] on select "[Selecione...] Segunda Terça Quarta Quinta Sexta Sábado Domingo" at bounding box center [716, 339] width 626 height 26
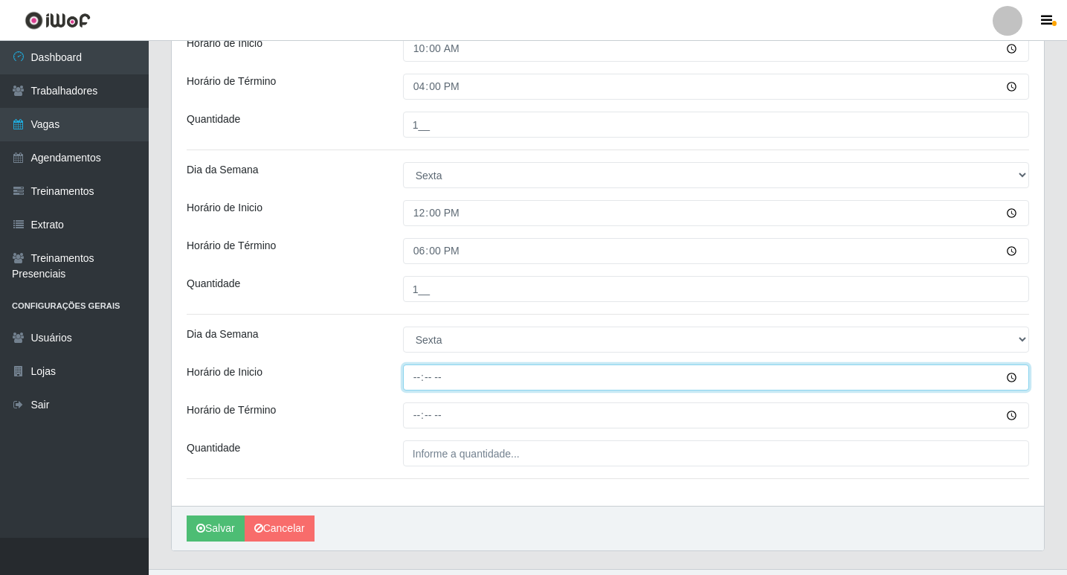
click at [417, 372] on input "Horário de Inicio" at bounding box center [716, 377] width 626 height 26
type input "16:00"
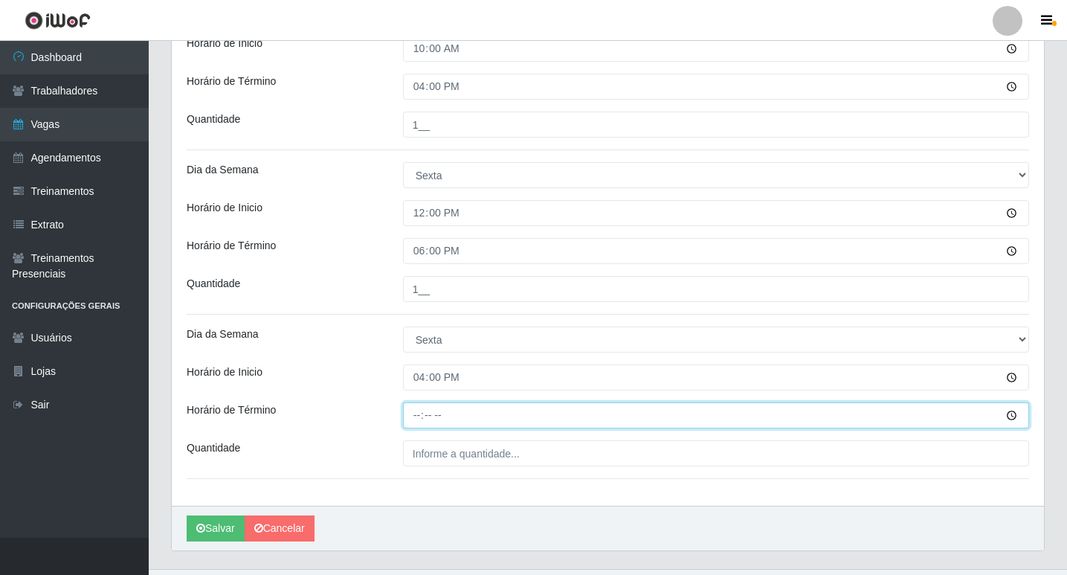
type input "22:00"
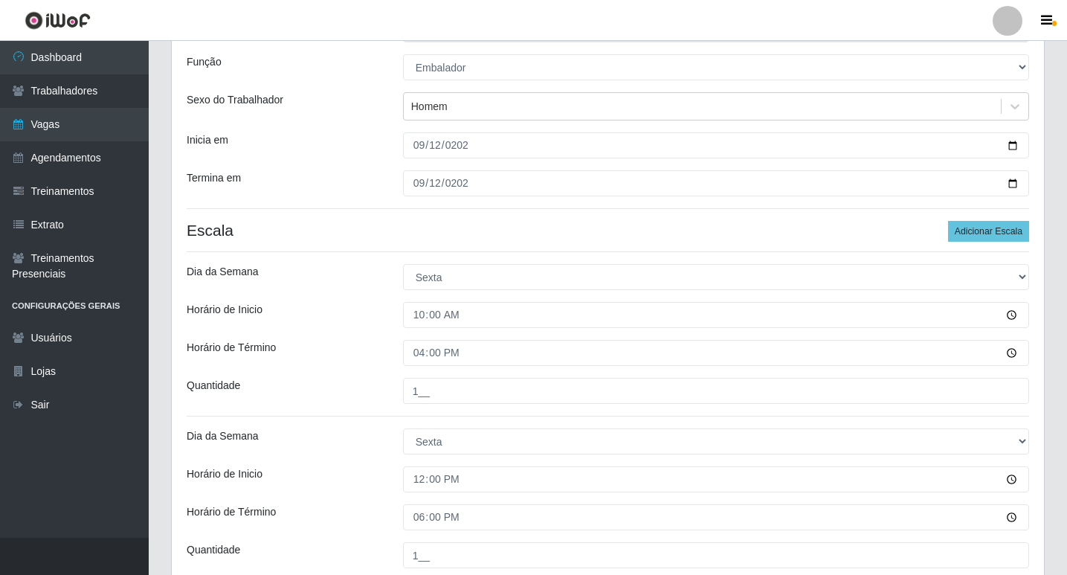
scroll to position [424, 0]
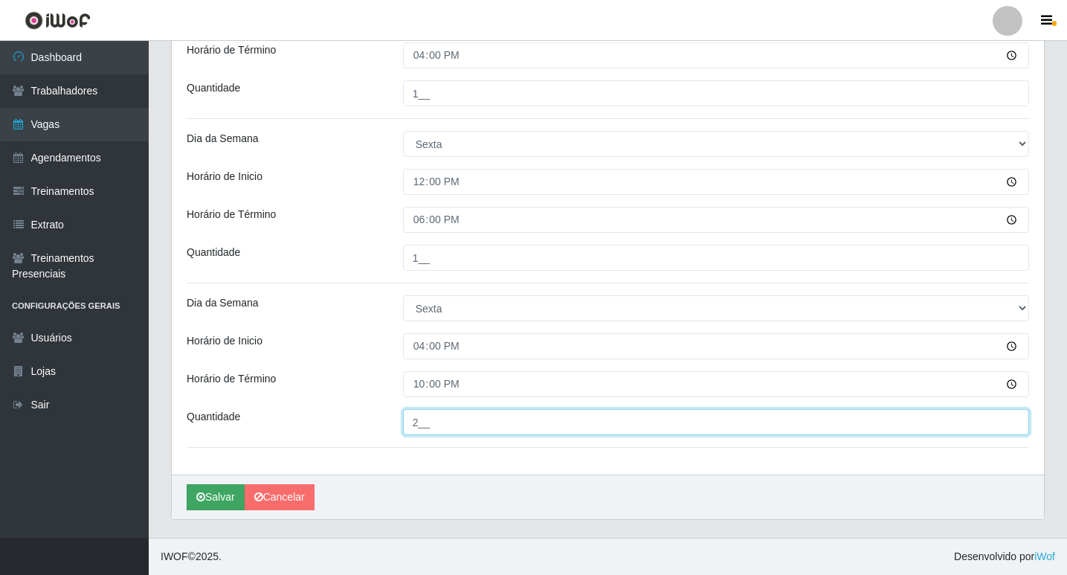
type input "2__"
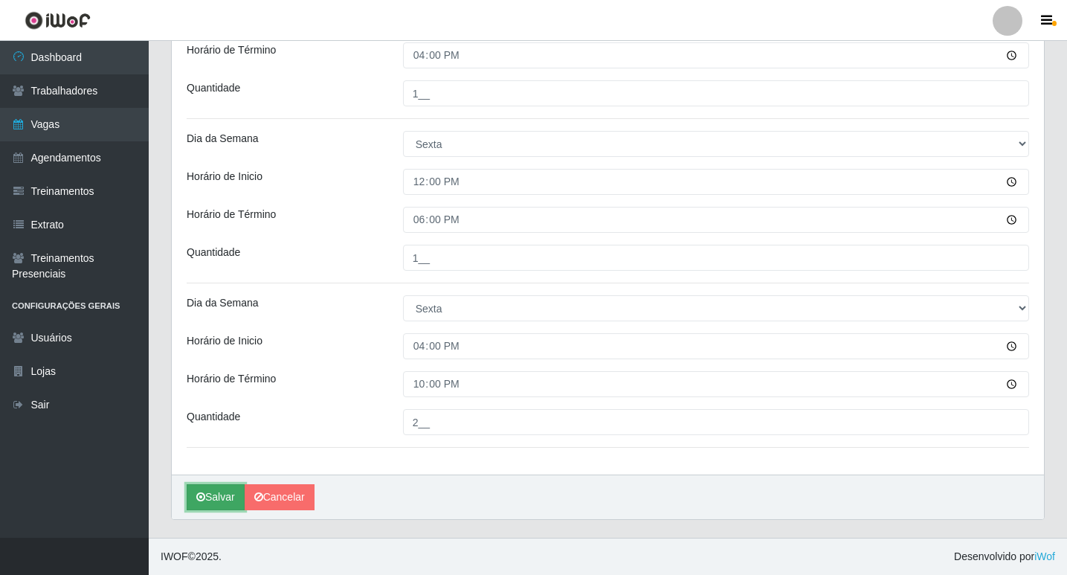
click at [216, 500] on button "Salvar" at bounding box center [216, 497] width 58 height 26
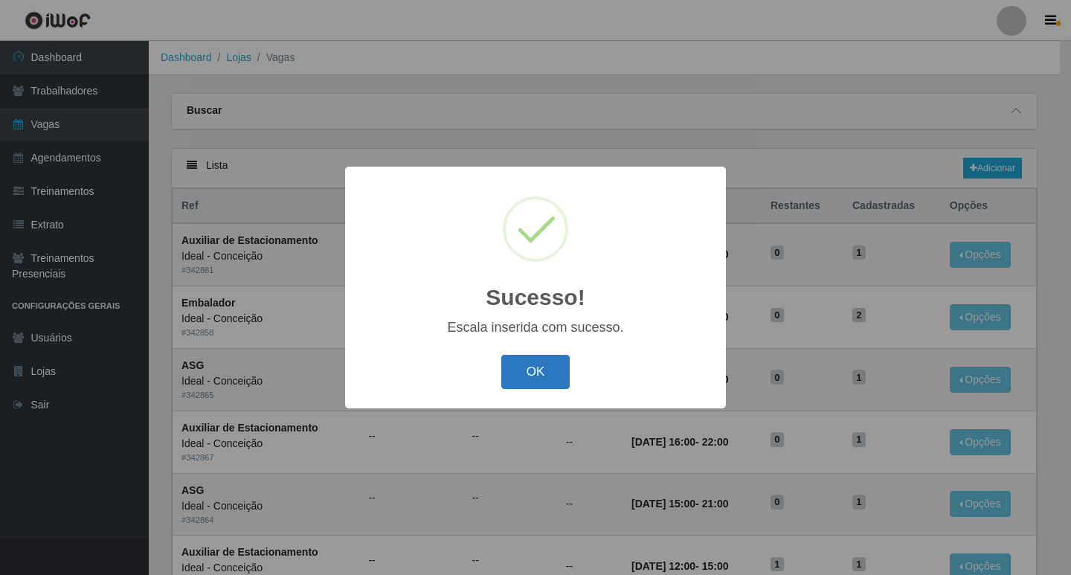
click at [553, 381] on button "OK" at bounding box center [535, 372] width 69 height 35
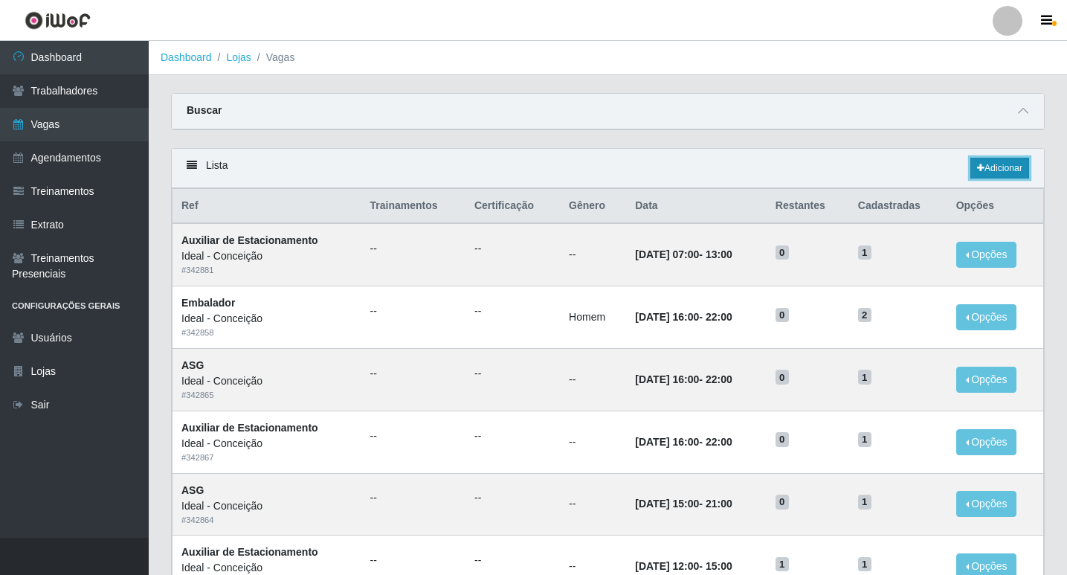
click at [996, 168] on link "Adicionar" at bounding box center [999, 168] width 59 height 21
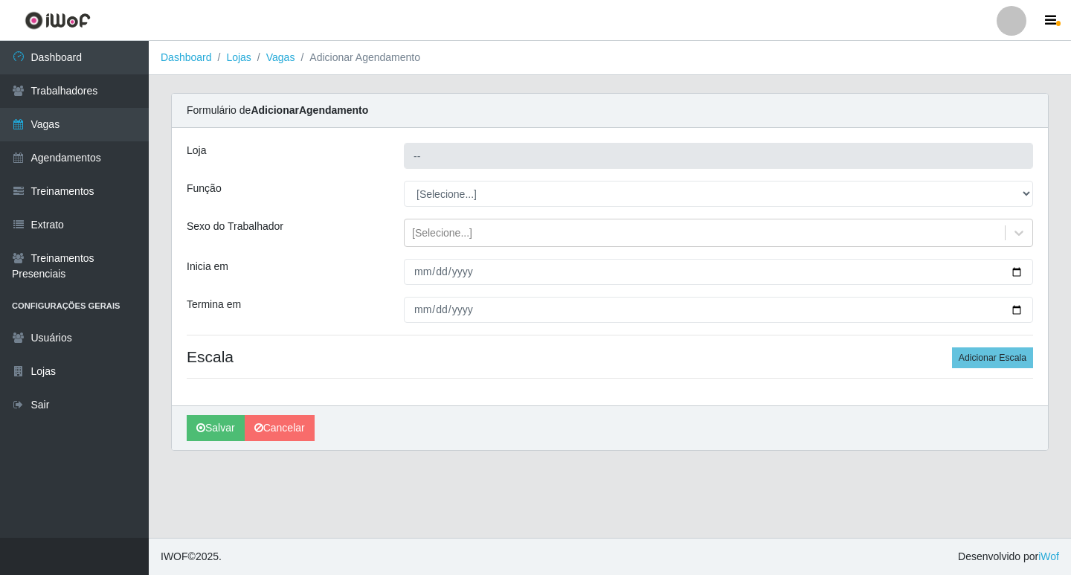
type input "Ideal - Conceição"
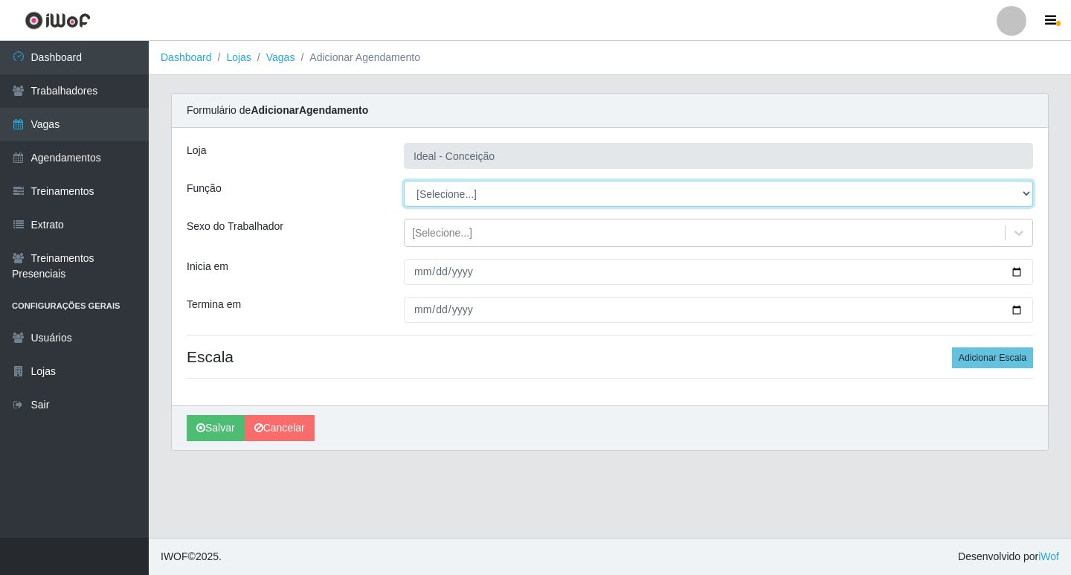
click at [419, 201] on select "[Selecione...] ASG ASG + ASG ++ Auxiliar de Estacionamento Auxiliar de Estacion…" at bounding box center [718, 194] width 629 height 26
select select "16"
click at [404, 181] on select "[Selecione...] ASG ASG + ASG ++ Auxiliar de Estacionamento Auxiliar de Estacion…" at bounding box center [718, 194] width 629 height 26
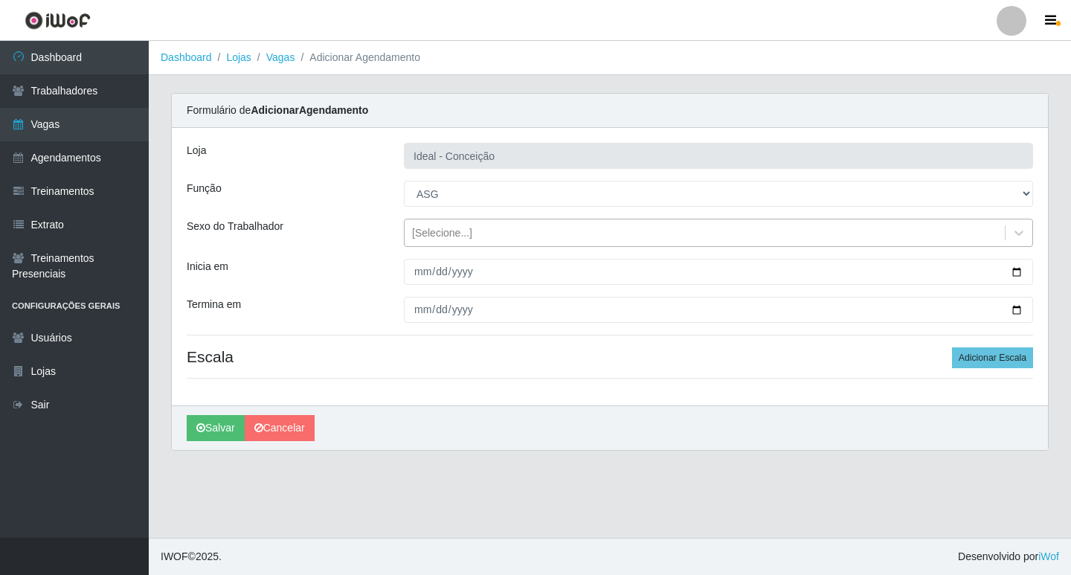
click at [411, 239] on div "[Selecione...]" at bounding box center [704, 233] width 600 height 25
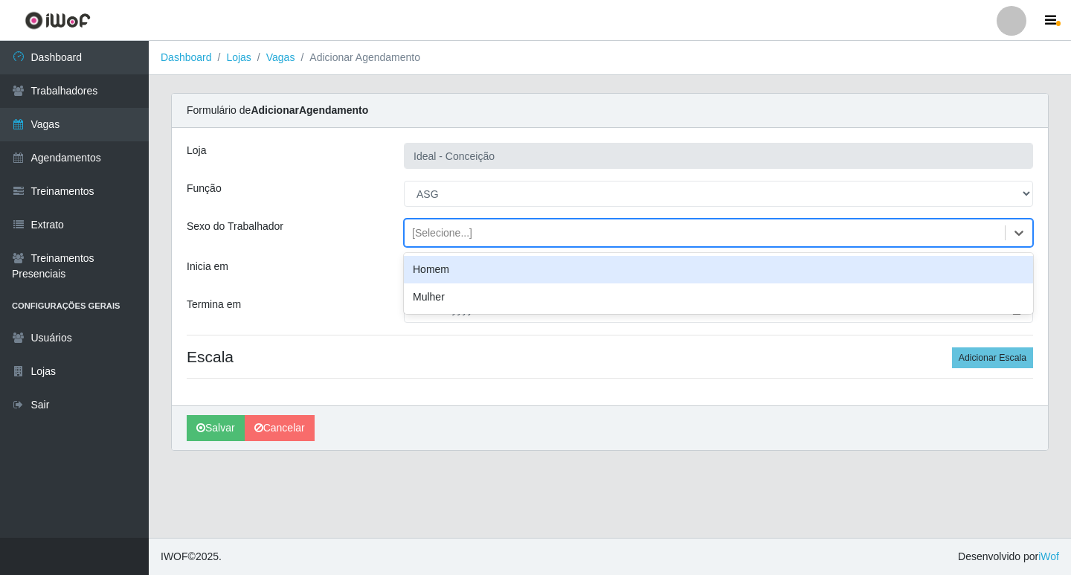
click at [380, 262] on div "Inicia em" at bounding box center [283, 272] width 217 height 26
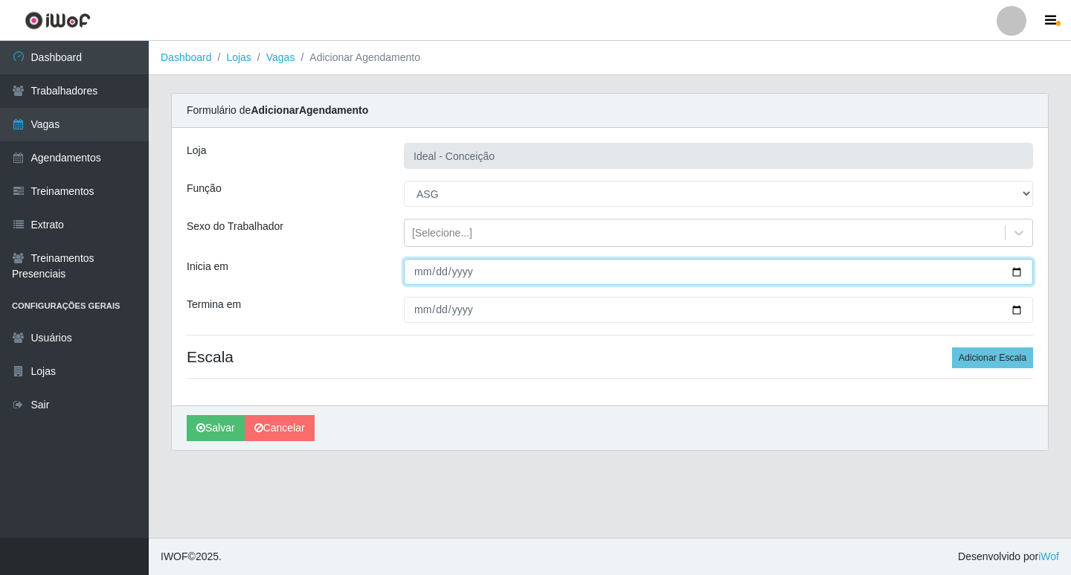
click at [422, 277] on input "Inicia em" at bounding box center [718, 272] width 629 height 26
type input "2025-09-12"
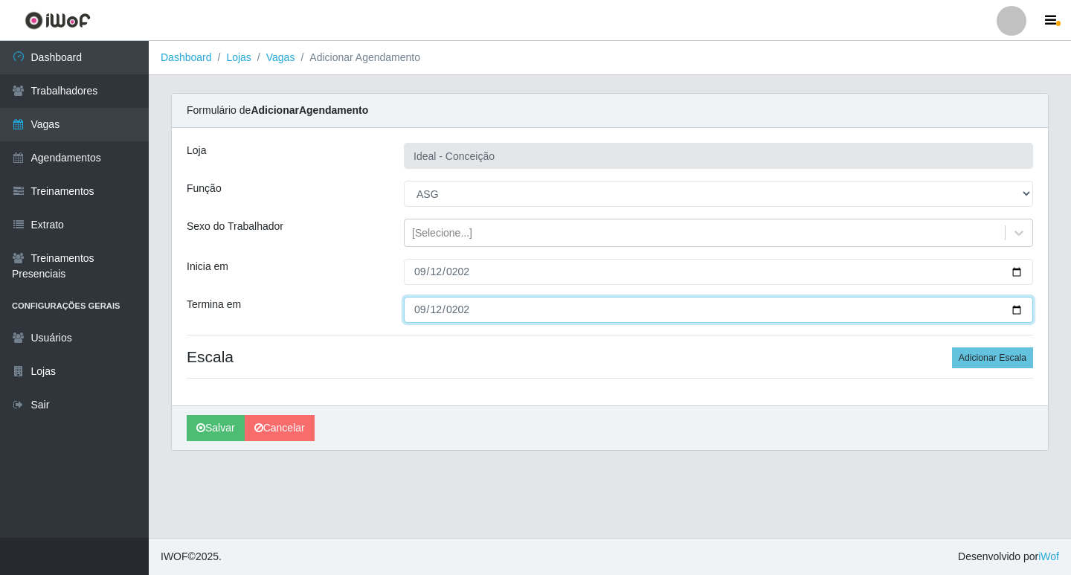
type input "2025-09-12"
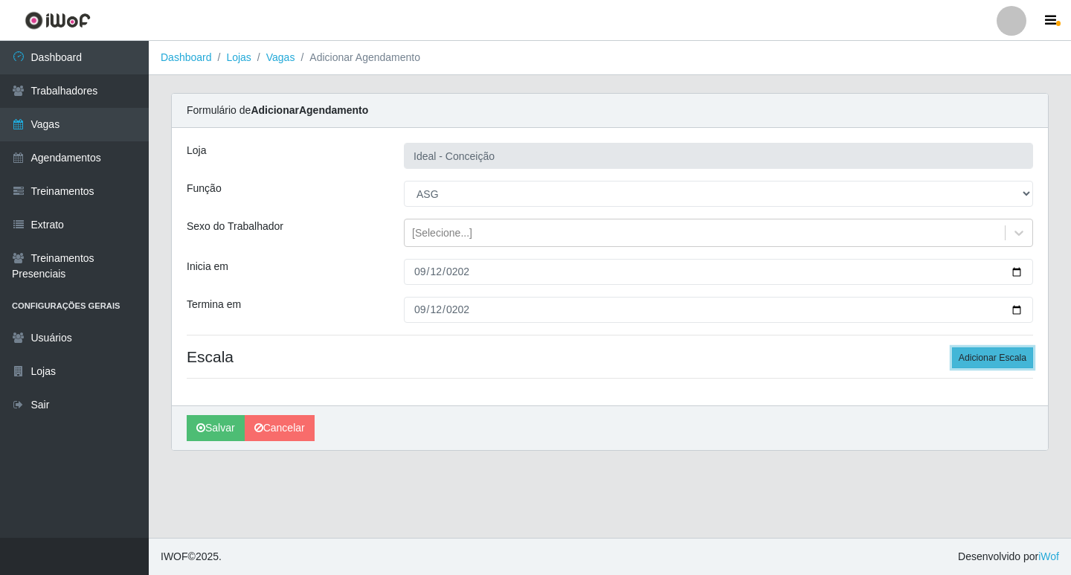
click at [961, 355] on button "Adicionar Escala" at bounding box center [992, 357] width 81 height 21
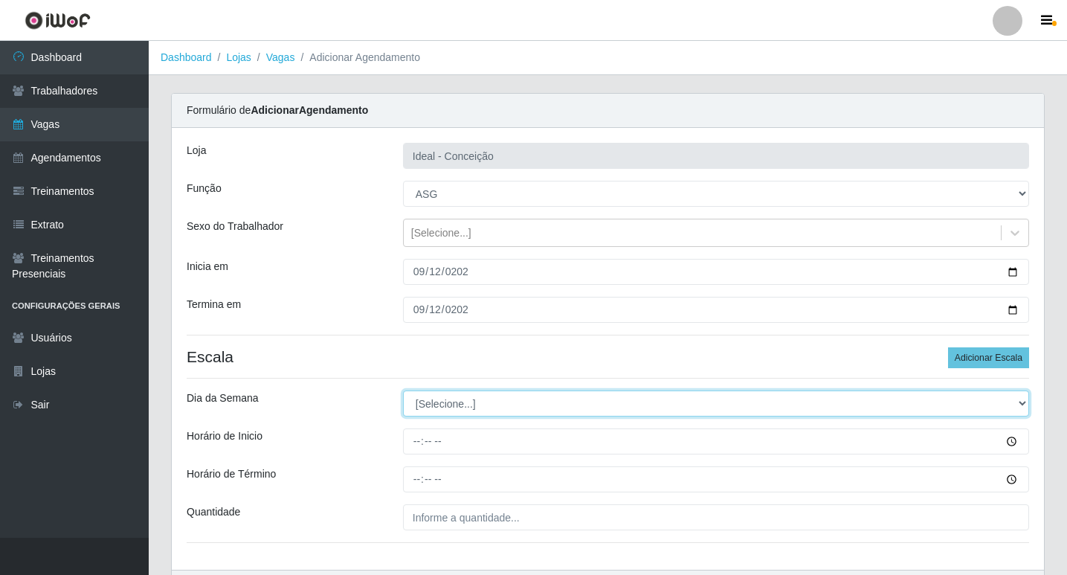
click at [431, 404] on select "[Selecione...] Segunda Terça Quarta Quinta Sexta Sábado Domingo" at bounding box center [716, 403] width 626 height 26
select select "5"
click at [403, 390] on select "[Selecione...] Segunda Terça Quarta Quinta Sexta Sábado Domingo" at bounding box center [716, 403] width 626 height 26
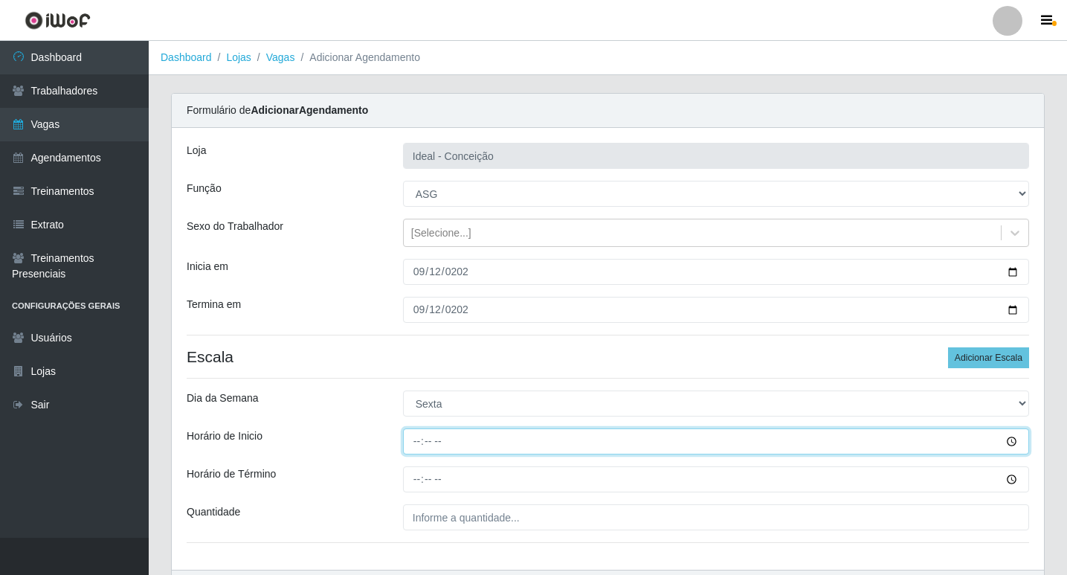
click at [417, 442] on input "Horário de Inicio" at bounding box center [716, 441] width 626 height 26
type input "07:00"
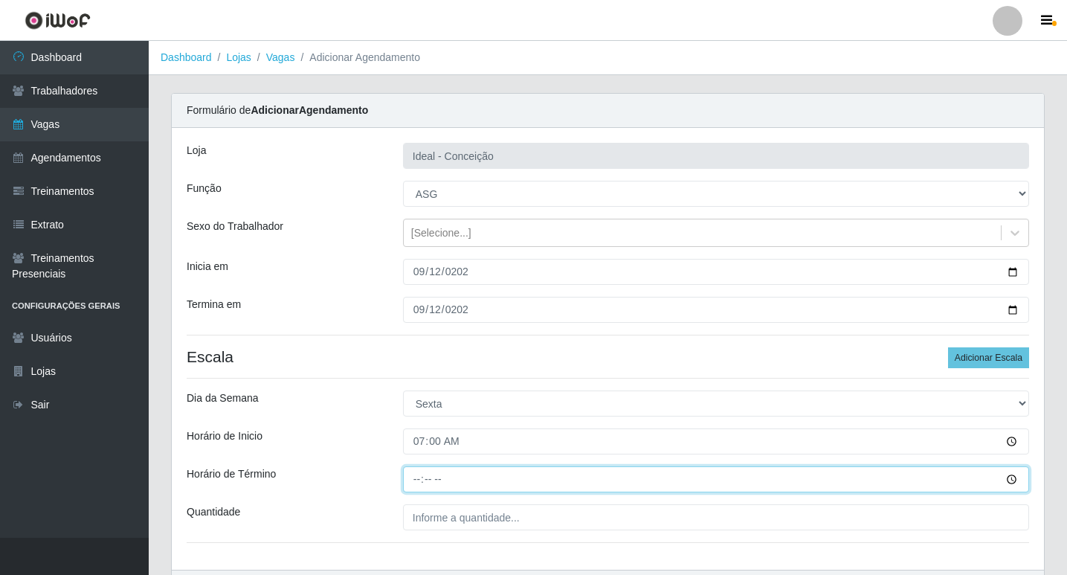
type input "13:00"
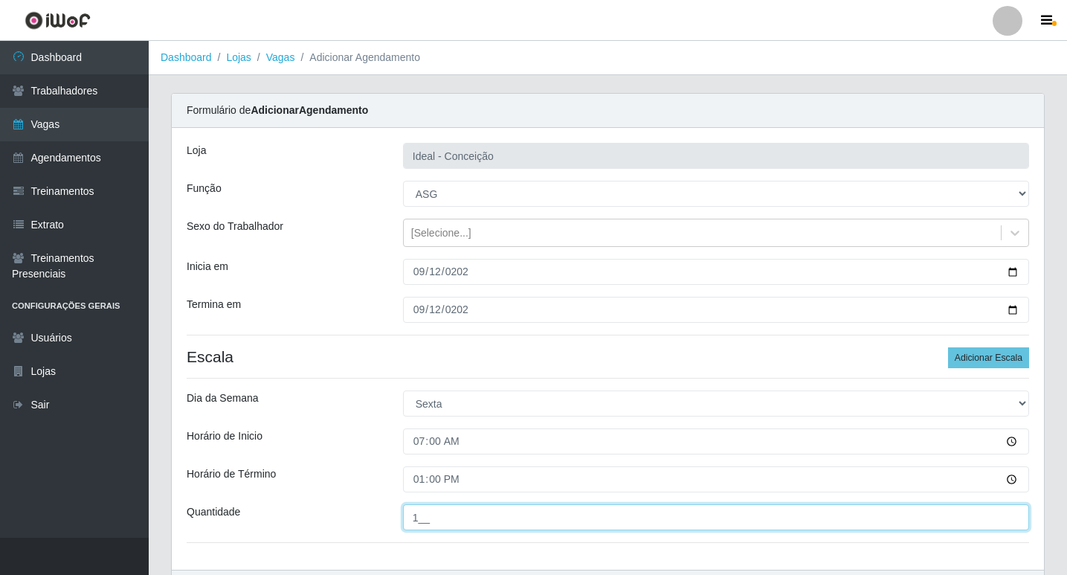
type input "1__"
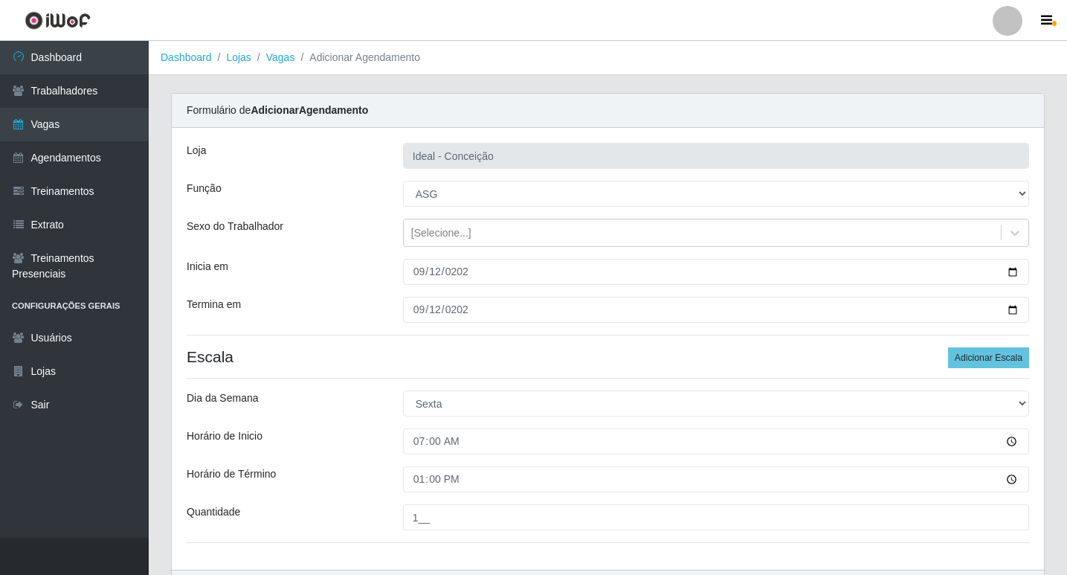
scroll to position [95, 0]
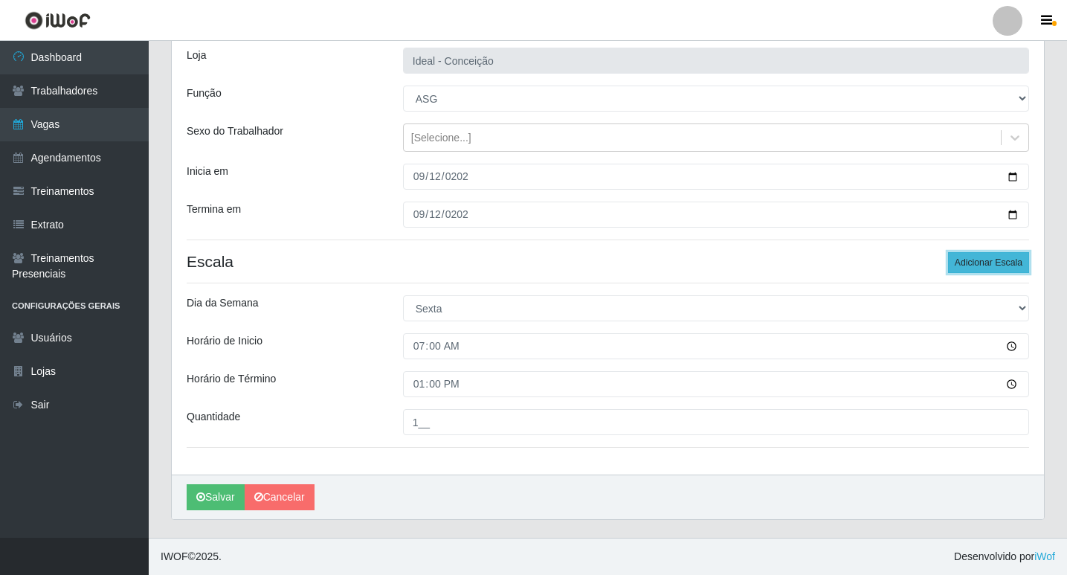
click at [967, 259] on button "Adicionar Escala" at bounding box center [988, 262] width 81 height 21
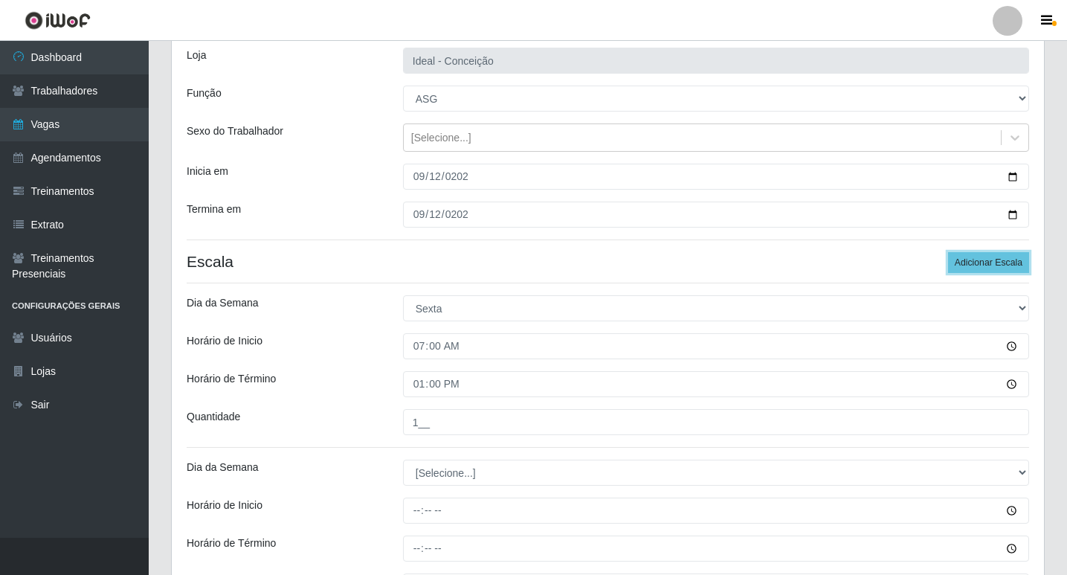
scroll to position [244, 0]
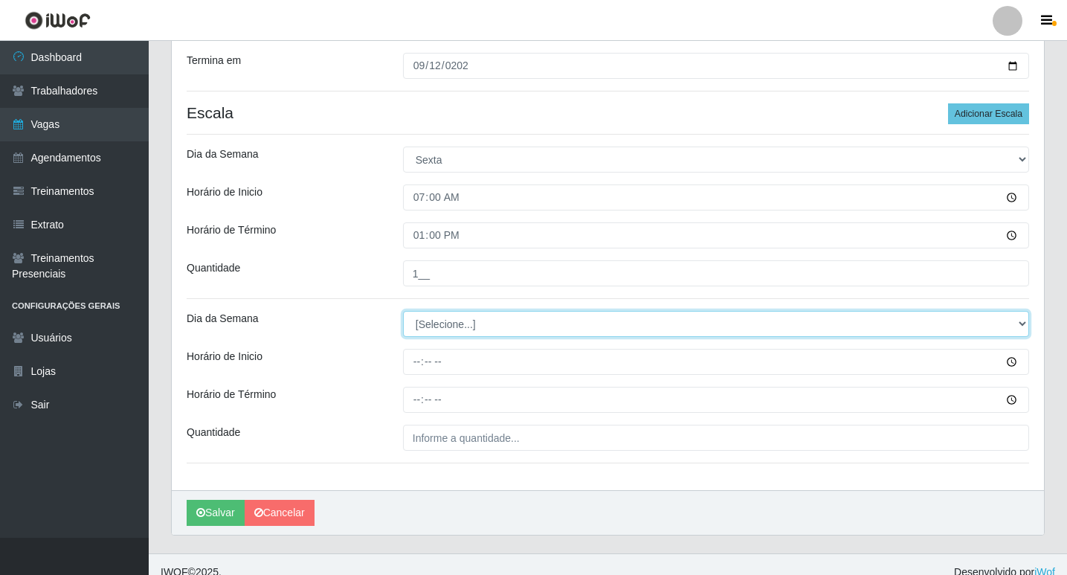
click at [444, 325] on select "[Selecione...] Segunda Terça Quarta Quinta Sexta Sábado Domingo" at bounding box center [716, 324] width 626 height 26
select select "5"
click at [403, 311] on select "[Selecione...] Segunda Terça Quarta Quinta Sexta Sábado Domingo" at bounding box center [716, 324] width 626 height 26
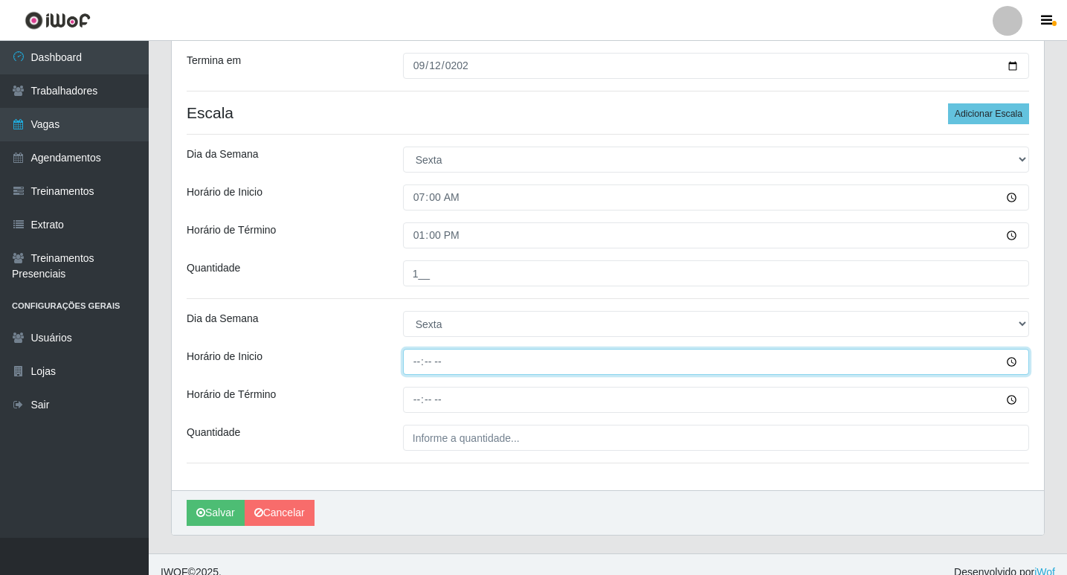
click at [417, 358] on input "Horário de Inicio" at bounding box center [716, 362] width 626 height 26
type input "09:00"
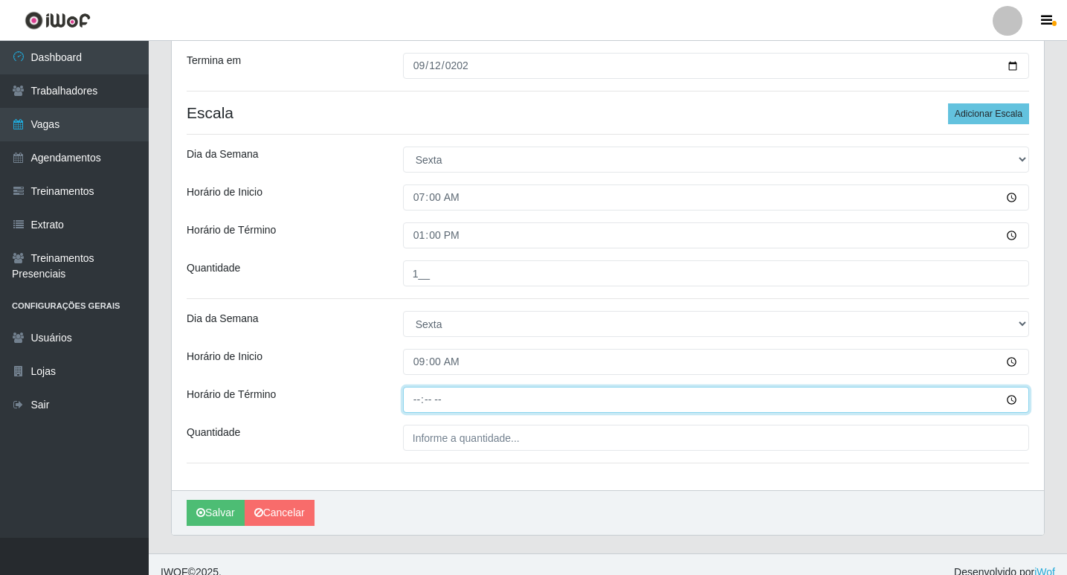
type input "15:00"
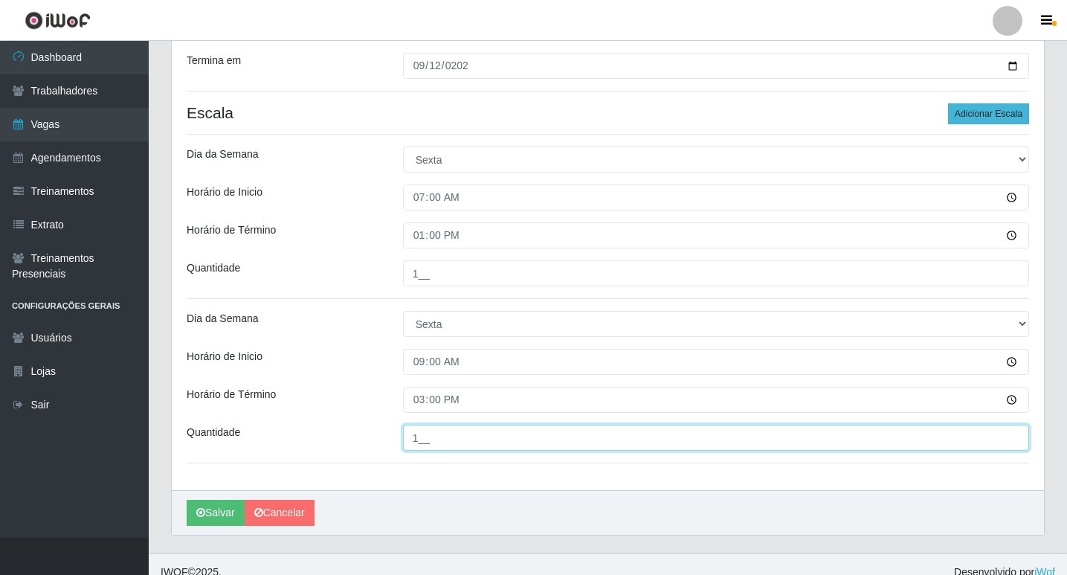
type input "1__"
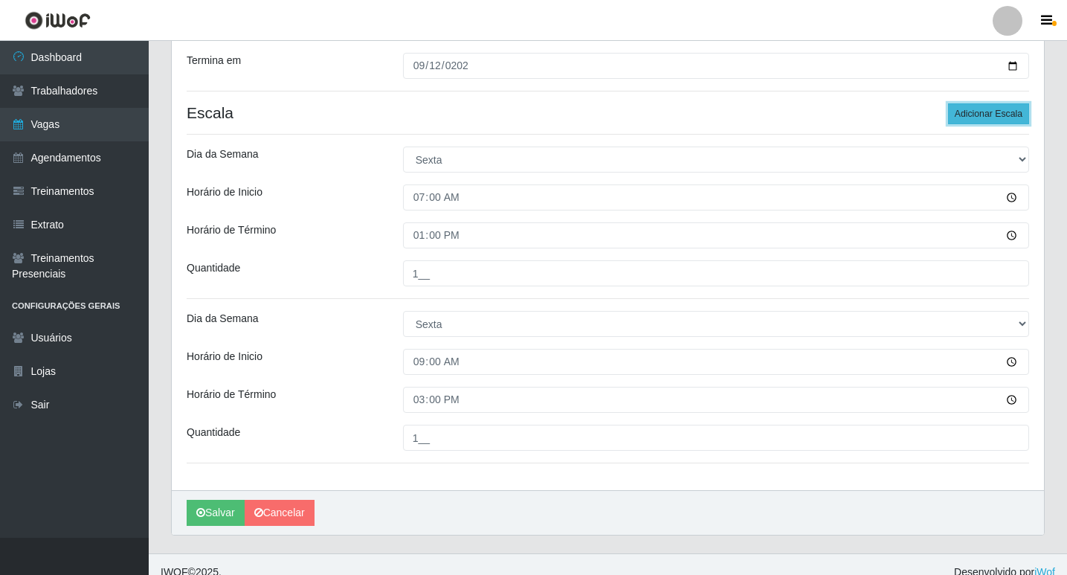
click at [993, 108] on button "Adicionar Escala" at bounding box center [988, 113] width 81 height 21
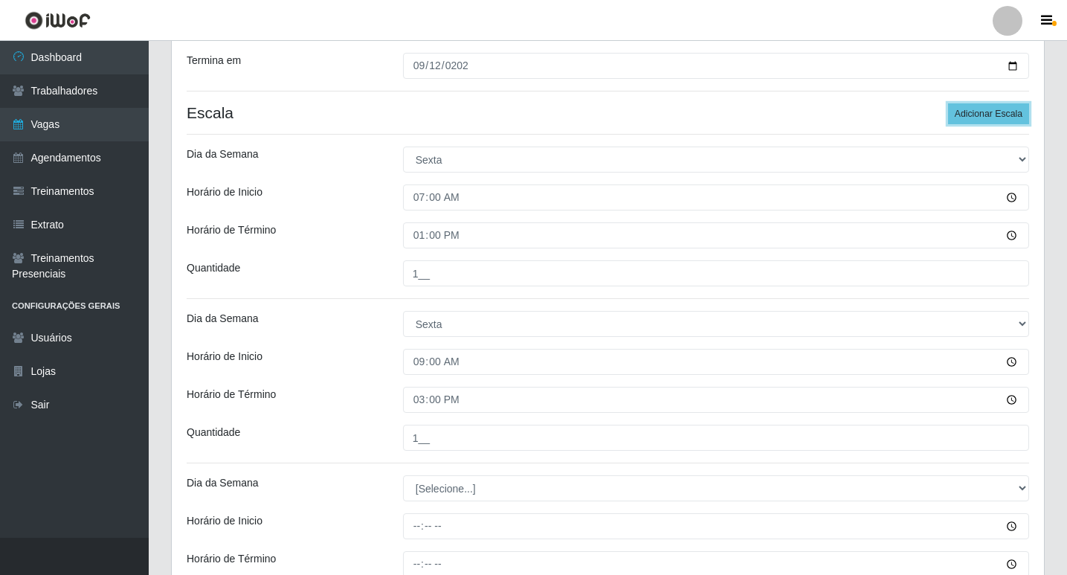
scroll to position [393, 0]
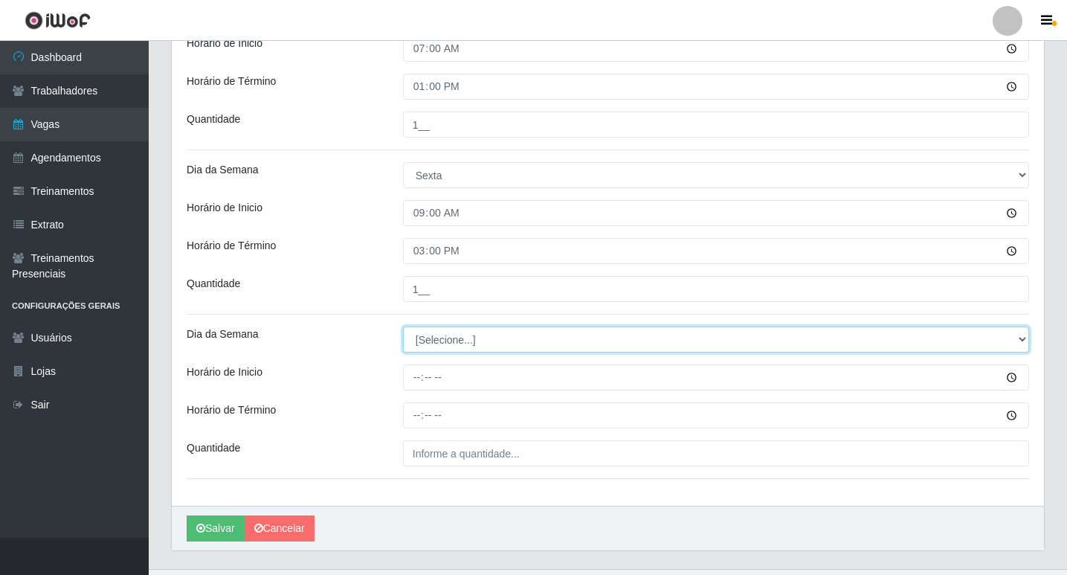
click at [413, 346] on select "[Selecione...] Segunda Terça Quarta Quinta Sexta Sábado Domingo" at bounding box center [716, 339] width 626 height 26
select select "5"
click at [403, 326] on select "[Selecione...] Segunda Terça Quarta Quinta Sexta Sábado Domingo" at bounding box center [716, 339] width 626 height 26
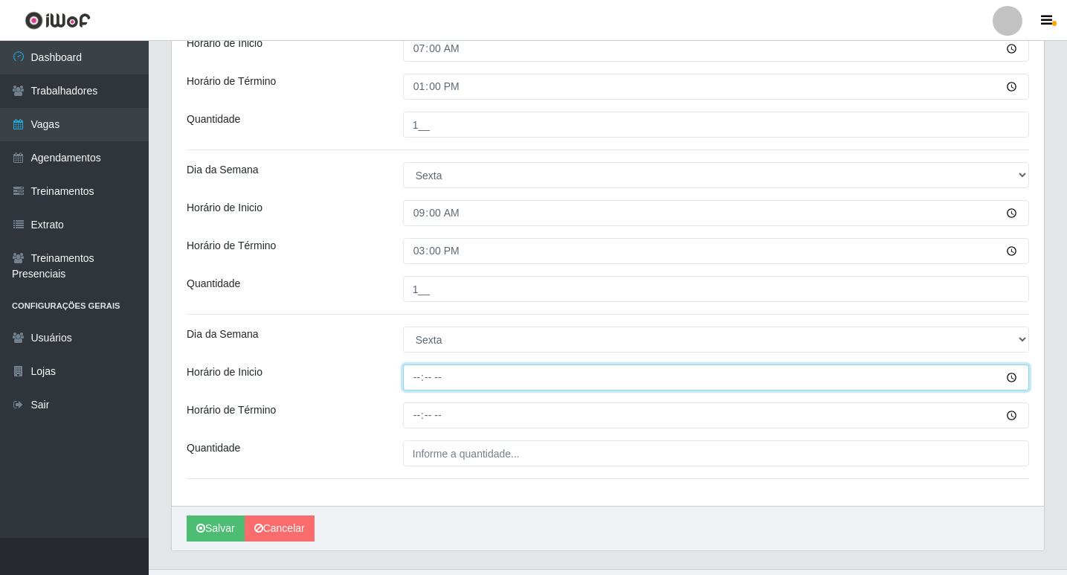
click at [416, 378] on input "Horário de Inicio" at bounding box center [716, 377] width 626 height 26
type input "12:00"
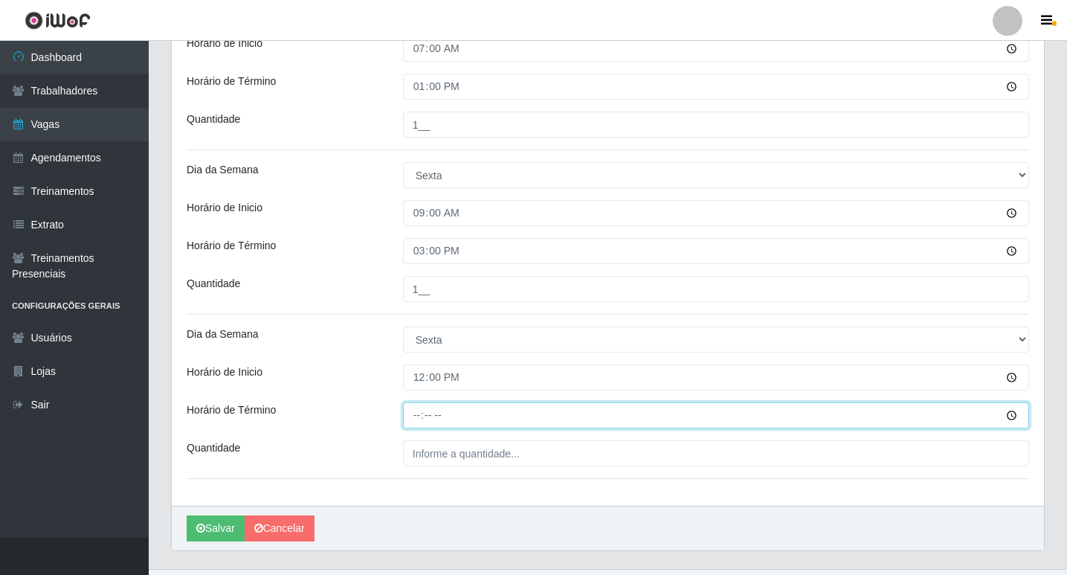
click at [422, 425] on input "Horário de Término" at bounding box center [716, 415] width 626 height 26
click at [416, 419] on input "Horário de Término" at bounding box center [716, 415] width 626 height 26
type input "18:00"
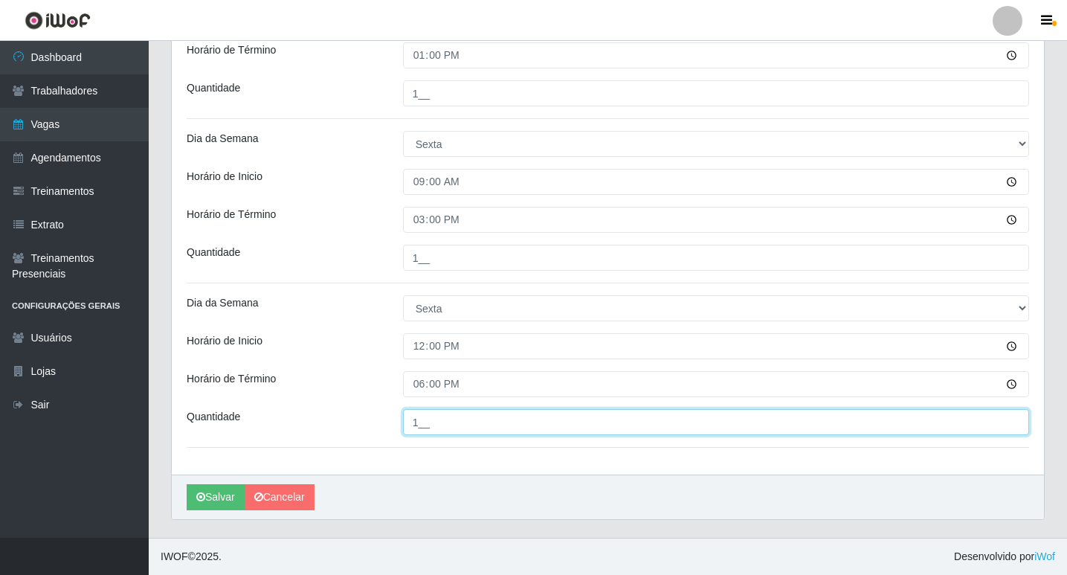
scroll to position [275, 0]
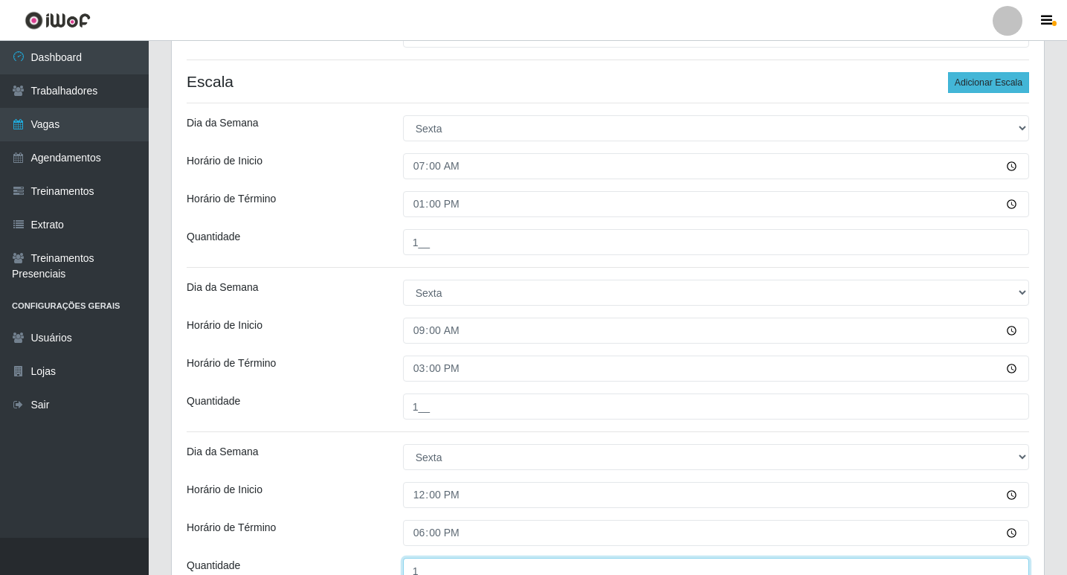
type input "1__"
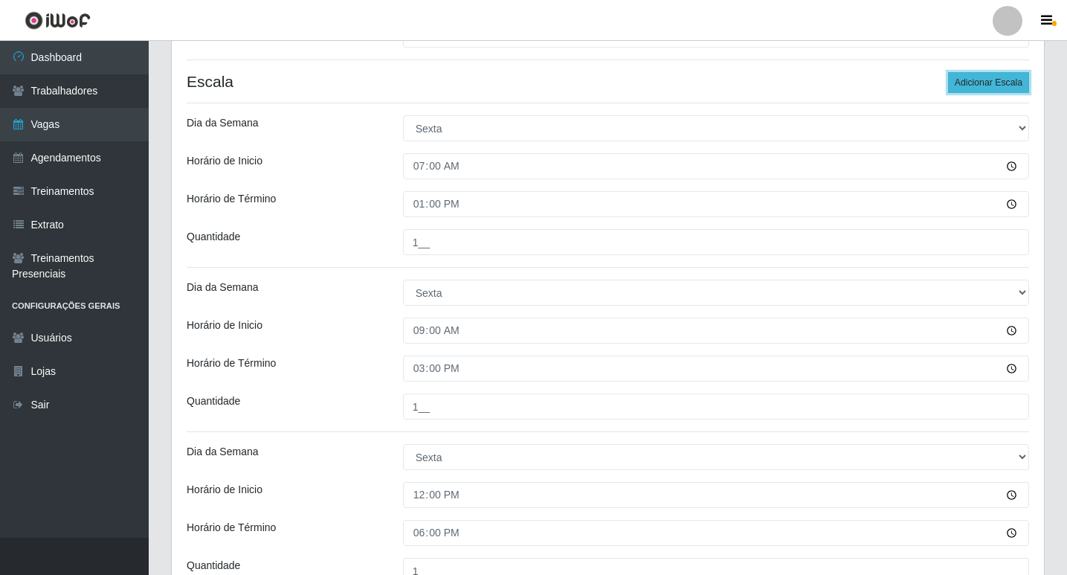
click at [1010, 77] on button "Adicionar Escala" at bounding box center [988, 82] width 81 height 21
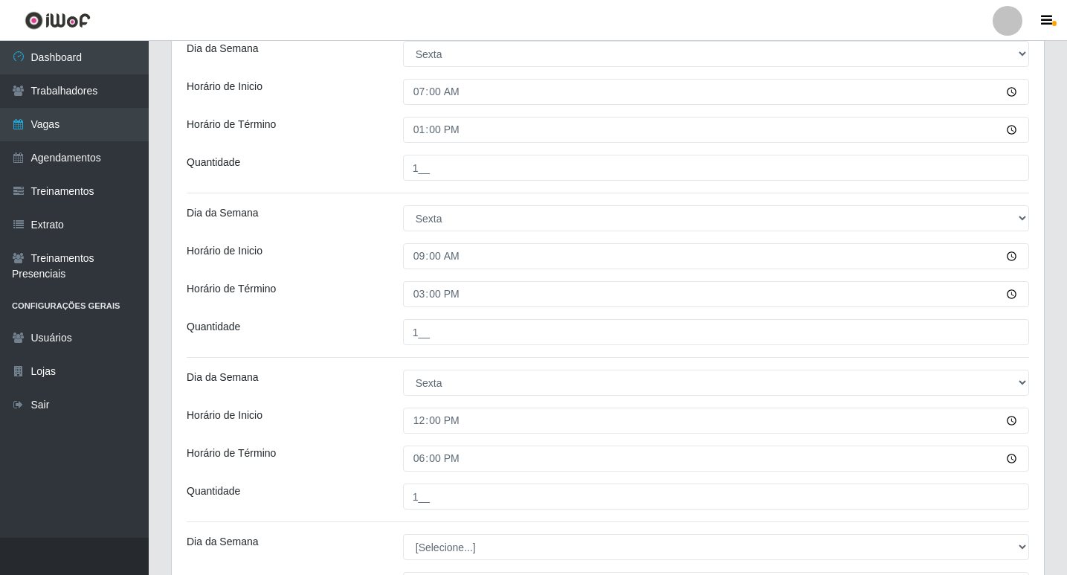
scroll to position [572, 0]
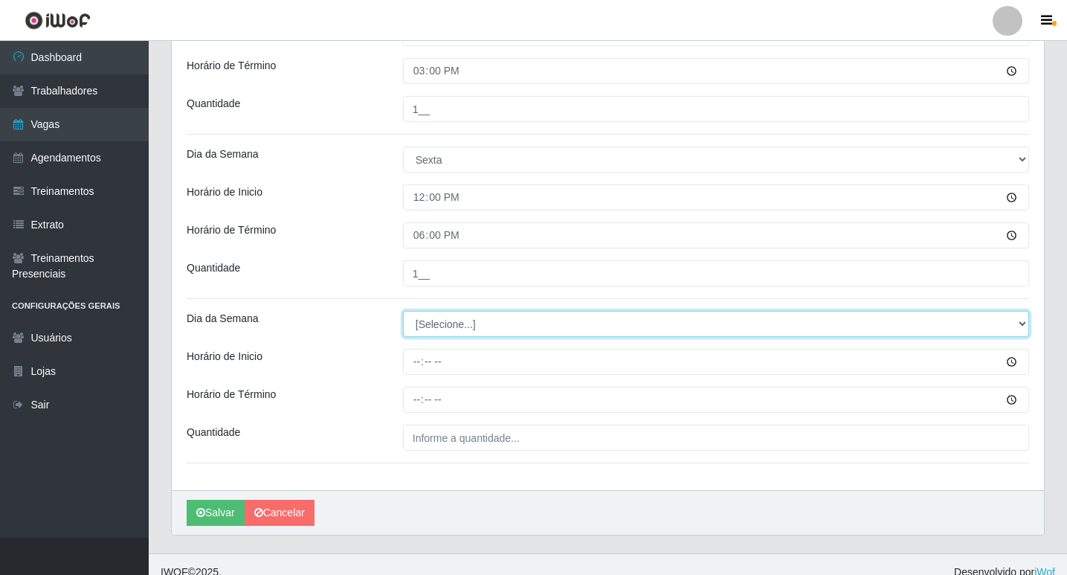
click at [450, 326] on select "[Selecione...] Segunda Terça Quarta Quinta Sexta Sábado Domingo" at bounding box center [716, 324] width 626 height 26
select select "5"
click at [403, 311] on select "[Selecione...] Segunda Terça Quarta Quinta Sexta Sábado Domingo" at bounding box center [716, 324] width 626 height 26
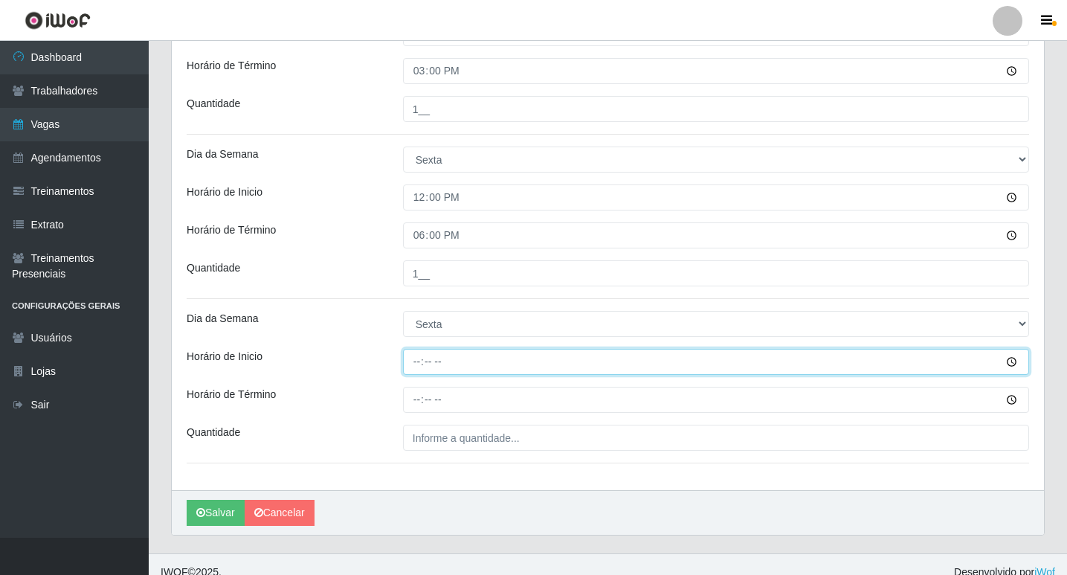
click at [419, 364] on input "Horário de Inicio" at bounding box center [716, 362] width 626 height 26
type input "15:00"
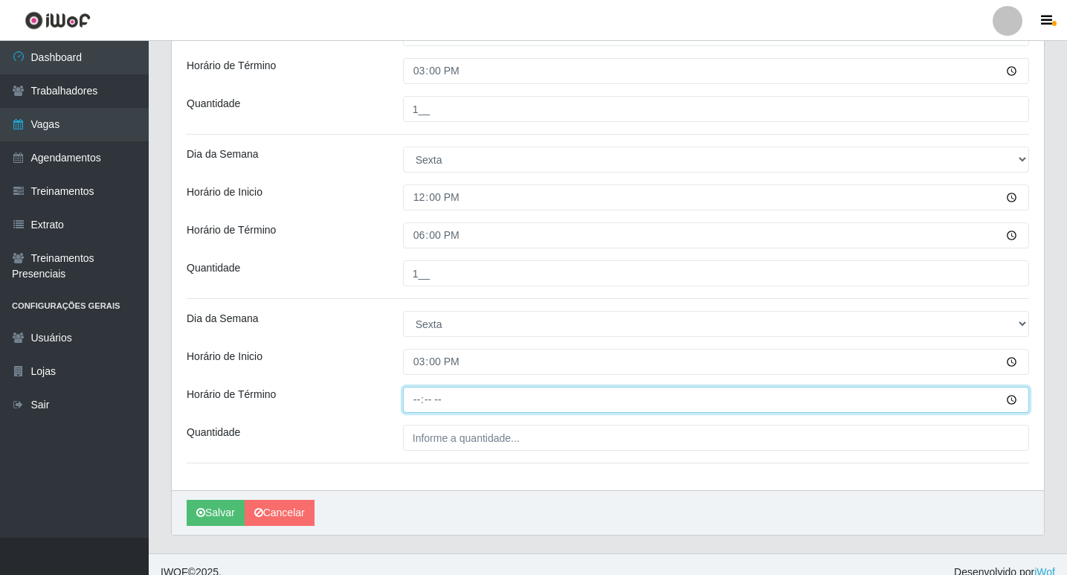
type input "21:00"
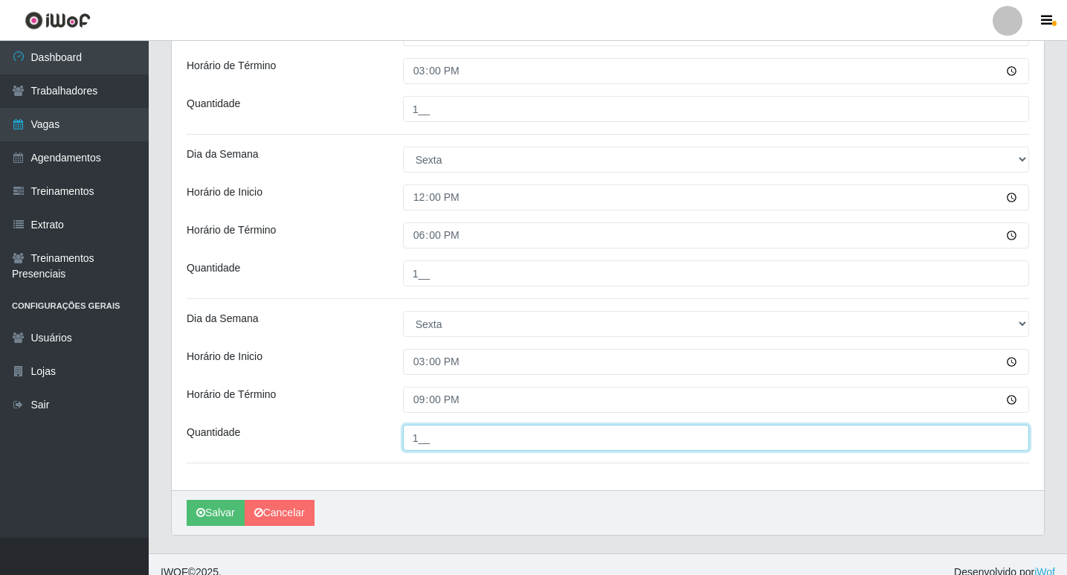
type input "1__"
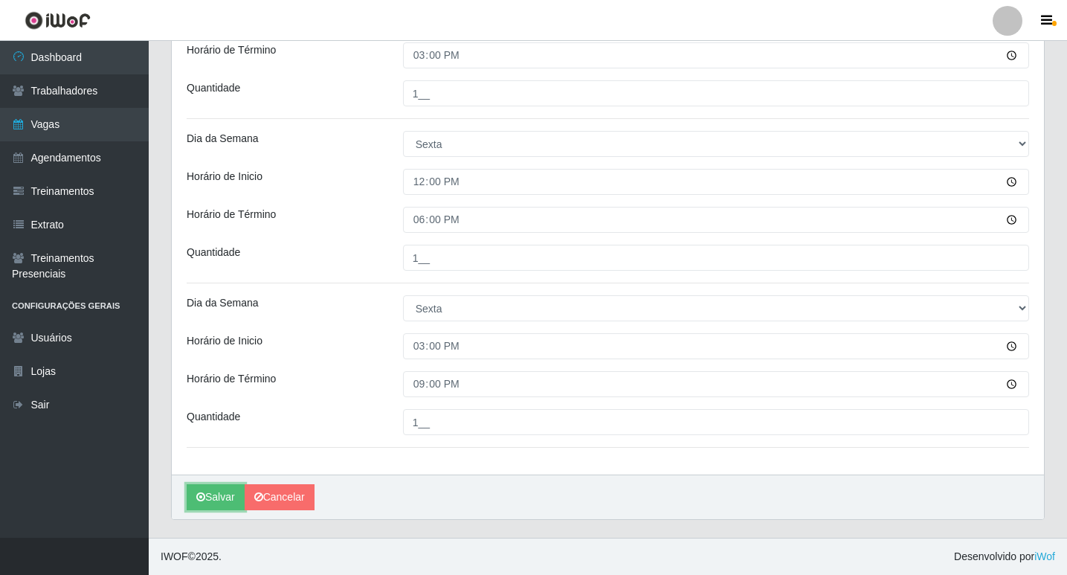
scroll to position [291, 0]
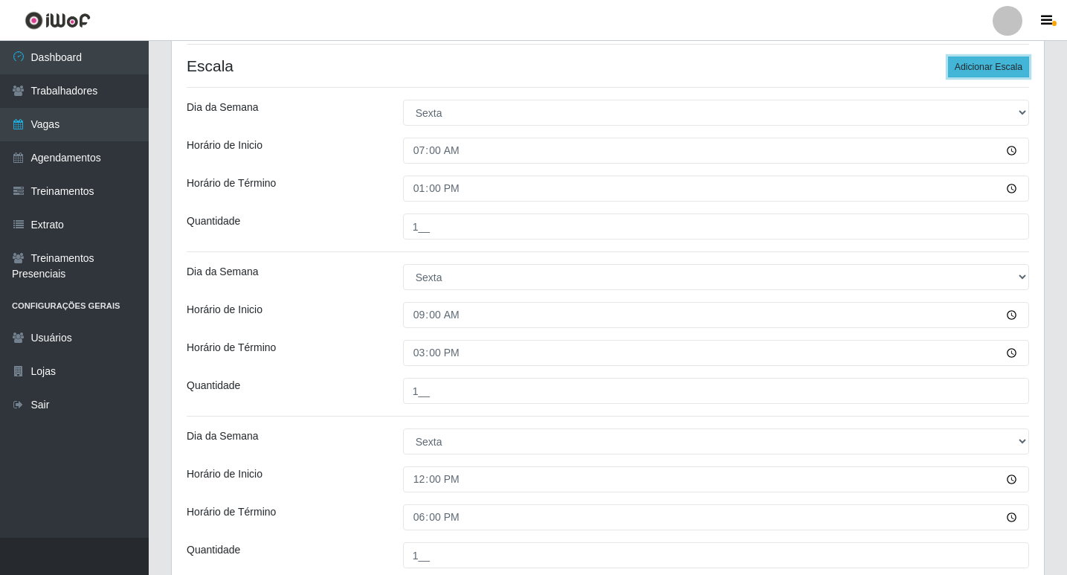
click at [989, 68] on button "Adicionar Escala" at bounding box center [988, 67] width 81 height 21
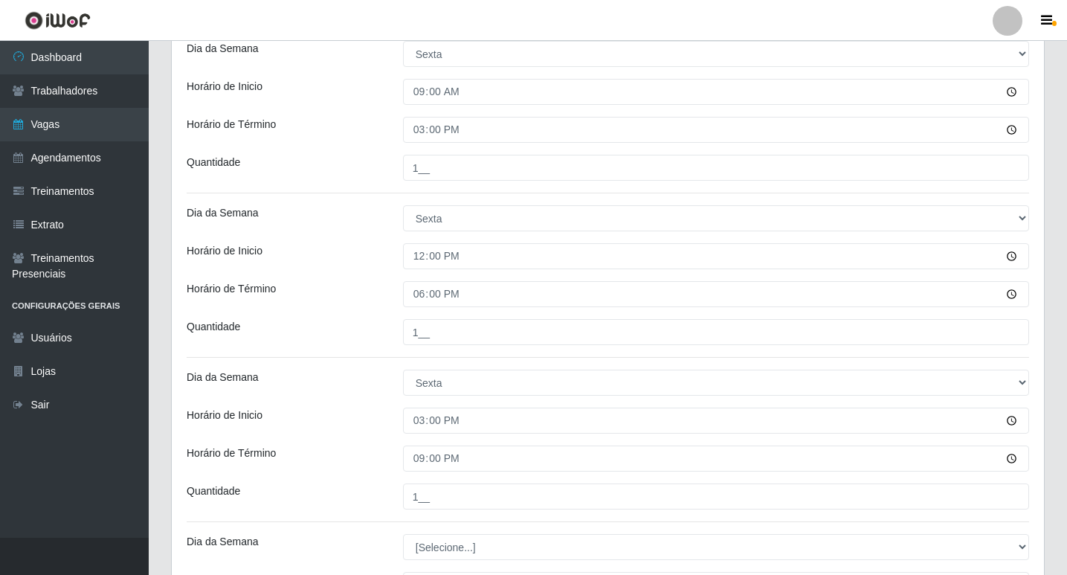
scroll to position [737, 0]
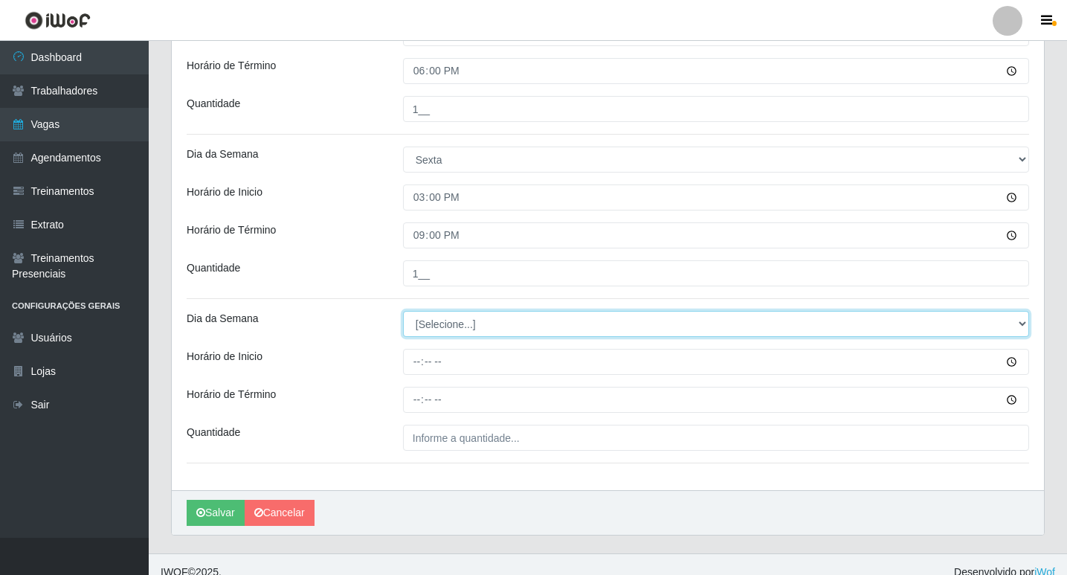
click at [420, 323] on select "[Selecione...] Segunda Terça Quarta Quinta Sexta Sábado Domingo" at bounding box center [716, 324] width 626 height 26
select select "5"
click at [403, 311] on select "[Selecione...] Segunda Terça Quarta Quinta Sexta Sábado Domingo" at bounding box center [716, 324] width 626 height 26
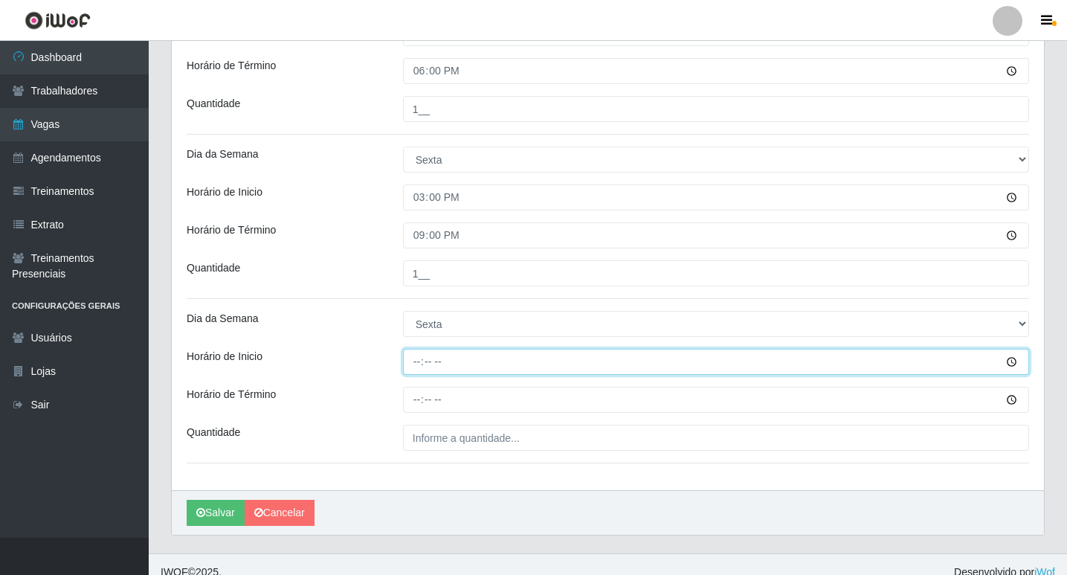
click at [412, 365] on input "Horário de Inicio" at bounding box center [716, 362] width 626 height 26
type input "16:00"
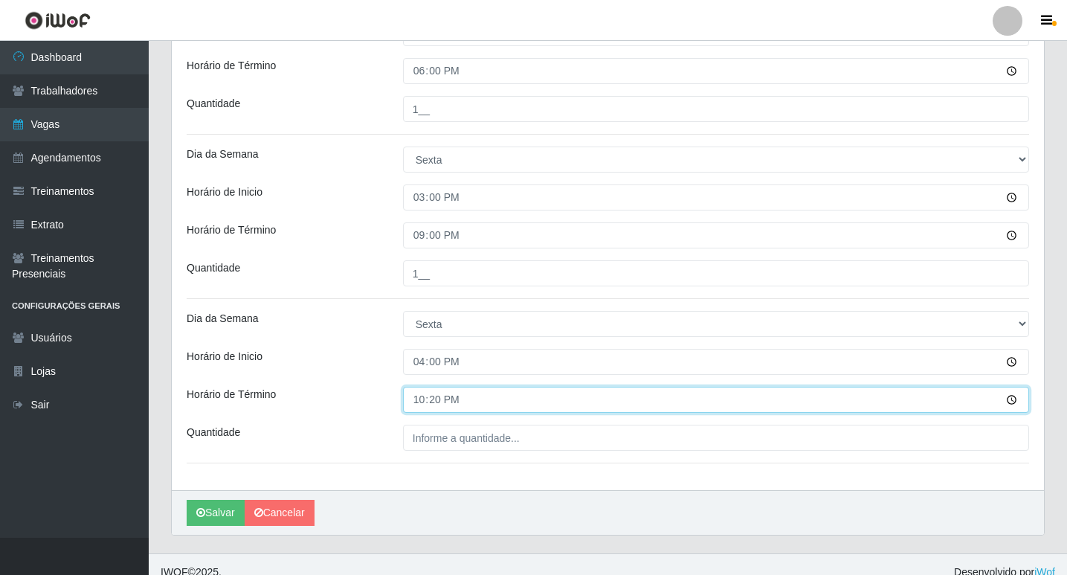
type input "22:00"
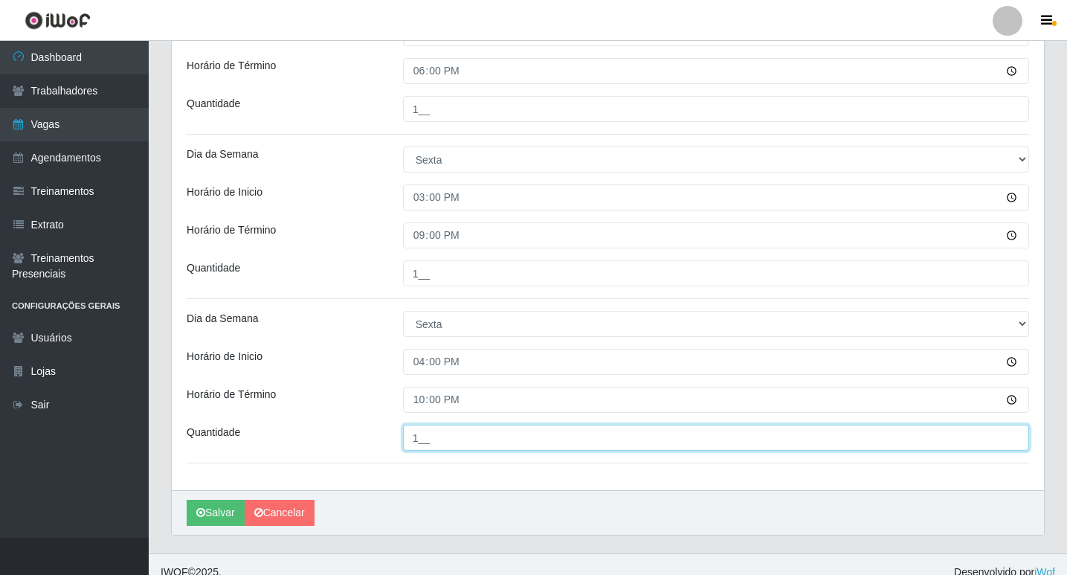
type input "1__"
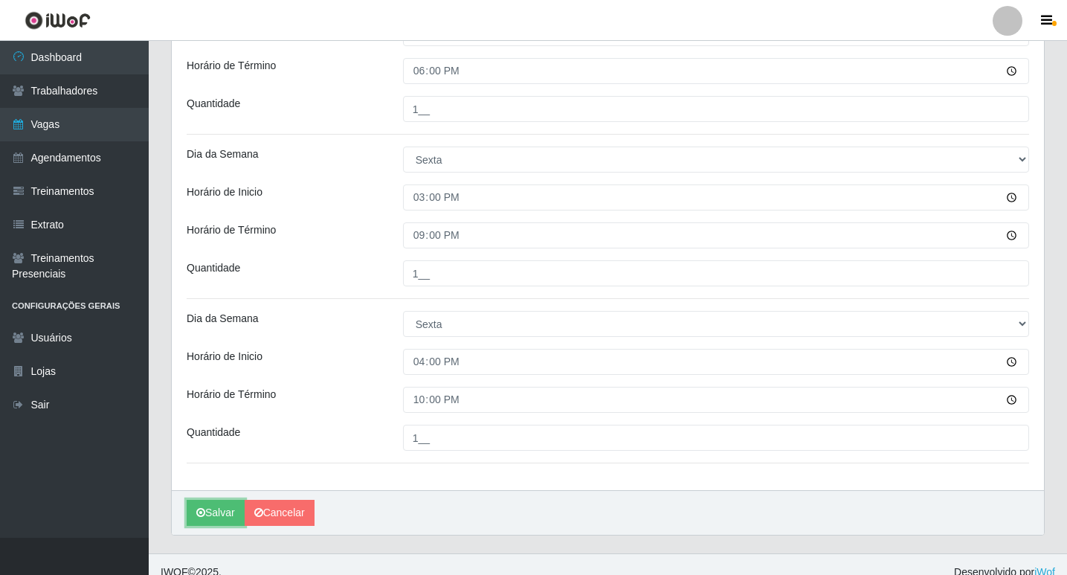
scroll to position [752, 0]
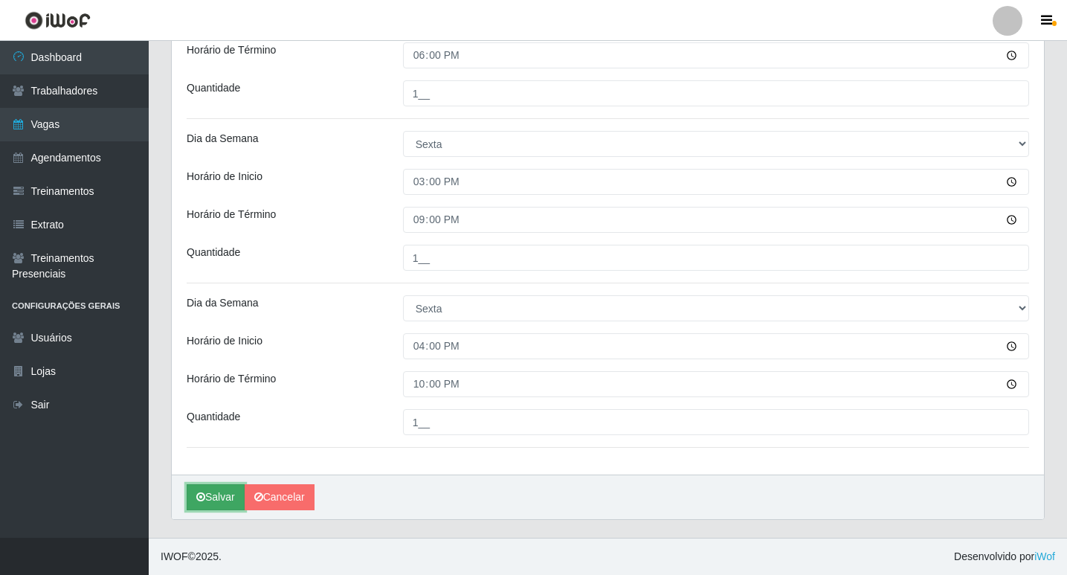
click at [208, 500] on button "Salvar" at bounding box center [216, 497] width 58 height 26
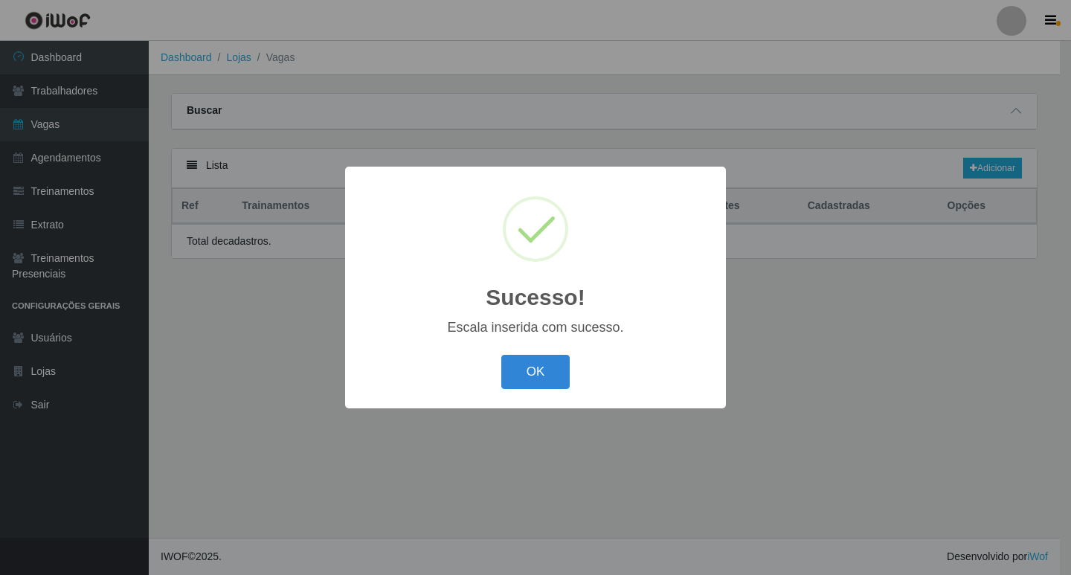
click at [549, 352] on div "OK Cancel" at bounding box center [535, 371] width 351 height 42
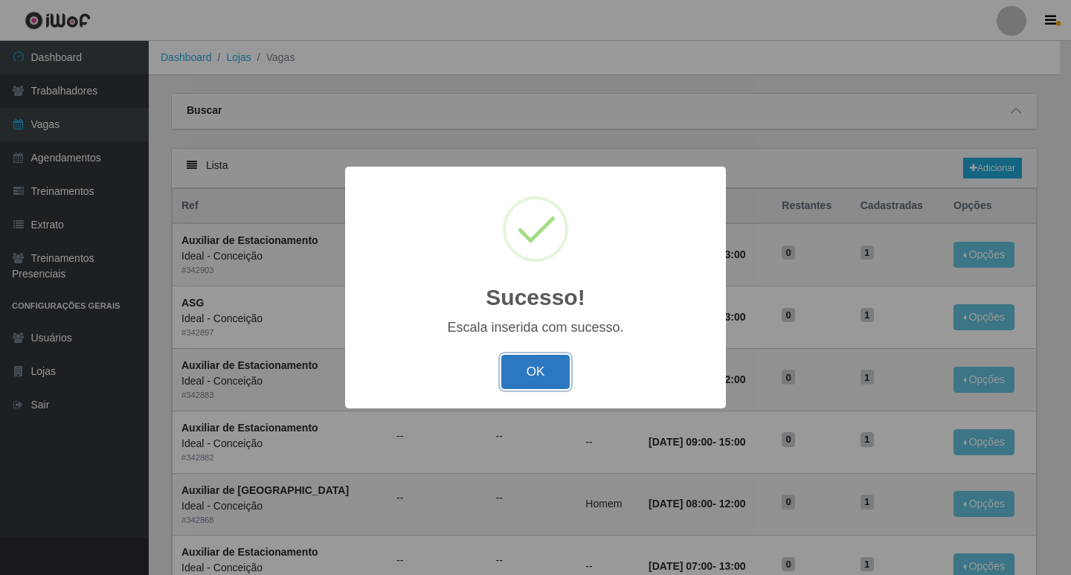
click at [545, 375] on button "OK" at bounding box center [535, 372] width 69 height 35
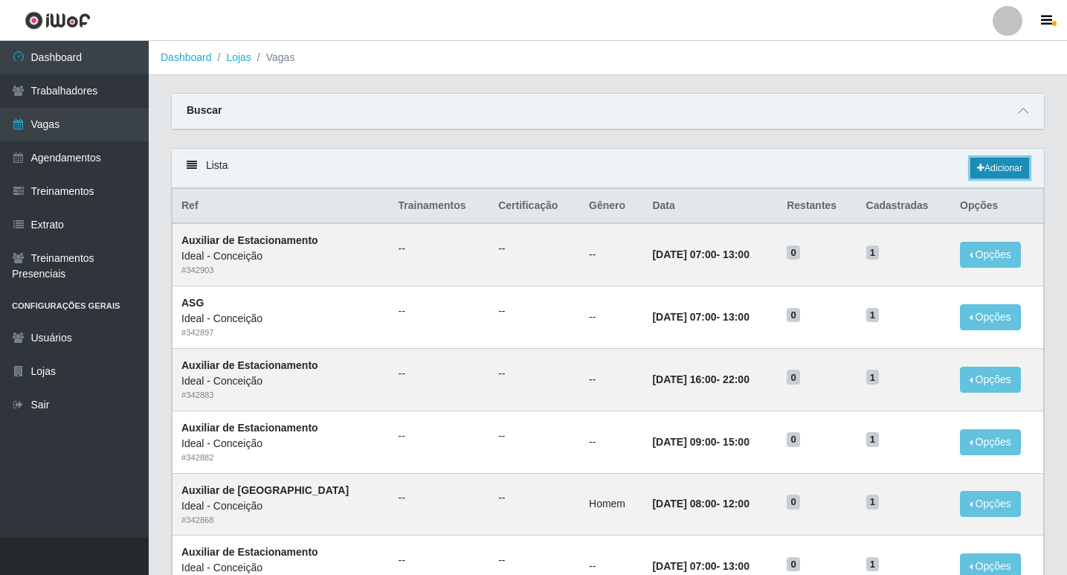
click at [988, 172] on link "Adicionar" at bounding box center [999, 168] width 59 height 21
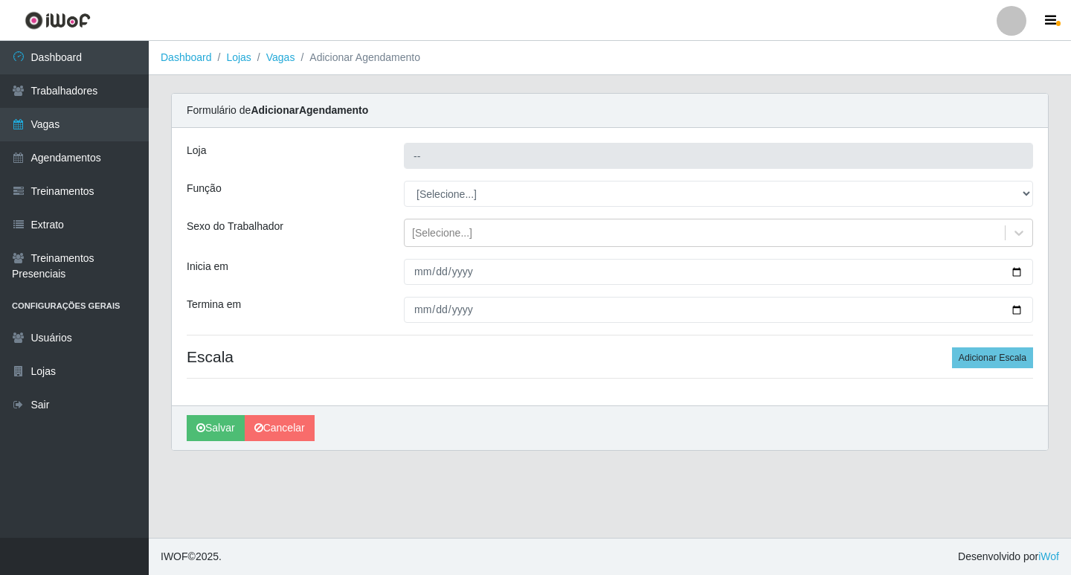
type input "Ideal - Conceição"
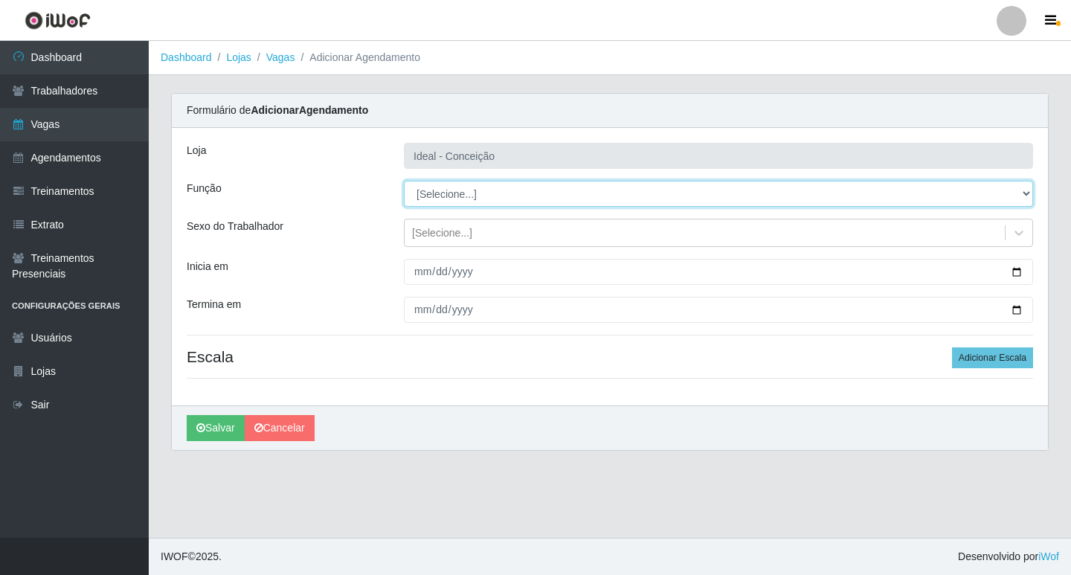
click at [529, 193] on select "[Selecione...] ASG ASG + ASG ++ Auxiliar de Estacionamento Auxiliar de Estacion…" at bounding box center [718, 194] width 629 height 26
select select "4"
click at [404, 181] on select "[Selecione...] ASG ASG + ASG ++ Auxiliar de Estacionamento Auxiliar de Estacion…" at bounding box center [718, 194] width 629 height 26
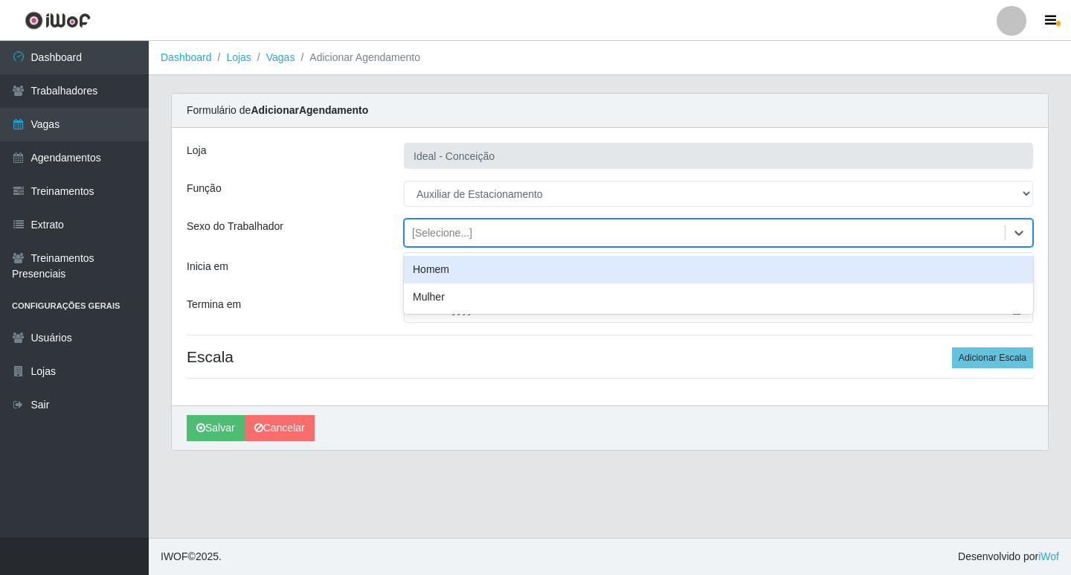
click at [416, 235] on div "[Selecione...]" at bounding box center [442, 233] width 60 height 16
click at [422, 271] on div "Homem" at bounding box center [718, 270] width 629 height 28
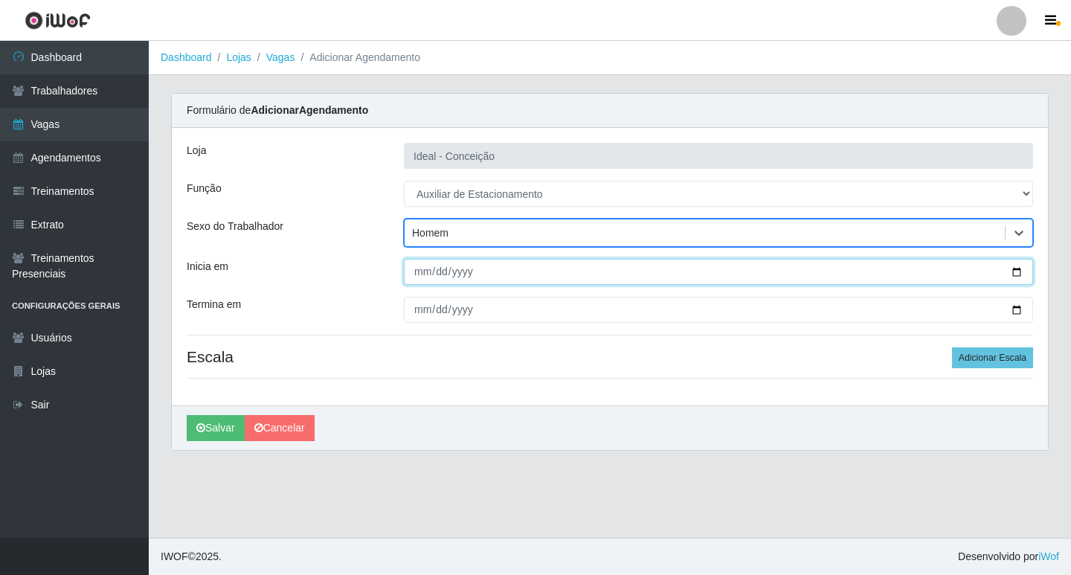
click at [413, 280] on input "Inicia em" at bounding box center [718, 272] width 629 height 26
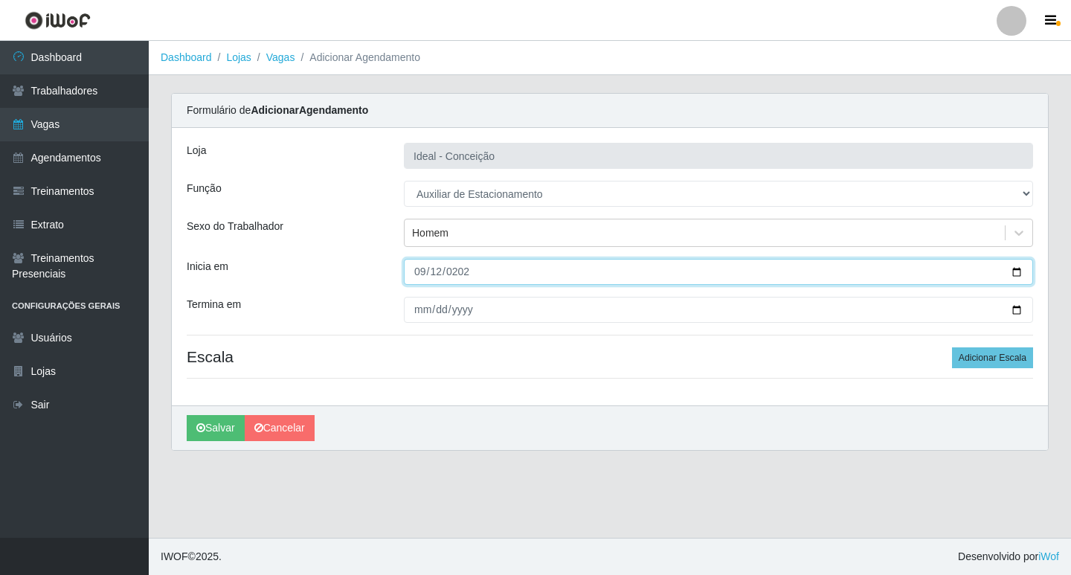
type input "2025-09-12"
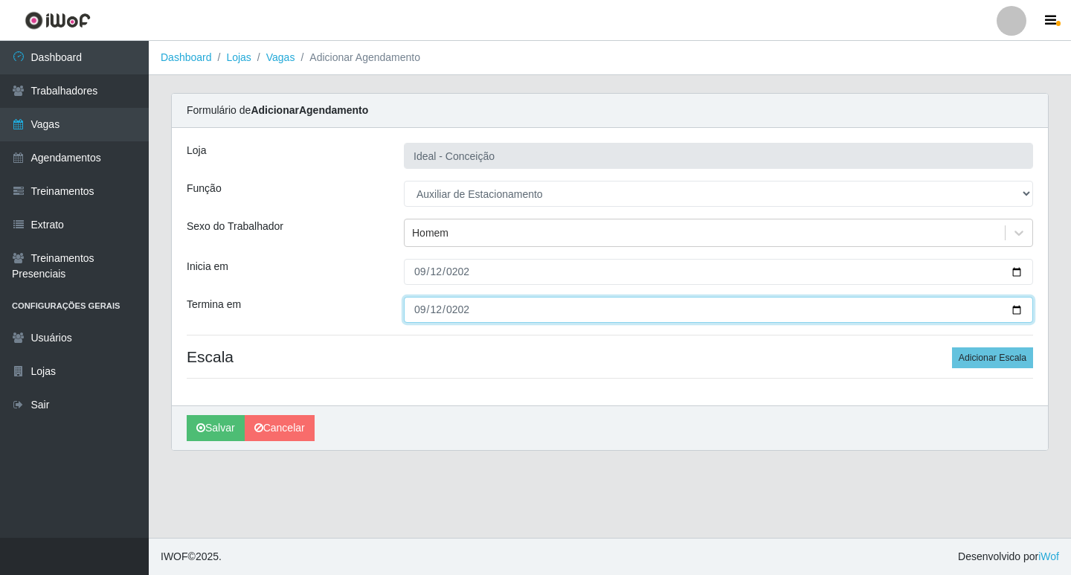
type input "2025-09-12"
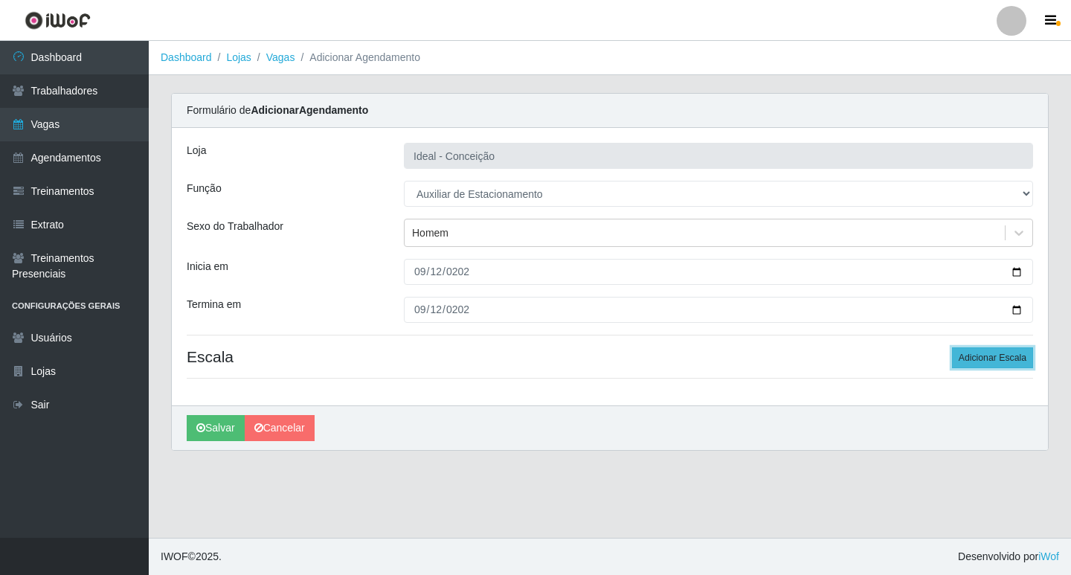
click at [981, 353] on button "Adicionar Escala" at bounding box center [992, 357] width 81 height 21
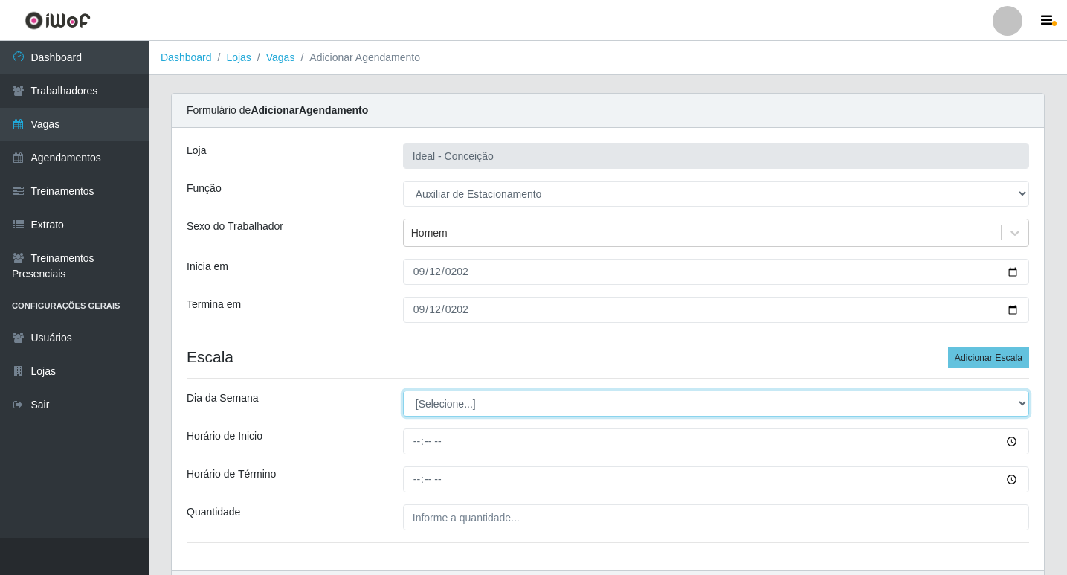
click at [439, 401] on select "[Selecione...] Segunda Terça Quarta Quinta Sexta Sábado Domingo" at bounding box center [716, 403] width 626 height 26
select select "5"
click at [403, 390] on select "[Selecione...] Segunda Terça Quarta Quinta Sexta Sábado Domingo" at bounding box center [716, 403] width 626 height 26
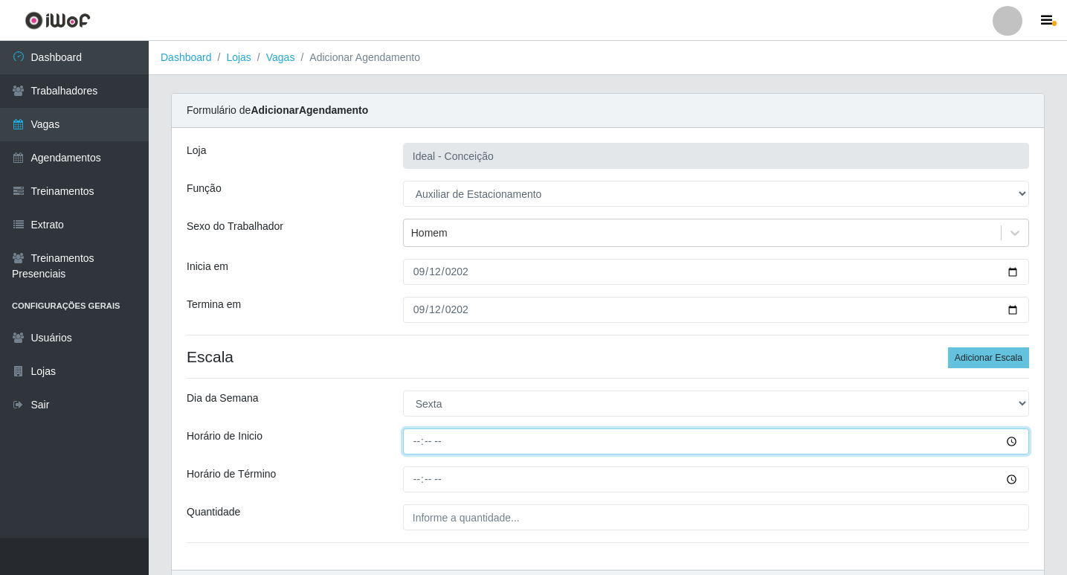
click at [416, 436] on input "Horário de Inicio" at bounding box center [716, 441] width 626 height 26
click at [416, 448] on input "Horário de Inicio" at bounding box center [716, 441] width 626 height 26
type input "08:00"
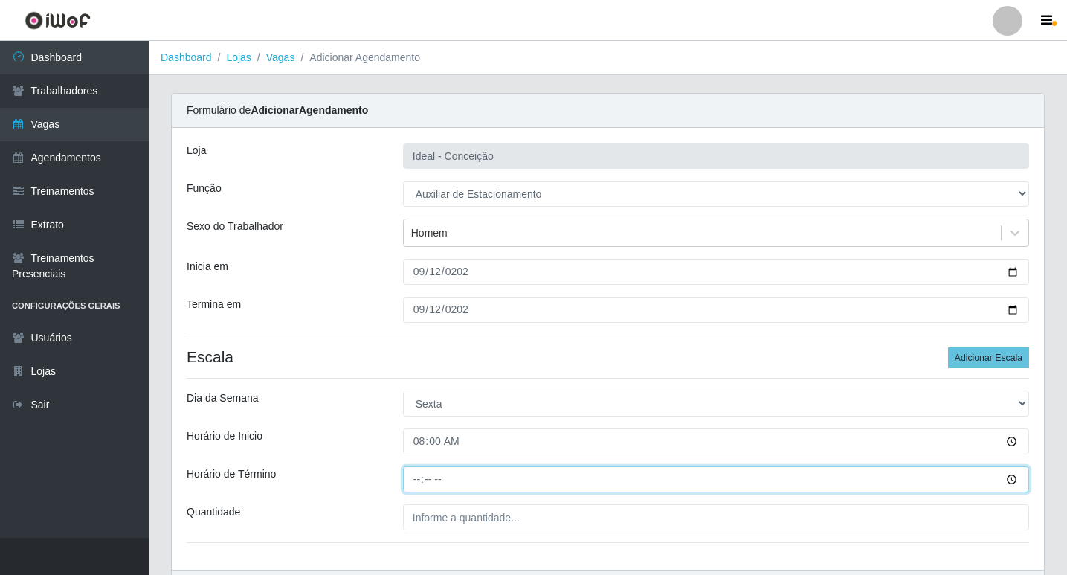
type input "12:00"
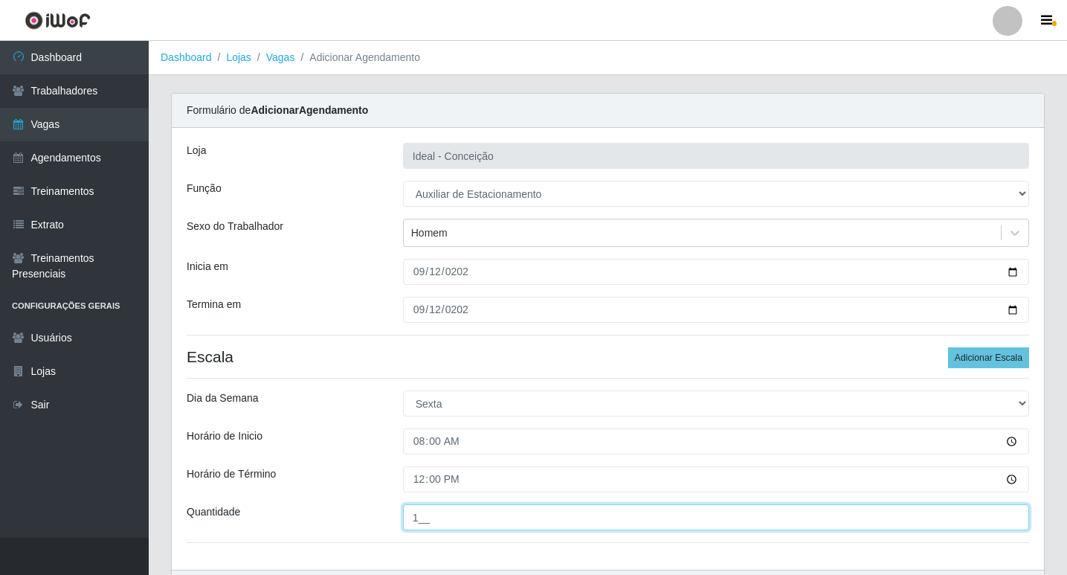
scroll to position [95, 0]
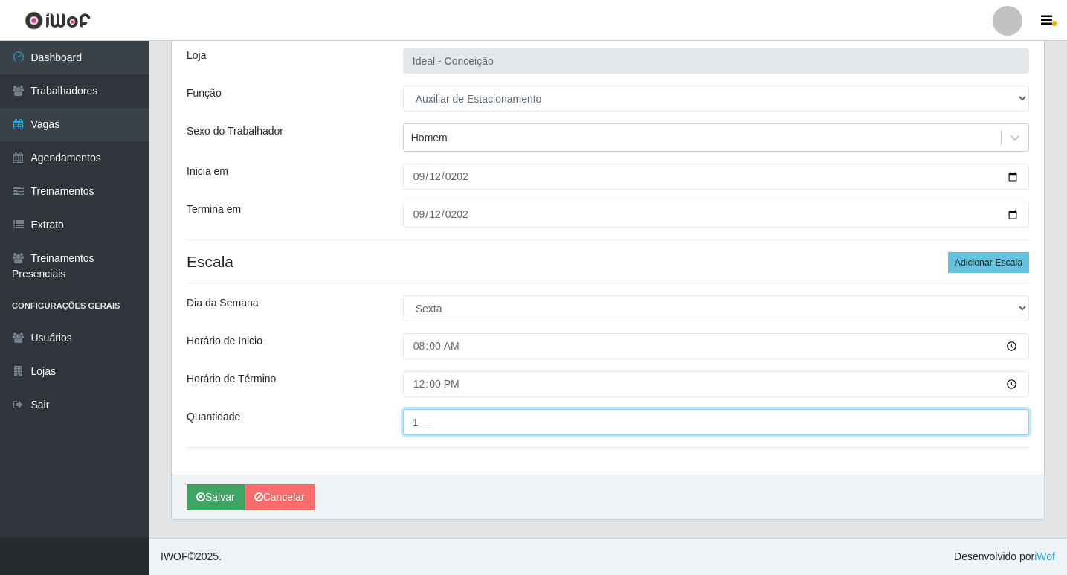
type input "1__"
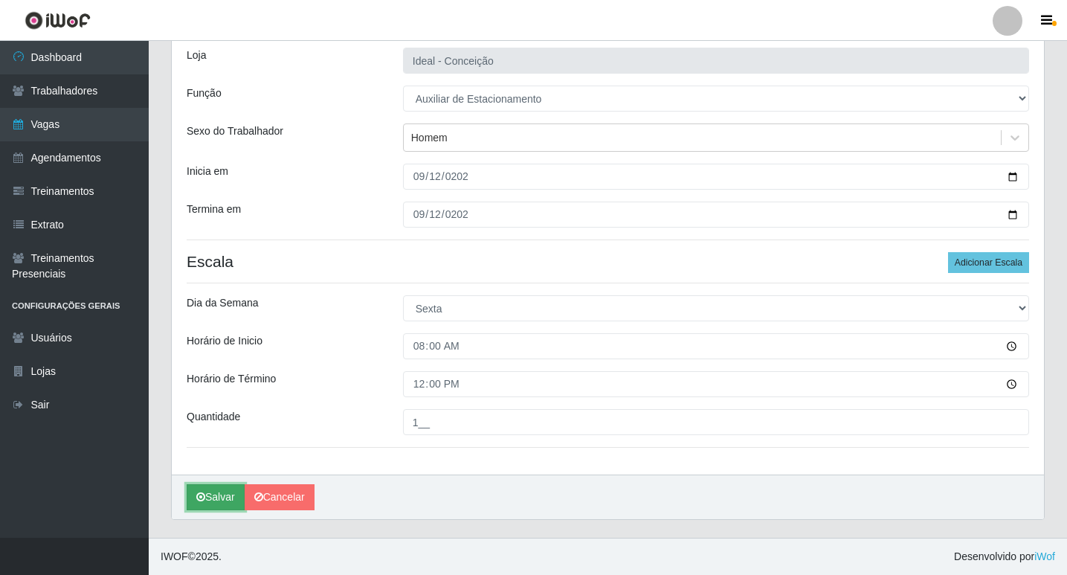
click at [211, 499] on button "Salvar" at bounding box center [216, 497] width 58 height 26
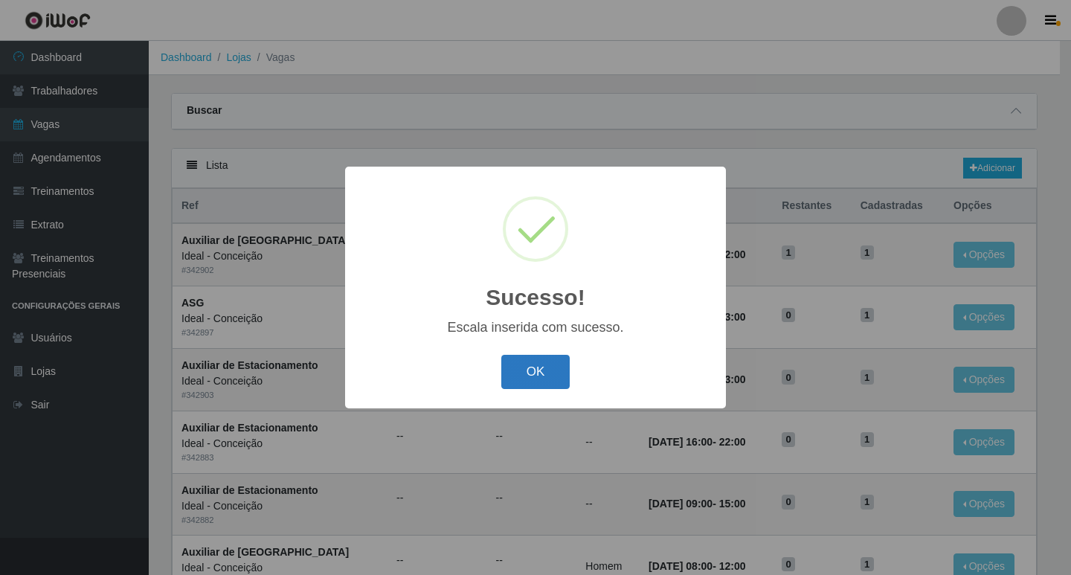
click at [523, 389] on button "OK" at bounding box center [535, 372] width 69 height 35
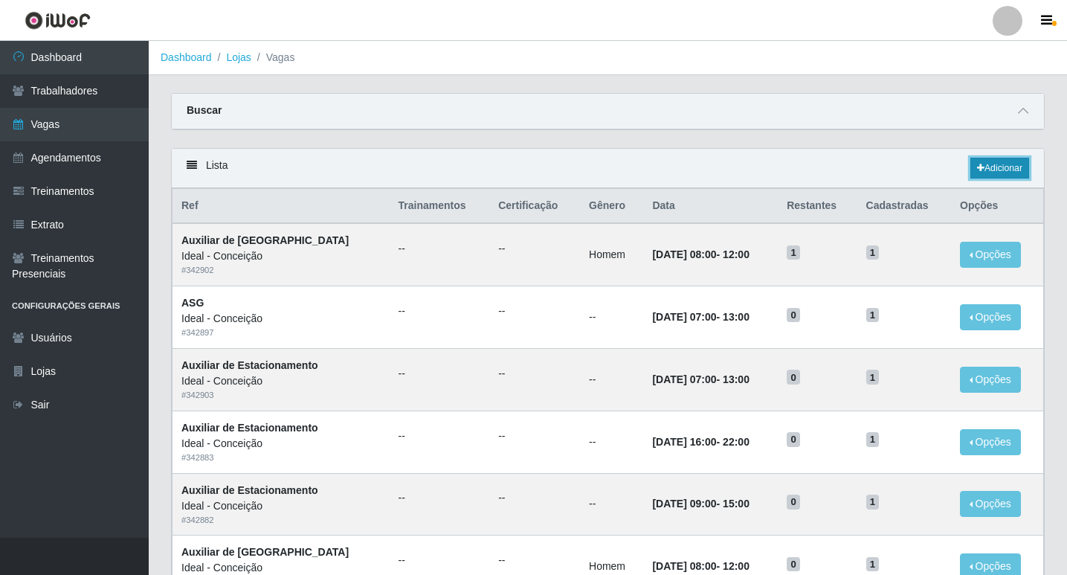
click at [983, 168] on link "Adicionar" at bounding box center [999, 168] width 59 height 21
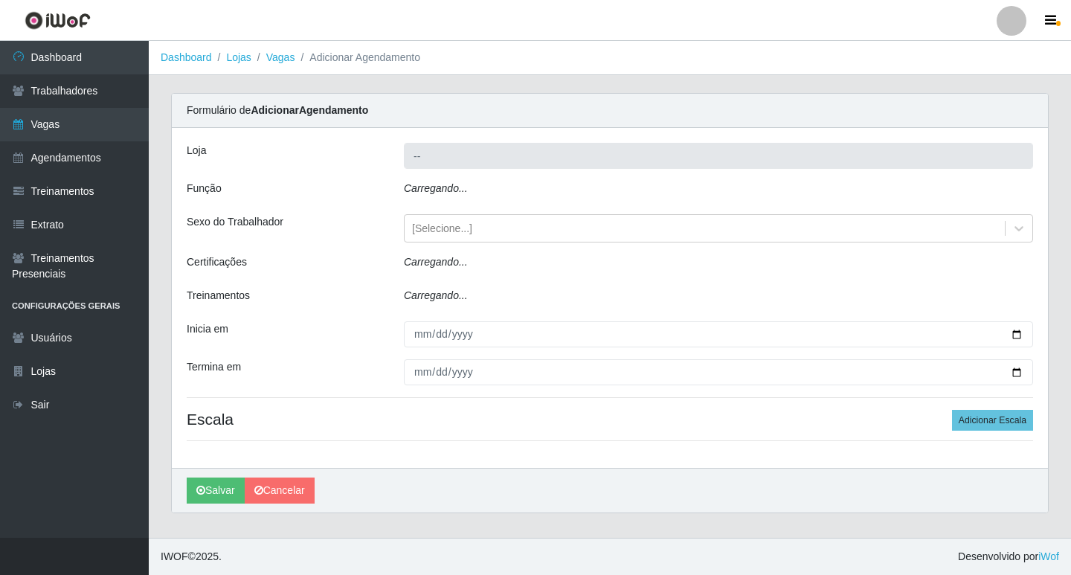
type input "Ideal - Conceição"
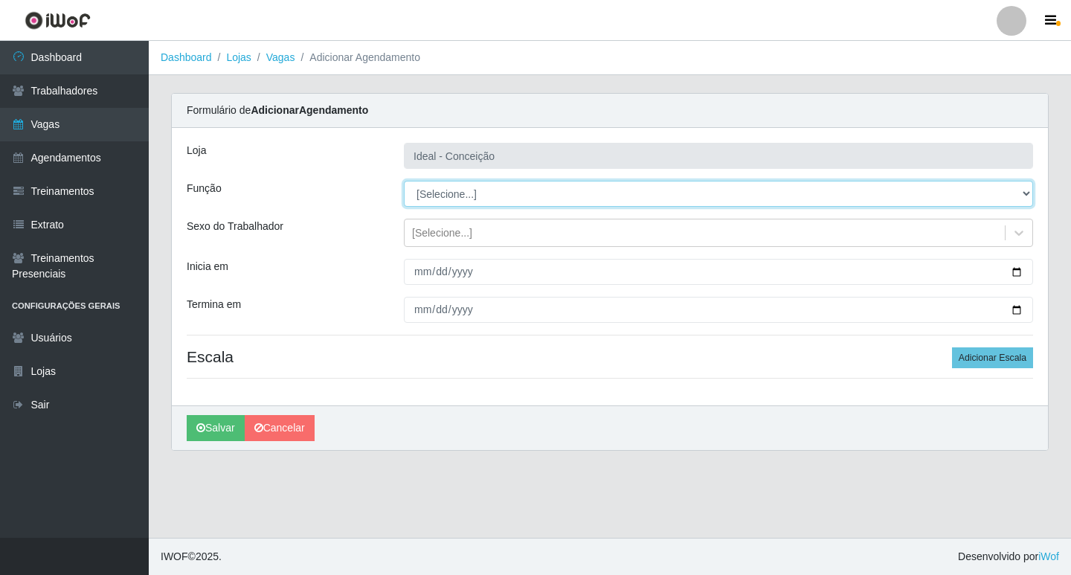
click at [509, 193] on select "[Selecione...] ASG ASG + ASG ++ Auxiliar de Estacionamento Auxiliar de Estacion…" at bounding box center [718, 194] width 629 height 26
select select "4"
click at [404, 181] on select "[Selecione...] ASG ASG + ASG ++ Auxiliar de Estacionamento Auxiliar de Estacion…" at bounding box center [718, 194] width 629 height 26
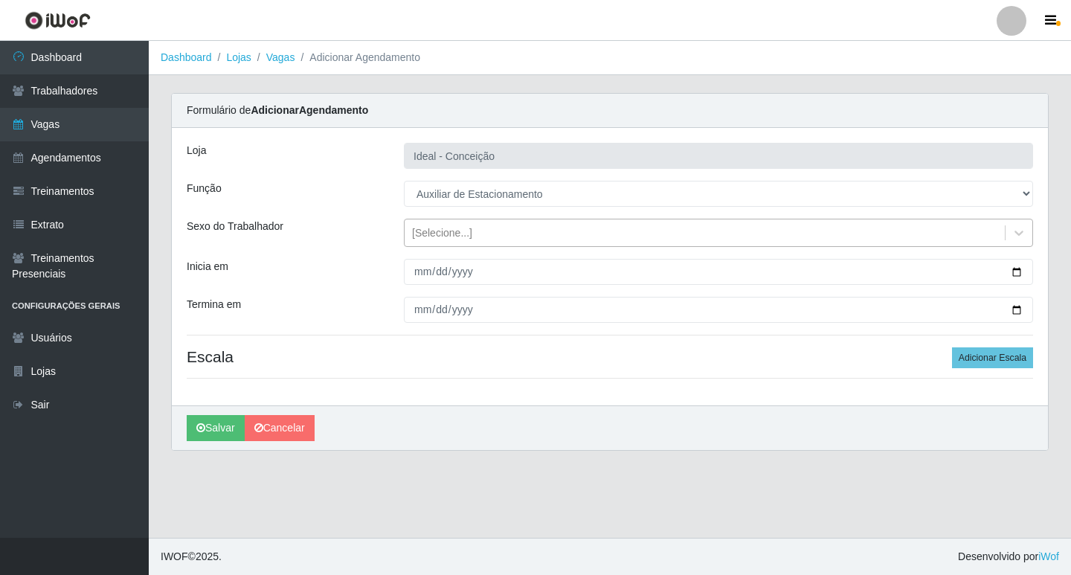
click at [429, 231] on div "[Selecione...]" at bounding box center [442, 233] width 60 height 16
click at [355, 294] on div "Loja Ideal - Conceição Função [Selecione...] ASG ASG + ASG ++ Auxiliar de Estac…" at bounding box center [610, 266] width 876 height 277
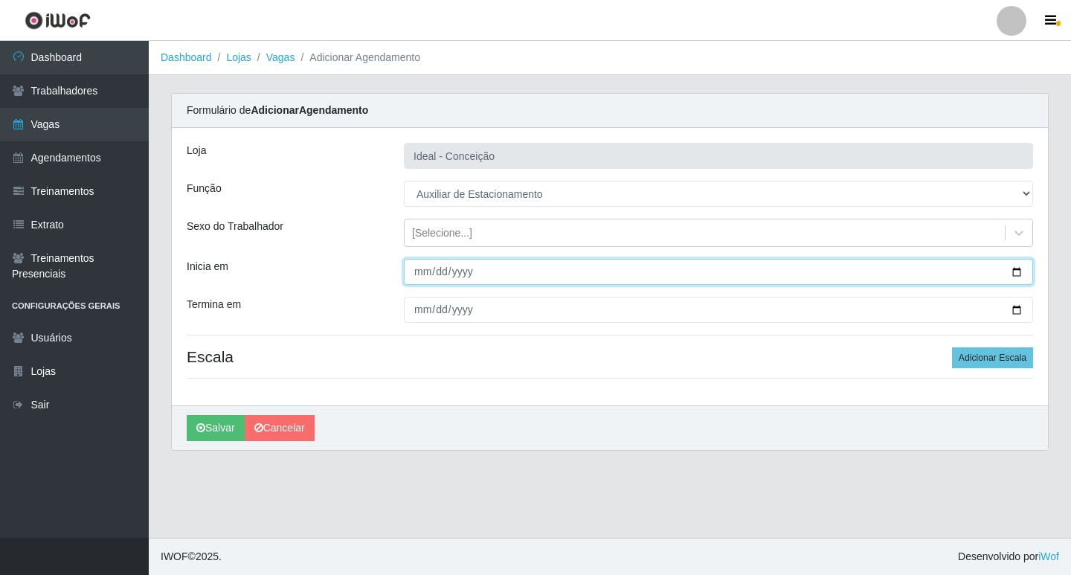
click at [423, 278] on input "Inicia em" at bounding box center [718, 272] width 629 height 26
type input "0009-06-12"
click at [434, 277] on input "0009-06-12" at bounding box center [718, 272] width 629 height 26
type input "2025-09-12"
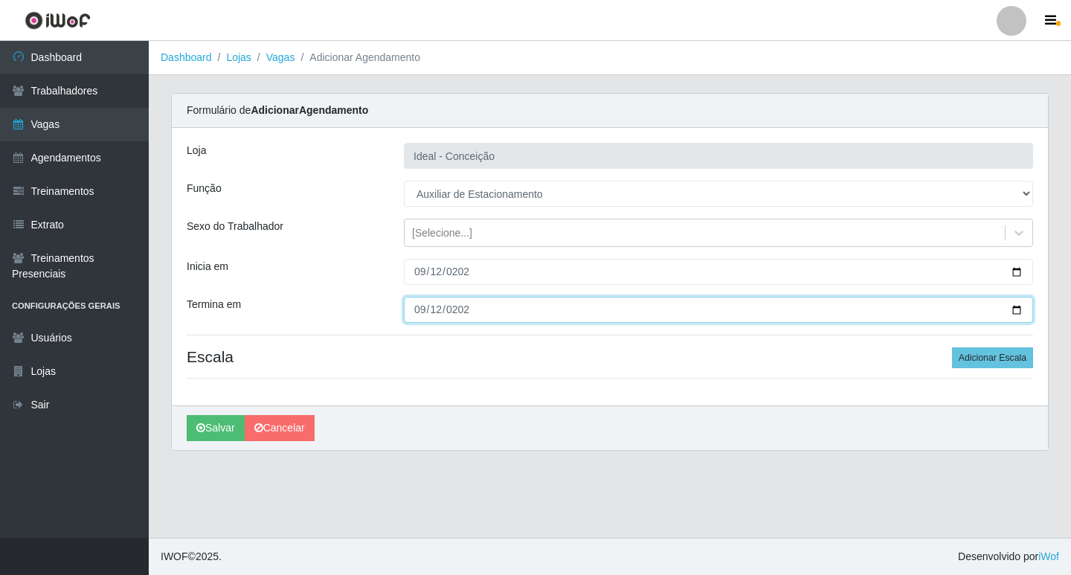
type input "2025-09-12"
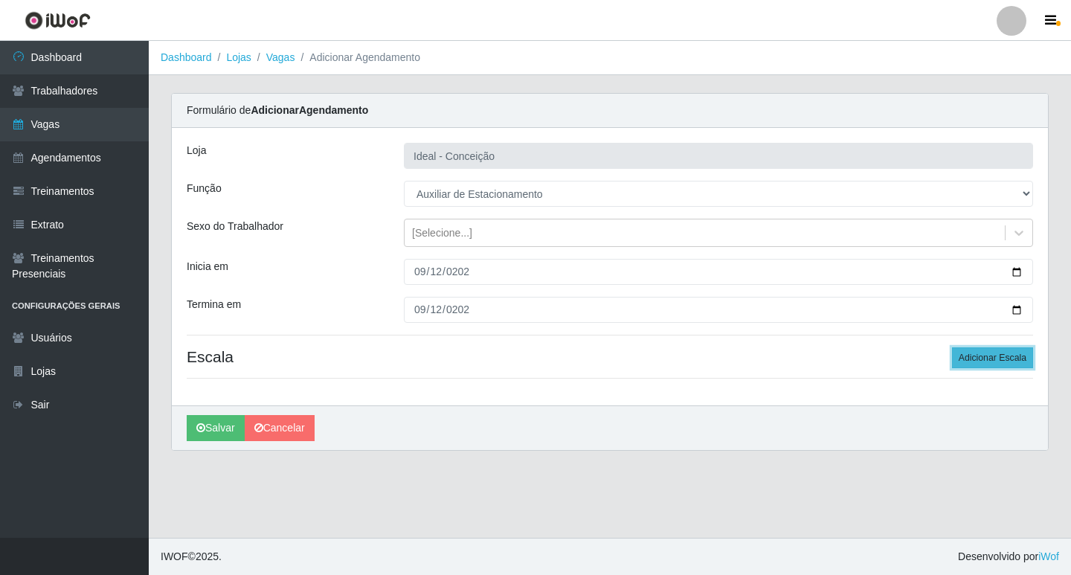
click at [1005, 360] on button "Adicionar Escala" at bounding box center [992, 357] width 81 height 21
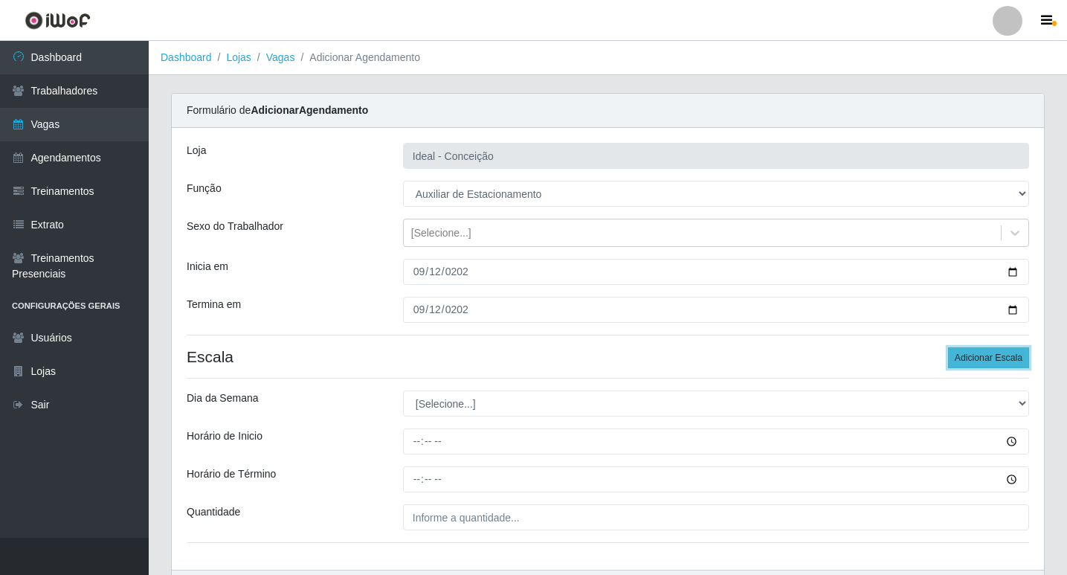
click at [1005, 360] on button "Adicionar Escala" at bounding box center [988, 357] width 81 height 21
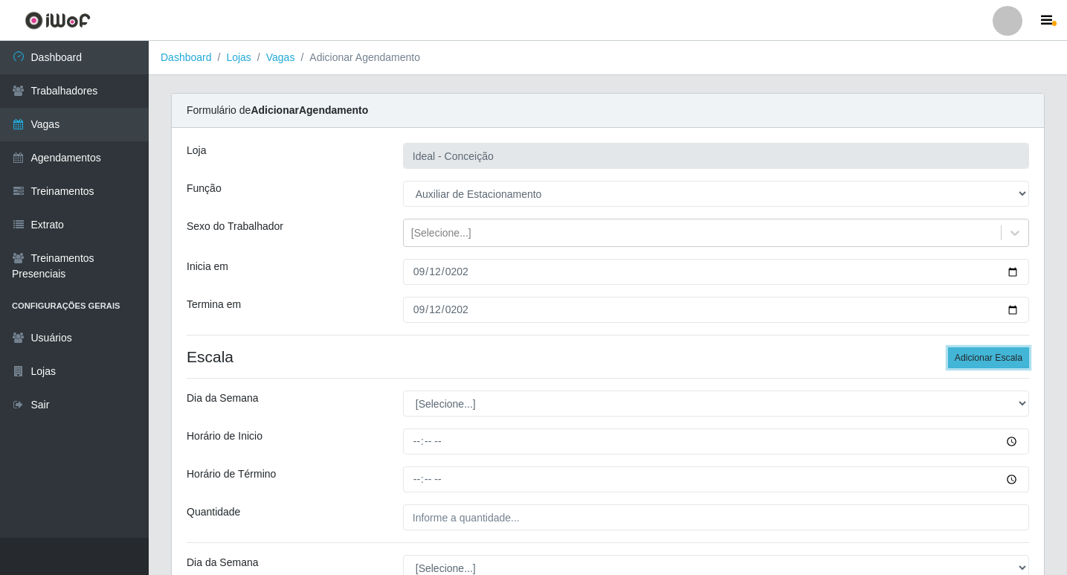
click at [1005, 360] on button "Adicionar Escala" at bounding box center [988, 357] width 81 height 21
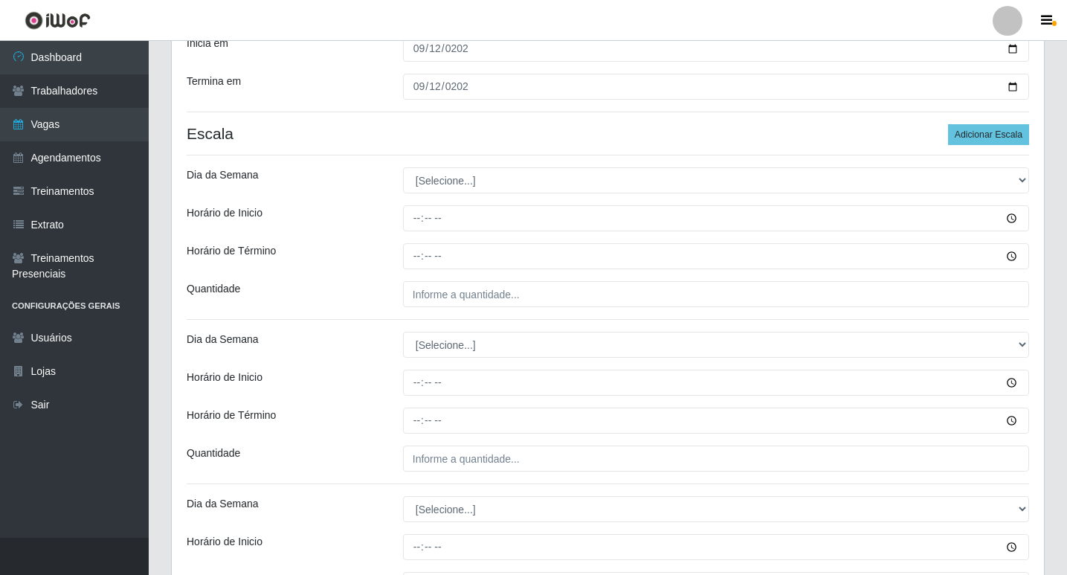
click at [510, 166] on div "Loja Ideal - Conceição Função [Selecione...] ASG ASG + ASG ++ Auxiliar de Estac…" at bounding box center [608, 290] width 872 height 770
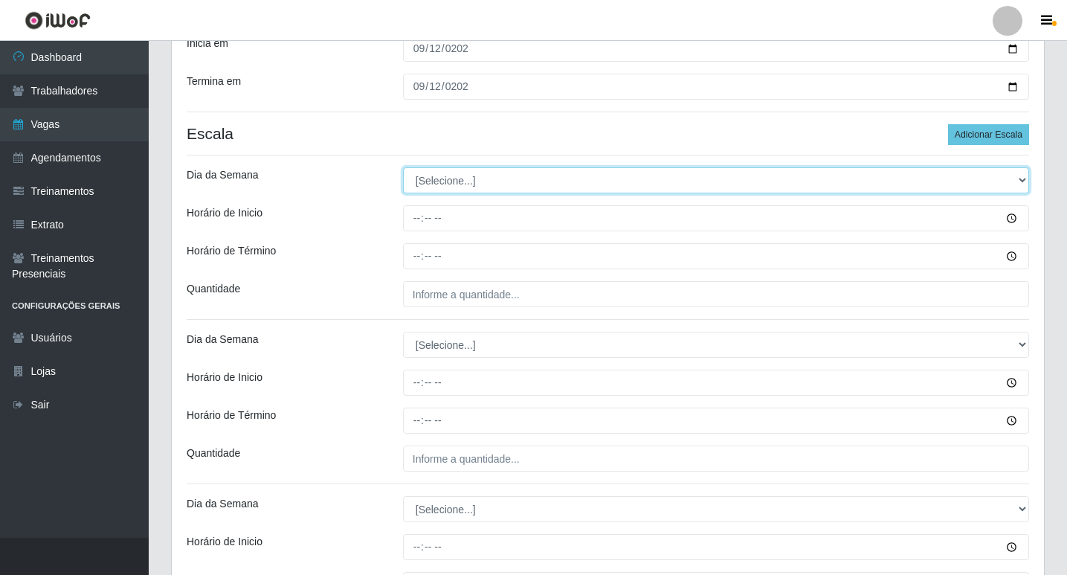
click at [509, 178] on select "[Selecione...] Segunda Terça Quarta Quinta Sexta Sábado Domingo" at bounding box center [716, 180] width 626 height 26
select select "5"
click at [403, 167] on select "[Selecione...] Segunda Terça Quarta Quinta Sexta Sábado Domingo" at bounding box center [716, 180] width 626 height 26
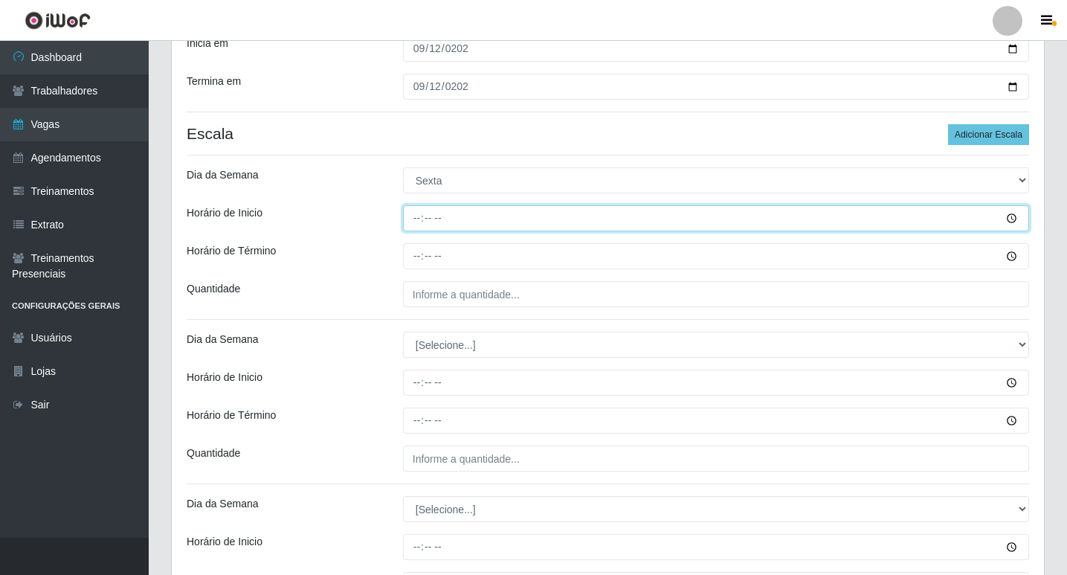
click at [416, 221] on input "Horário de Inicio" at bounding box center [716, 218] width 626 height 26
type input "07:00"
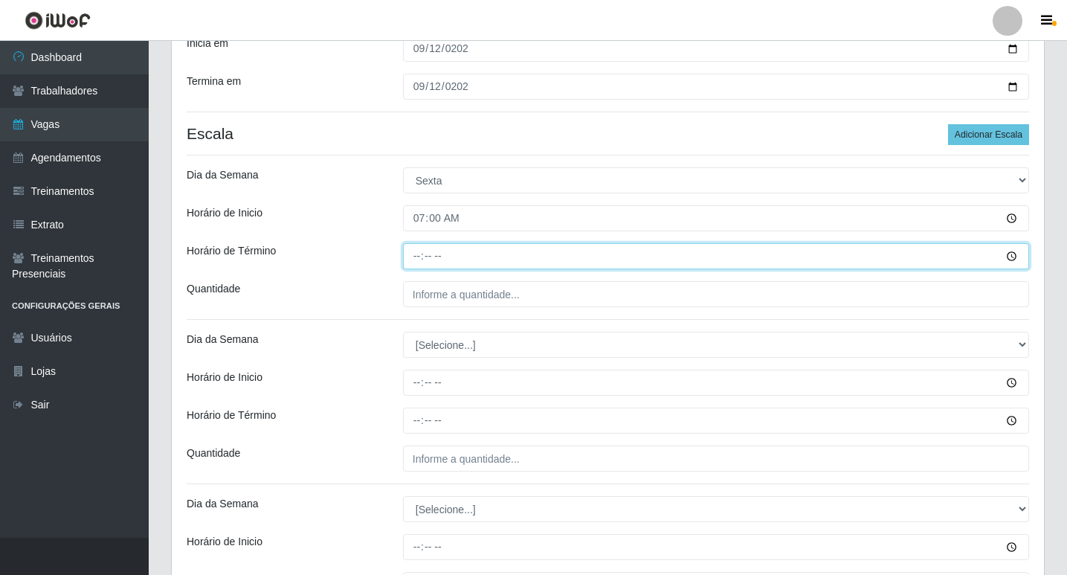
type input "13:00"
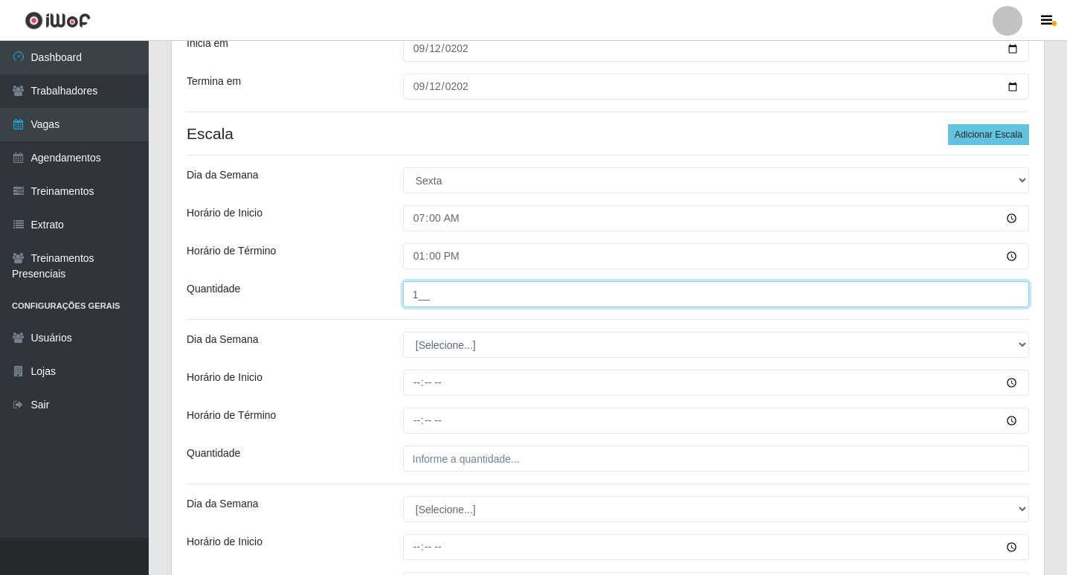
type input "1__"
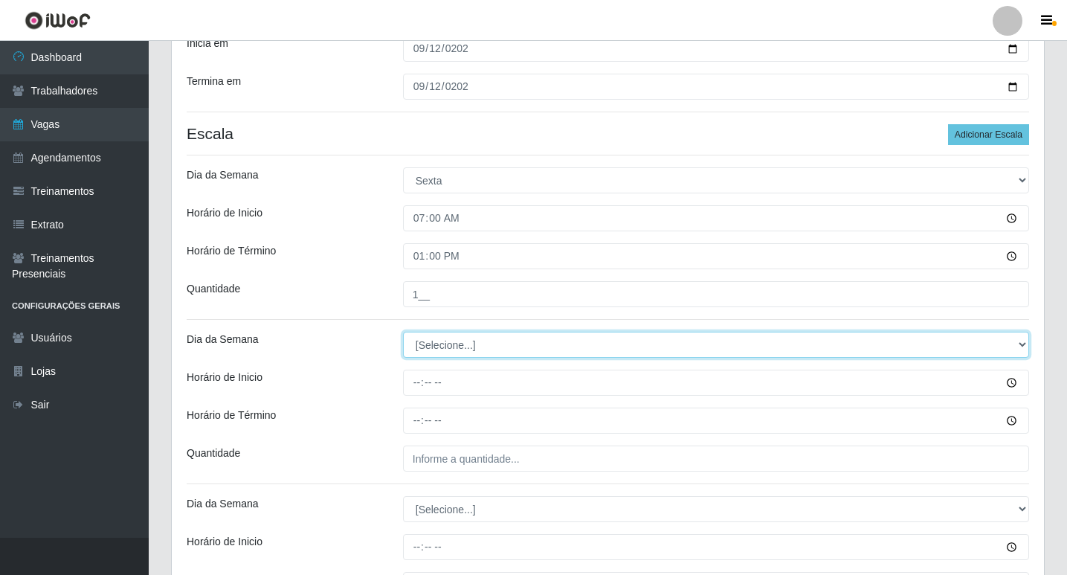
click at [516, 349] on select "[Selecione...] Segunda Terça Quarta Quinta Sexta Sábado Domingo" at bounding box center [716, 345] width 626 height 26
select select "5"
click at [403, 332] on select "[Selecione...] Segunda Terça Quarta Quinta Sexta Sábado Domingo" at bounding box center [716, 345] width 626 height 26
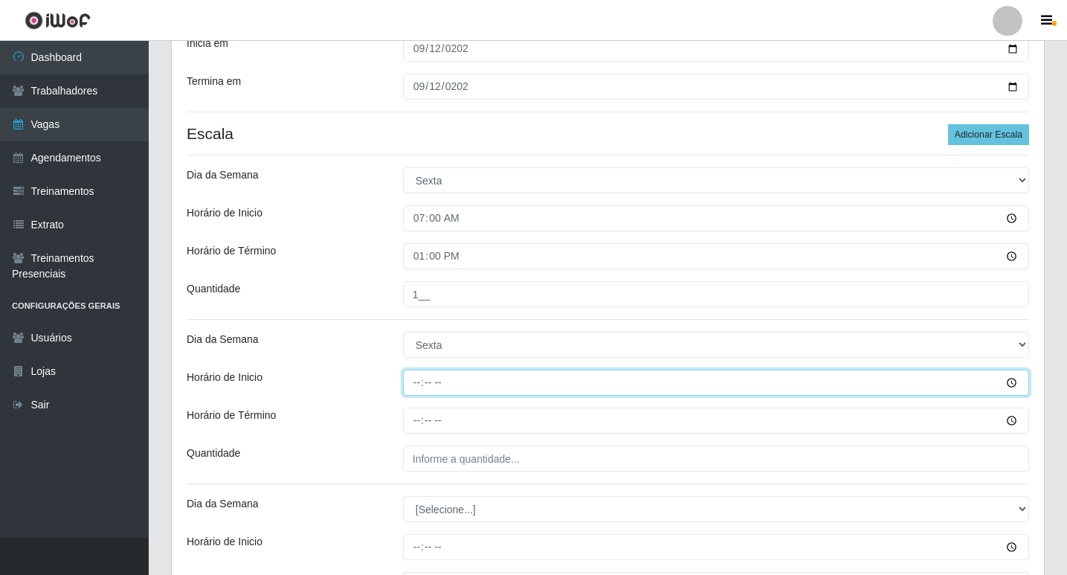
click at [418, 383] on input "Horário de Inicio" at bounding box center [716, 383] width 626 height 26
type input "09:00"
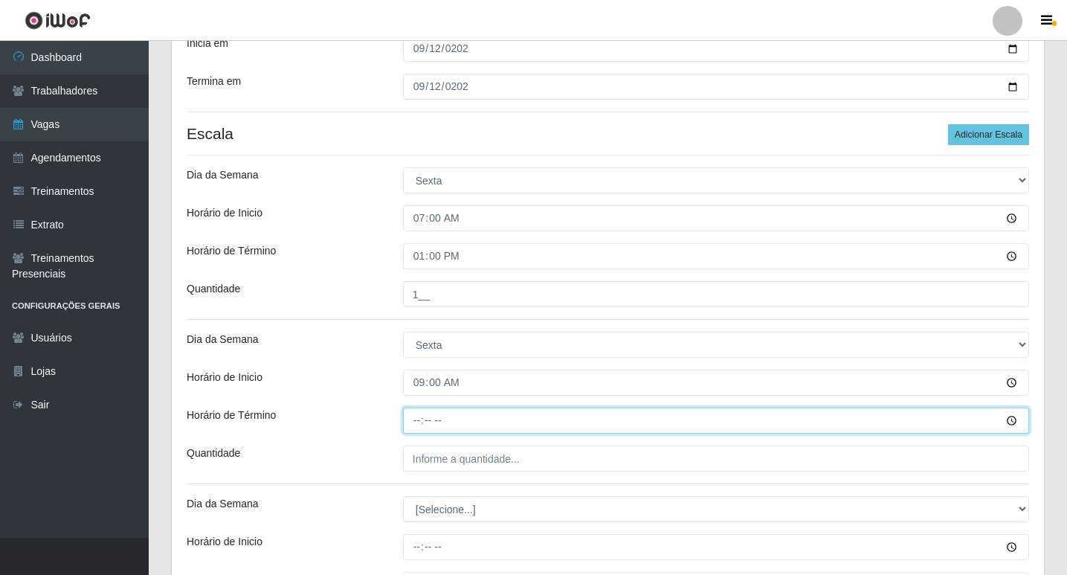
type input "15:00"
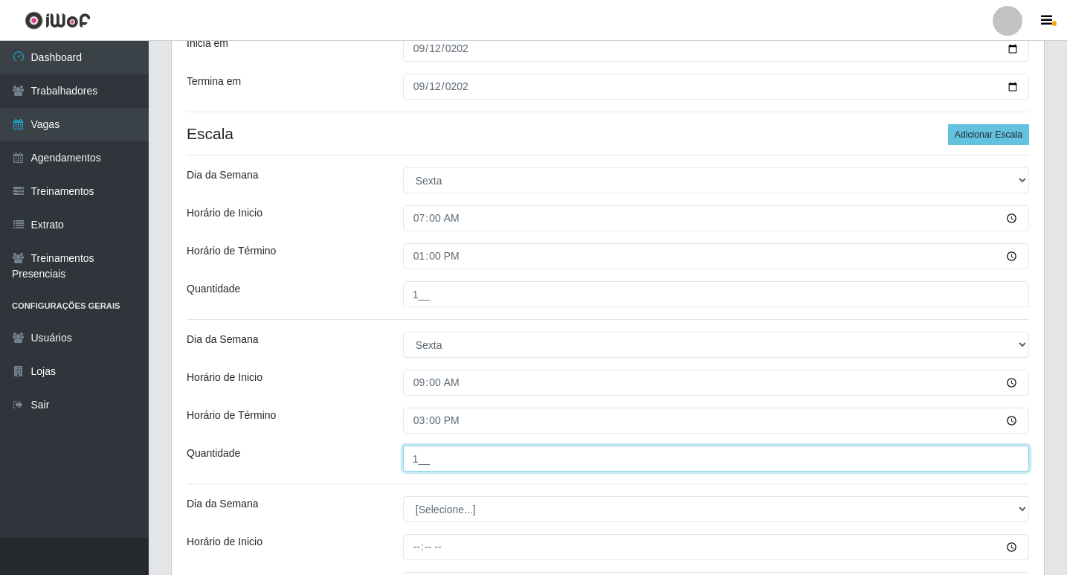
scroll to position [424, 0]
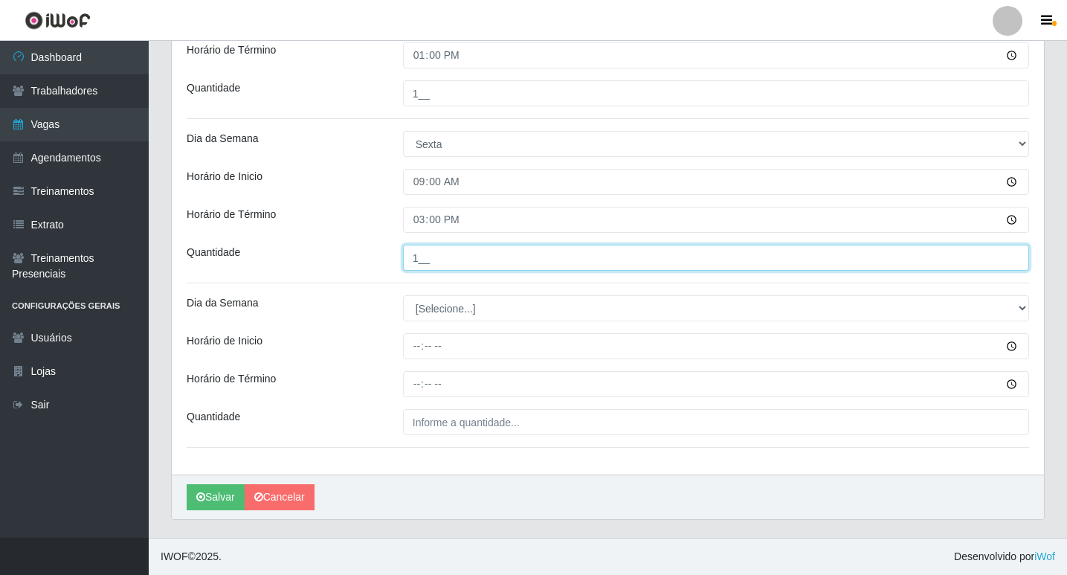
type input "1__"
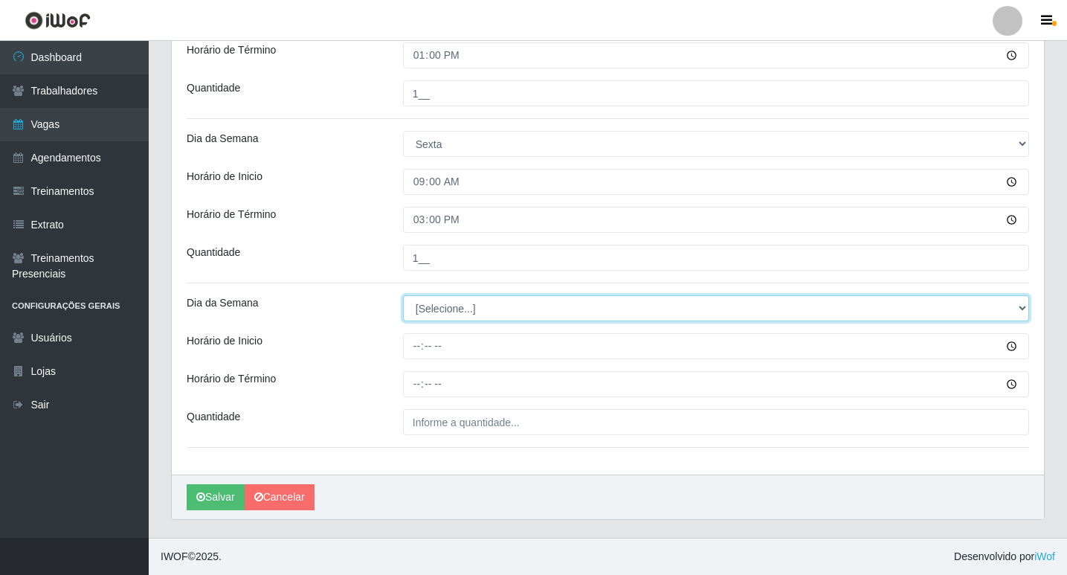
click at [445, 314] on select "[Selecione...] Segunda Terça Quarta Quinta Sexta Sábado Domingo" at bounding box center [716, 308] width 626 height 26
select select "5"
click at [403, 295] on select "[Selecione...] Segunda Terça Quarta Quinta Sexta Sábado Domingo" at bounding box center [716, 308] width 626 height 26
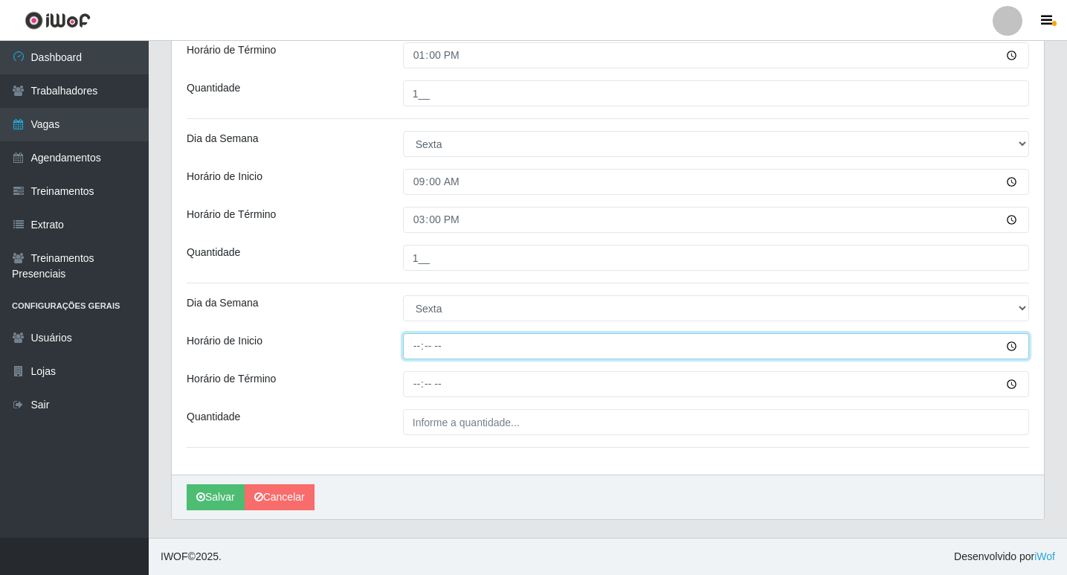
click at [413, 346] on input "Horário de Inicio" at bounding box center [716, 346] width 626 height 26
type input "16:00"
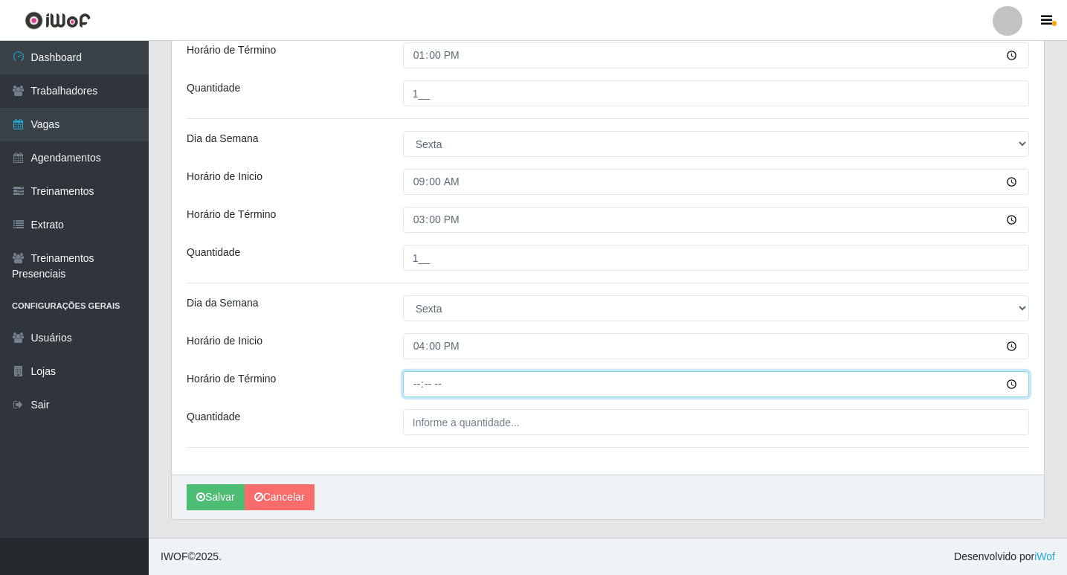
type input "22:00"
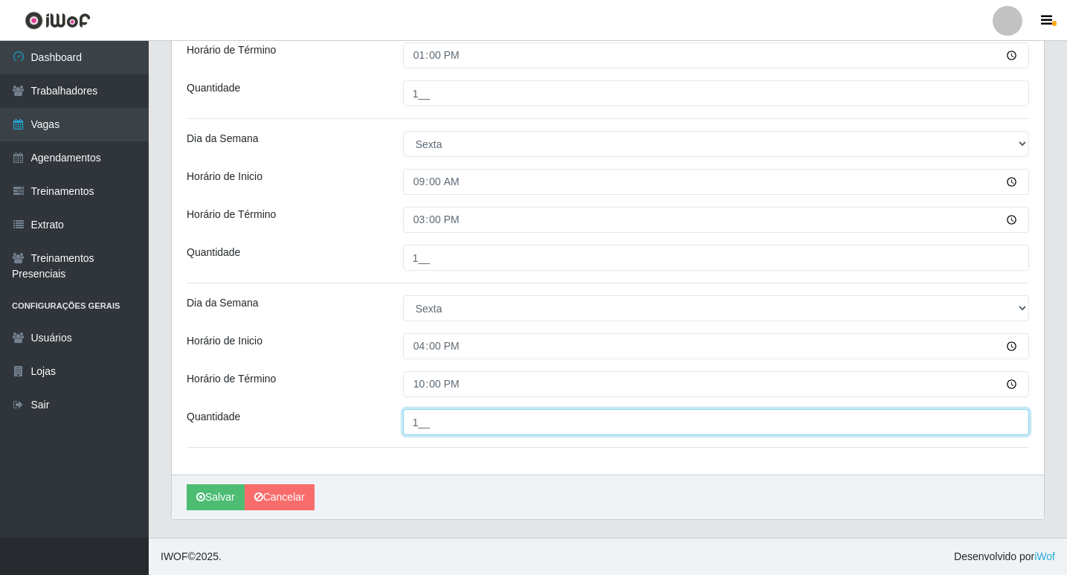
type input "1__"
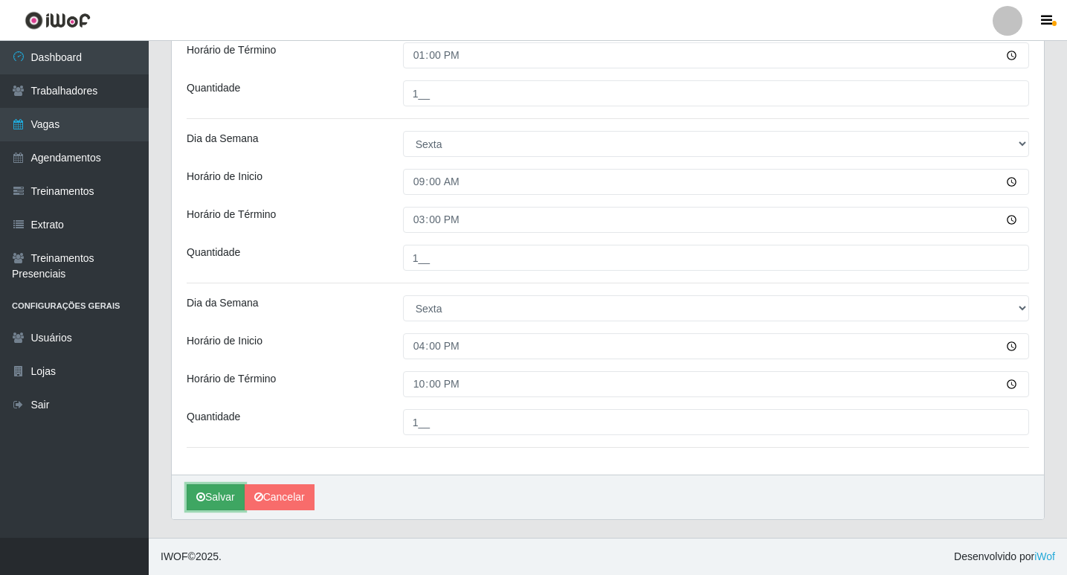
click at [195, 494] on button "Salvar" at bounding box center [216, 497] width 58 height 26
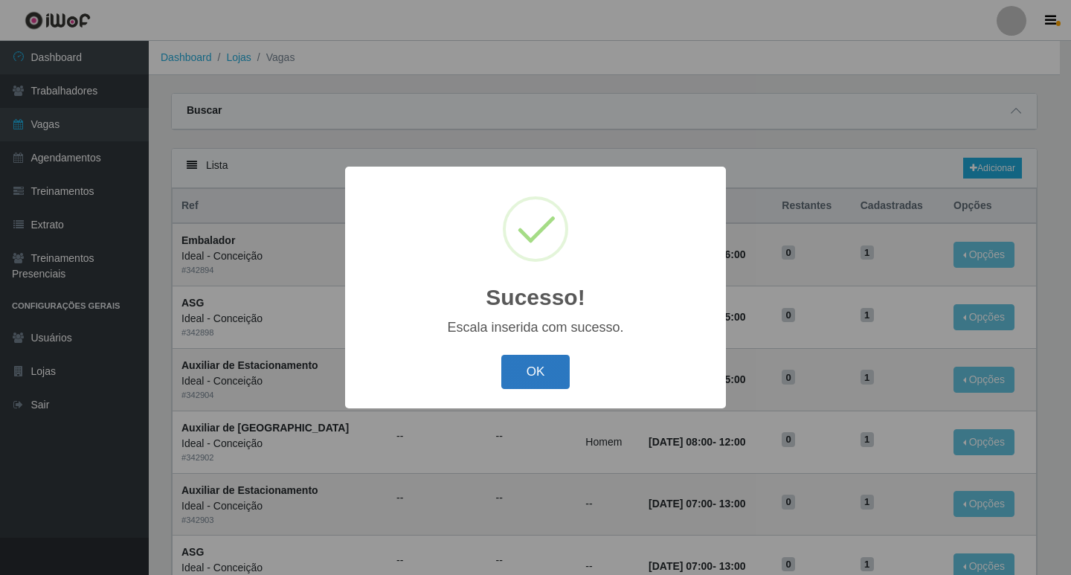
click at [541, 375] on button "OK" at bounding box center [535, 372] width 69 height 35
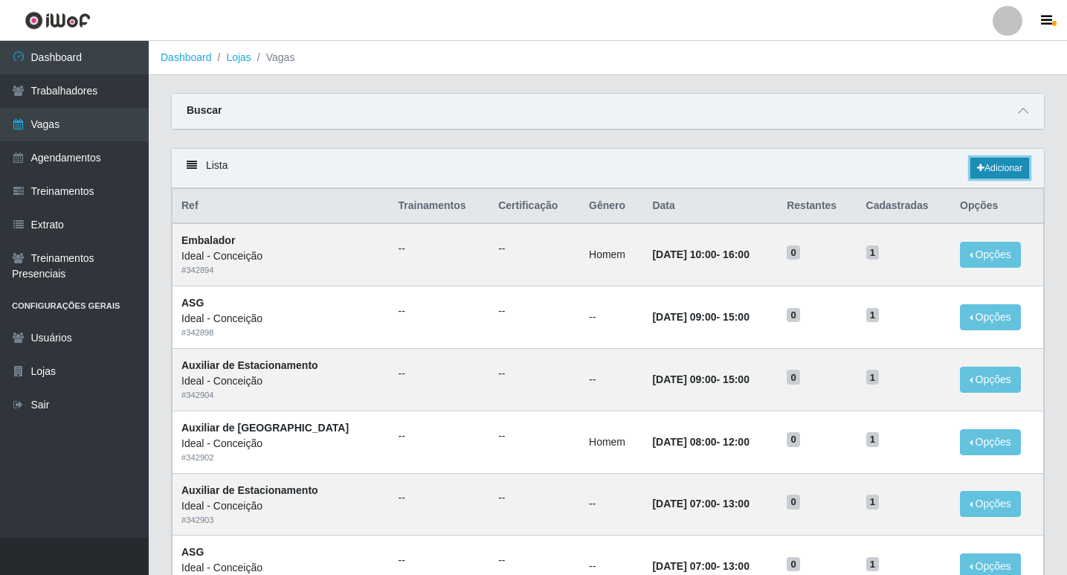
click at [990, 161] on link "Adicionar" at bounding box center [999, 168] width 59 height 21
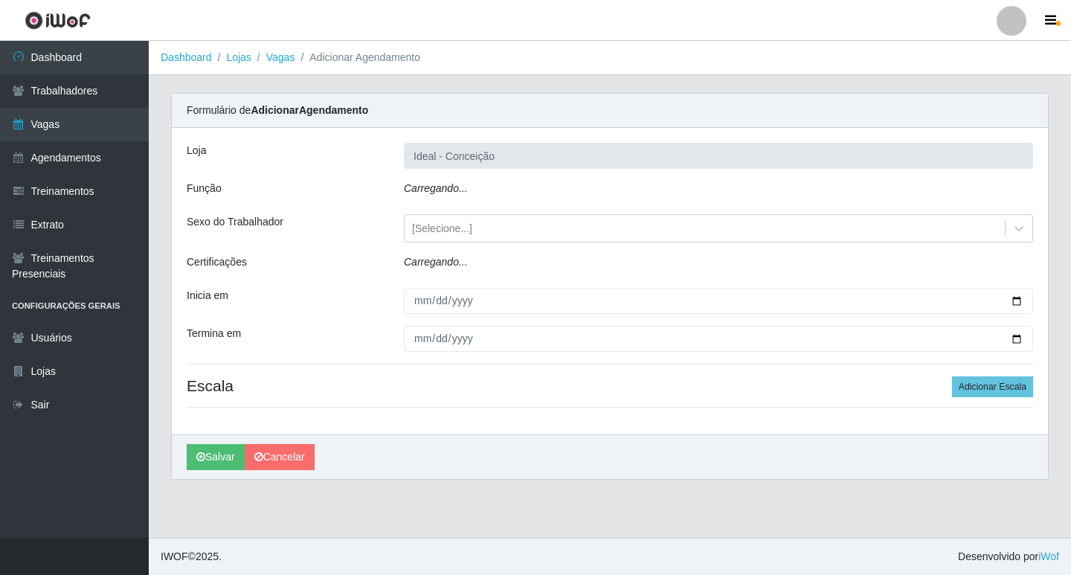
type input "Ideal - Conceição"
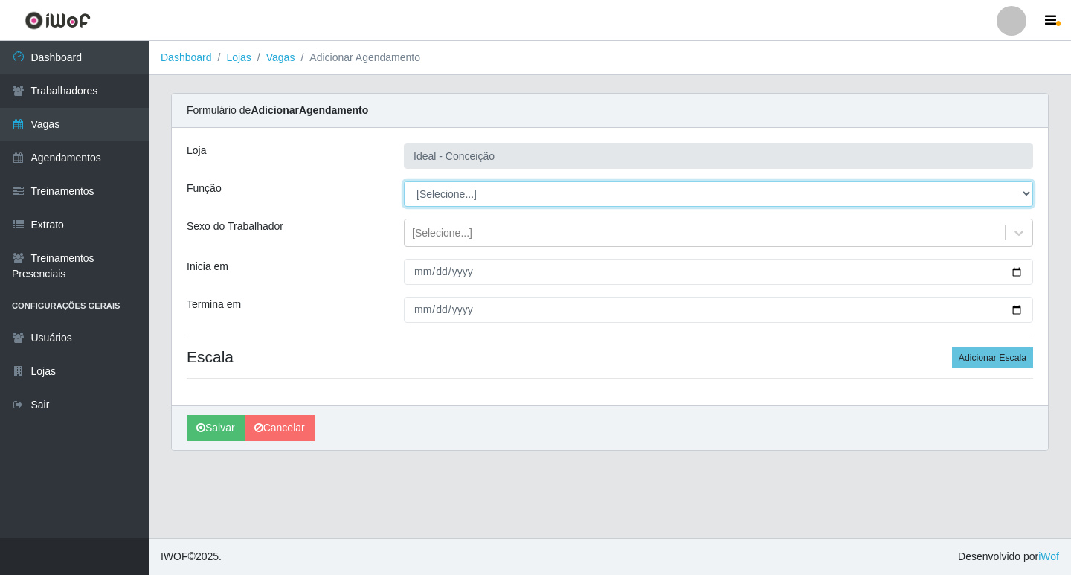
click at [488, 193] on select "[Selecione...] ASG ASG + ASG ++ Auxiliar de Estacionamento Auxiliar de Estacion…" at bounding box center [718, 194] width 629 height 26
select select "1"
click at [404, 181] on select "[Selecione...] ASG ASG + ASG ++ Auxiliar de Estacionamento Auxiliar de Estacion…" at bounding box center [718, 194] width 629 height 26
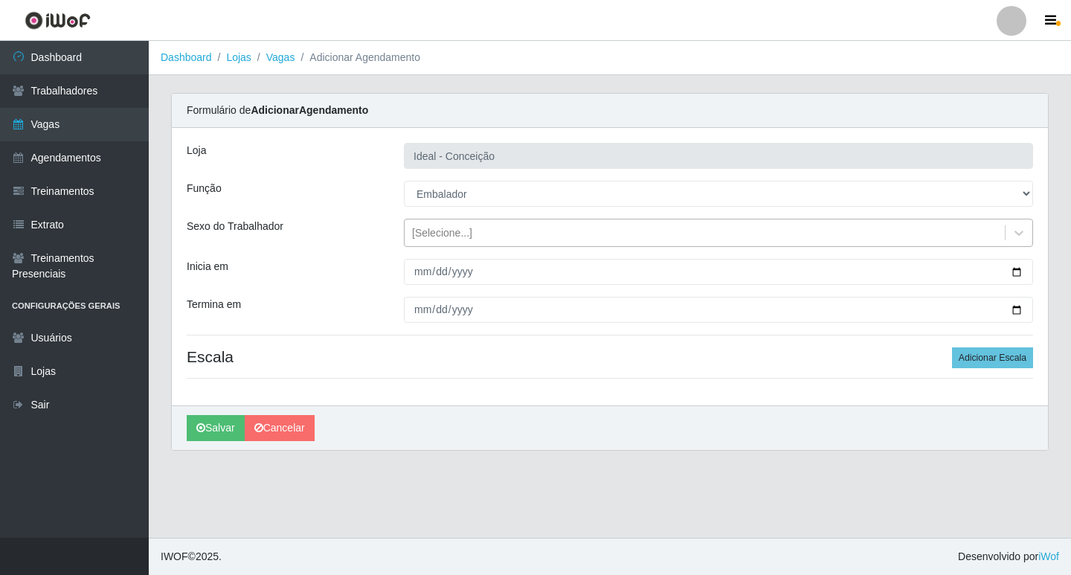
click at [434, 224] on div "[Selecione...]" at bounding box center [704, 233] width 600 height 25
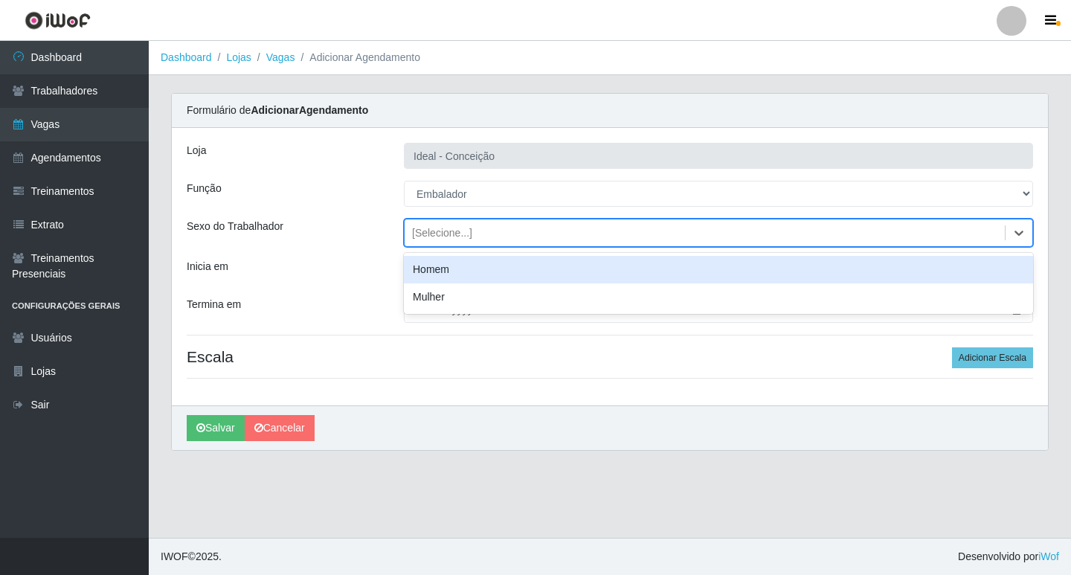
click at [432, 271] on div "Homem" at bounding box center [718, 270] width 629 height 28
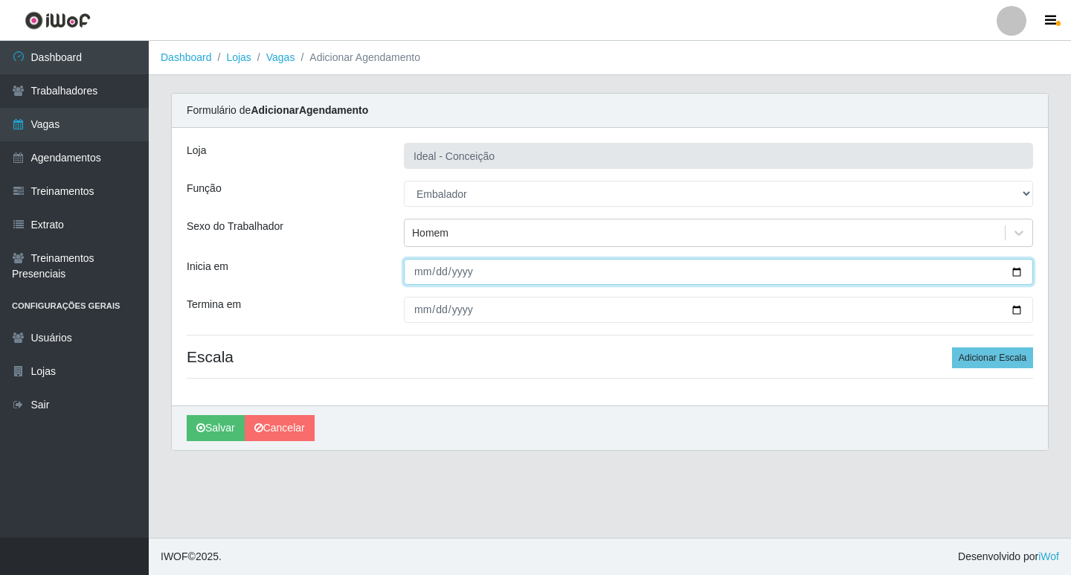
click at [421, 270] on input "Inicia em" at bounding box center [718, 272] width 629 height 26
type input "2025-09-13"
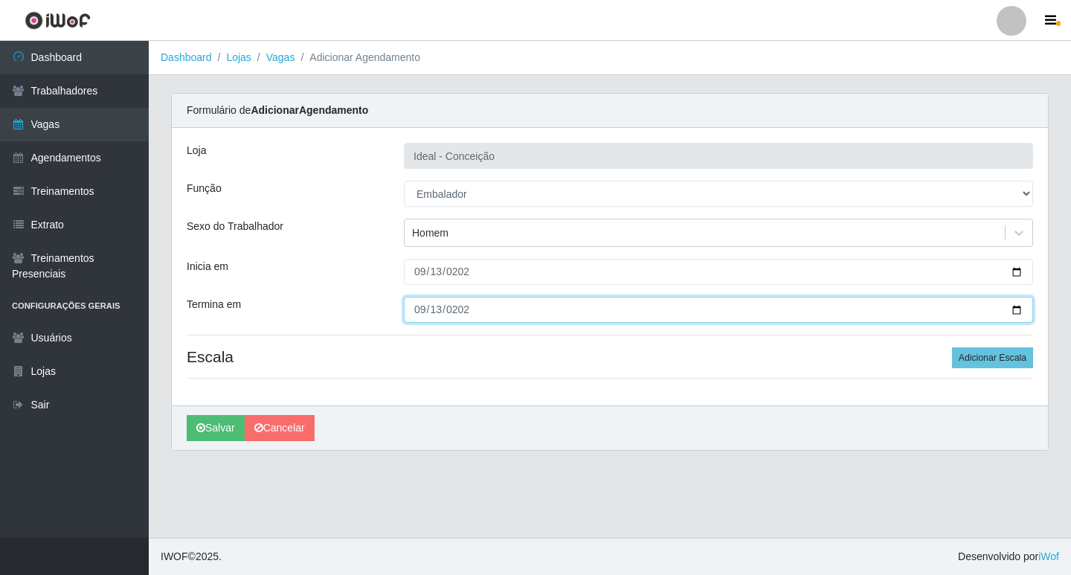
type input "2025-09-13"
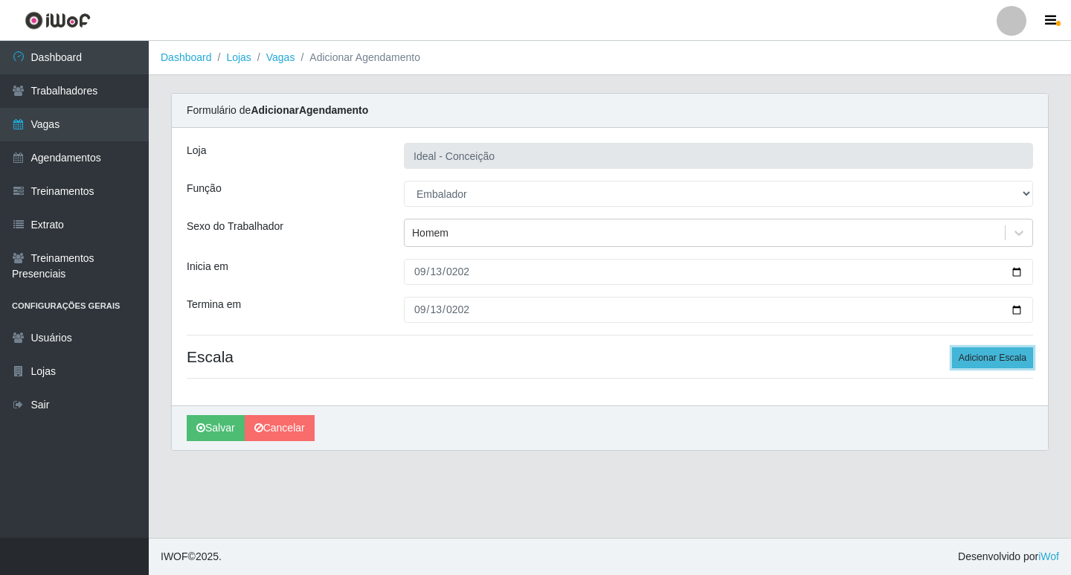
click at [1002, 357] on button "Adicionar Escala" at bounding box center [992, 357] width 81 height 21
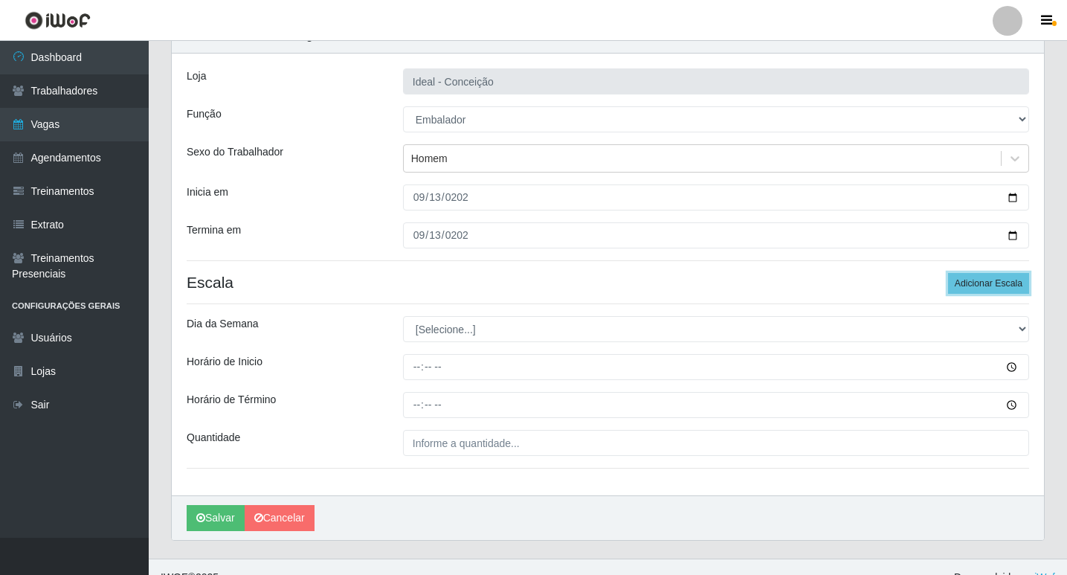
scroll to position [95, 0]
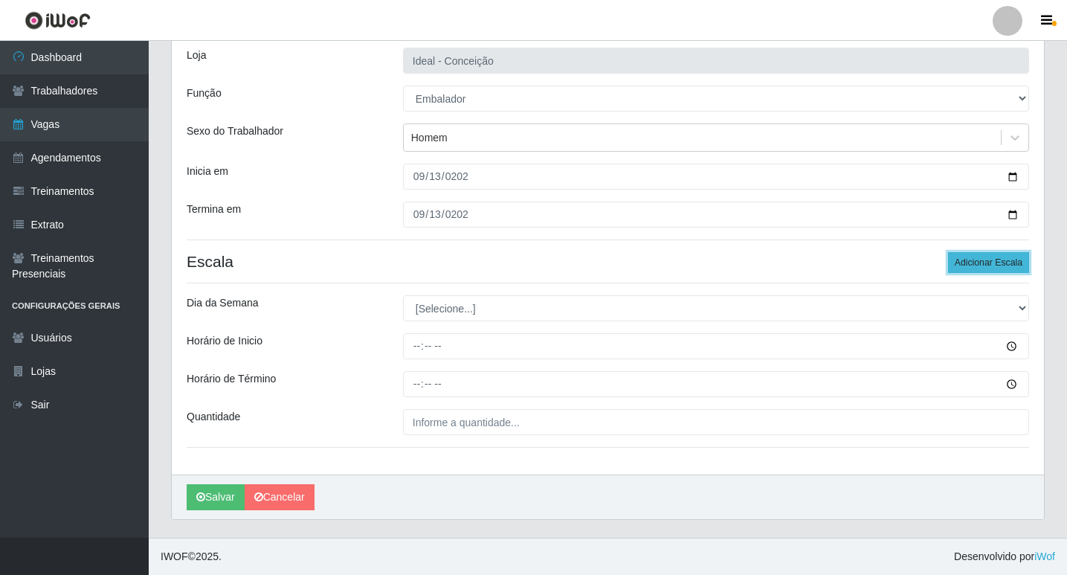
click at [983, 260] on button "Adicionar Escala" at bounding box center [988, 262] width 81 height 21
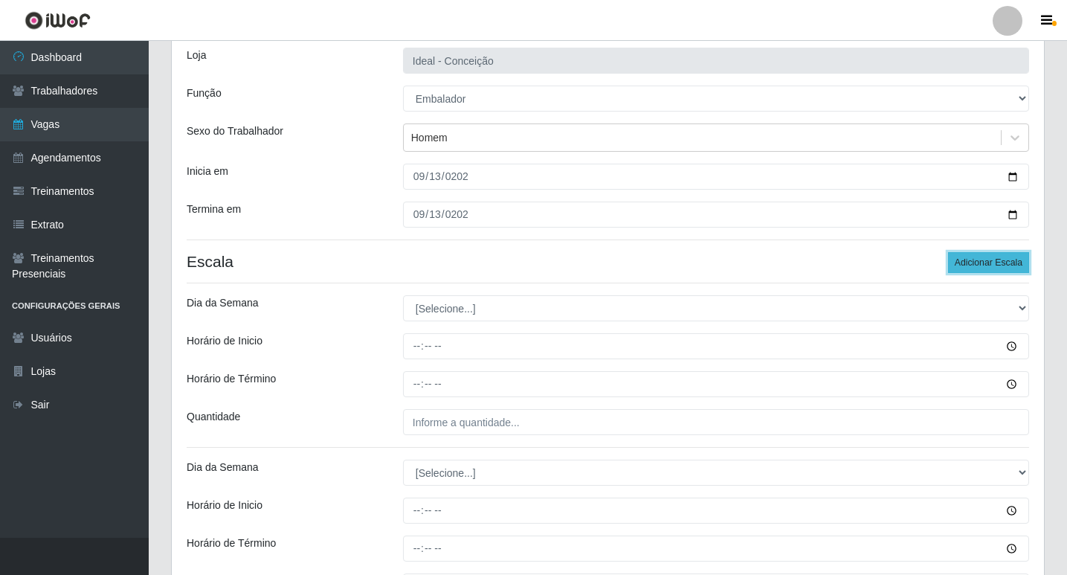
click at [983, 260] on button "Adicionar Escala" at bounding box center [988, 262] width 81 height 21
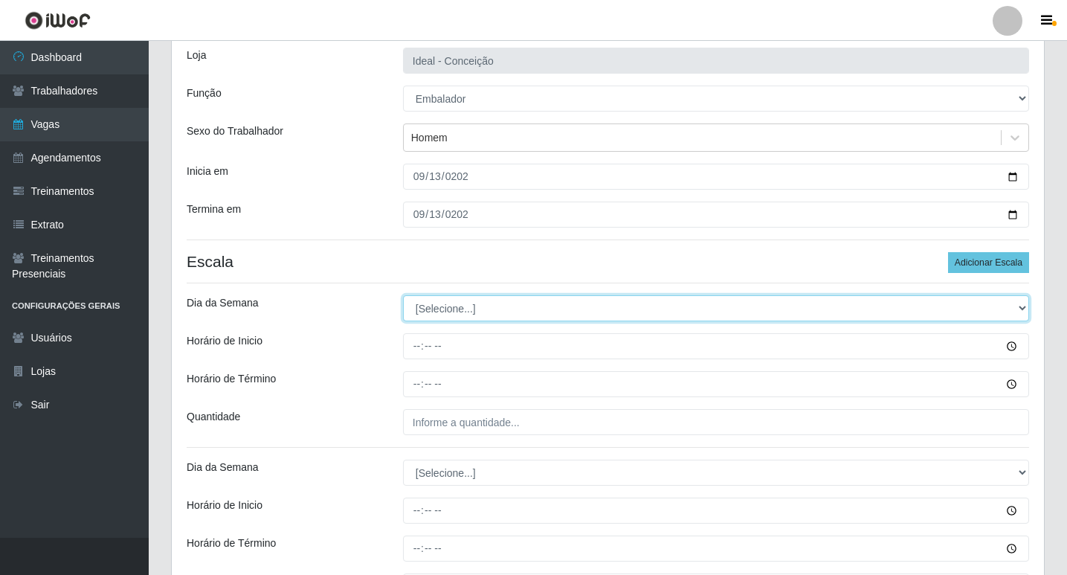
click at [580, 314] on select "[Selecione...] Segunda Terça Quarta Quinta Sexta Sábado Domingo" at bounding box center [716, 308] width 626 height 26
select select "6"
click at [403, 295] on select "[Selecione...] Segunda Terça Quarta Quinta Sexta Sábado Domingo" at bounding box center [716, 308] width 626 height 26
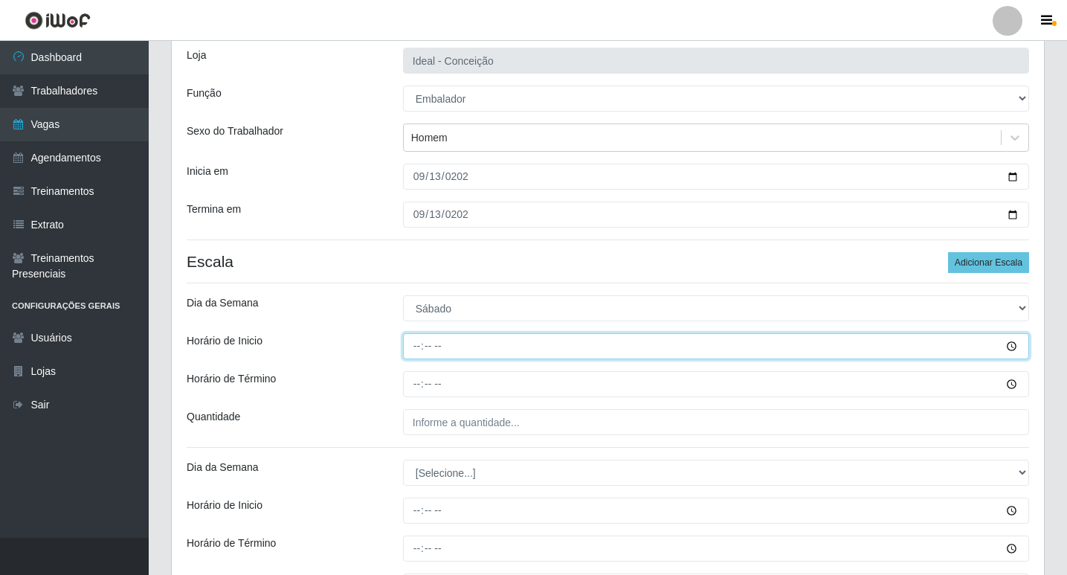
click at [415, 343] on input "Horário de Inicio" at bounding box center [716, 346] width 626 height 26
type input "10:00"
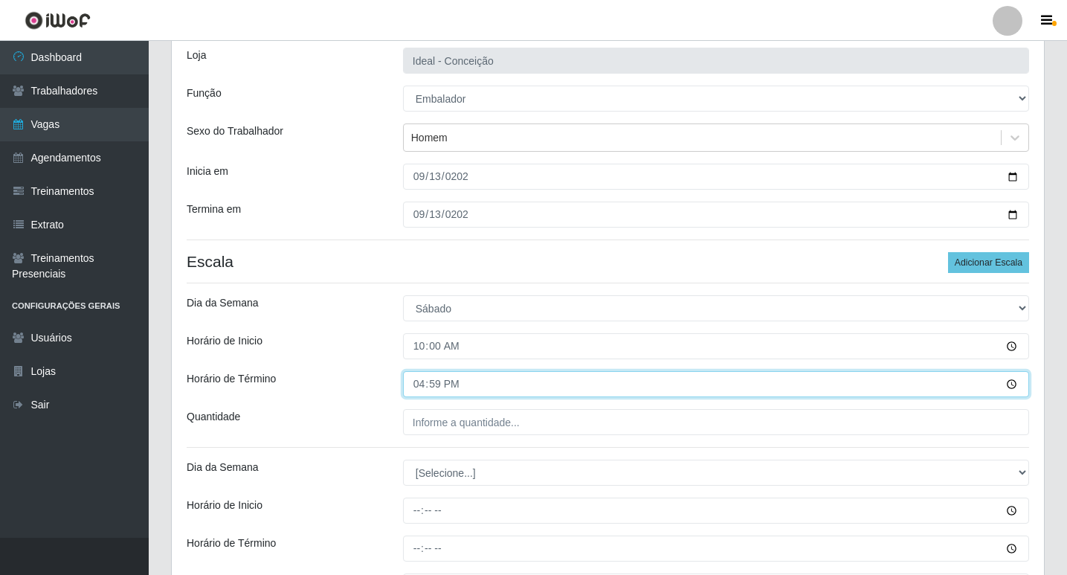
type input "16:00"
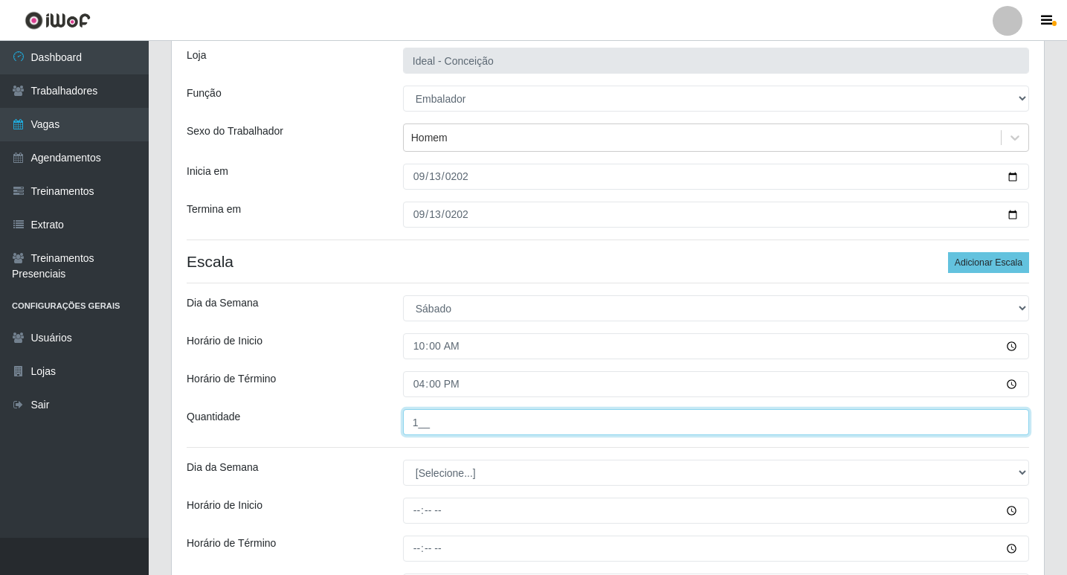
type input "1__"
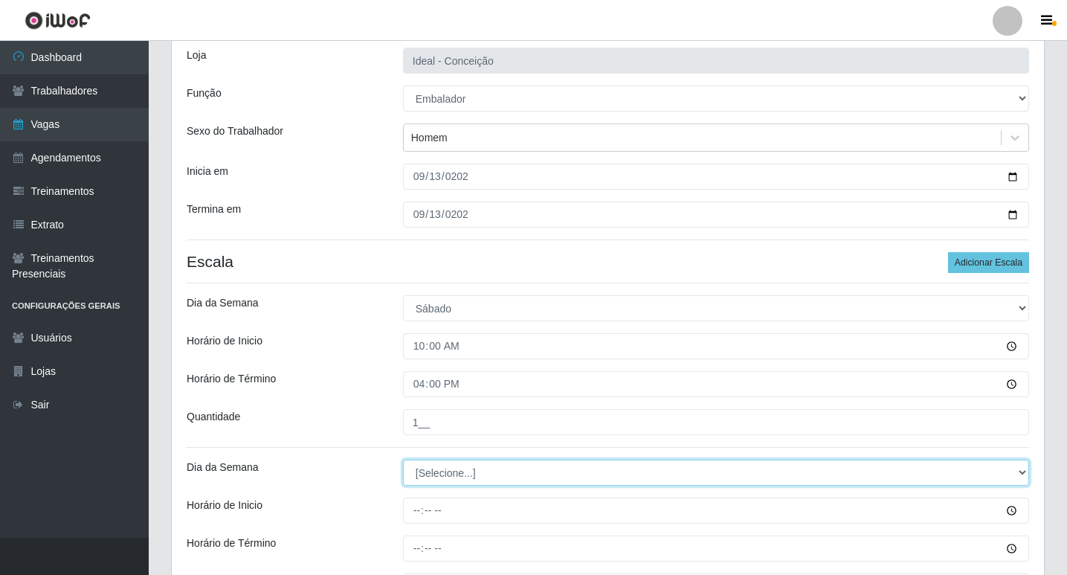
click at [472, 477] on select "[Selecione...] Segunda Terça Quarta Quinta Sexta Sábado Domingo" at bounding box center [716, 472] width 626 height 26
select select "6"
click at [403, 459] on select "[Selecione...] Segunda Terça Quarta Quinta Sexta Sábado Domingo" at bounding box center [716, 472] width 626 height 26
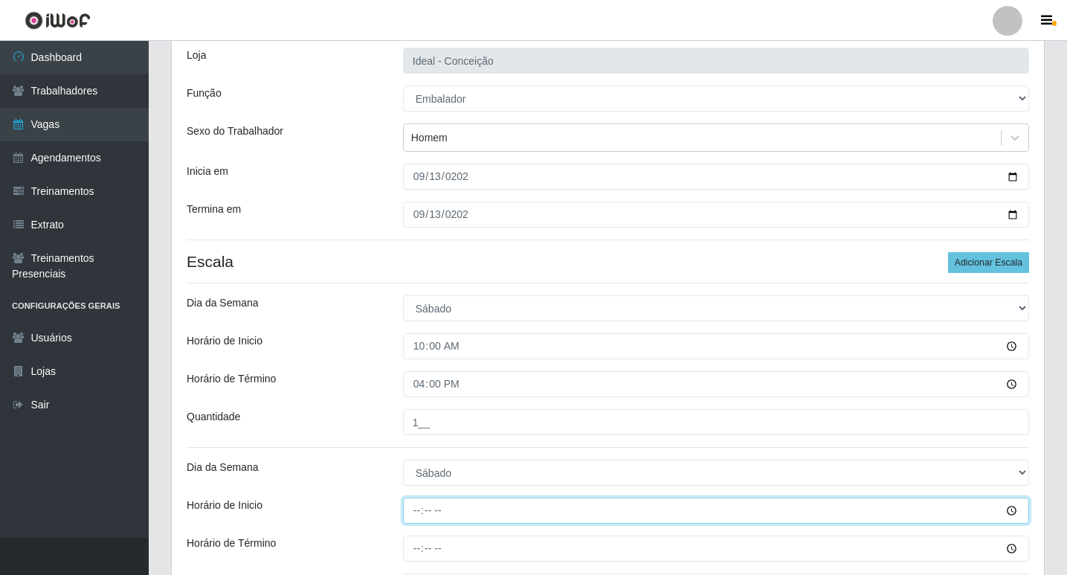
click at [422, 505] on input "Horário de Inicio" at bounding box center [716, 510] width 626 height 26
type input "12:00"
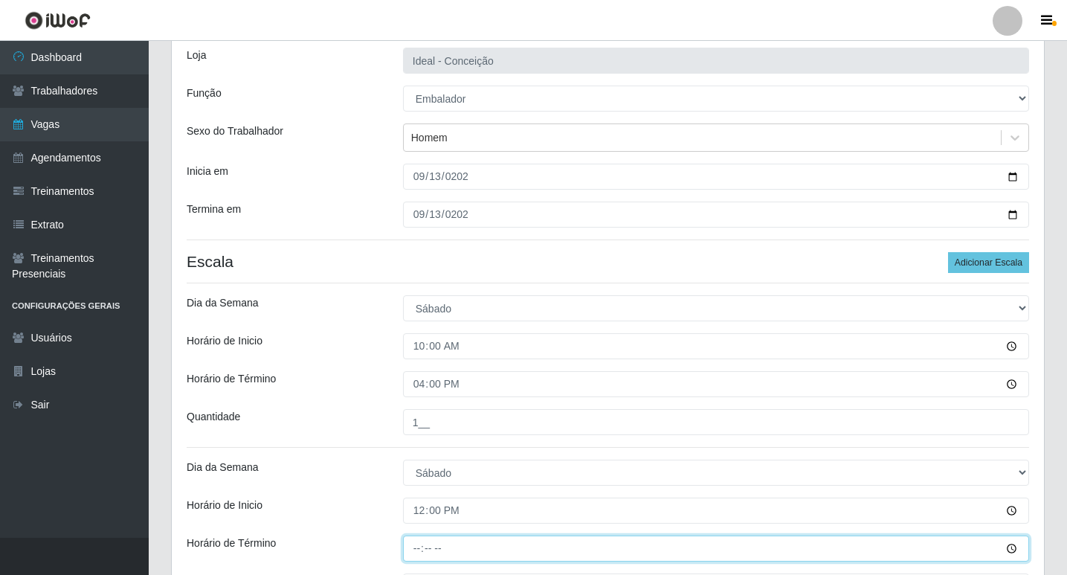
type input "18:00"
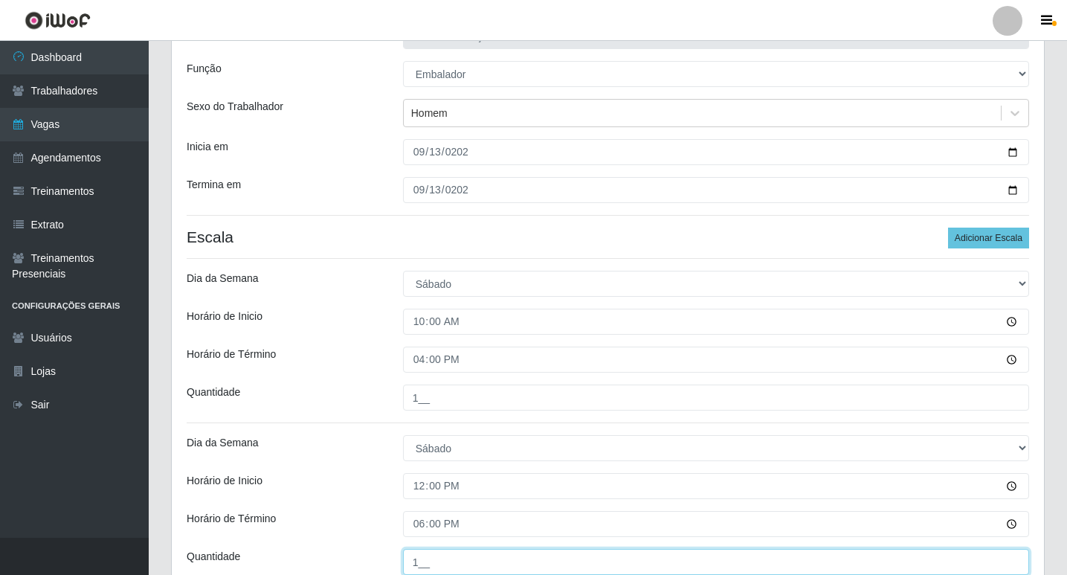
type input "1__"
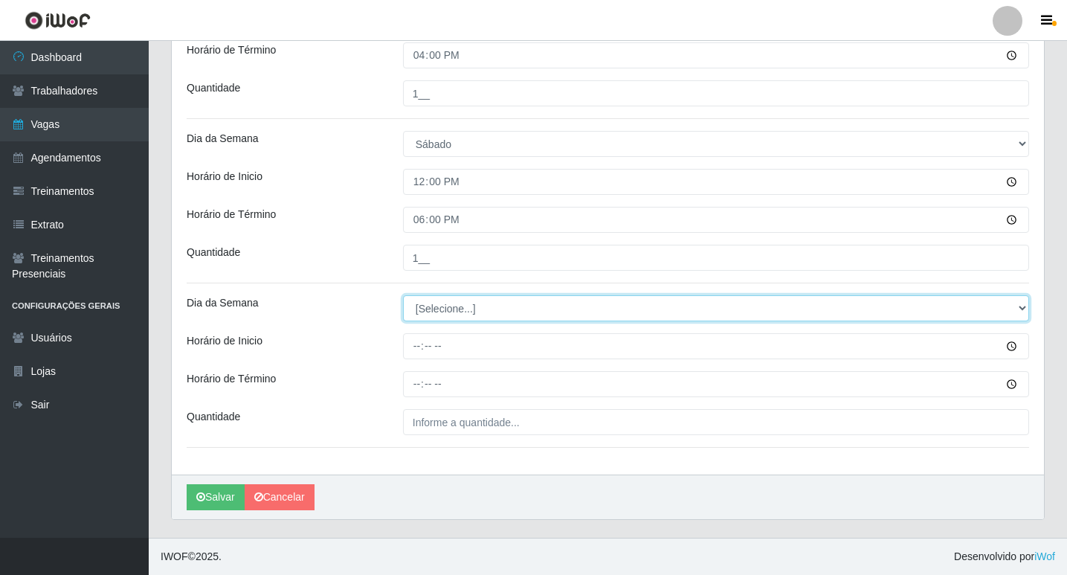
click at [514, 314] on select "[Selecione...] Segunda Terça Quarta Quinta Sexta Sábado Domingo" at bounding box center [716, 308] width 626 height 26
select select "6"
click at [403, 295] on select "[Selecione...] Segunda Terça Quarta Quinta Sexta Sábado Domingo" at bounding box center [716, 308] width 626 height 26
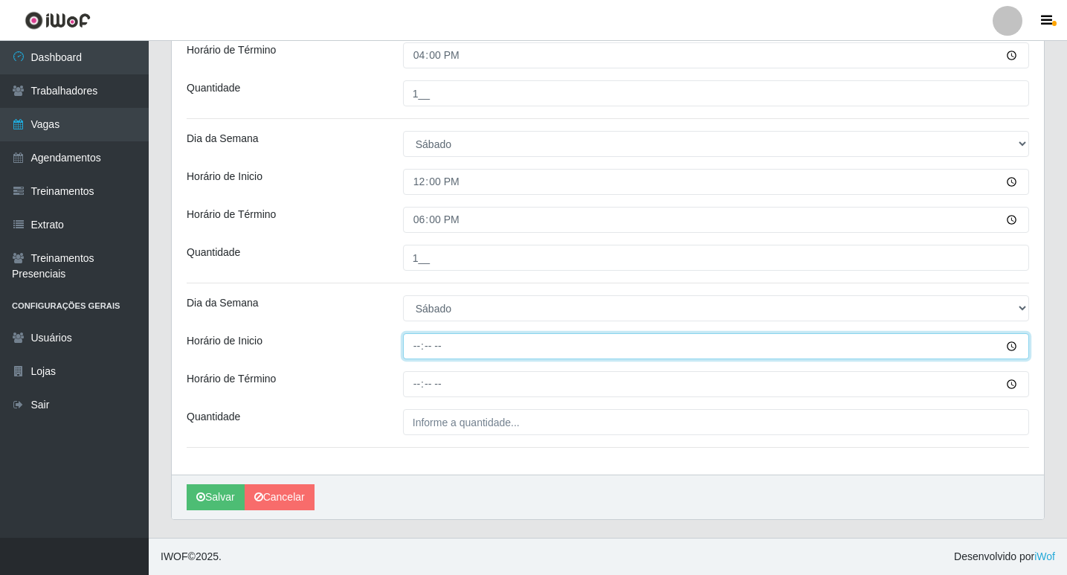
click at [413, 346] on input "Horário de Inicio" at bounding box center [716, 346] width 626 height 26
type input "16:00"
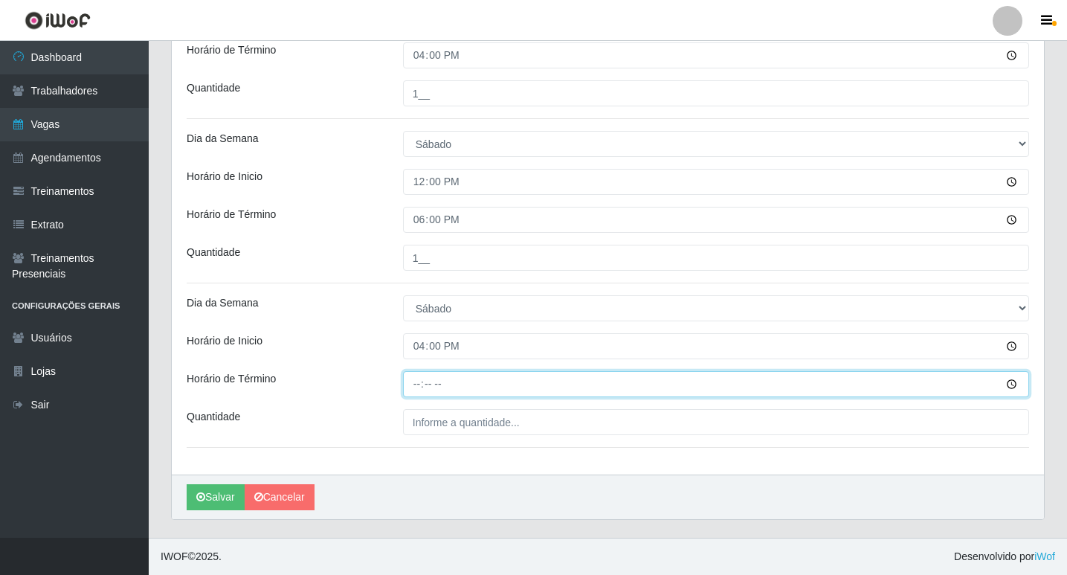
type input "22:00"
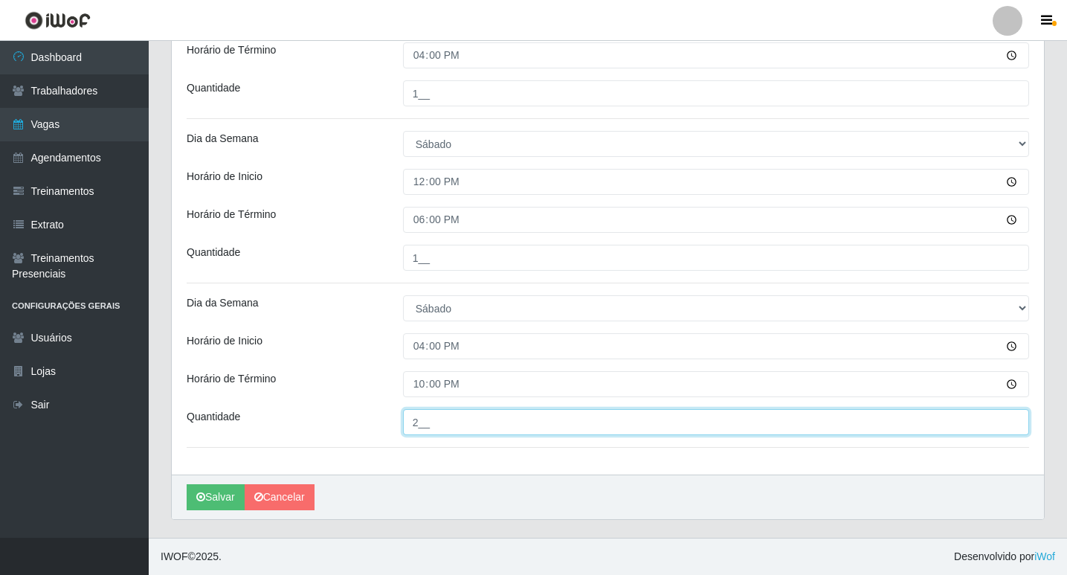
type input "2__"
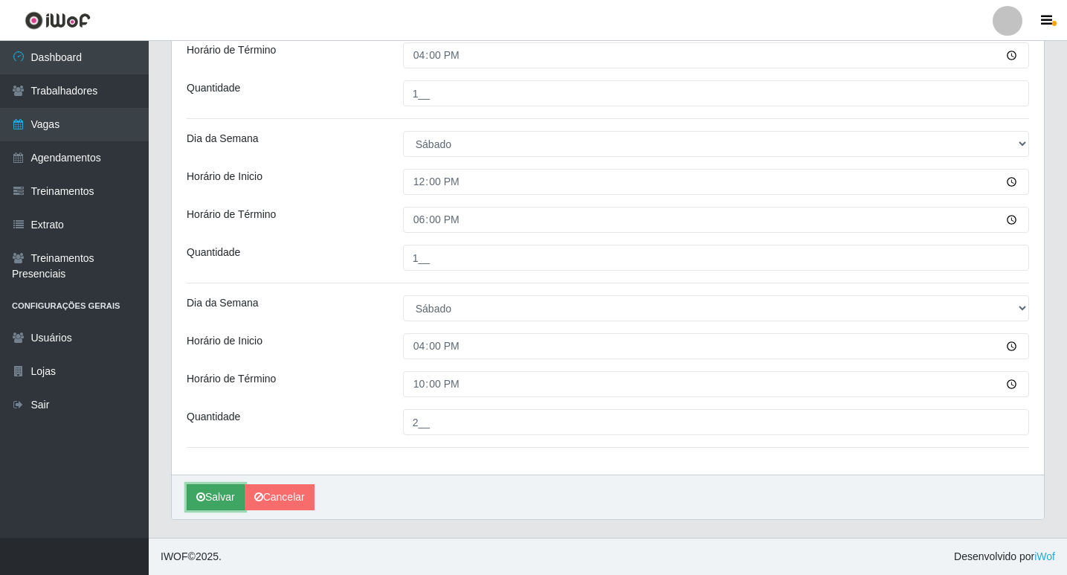
click at [222, 496] on button "Salvar" at bounding box center [216, 497] width 58 height 26
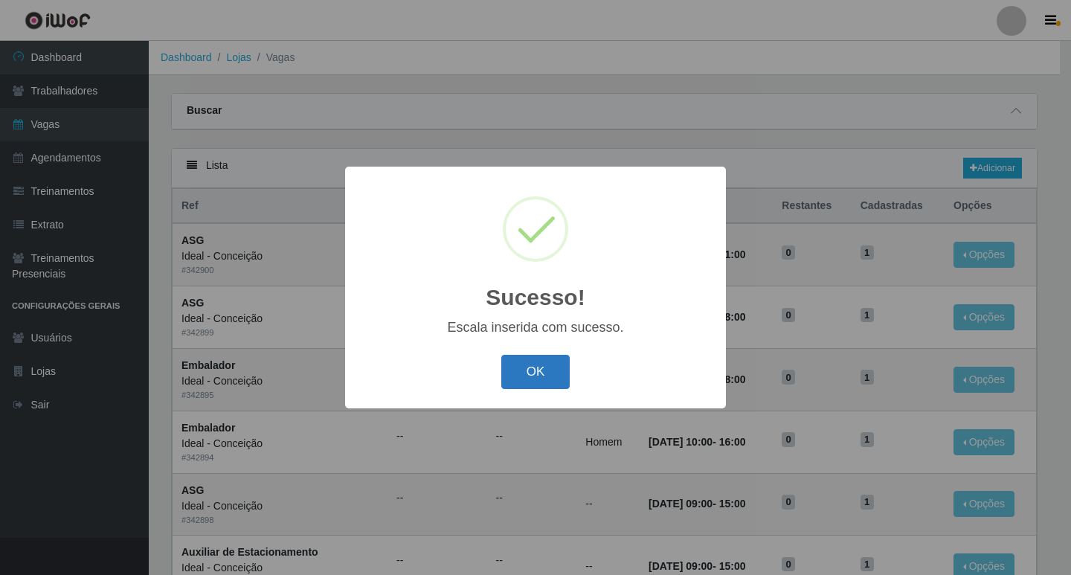
click at [531, 372] on button "OK" at bounding box center [535, 372] width 69 height 35
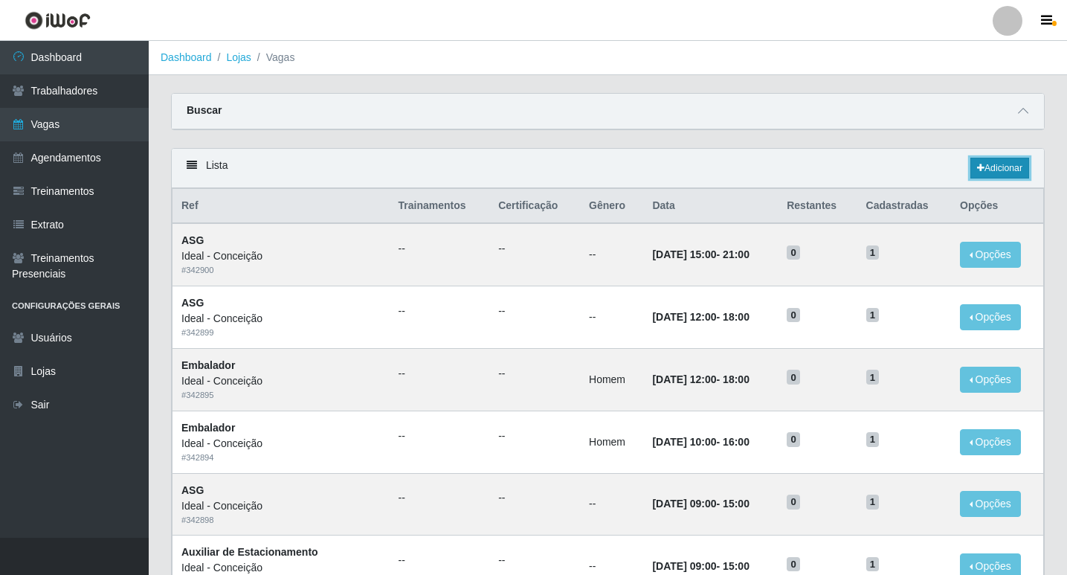
click at [988, 166] on link "Adicionar" at bounding box center [999, 168] width 59 height 21
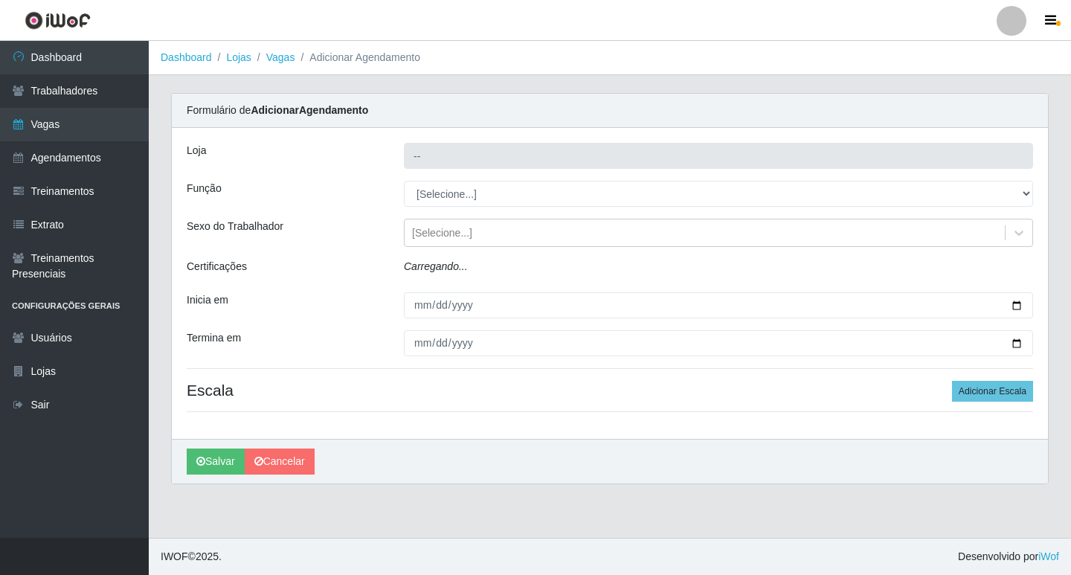
type input "Ideal - Conceição"
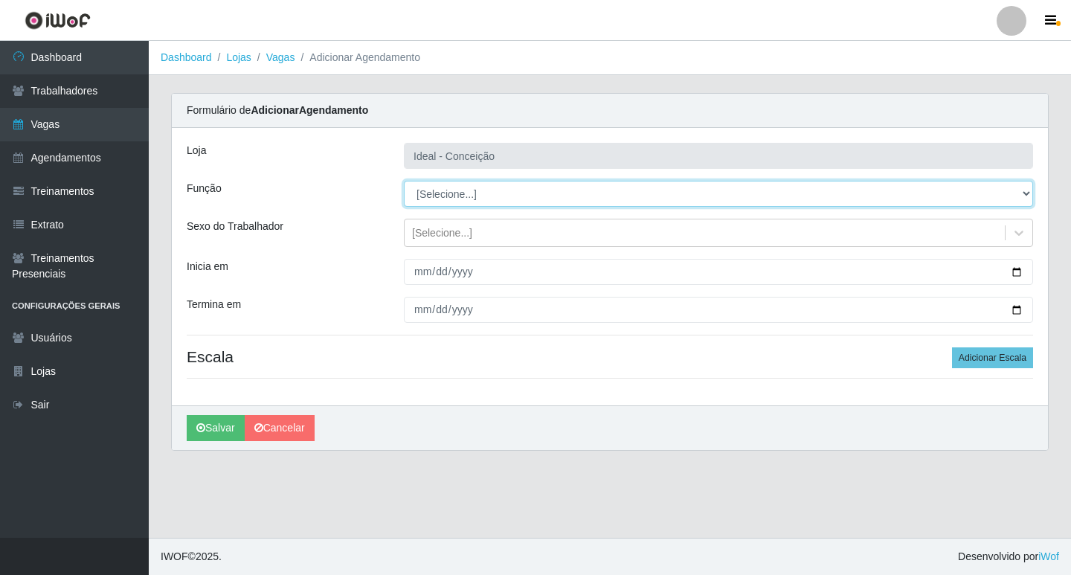
click at [452, 190] on select "[Selecione...] ASG ASG + ASG ++ Auxiliar de Estacionamento Auxiliar de Estacion…" at bounding box center [718, 194] width 629 height 26
select select "16"
click at [404, 181] on select "[Selecione...] ASG ASG + ASG ++ Auxiliar de Estacionamento Auxiliar de Estacion…" at bounding box center [718, 194] width 629 height 26
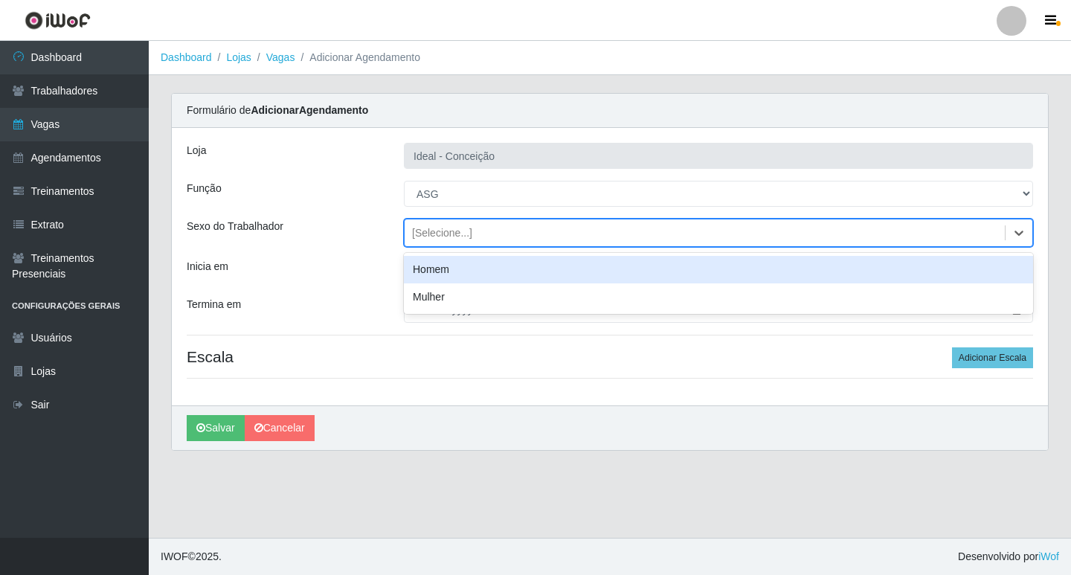
click at [458, 233] on div "[Selecione...]" at bounding box center [442, 233] width 60 height 16
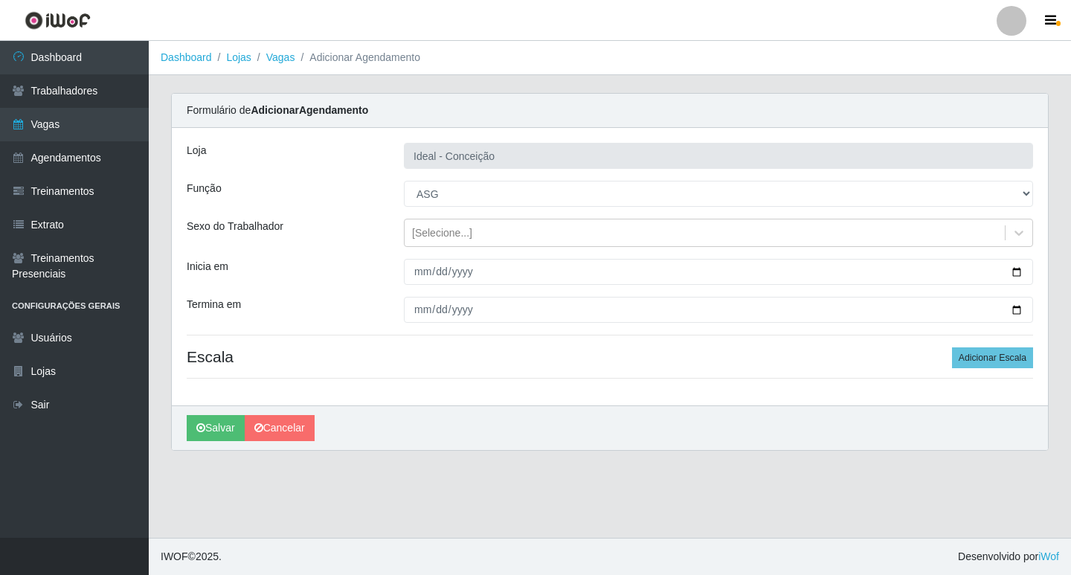
click at [324, 274] on div "Inicia em" at bounding box center [283, 272] width 217 height 26
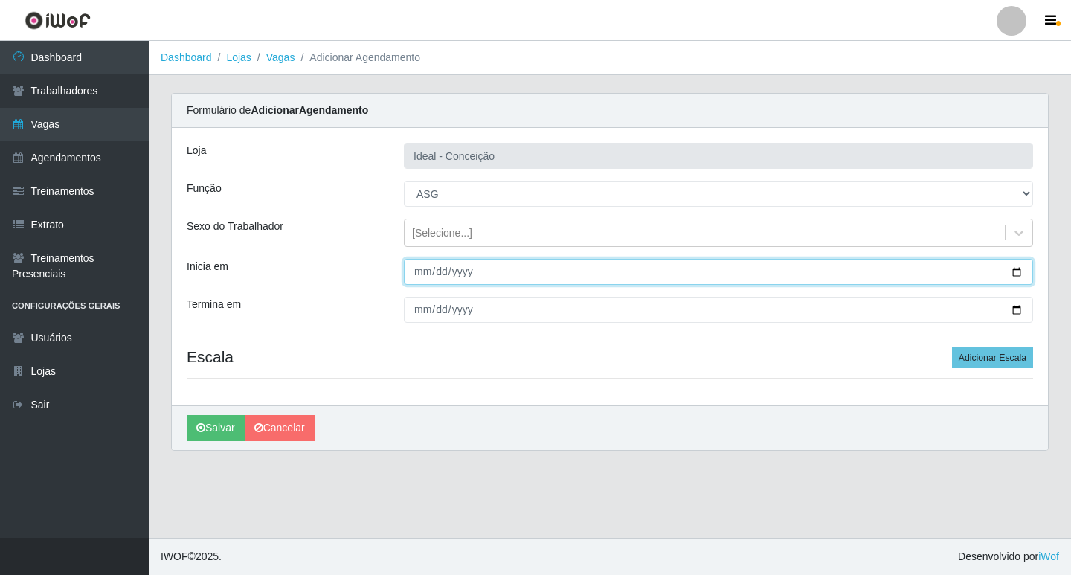
click at [416, 269] on input "Inicia em" at bounding box center [718, 272] width 629 height 26
type input "2025-09-13"
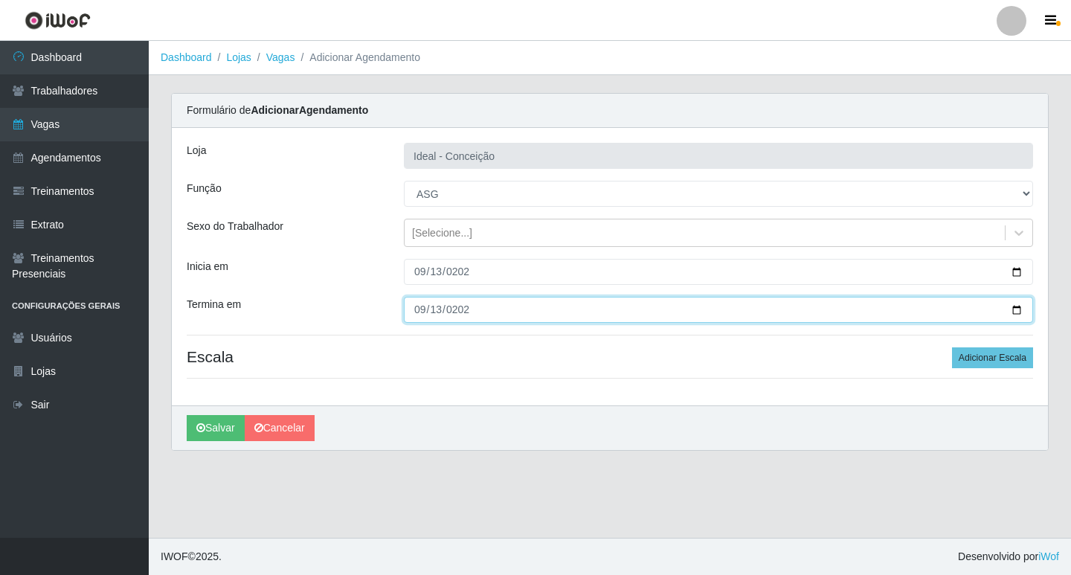
type input "2025-09-13"
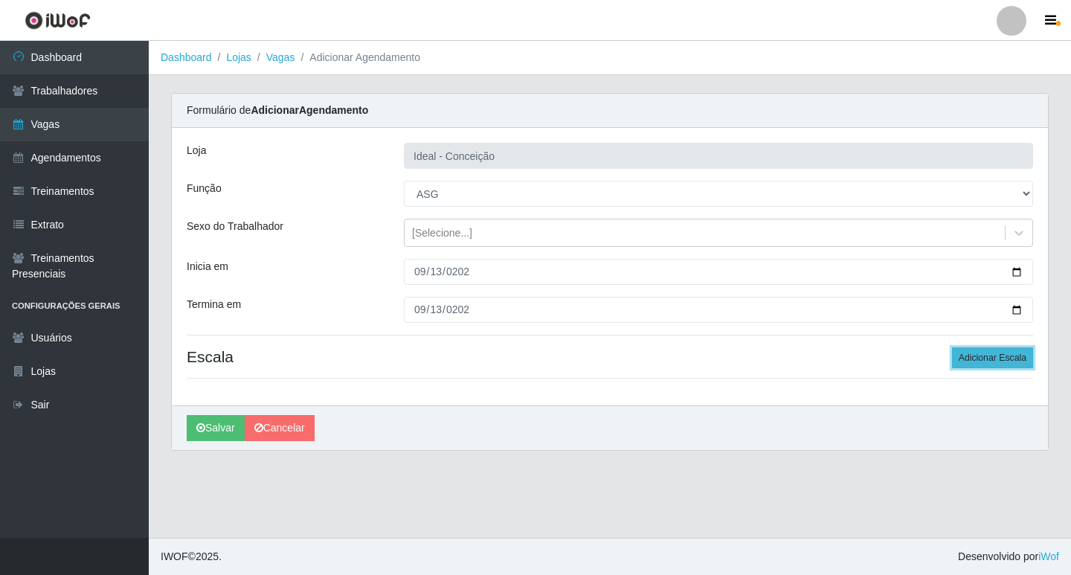
click at [1008, 358] on button "Adicionar Escala" at bounding box center [992, 357] width 81 height 21
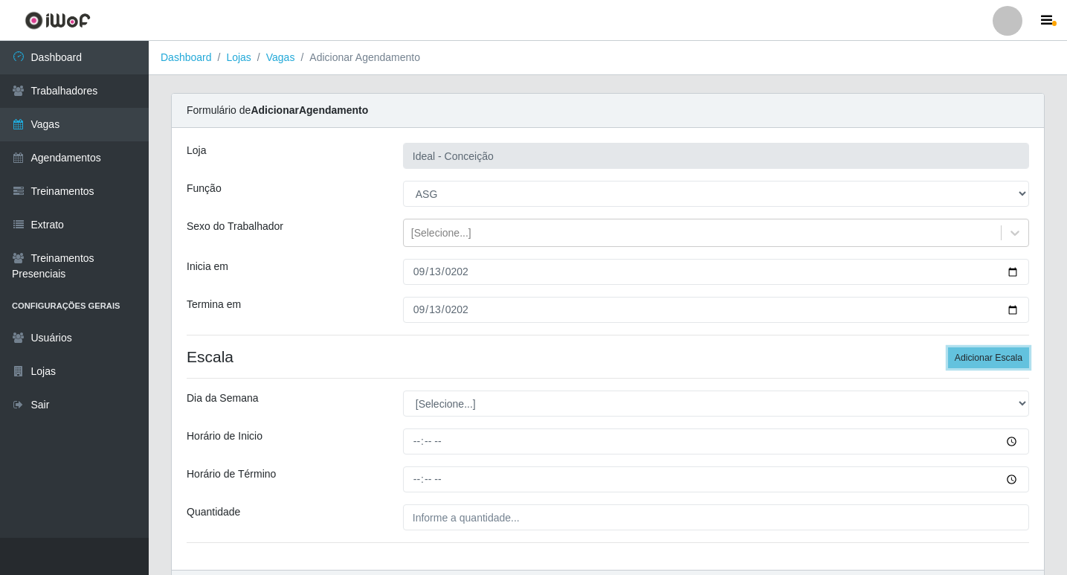
scroll to position [95, 0]
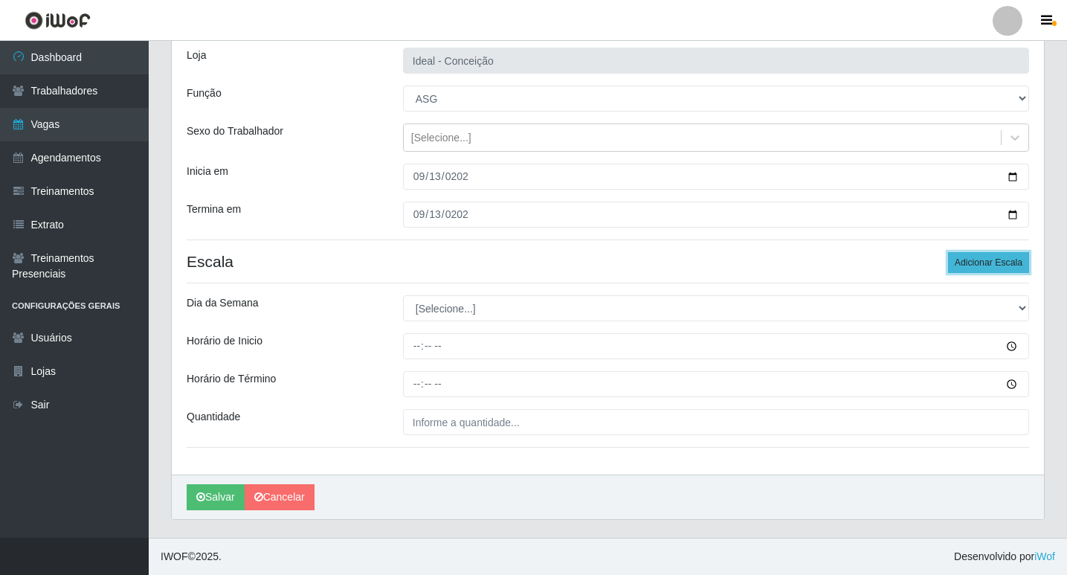
click at [974, 259] on button "Adicionar Escala" at bounding box center [988, 262] width 81 height 21
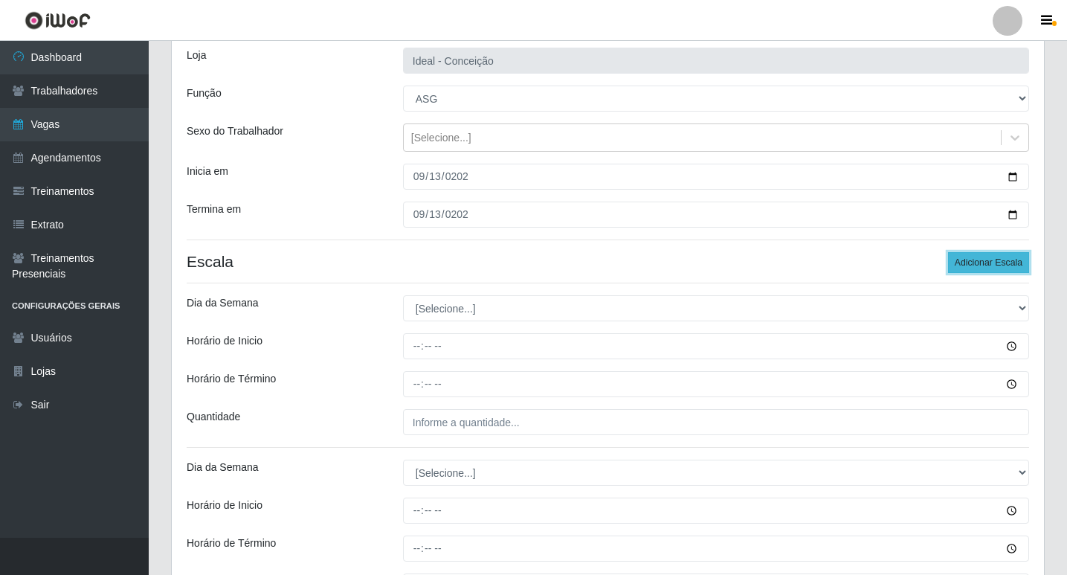
click at [974, 260] on button "Adicionar Escala" at bounding box center [988, 262] width 81 height 21
click at [974, 261] on button "Adicionar Escala" at bounding box center [988, 262] width 81 height 21
drag, startPoint x: 974, startPoint y: 261, endPoint x: 968, endPoint y: 271, distance: 12.0
click at [968, 271] on button "Adicionar Escala" at bounding box center [988, 262] width 81 height 21
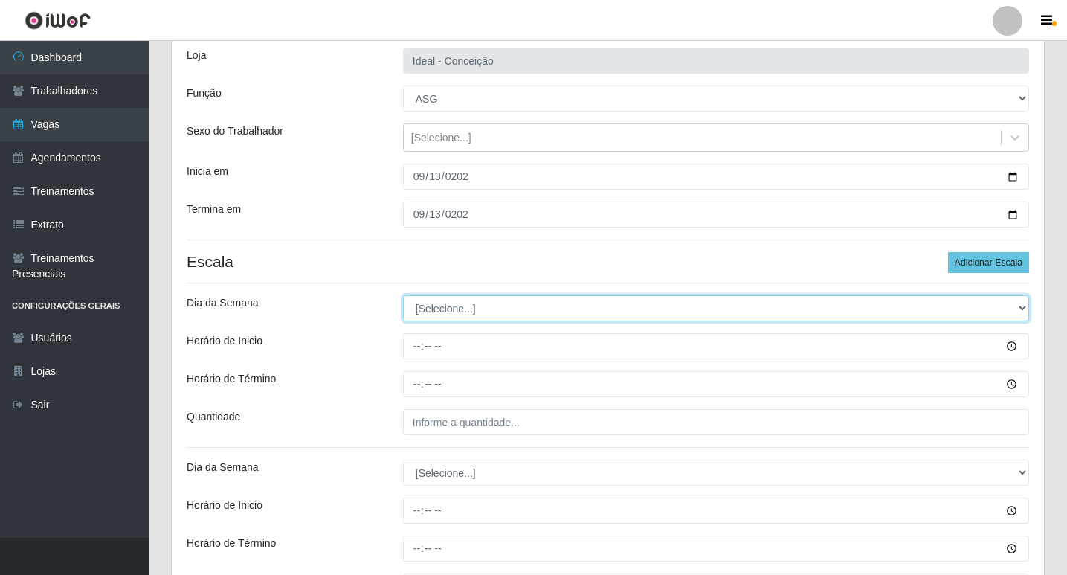
click at [498, 308] on select "[Selecione...] Segunda Terça Quarta Quinta Sexta Sábado Domingo" at bounding box center [716, 308] width 626 height 26
select select "6"
click at [403, 295] on select "[Selecione...] Segunda Terça Quarta Quinta Sexta Sábado Domingo" at bounding box center [716, 308] width 626 height 26
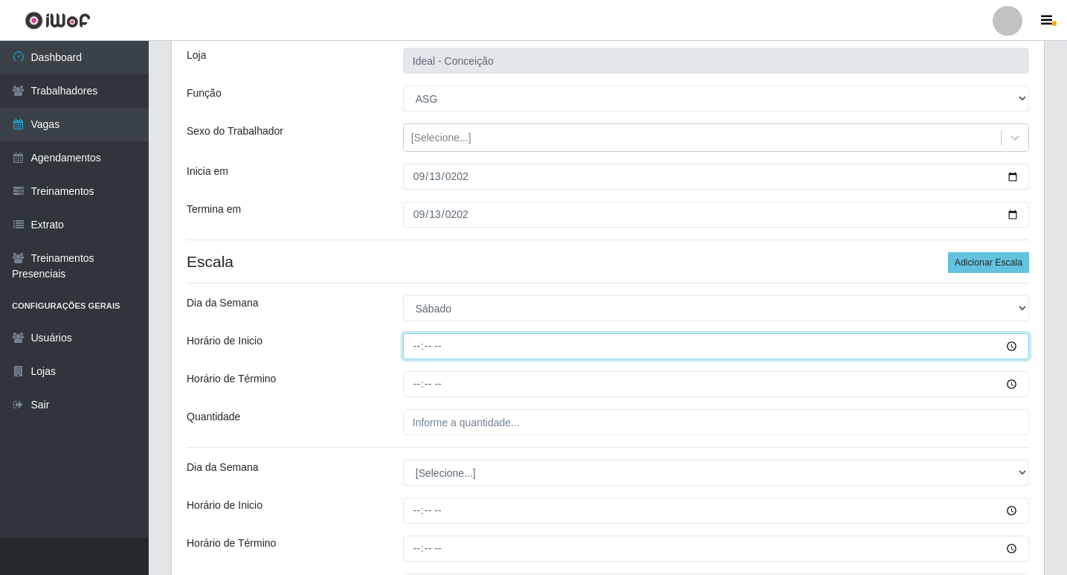
click at [407, 347] on input "Horário de Inicio" at bounding box center [716, 346] width 626 height 26
type input "07:00"
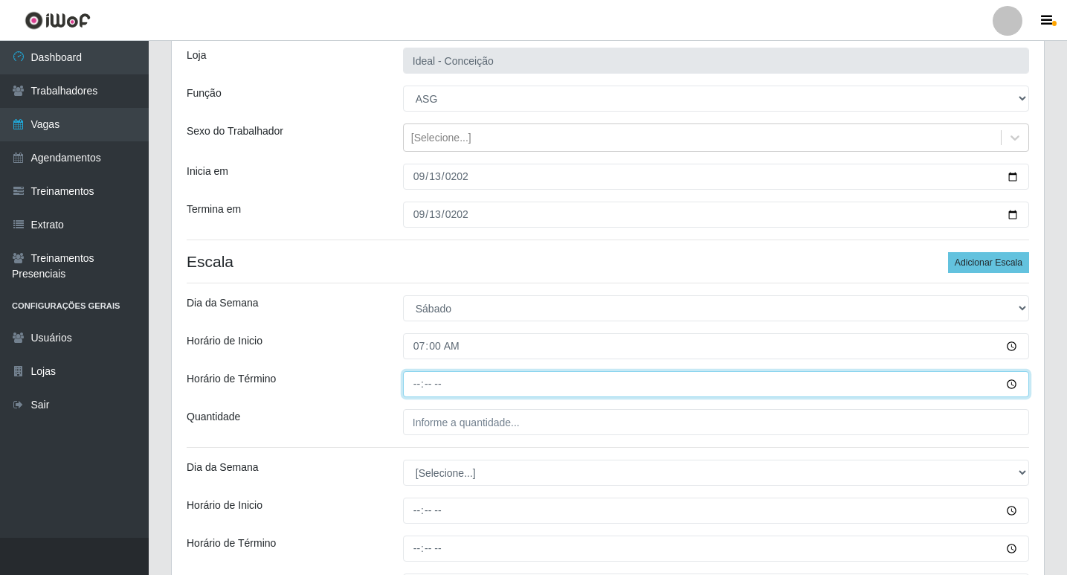
type input "13:00"
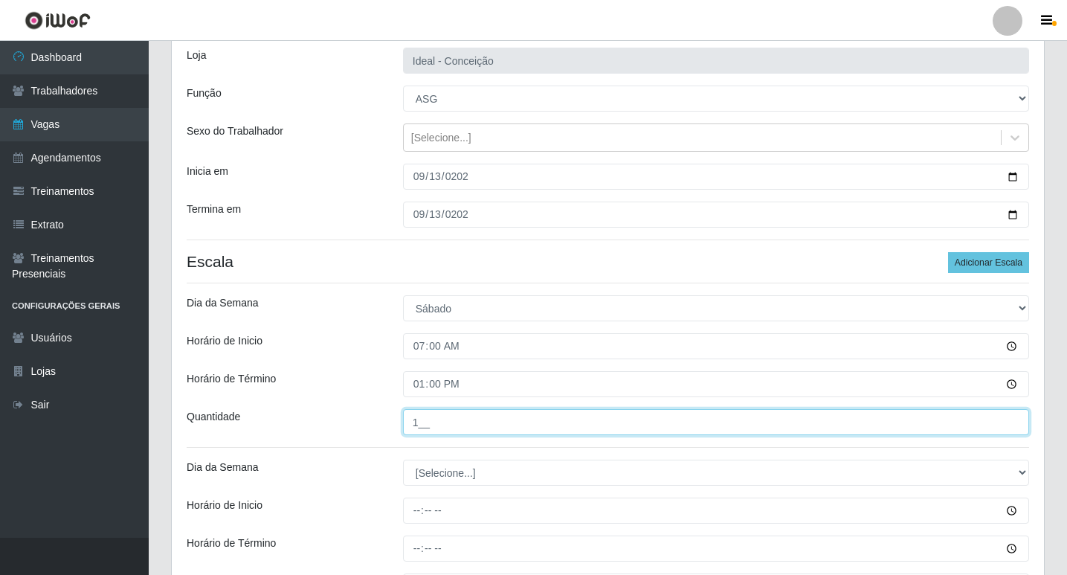
type input "1__"
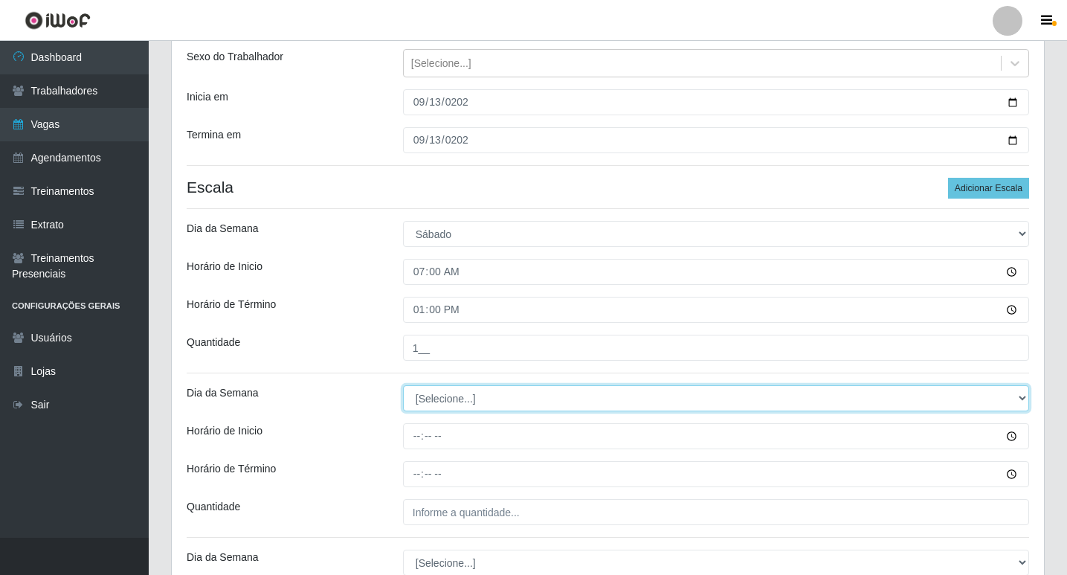
scroll to position [244, 0]
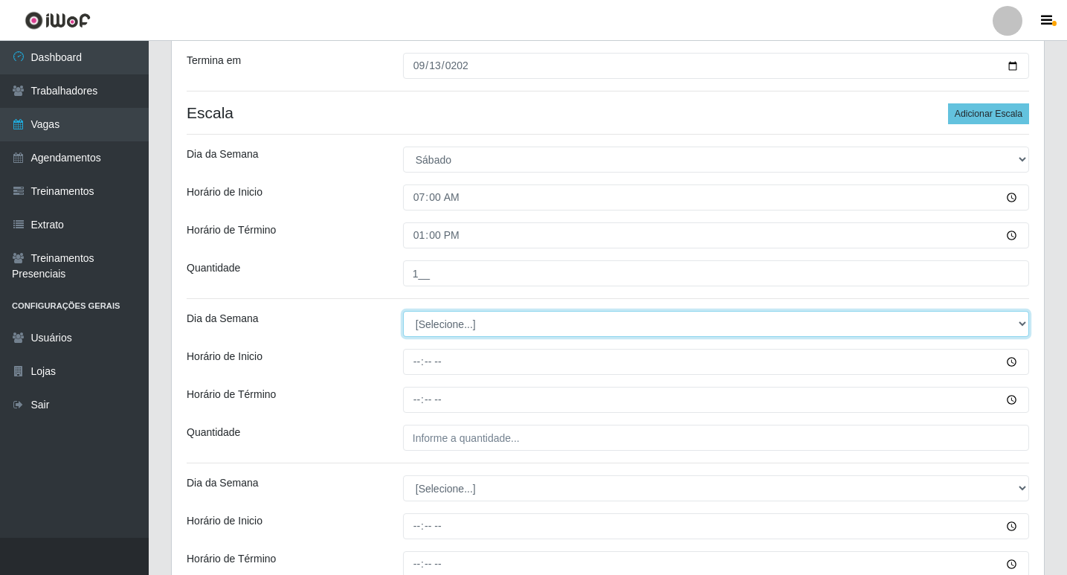
click at [436, 326] on select "[Selecione...] Segunda Terça Quarta Quinta Sexta Sábado Domingo" at bounding box center [716, 324] width 626 height 26
select select "6"
click at [403, 311] on select "[Selecione...] Segunda Terça Quarta Quinta Sexta Sábado Domingo" at bounding box center [716, 324] width 626 height 26
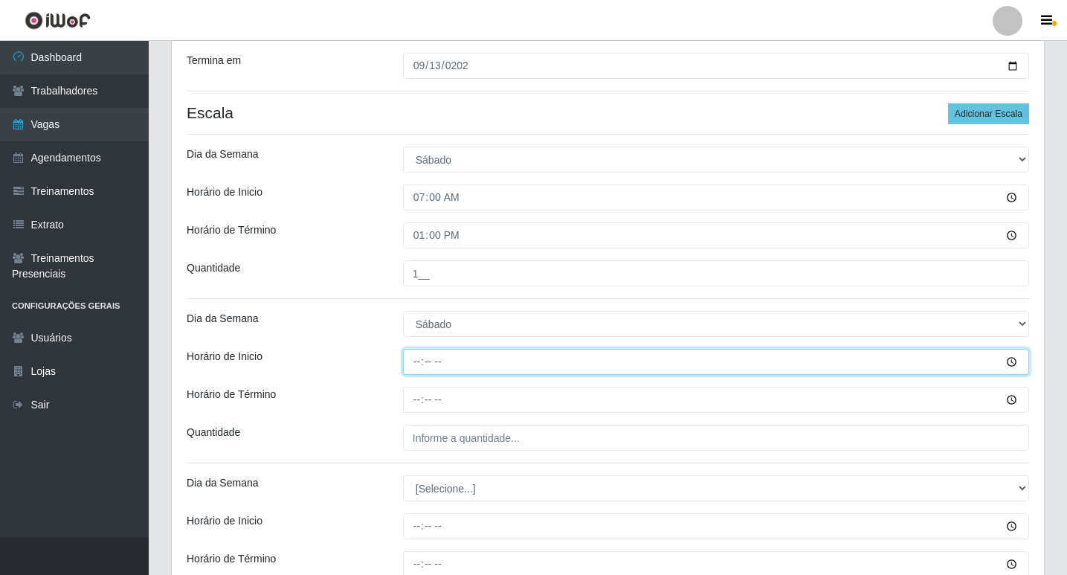
click at [410, 365] on input "Horário de Inicio" at bounding box center [716, 362] width 626 height 26
type input "09:00"
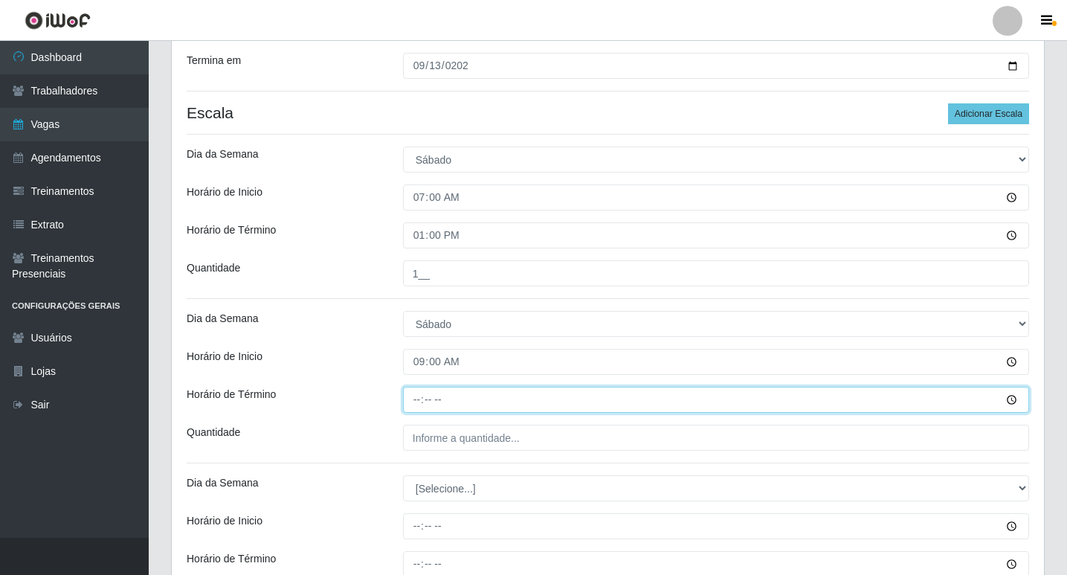
type input "15:00"
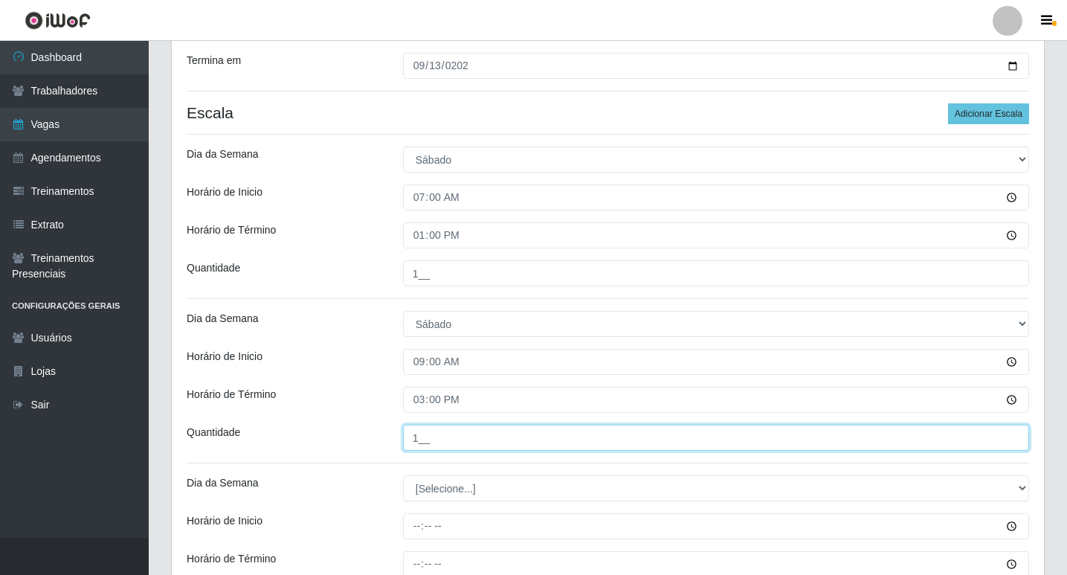
type input "1__"
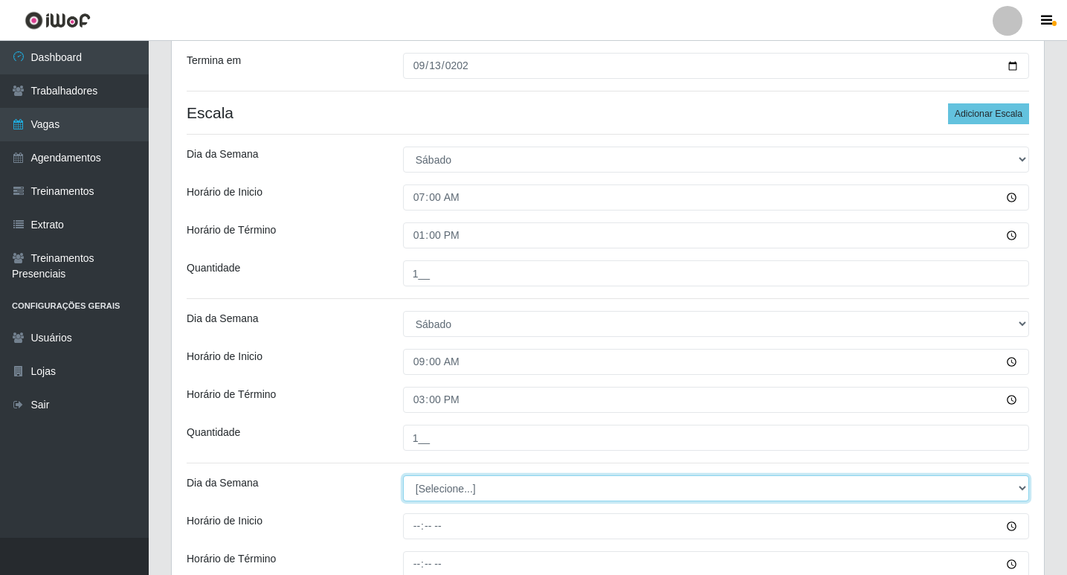
click at [492, 491] on select "[Selecione...] Segunda Terça Quarta Quinta Sexta Sábado Domingo" at bounding box center [716, 488] width 626 height 26
select select "6"
click at [403, 475] on select "[Selecione...] Segunda Terça Quarta Quinta Sexta Sábado Domingo" at bounding box center [716, 488] width 626 height 26
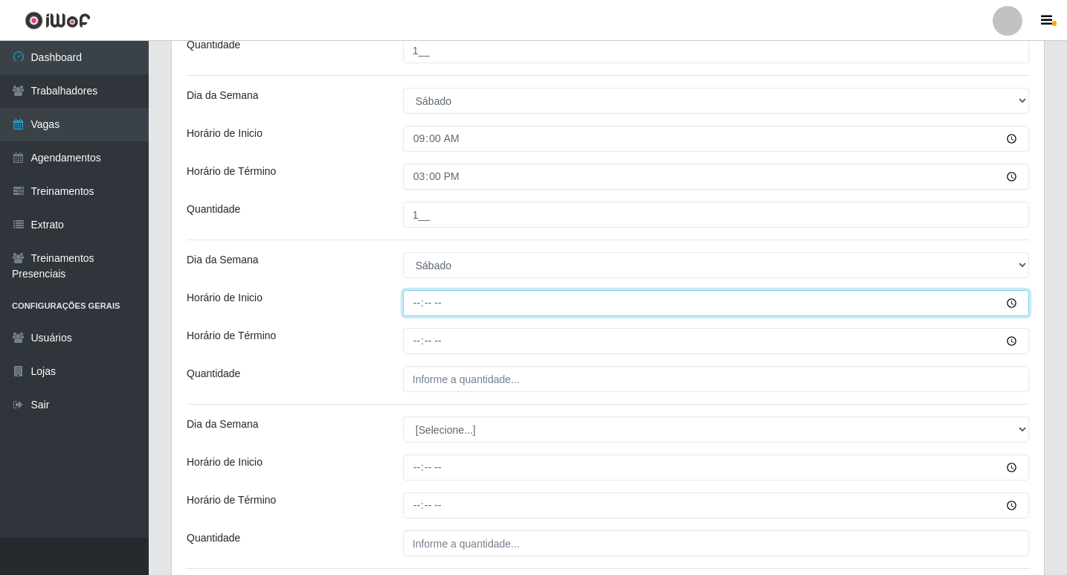
click at [411, 312] on input "Horário de Inicio" at bounding box center [716, 303] width 626 height 26
type input "12:00"
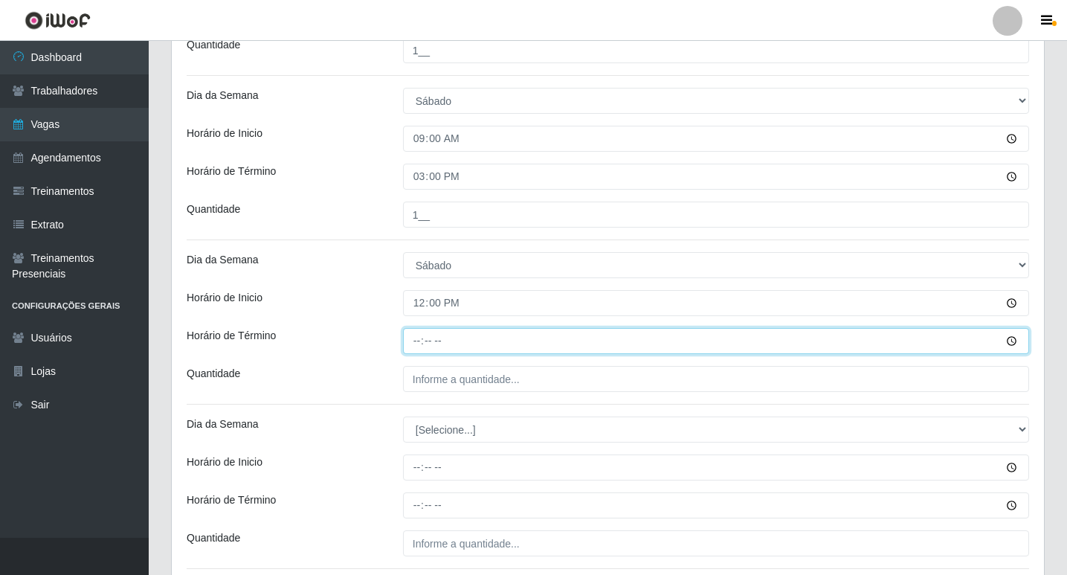
type input "18:00"
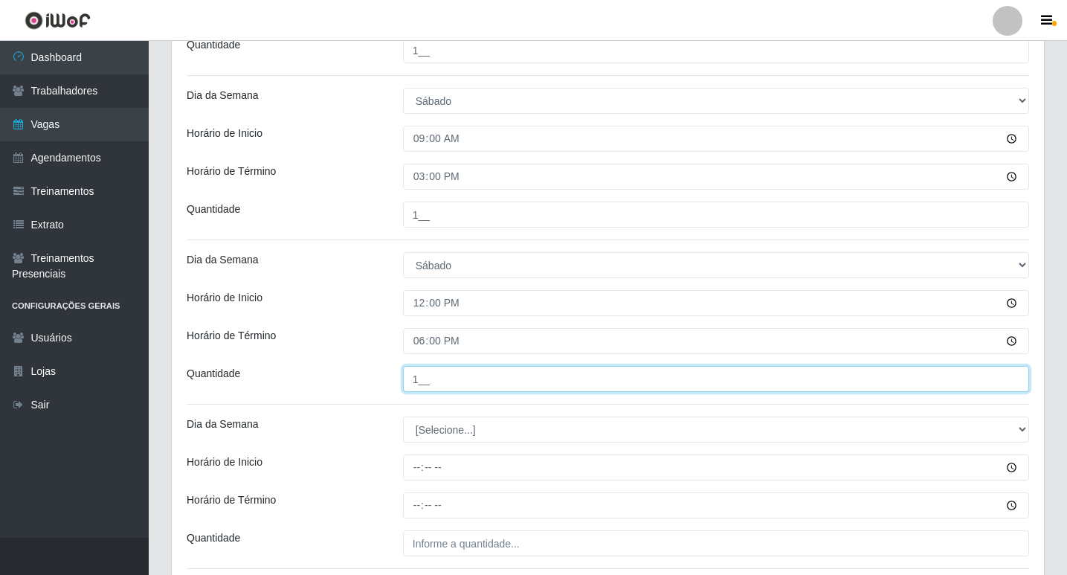
type input "1__"
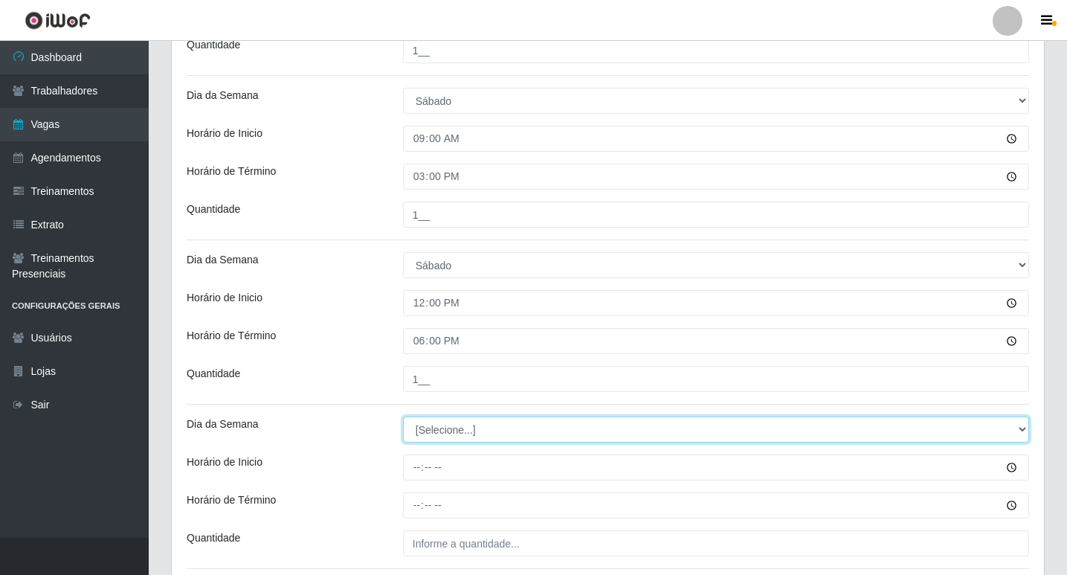
click at [423, 433] on select "[Selecione...] Segunda Terça Quarta Quinta Sexta Sábado Domingo" at bounding box center [716, 429] width 626 height 26
select select "6"
click at [403, 416] on select "[Selecione...] Segunda Terça Quarta Quinta Sexta Sábado Domingo" at bounding box center [716, 429] width 626 height 26
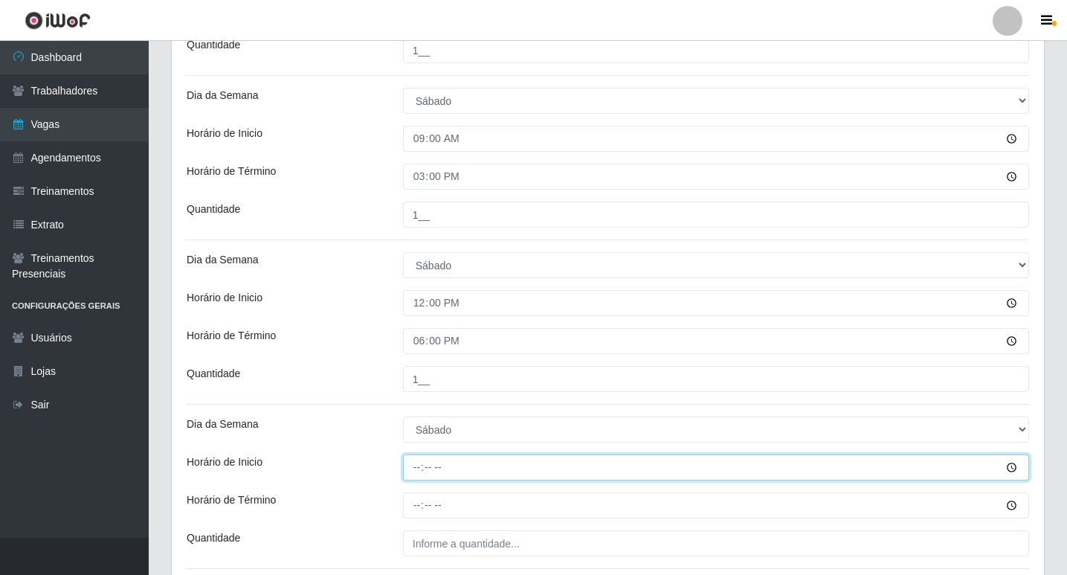
click at [416, 471] on input "Horário de Inicio" at bounding box center [716, 467] width 626 height 26
type input "15:00"
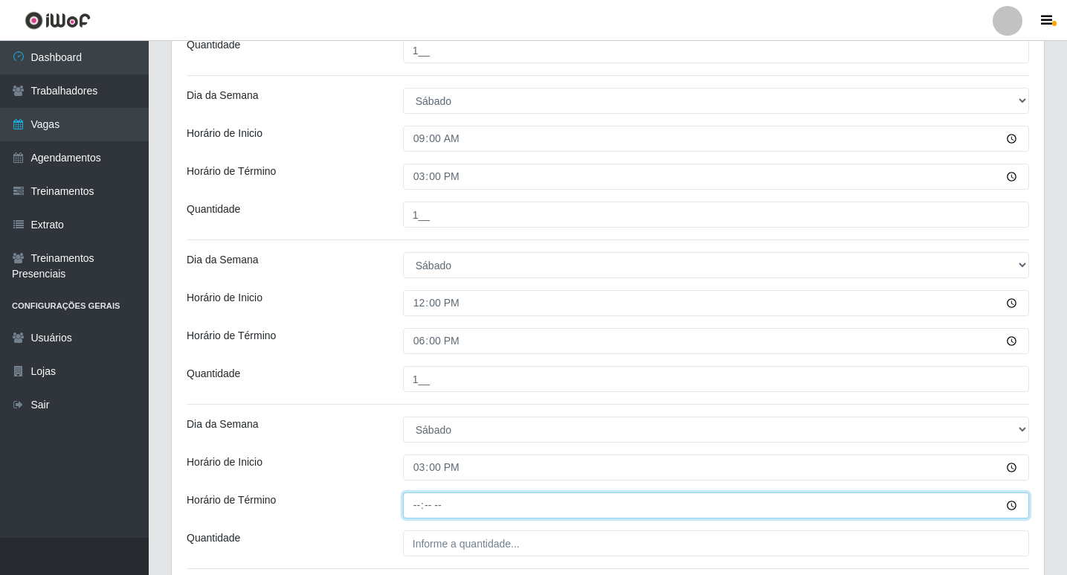
type input "21:00"
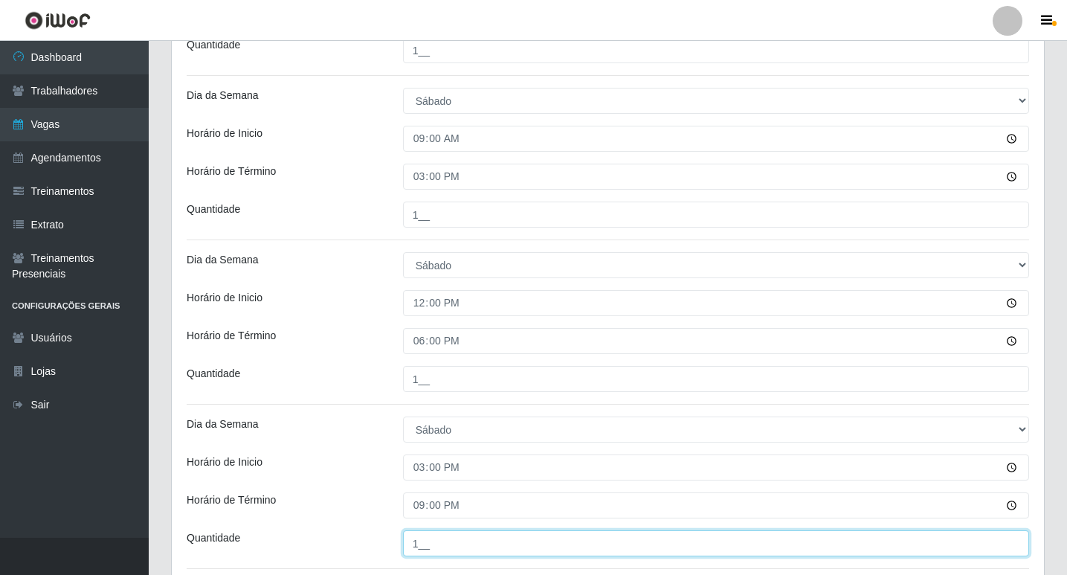
scroll to position [752, 0]
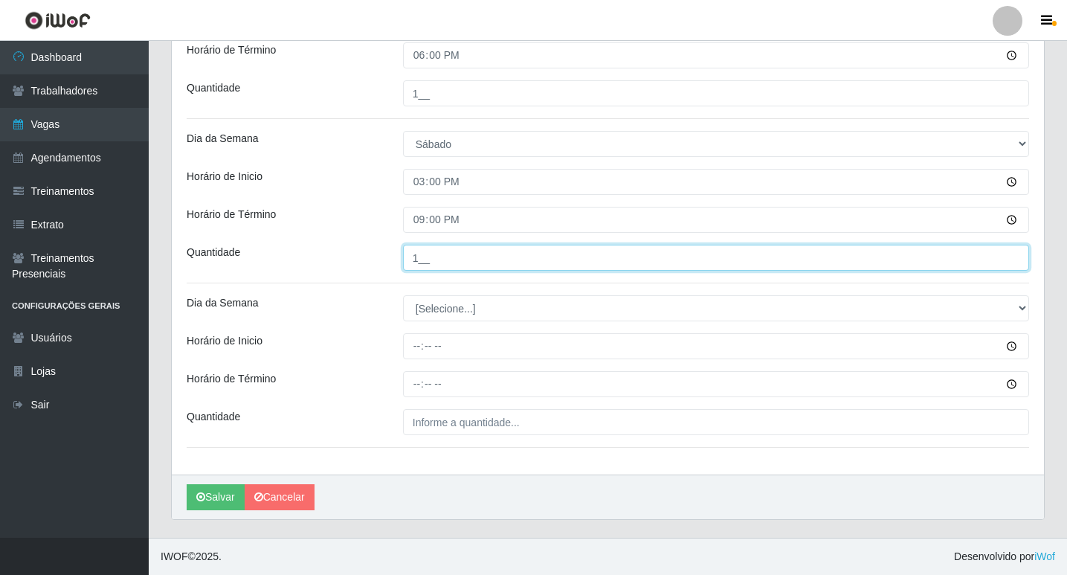
type input "1__"
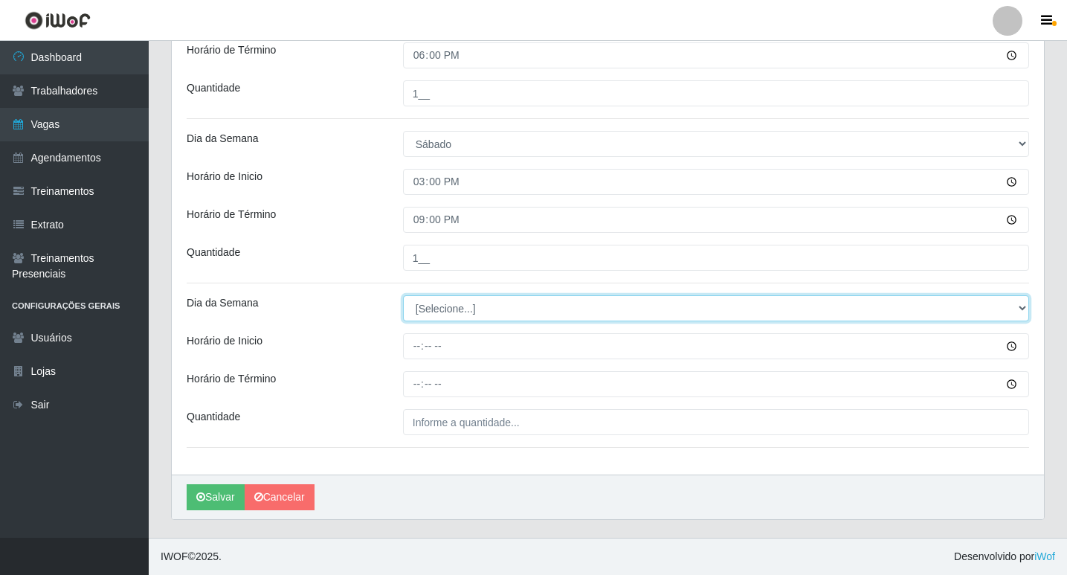
click at [413, 314] on select "[Selecione...] Segunda Terça Quarta Quinta Sexta Sábado Domingo" at bounding box center [716, 308] width 626 height 26
select select "6"
click at [403, 295] on select "[Selecione...] Segunda Terça Quarta Quinta Sexta Sábado Domingo" at bounding box center [716, 308] width 626 height 26
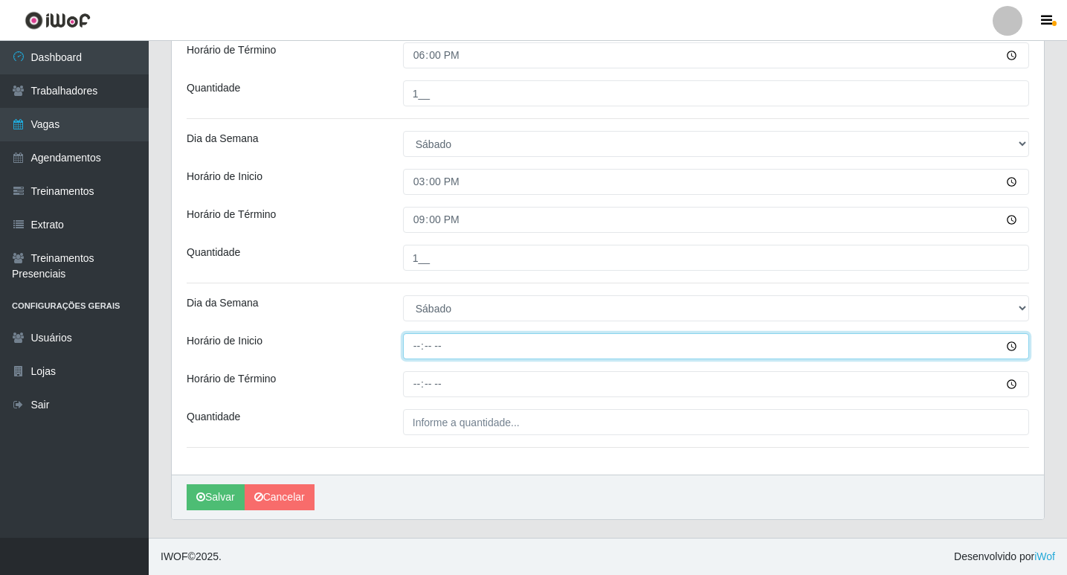
click at [426, 343] on input "Horário de Inicio" at bounding box center [716, 346] width 626 height 26
click at [418, 342] on input "Horário de Inicio" at bounding box center [716, 346] width 626 height 26
type input "16:00"
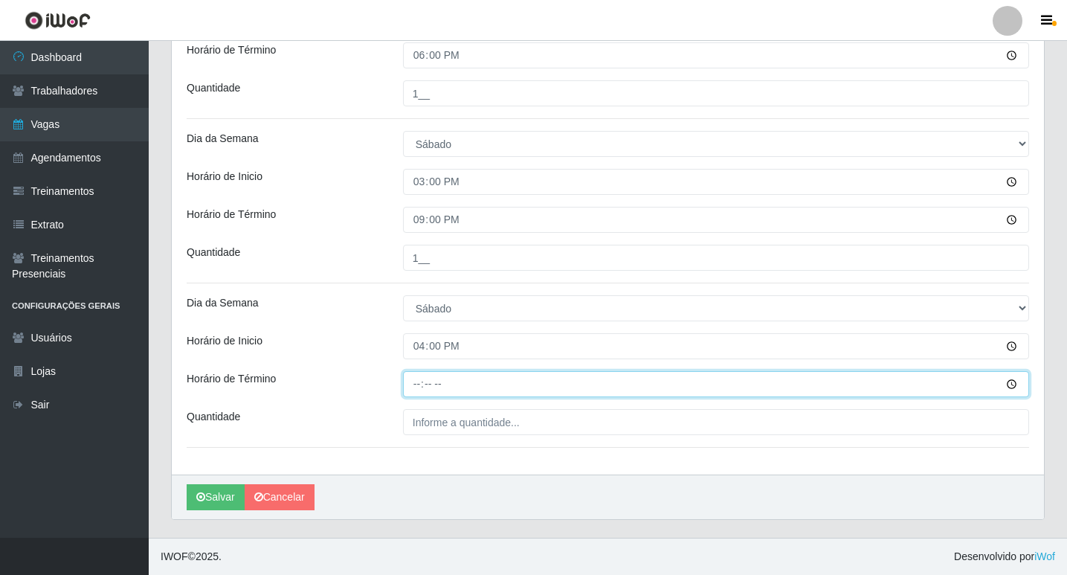
type input "22:00"
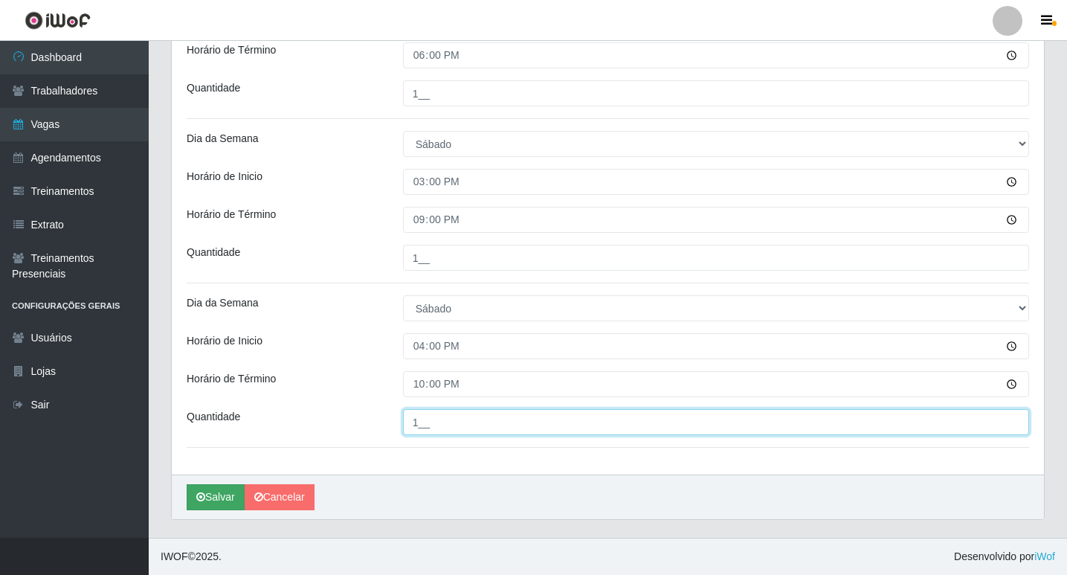
type input "1__"
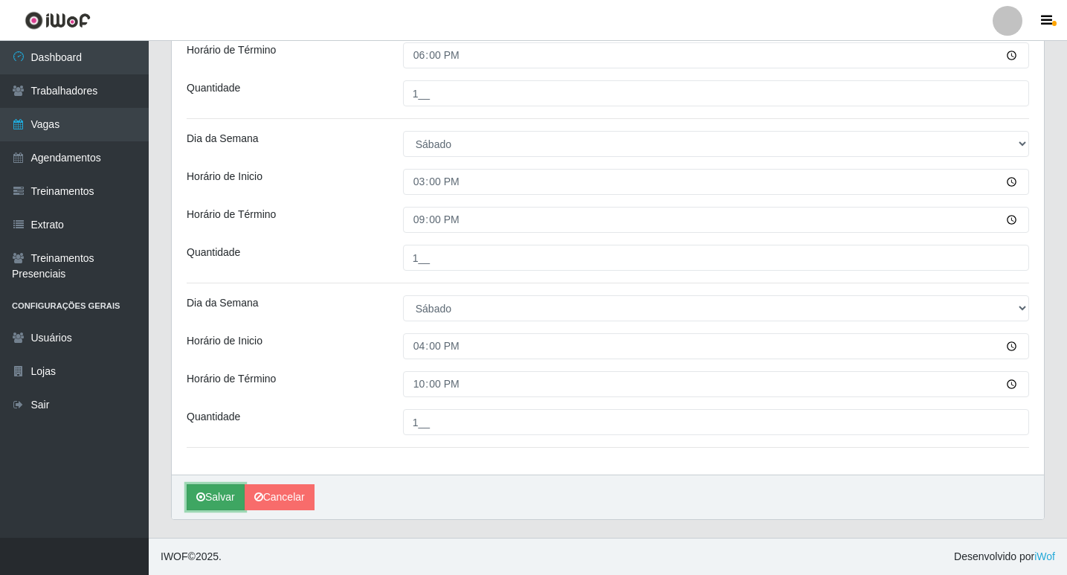
click at [200, 509] on button "Salvar" at bounding box center [216, 497] width 58 height 26
click at [221, 493] on button "Salvar" at bounding box center [216, 497] width 58 height 26
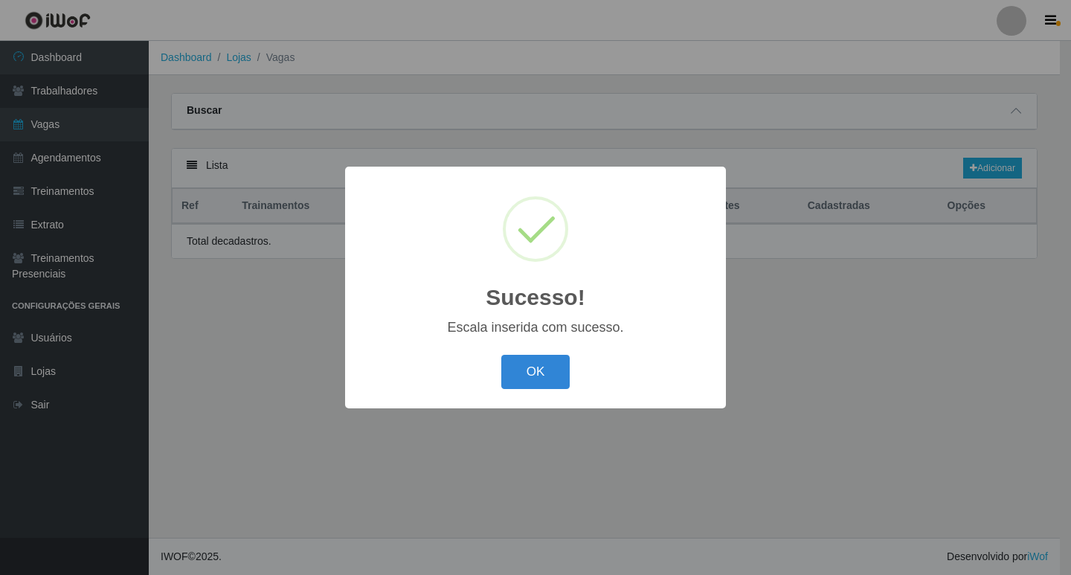
drag, startPoint x: 548, startPoint y: 367, endPoint x: 567, endPoint y: 349, distance: 26.3
click at [549, 367] on button "OK" at bounding box center [535, 372] width 69 height 35
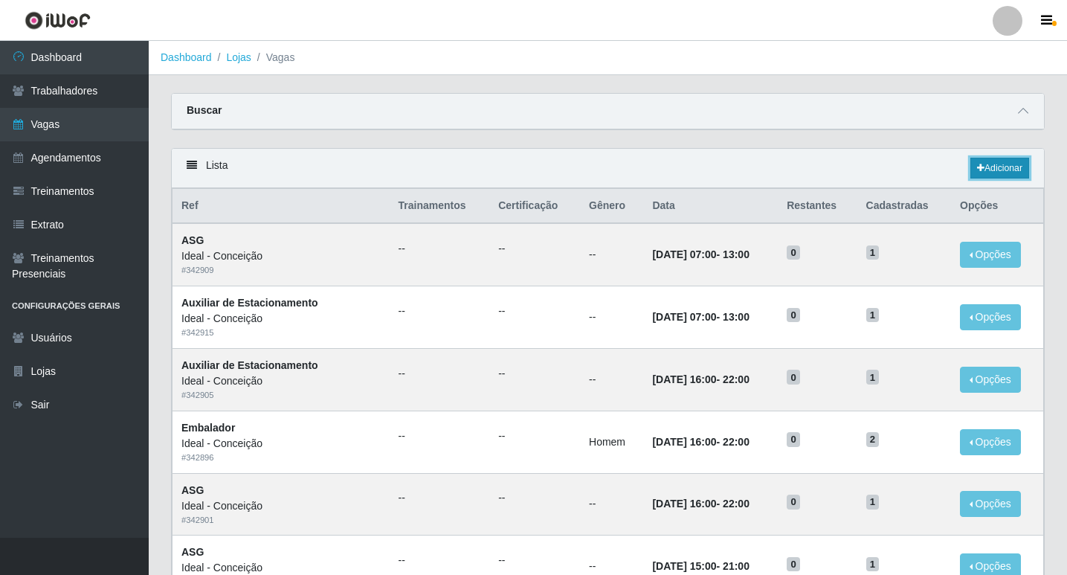
click at [981, 178] on link "Adicionar" at bounding box center [999, 168] width 59 height 21
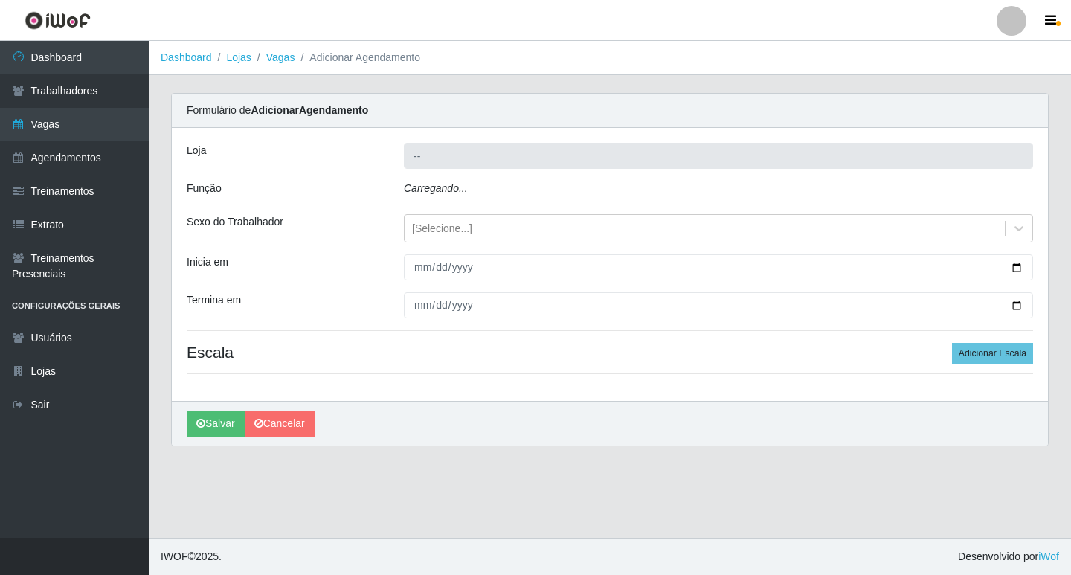
type input "Ideal - Conceição"
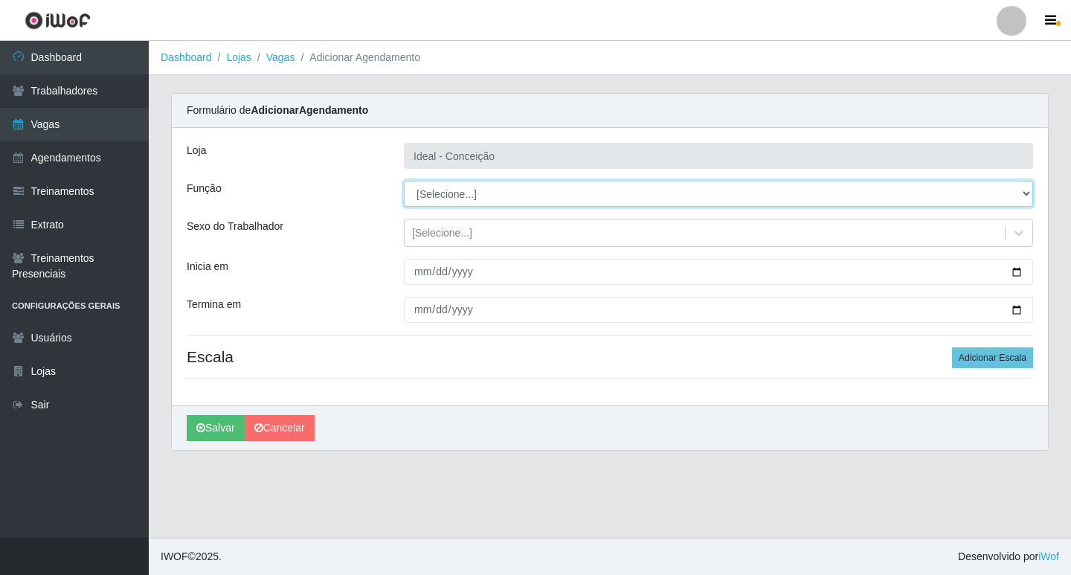
click at [451, 190] on select "[Selecione...] ASG ASG + ASG ++ Auxiliar de Estacionamento Auxiliar de Estacion…" at bounding box center [718, 194] width 629 height 26
select select "75"
click at [404, 181] on select "[Selecione...] ASG ASG + ASG ++ Auxiliar de Estacionamento Auxiliar de Estacion…" at bounding box center [718, 194] width 629 height 26
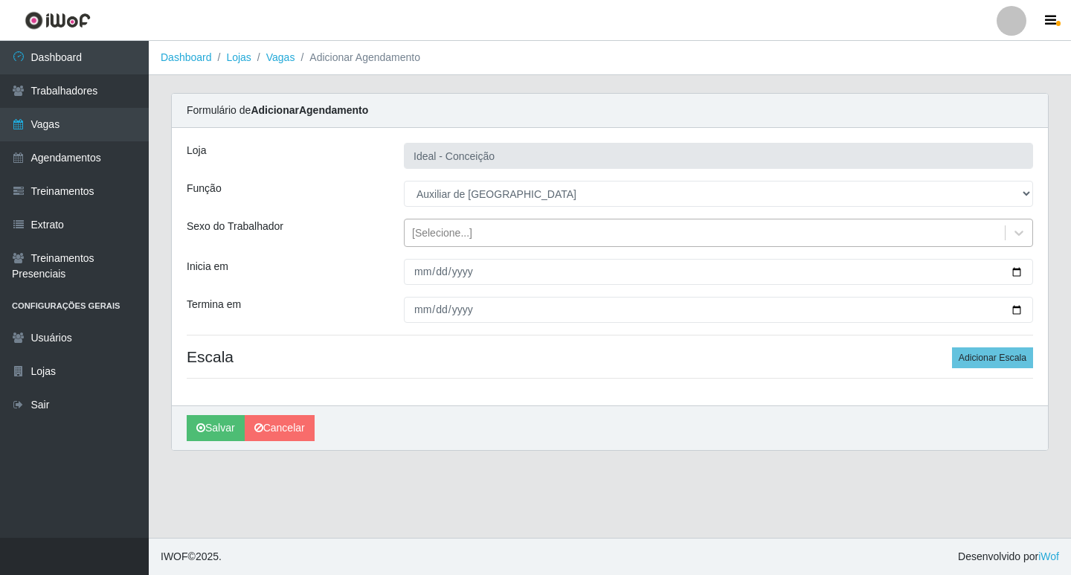
click at [416, 232] on div "[Selecione...]" at bounding box center [442, 233] width 60 height 16
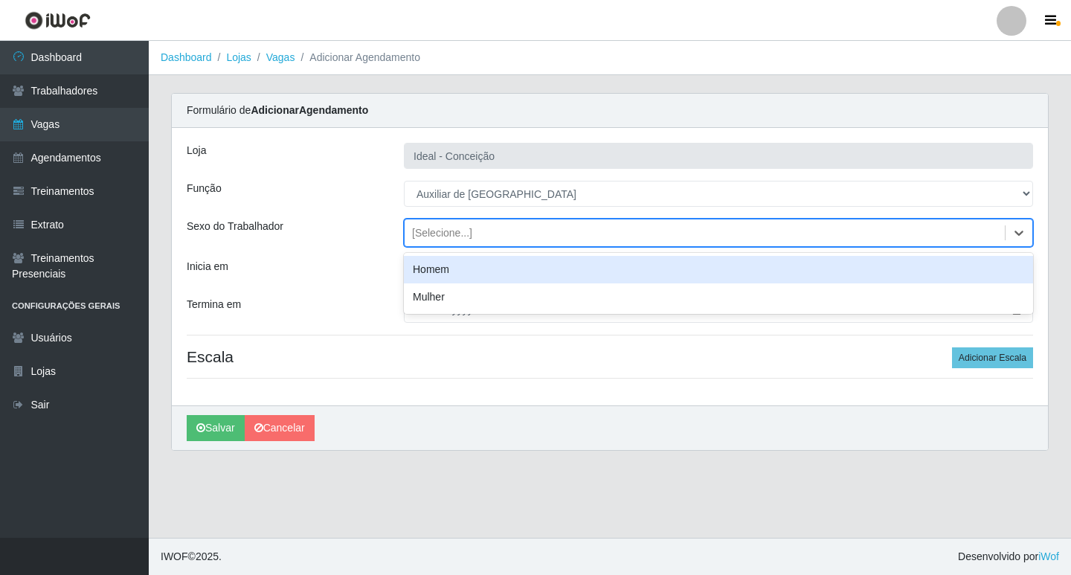
click at [428, 268] on div "Homem" at bounding box center [718, 270] width 629 height 28
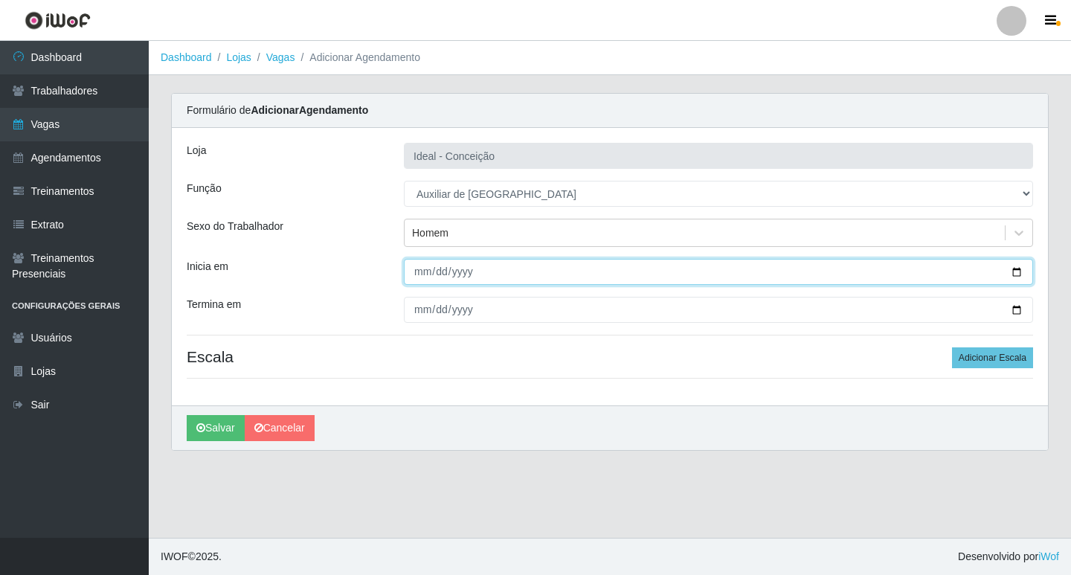
click at [419, 278] on input "Inicia em" at bounding box center [718, 272] width 629 height 26
click at [416, 277] on input "2025-09-12" at bounding box center [718, 272] width 629 height 26
type input "2025-09-13"
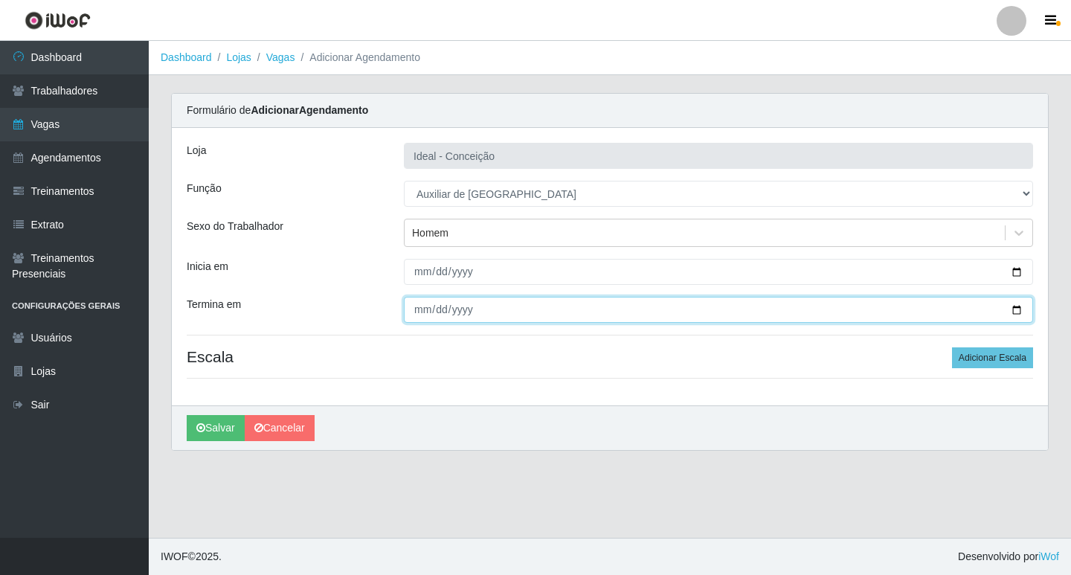
click at [425, 312] on input "Termina em" at bounding box center [718, 310] width 629 height 26
type input "2025-09-13"
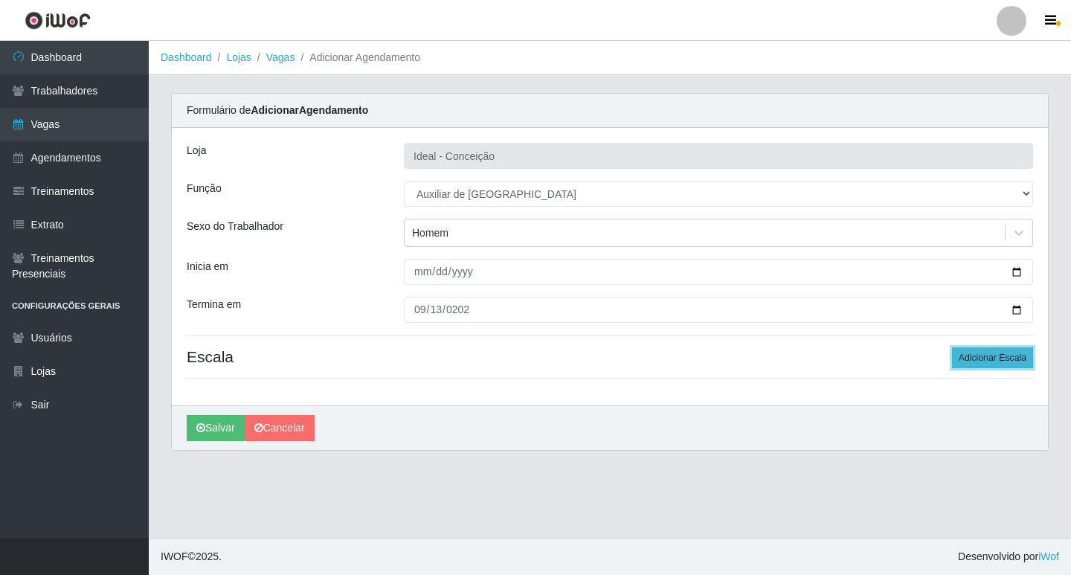
click at [961, 361] on button "Adicionar Escala" at bounding box center [992, 357] width 81 height 21
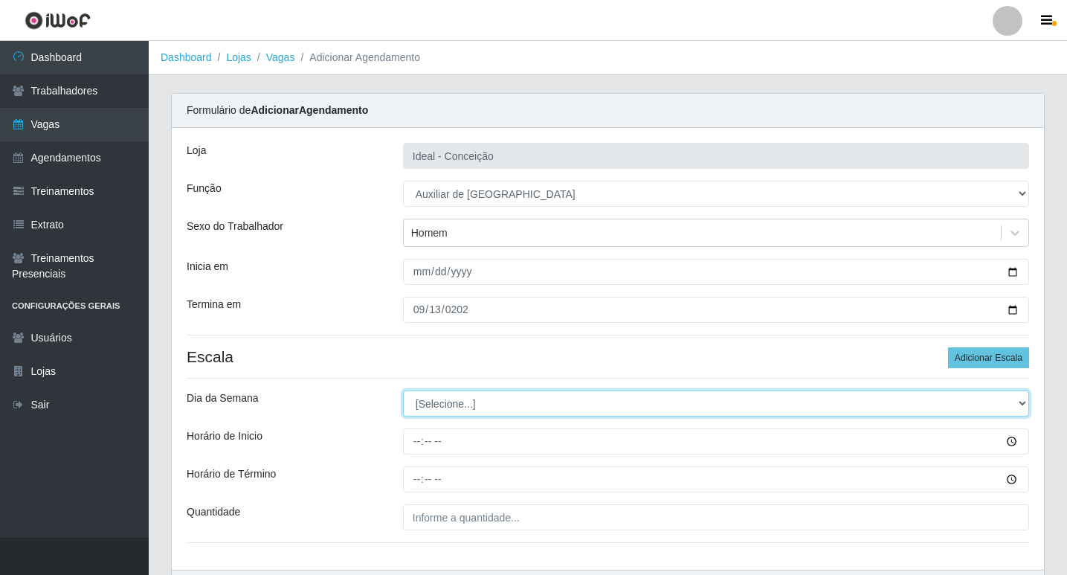
click at [425, 401] on select "[Selecione...] Segunda Terça Quarta Quinta Sexta Sábado Domingo" at bounding box center [716, 403] width 626 height 26
select select "6"
click at [403, 390] on select "[Selecione...] Segunda Terça Quarta Quinta Sexta Sábado Domingo" at bounding box center [716, 403] width 626 height 26
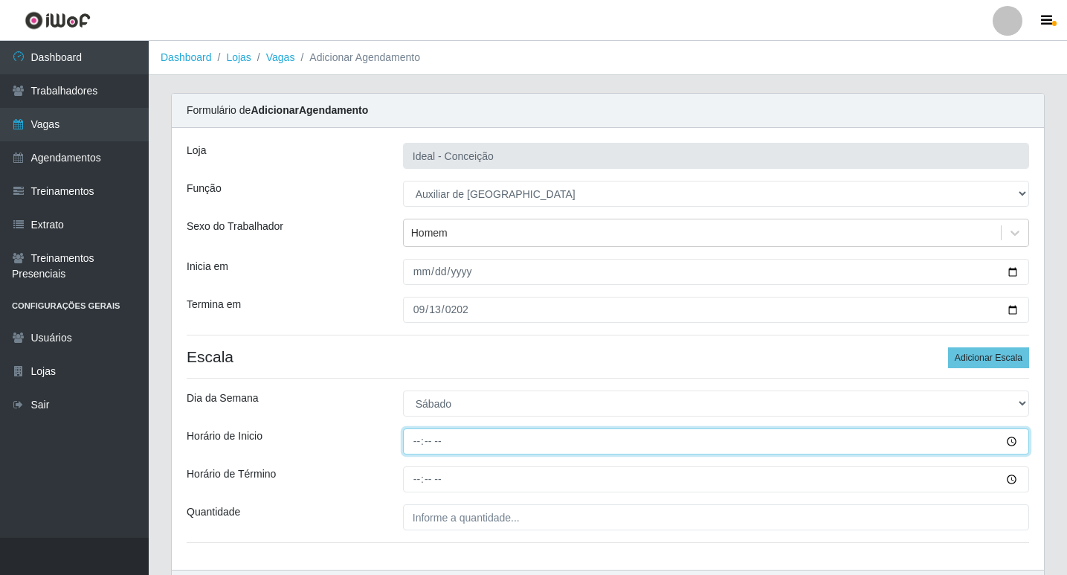
click at [414, 440] on input "Horário de Inicio" at bounding box center [716, 441] width 626 height 26
type input "08:00"
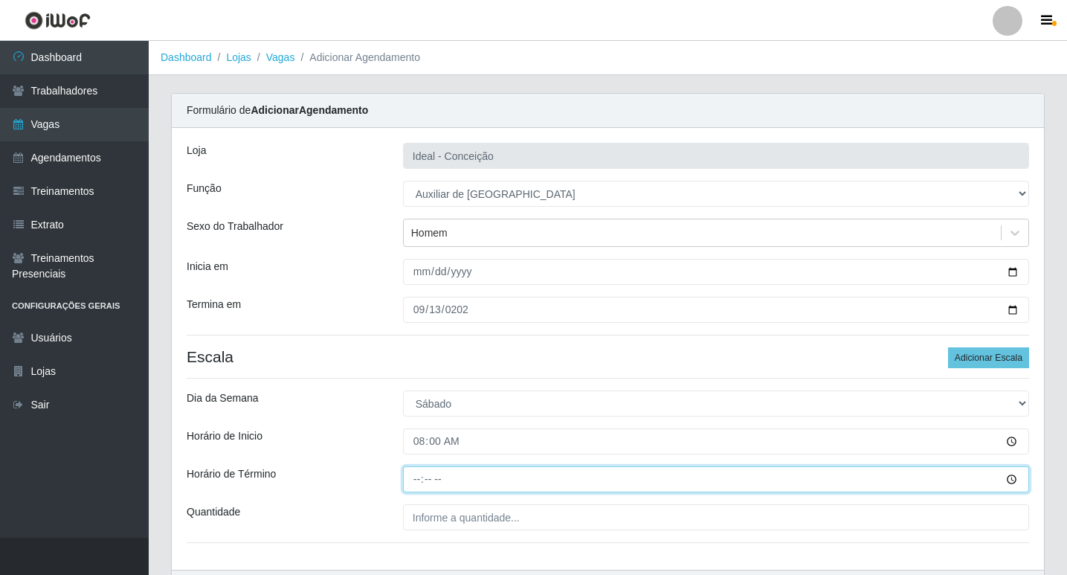
type input "12:00"
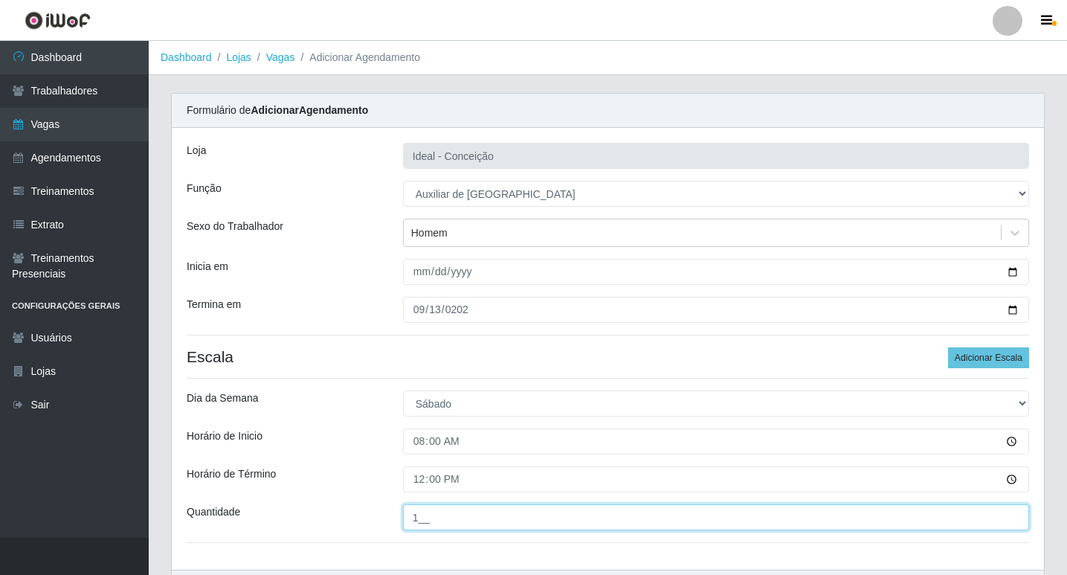
type input "1__"
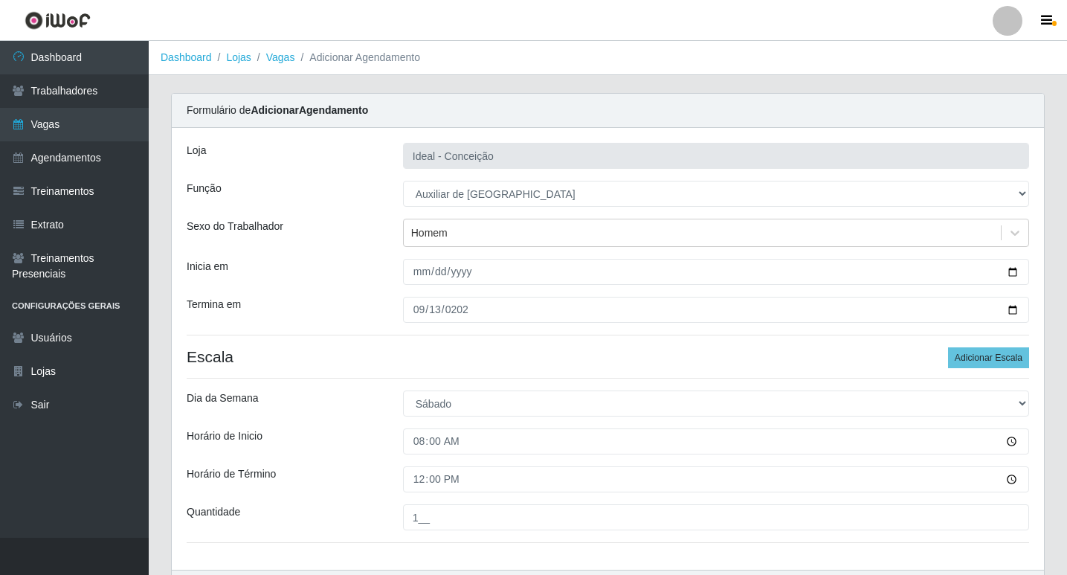
scroll to position [95, 0]
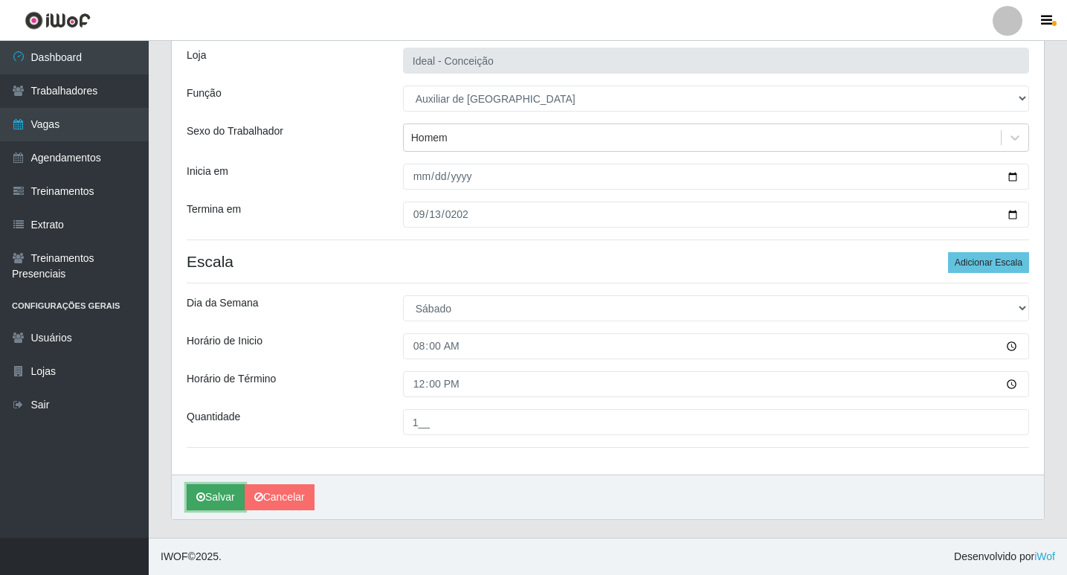
click at [210, 493] on button "Salvar" at bounding box center [216, 497] width 58 height 26
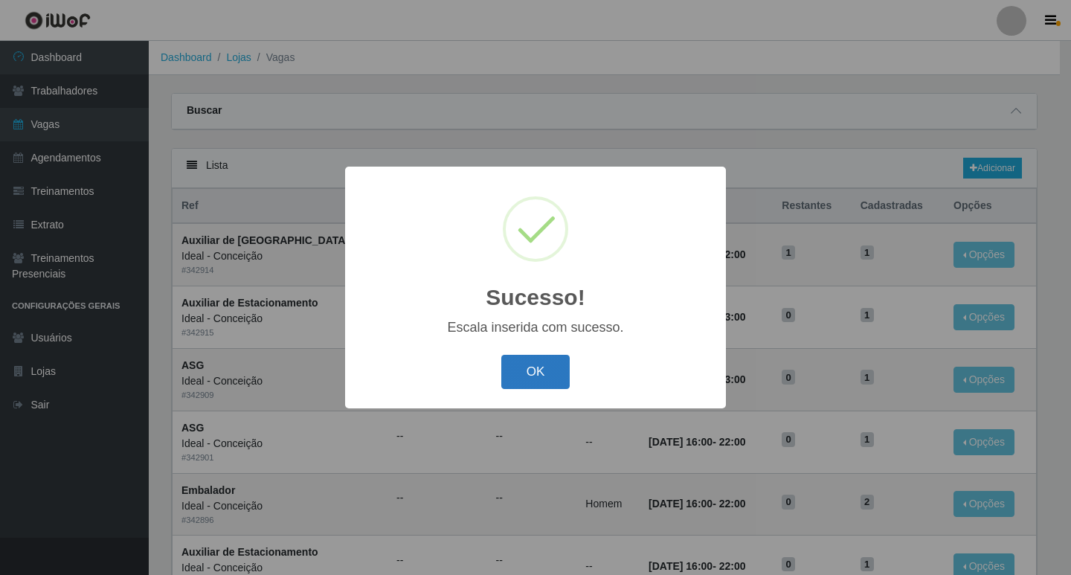
click at [565, 364] on button "OK" at bounding box center [535, 372] width 69 height 35
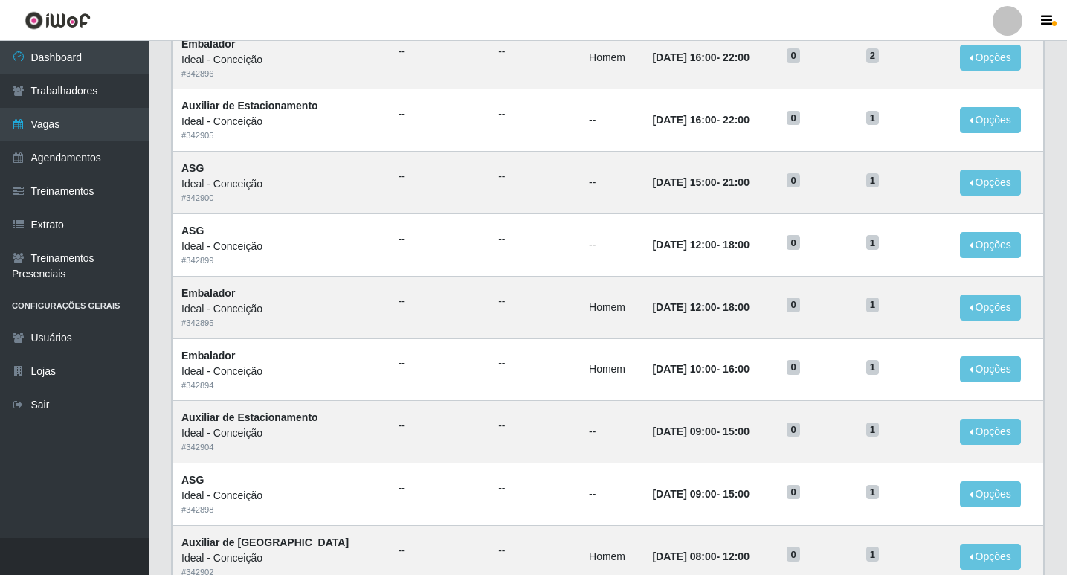
scroll to position [685, 0]
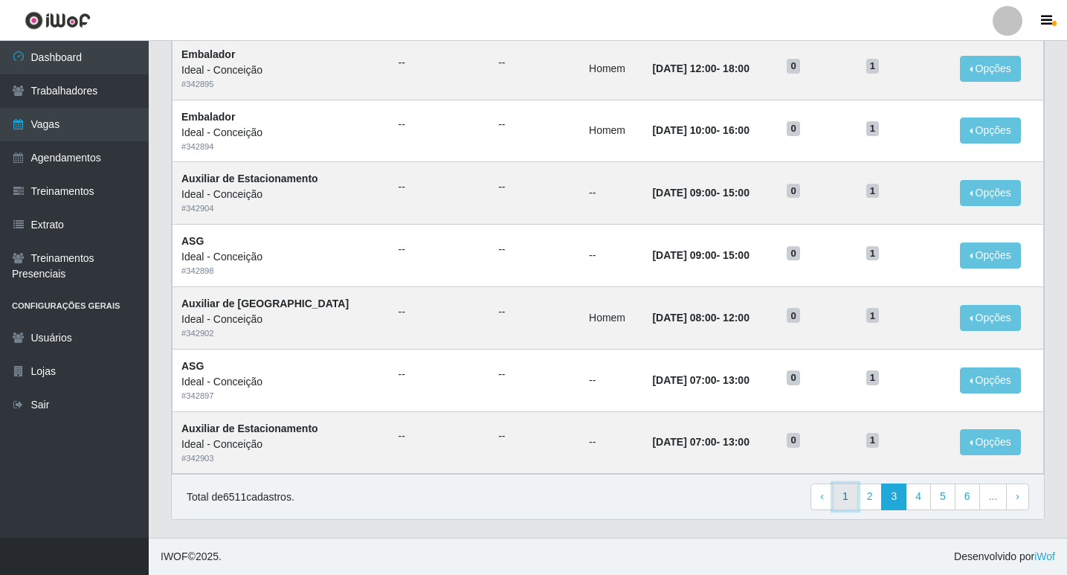
click at [855, 498] on link "1" at bounding box center [845, 496] width 25 height 27
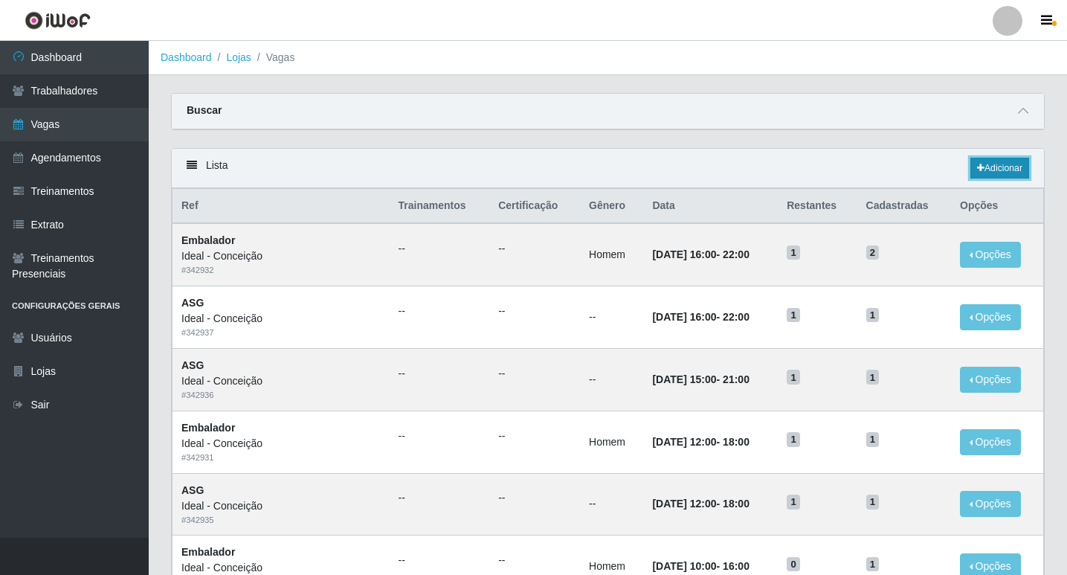
click at [977, 166] on icon at bounding box center [980, 168] width 7 height 9
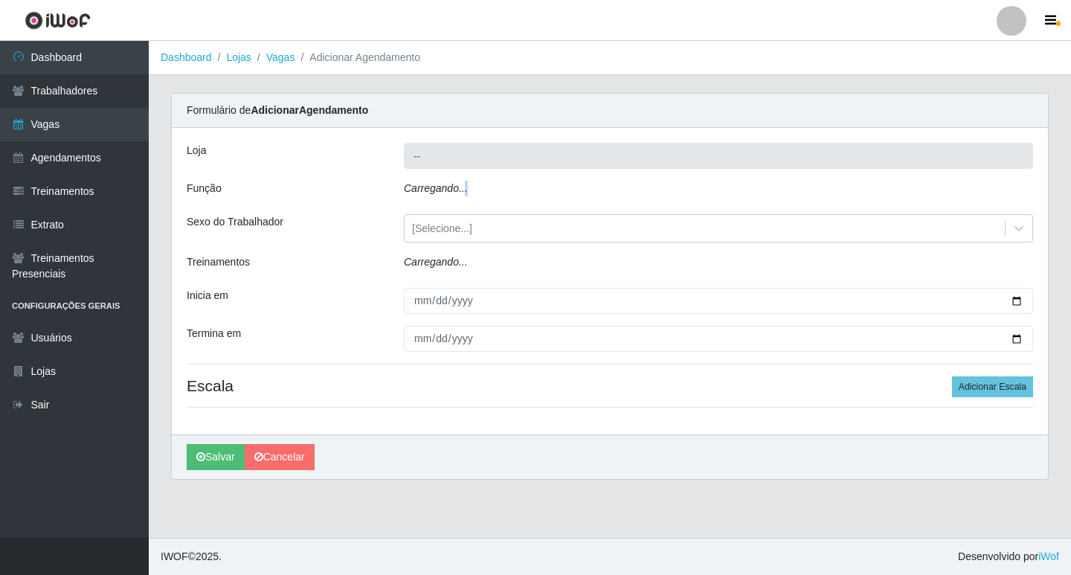
click at [463, 190] on icon "Carregando..." at bounding box center [436, 188] width 64 height 12
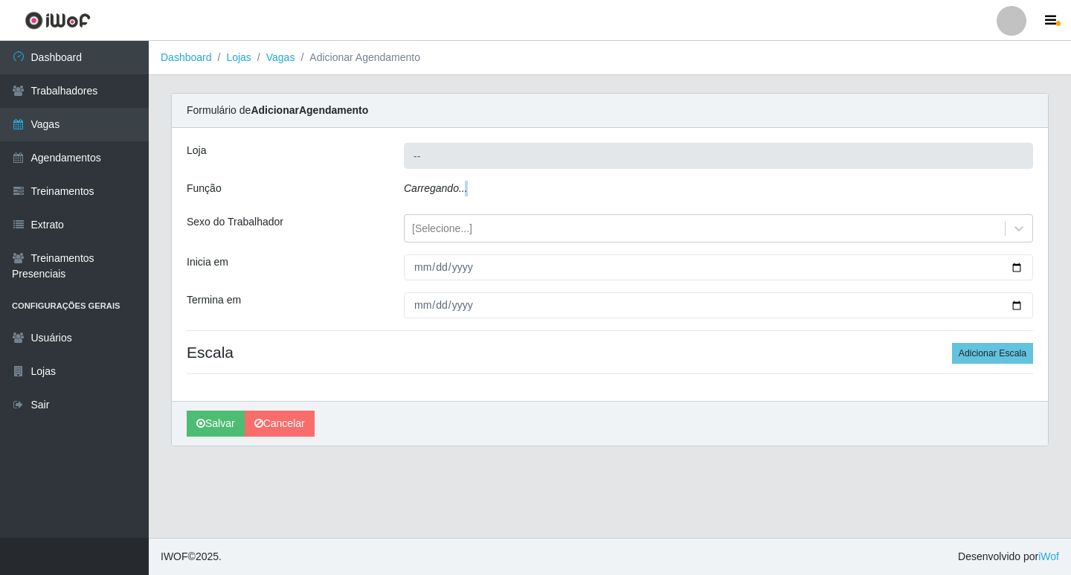
type input "Ideal - Conceição"
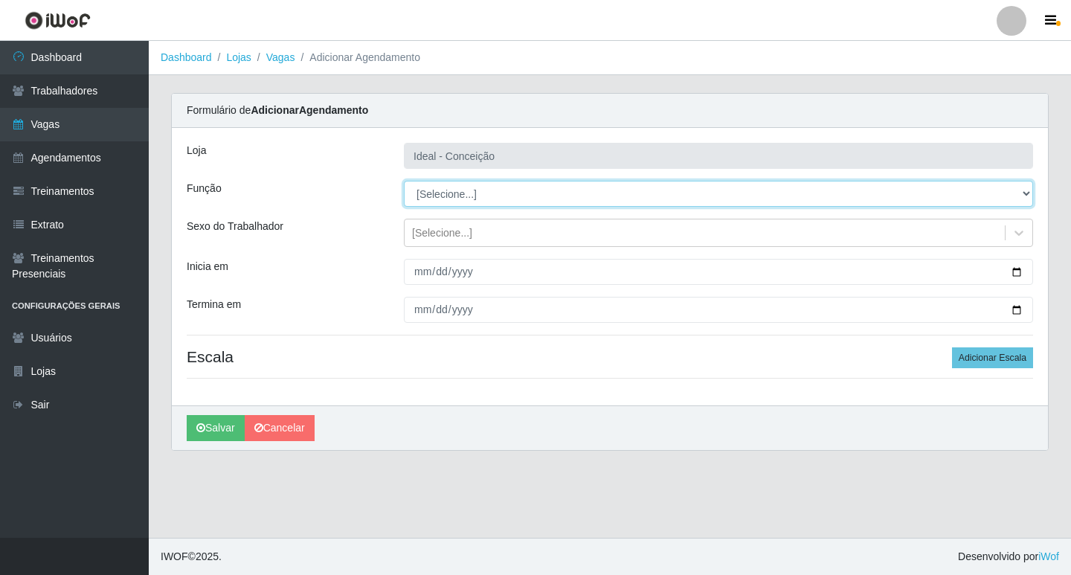
click at [465, 190] on select "[Selecione...] ASG ASG + ASG ++ Auxiliar de Estacionamento Auxiliar de Estacion…" at bounding box center [718, 194] width 629 height 26
select select "4"
click at [404, 181] on select "[Selecione...] ASG ASG + ASG ++ Auxiliar de Estacionamento Auxiliar de Estacion…" at bounding box center [718, 194] width 629 height 26
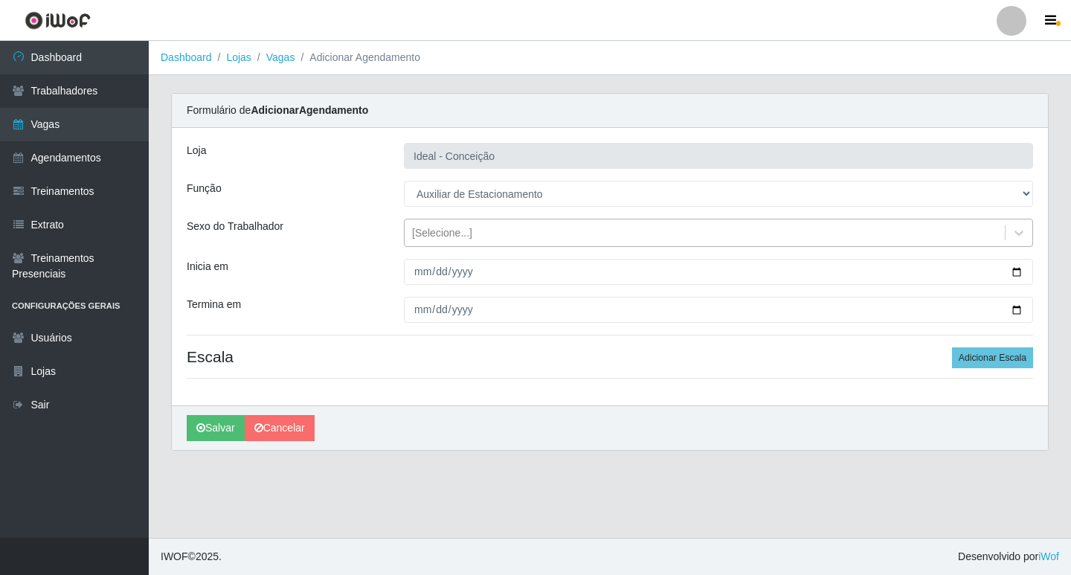
click at [445, 241] on div "[Selecione...]" at bounding box center [704, 233] width 600 height 25
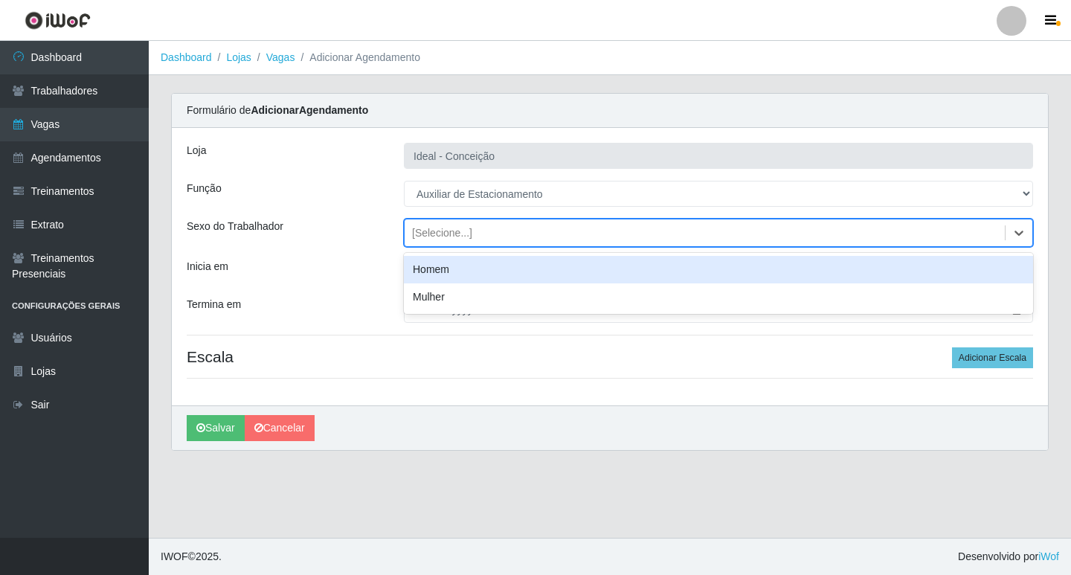
click at [450, 263] on div "Homem" at bounding box center [718, 270] width 629 height 28
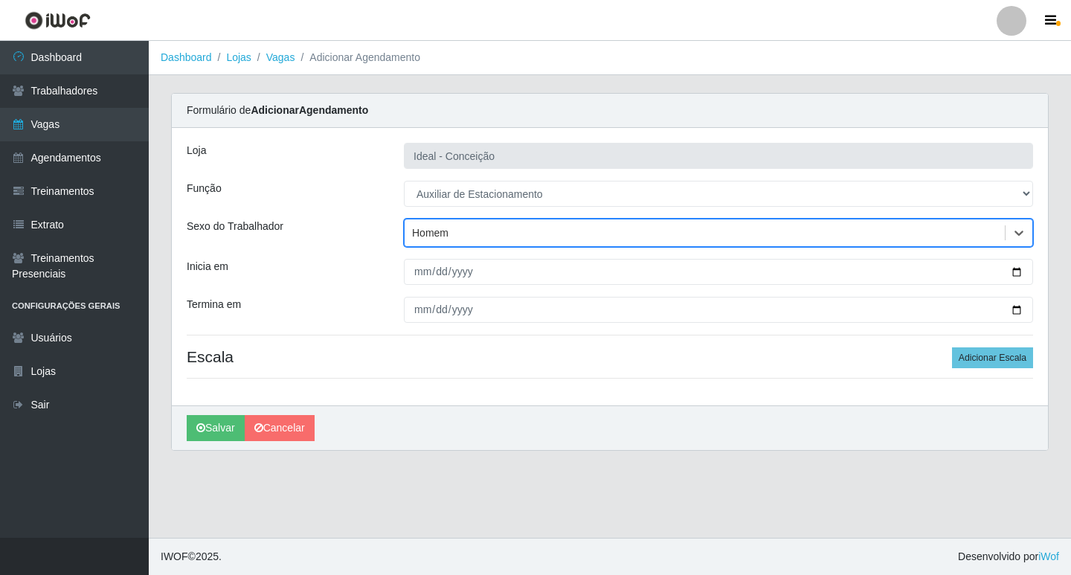
click at [430, 230] on div "Homem" at bounding box center [430, 233] width 36 height 16
click at [412, 230] on div "Homem" at bounding box center [430, 233] width 36 height 16
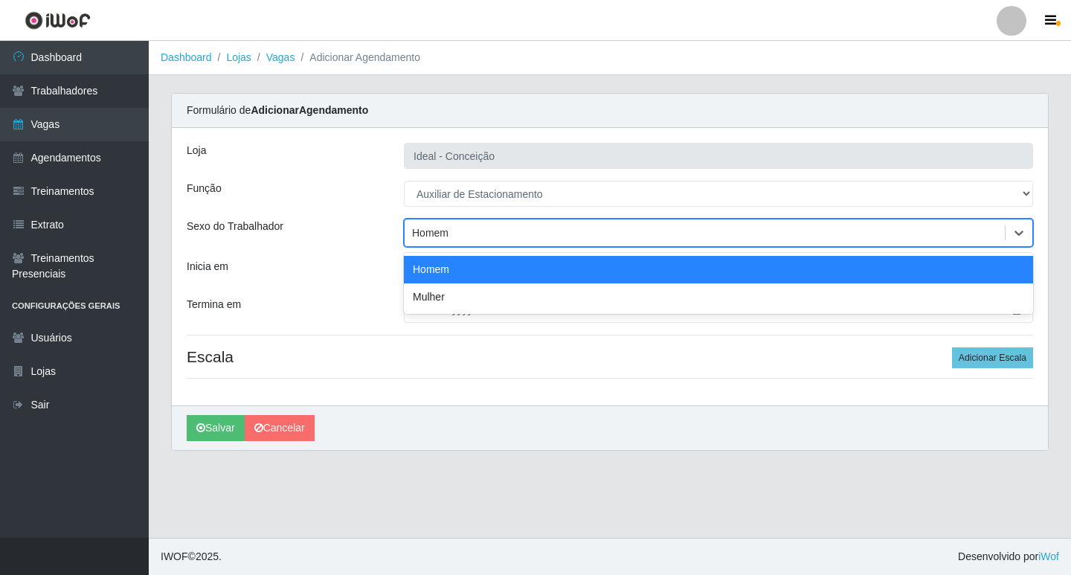
drag, startPoint x: 463, startPoint y: 231, endPoint x: 231, endPoint y: 254, distance: 233.0
click at [239, 252] on div "Loja Ideal - Conceição Função [Selecione...] ASG ASG + ASG ++ Auxiliar de Estac…" at bounding box center [610, 266] width 876 height 277
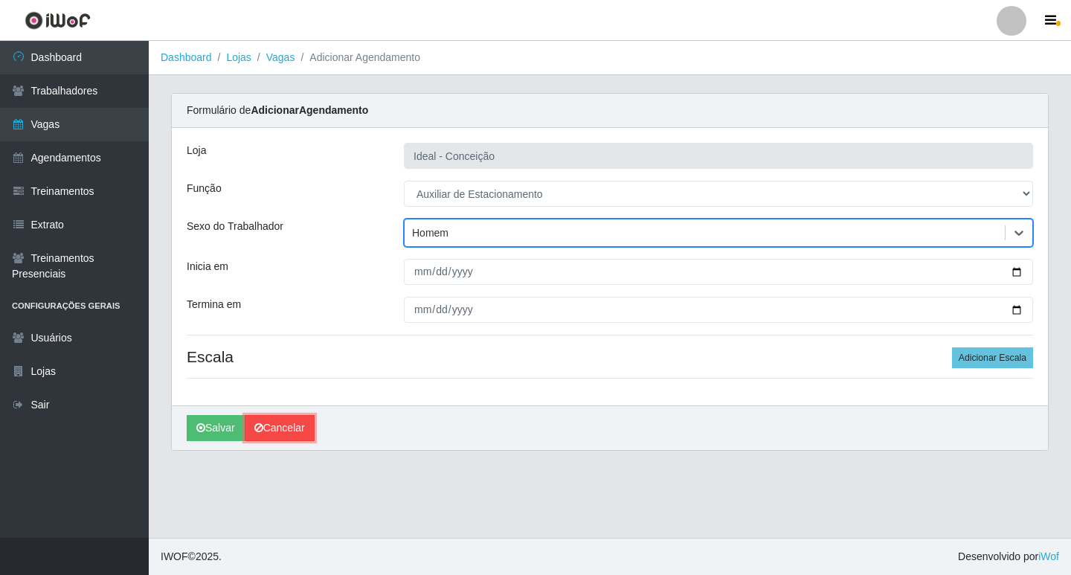
click at [254, 428] on link "Cancelar" at bounding box center [280, 428] width 70 height 26
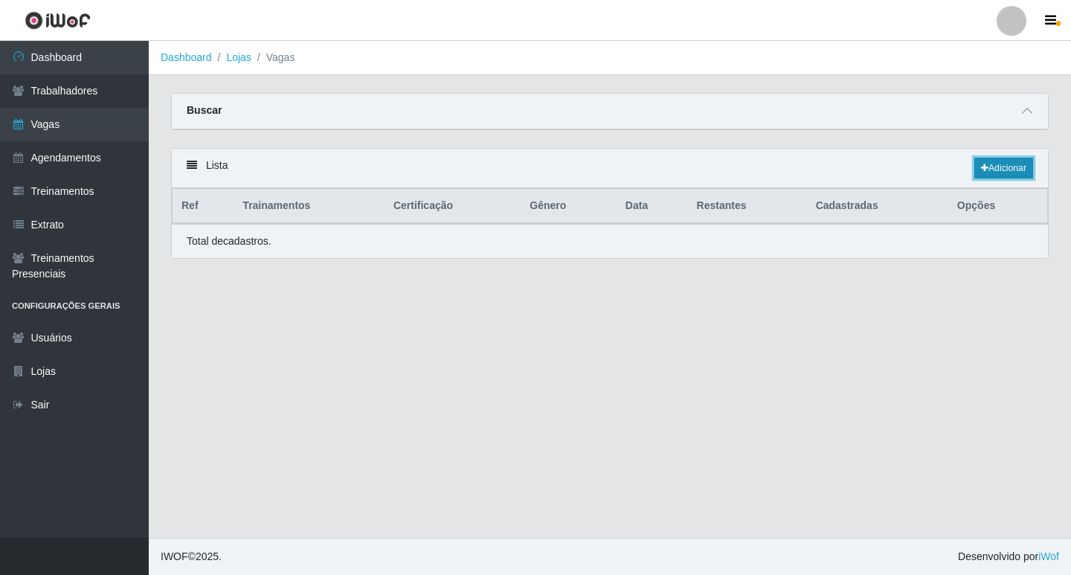
click at [981, 169] on icon at bounding box center [984, 168] width 7 height 9
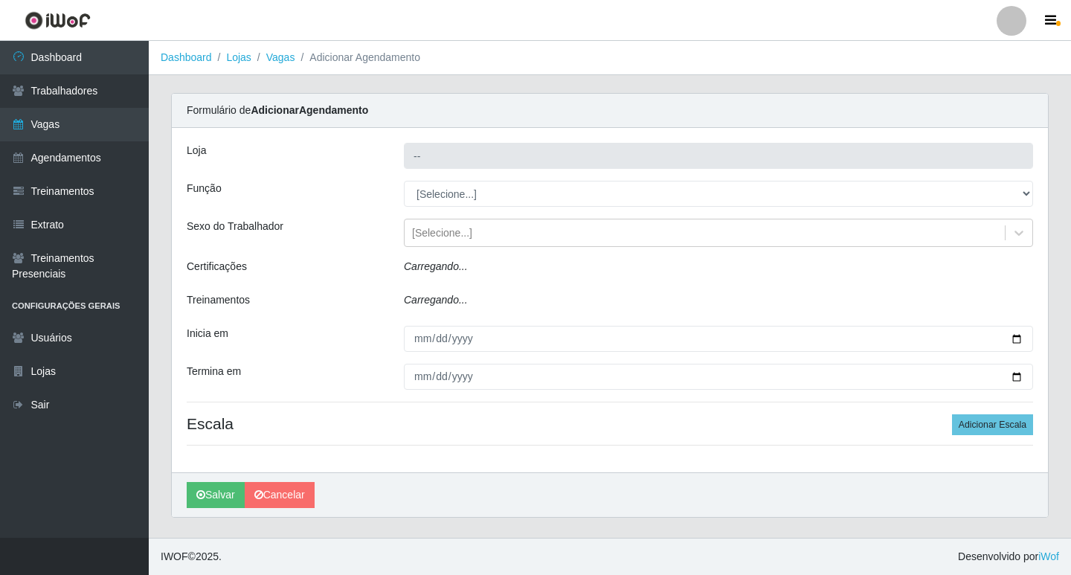
type input "Ideal - Conceição"
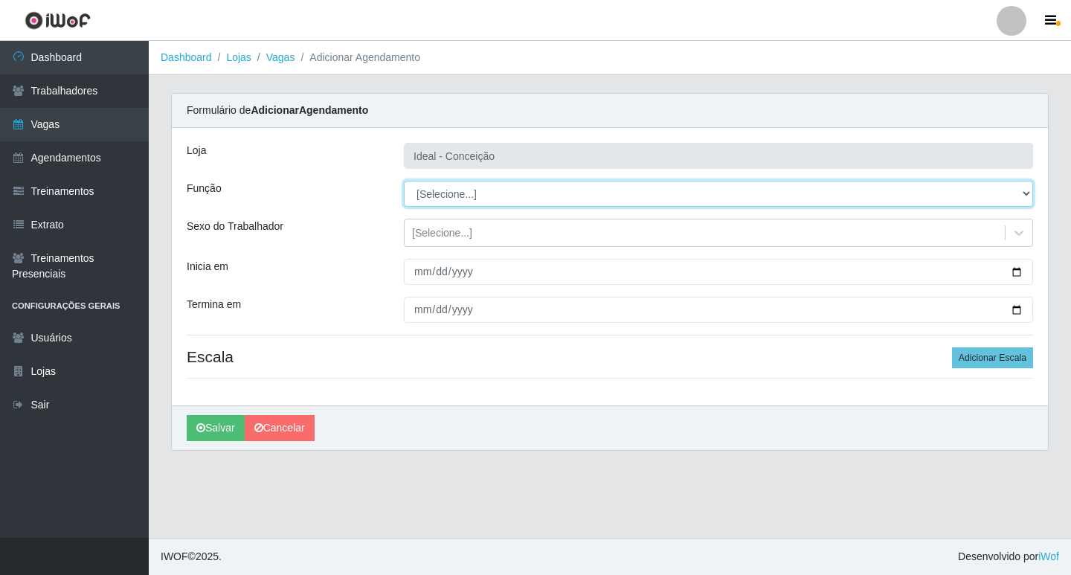
click at [445, 196] on select "[Selecione...] ASG ASG + ASG ++ Auxiliar de Estacionamento Auxiliar de Estacion…" at bounding box center [718, 194] width 629 height 26
select select "4"
click at [404, 181] on select "[Selecione...] ASG ASG + ASG ++ Auxiliar de Estacionamento Auxiliar de Estacion…" at bounding box center [718, 194] width 629 height 26
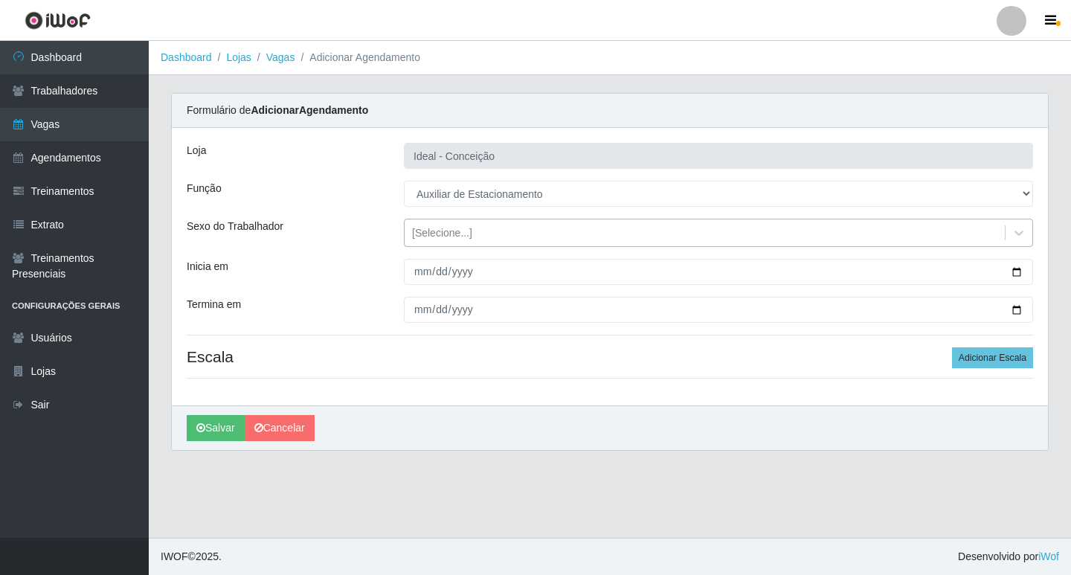
click at [425, 231] on div "[Selecione...]" at bounding box center [442, 233] width 60 height 16
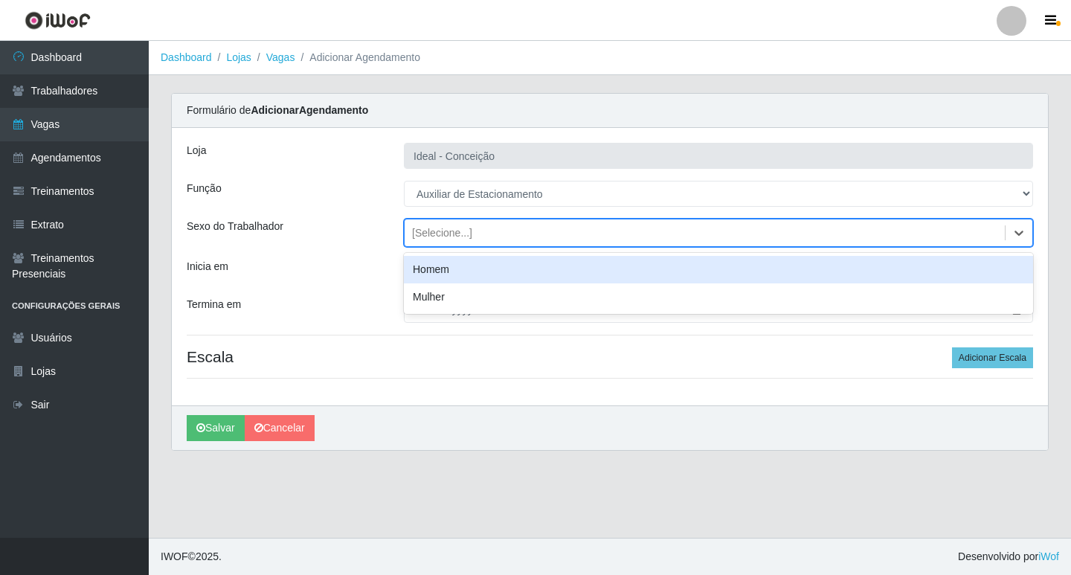
click at [397, 239] on div "option Homem focused, 0 of 2. 2 results available. Use Up and Down to choose op…" at bounding box center [718, 233] width 651 height 28
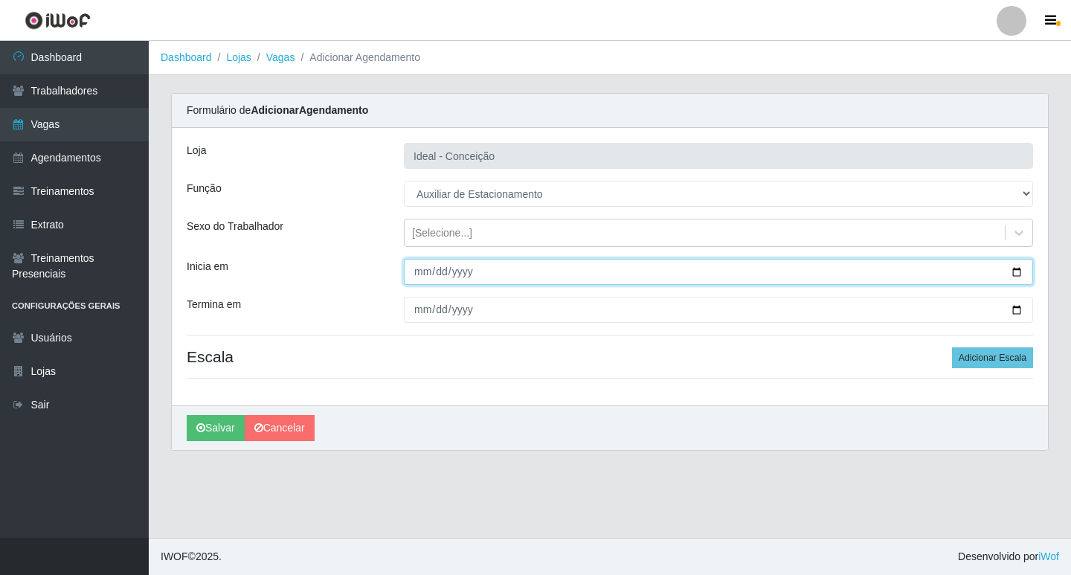
click at [415, 277] on input "Inicia em" at bounding box center [718, 272] width 629 height 26
click at [417, 277] on input "Inicia em" at bounding box center [718, 272] width 629 height 26
type input "2025-09-13"
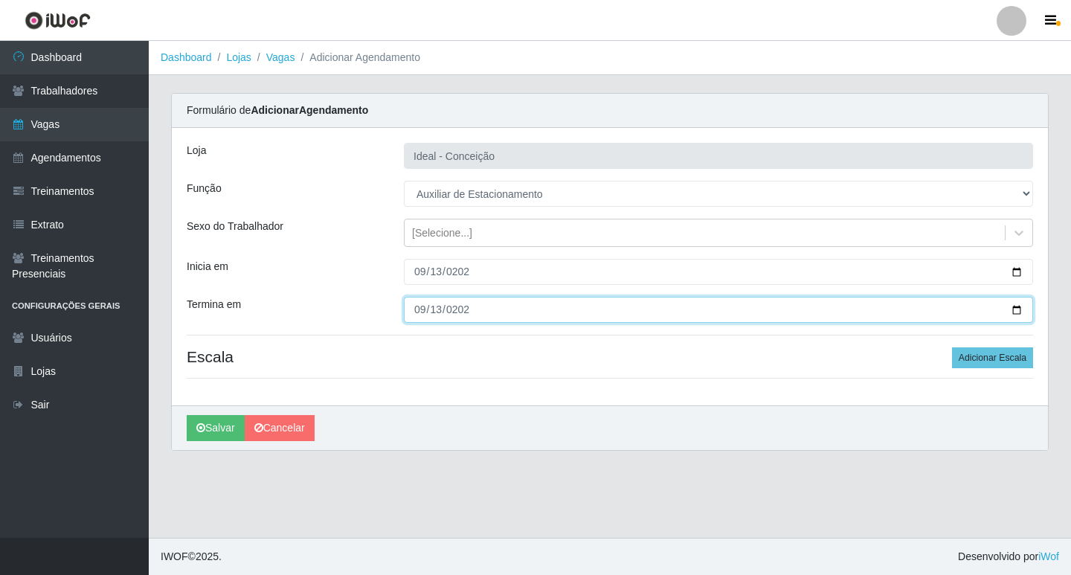
type input "2025-09-13"
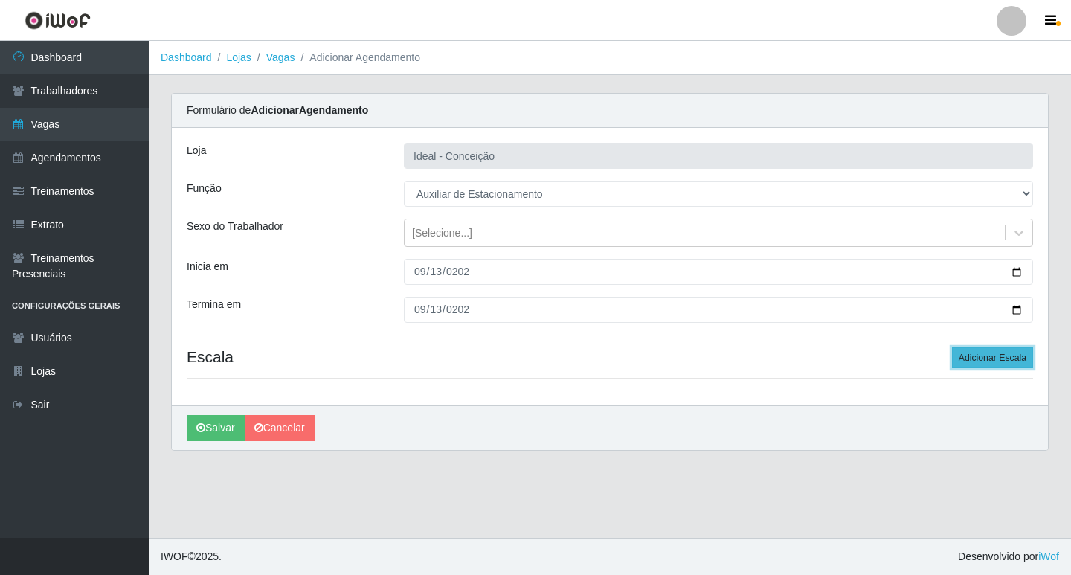
click at [1000, 358] on button "Adicionar Escala" at bounding box center [992, 357] width 81 height 21
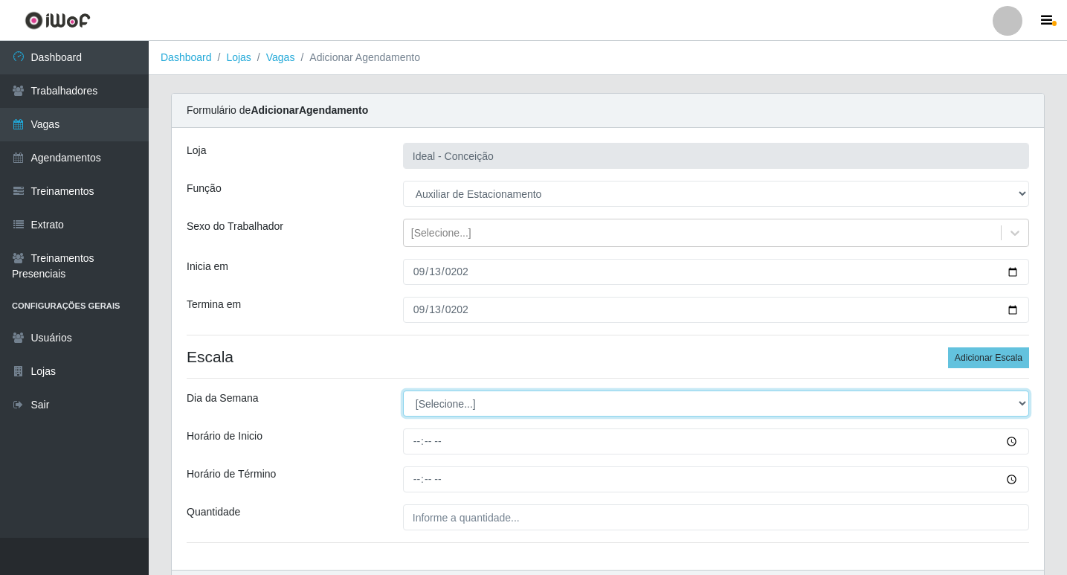
click at [428, 401] on select "[Selecione...] Segunda Terça Quarta Quinta Sexta Sábado Domingo" at bounding box center [716, 403] width 626 height 26
select select "6"
click at [403, 390] on select "[Selecione...] Segunda Terça Quarta Quinta Sexta Sábado Domingo" at bounding box center [716, 403] width 626 height 26
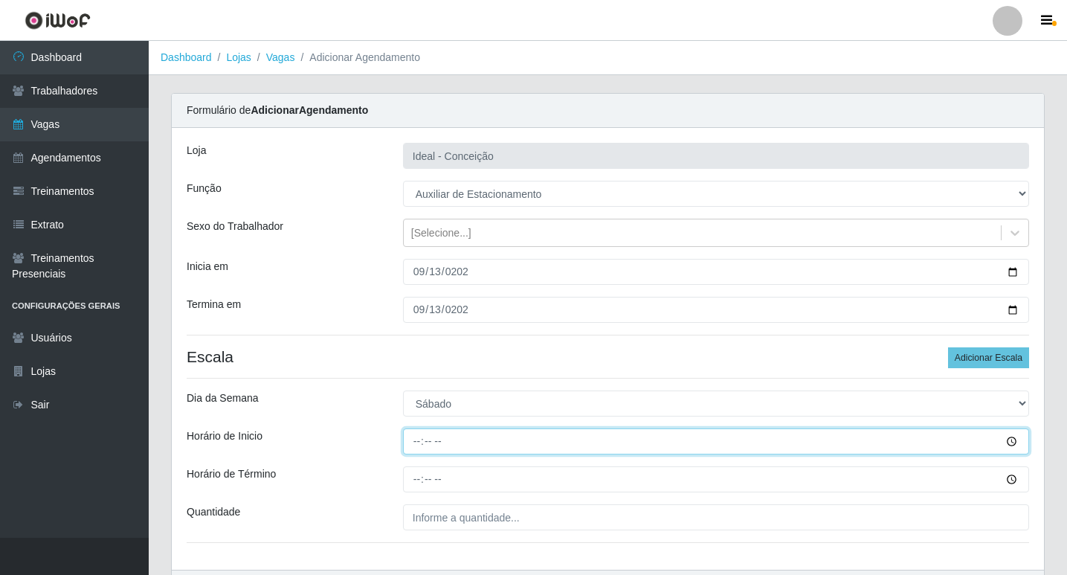
click at [407, 445] on input "Horário de Inicio" at bounding box center [716, 441] width 626 height 26
type input "07:00"
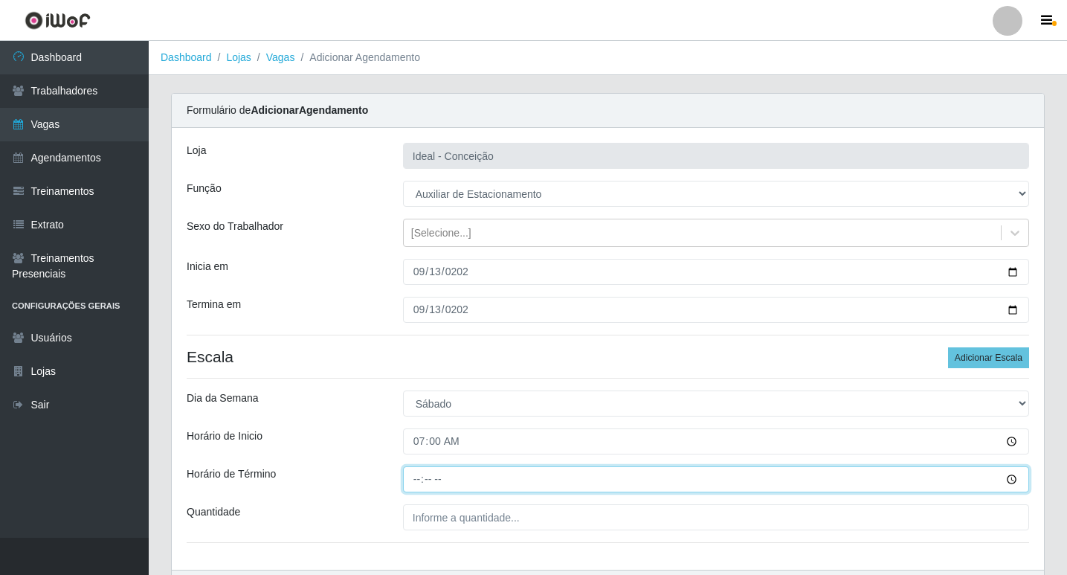
type input "13:00"
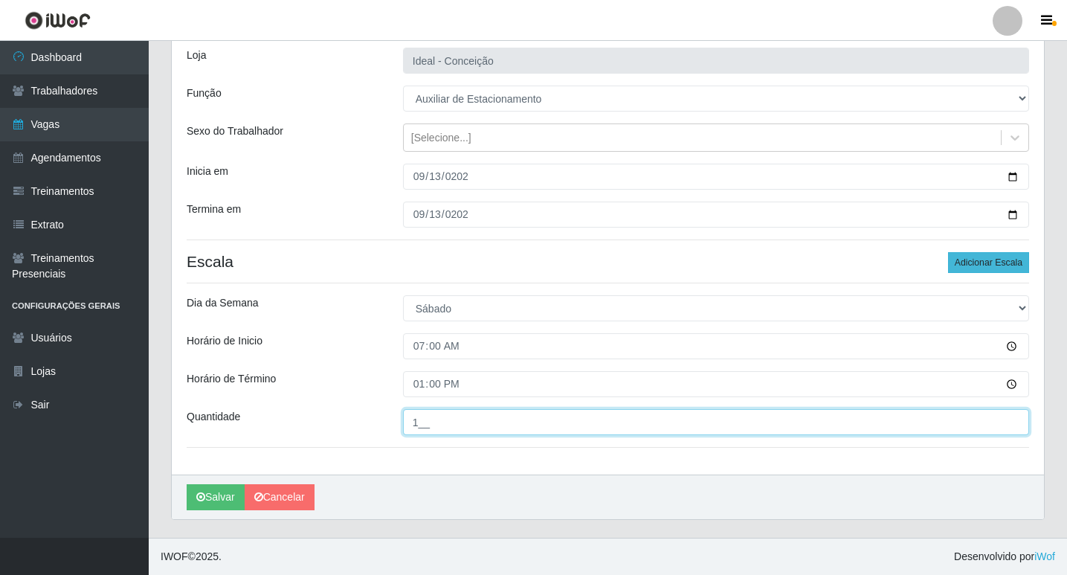
type input "1__"
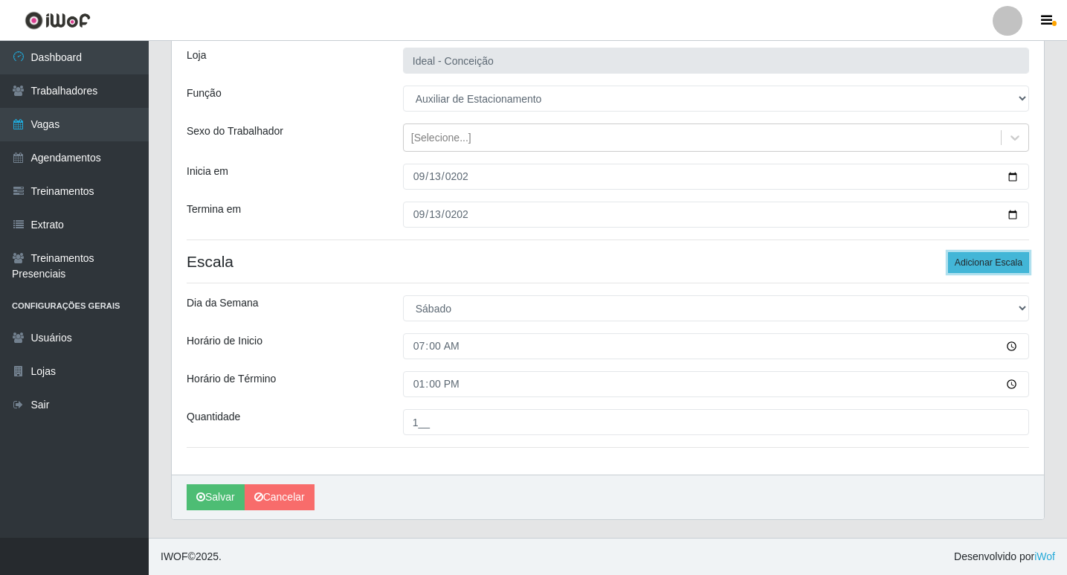
click at [984, 259] on button "Adicionar Escala" at bounding box center [988, 262] width 81 height 21
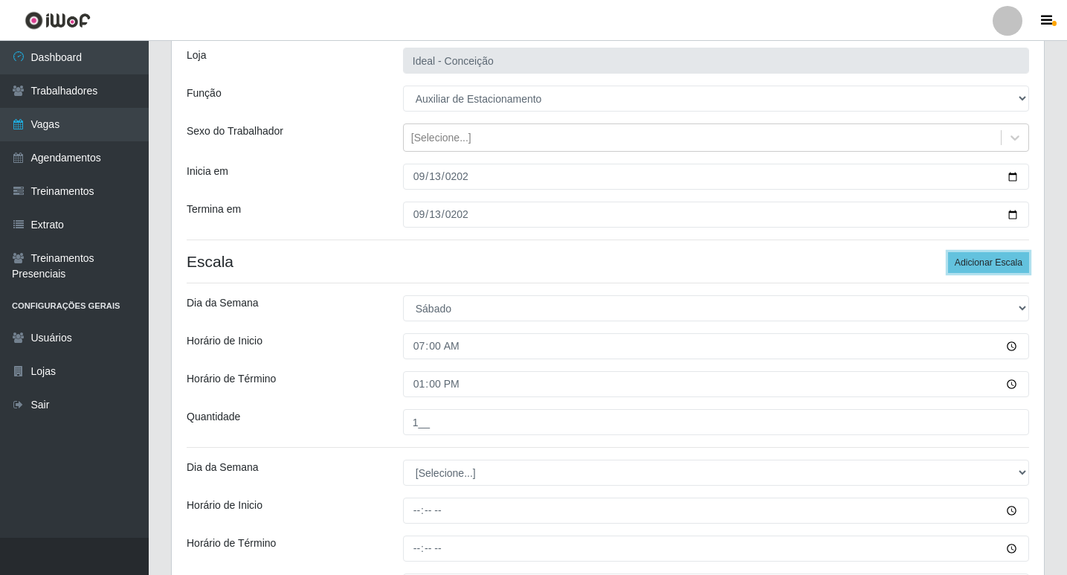
scroll to position [259, 0]
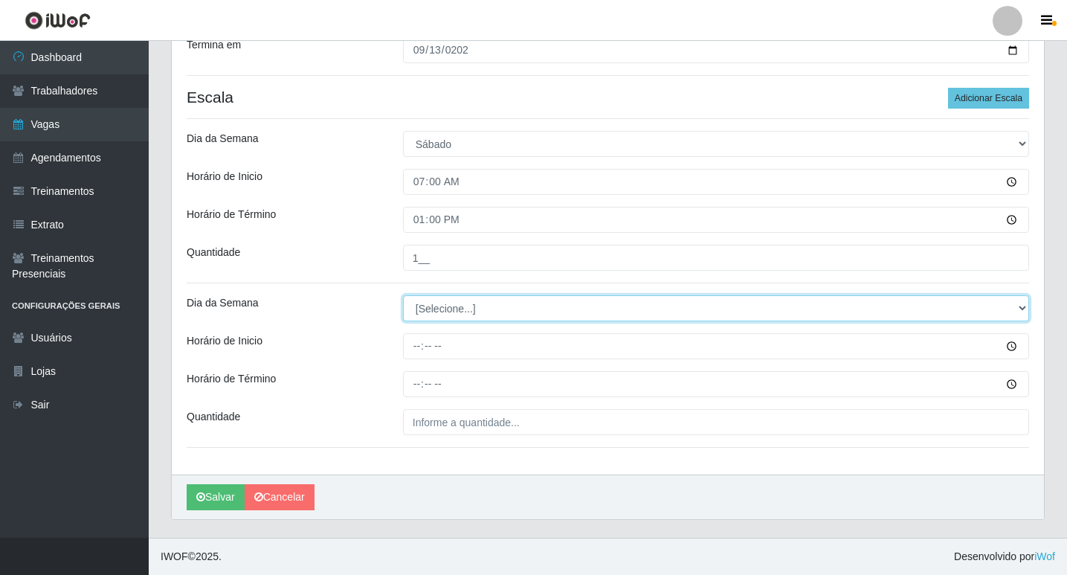
click at [474, 309] on select "[Selecione...] Segunda Terça Quarta Quinta Sexta Sábado Domingo" at bounding box center [716, 308] width 626 height 26
click at [444, 315] on select "[Selecione...] Segunda Terça Quarta Quinta Sexta Sábado Domingo" at bounding box center [716, 308] width 626 height 26
select select "6"
click at [403, 295] on select "[Selecione...] Segunda Terça Quarta Quinta Sexta Sábado Domingo" at bounding box center [716, 308] width 626 height 26
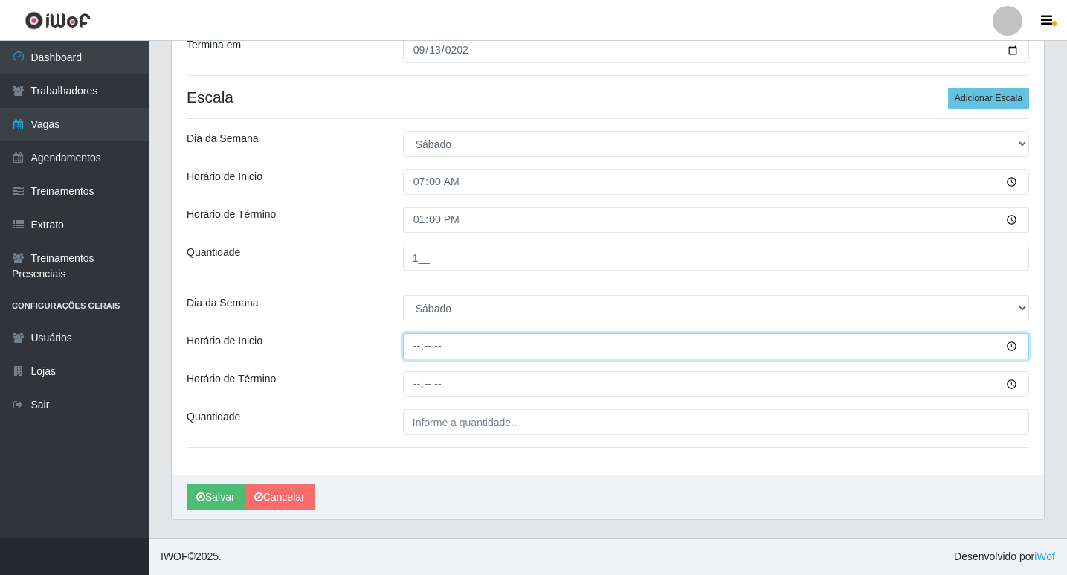
click at [412, 349] on input "Horário de Inicio" at bounding box center [716, 346] width 626 height 26
type input "09:00"
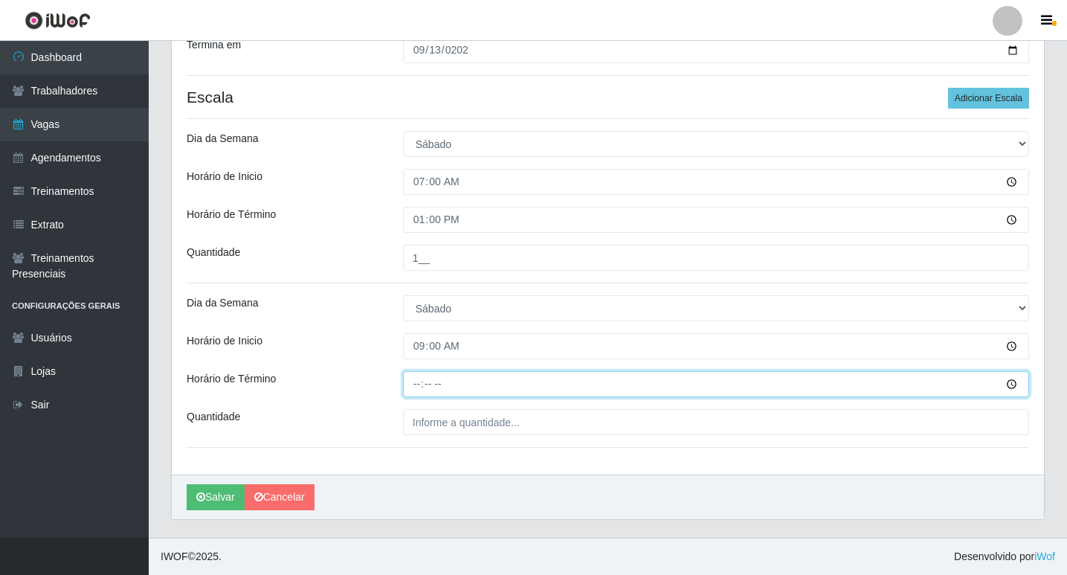
type input "15:00"
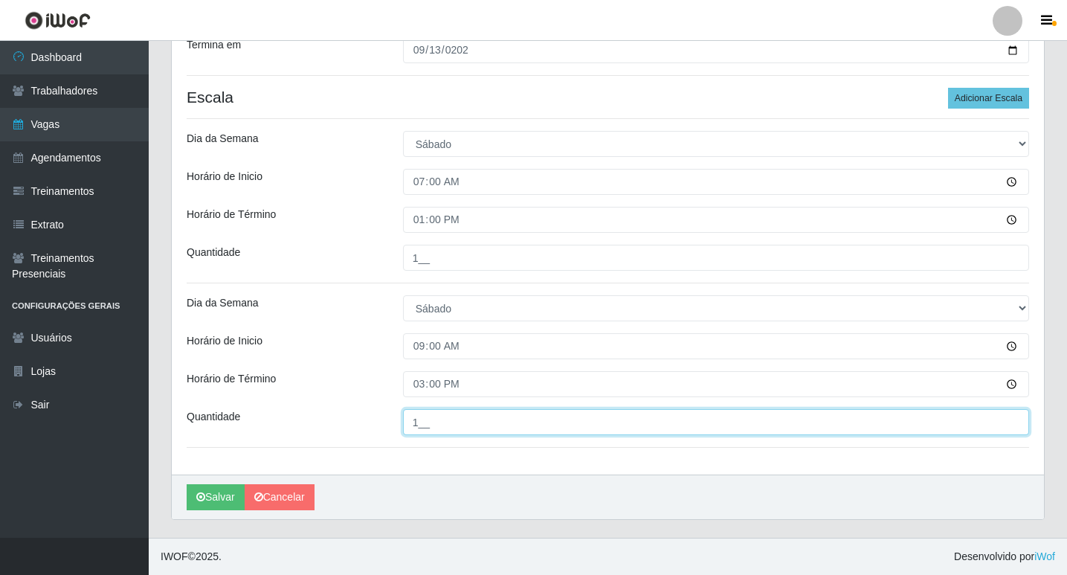
type input "1__"
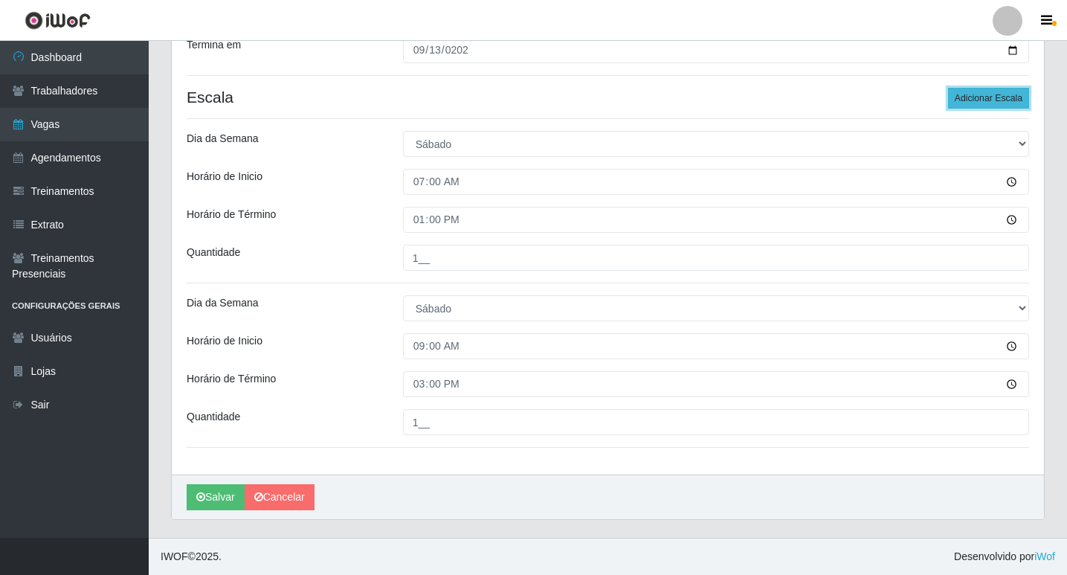
click at [1018, 97] on button "Adicionar Escala" at bounding box center [988, 98] width 81 height 21
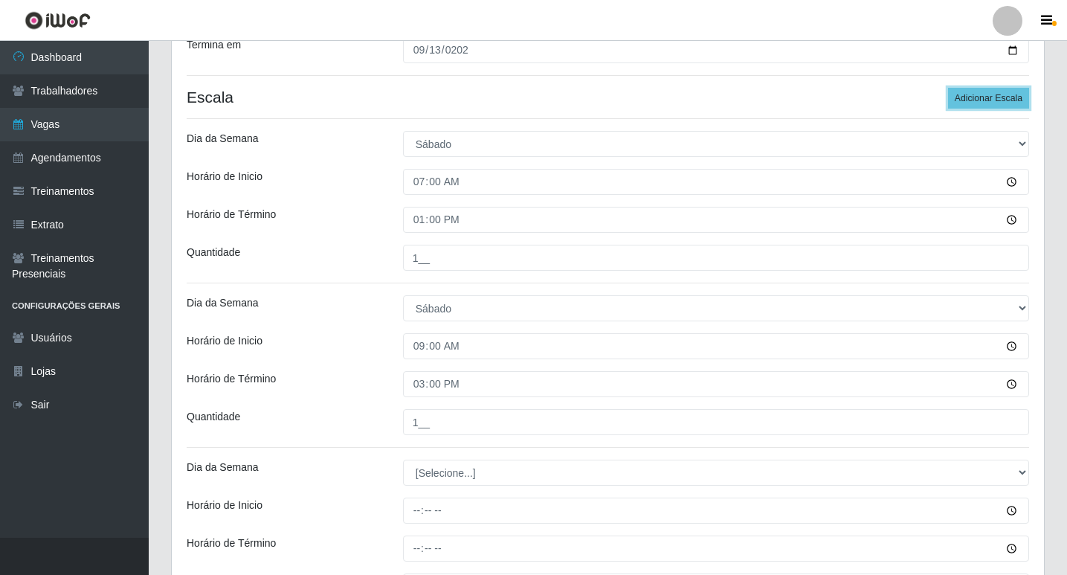
scroll to position [408, 0]
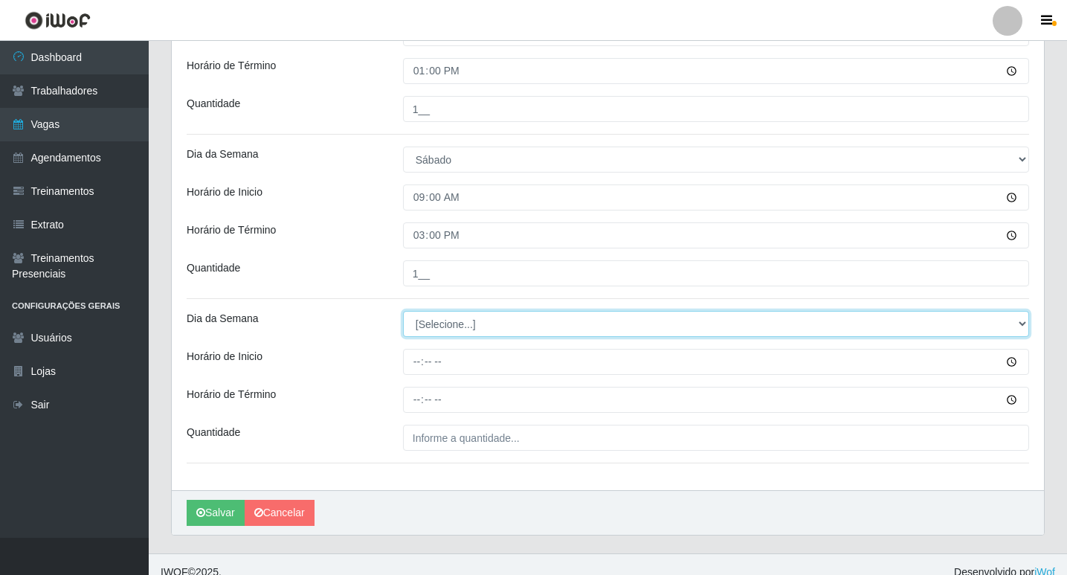
click at [429, 329] on select "[Selecione...] Segunda Terça Quarta Quinta Sexta Sábado Domingo" at bounding box center [716, 324] width 626 height 26
select select "6"
click at [403, 311] on select "[Selecione...] Segunda Terça Quarta Quinta Sexta Sábado Domingo" at bounding box center [716, 324] width 626 height 26
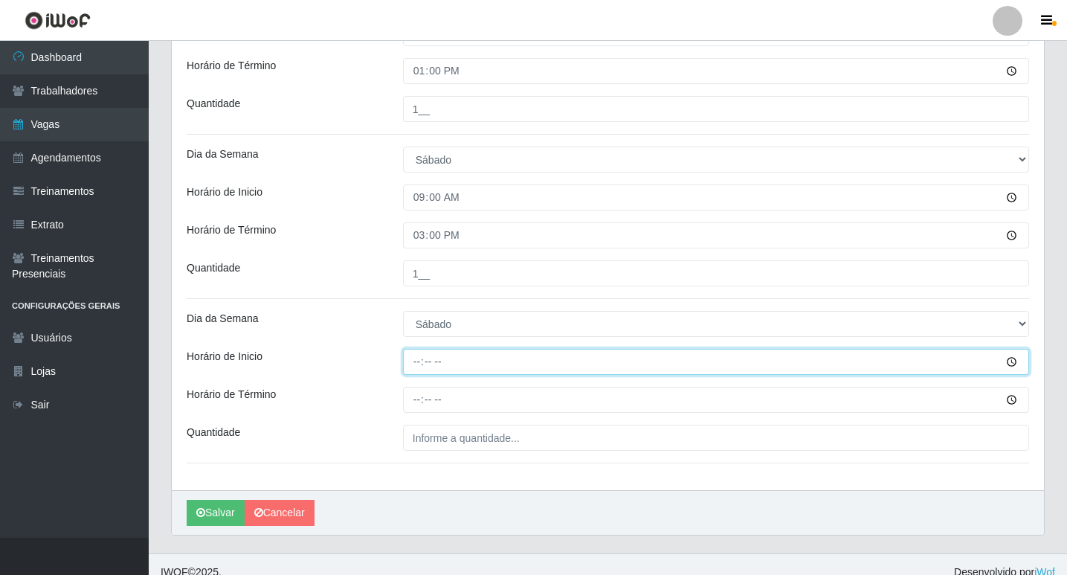
click at [413, 361] on input "Horário de Inicio" at bounding box center [716, 362] width 626 height 26
type input "16:00"
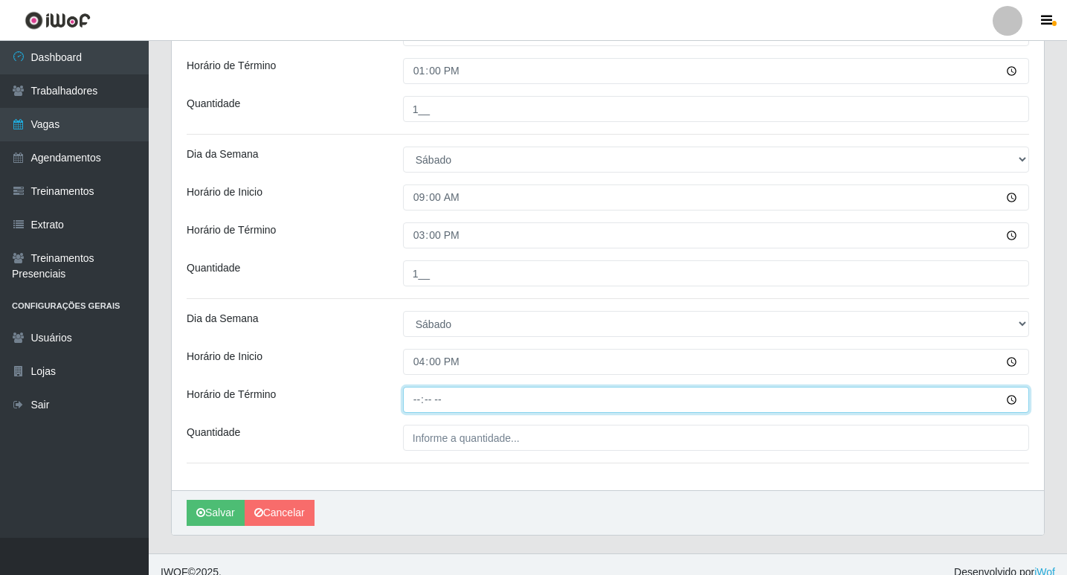
click at [419, 410] on input "Horário de Término" at bounding box center [716, 400] width 626 height 26
click at [418, 400] on input "Horário de Término" at bounding box center [716, 400] width 626 height 26
type input "22:00"
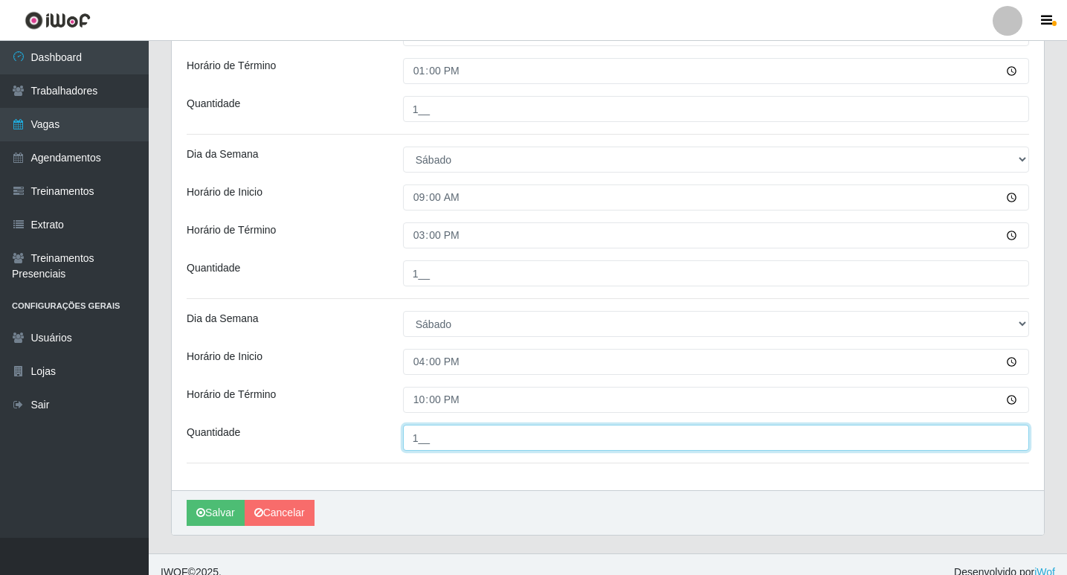
type input "1__"
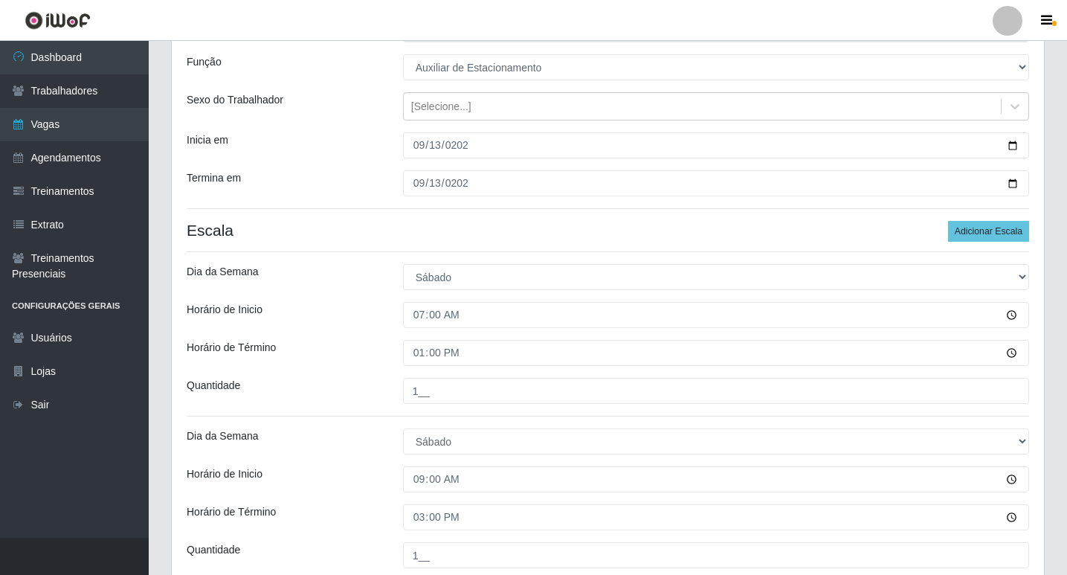
scroll to position [424, 0]
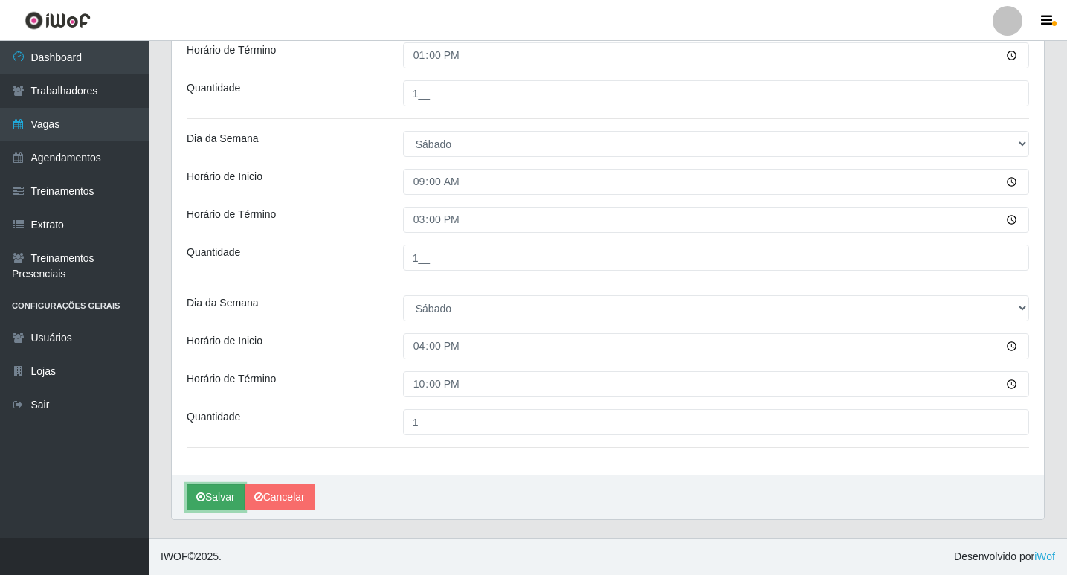
click at [226, 498] on button "Salvar" at bounding box center [216, 497] width 58 height 26
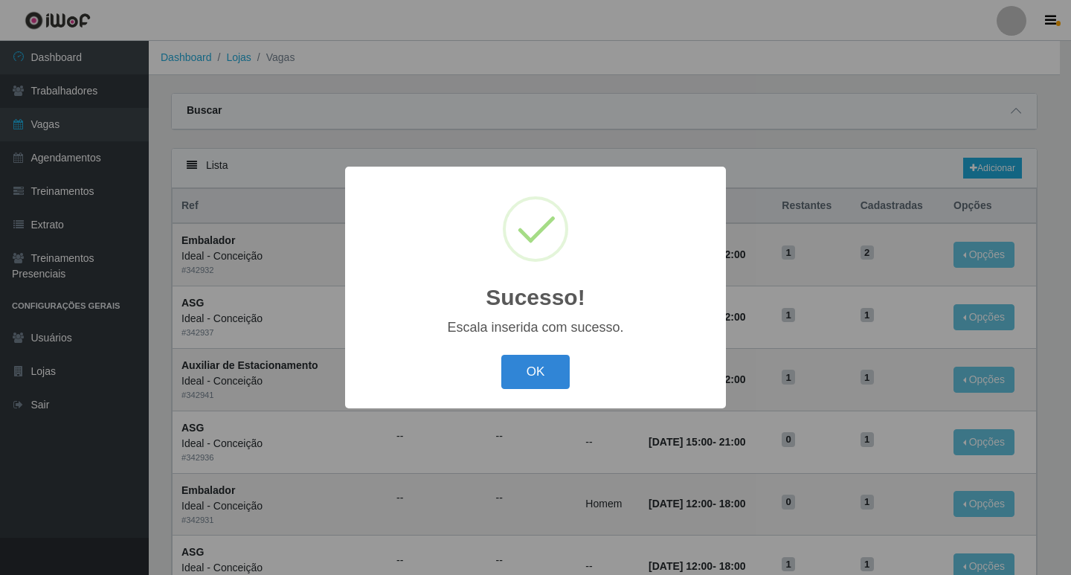
click at [515, 352] on div "OK Cancel" at bounding box center [535, 371] width 351 height 42
click at [529, 367] on button "OK" at bounding box center [535, 372] width 69 height 35
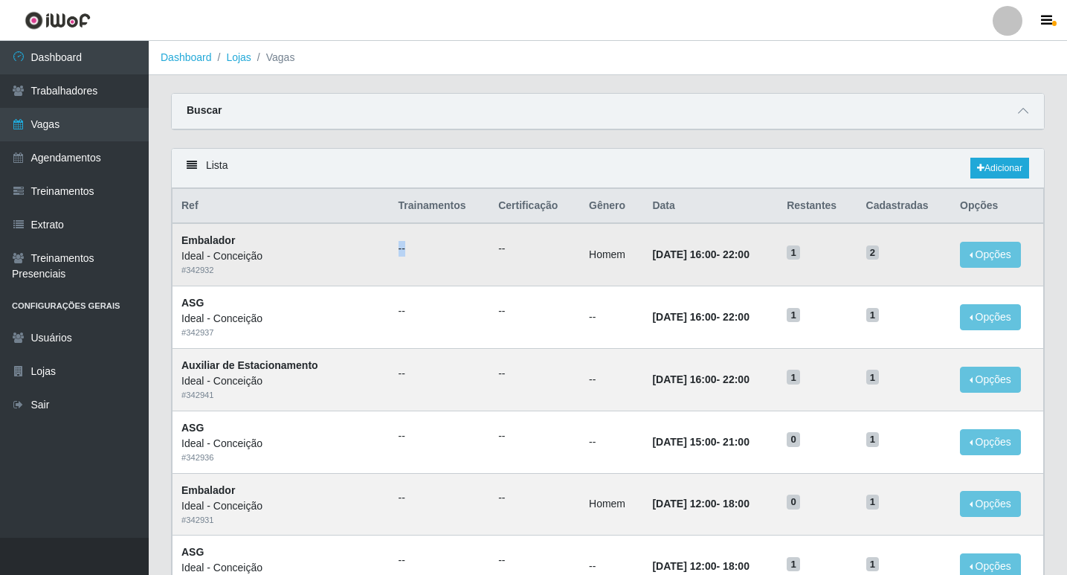
drag, startPoint x: 436, startPoint y: 257, endPoint x: 358, endPoint y: 254, distance: 78.9
click at [390, 254] on td "--" at bounding box center [440, 254] width 100 height 62
click at [396, 265] on td "--" at bounding box center [440, 254] width 100 height 62
click at [1007, 189] on th "Opções" at bounding box center [997, 206] width 92 height 35
click at [1007, 171] on link "Adicionar" at bounding box center [999, 168] width 59 height 21
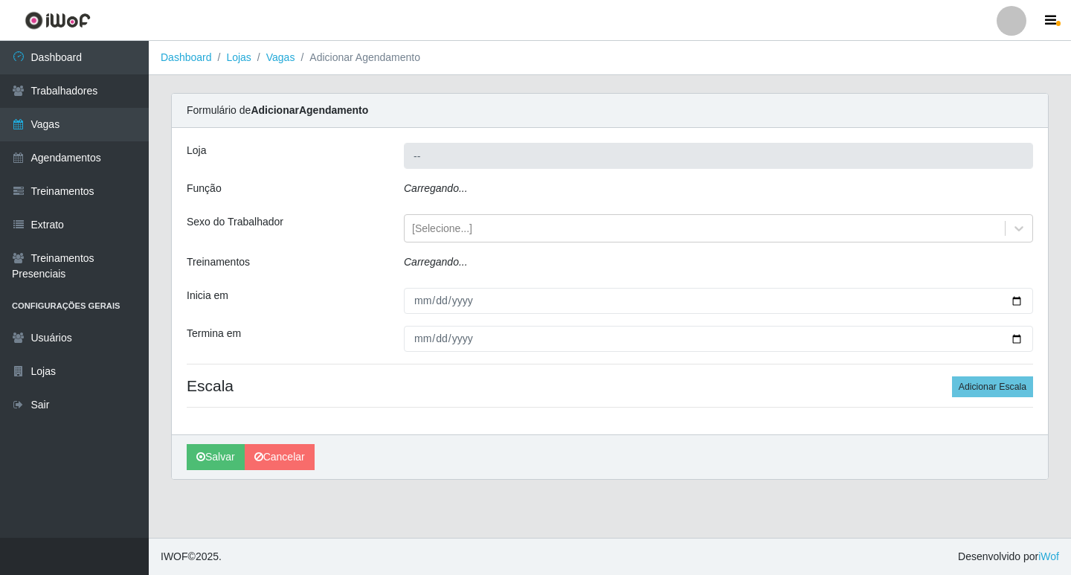
type input "Ideal - Conceição"
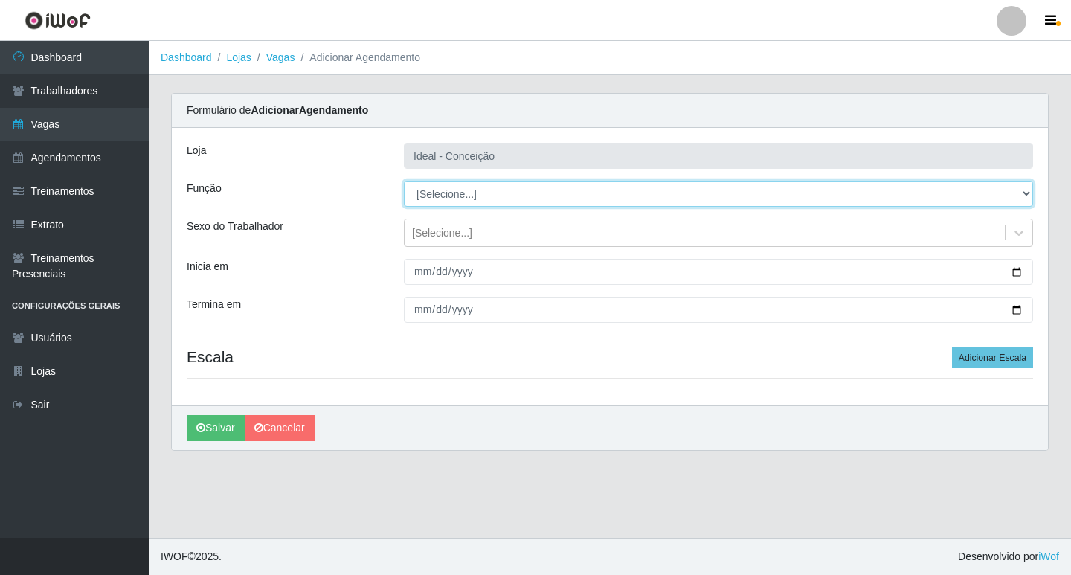
click at [477, 204] on select "[Selecione...] ASG ASG + ASG ++ Auxiliar de Estacionamento Auxiliar de Estacion…" at bounding box center [718, 194] width 629 height 26
select select "70"
click at [404, 181] on select "[Selecione...] ASG ASG + ASG ++ Auxiliar de Estacionamento Auxiliar de Estacion…" at bounding box center [718, 194] width 629 height 26
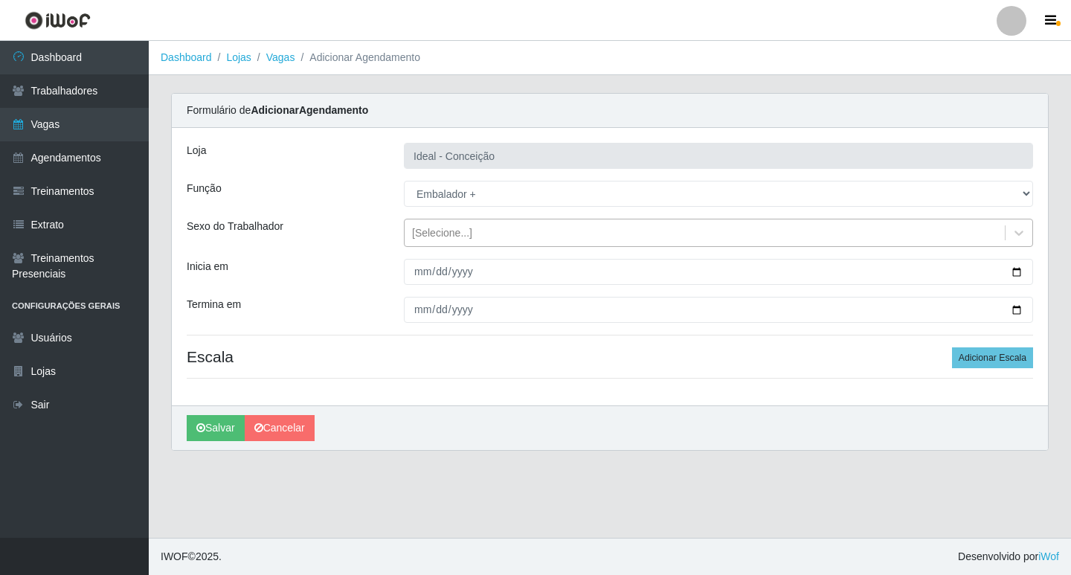
click at [435, 241] on div "[Selecione...]" at bounding box center [704, 233] width 600 height 25
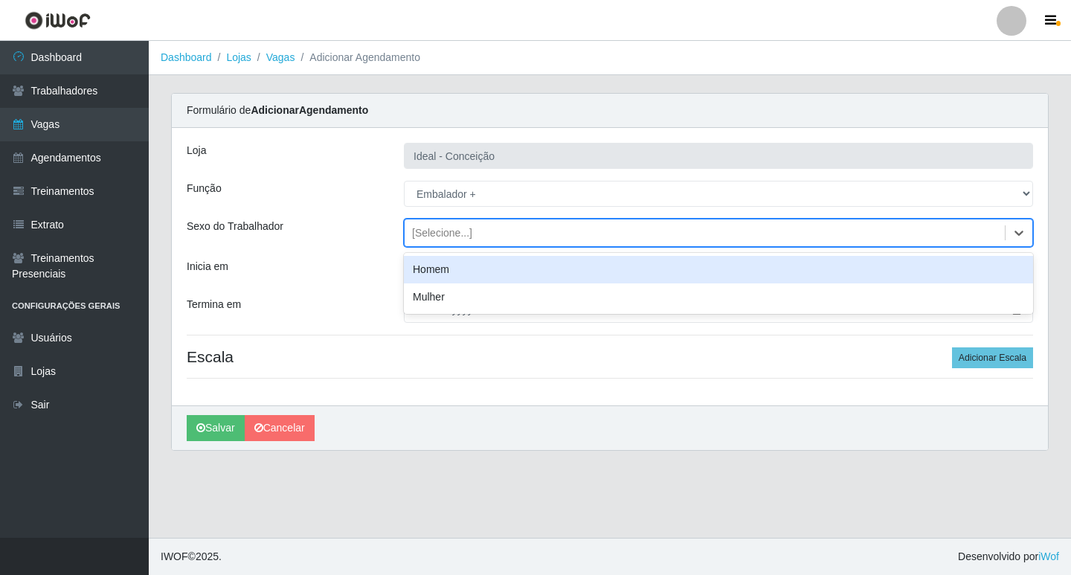
click at [431, 266] on div "Homem" at bounding box center [718, 270] width 629 height 28
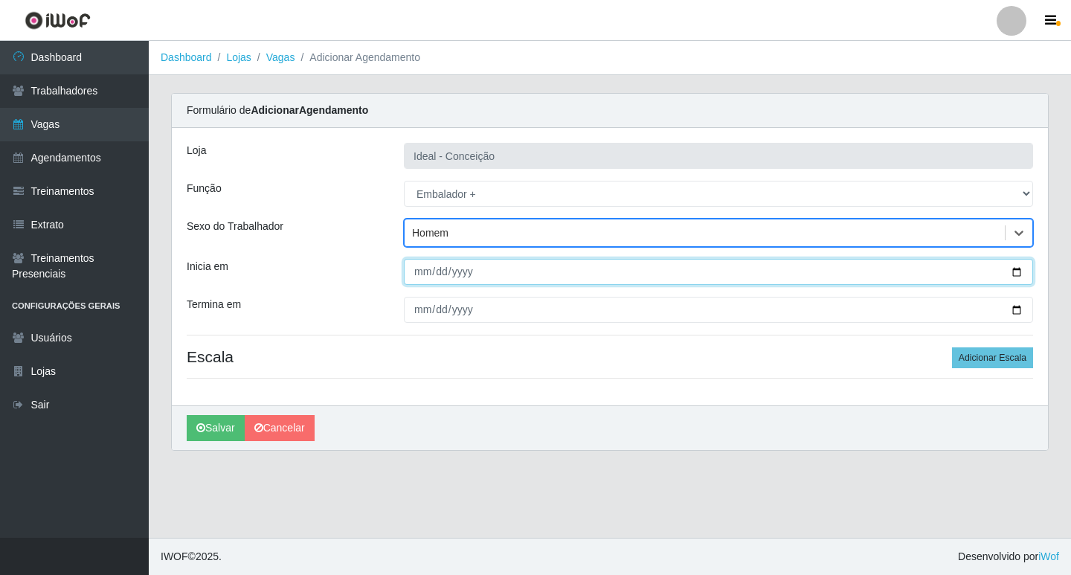
click at [410, 271] on input "Inicia em" at bounding box center [718, 272] width 629 height 26
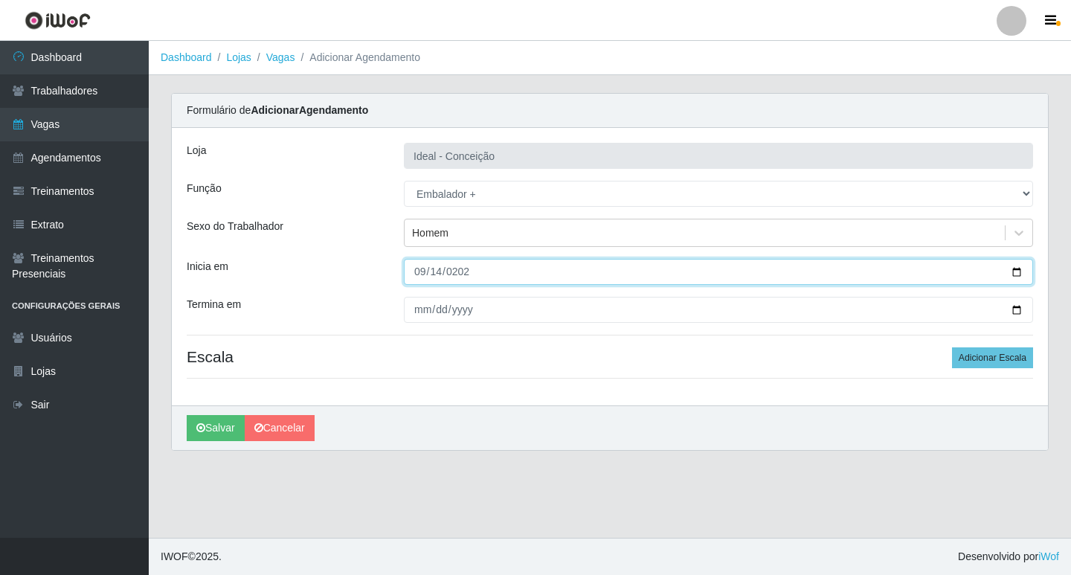
type input "2025-09-14"
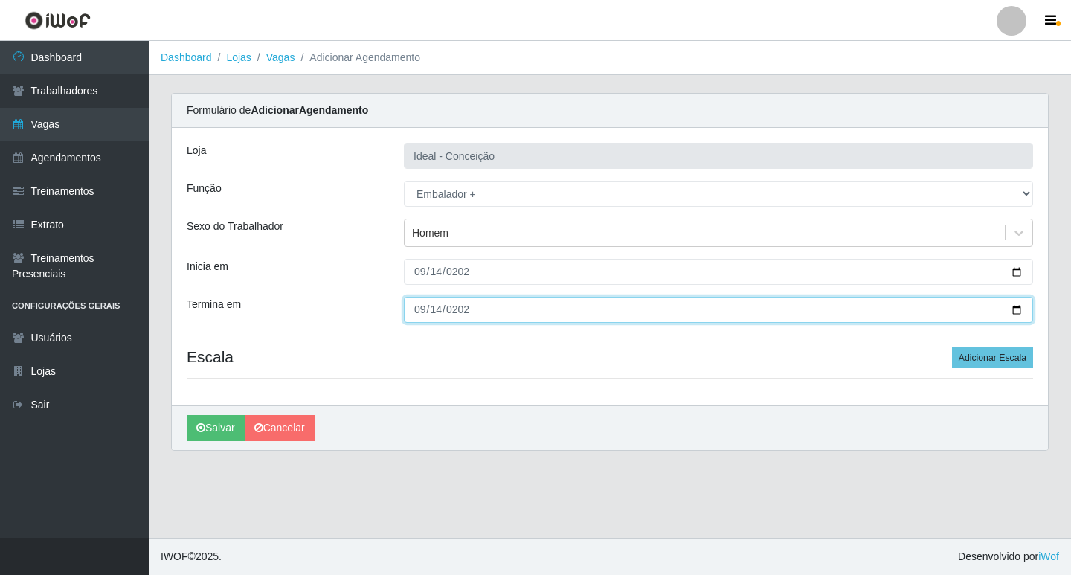
type input "2025-09-14"
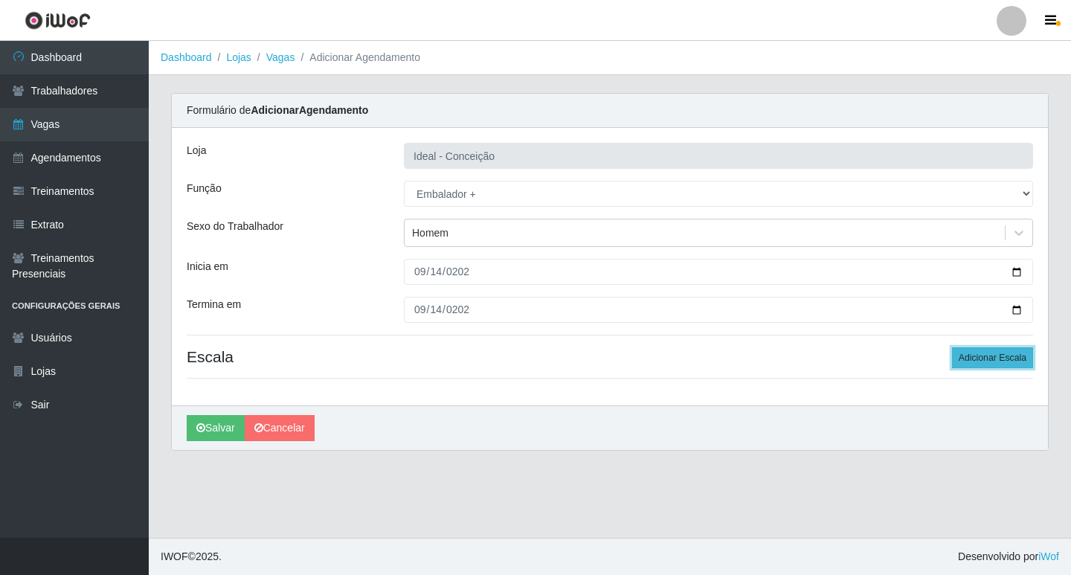
click at [1003, 357] on button "Adicionar Escala" at bounding box center [992, 357] width 81 height 21
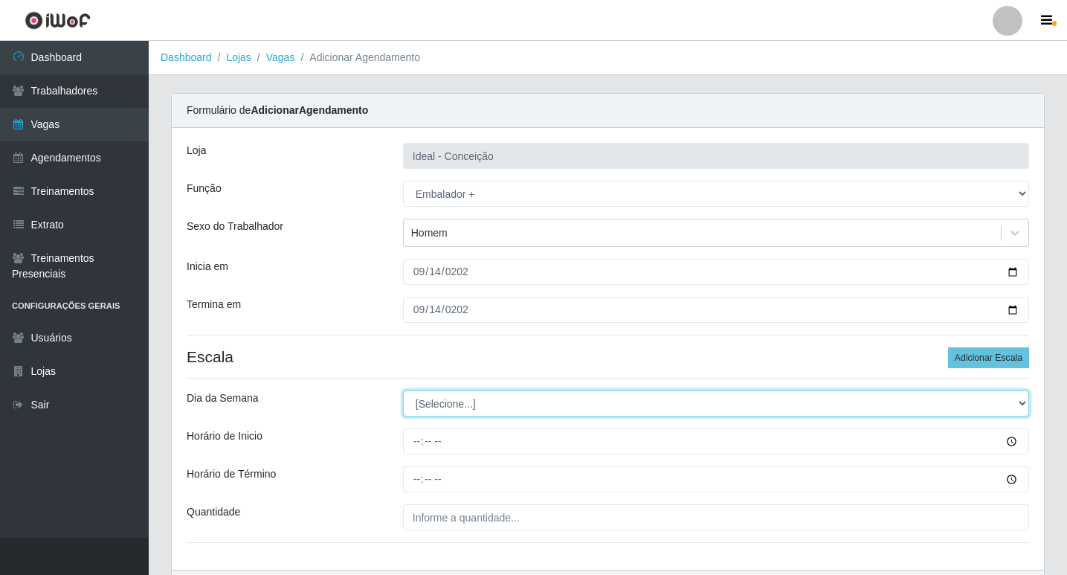
click at [425, 398] on select "[Selecione...] Segunda Terça Quarta Quinta Sexta Sábado Domingo" at bounding box center [716, 403] width 626 height 26
select select "0"
click at [403, 390] on select "[Selecione...] Segunda Terça Quarta Quinta Sexta Sábado Domingo" at bounding box center [716, 403] width 626 height 26
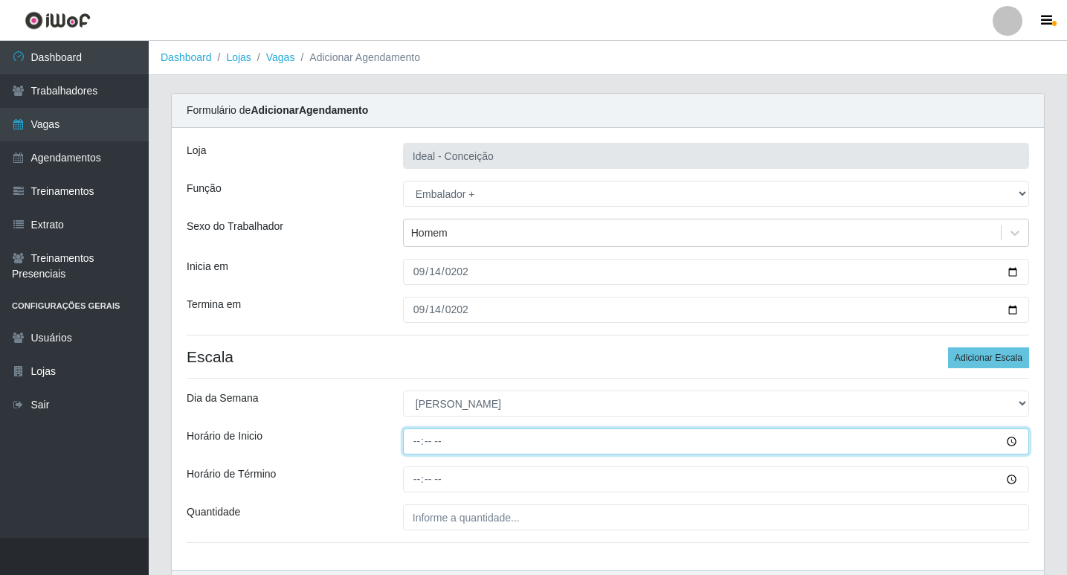
click at [414, 445] on input "Horário de Inicio" at bounding box center [716, 441] width 626 height 26
type input "10:00"
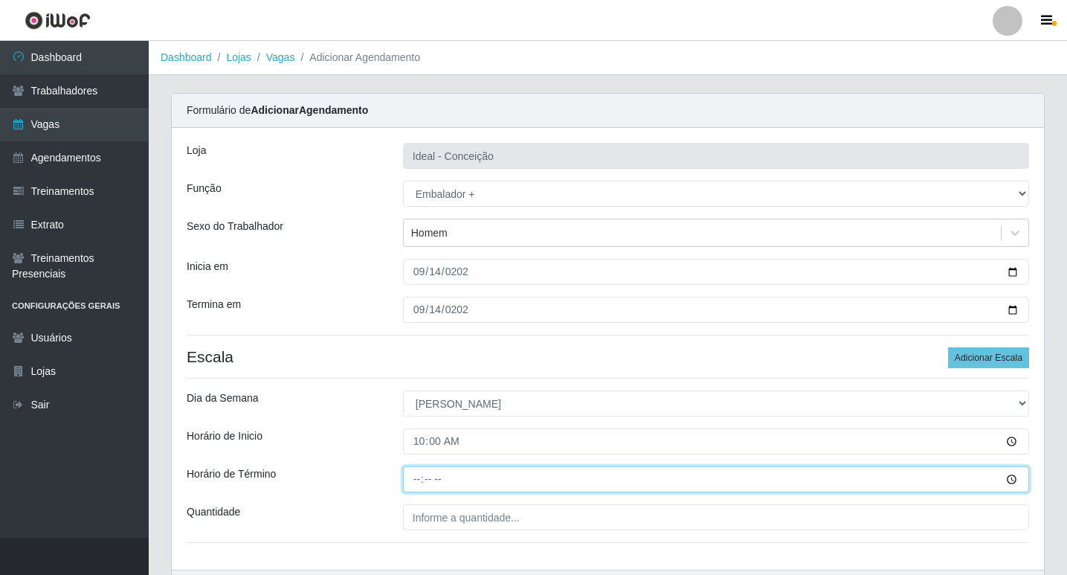
type input "16:00"
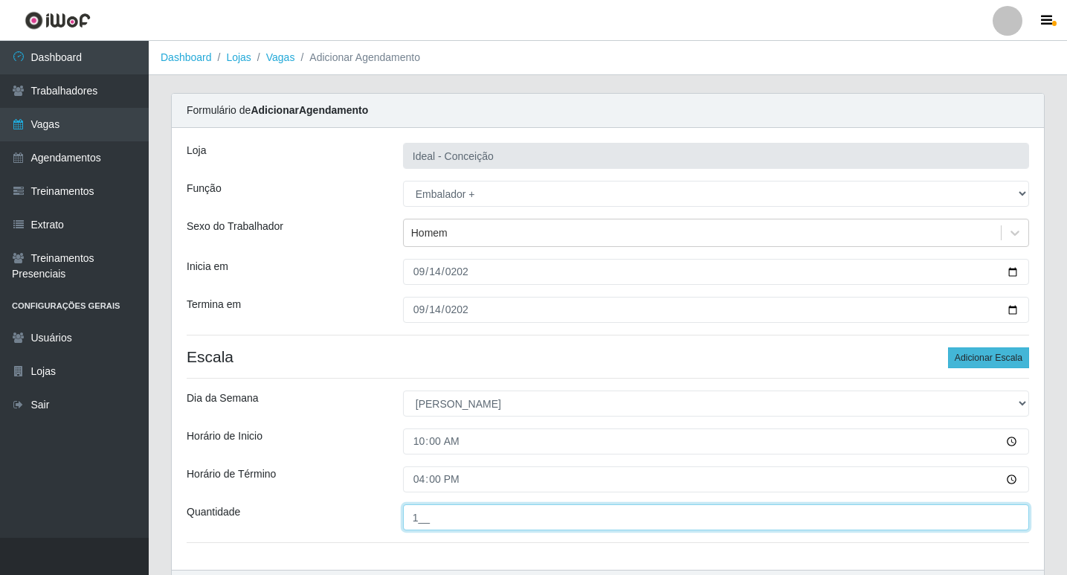
type input "1__"
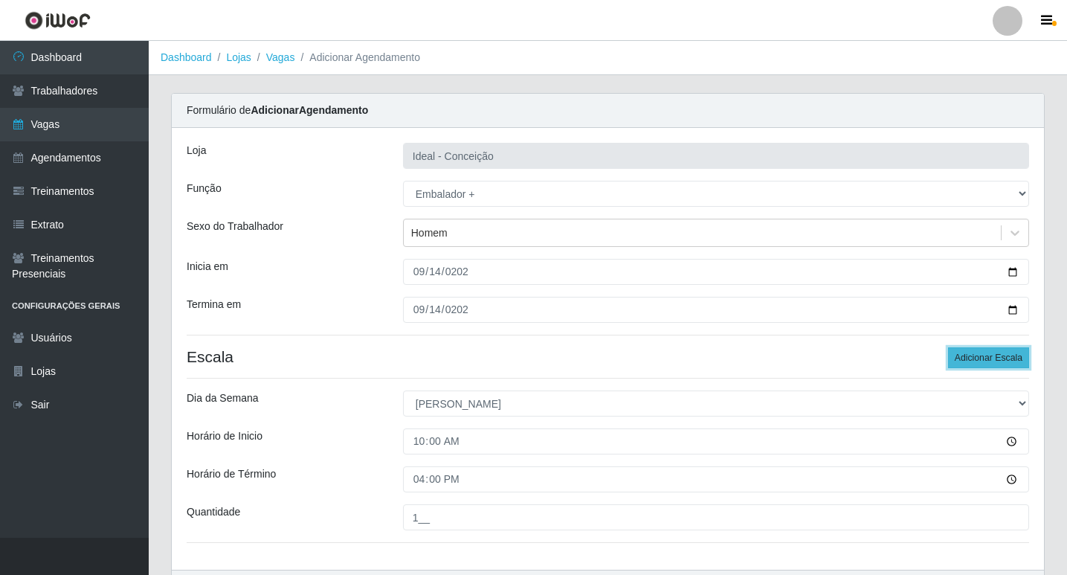
click at [967, 359] on button "Adicionar Escala" at bounding box center [988, 357] width 81 height 21
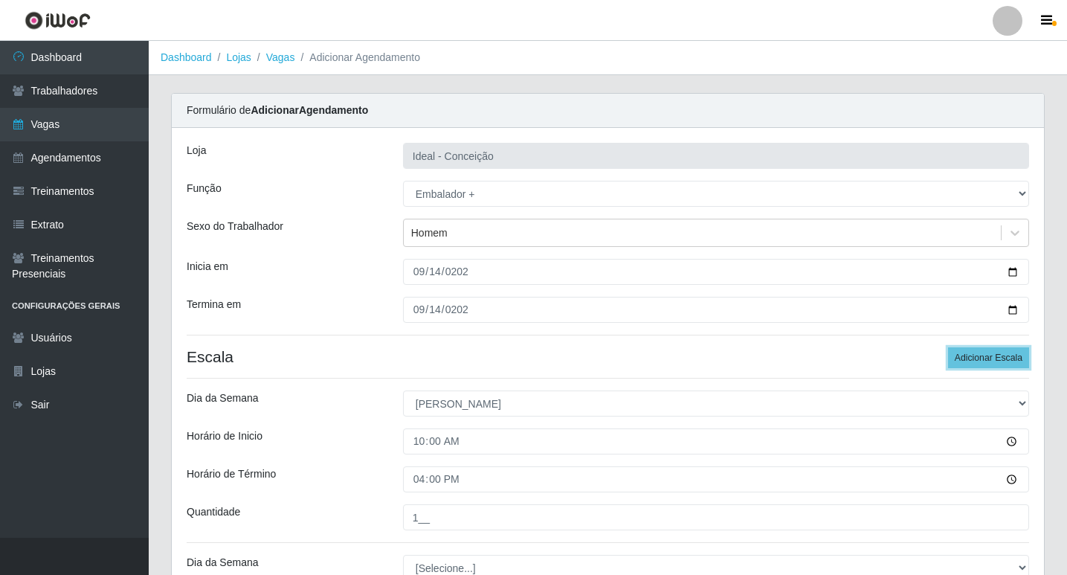
scroll to position [149, 0]
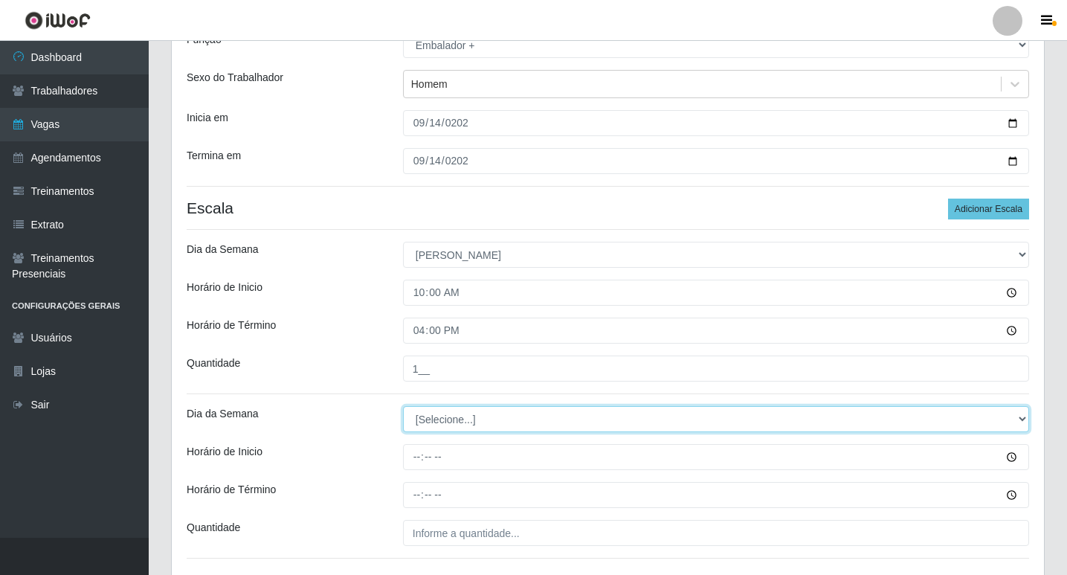
click at [410, 410] on select "[Selecione...] Segunda Terça Quarta Quinta Sexta Sábado Domingo" at bounding box center [716, 419] width 626 height 26
click at [435, 419] on select "[Selecione...] Segunda Terça Quarta Quinta Sexta Sábado Domingo" at bounding box center [716, 419] width 626 height 26
select select "0"
click at [403, 406] on select "[Selecione...] Segunda Terça Quarta Quinta Sexta Sábado Domingo" at bounding box center [716, 419] width 626 height 26
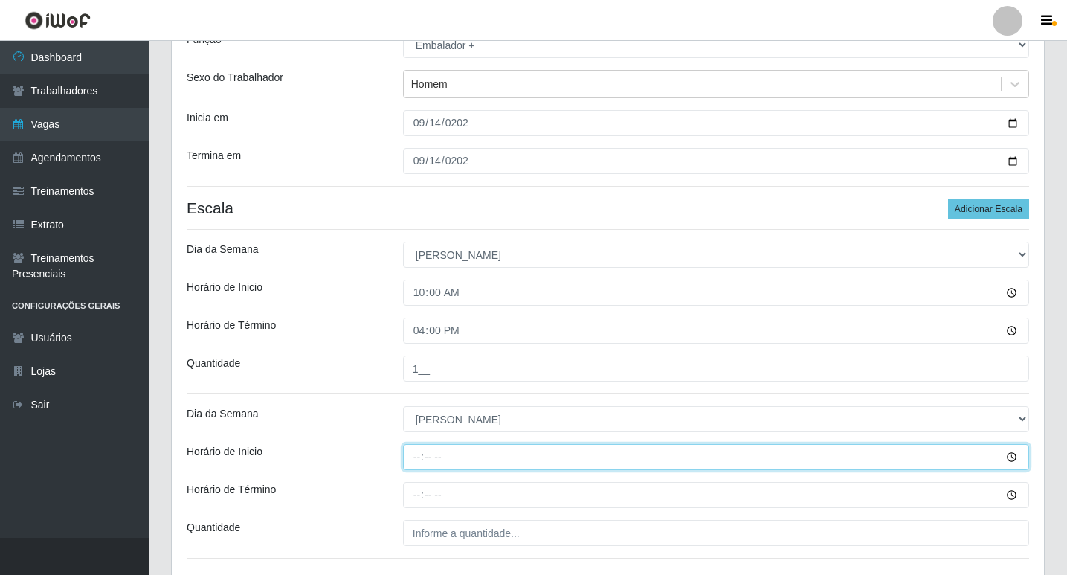
click at [414, 454] on input "Horário de Inicio" at bounding box center [716, 457] width 626 height 26
type input "12:00"
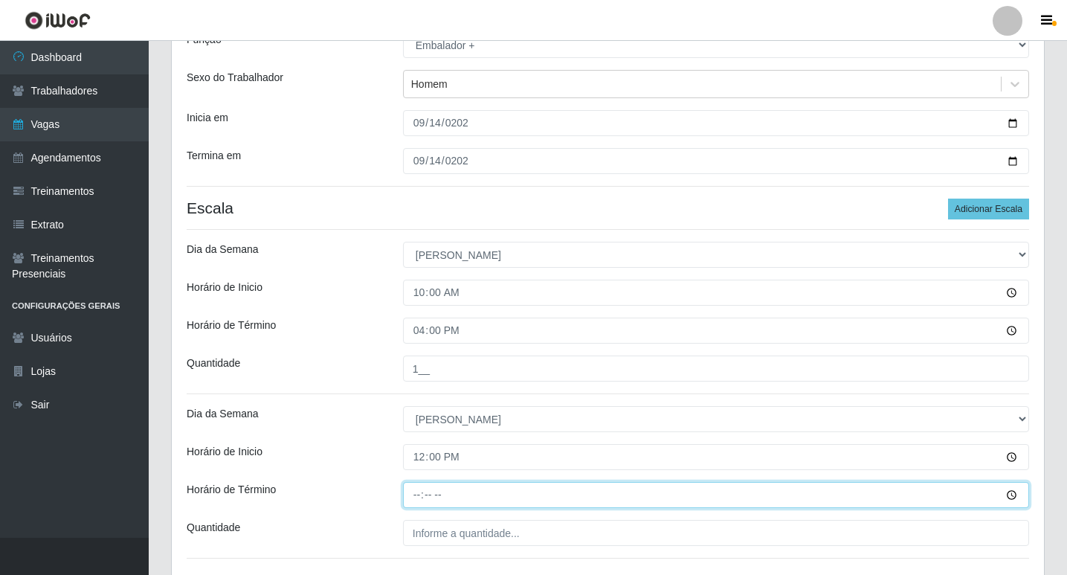
type input "18:00"
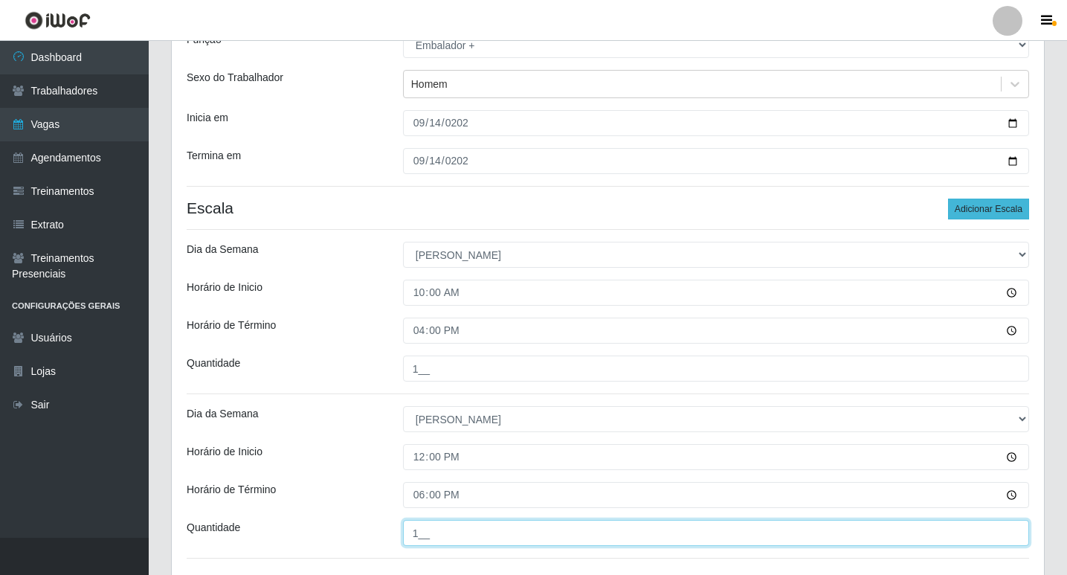
type input "1__"
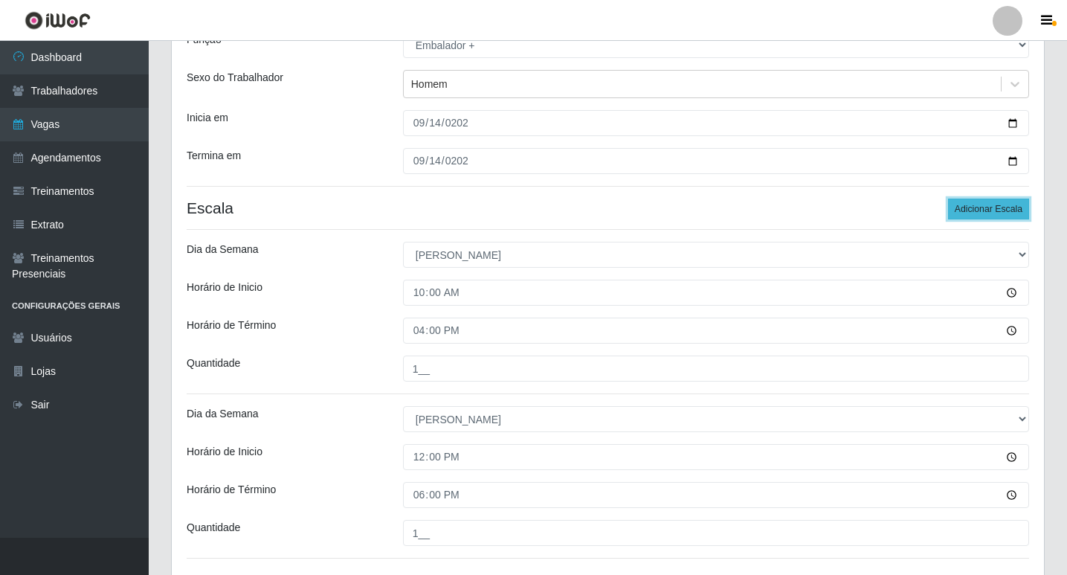
click at [975, 208] on button "Adicionar Escala" at bounding box center [988, 209] width 81 height 21
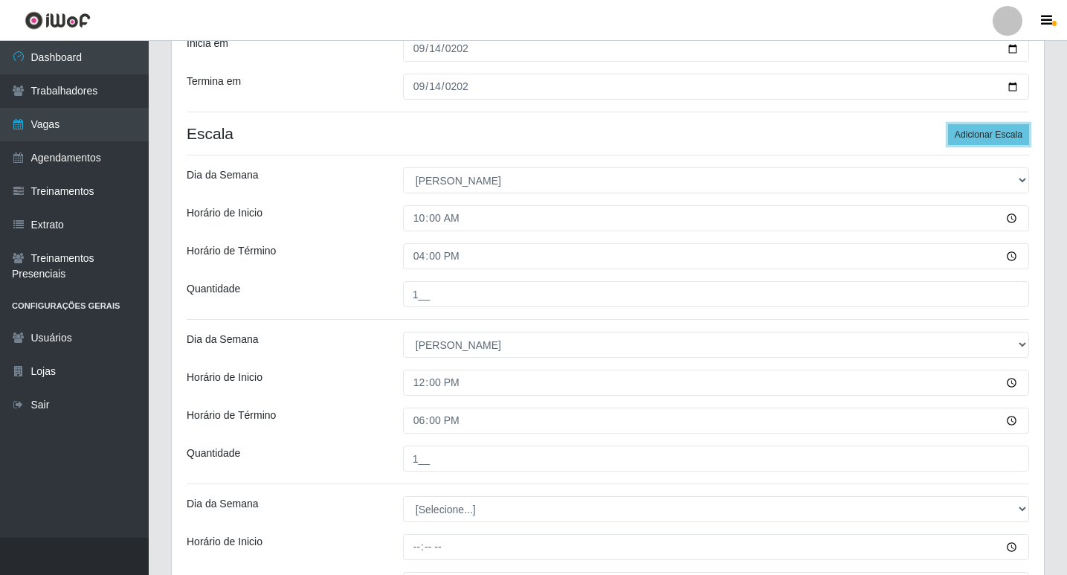
scroll to position [372, 0]
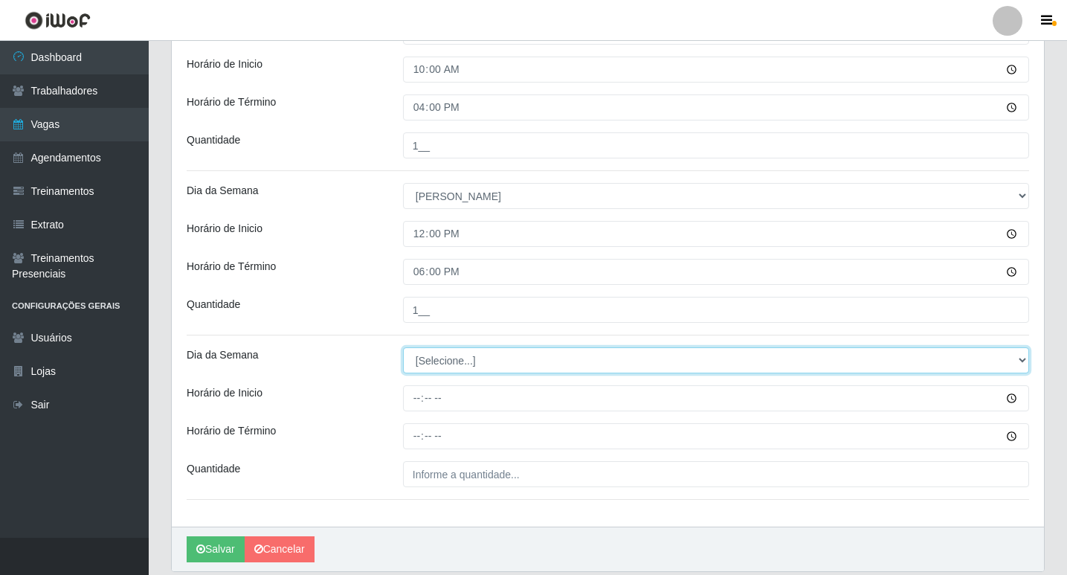
click at [452, 361] on select "[Selecione...] Segunda Terça Quarta Quinta Sexta Sábado Domingo" at bounding box center [716, 360] width 626 height 26
select select "0"
click at [403, 347] on select "[Selecione...] Segunda Terça Quarta Quinta Sexta Sábado Domingo" at bounding box center [716, 360] width 626 height 26
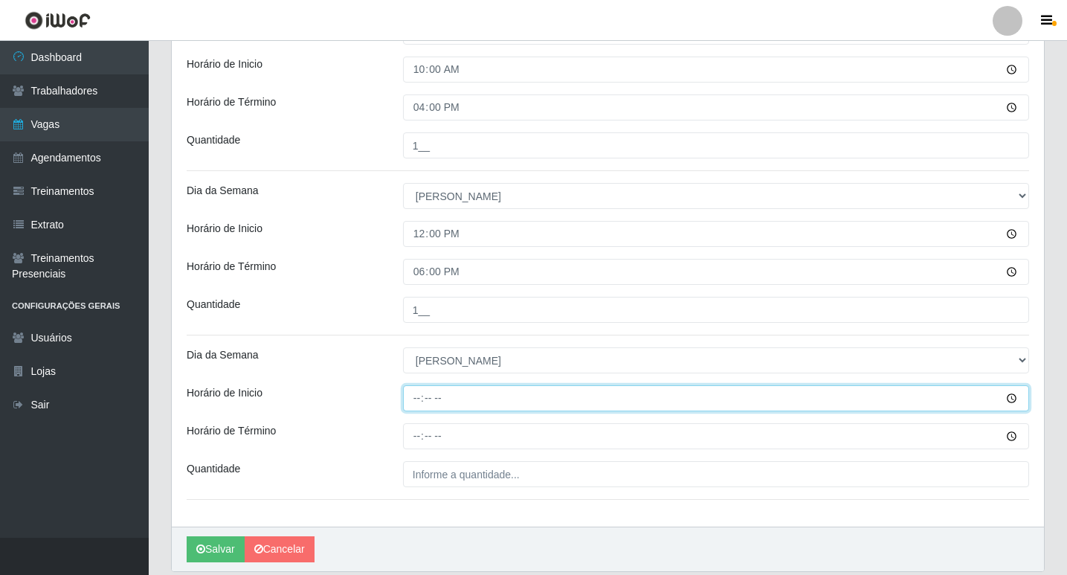
click at [419, 388] on input "Horário de Inicio" at bounding box center [716, 398] width 626 height 26
type input "16:00"
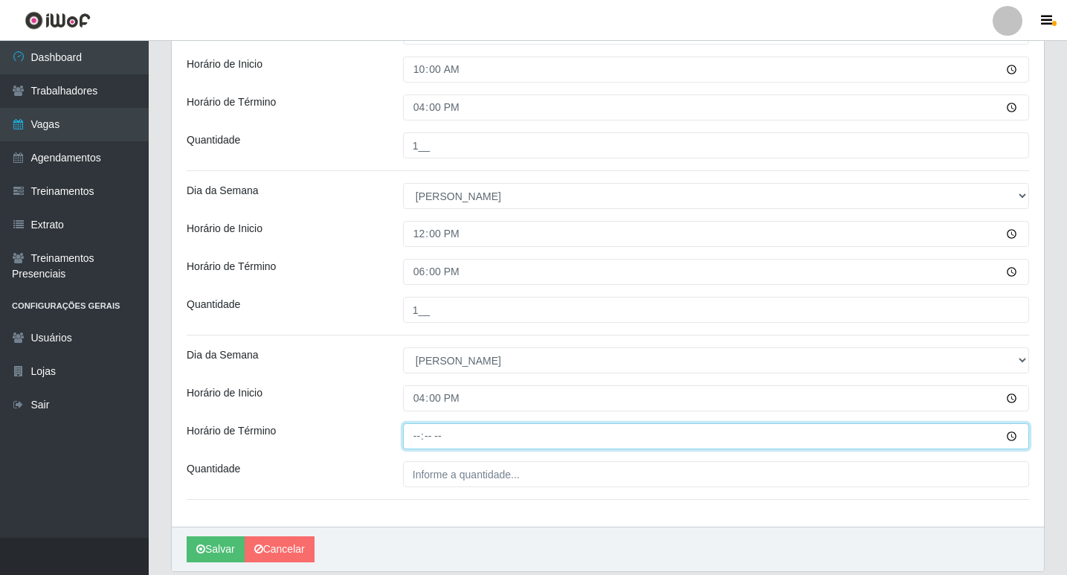
click at [419, 425] on input "Horário de Término" at bounding box center [716, 436] width 626 height 26
click at [418, 446] on input "Horário de Término" at bounding box center [716, 436] width 626 height 26
click at [417, 438] on input "Horário de Término" at bounding box center [716, 436] width 626 height 26
type input "20:00"
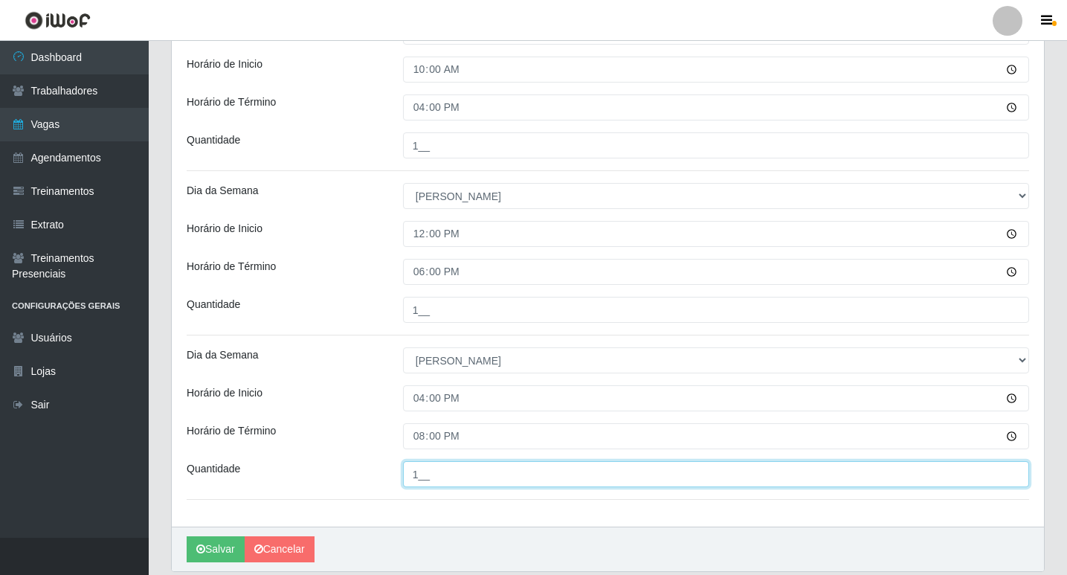
type input "1__"
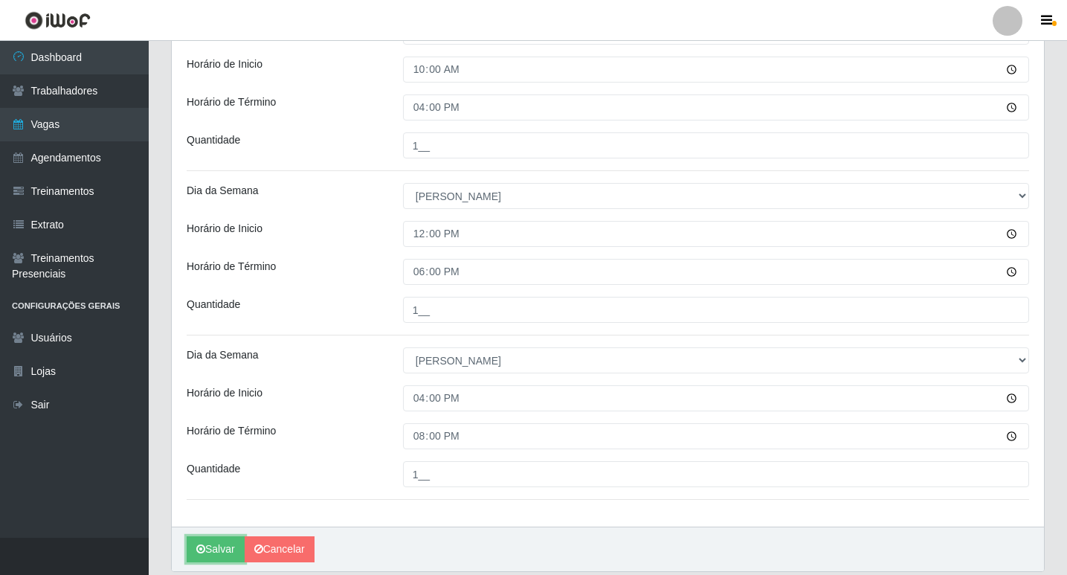
scroll to position [424, 0]
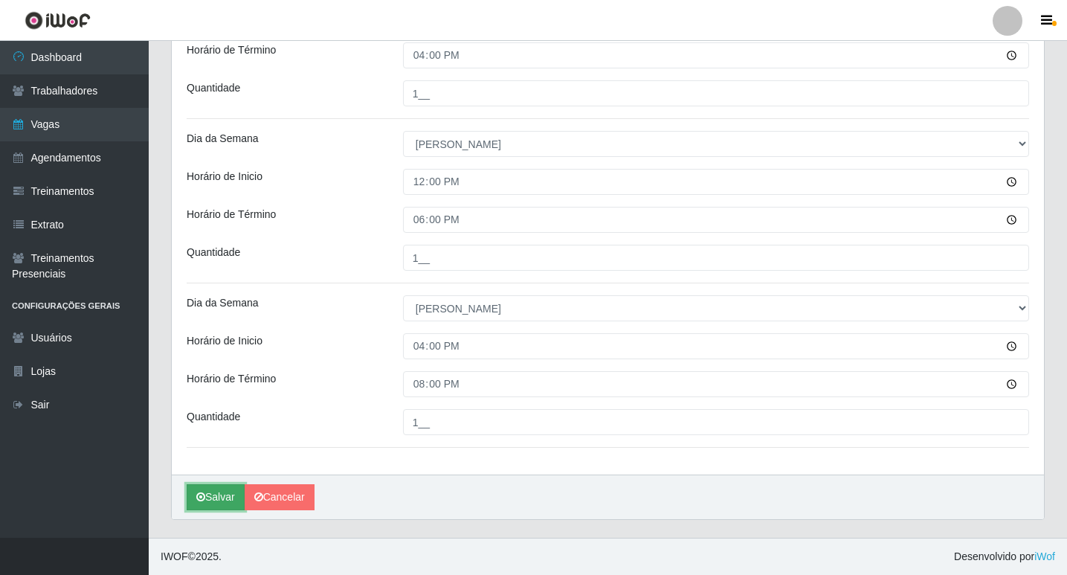
click at [213, 490] on button "Salvar" at bounding box center [216, 497] width 58 height 26
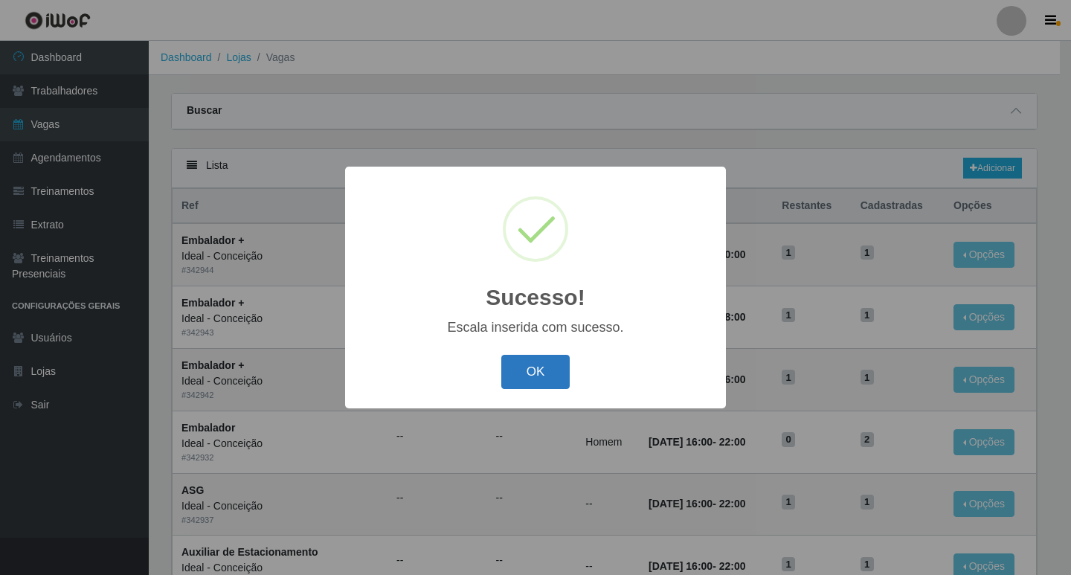
click at [533, 372] on button "OK" at bounding box center [535, 372] width 69 height 35
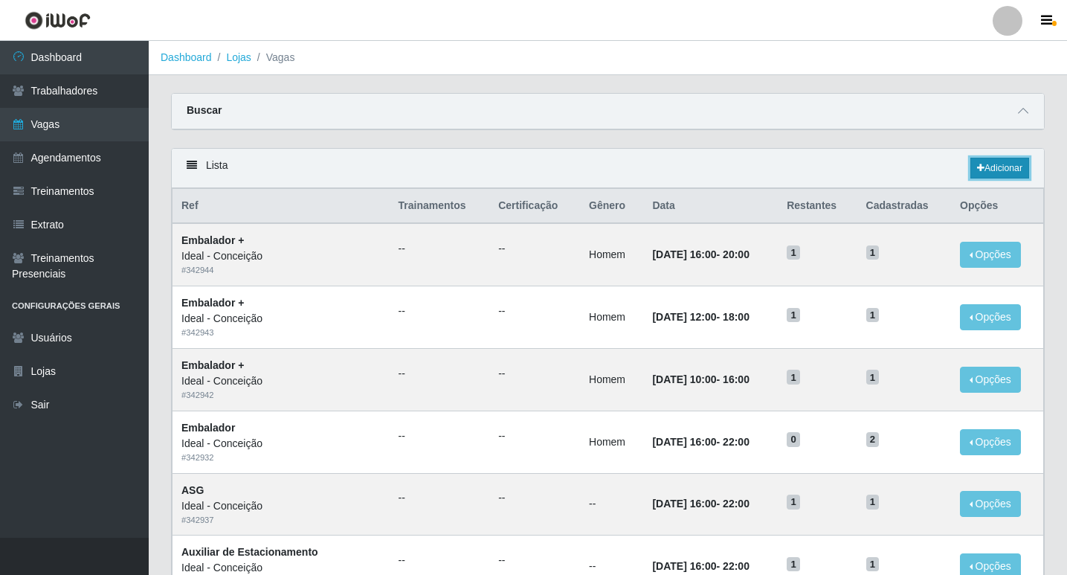
click at [1003, 170] on link "Adicionar" at bounding box center [999, 168] width 59 height 21
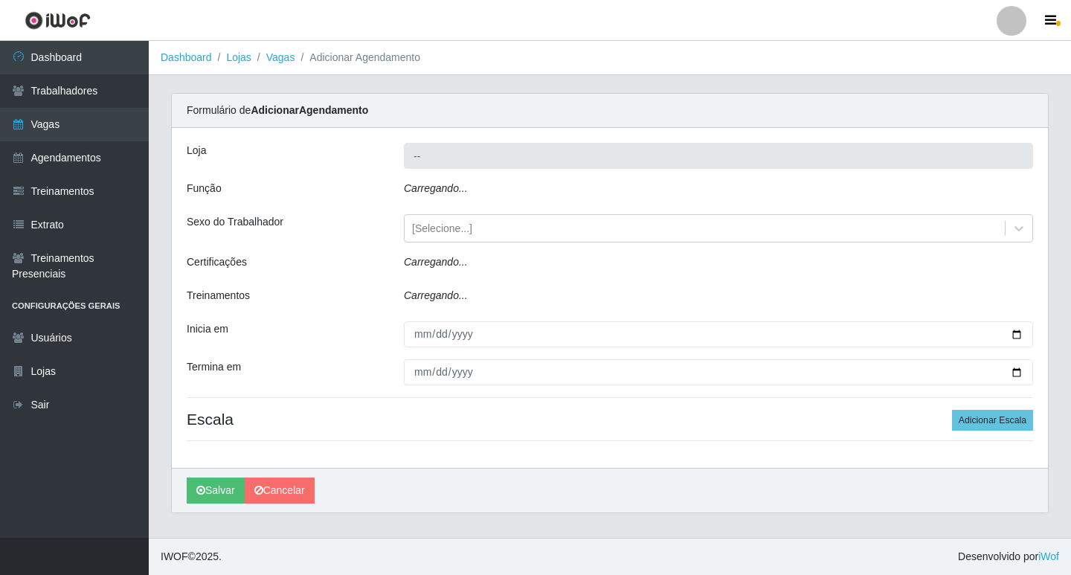
type input "Ideal - Conceição"
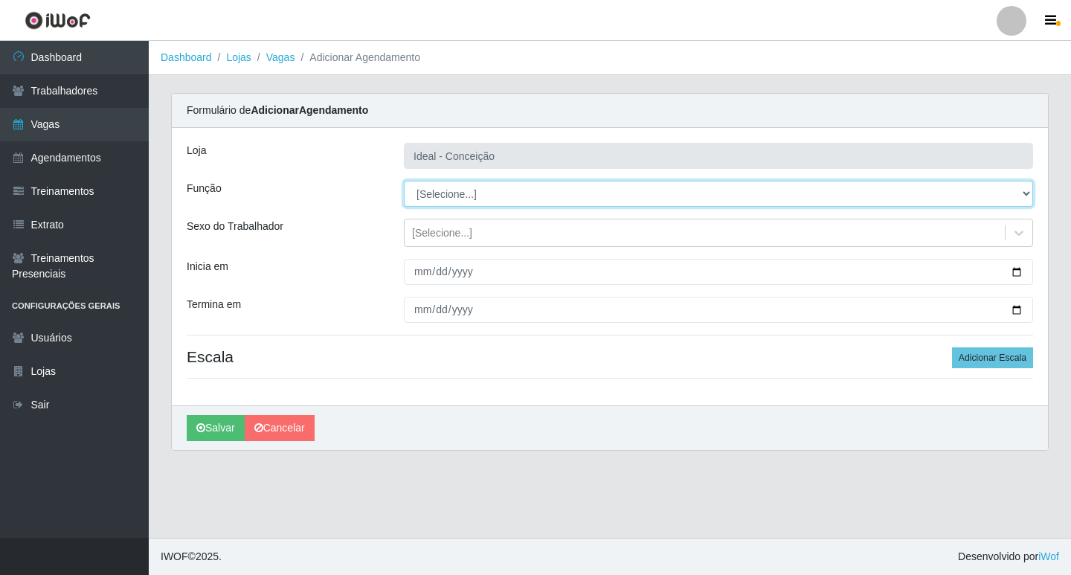
click at [468, 190] on select "[Selecione...] ASG ASG + ASG ++ Auxiliar de Estacionamento Auxiliar de Estacion…" at bounding box center [718, 194] width 629 height 26
select select "79"
click at [404, 181] on select "[Selecione...] ASG ASG + ASG ++ Auxiliar de Estacionamento Auxiliar de Estacion…" at bounding box center [718, 194] width 629 height 26
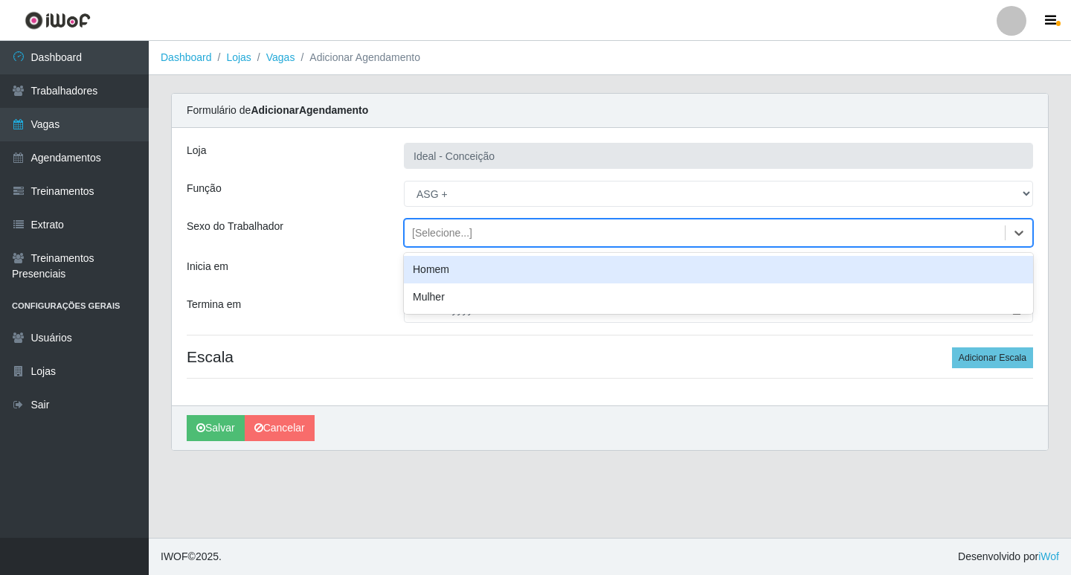
click at [424, 233] on div "[Selecione...]" at bounding box center [442, 233] width 60 height 16
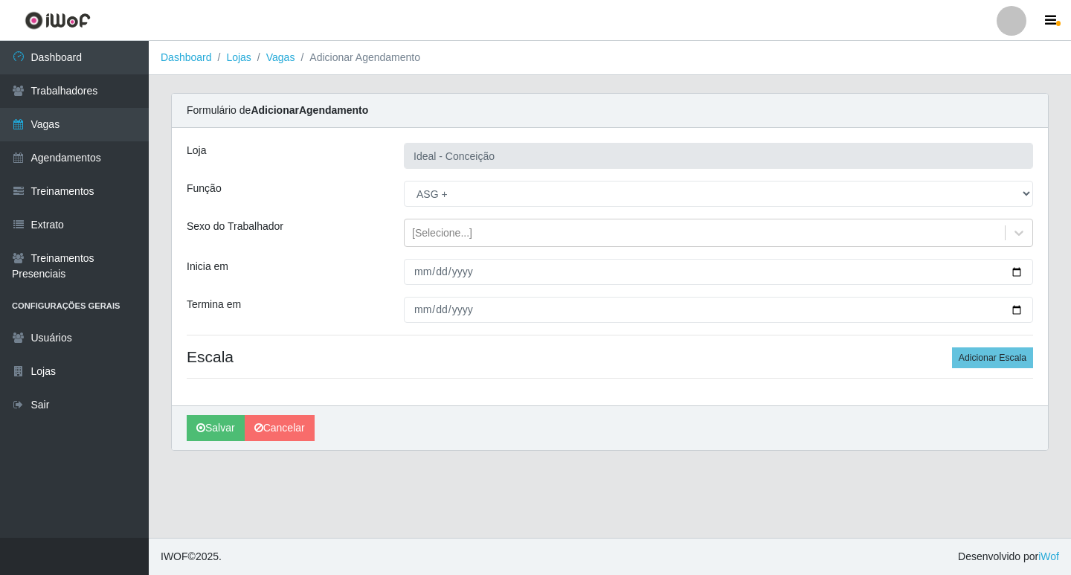
click at [380, 247] on div "Loja Ideal - Conceição Função [Selecione...] ASG ASG + ASG ++ Auxiliar de Estac…" at bounding box center [610, 266] width 876 height 277
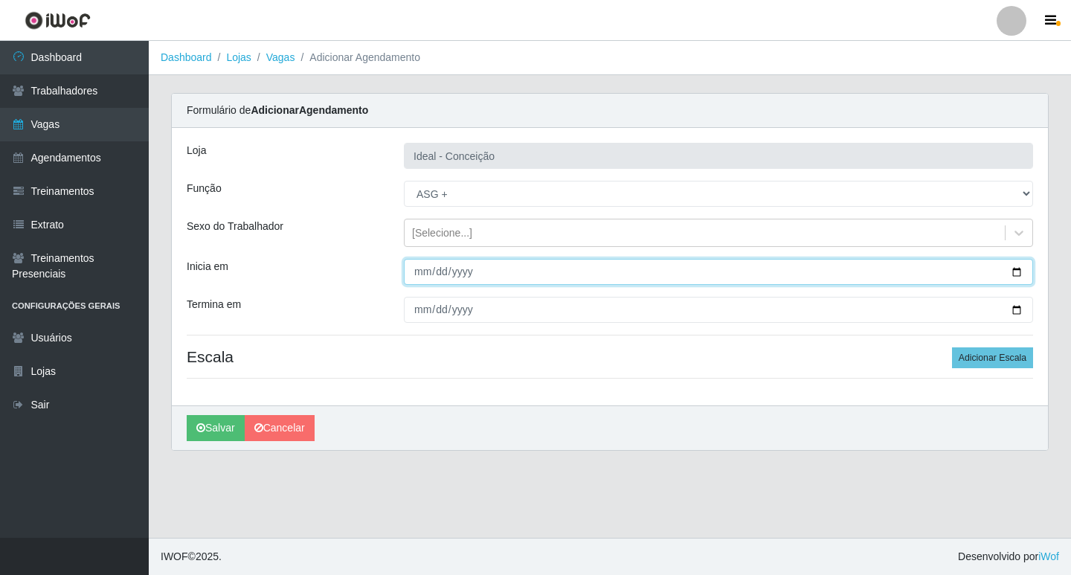
click at [415, 268] on input "Inicia em" at bounding box center [718, 272] width 629 height 26
type input "2025-09-14"
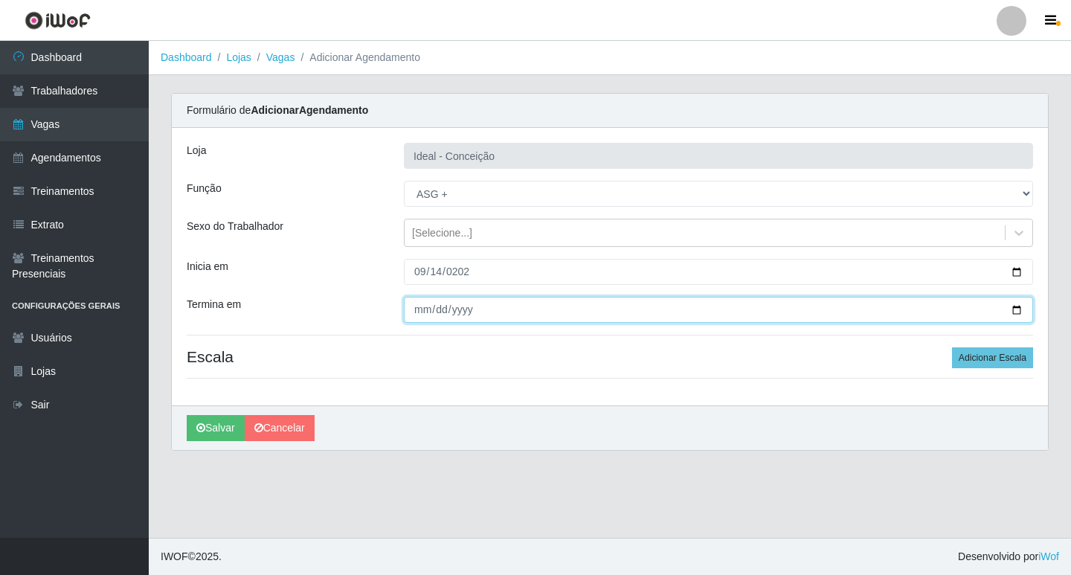
click at [425, 309] on input "Termina em" at bounding box center [718, 310] width 629 height 26
type input "2025-09-14"
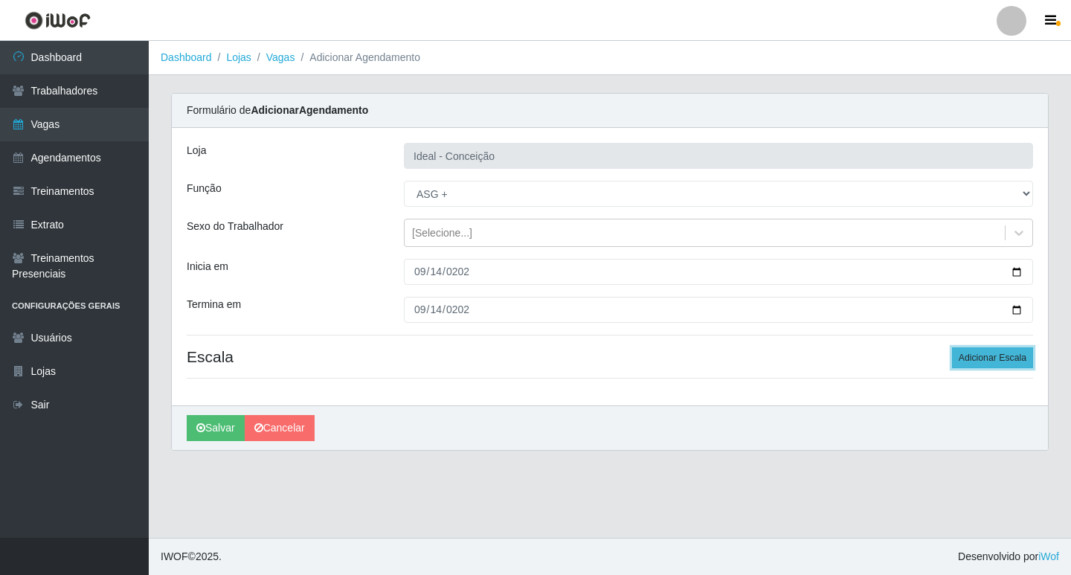
click at [973, 361] on button "Adicionar Escala" at bounding box center [992, 357] width 81 height 21
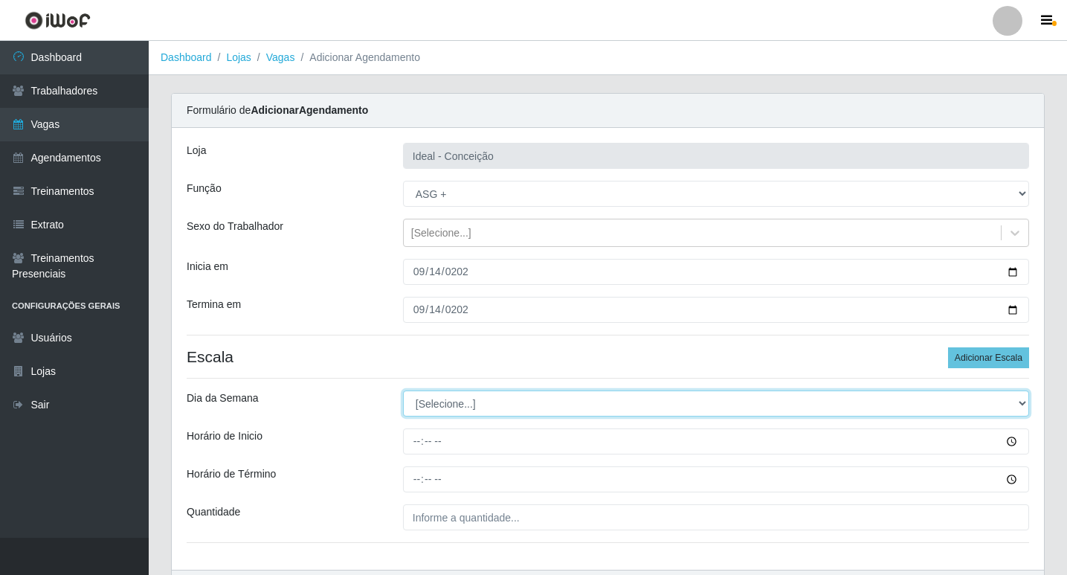
click at [463, 392] on select "[Selecione...] Segunda Terça Quarta Quinta Sexta Sábado Domingo" at bounding box center [716, 403] width 626 height 26
select select "0"
click at [403, 390] on select "[Selecione...] Segunda Terça Quarta Quinta Sexta Sábado Domingo" at bounding box center [716, 403] width 626 height 26
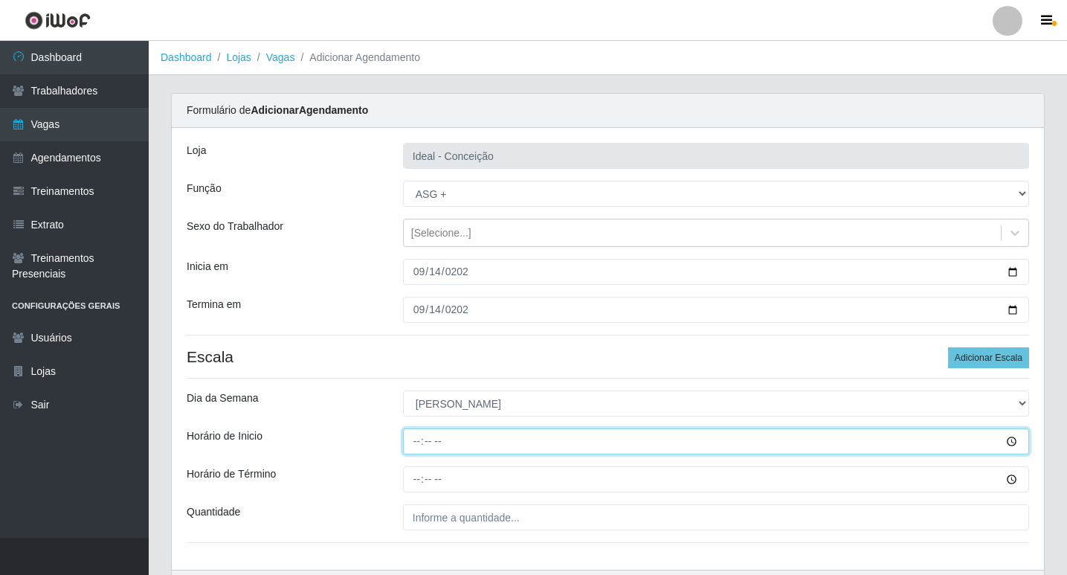
click at [411, 446] on input "Horário de Inicio" at bounding box center [716, 441] width 626 height 26
type input "07:00"
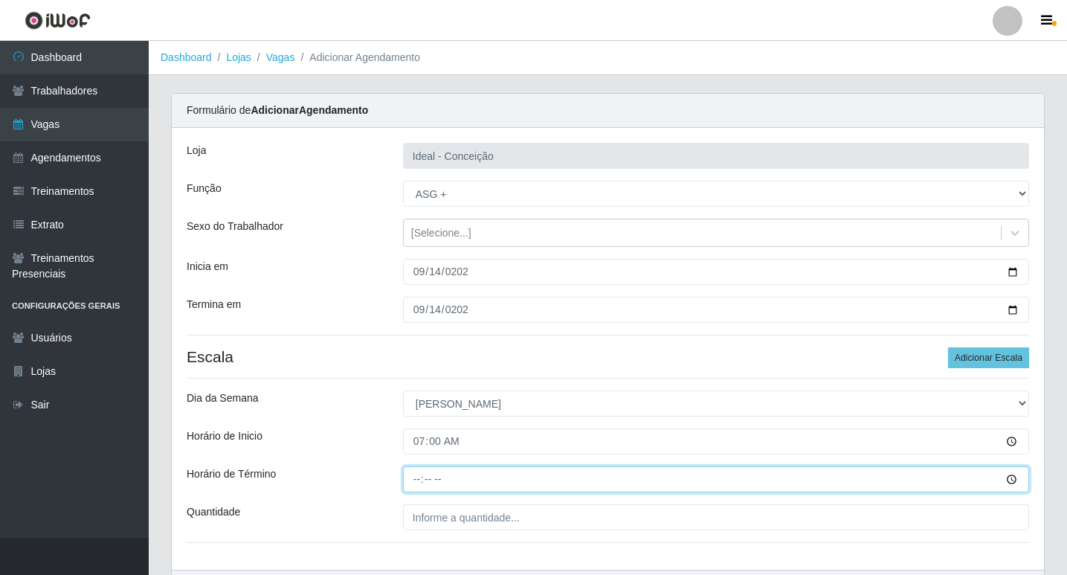
type input "13:00"
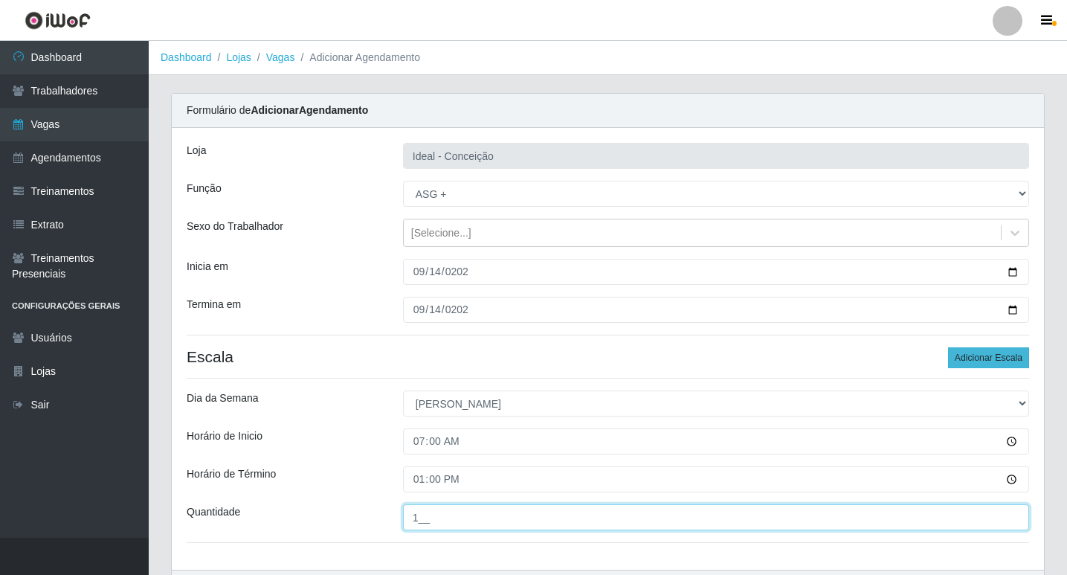
type input "1__"
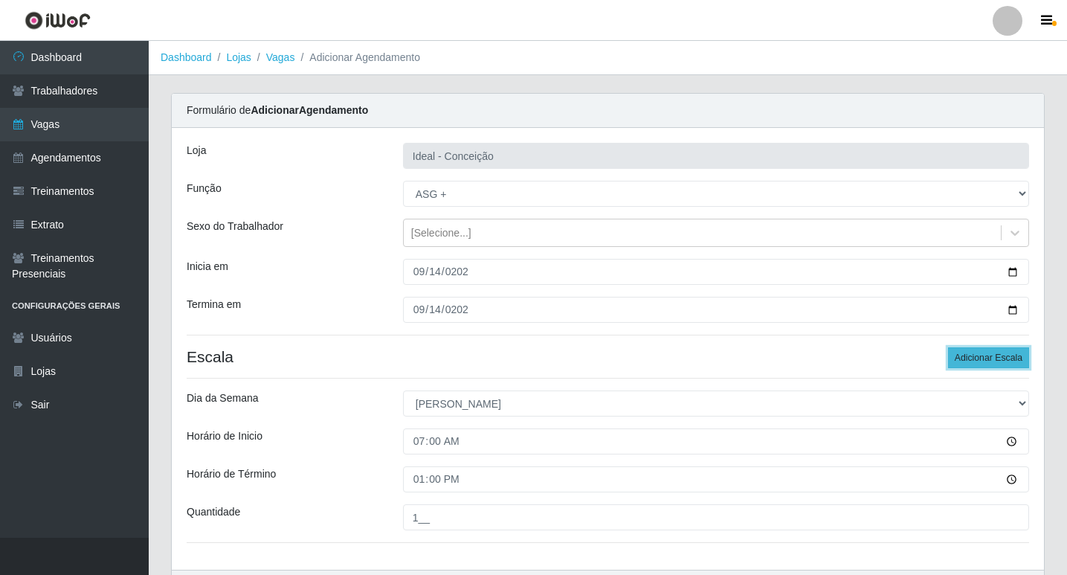
click at [1001, 354] on button "Adicionar Escala" at bounding box center [988, 357] width 81 height 21
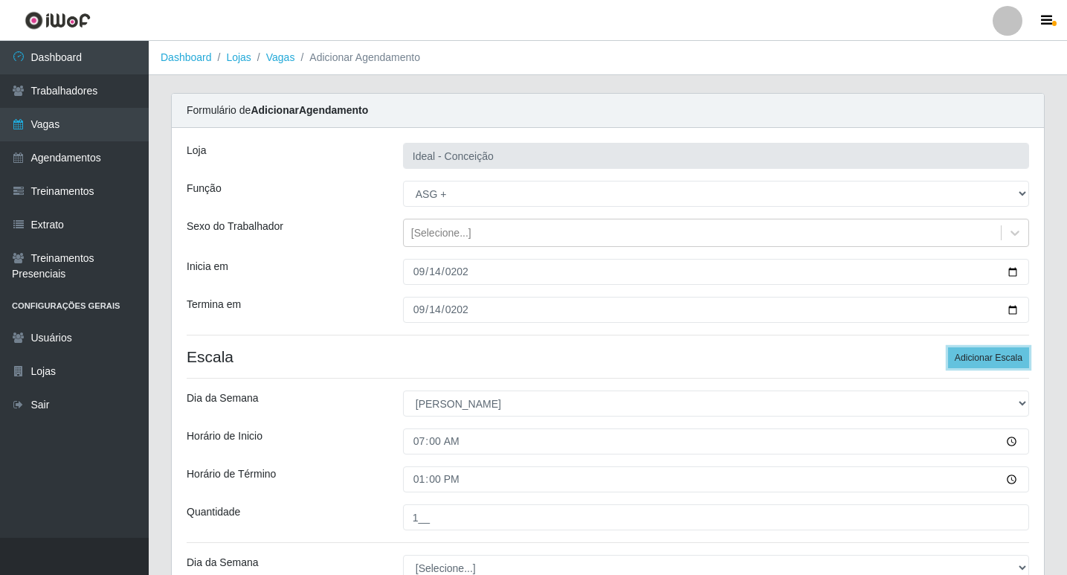
scroll to position [223, 0]
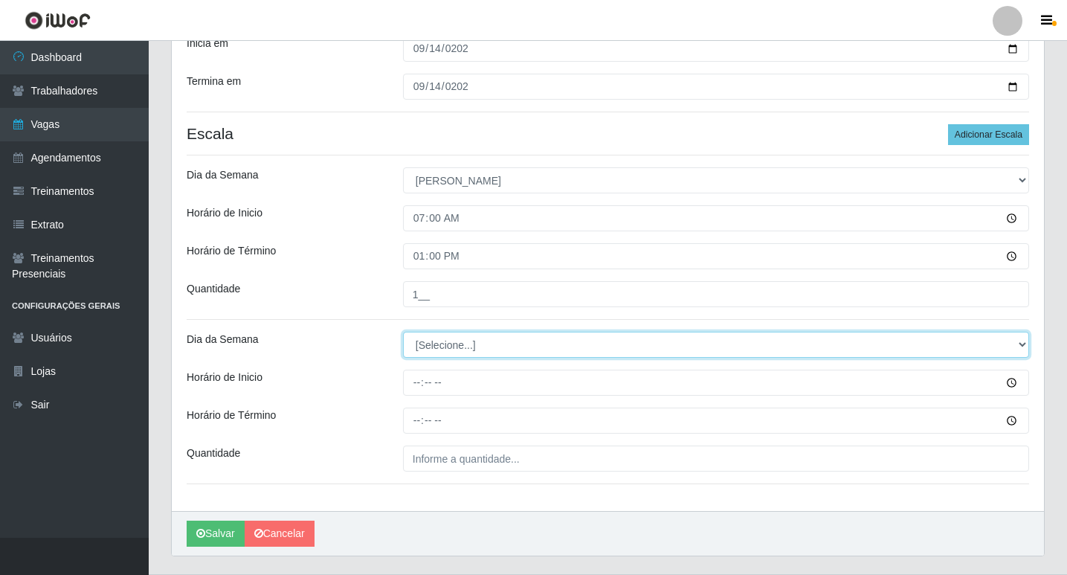
drag, startPoint x: 483, startPoint y: 349, endPoint x: 462, endPoint y: 366, distance: 26.5
click at [483, 349] on select "[Selecione...] Segunda Terça Quarta Quinta Sexta Sábado Domingo" at bounding box center [716, 345] width 626 height 26
click at [410, 347] on select "[Selecione...] Segunda Terça Quarta Quinta Sexta Sábado Domingo" at bounding box center [716, 345] width 626 height 26
select select "0"
click at [403, 332] on select "[Selecione...] Segunda Terça Quarta Quinta Sexta Sábado Domingo" at bounding box center [716, 345] width 626 height 26
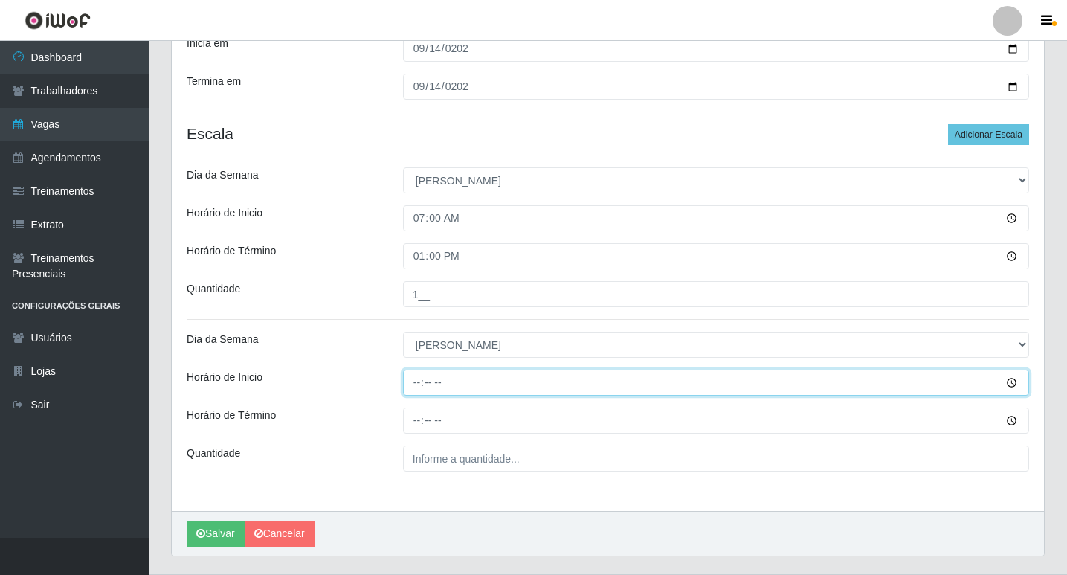
click at [412, 381] on input "Horário de Inicio" at bounding box center [716, 383] width 626 height 26
type input "09:00"
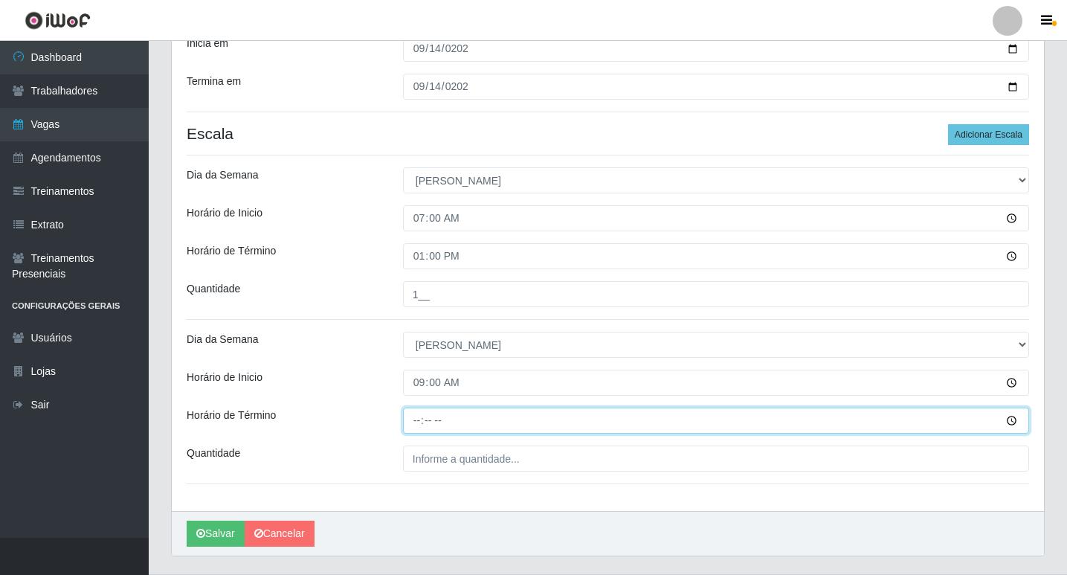
type input "15:00"
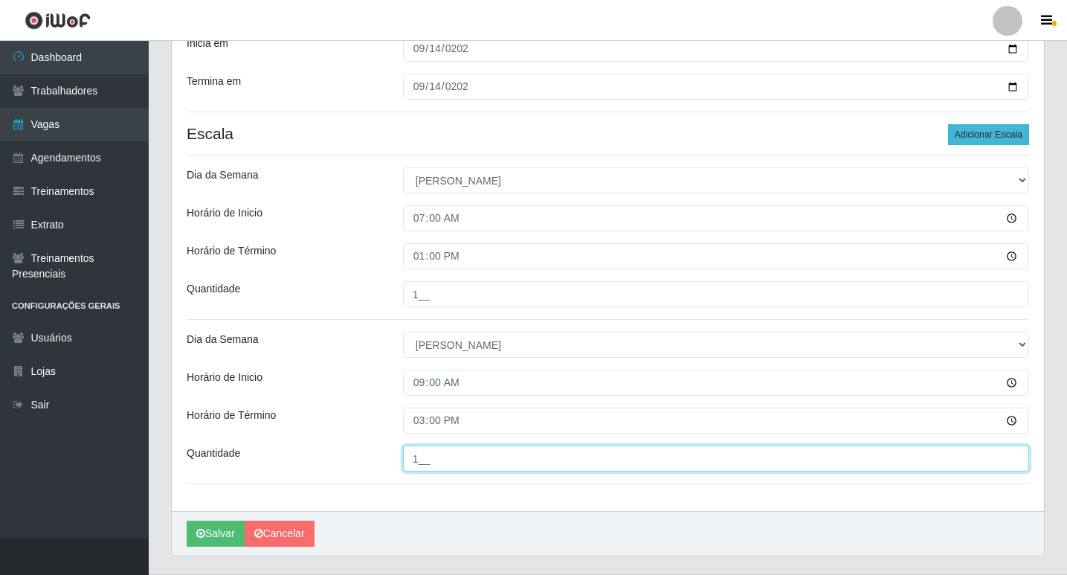
type input "1__"
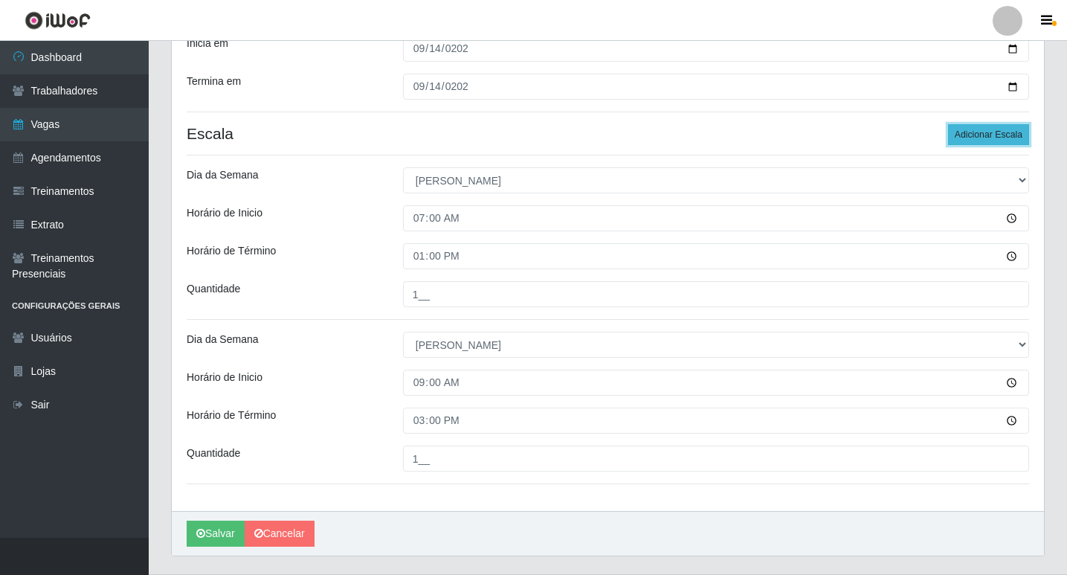
click at [968, 128] on button "Adicionar Escala" at bounding box center [988, 134] width 81 height 21
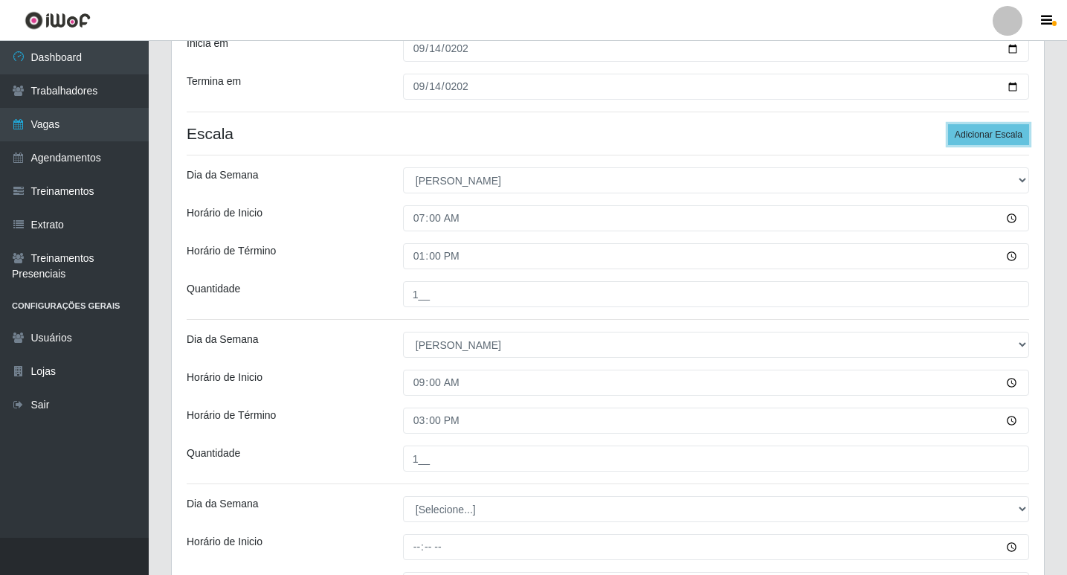
scroll to position [424, 0]
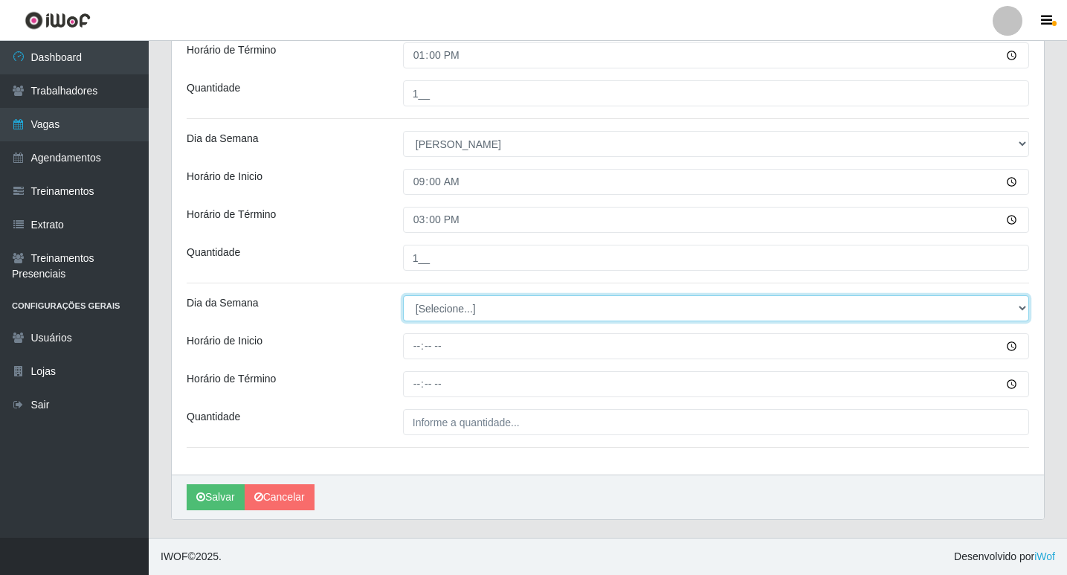
click at [467, 317] on select "[Selecione...] Segunda Terça Quarta Quinta Sexta Sábado Domingo" at bounding box center [716, 308] width 626 height 26
select select "0"
click at [403, 295] on select "[Selecione...] Segunda Terça Quarta Quinta Sexta Sábado Domingo" at bounding box center [716, 308] width 626 height 26
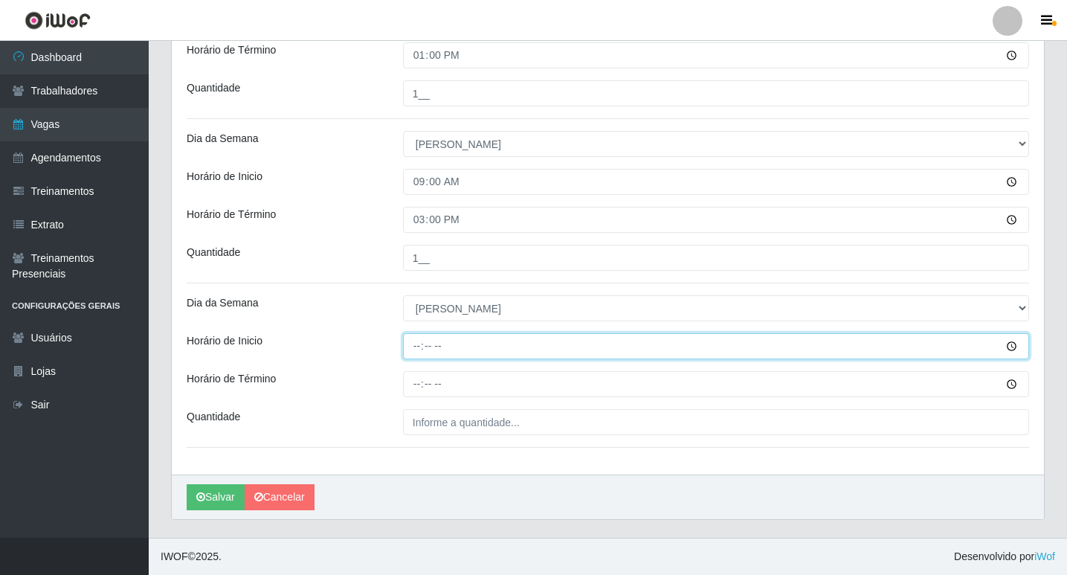
click at [421, 347] on input "Horário de Inicio" at bounding box center [716, 346] width 626 height 26
type input "16:00"
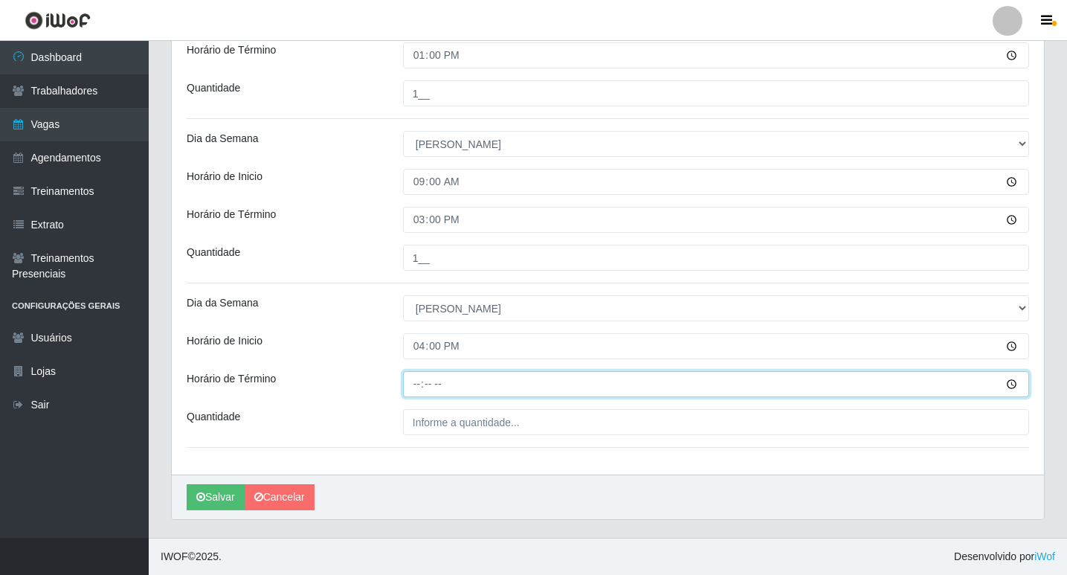
type input "20:00"
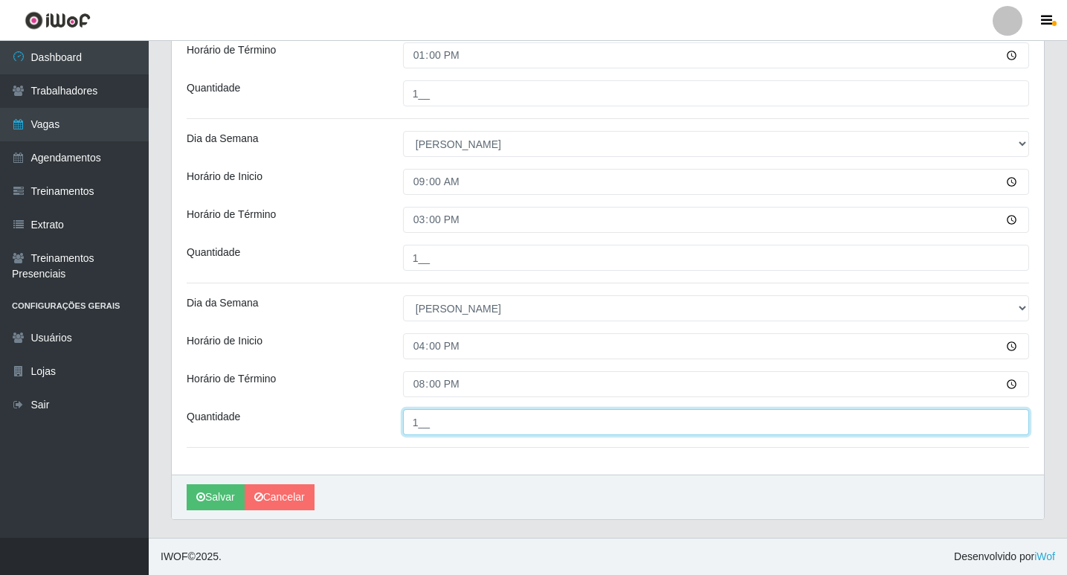
type input "1__"
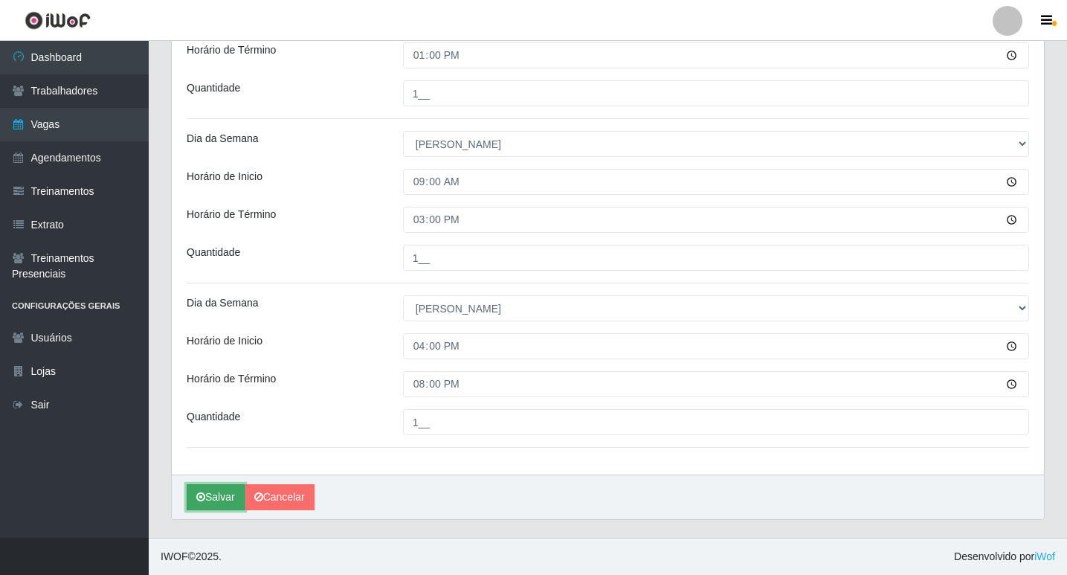
click at [204, 489] on button "Salvar" at bounding box center [216, 497] width 58 height 26
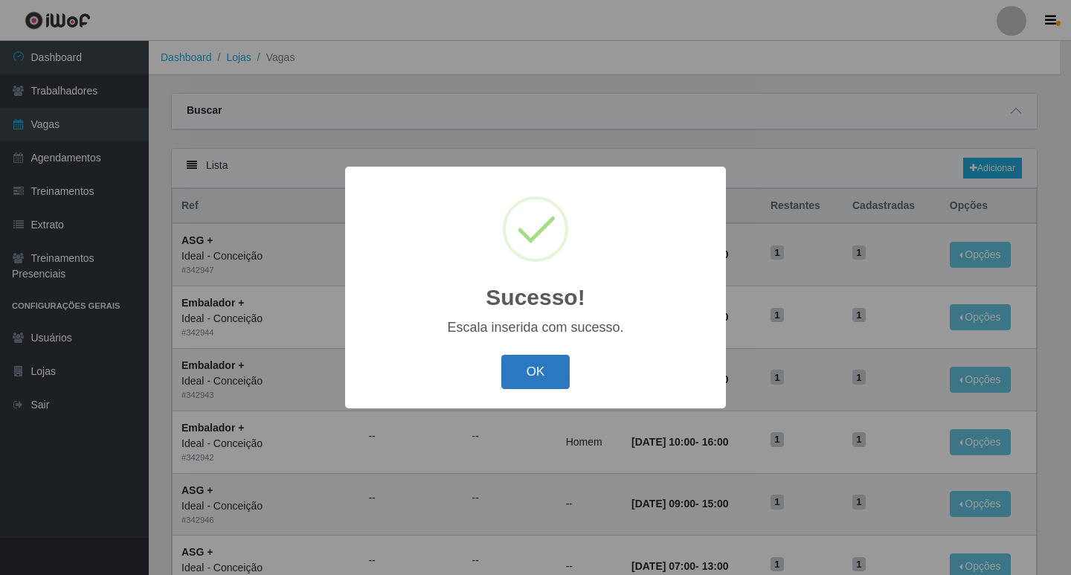
click at [520, 378] on button "OK" at bounding box center [535, 372] width 69 height 35
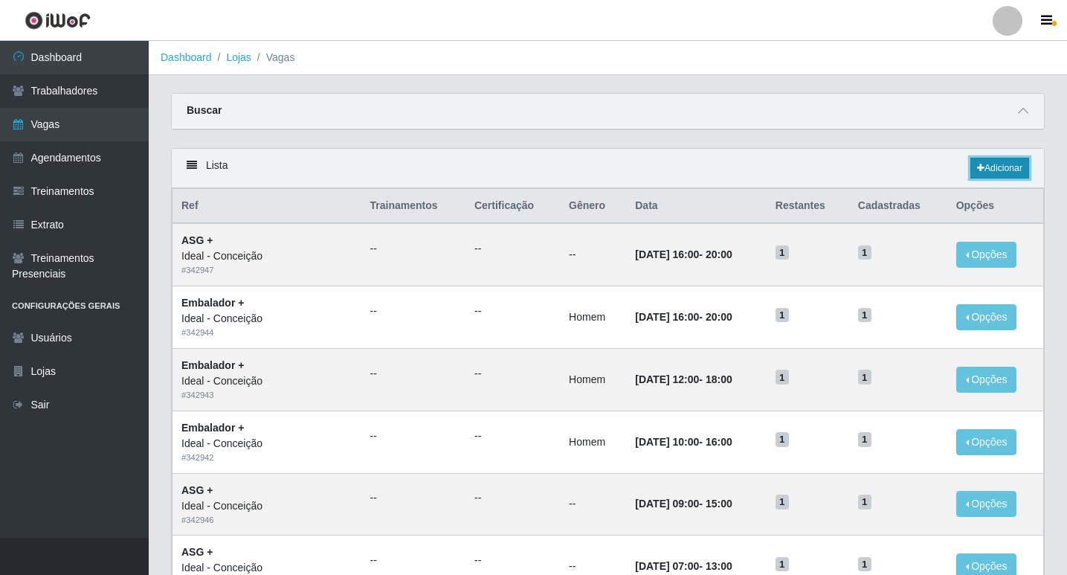
click at [978, 172] on icon at bounding box center [980, 168] width 7 height 9
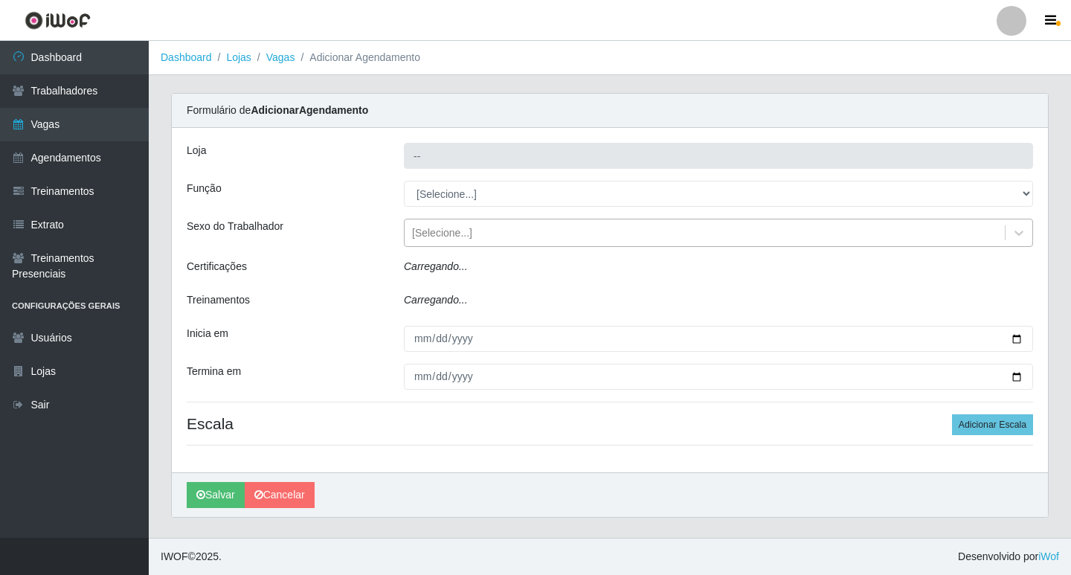
type input "Ideal - Conceição"
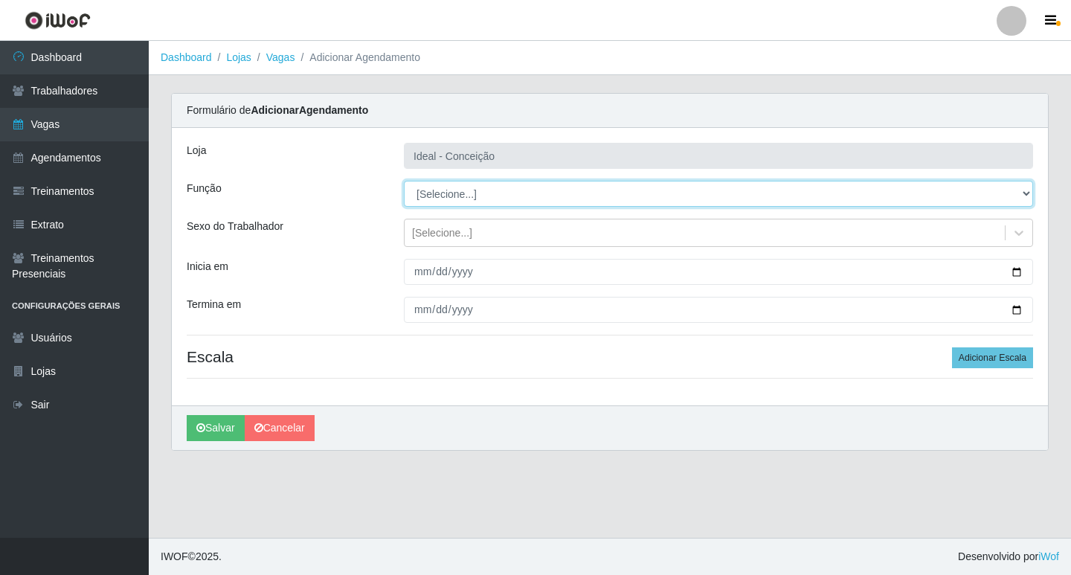
click at [470, 190] on select "[Selecione...] ASG ASG + ASG ++ Auxiliar de Estacionamento Auxiliar de Estacion…" at bounding box center [718, 194] width 629 height 26
select select "104"
click at [404, 181] on select "[Selecione...] ASG ASG + ASG ++ Auxiliar de Estacionamento Auxiliar de Estacion…" at bounding box center [718, 194] width 629 height 26
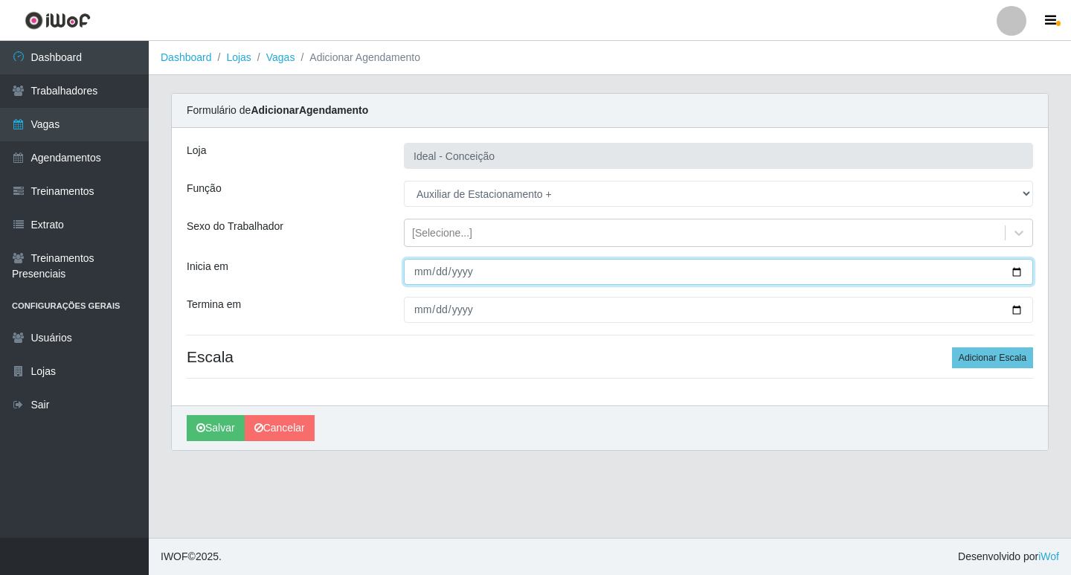
click at [416, 265] on input "Inicia em" at bounding box center [718, 272] width 629 height 26
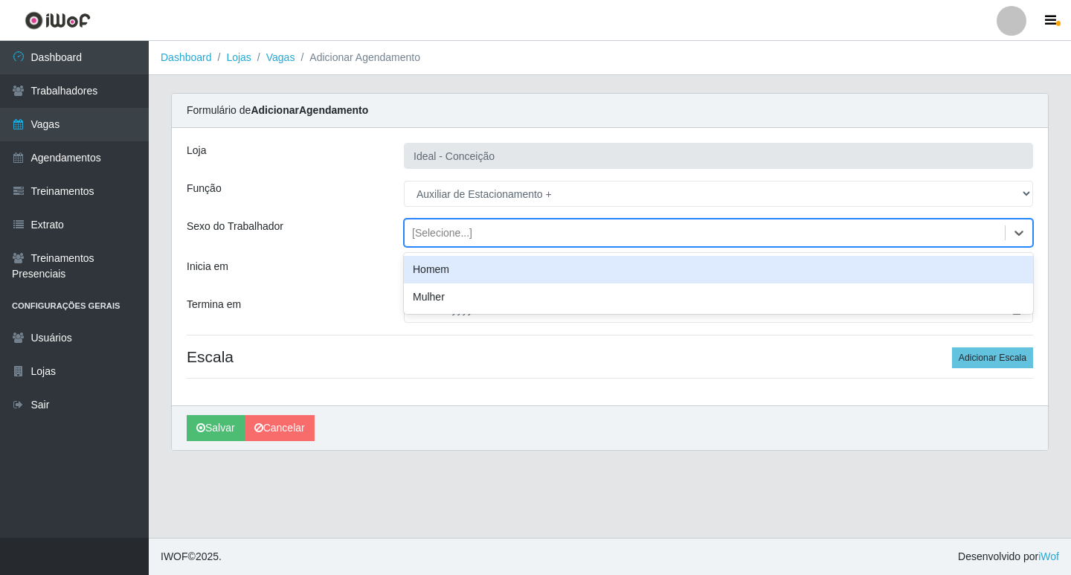
click at [419, 238] on div "[Selecione...]" at bounding box center [442, 233] width 60 height 16
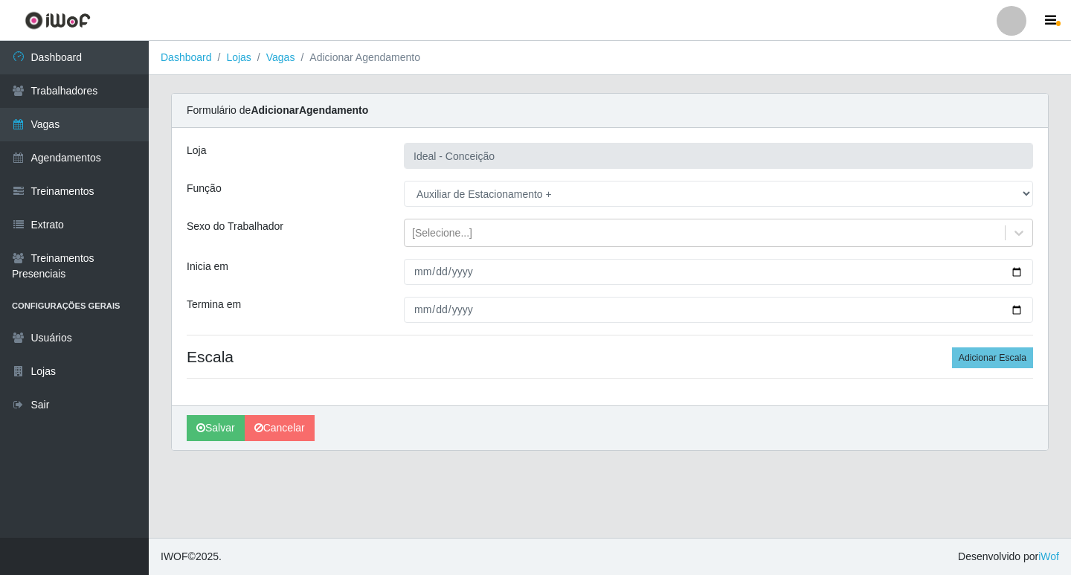
click at [401, 273] on div at bounding box center [718, 272] width 651 height 26
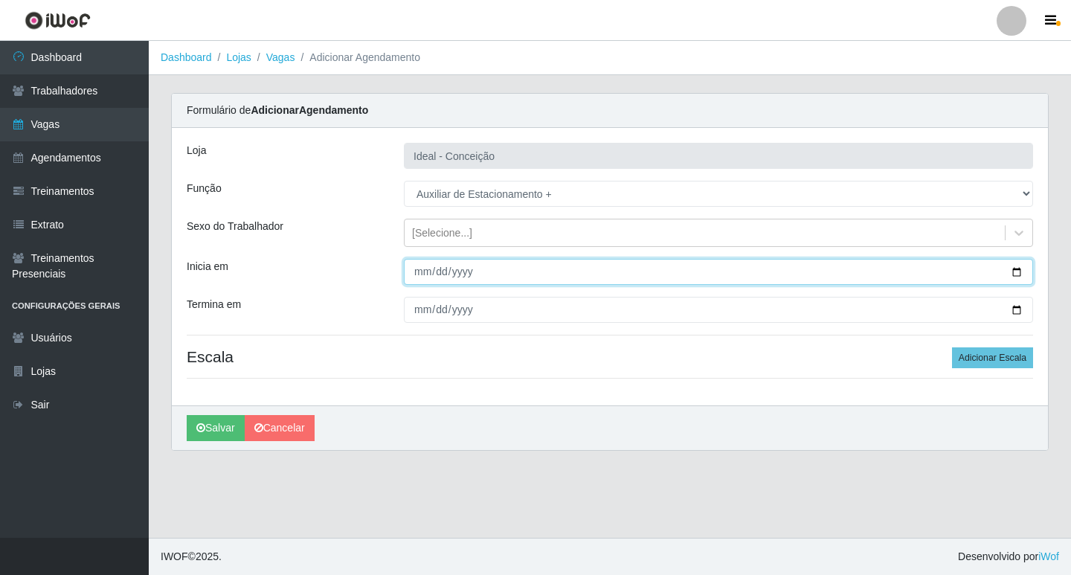
click at [416, 274] on input "Inicia em" at bounding box center [718, 272] width 629 height 26
type input "2025-09-14"
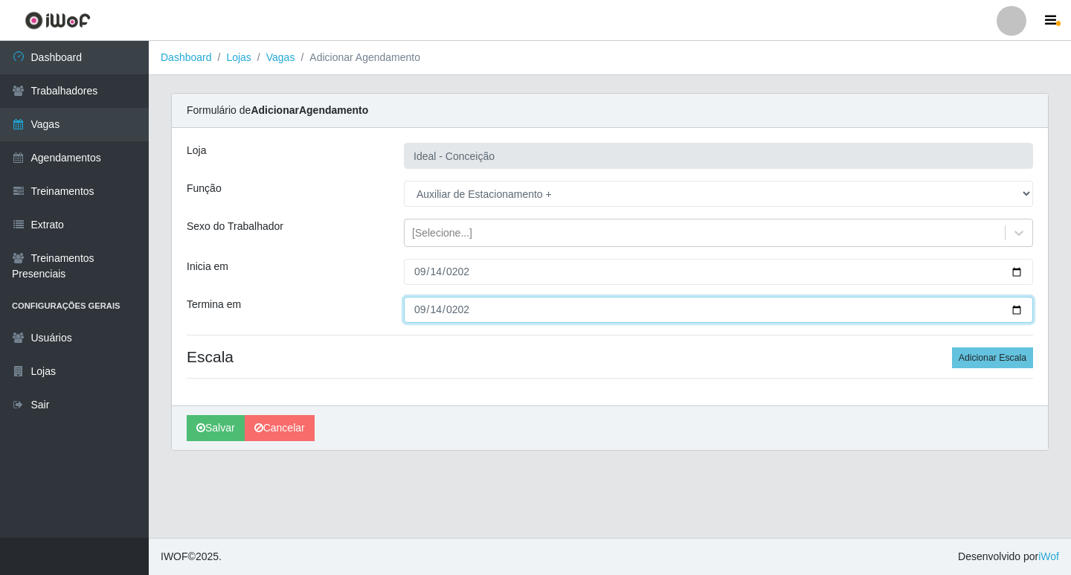
type input "2025-09-14"
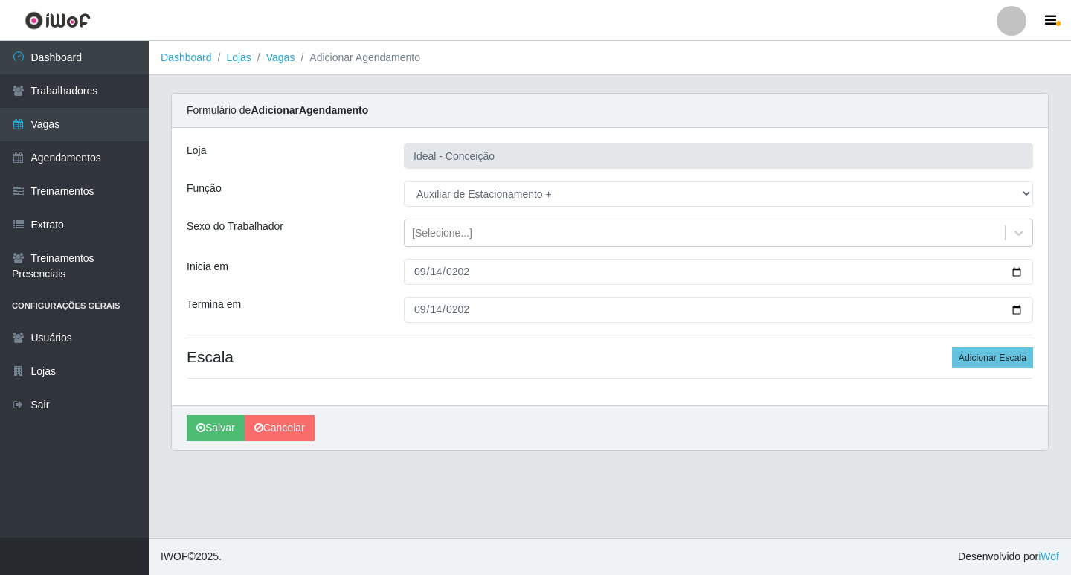
click at [1004, 344] on div "Loja Ideal - Conceição Função [Selecione...] ASG ASG + ASG ++ Auxiliar de Estac…" at bounding box center [610, 266] width 876 height 277
click at [1003, 355] on button "Adicionar Escala" at bounding box center [992, 357] width 81 height 21
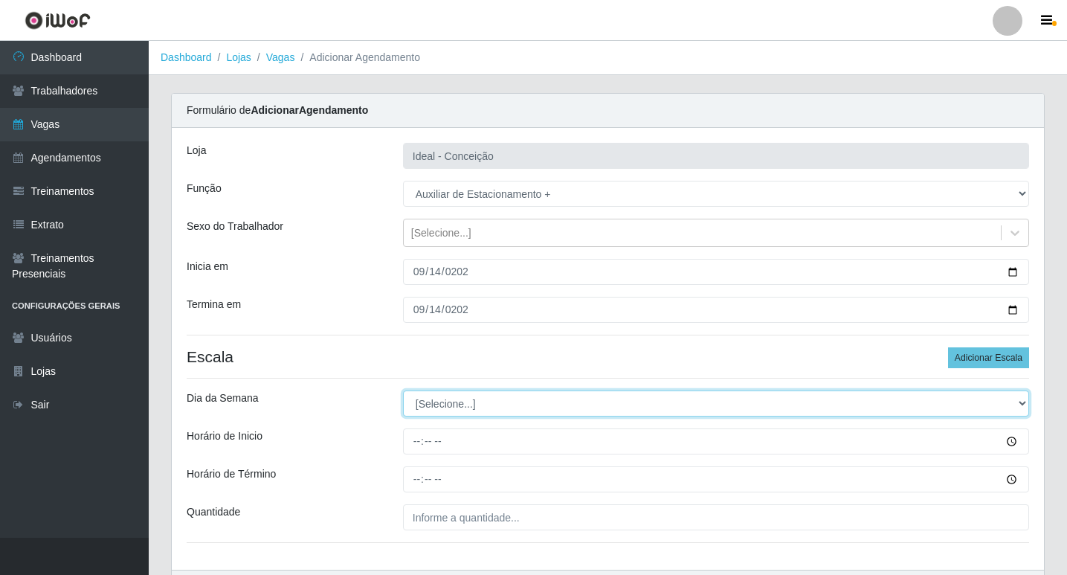
click at [457, 407] on select "[Selecione...] Segunda Terça Quarta Quinta Sexta Sábado Domingo" at bounding box center [716, 403] width 626 height 26
select select "0"
click at [403, 390] on select "[Selecione...] Segunda Terça Quarta Quinta Sexta Sábado Domingo" at bounding box center [716, 403] width 626 height 26
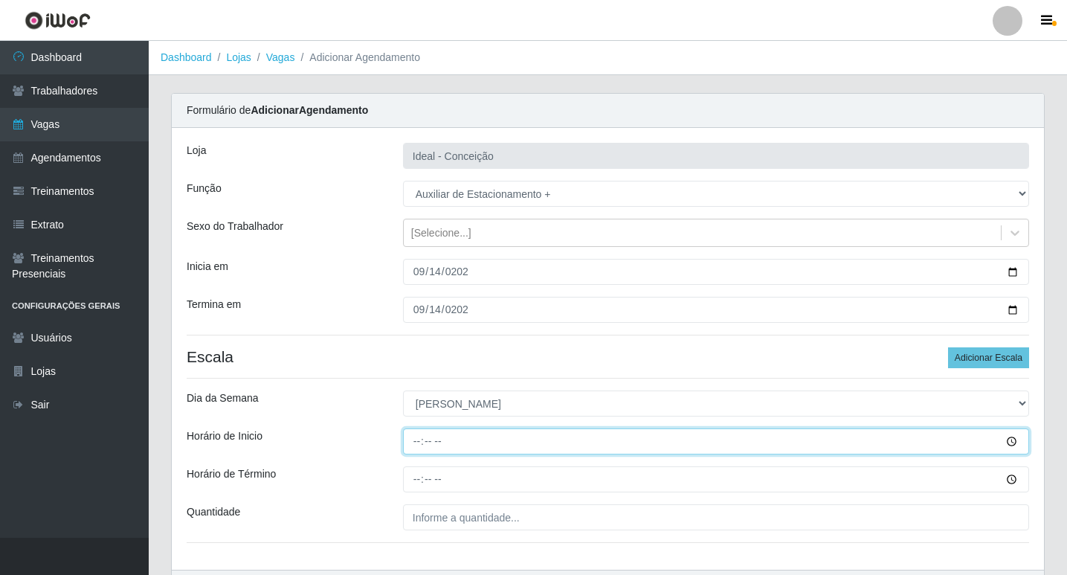
click at [423, 436] on input "Horário de Inicio" at bounding box center [716, 441] width 626 height 26
type input "07:00"
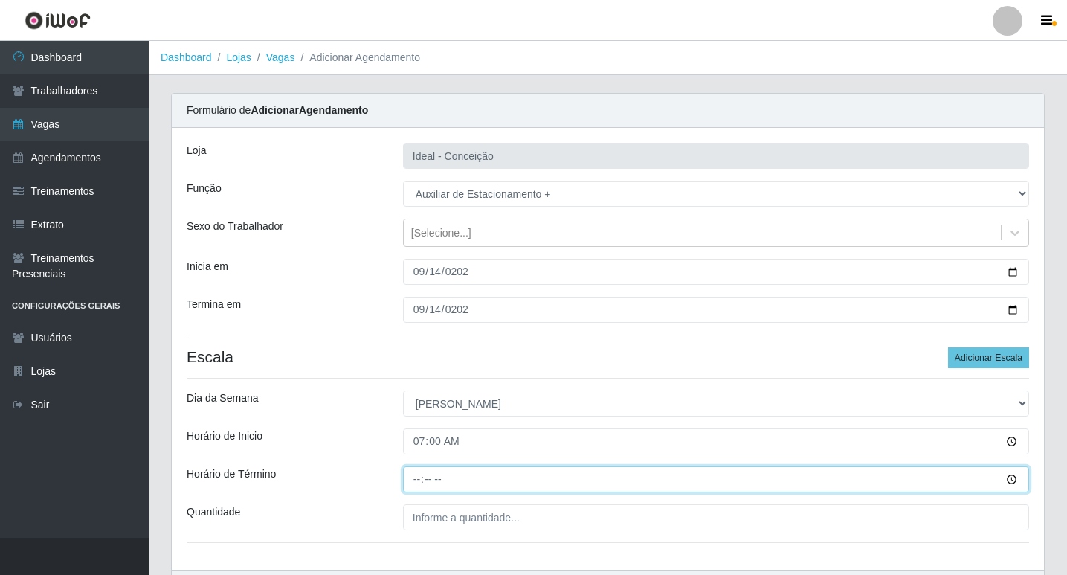
type input "13:00"
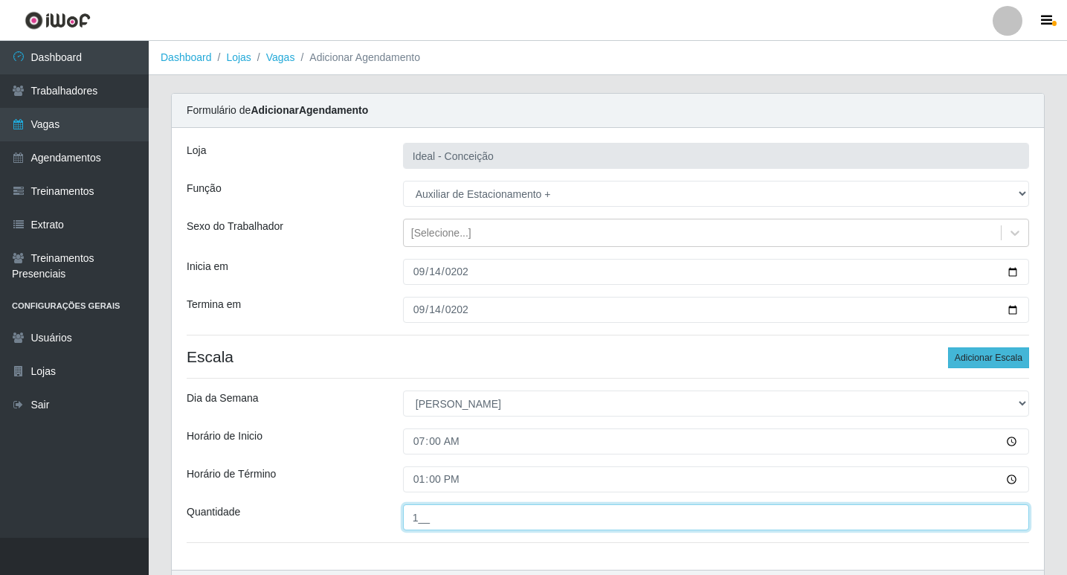
type input "1__"
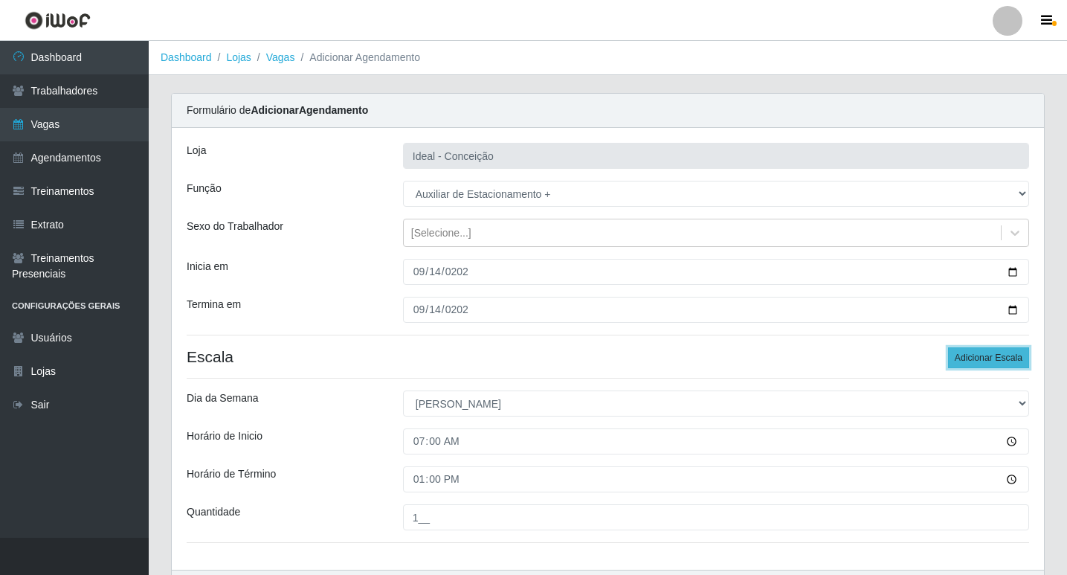
click at [990, 361] on button "Adicionar Escala" at bounding box center [988, 357] width 81 height 21
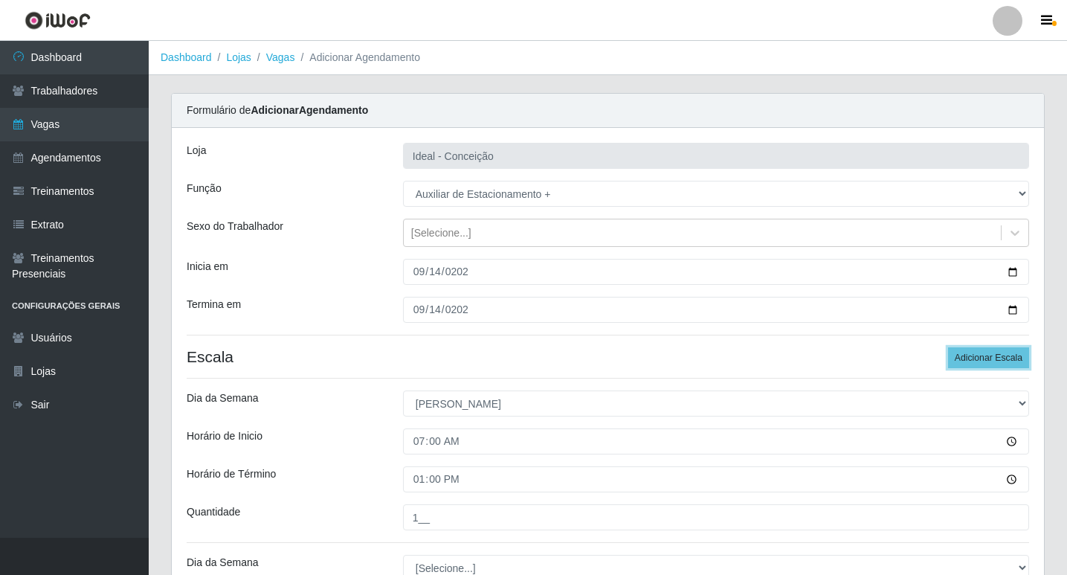
scroll to position [149, 0]
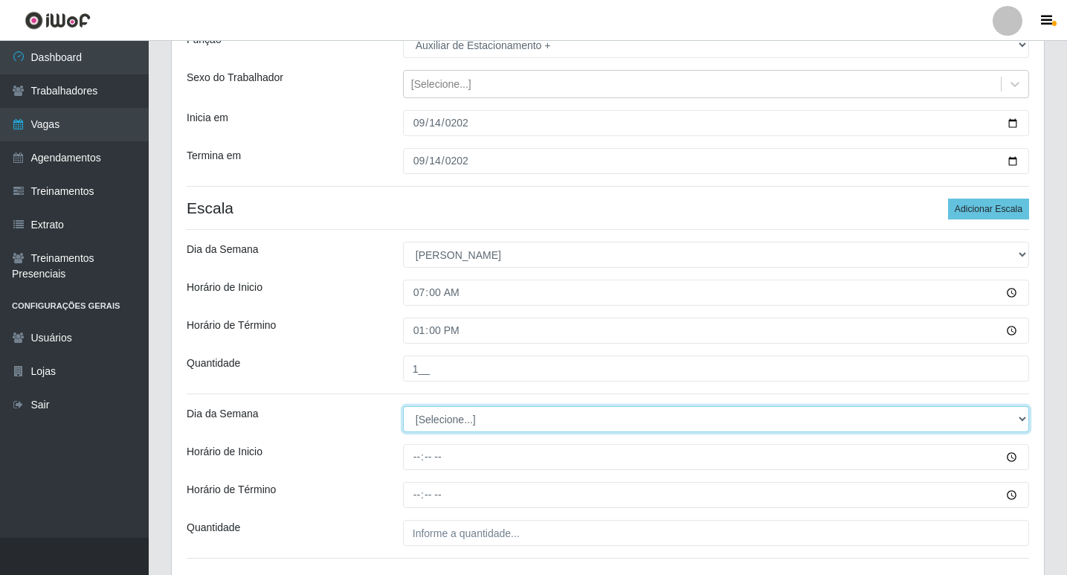
click at [431, 426] on select "[Selecione...] Segunda Terça Quarta Quinta Sexta Sábado Domingo" at bounding box center [716, 419] width 626 height 26
select select "0"
click at [403, 406] on select "[Selecione...] Segunda Terça Quarta Quinta Sexta Sábado Domingo" at bounding box center [716, 419] width 626 height 26
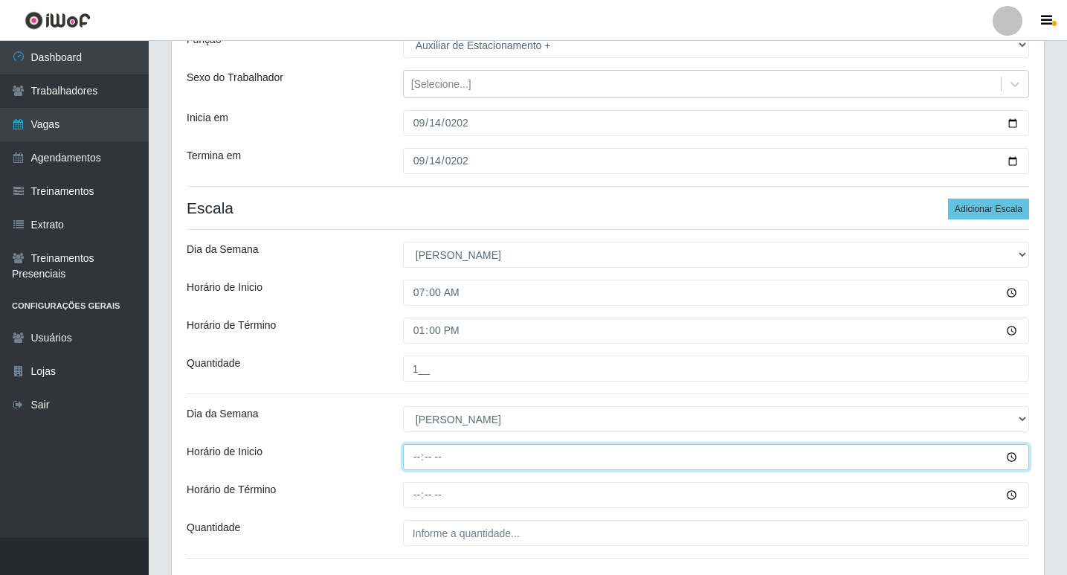
click at [404, 456] on input "Horário de Inicio" at bounding box center [716, 457] width 626 height 26
type input "09:00"
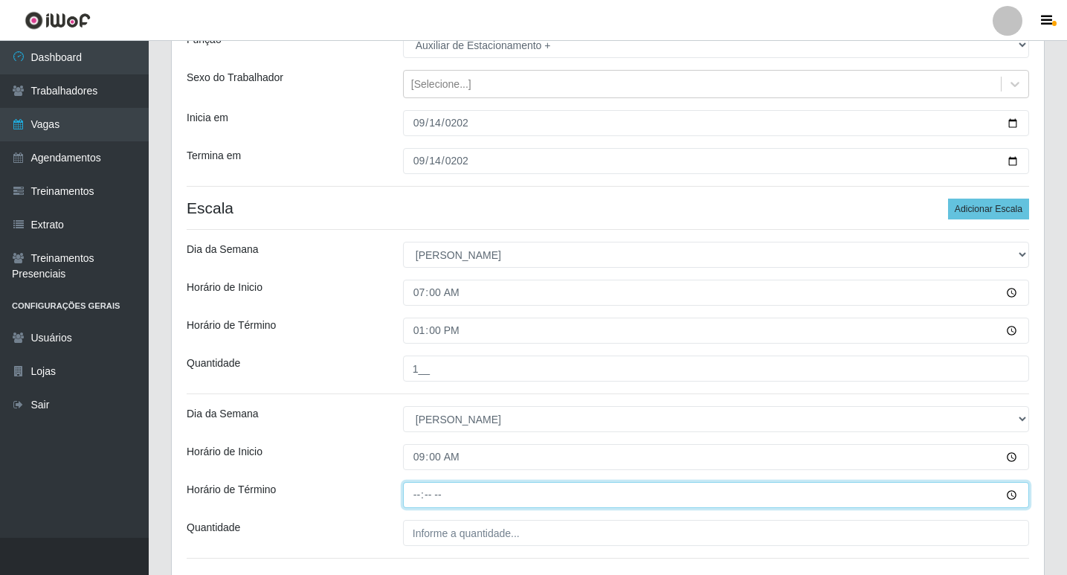
type input "15:00"
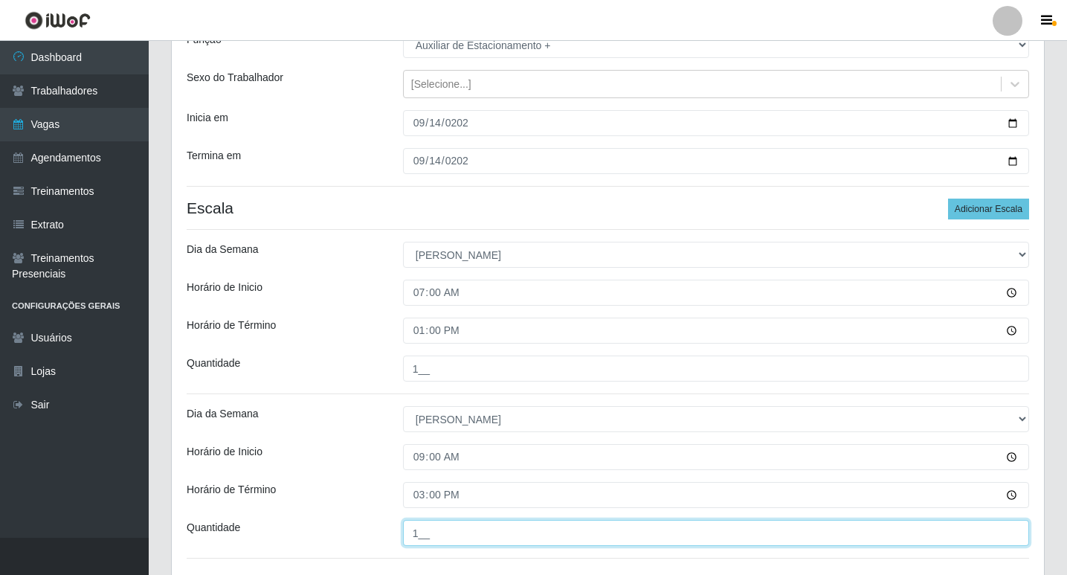
type input "1__"
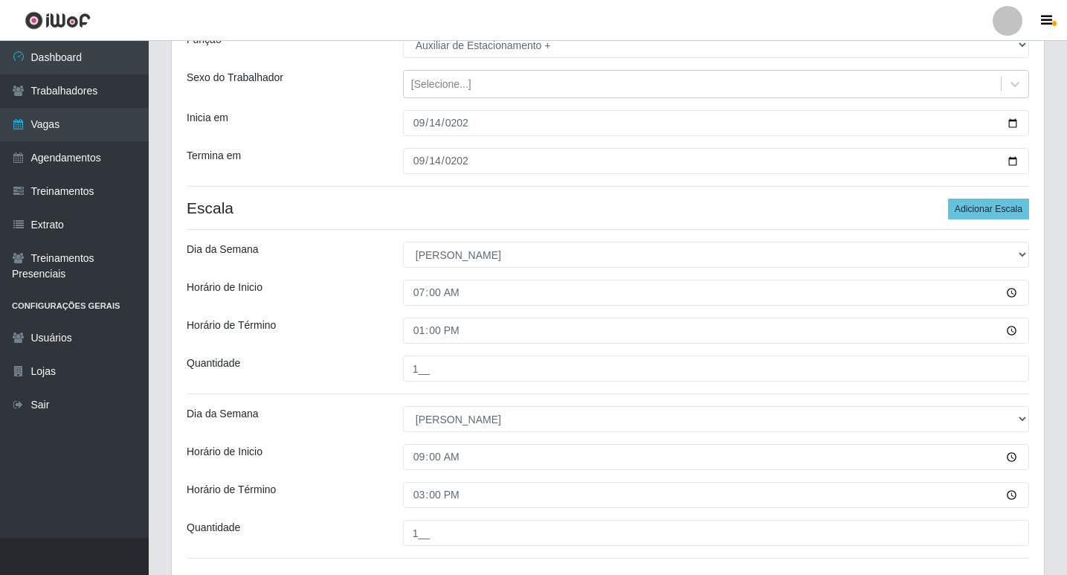
scroll to position [259, 0]
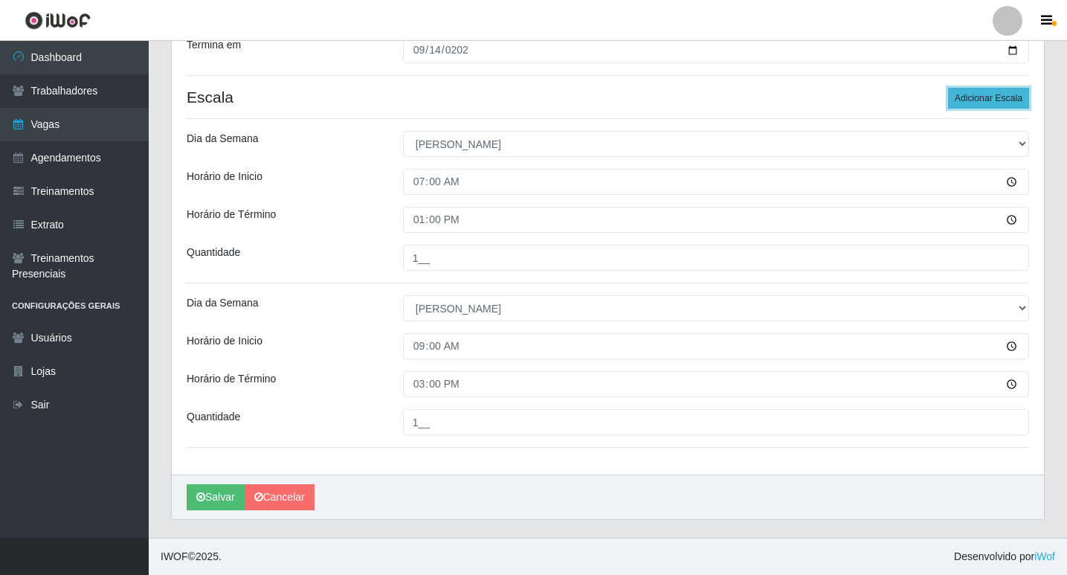
click at [976, 93] on button "Adicionar Escala" at bounding box center [988, 98] width 81 height 21
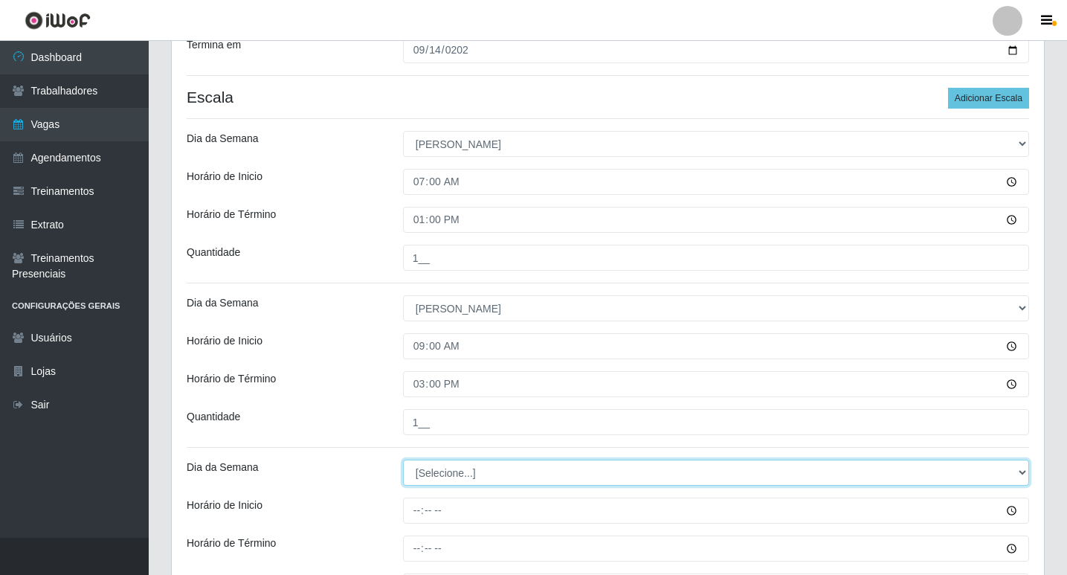
click at [453, 467] on select "[Selecione...] Segunda Terça Quarta Quinta Sexta Sábado Domingo" at bounding box center [716, 472] width 626 height 26
select select "0"
click at [403, 459] on select "[Selecione...] Segunda Terça Quarta Quinta Sexta Sábado Domingo" at bounding box center [716, 472] width 626 height 26
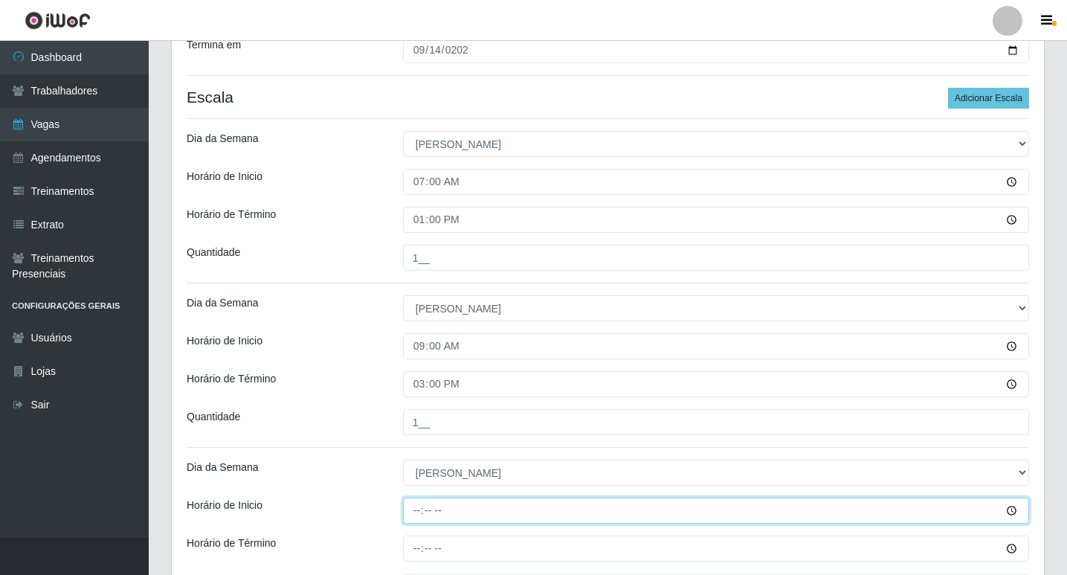
click at [416, 512] on input "Horário de Inicio" at bounding box center [716, 510] width 626 height 26
type input "14:00"
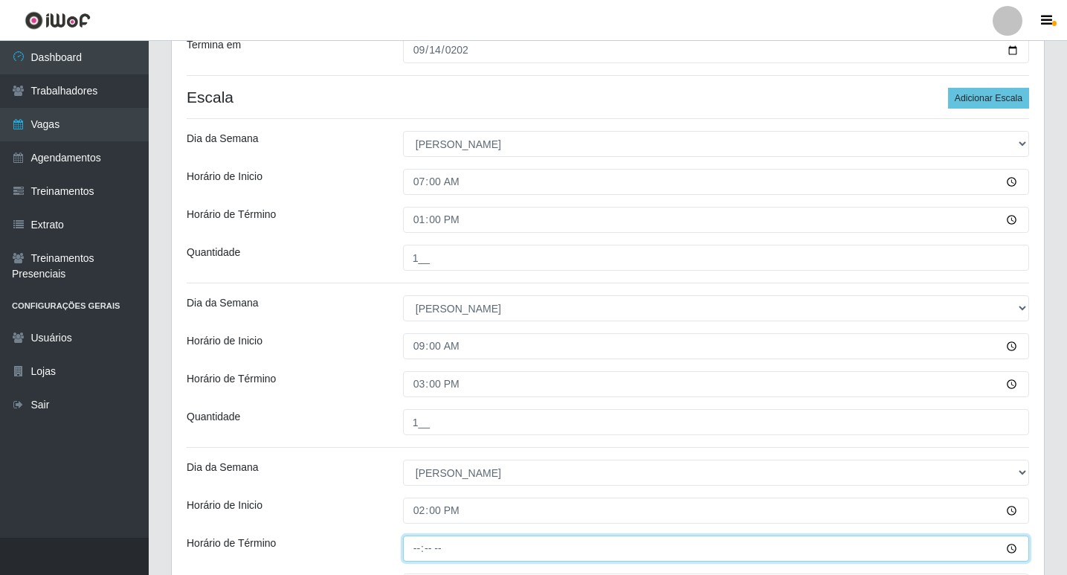
type input "20:00"
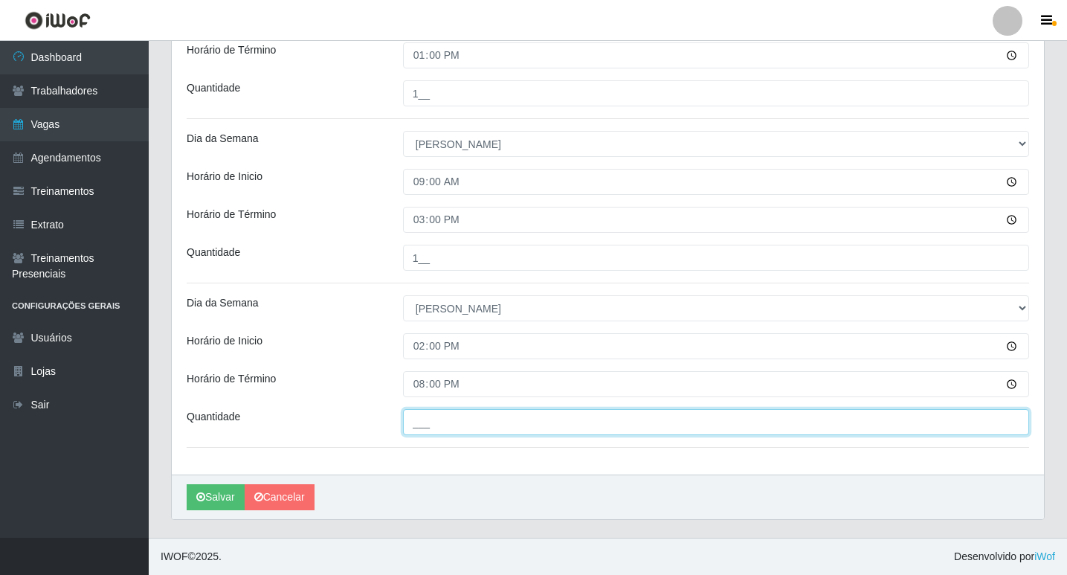
click at [422, 416] on input "___" at bounding box center [716, 422] width 626 height 26
type input "1__"
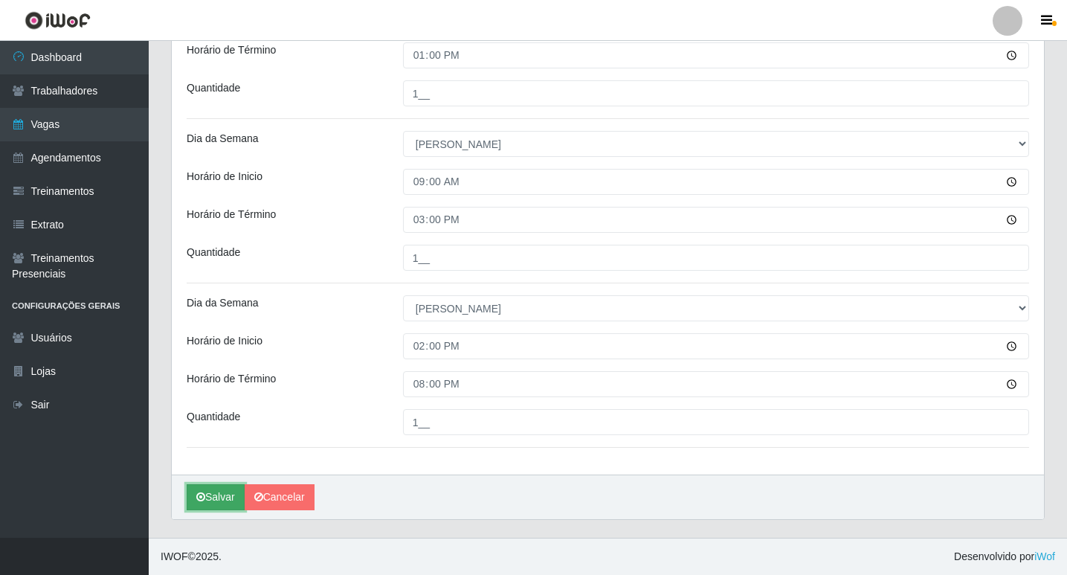
click at [204, 498] on icon "submit" at bounding box center [200, 496] width 9 height 10
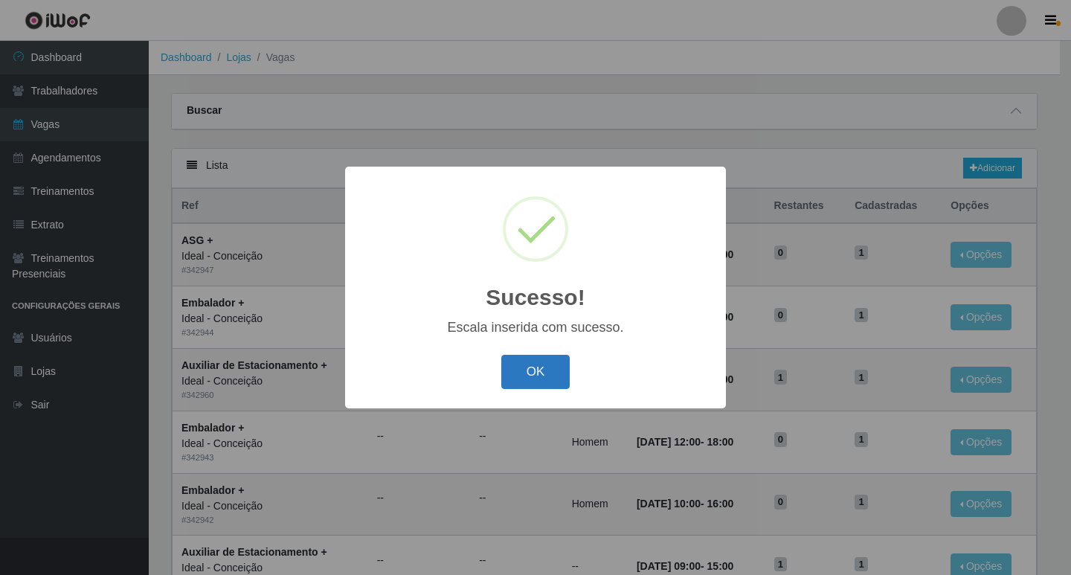
click at [529, 389] on button "OK" at bounding box center [535, 372] width 69 height 35
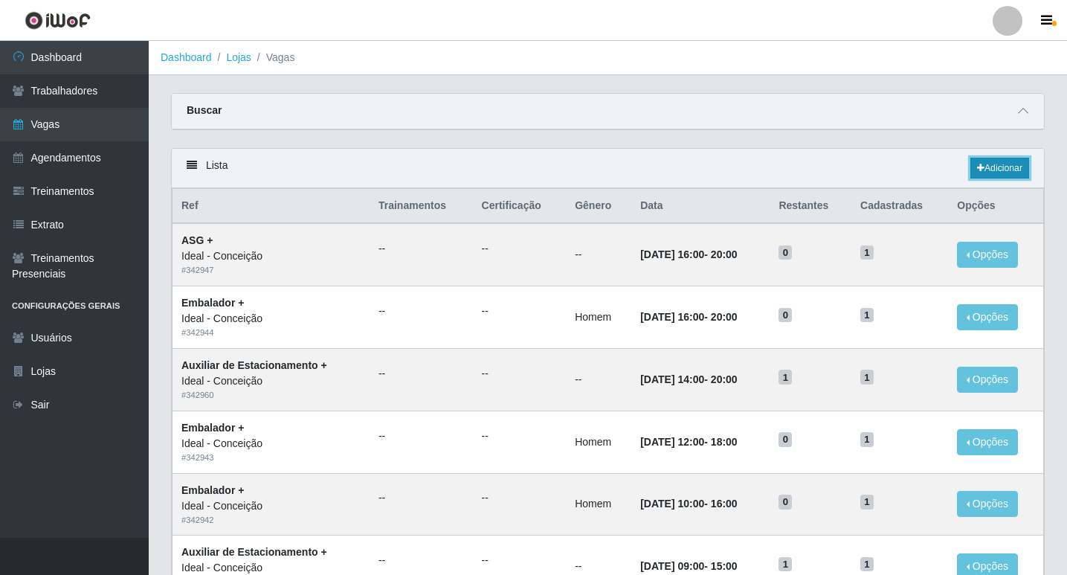
click at [1013, 171] on link "Adicionar" at bounding box center [999, 168] width 59 height 21
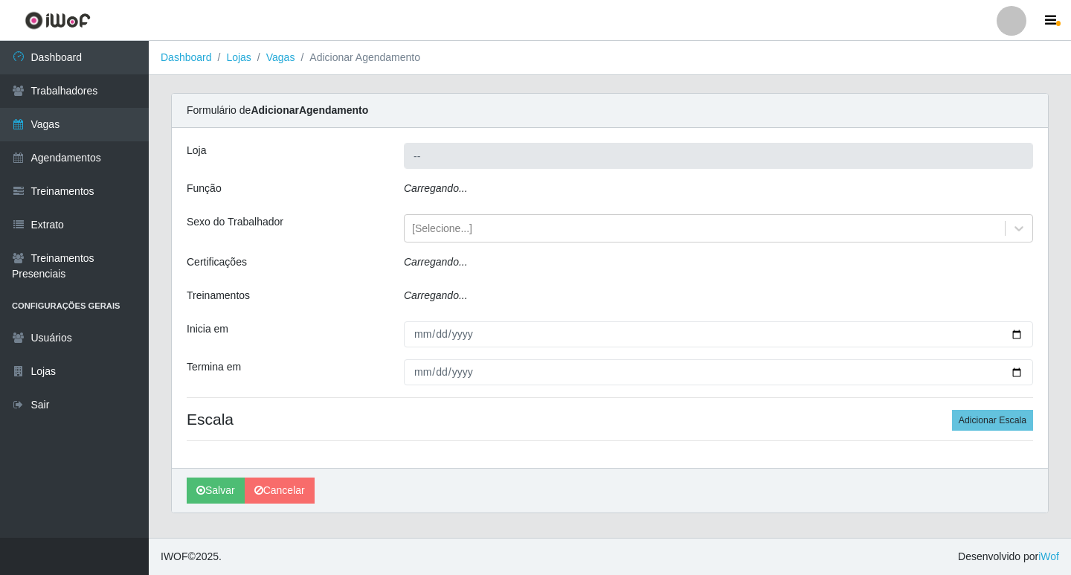
type input "Ideal - Conceição"
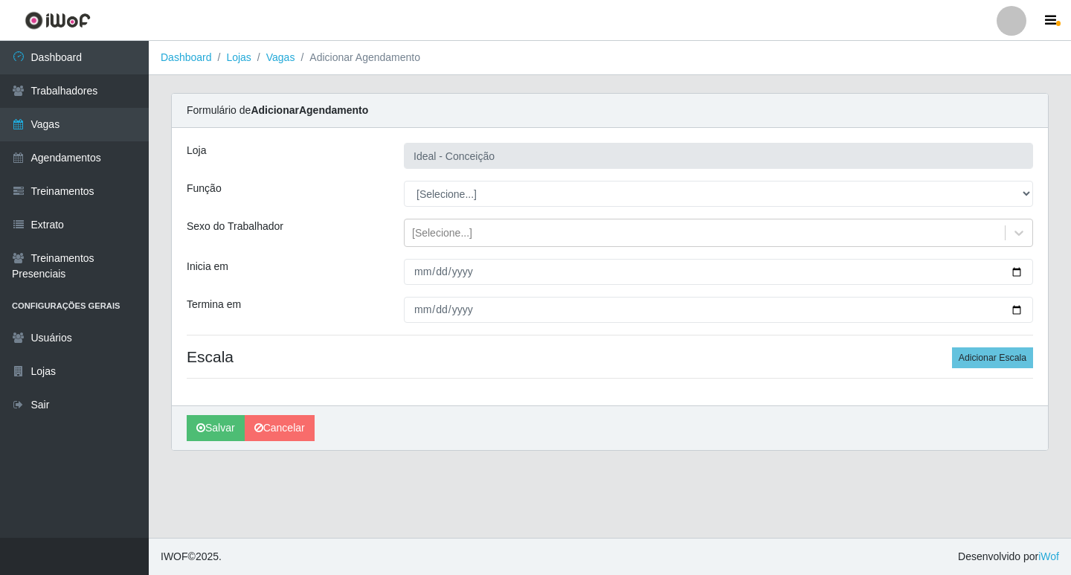
click at [439, 207] on div "Loja Ideal - Conceição Função [Selecione...] ASG ASG + ASG ++ Auxiliar de Estac…" at bounding box center [610, 266] width 876 height 277
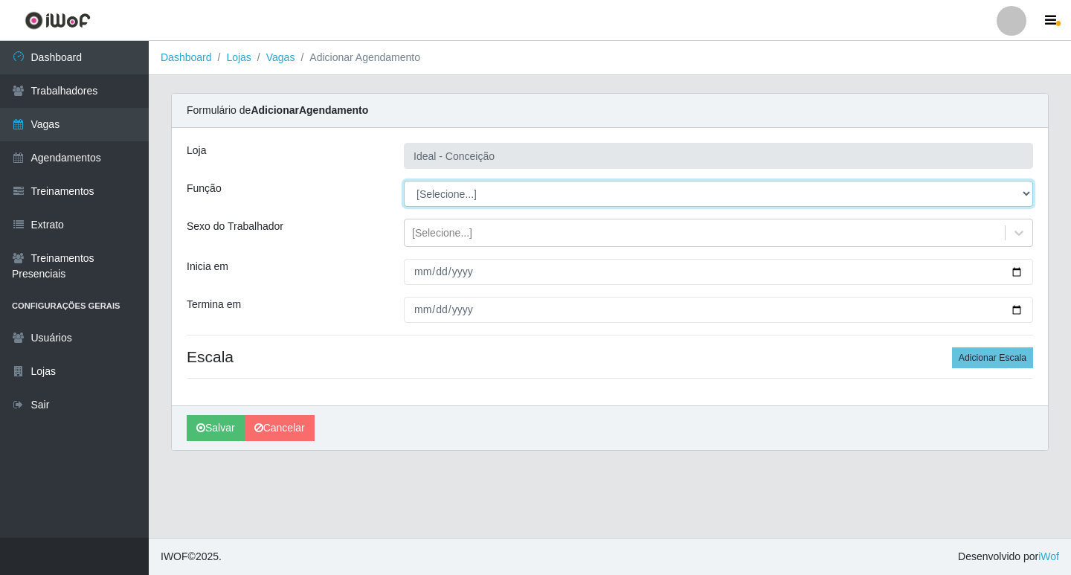
click at [433, 196] on select "[Selecione...] ASG ASG + ASG ++ Auxiliar de Estacionamento Auxiliar de Estacion…" at bounding box center [718, 194] width 629 height 26
select select "1"
click at [404, 181] on select "[Selecione...] ASG ASG + ASG ++ Auxiliar de Estacionamento Auxiliar de Estacion…" at bounding box center [718, 194] width 629 height 26
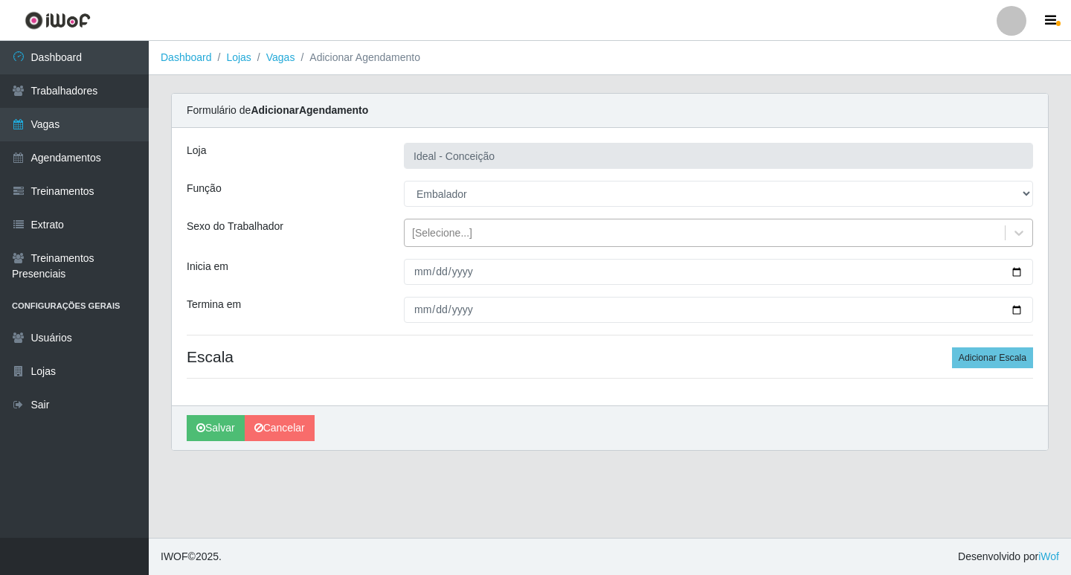
click at [431, 238] on div "[Selecione...]" at bounding box center [442, 233] width 60 height 16
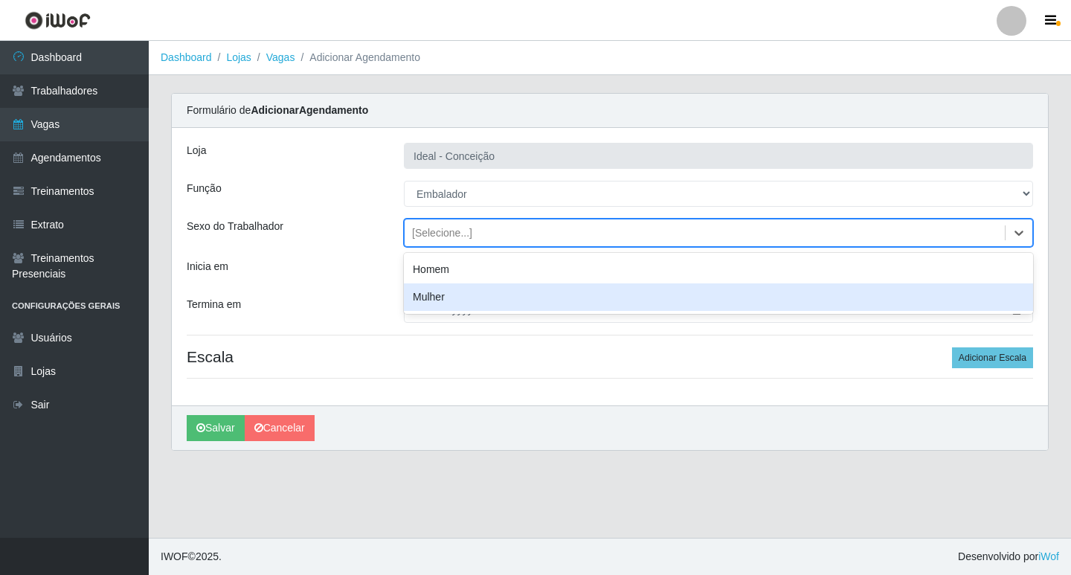
click at [435, 283] on div "Mulher" at bounding box center [718, 297] width 629 height 28
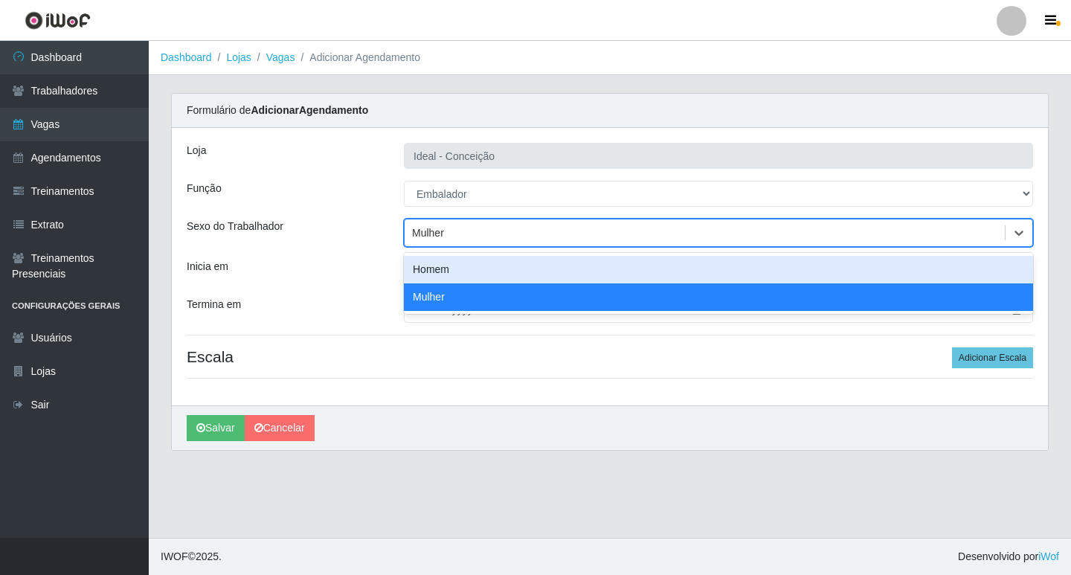
click at [425, 234] on div "Mulher" at bounding box center [428, 233] width 32 height 16
click at [422, 270] on div "Homem" at bounding box center [718, 270] width 629 height 28
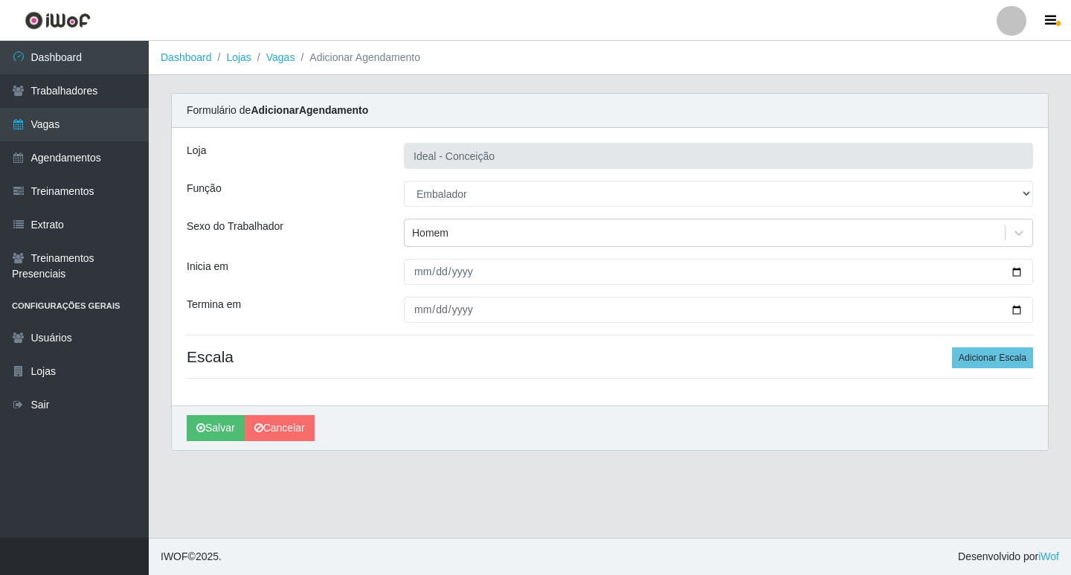
click at [418, 288] on div "Loja Ideal - Conceição Função [Selecione...] ASG ASG + ASG ++ Auxiliar de Estac…" at bounding box center [610, 266] width 876 height 277
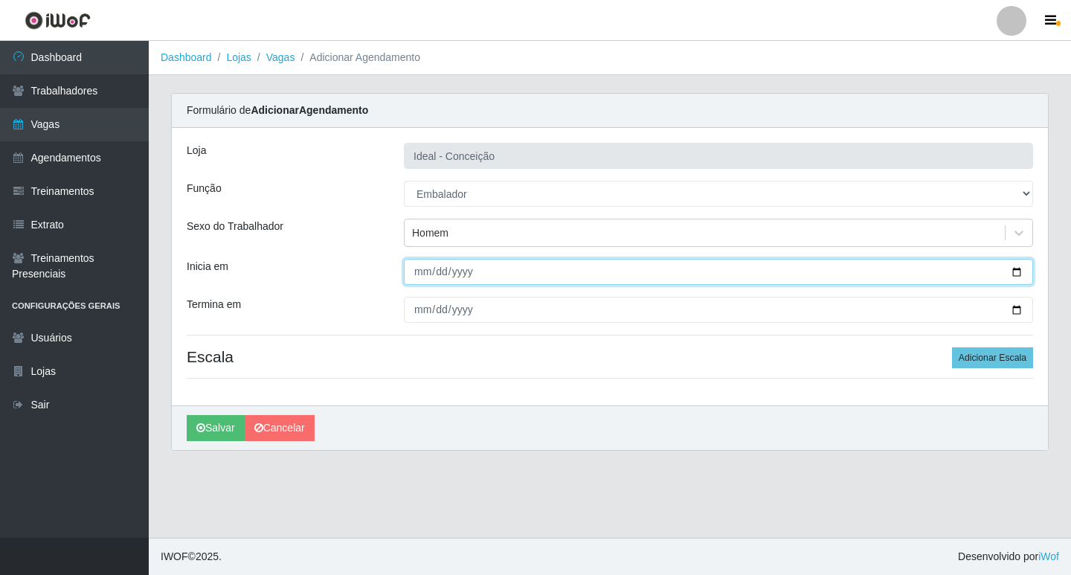
click at [412, 280] on input "Inicia em" at bounding box center [718, 272] width 629 height 26
type input "2025-09-15"
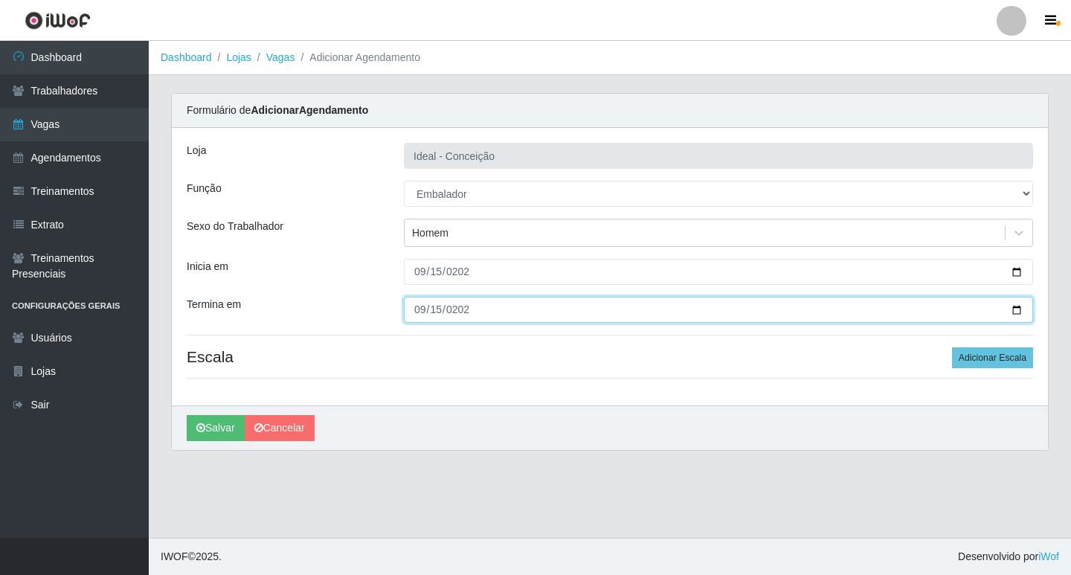
type input "2025-09-15"
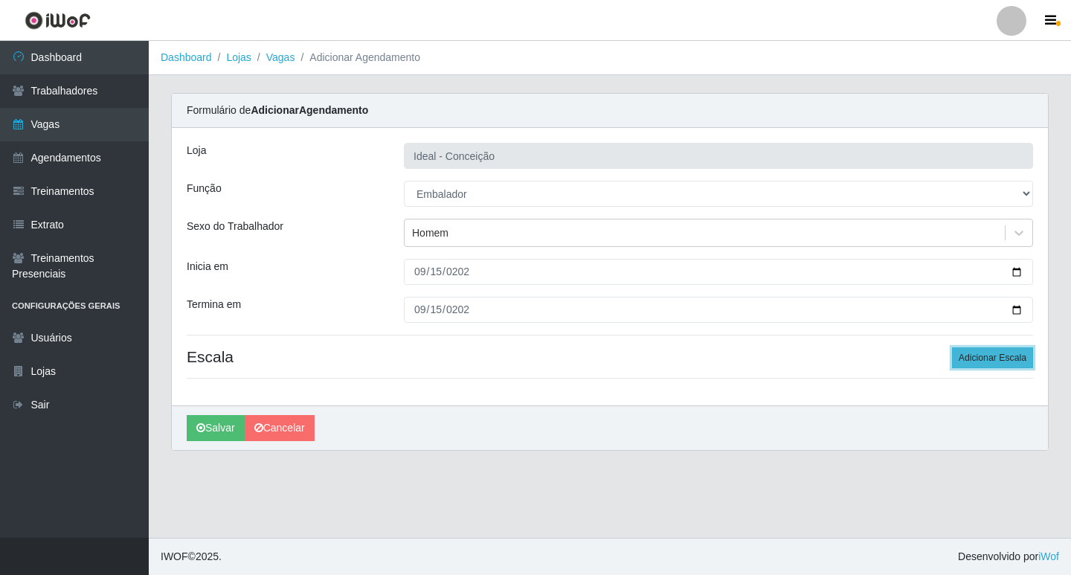
click at [993, 362] on button "Adicionar Escala" at bounding box center [992, 357] width 81 height 21
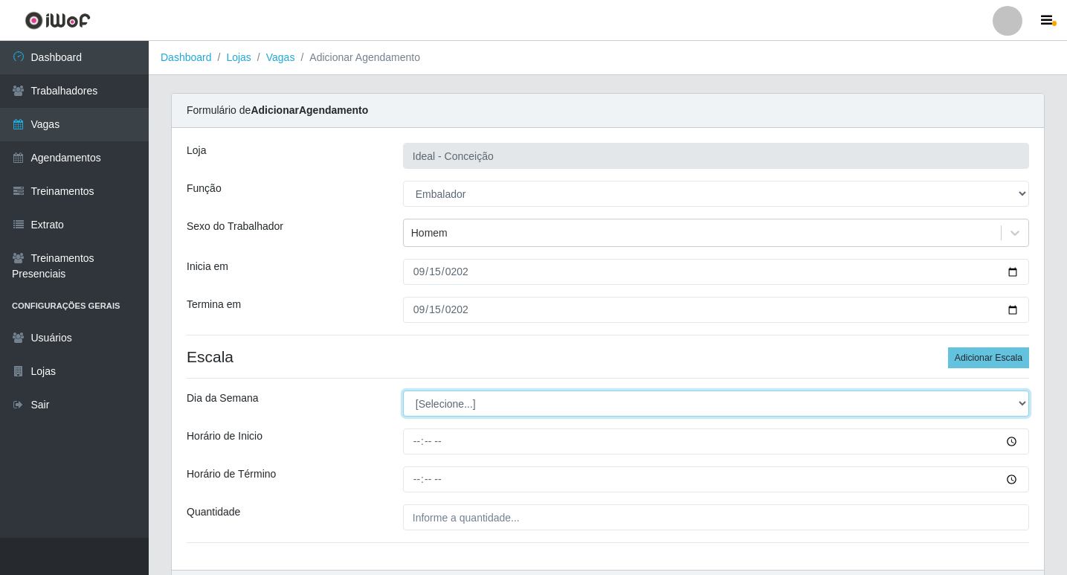
click at [461, 392] on select "[Selecione...] Segunda Terça Quarta Quinta Sexta Sábado Domingo" at bounding box center [716, 403] width 626 height 26
select select "1"
click at [403, 390] on select "[Selecione...] Segunda Terça Quarta Quinta Sexta Sábado Domingo" at bounding box center [716, 403] width 626 height 26
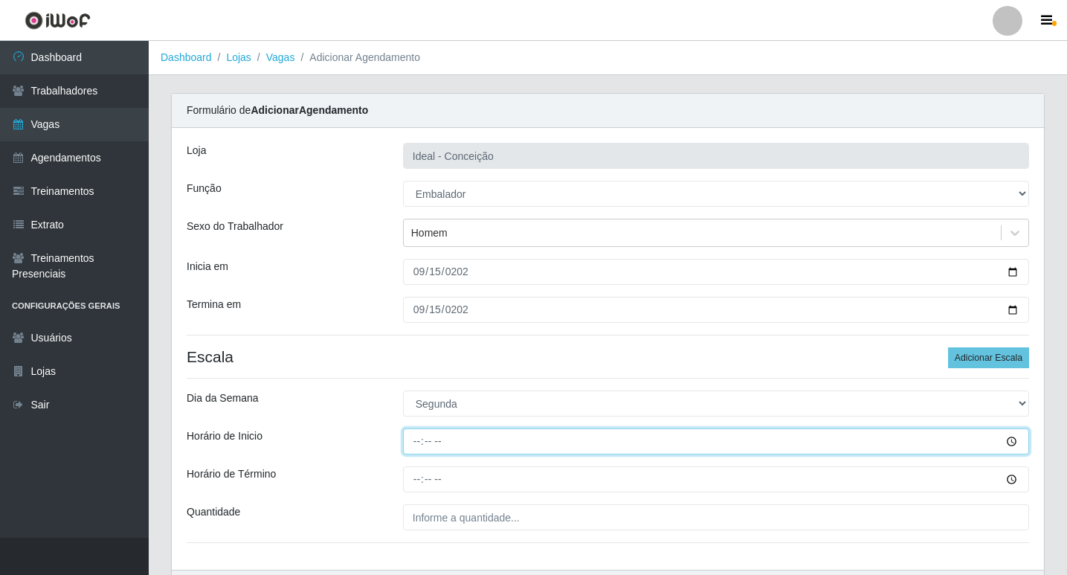
click at [419, 435] on input "Horário de Inicio" at bounding box center [716, 441] width 626 height 26
type input "10:00"
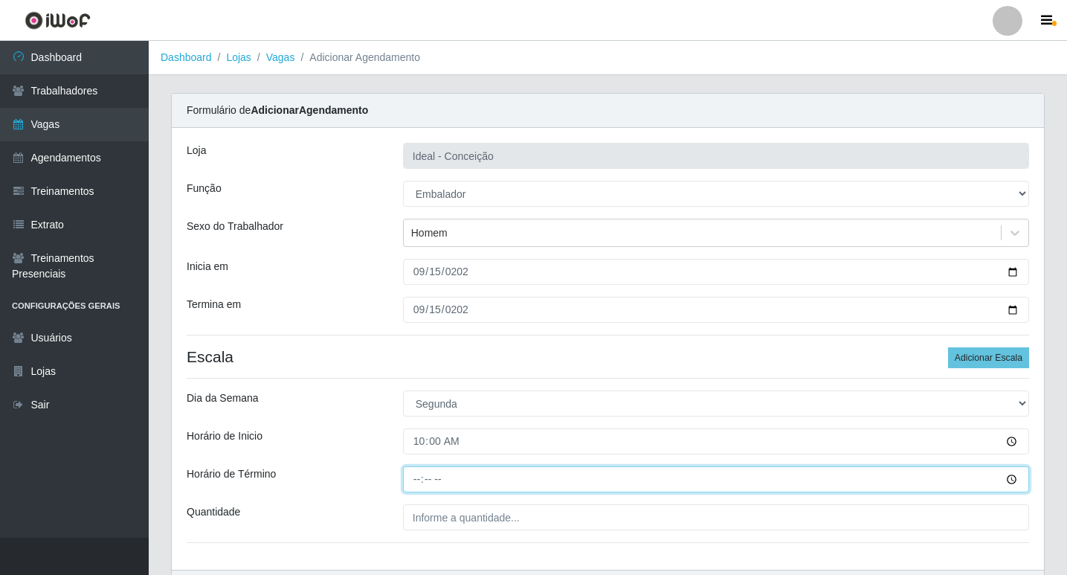
type input "16:00"
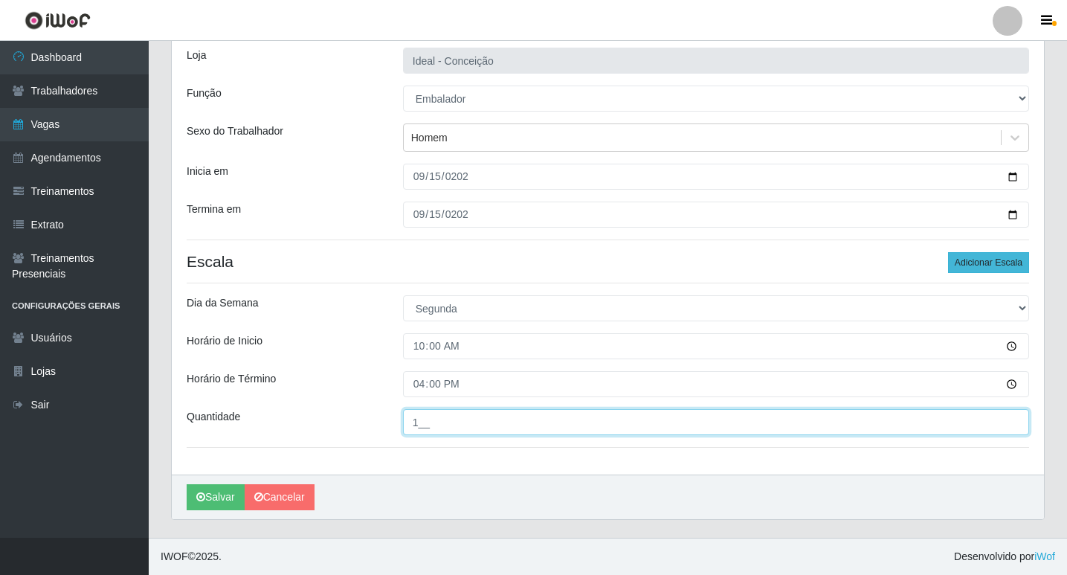
type input "1__"
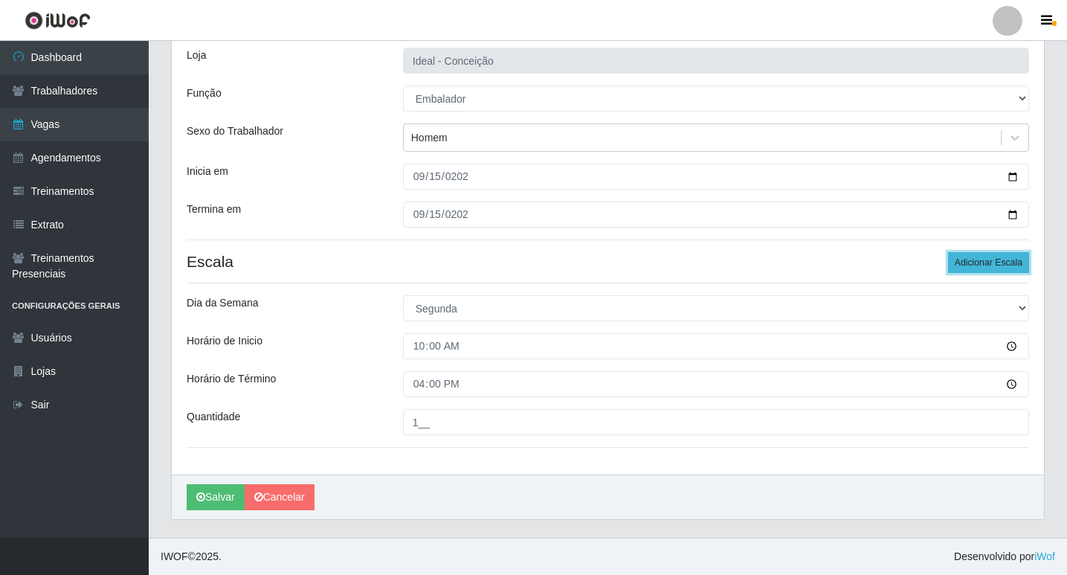
click at [967, 261] on button "Adicionar Escala" at bounding box center [988, 262] width 81 height 21
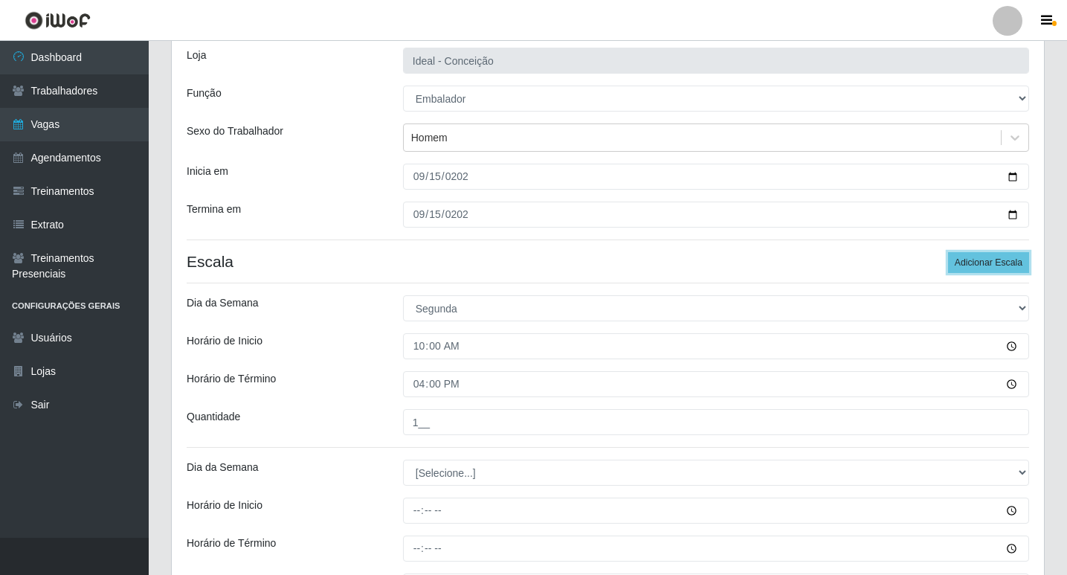
scroll to position [170, 0]
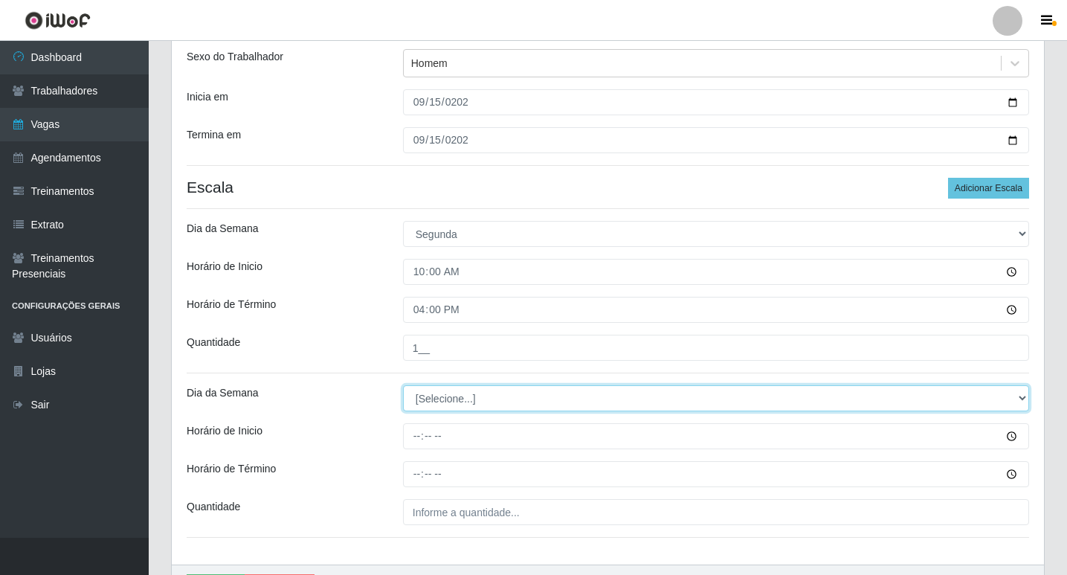
click at [514, 401] on select "[Selecione...] Segunda Terça Quarta Quinta Sexta Sábado Domingo" at bounding box center [716, 398] width 626 height 26
select select "1"
click at [403, 385] on select "[Selecione...] Segunda Terça Quarta Quinta Sexta Sábado Domingo" at bounding box center [716, 398] width 626 height 26
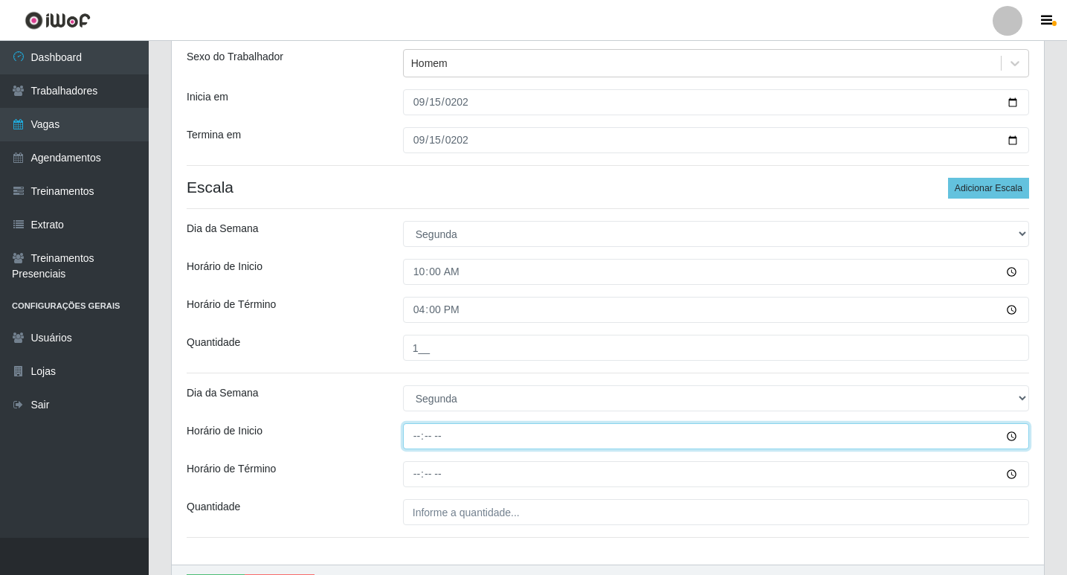
click at [418, 438] on input "Horário de Inicio" at bounding box center [716, 436] width 626 height 26
type input "12:00"
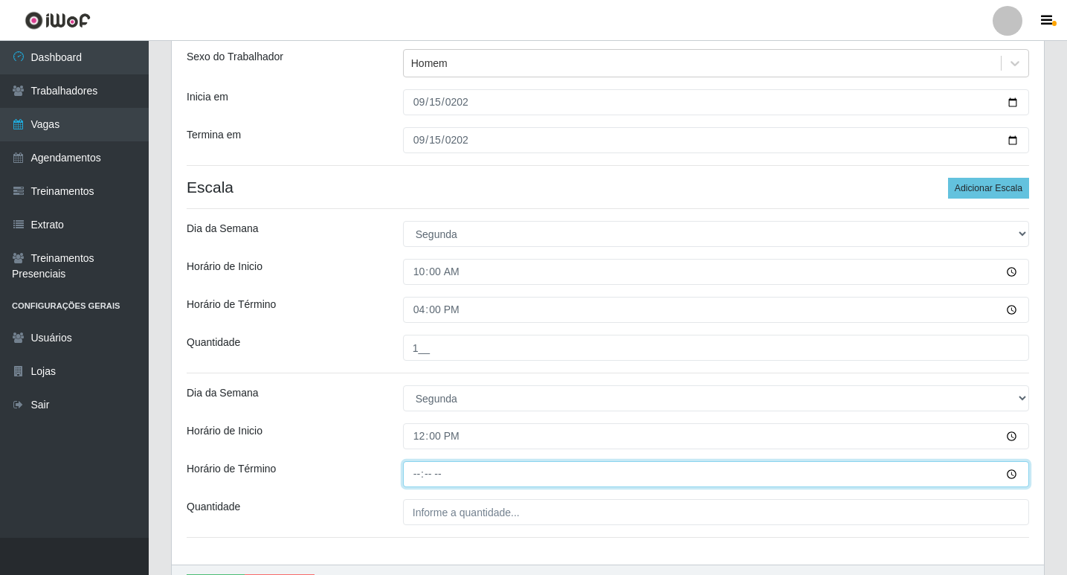
type input "18:00"
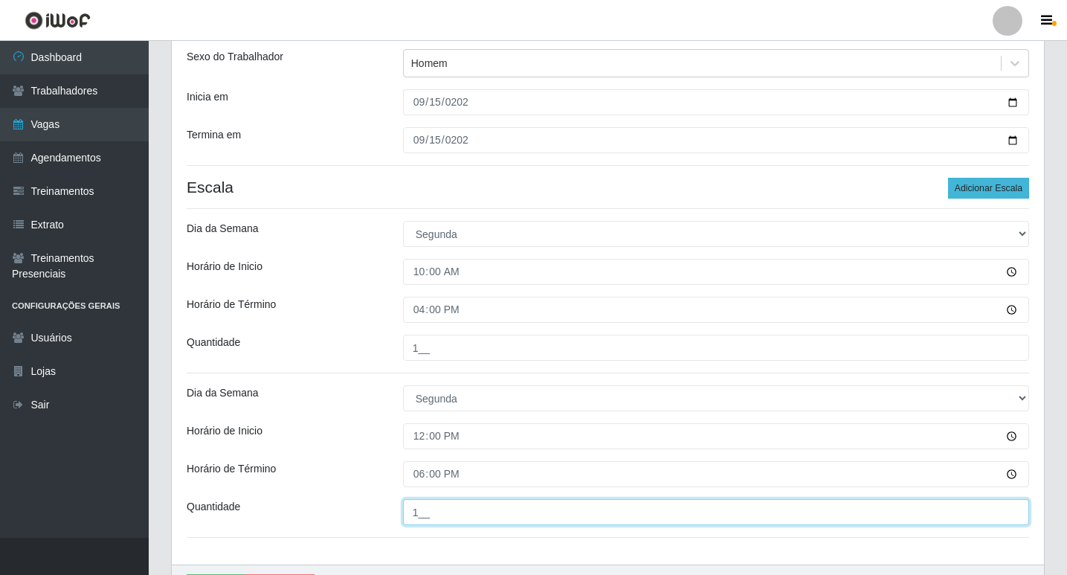
type input "1__"
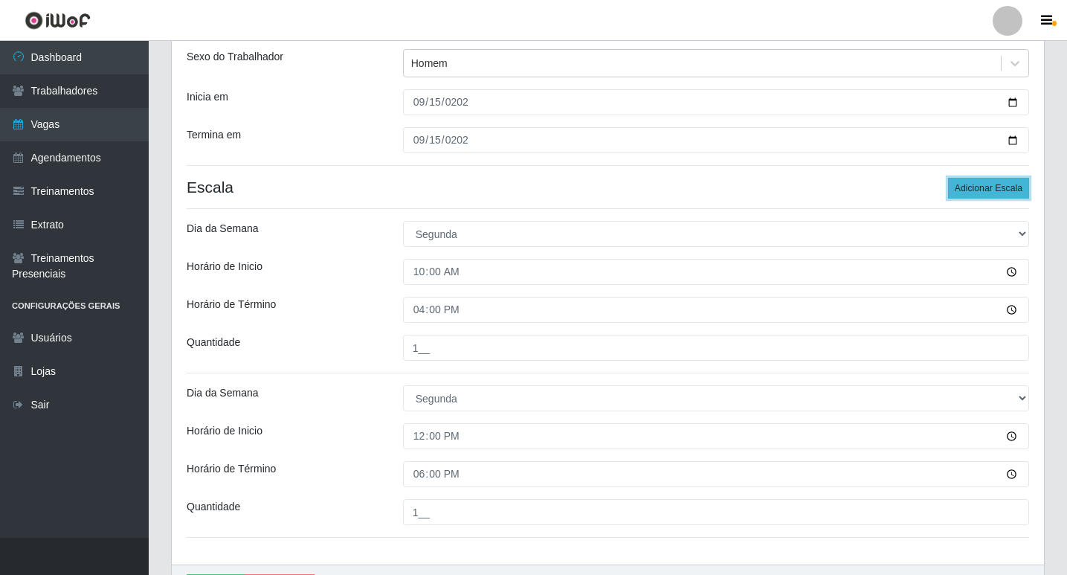
click at [1006, 190] on button "Adicionar Escala" at bounding box center [988, 188] width 81 height 21
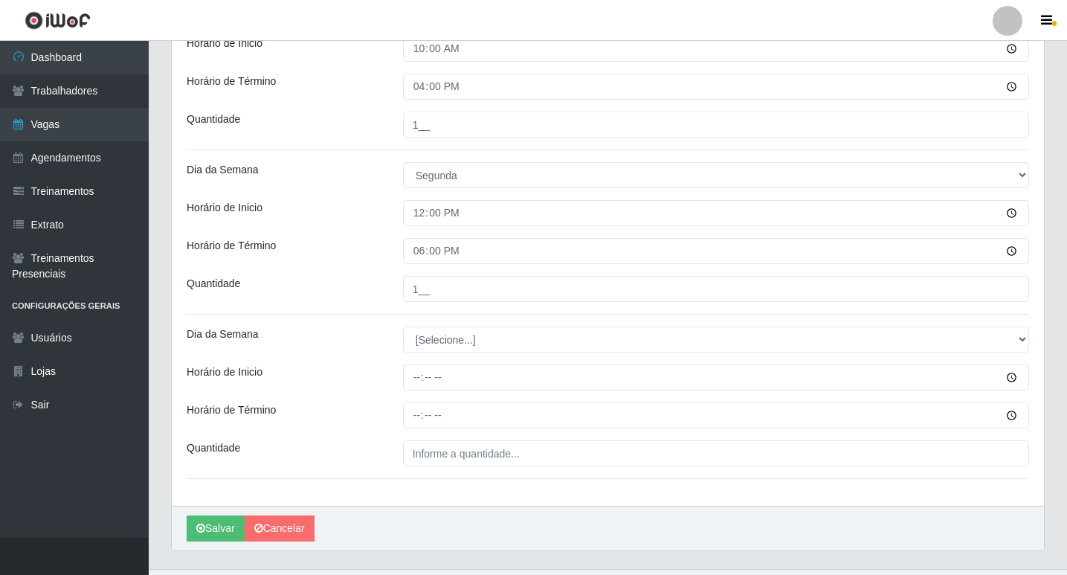
scroll to position [424, 0]
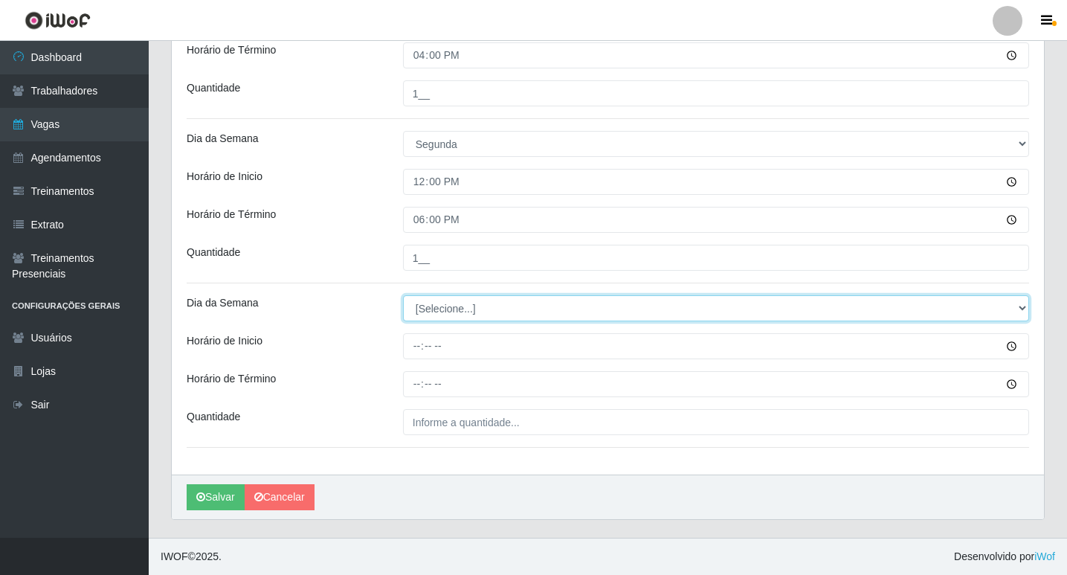
drag, startPoint x: 445, startPoint y: 311, endPoint x: 438, endPoint y: 316, distance: 9.1
click at [445, 311] on select "[Selecione...] Segunda Terça Quarta Quinta Sexta Sábado Domingo" at bounding box center [716, 308] width 626 height 26
select select "1"
click at [403, 295] on select "[Selecione...] Segunda Terça Quarta Quinta Sexta Sábado Domingo" at bounding box center [716, 308] width 626 height 26
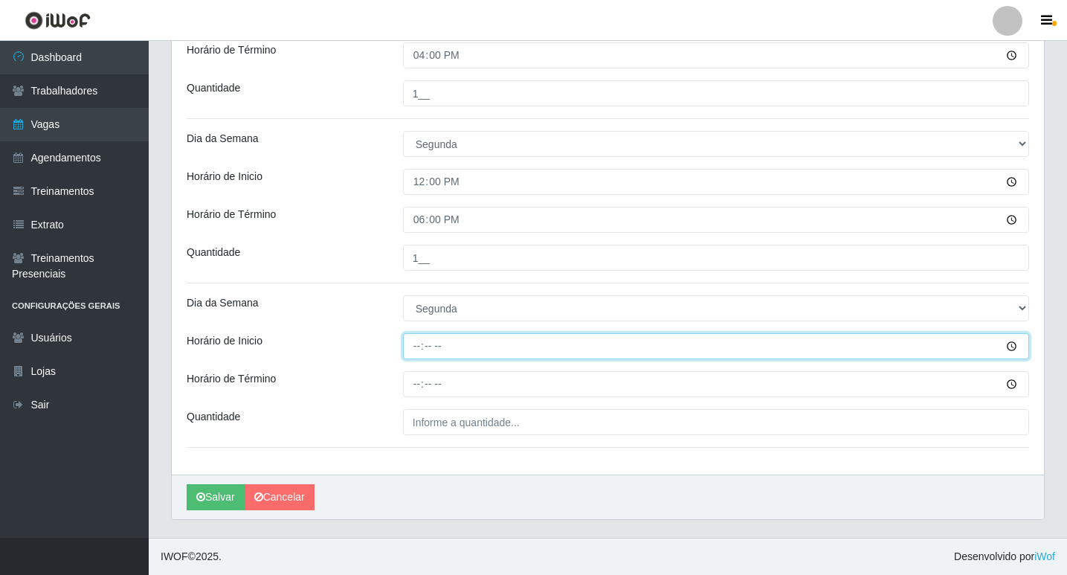
click at [419, 339] on input "Horário de Inicio" at bounding box center [716, 346] width 626 height 26
type input "16:00"
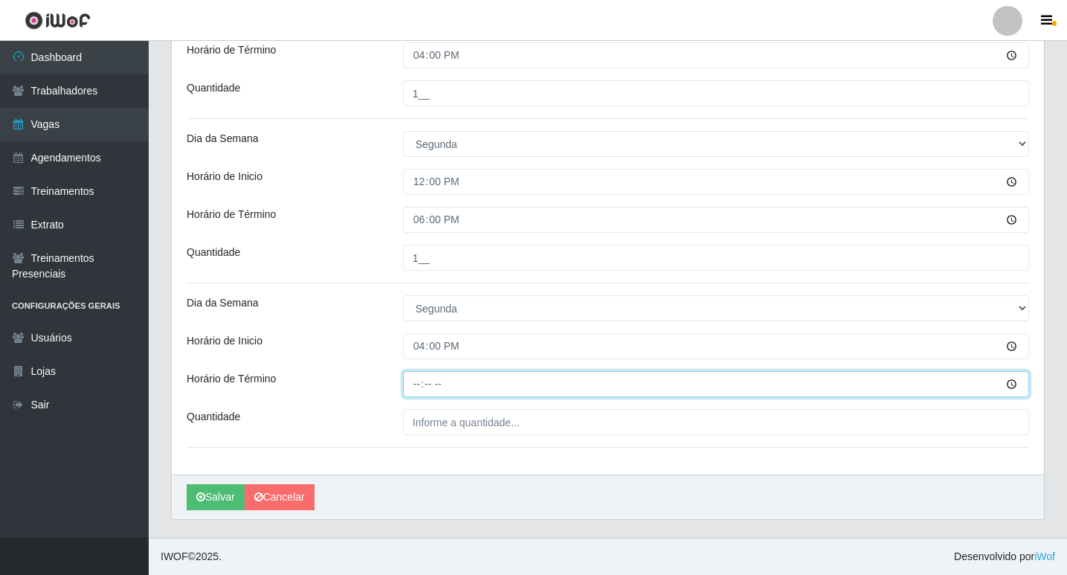
type input "22:00"
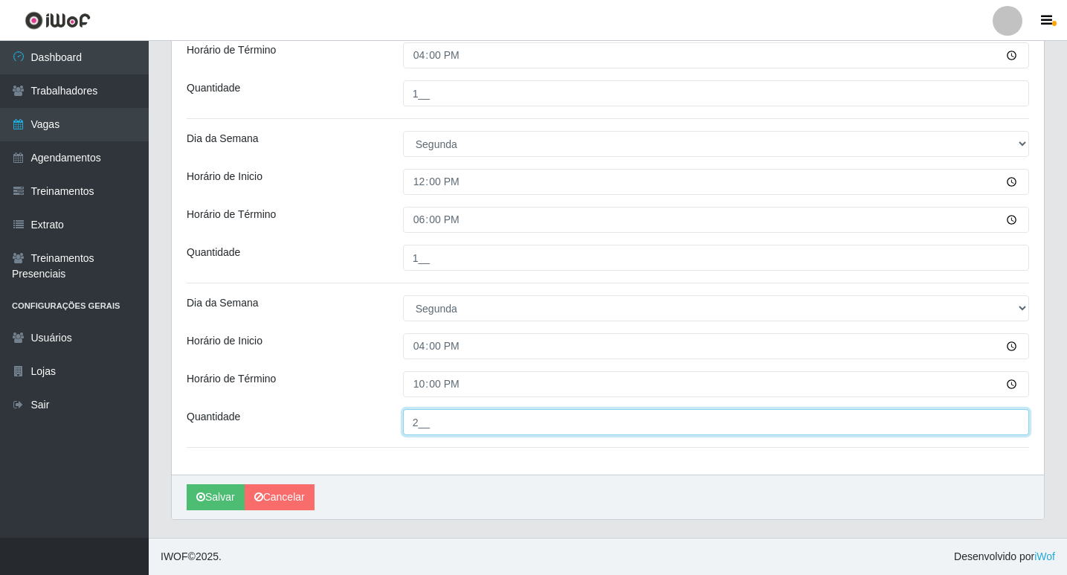
type input "2__"
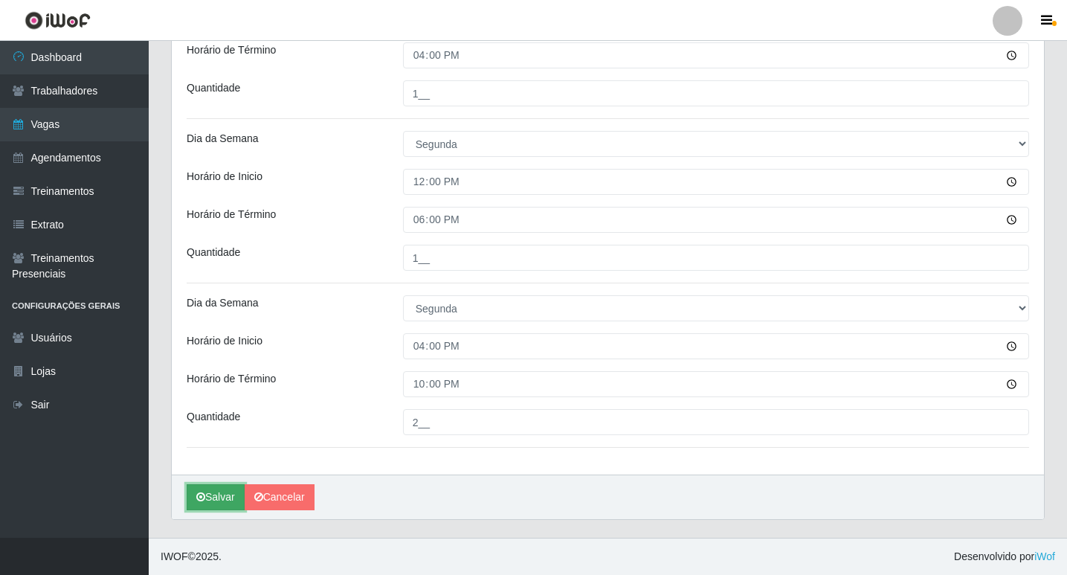
click at [226, 485] on button "Salvar" at bounding box center [216, 497] width 58 height 26
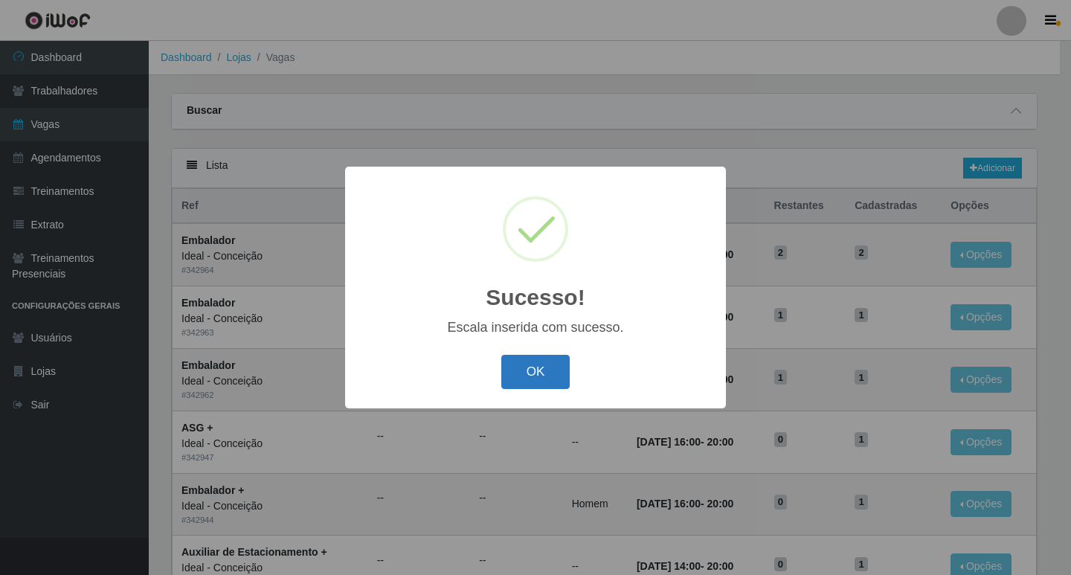
click at [534, 362] on button "OK" at bounding box center [535, 372] width 69 height 35
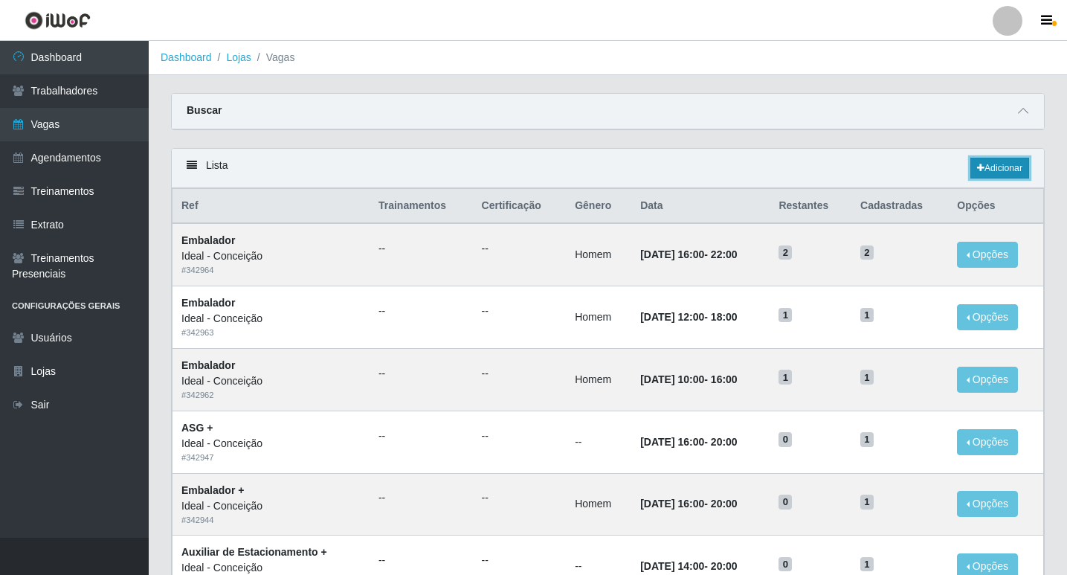
click at [1009, 162] on link "Adicionar" at bounding box center [999, 168] width 59 height 21
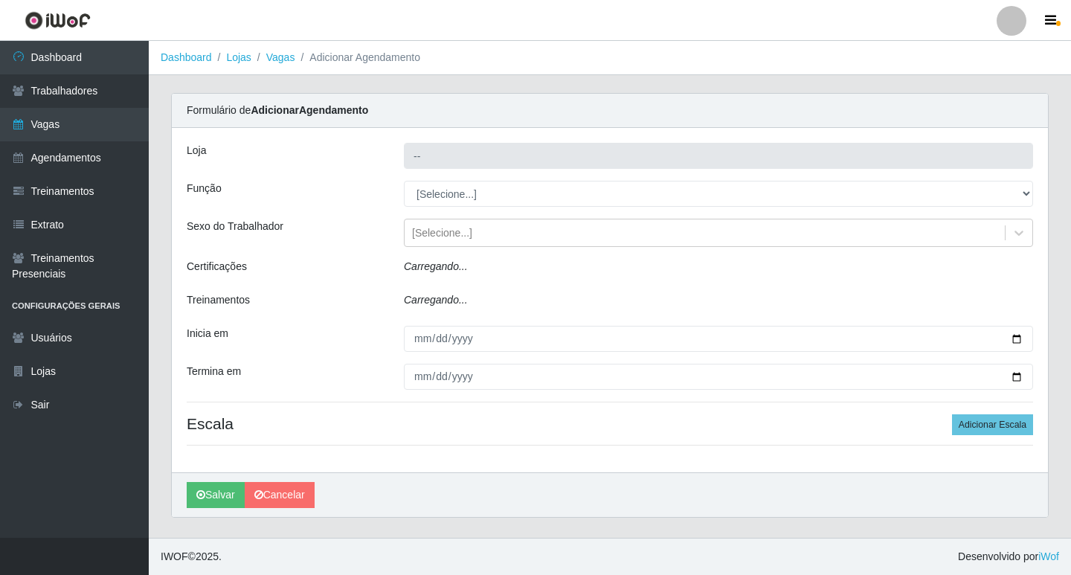
type input "Ideal - Conceição"
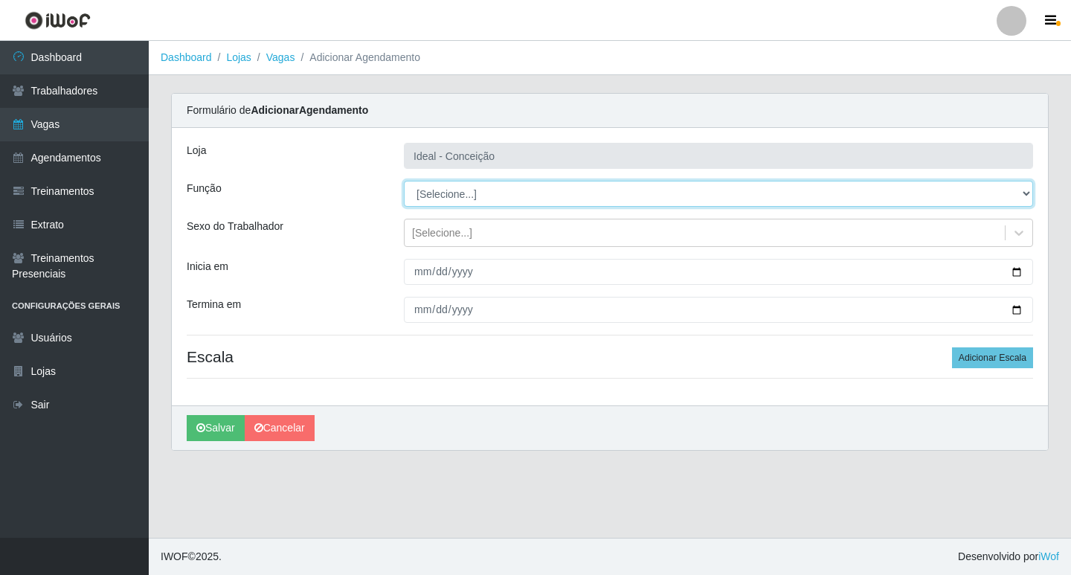
click at [465, 201] on select "[Selecione...] ASG ASG + ASG ++ Auxiliar de Estacionamento Auxiliar de Estacion…" at bounding box center [718, 194] width 629 height 26
select select "16"
click at [404, 181] on select "[Selecione...] ASG ASG + ASG ++ Auxiliar de Estacionamento Auxiliar de Estacion…" at bounding box center [718, 194] width 629 height 26
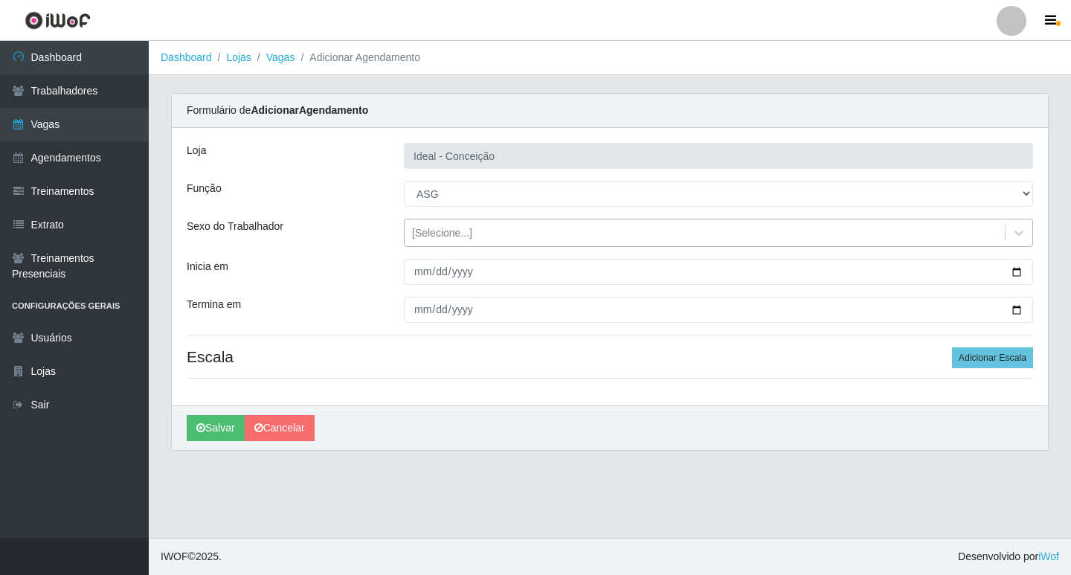
click at [435, 240] on div "[Selecione...]" at bounding box center [442, 233] width 60 height 16
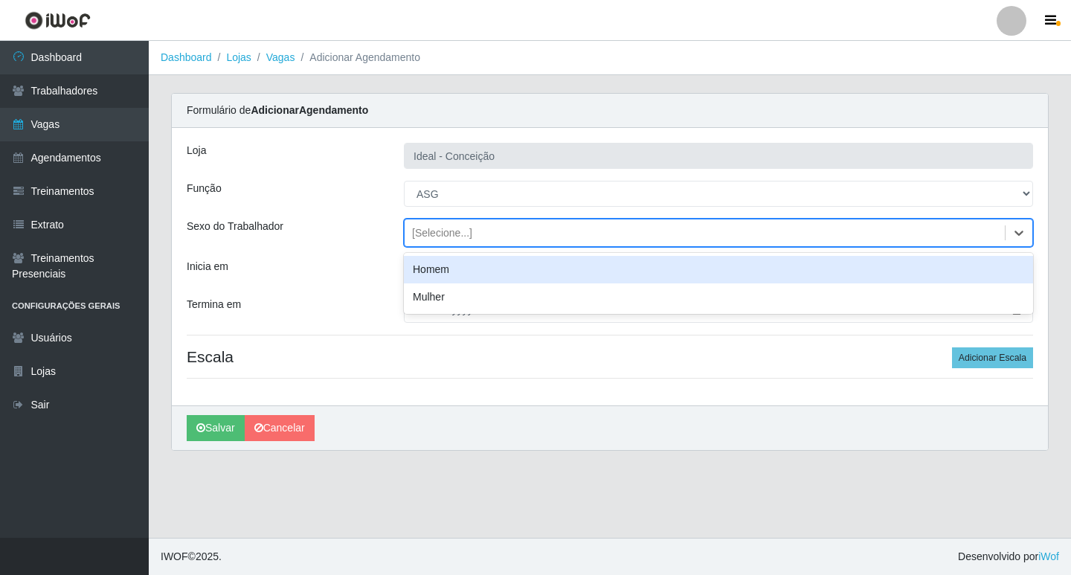
drag, startPoint x: 402, startPoint y: 240, endPoint x: 394, endPoint y: 238, distance: 8.5
click at [401, 240] on div "option Homem focused, 0 of 2. 2 results available. Use Up and Down to choose op…" at bounding box center [718, 233] width 651 height 28
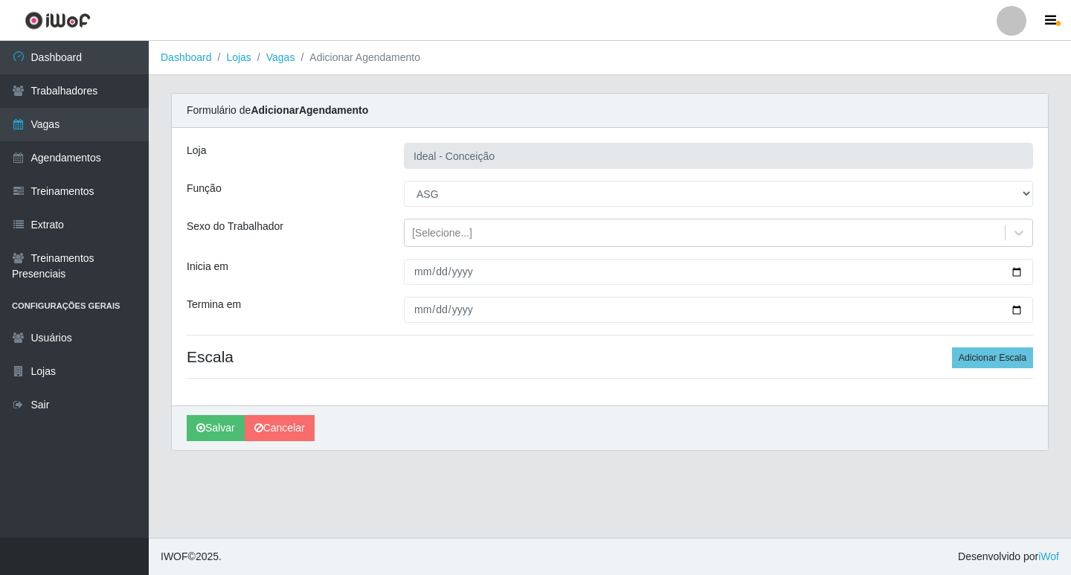
click at [401, 246] on div "[Selecione...]" at bounding box center [718, 233] width 651 height 28
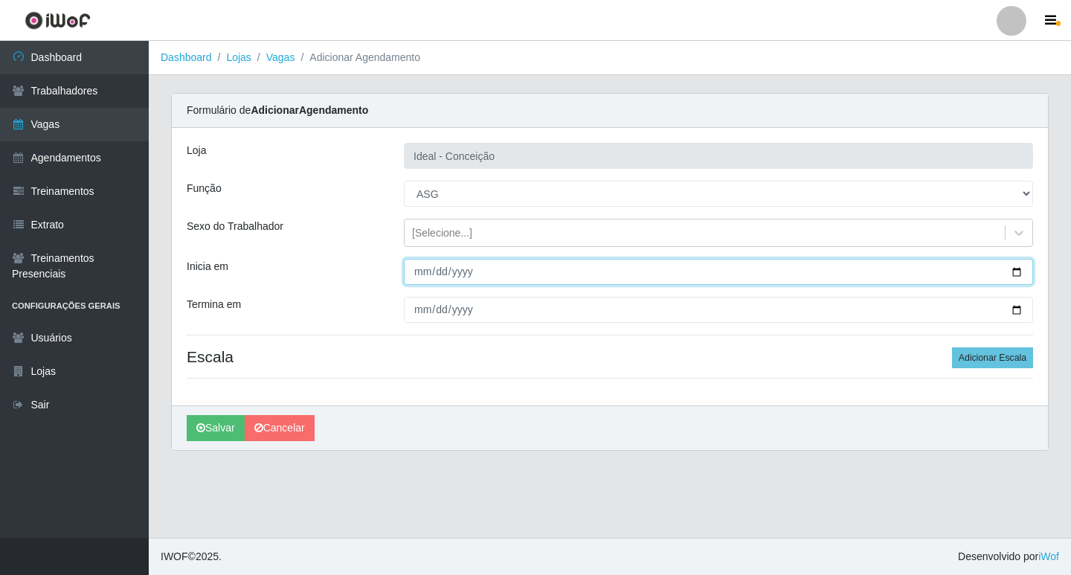
click at [422, 276] on input "Inicia em" at bounding box center [718, 272] width 629 height 26
type input "2052-09-15"
type input "2025-09-15"
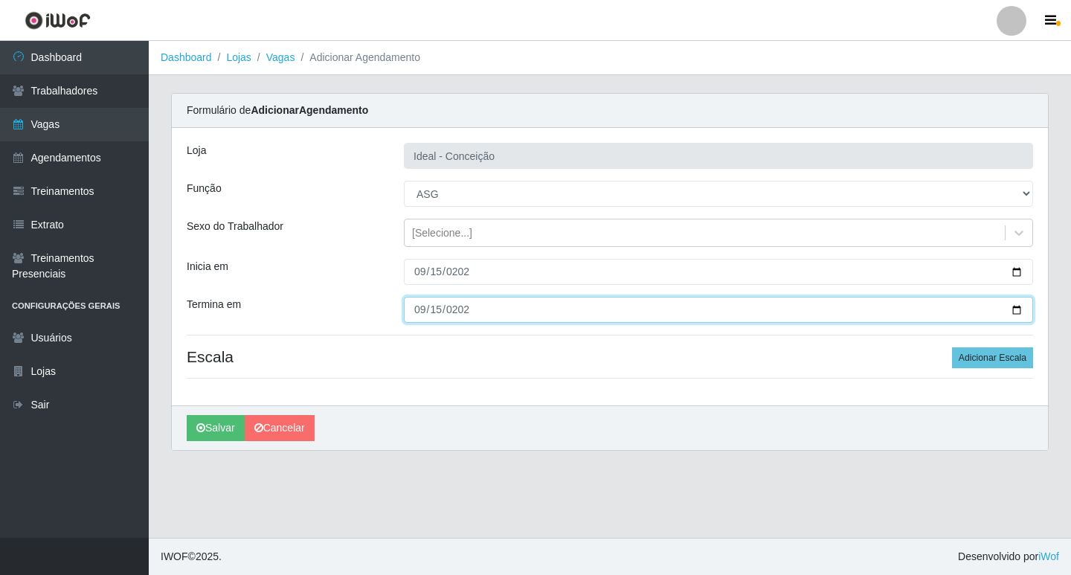
type input "2025-09-15"
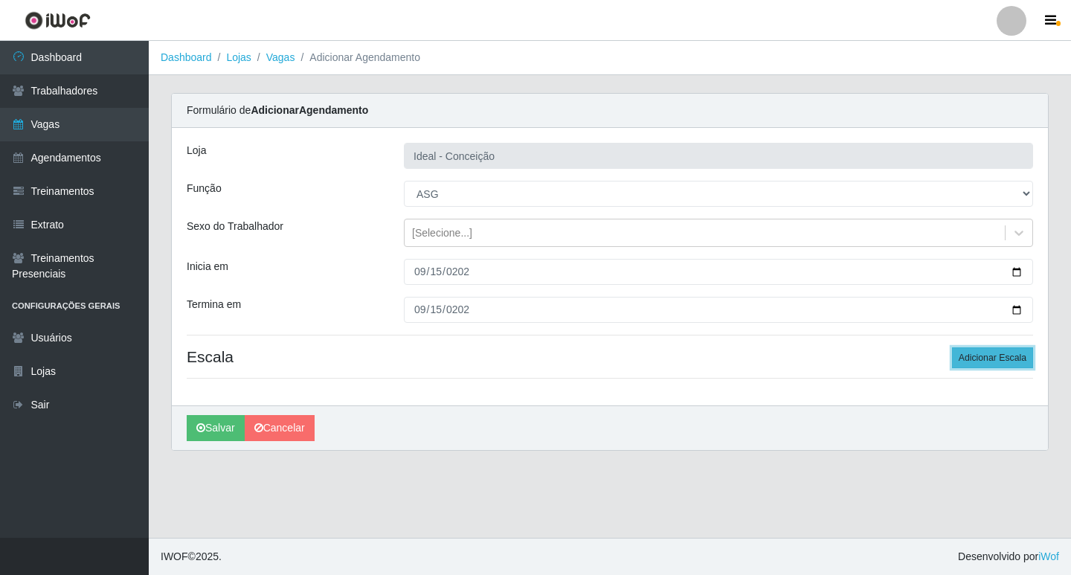
click at [988, 356] on button "Adicionar Escala" at bounding box center [992, 357] width 81 height 21
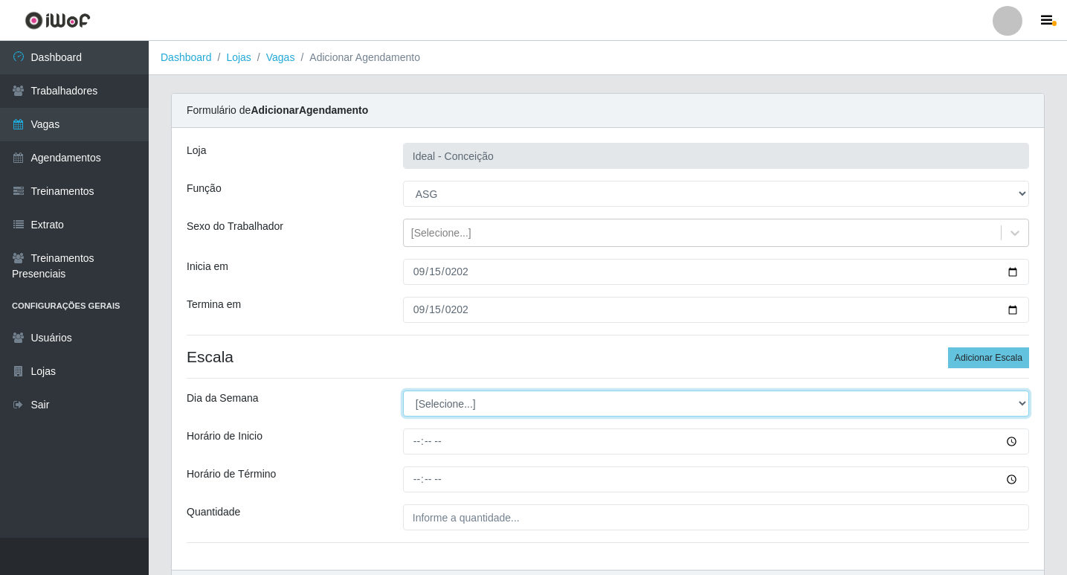
click at [442, 399] on select "[Selecione...] Segunda Terça Quarta Quinta Sexta Sábado Domingo" at bounding box center [716, 403] width 626 height 26
select select "1"
click at [403, 390] on select "[Selecione...] Segunda Terça Quarta Quinta Sexta Sábado Domingo" at bounding box center [716, 403] width 626 height 26
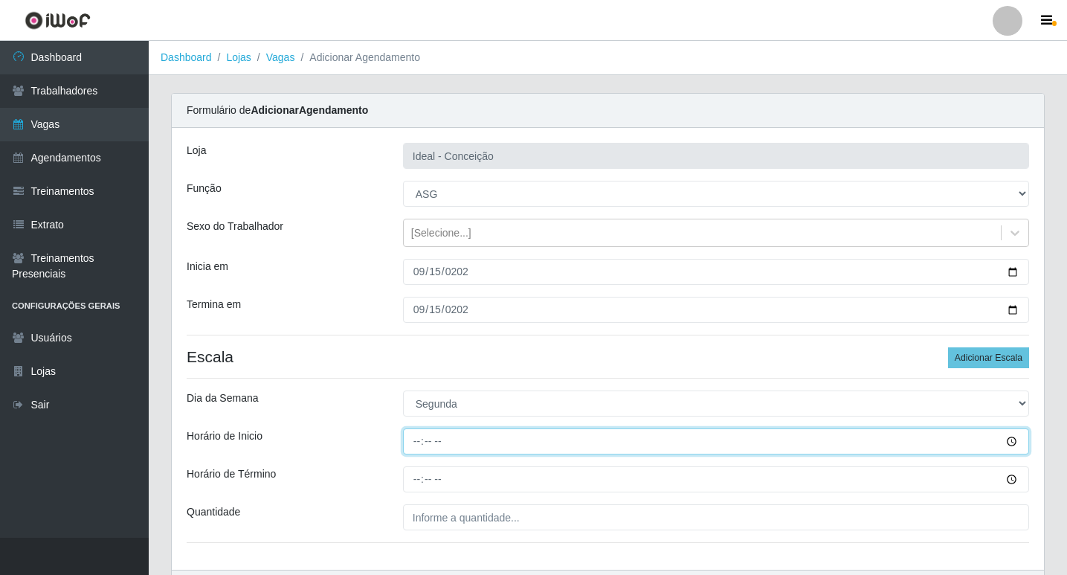
click at [412, 445] on input "Horário de Inicio" at bounding box center [716, 441] width 626 height 26
type input "07:00"
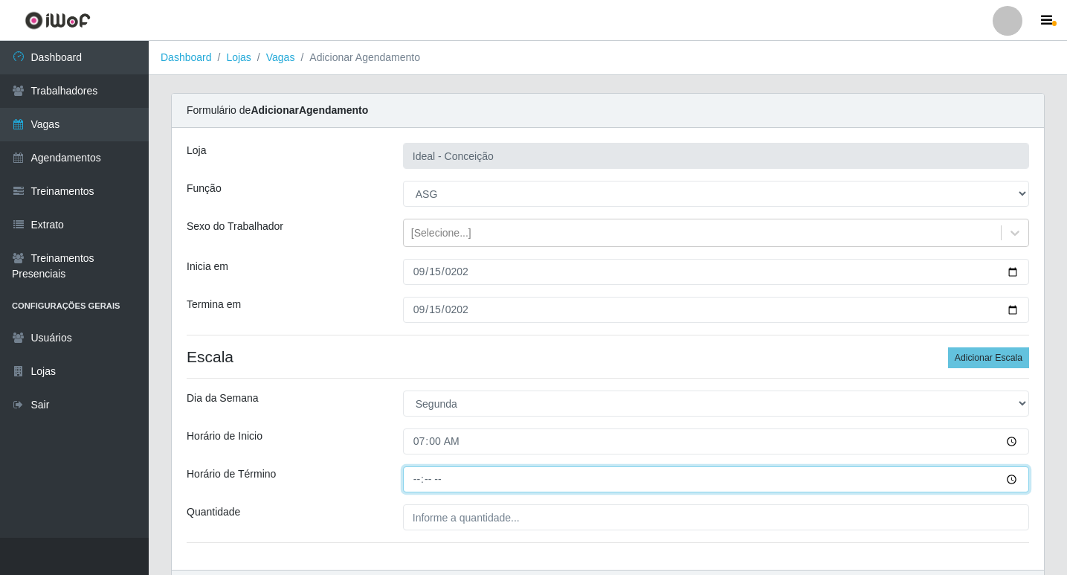
type input "13:00"
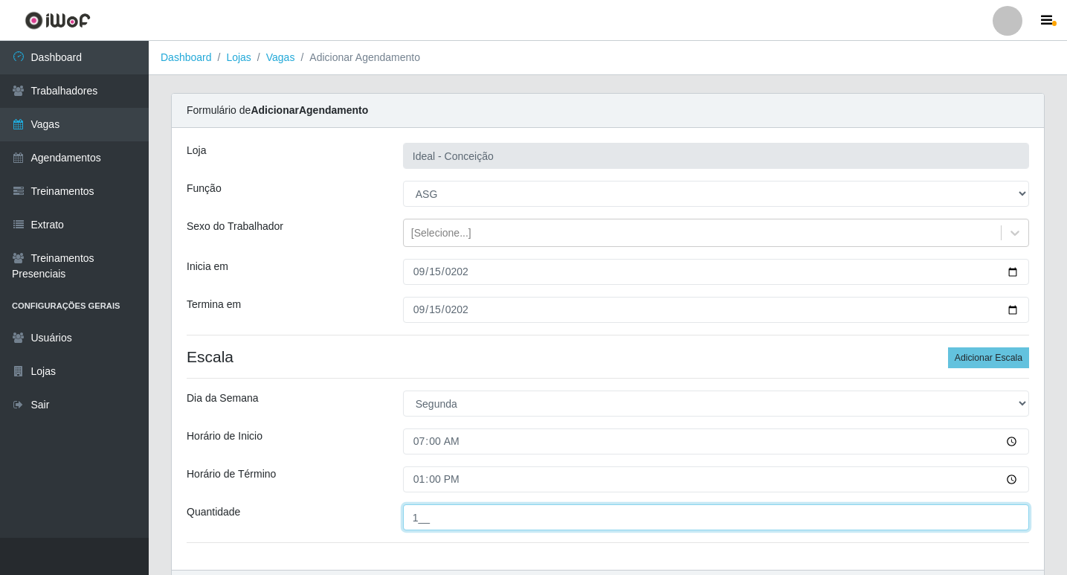
scroll to position [95, 0]
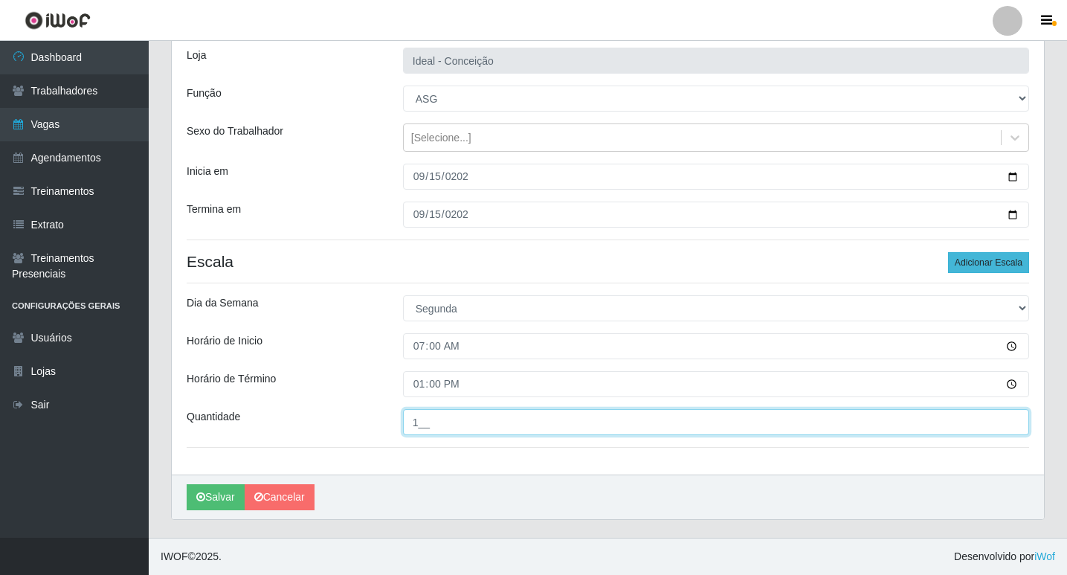
type input "1__"
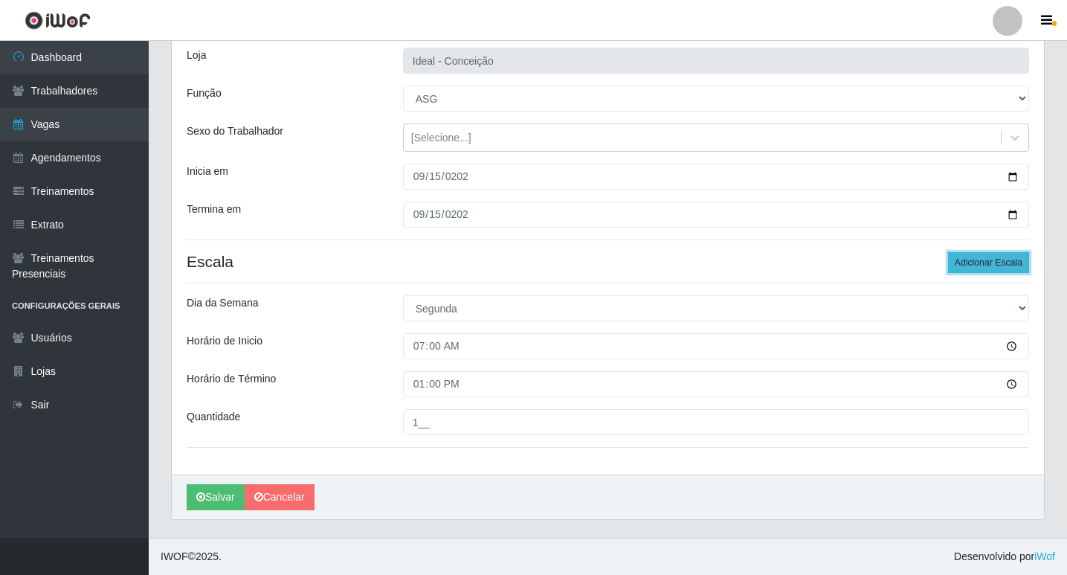
click at [982, 257] on button "Adicionar Escala" at bounding box center [988, 262] width 81 height 21
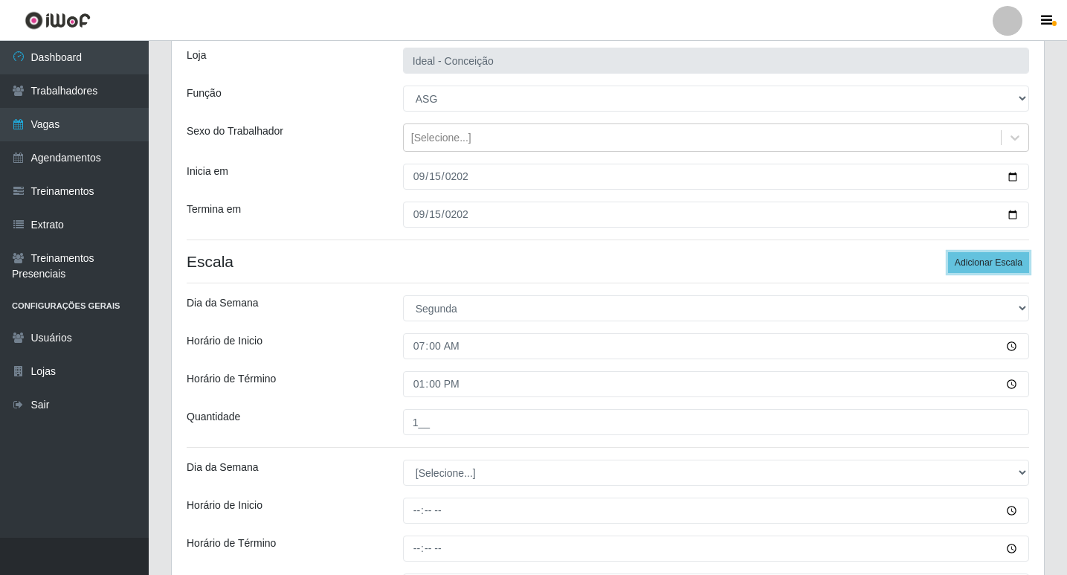
scroll to position [244, 0]
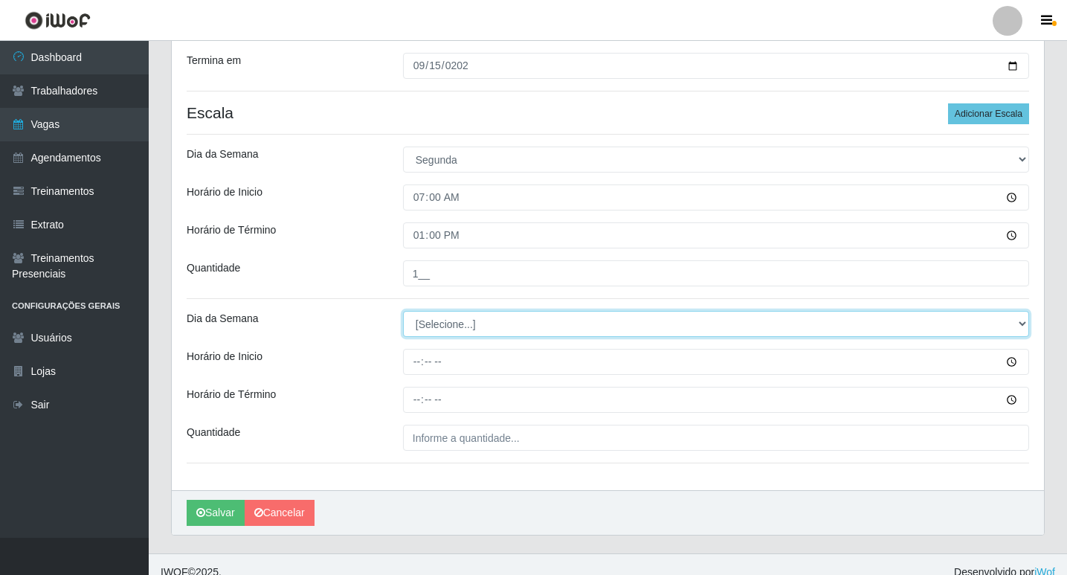
click at [420, 323] on select "[Selecione...] Segunda Terça Quarta Quinta Sexta Sábado Domingo" at bounding box center [716, 324] width 626 height 26
select select "1"
click at [403, 311] on select "[Selecione...] Segunda Terça Quarta Quinta Sexta Sábado Domingo" at bounding box center [716, 324] width 626 height 26
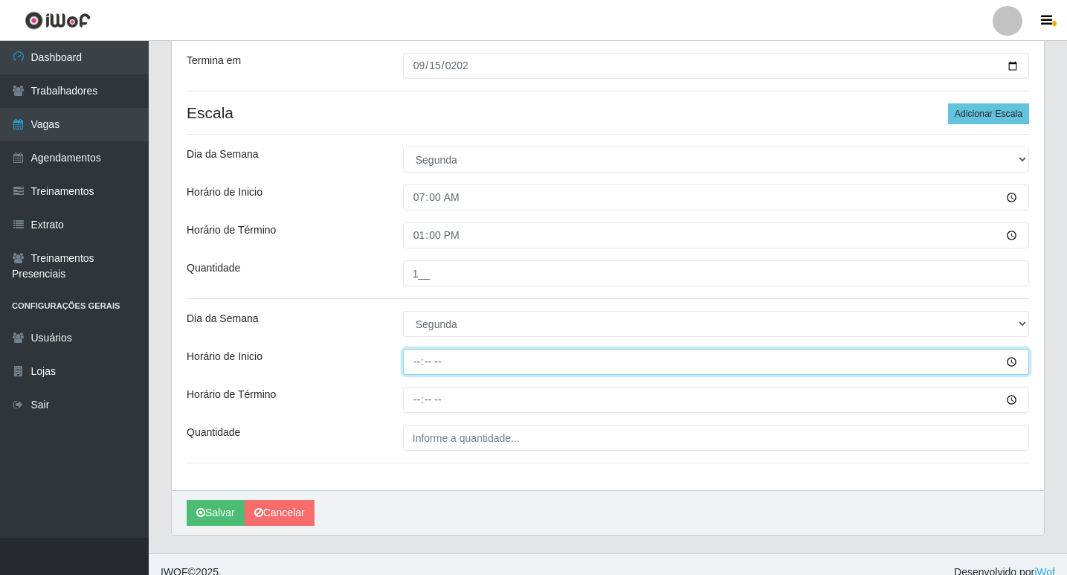
click at [407, 362] on input "Horário de Inicio" at bounding box center [716, 362] width 626 height 26
type input "12:00"
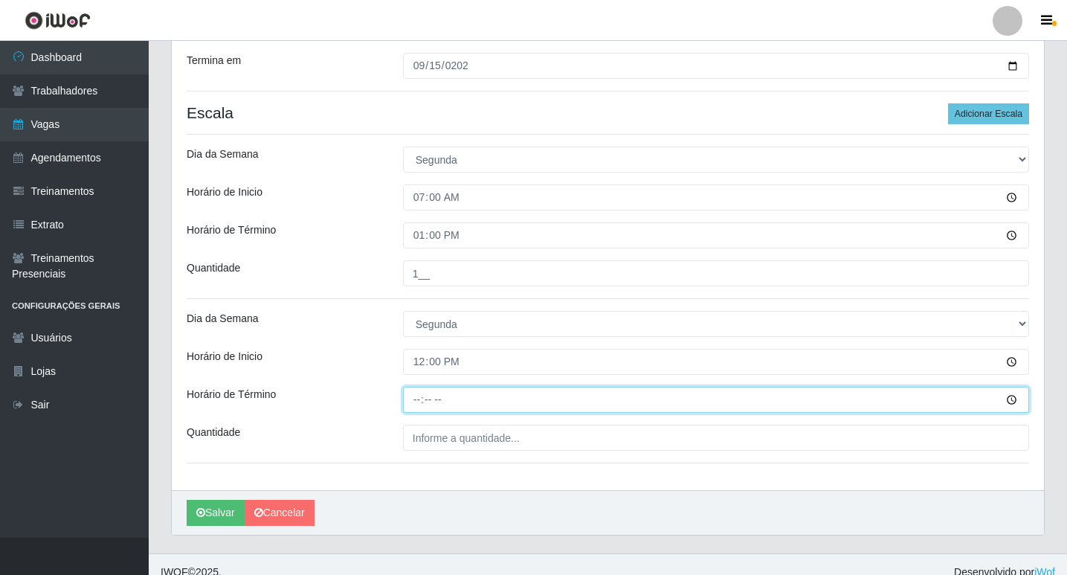
type input "18:00"
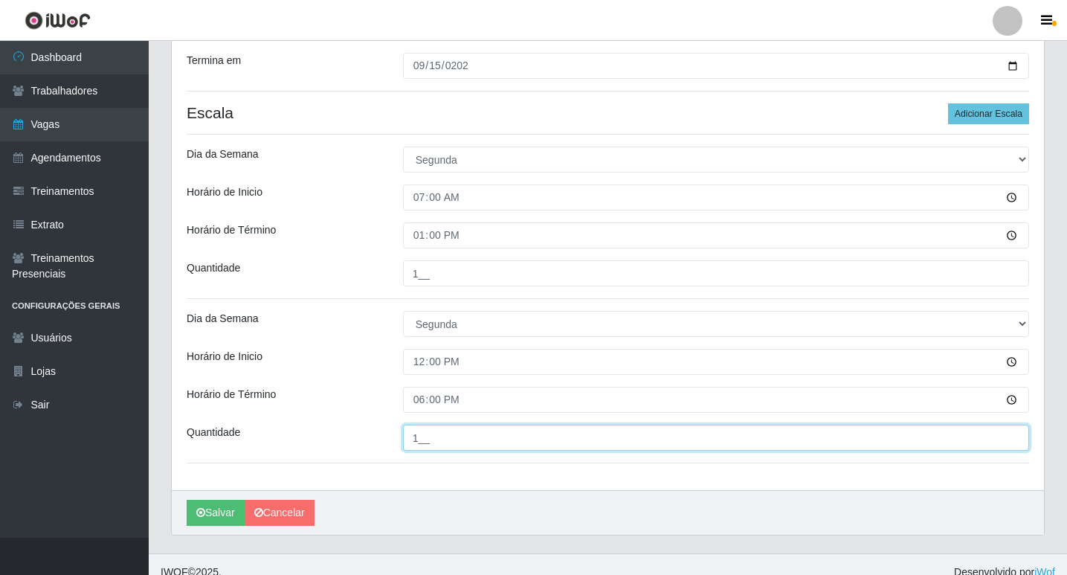
type input "1__"
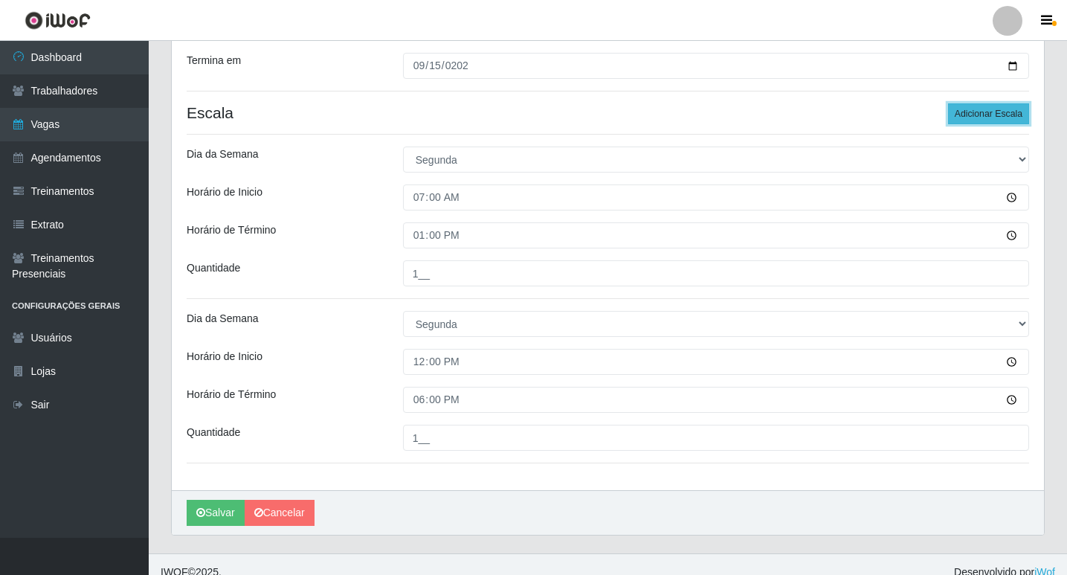
click at [961, 116] on button "Adicionar Escala" at bounding box center [988, 113] width 81 height 21
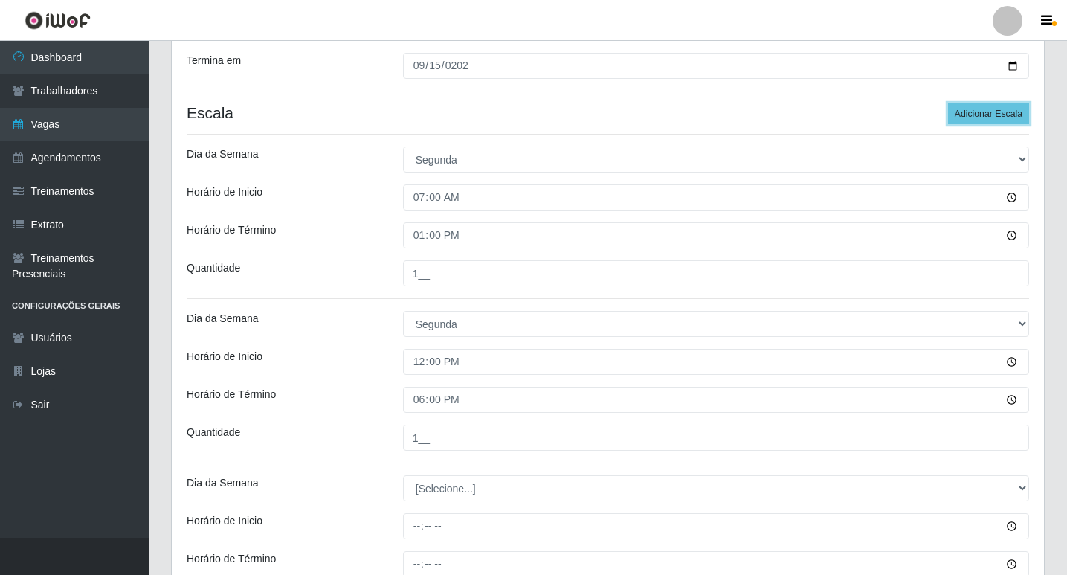
scroll to position [424, 0]
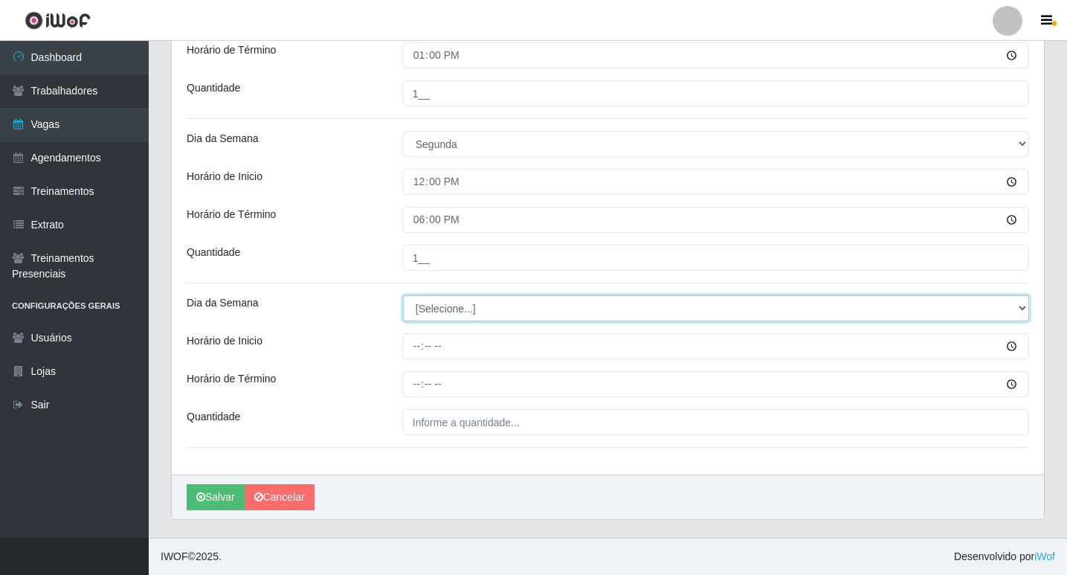
click at [481, 297] on select "[Selecione...] Segunda Terça Quarta Quinta Sexta Sábado Domingo" at bounding box center [716, 308] width 626 height 26
click at [444, 308] on select "[Selecione...] Segunda Terça Quarta Quinta Sexta Sábado Domingo" at bounding box center [716, 308] width 626 height 26
select select "1"
click at [403, 295] on select "[Selecione...] Segunda Terça Quarta Quinta Sexta Sábado Domingo" at bounding box center [716, 308] width 626 height 26
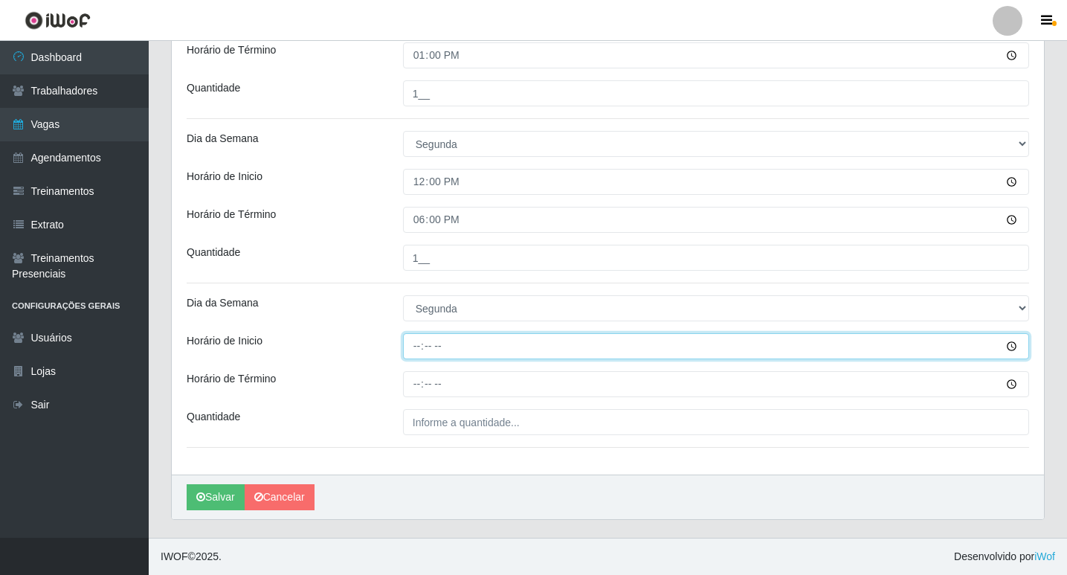
click at [414, 344] on input "Horário de Inicio" at bounding box center [716, 346] width 626 height 26
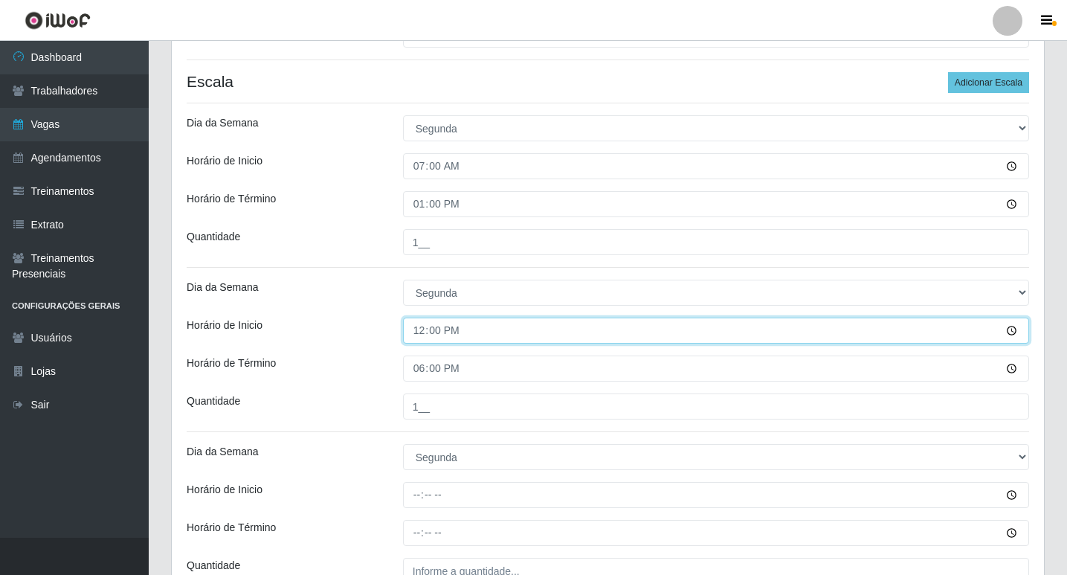
click at [416, 324] on input "12:00" at bounding box center [716, 330] width 626 height 26
type input "09:00"
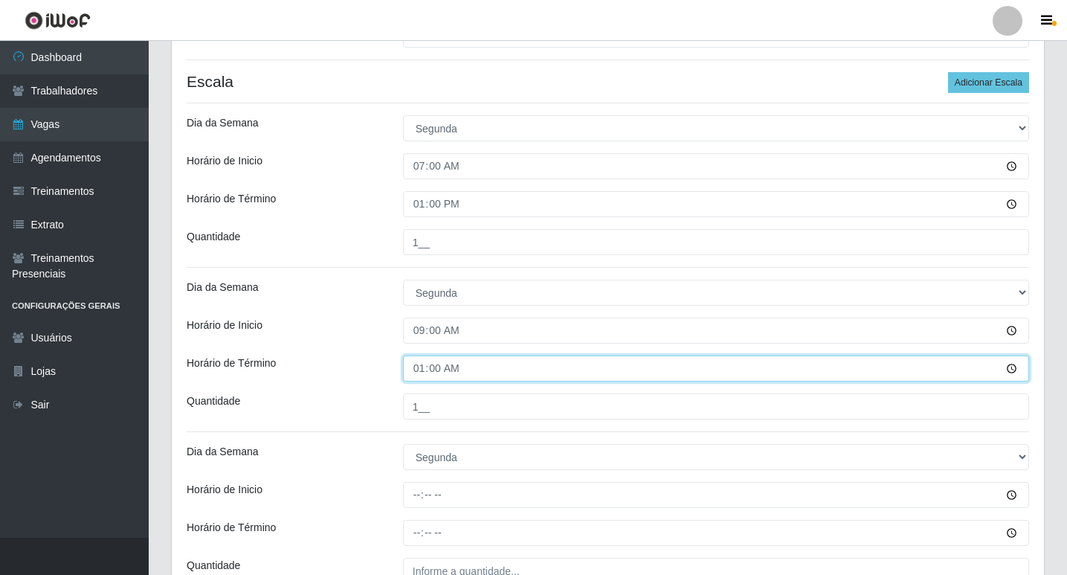
type input "15:00"
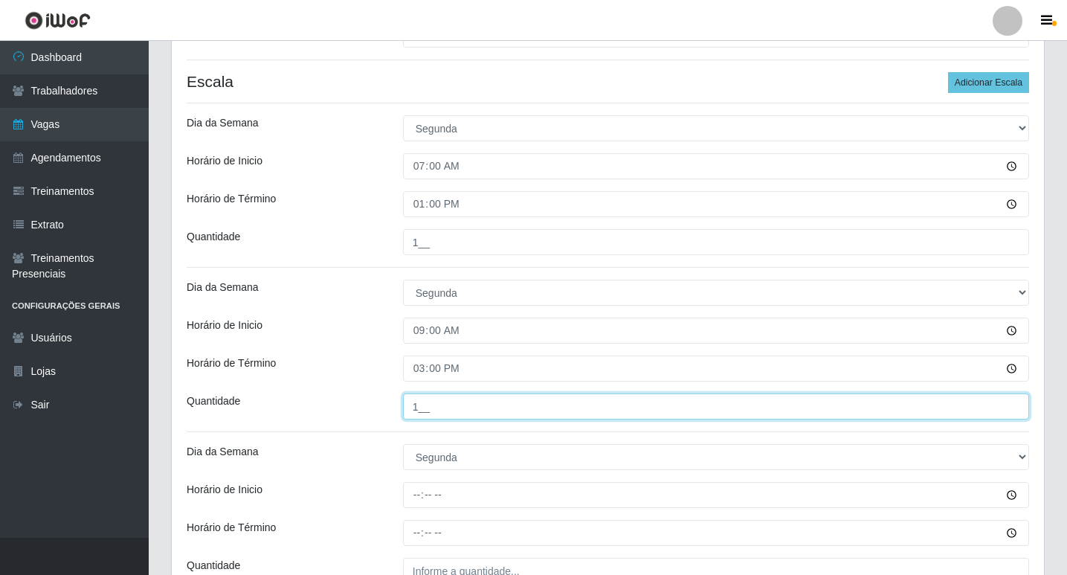
scroll to position [424, 0]
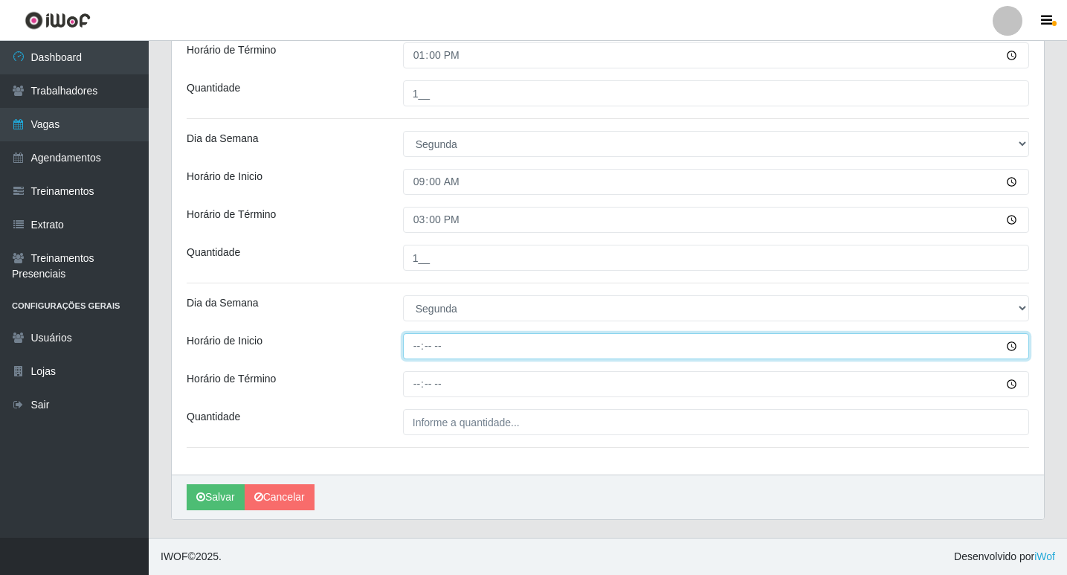
click at [418, 347] on input "Horário de Inicio" at bounding box center [716, 346] width 626 height 26
type input "12:00"
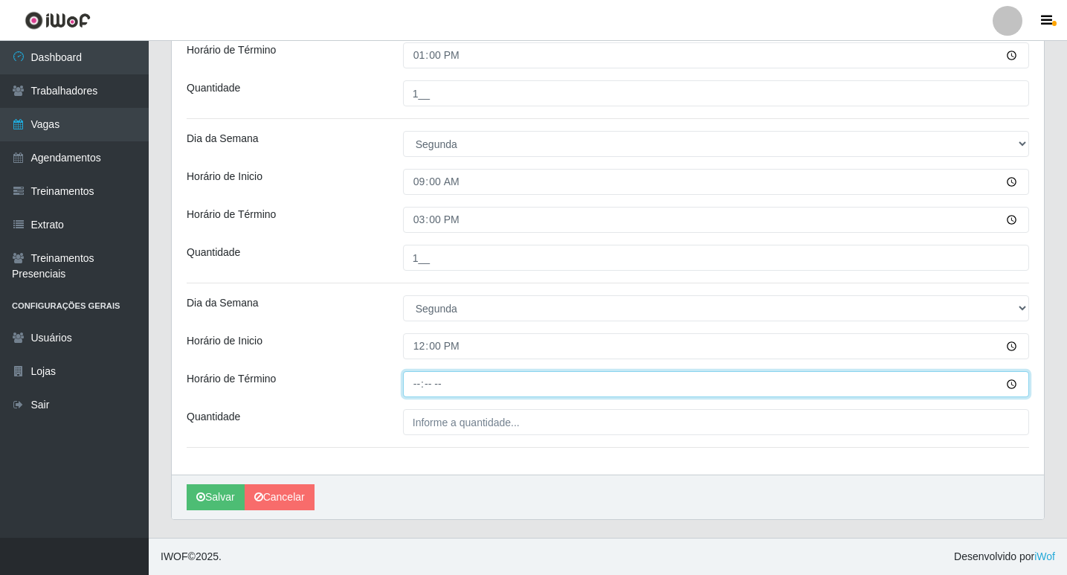
type input "18:00"
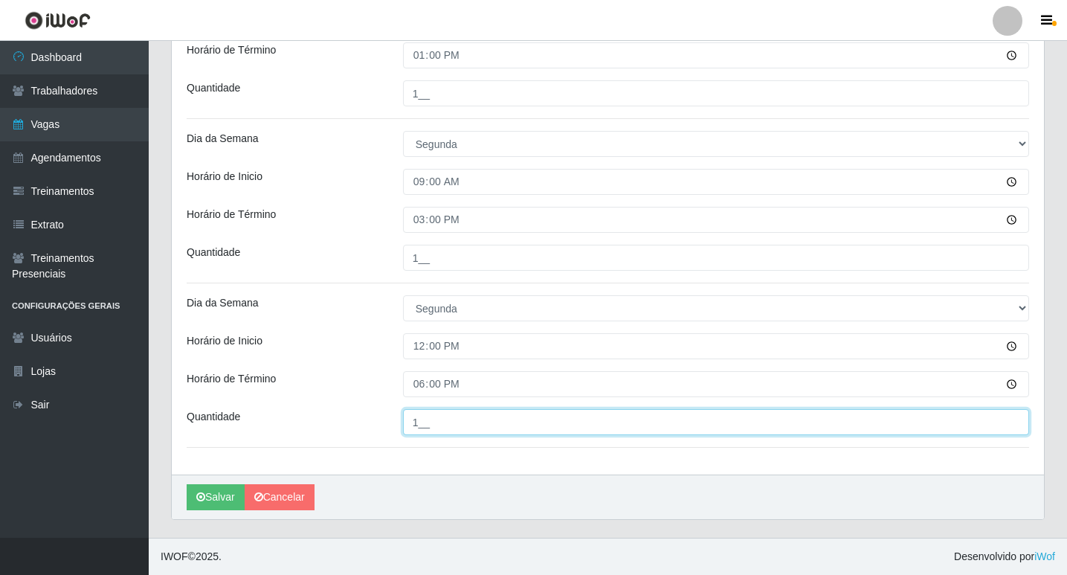
scroll to position [275, 0]
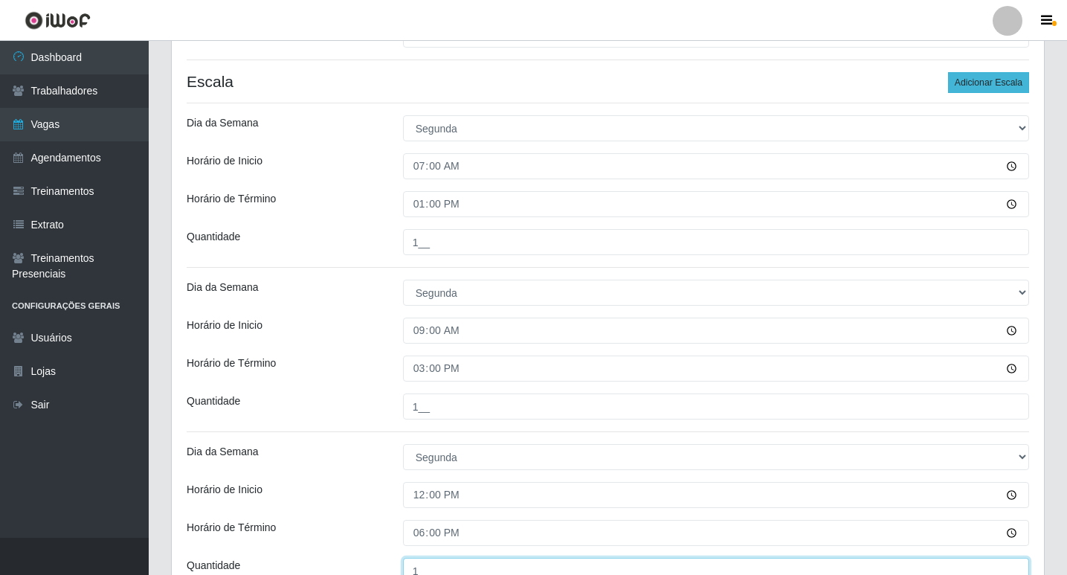
type input "1__"
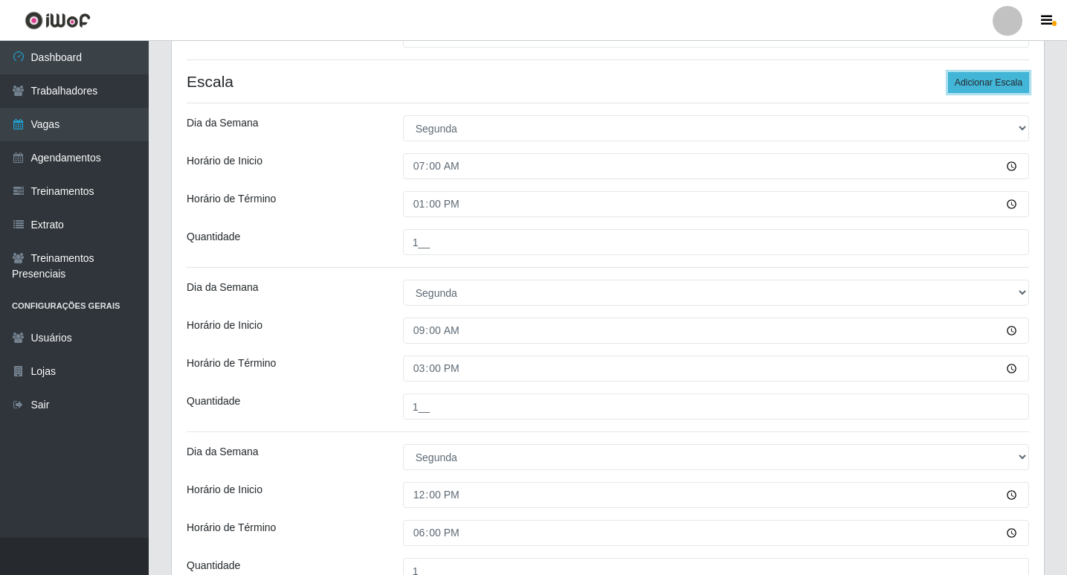
click at [1003, 85] on button "Adicionar Escala" at bounding box center [988, 82] width 81 height 21
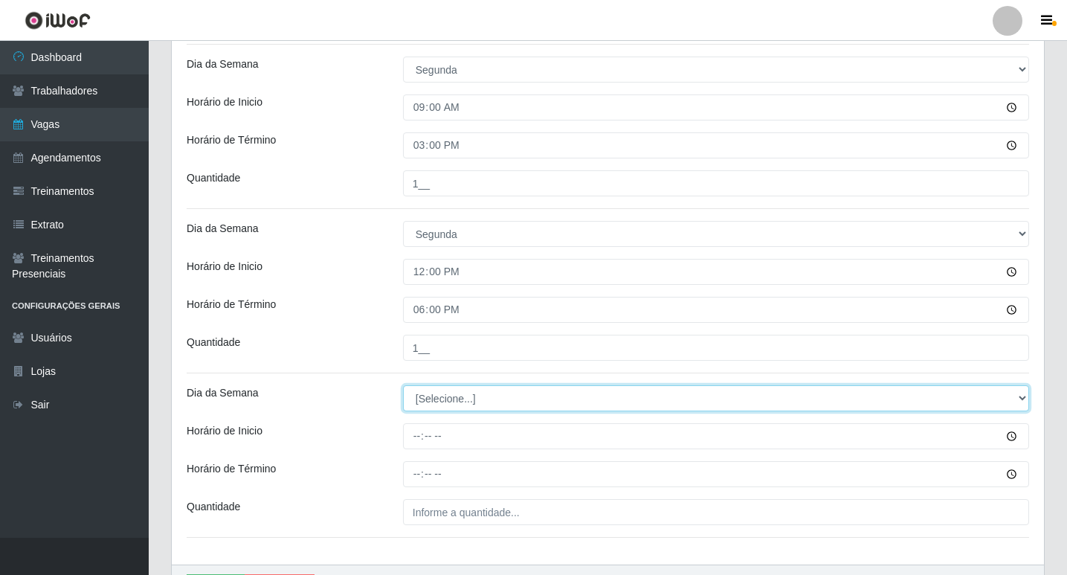
click at [450, 395] on select "[Selecione...] Segunda Terça Quarta Quinta Sexta Sábado Domingo" at bounding box center [716, 398] width 626 height 26
select select "1"
click at [403, 385] on select "[Selecione...] Segunda Terça Quarta Quinta Sexta Sábado Domingo" at bounding box center [716, 398] width 626 height 26
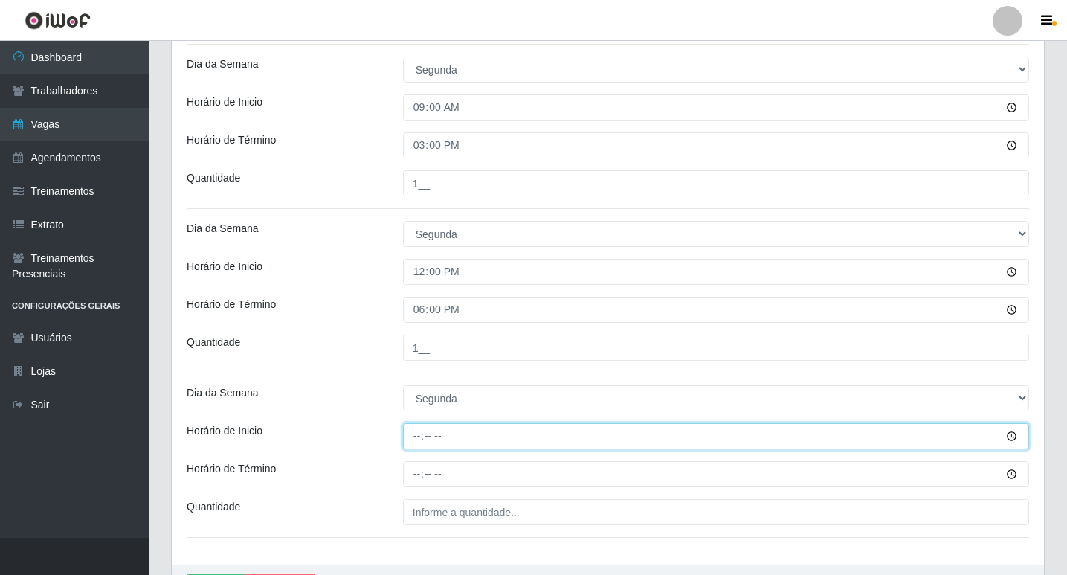
click at [412, 432] on input "Horário de Inicio" at bounding box center [716, 436] width 626 height 26
type input "15:00"
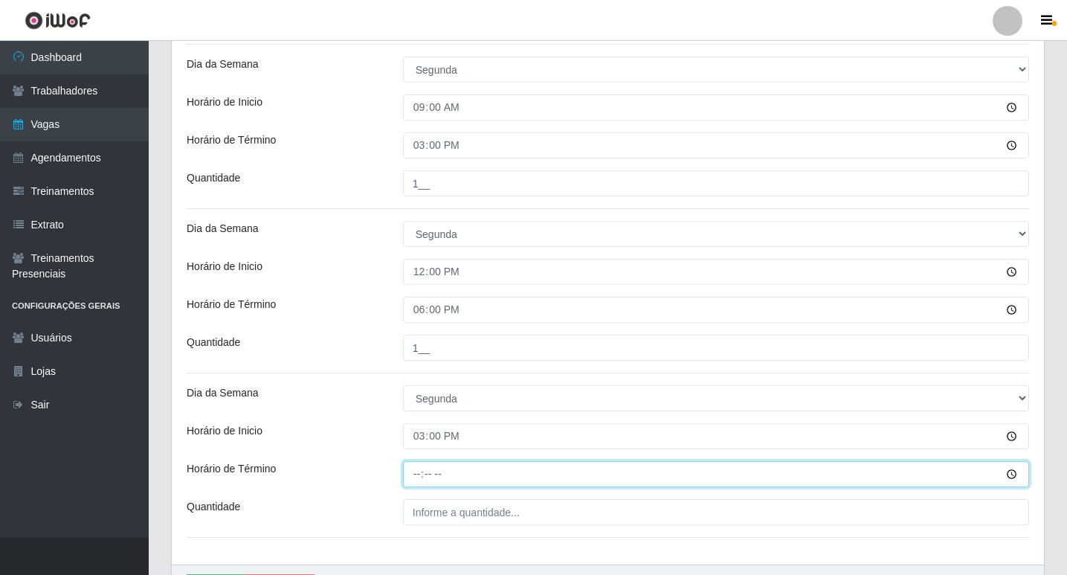
type input "21:00"
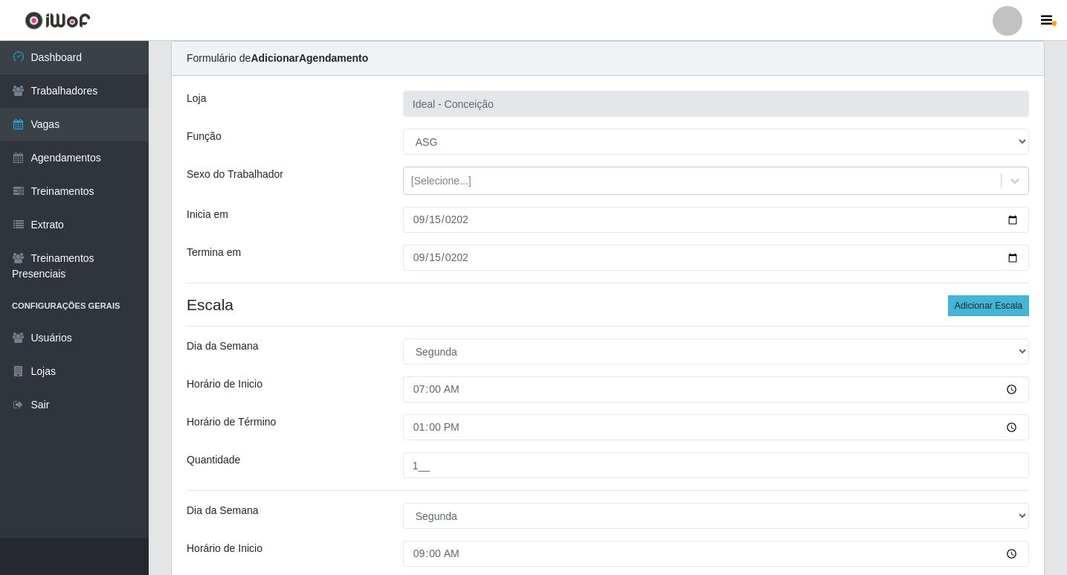
type input "1__"
click at [978, 300] on button "Adicionar Escala" at bounding box center [988, 305] width 81 height 21
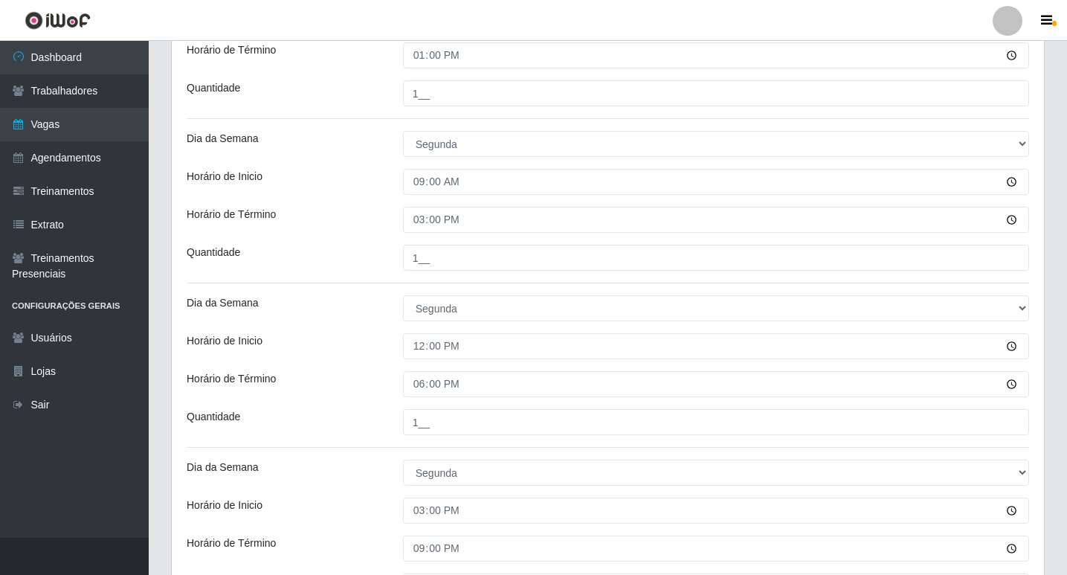
scroll to position [721, 0]
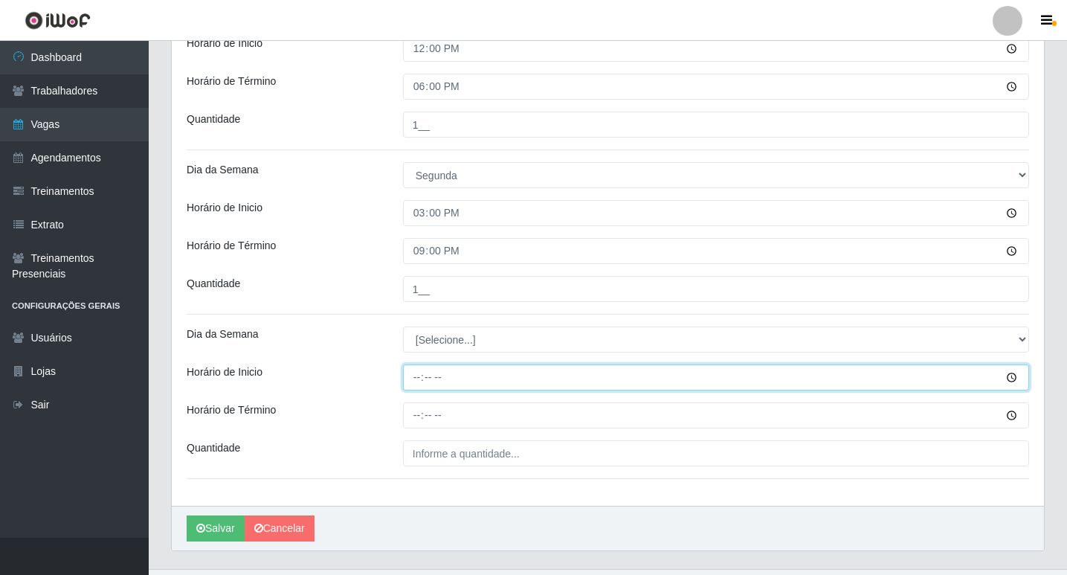
click at [413, 374] on input "Horário de Inicio" at bounding box center [716, 377] width 626 height 26
type input "16:00"
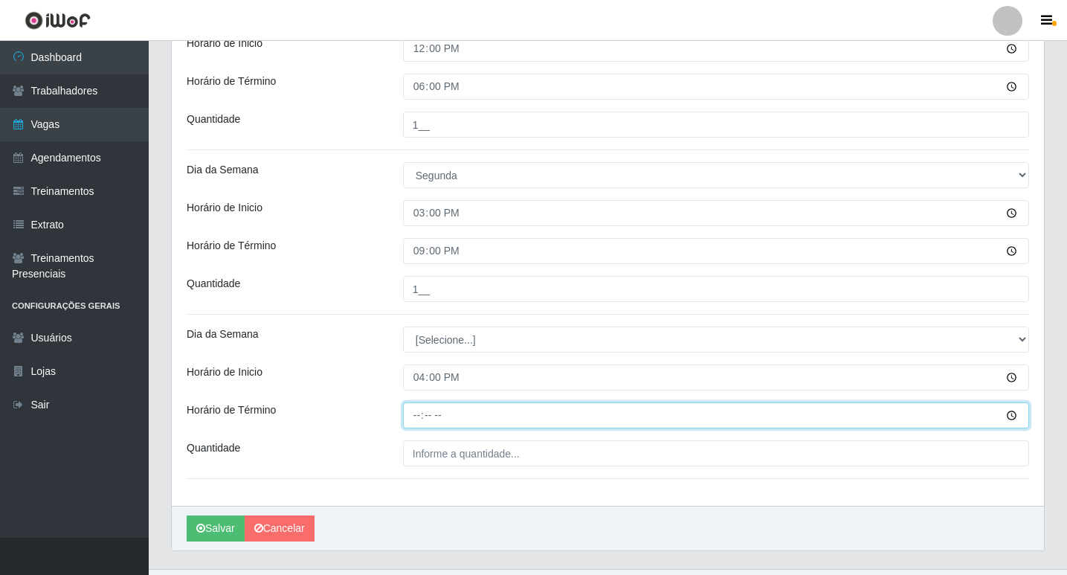
type input "22:00"
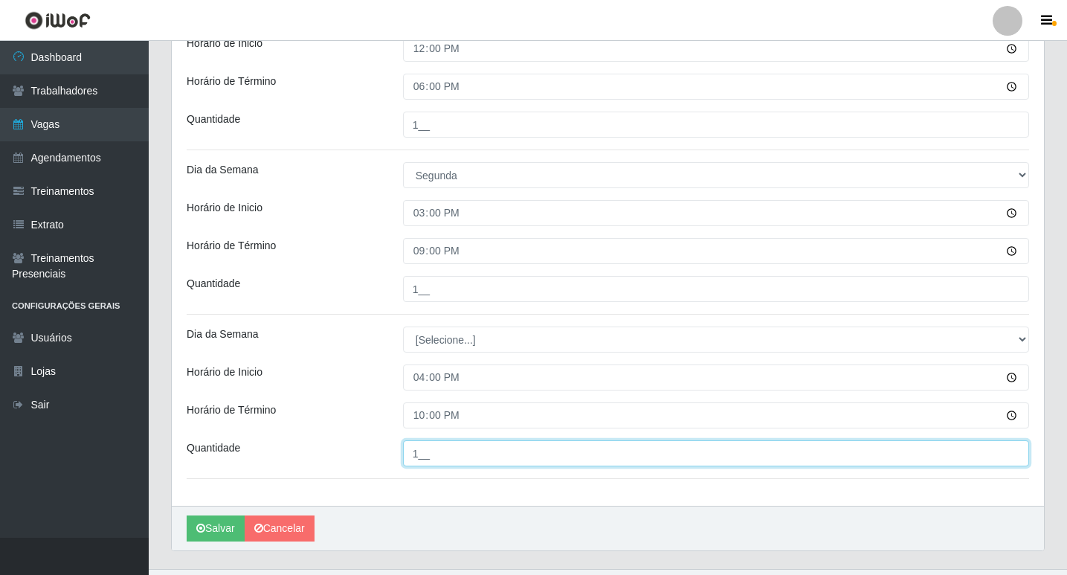
scroll to position [752, 0]
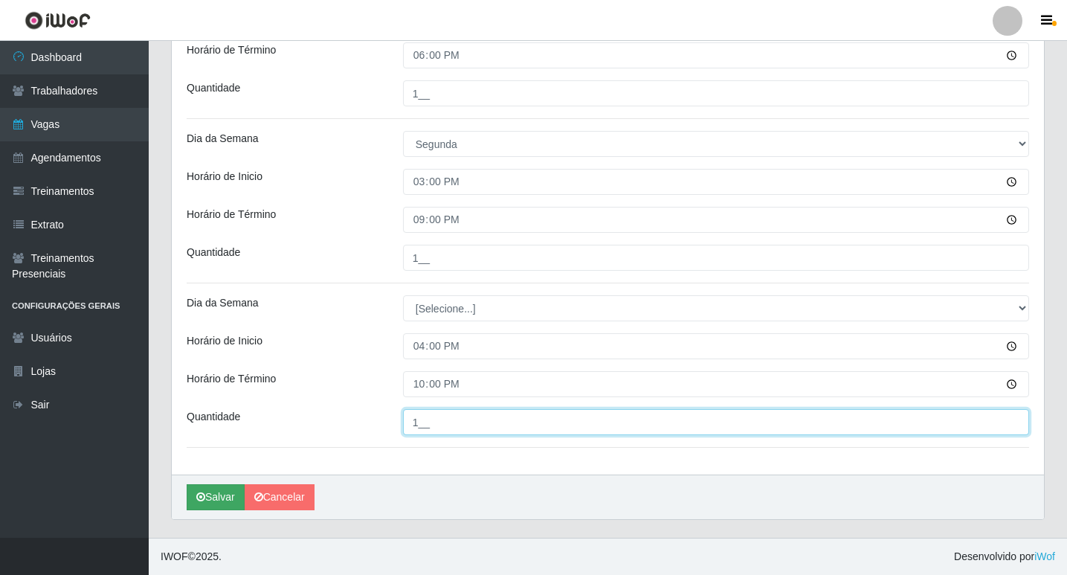
type input "1__"
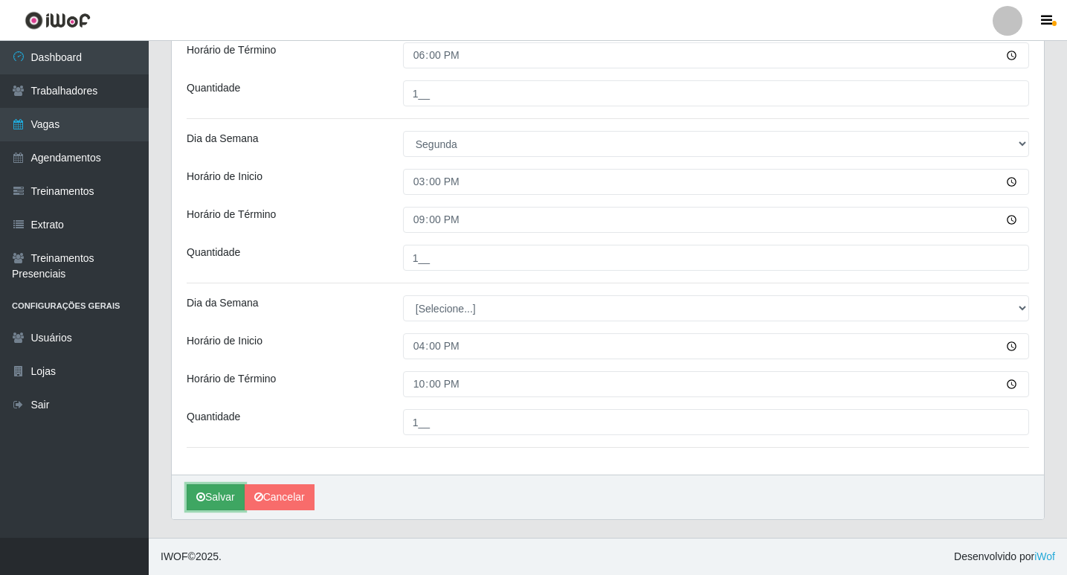
click at [214, 497] on button "Salvar" at bounding box center [216, 497] width 58 height 26
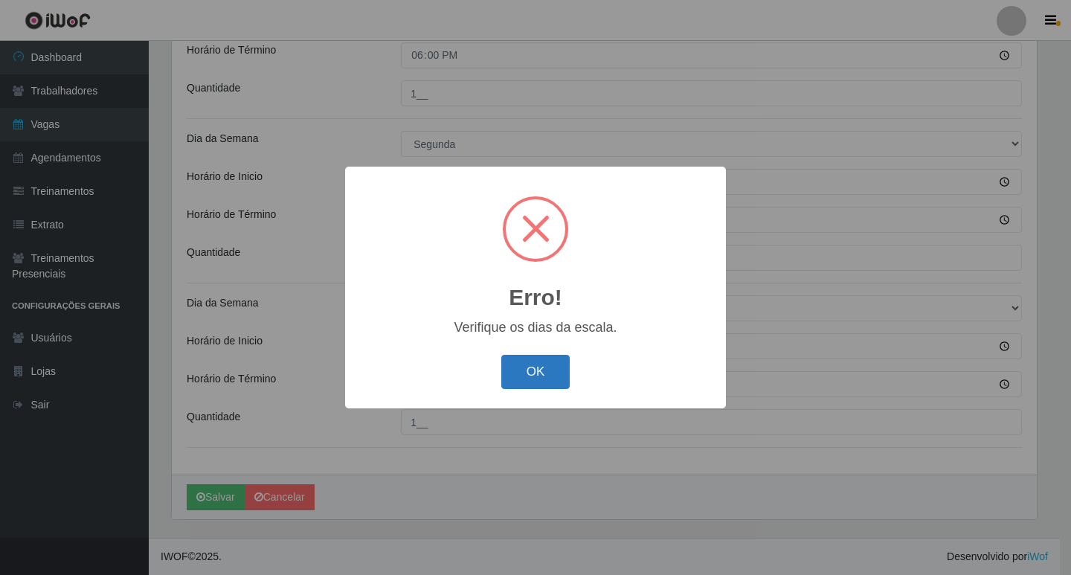
click at [535, 366] on button "OK" at bounding box center [535, 372] width 69 height 35
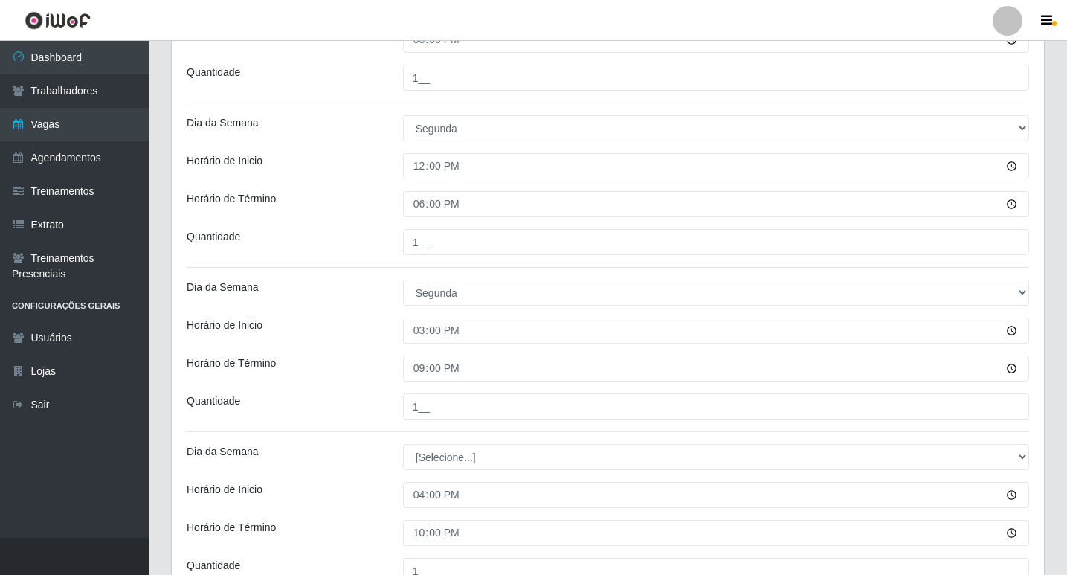
scroll to position [678, 0]
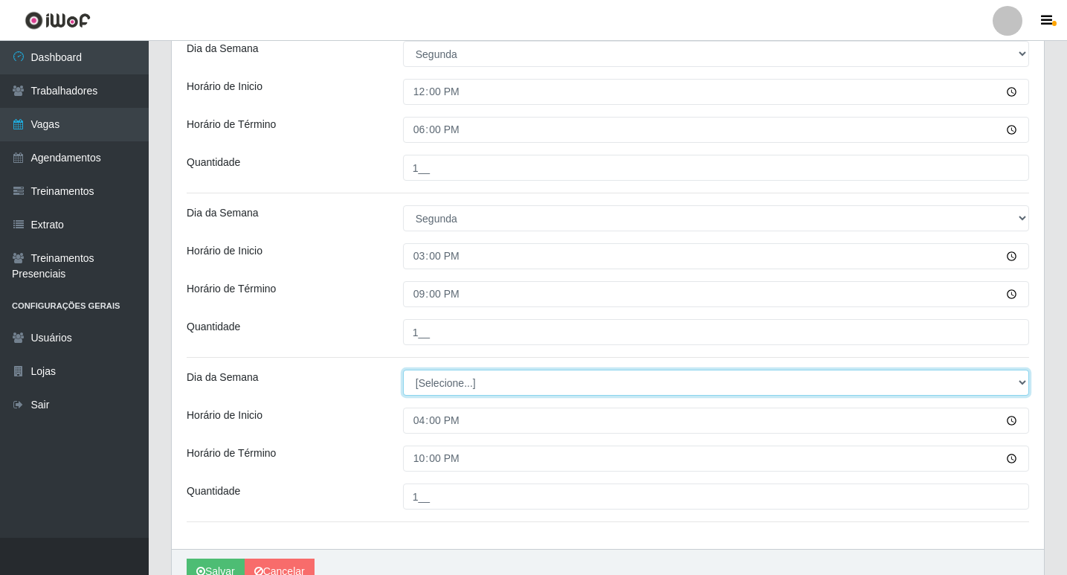
click at [506, 379] on select "[Selecione...] Segunda Terça Quarta Quinta Sexta Sábado Domingo" at bounding box center [716, 383] width 626 height 26
select select "1"
click at [403, 370] on select "[Selecione...] Segunda Terça Quarta Quinta Sexta Sábado Domingo" at bounding box center [716, 383] width 626 height 26
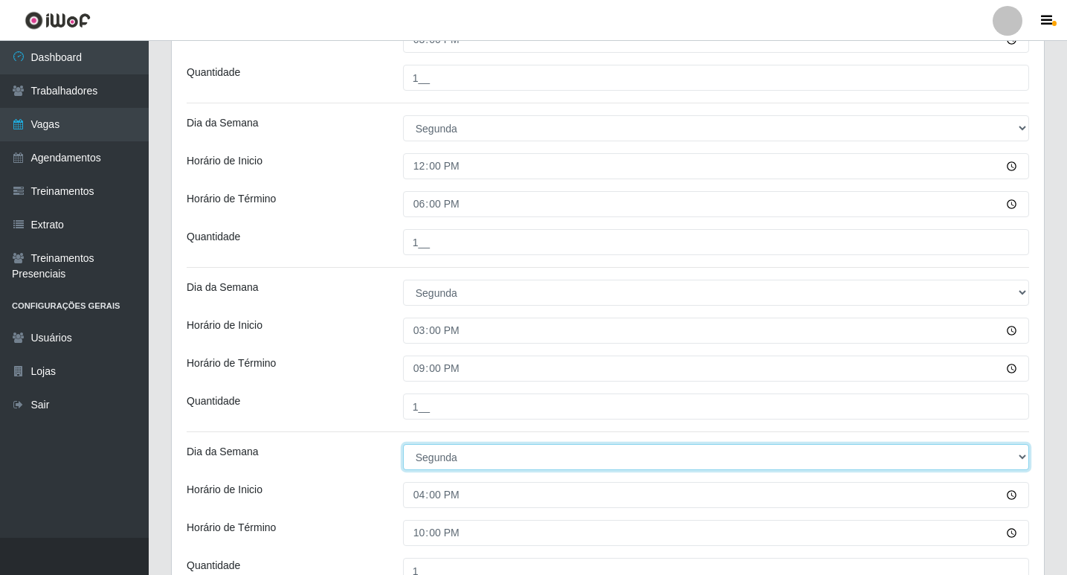
scroll to position [752, 0]
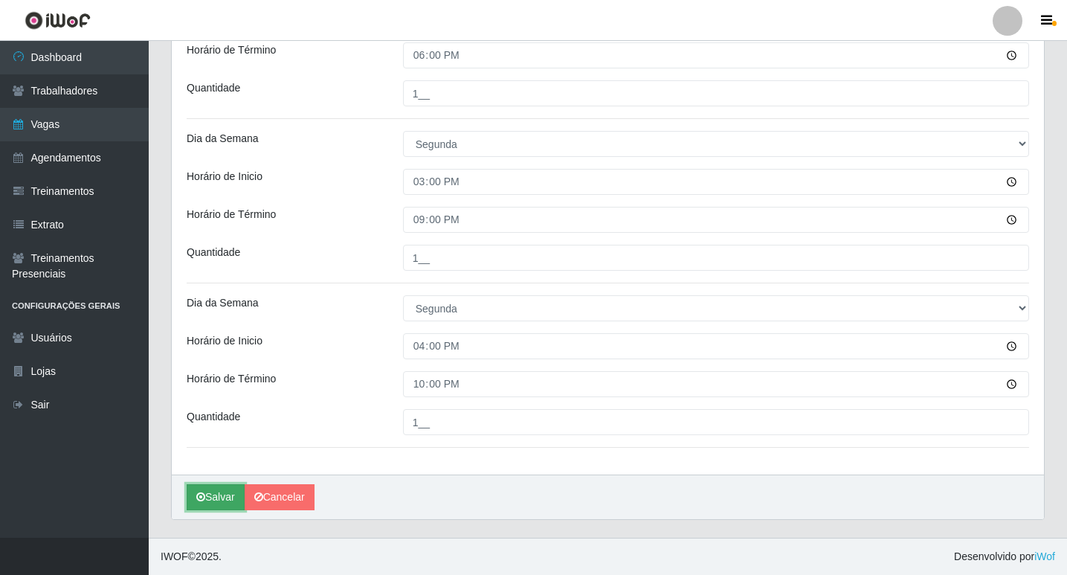
click at [225, 488] on button "Salvar" at bounding box center [216, 497] width 58 height 26
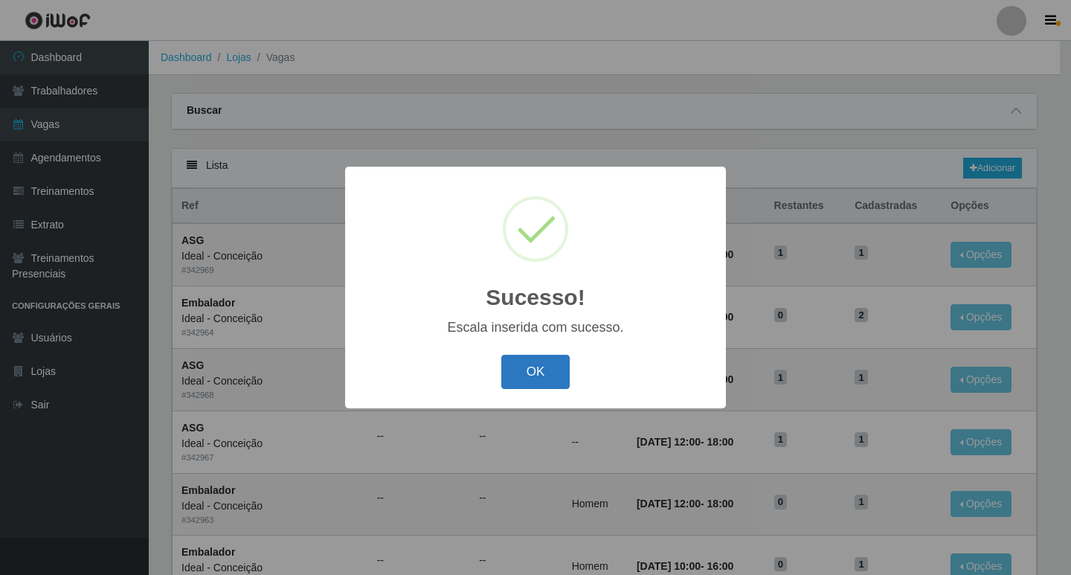
click at [530, 367] on button "OK" at bounding box center [535, 372] width 69 height 35
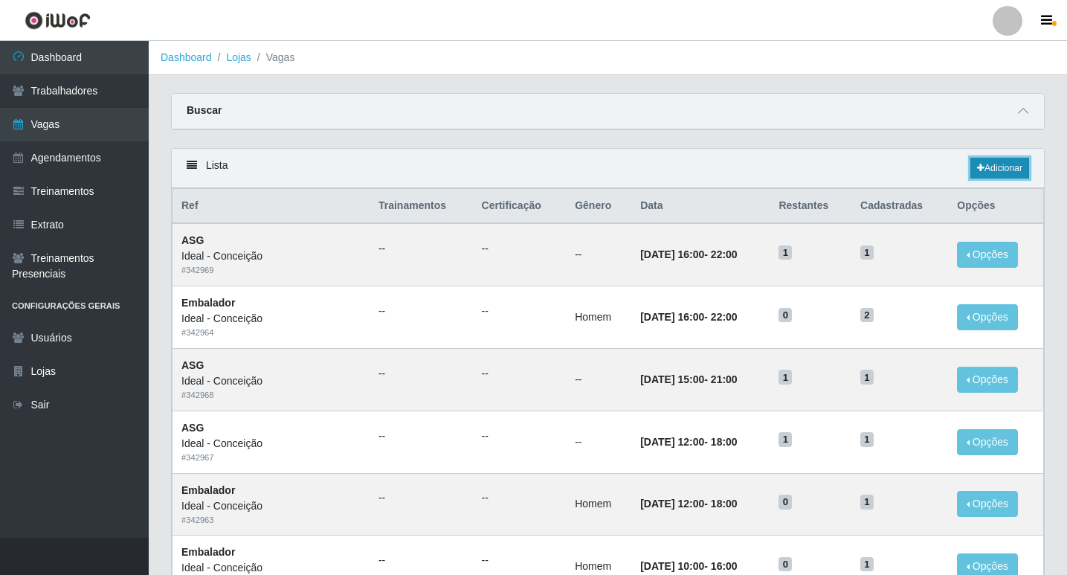
click at [977, 163] on link "Adicionar" at bounding box center [999, 168] width 59 height 21
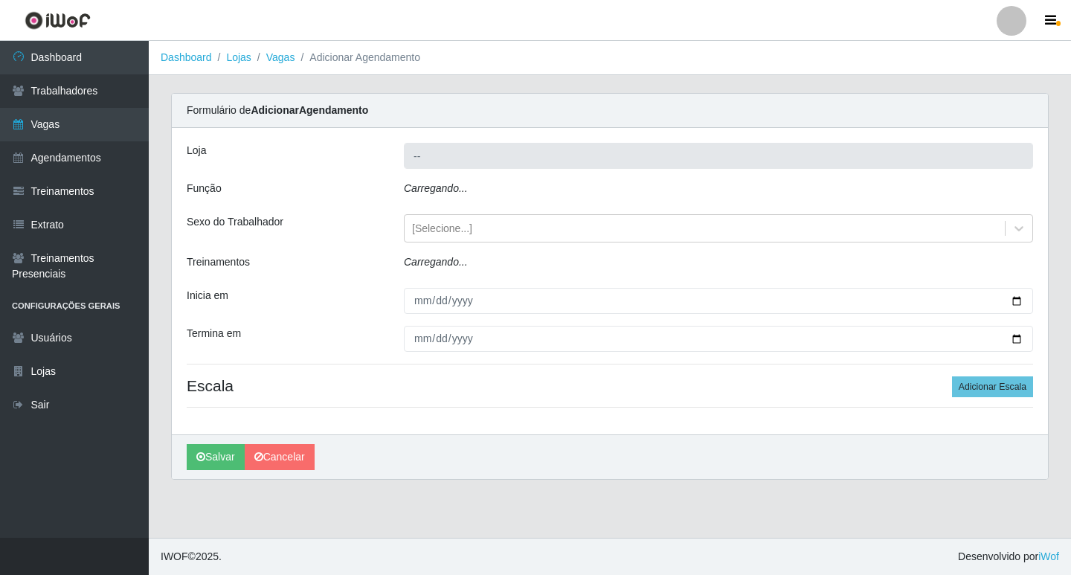
type input "Ideal - Conceição"
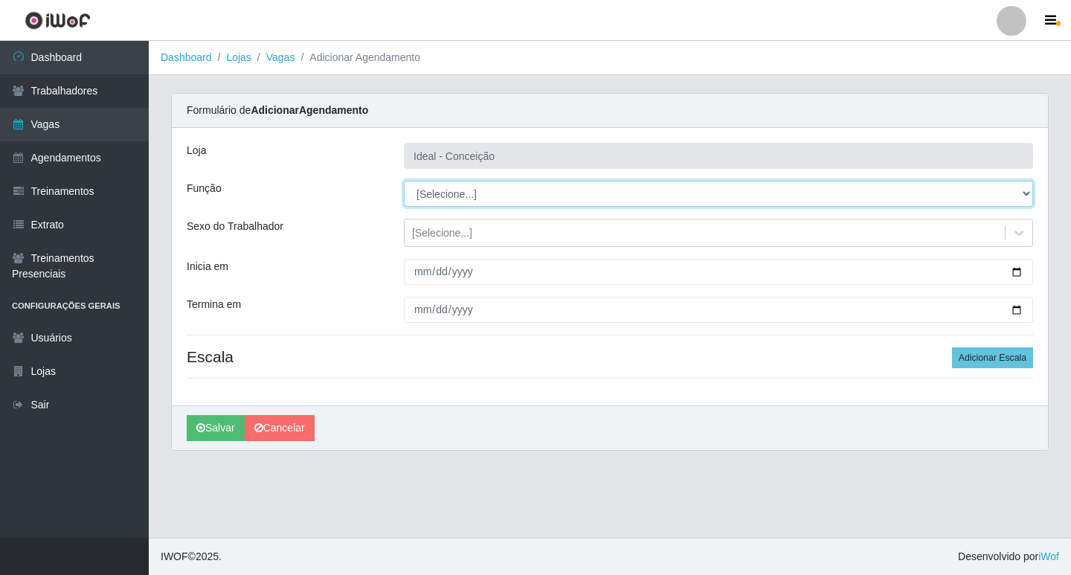
click at [454, 187] on select "[Selecione...] ASG ASG + ASG ++ Auxiliar de Estacionamento Auxiliar de Estacion…" at bounding box center [718, 194] width 629 height 26
select select "75"
click at [404, 181] on select "[Selecione...] ASG ASG + ASG ++ Auxiliar de Estacionamento Auxiliar de Estacion…" at bounding box center [718, 194] width 629 height 26
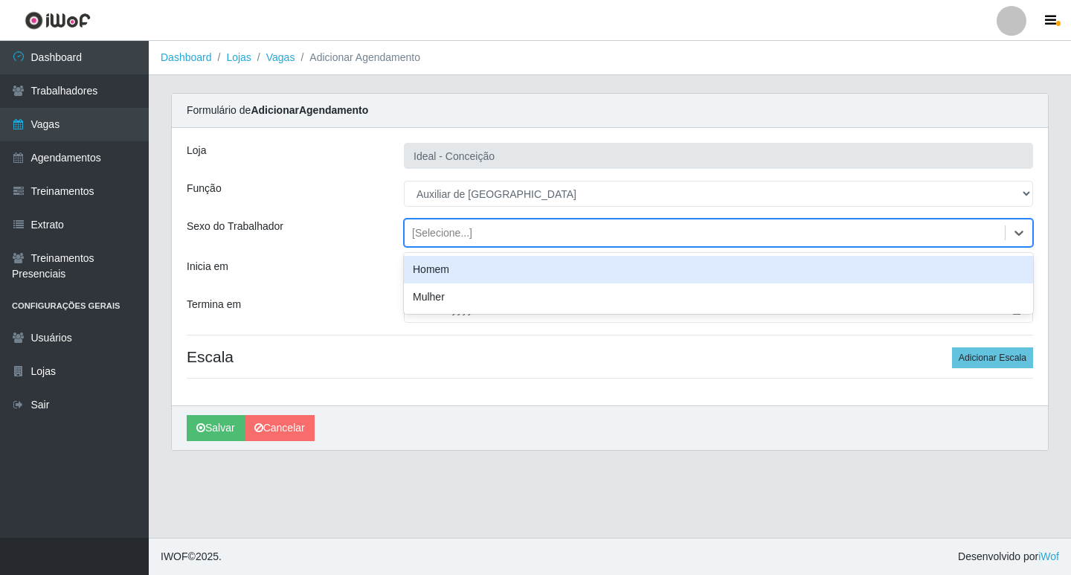
click at [454, 233] on div "[Selecione...]" at bounding box center [442, 233] width 60 height 16
click at [453, 272] on div "Homem" at bounding box center [718, 270] width 629 height 28
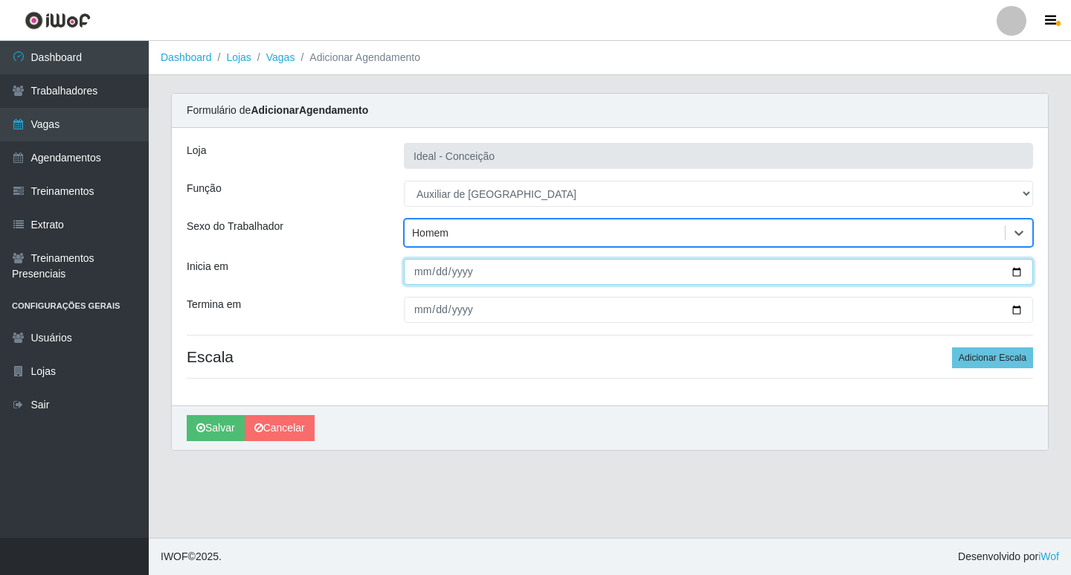
click at [421, 272] on input "Inicia em" at bounding box center [718, 272] width 629 height 26
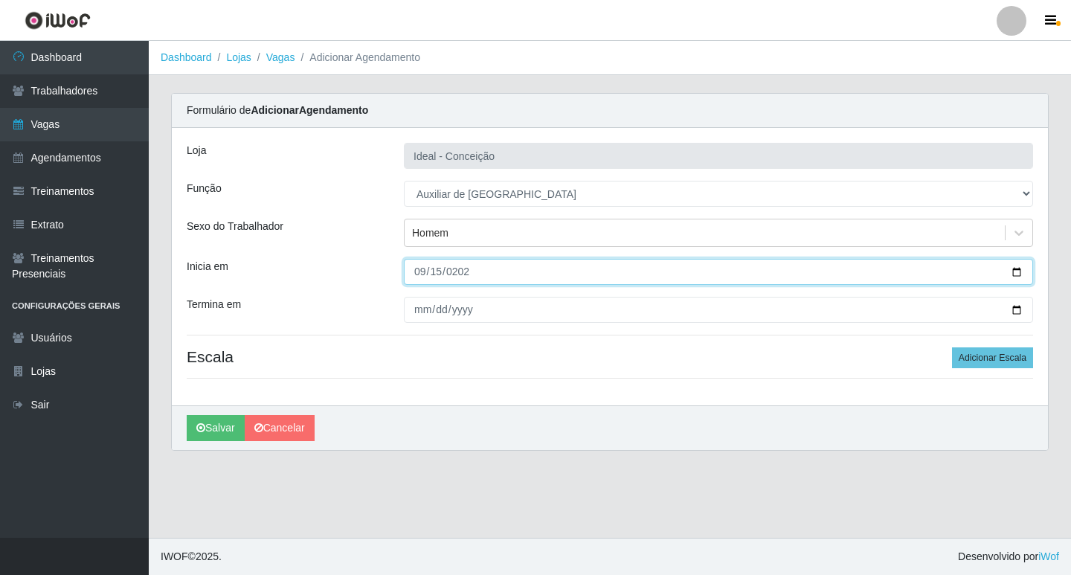
type input "2025-09-15"
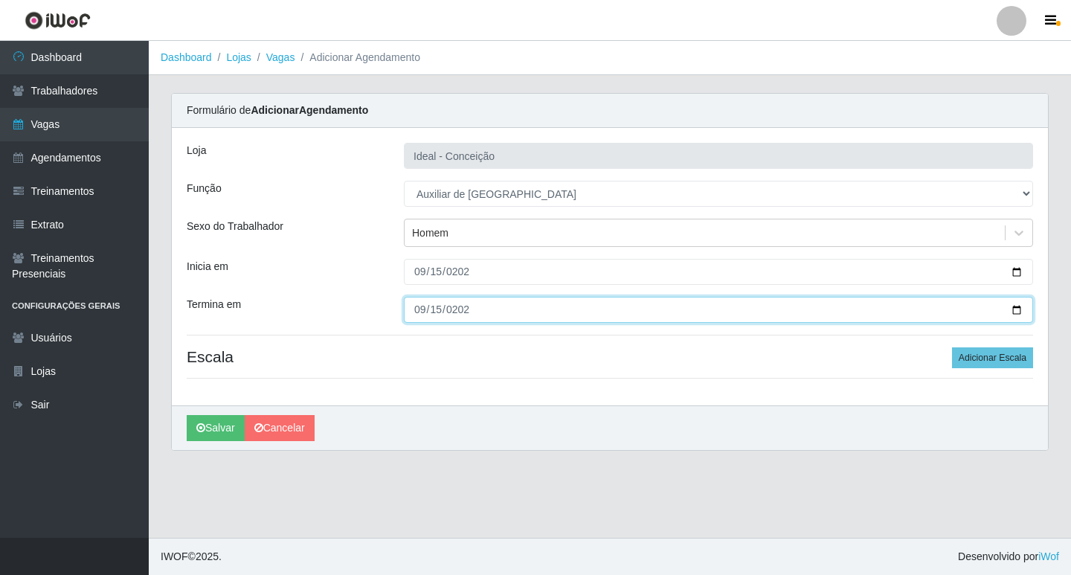
type input "2025-09-15"
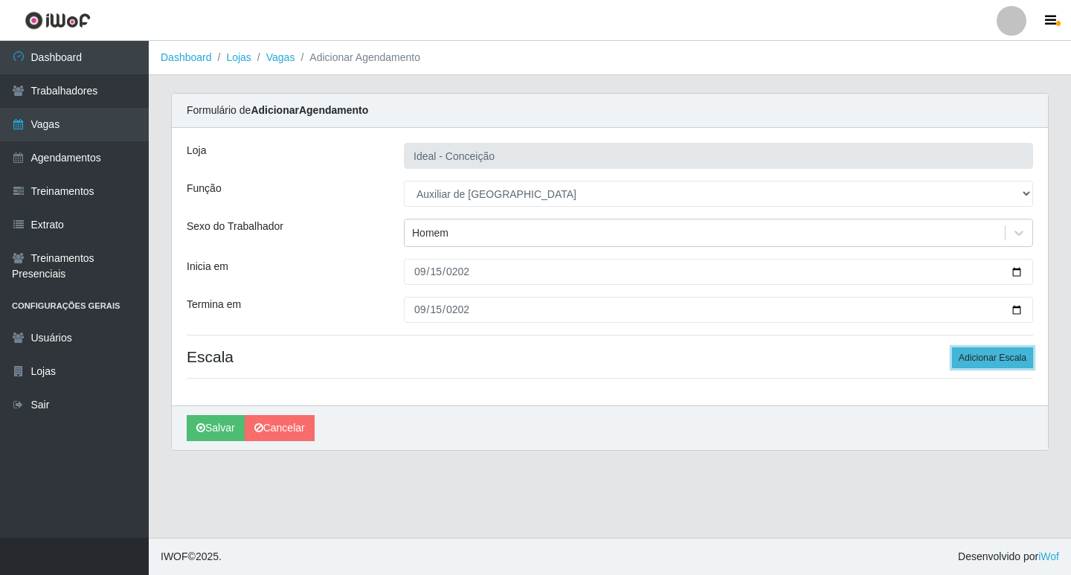
click at [971, 355] on button "Adicionar Escala" at bounding box center [992, 357] width 81 height 21
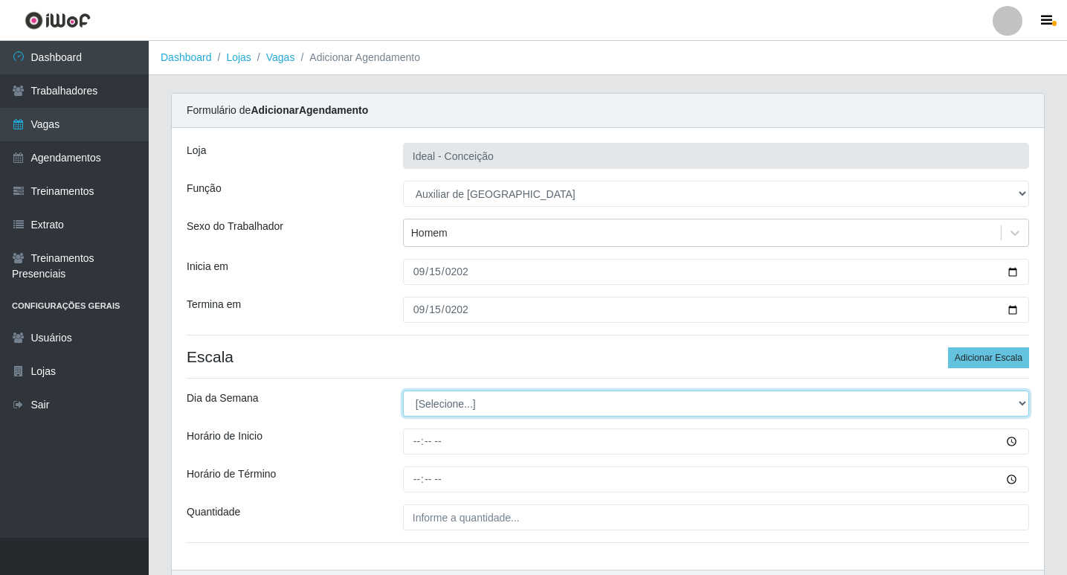
click at [434, 404] on select "[Selecione...] Segunda Terça Quarta Quinta Sexta Sábado Domingo" at bounding box center [716, 403] width 626 height 26
select select "1"
click at [403, 390] on select "[Selecione...] Segunda Terça Quarta Quinta Sexta Sábado Domingo" at bounding box center [716, 403] width 626 height 26
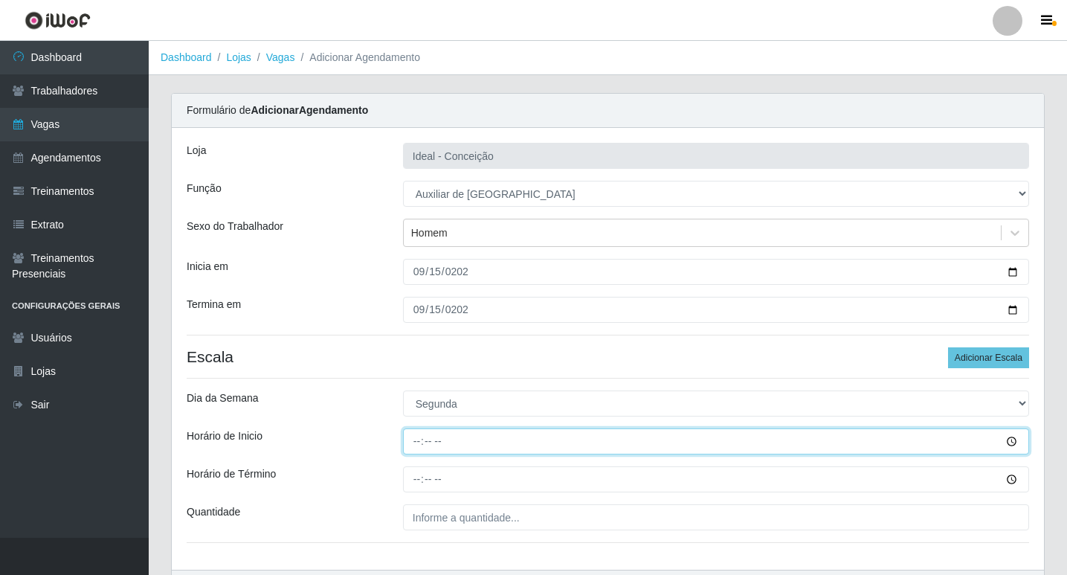
click at [419, 440] on input "Horário de Inicio" at bounding box center [716, 441] width 626 height 26
type input "08:00"
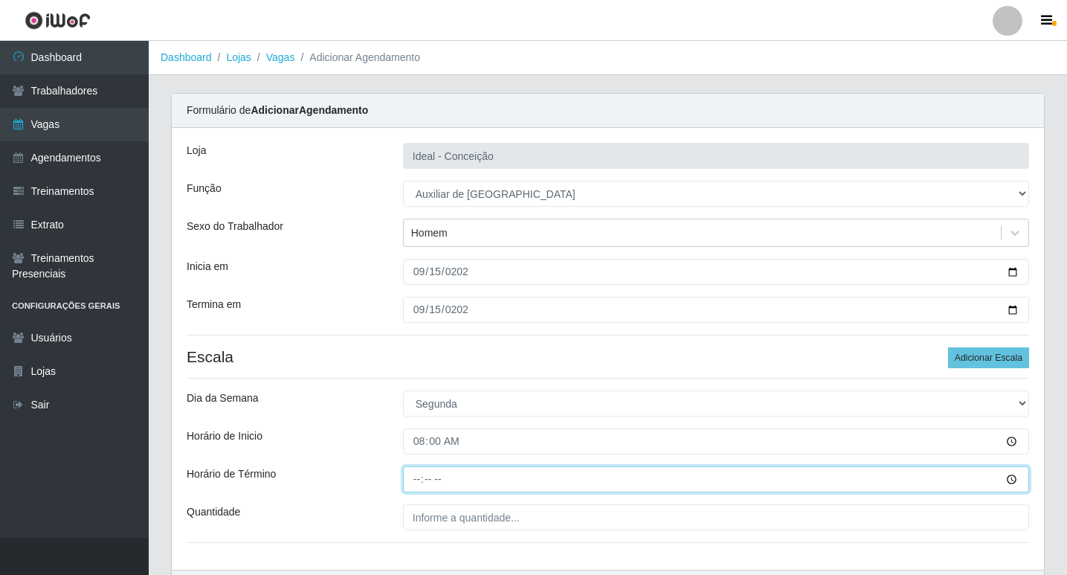
type input "12:00"
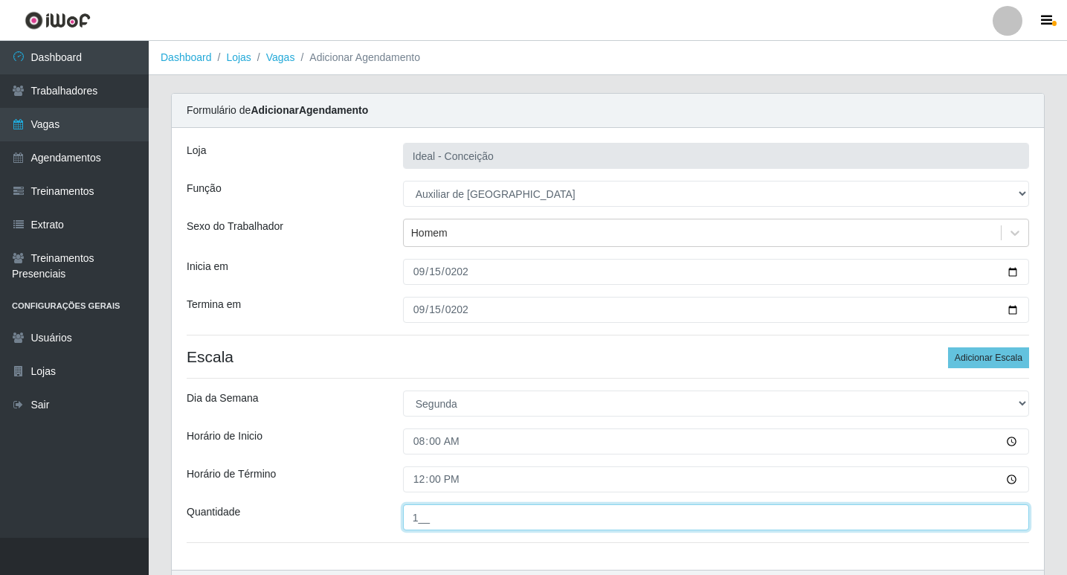
scroll to position [95, 0]
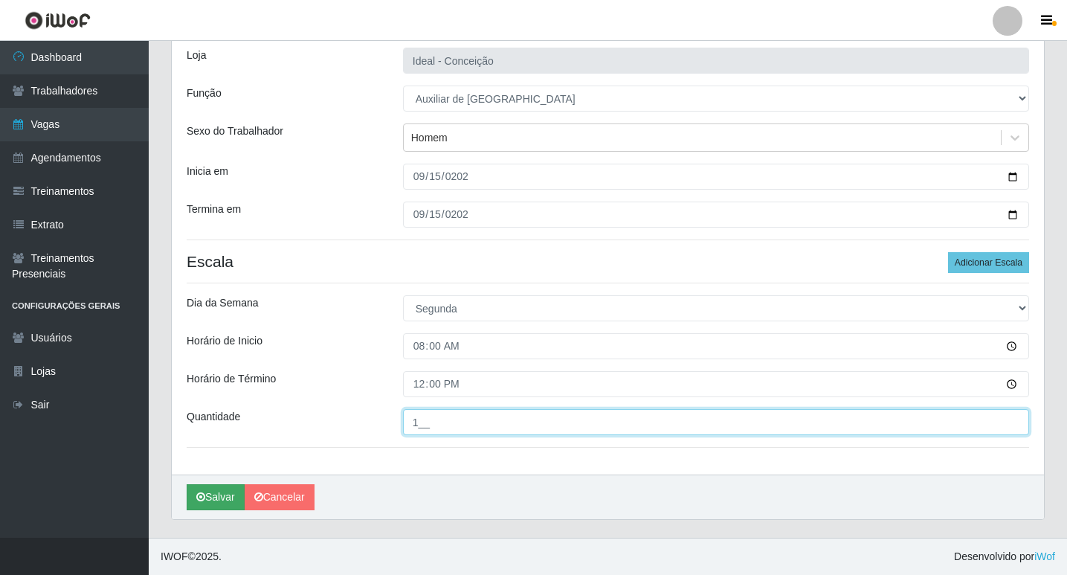
type input "1__"
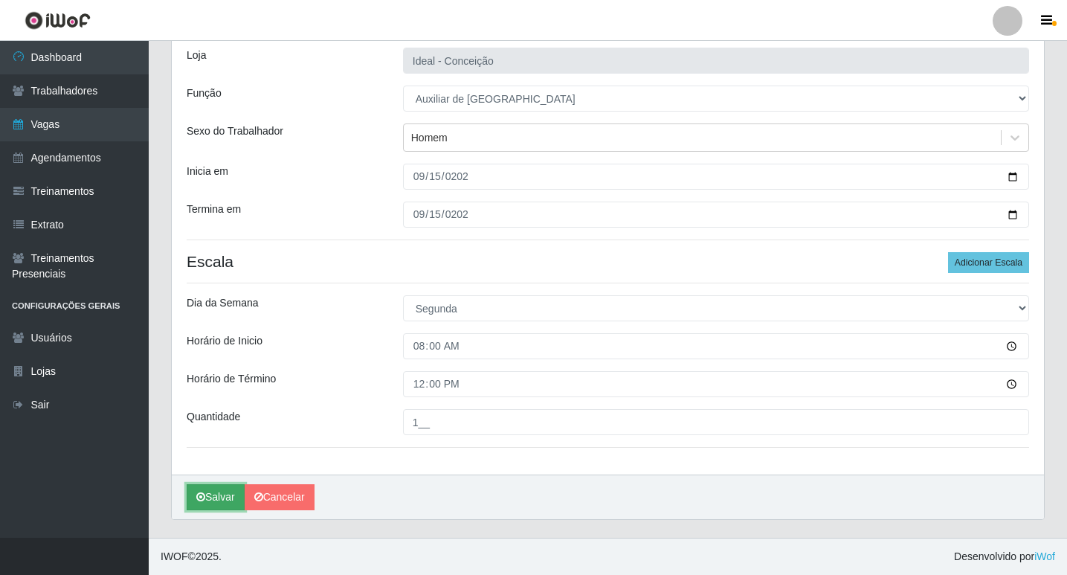
click at [199, 506] on button "Salvar" at bounding box center [216, 497] width 58 height 26
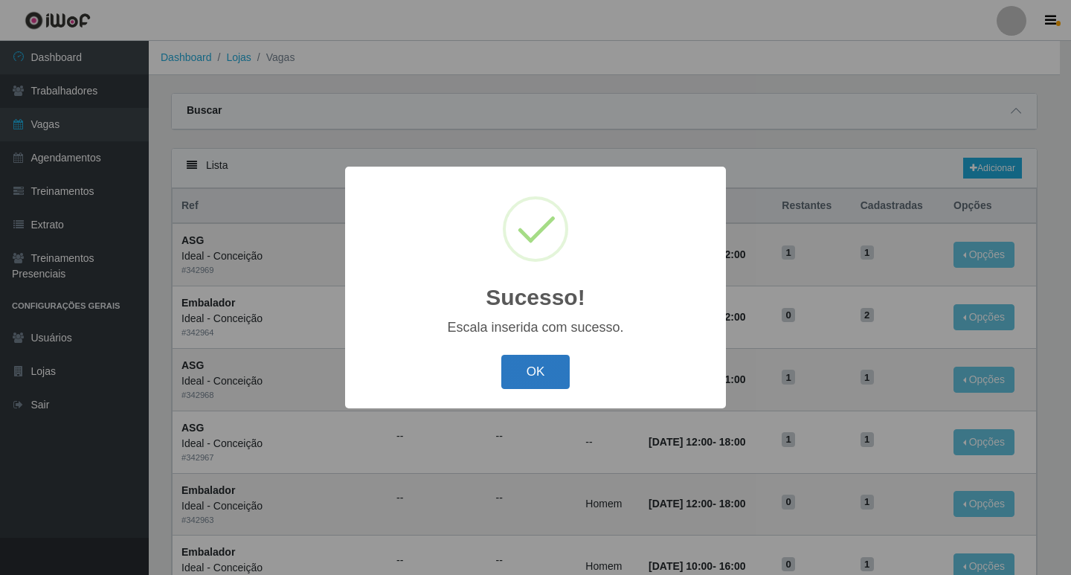
click at [544, 375] on button "OK" at bounding box center [535, 372] width 69 height 35
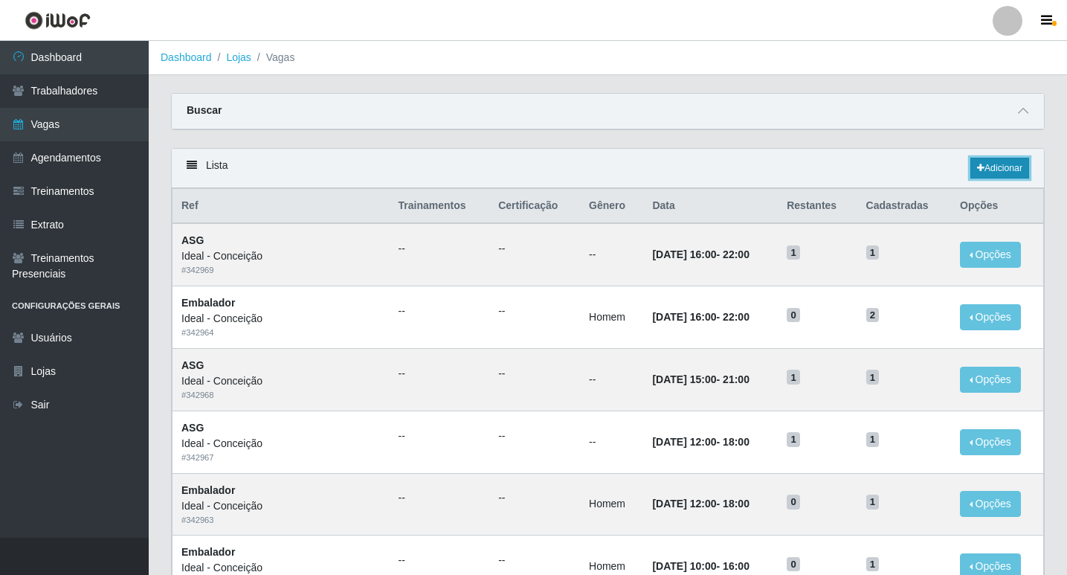
click at [993, 163] on link "Adicionar" at bounding box center [999, 168] width 59 height 21
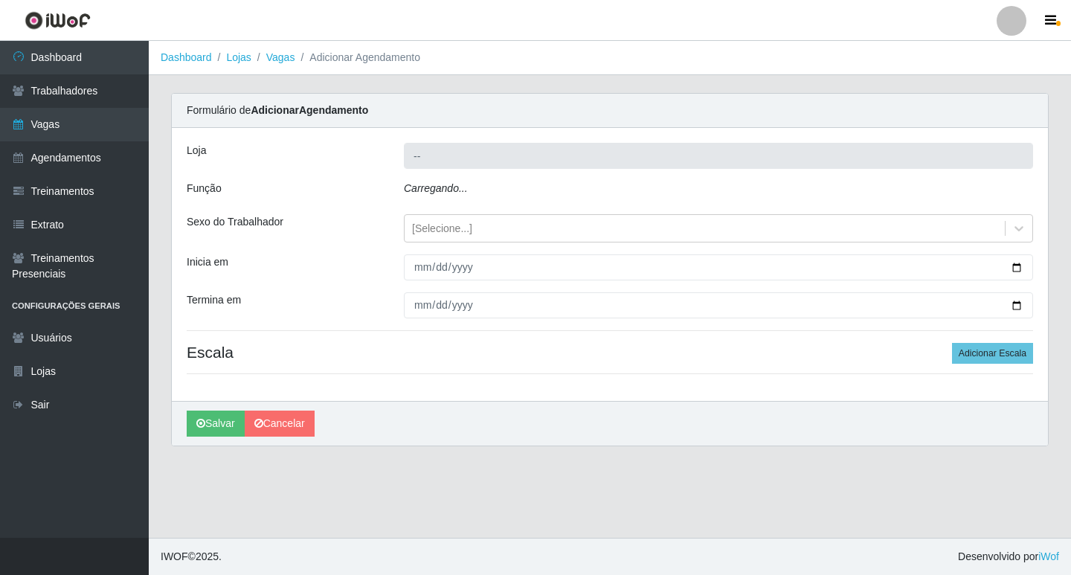
type input "Ideal - Conceição"
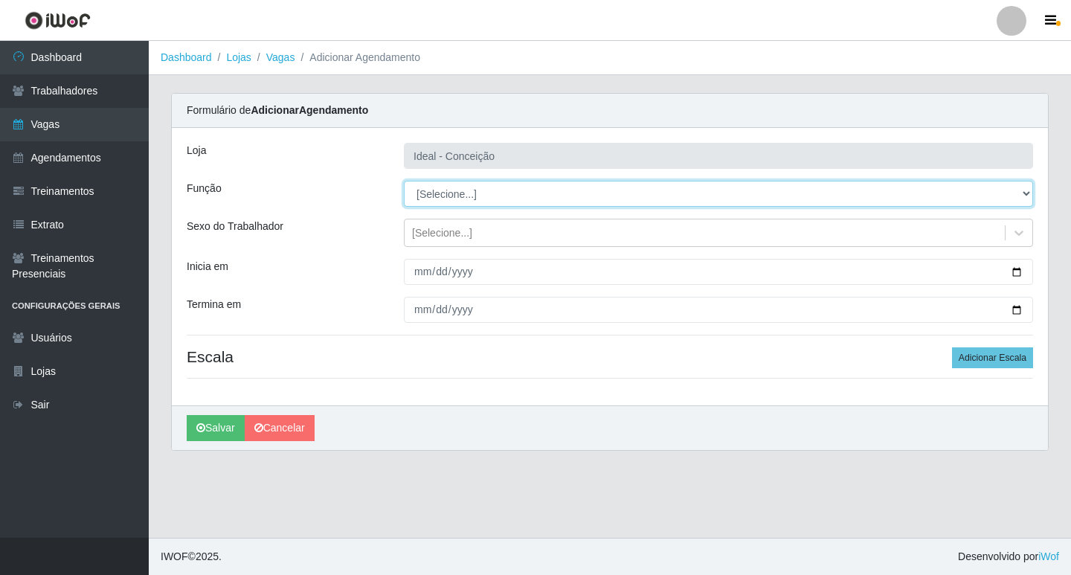
click at [471, 184] on select "[Selecione...] ASG ASG + ASG ++ Auxiliar de Estacionamento Auxiliar de Estacion…" at bounding box center [718, 194] width 629 height 26
select select "4"
click at [404, 181] on select "[Selecione...] ASG ASG + ASG ++ Auxiliar de Estacionamento Auxiliar de Estacion…" at bounding box center [718, 194] width 629 height 26
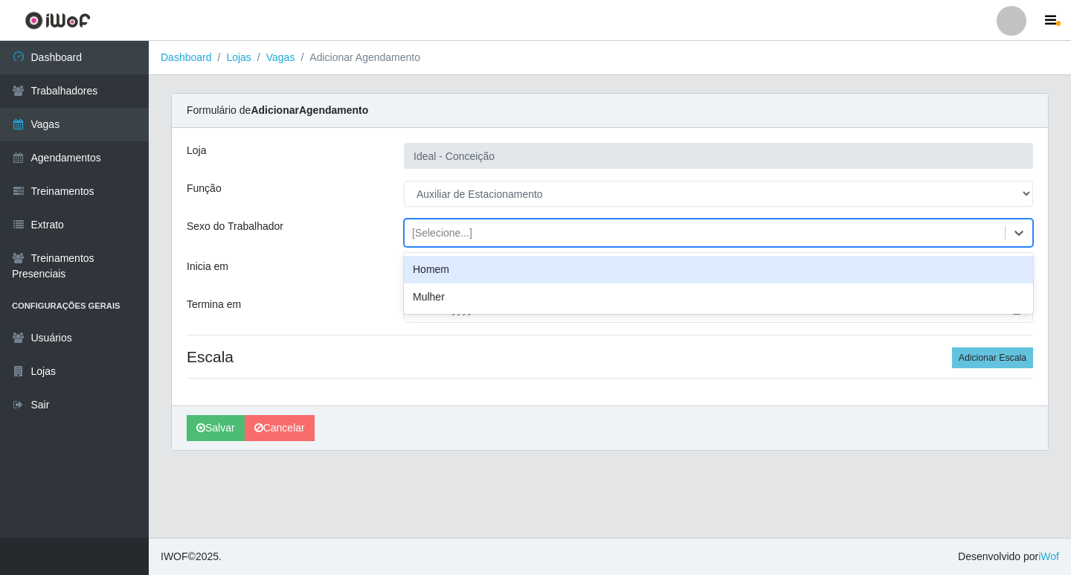
click at [437, 222] on div "[Selecione...]" at bounding box center [704, 233] width 600 height 25
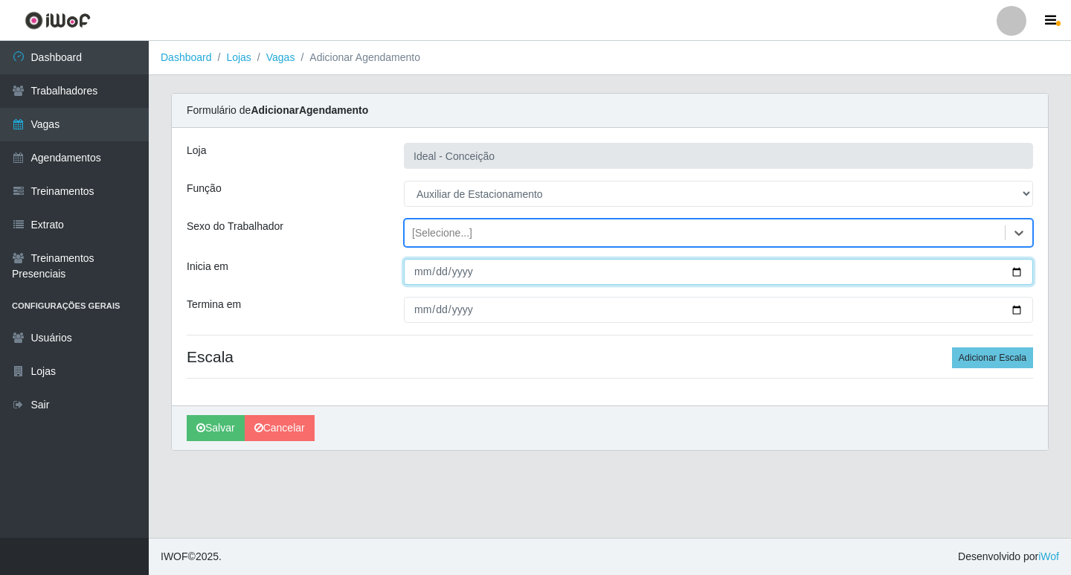
click at [419, 273] on input "Inicia em" at bounding box center [718, 272] width 629 height 26
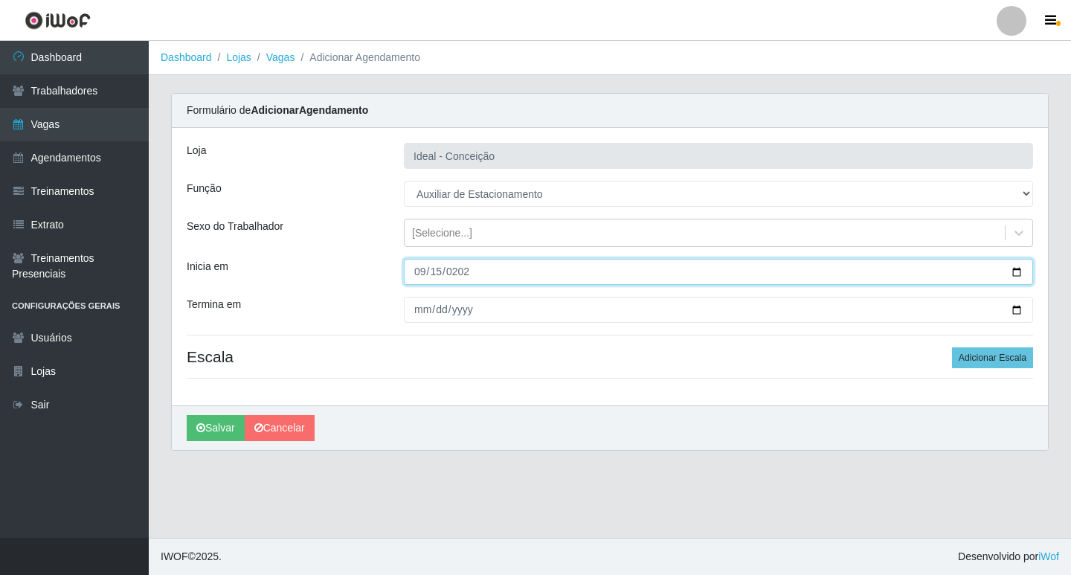
type input "2025-09-15"
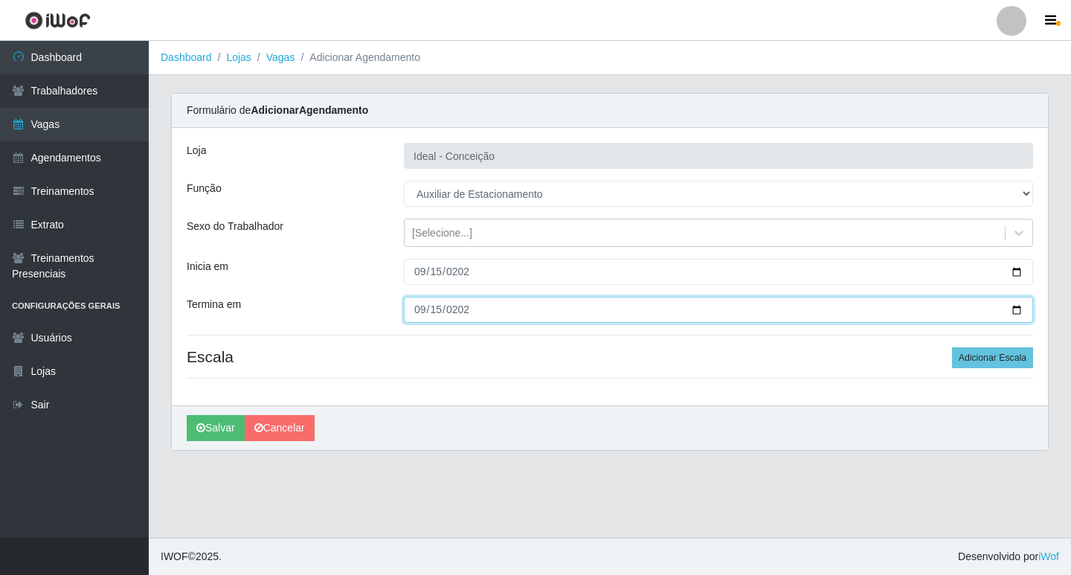
type input "2025-09-15"
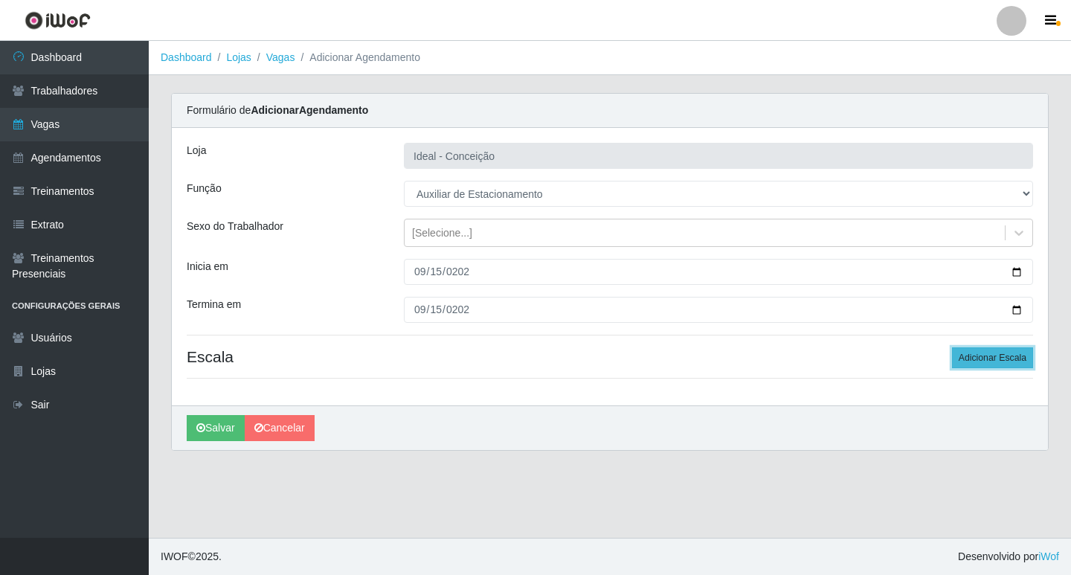
click at [1007, 358] on button "Adicionar Escala" at bounding box center [992, 357] width 81 height 21
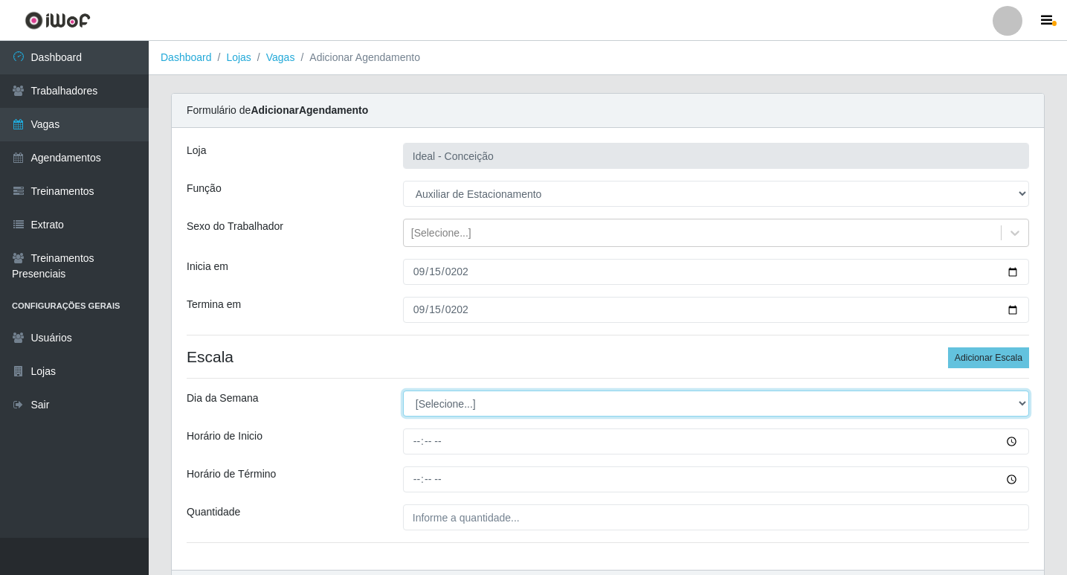
click at [419, 406] on select "[Selecione...] Segunda Terça Quarta Quinta Sexta Sábado Domingo" at bounding box center [716, 403] width 626 height 26
select select "1"
click at [403, 390] on select "[Selecione...] Segunda Terça Quarta Quinta Sexta Sábado Domingo" at bounding box center [716, 403] width 626 height 26
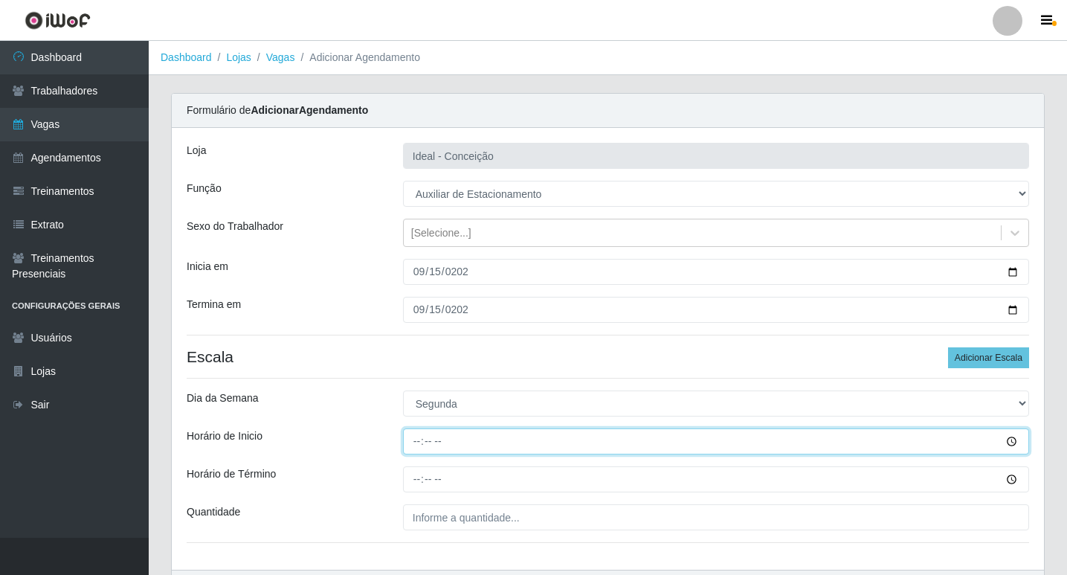
click at [419, 442] on input "Horário de Inicio" at bounding box center [716, 441] width 626 height 26
type input "07:00"
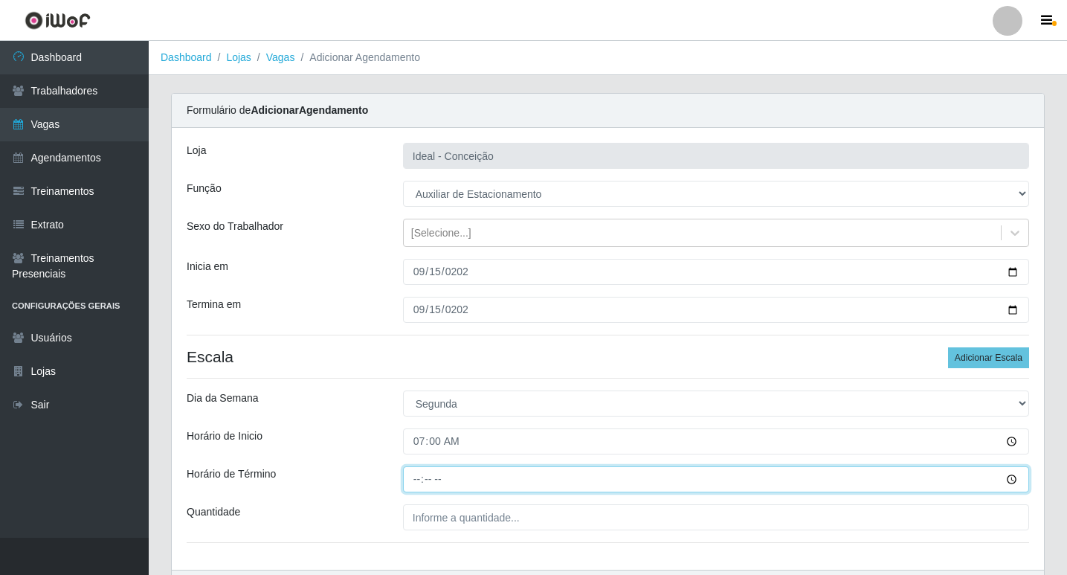
type input "13:00"
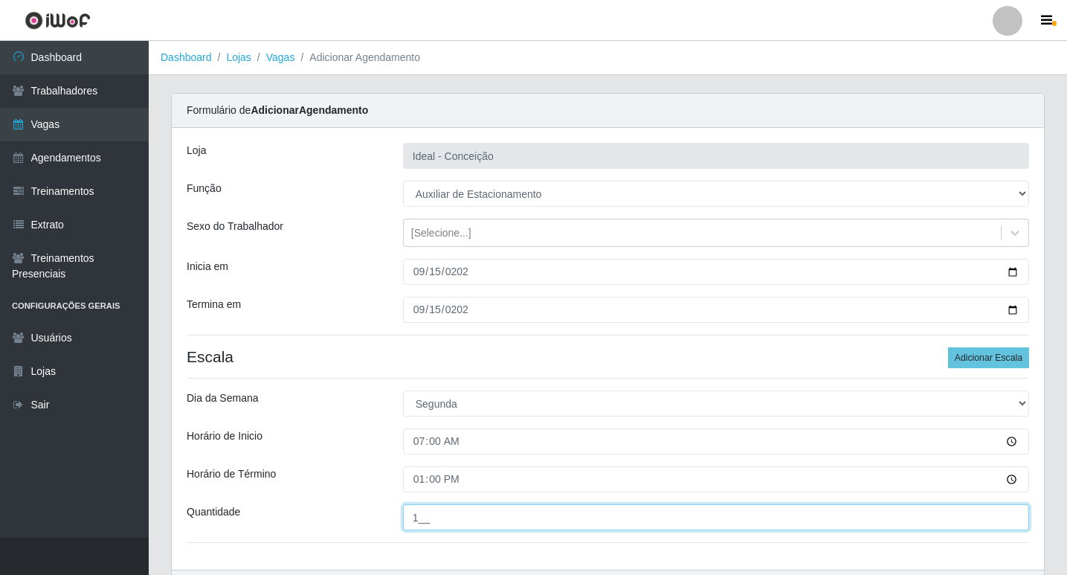
type input "1__"
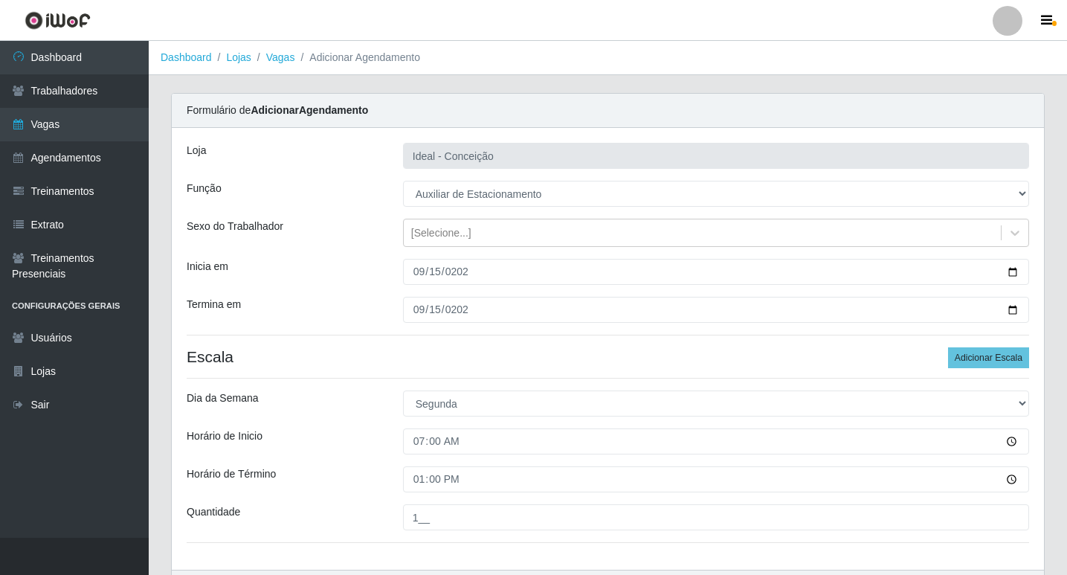
click at [970, 345] on div "Loja Ideal - Conceição Função [Selecione...] ASG ASG + ASG ++ Auxiliar de Estac…" at bounding box center [608, 349] width 872 height 442
click at [956, 358] on button "Adicionar Escala" at bounding box center [988, 357] width 81 height 21
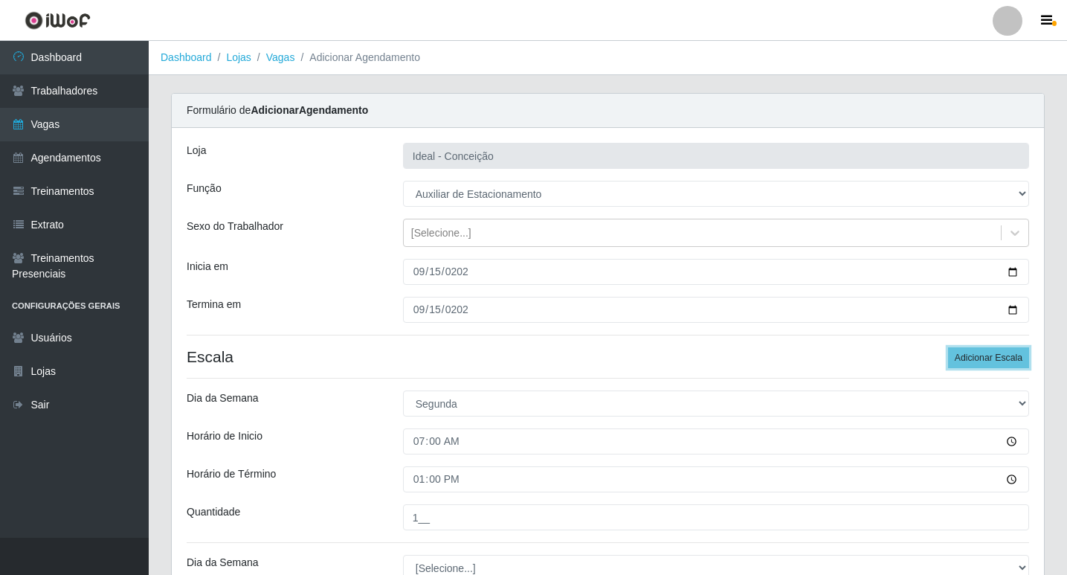
scroll to position [149, 0]
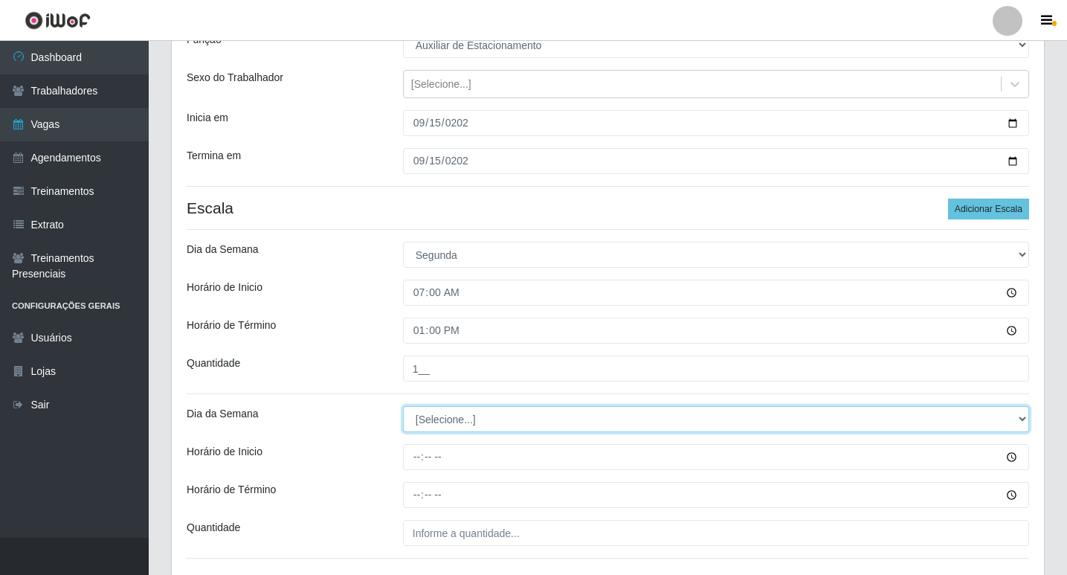
click at [414, 415] on select "[Selecione...] Segunda Terça Quarta Quinta Sexta Sábado Domingo" at bounding box center [716, 419] width 626 height 26
select select "1"
click at [403, 406] on select "[Selecione...] Segunda Terça Quarta Quinta Sexta Sábado Domingo" at bounding box center [716, 419] width 626 height 26
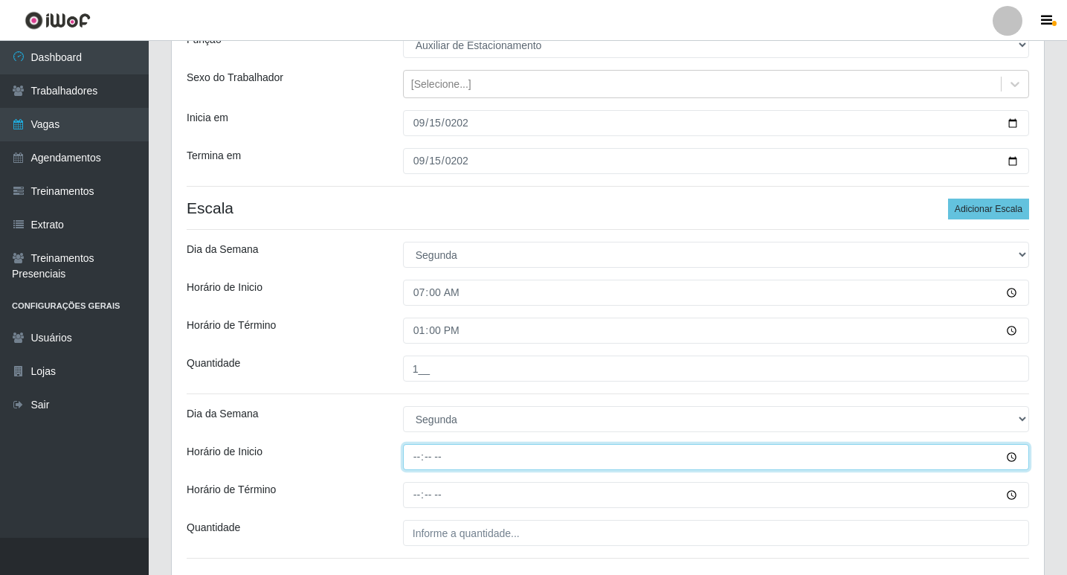
click at [419, 451] on input "Horário de Inicio" at bounding box center [716, 457] width 626 height 26
type input "09:00"
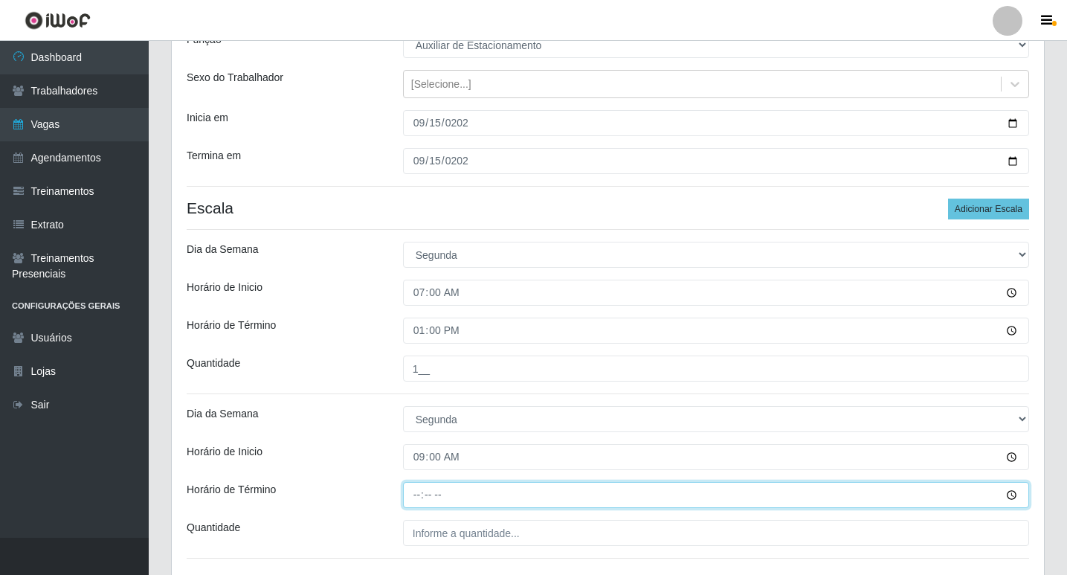
type input "15:00"
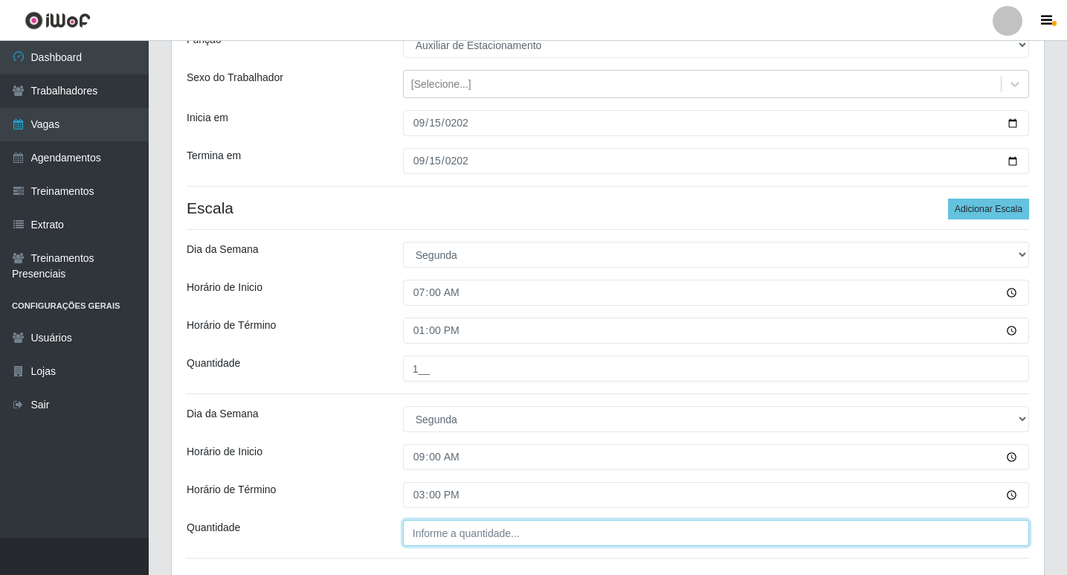
type input "___"
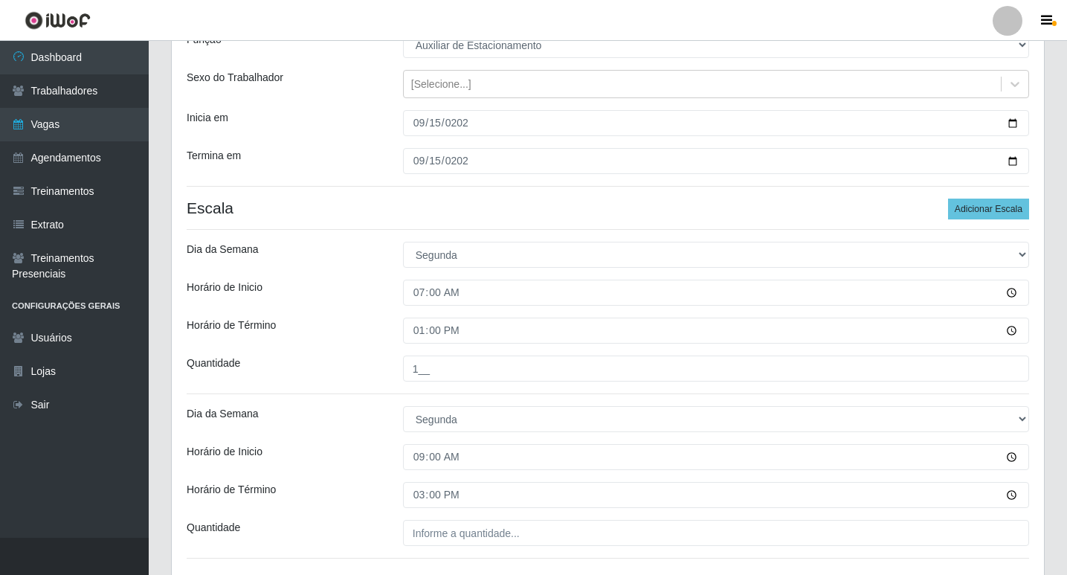
scroll to position [259, 0]
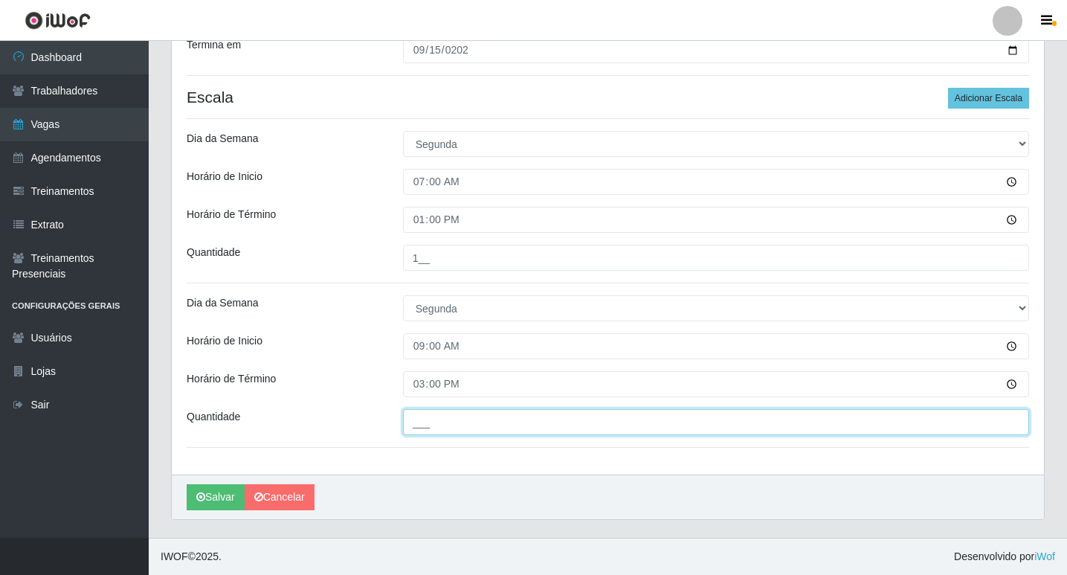
click at [441, 425] on input "___" at bounding box center [716, 422] width 626 height 26
drag, startPoint x: 439, startPoint y: 423, endPoint x: 97, endPoint y: 418, distance: 342.0
click at [97, 418] on div "Dashboard Trabalhadores Vagas Agendamentos Treinamentos Extrato Treinamentos Pr…" at bounding box center [533, 159] width 1067 height 756
type input "1__"
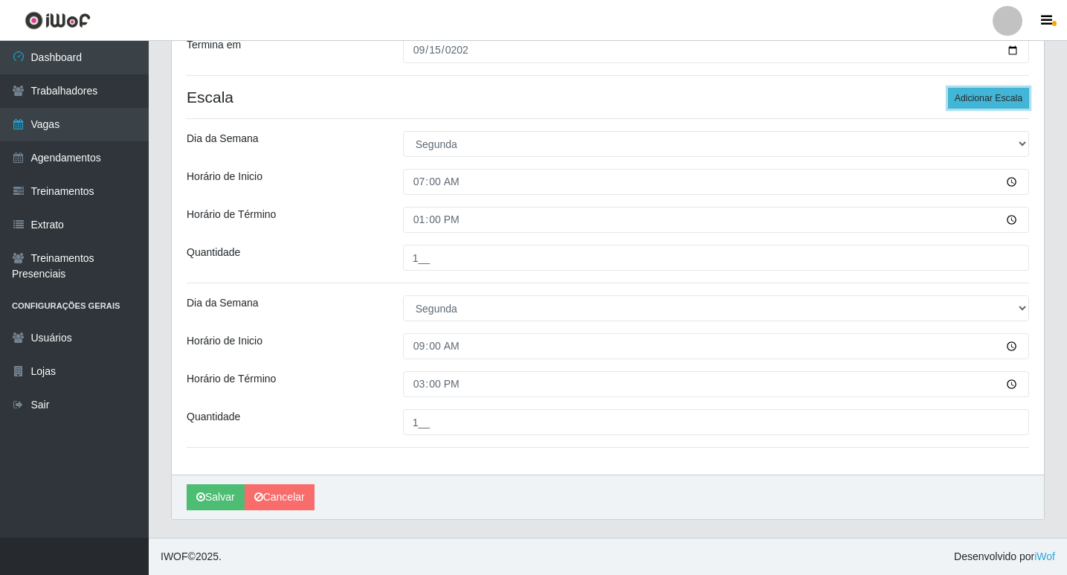
click at [992, 93] on button "Adicionar Escala" at bounding box center [988, 98] width 81 height 21
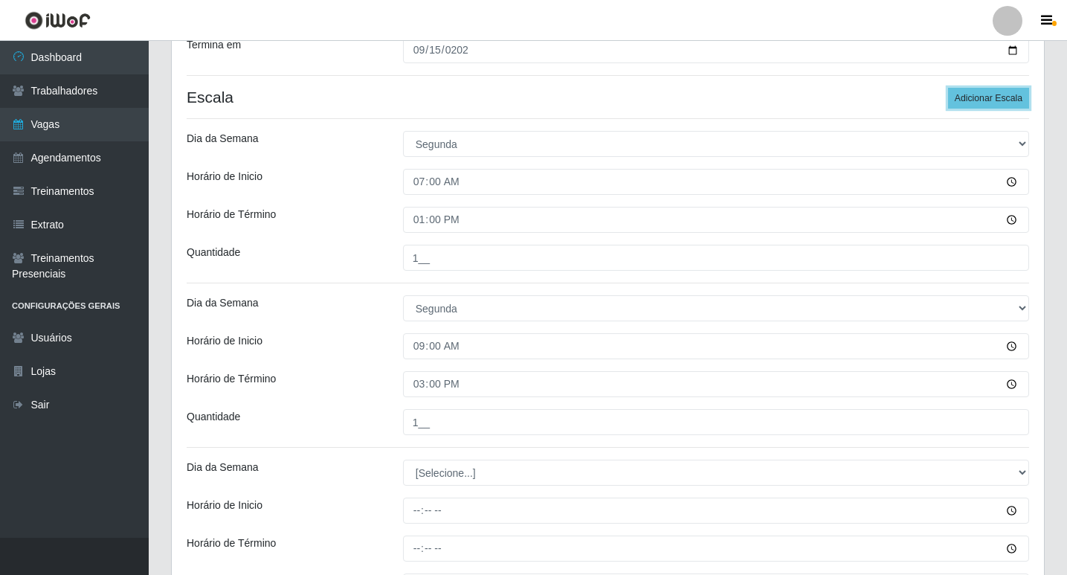
scroll to position [424, 0]
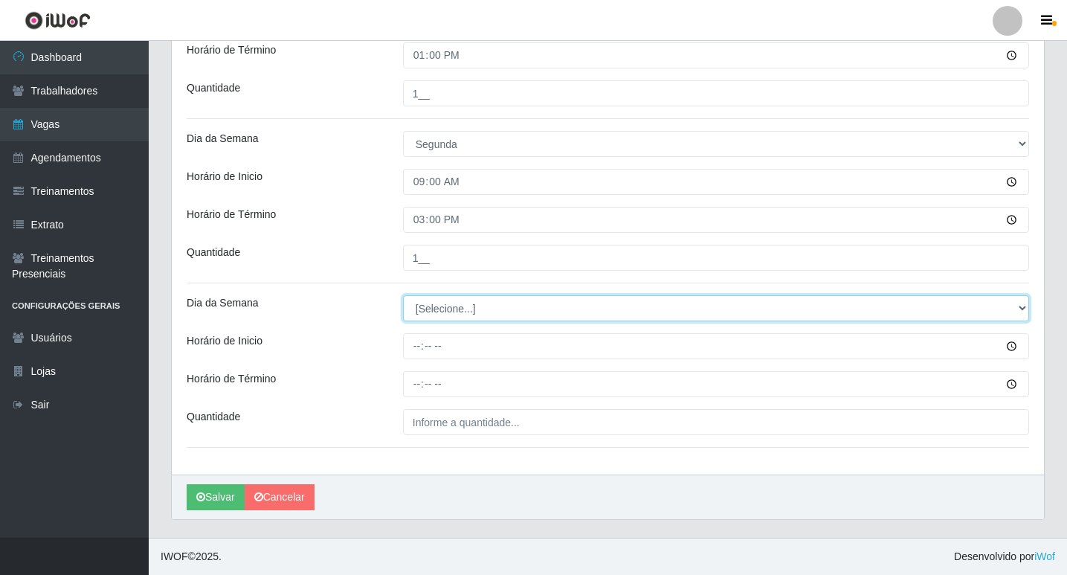
click at [465, 297] on select "[Selecione...] Segunda Terça Quarta Quinta Sexta Sábado Domingo" at bounding box center [716, 308] width 626 height 26
select select "1"
click at [403, 295] on select "[Selecione...] Segunda Terça Quarta Quinta Sexta Sábado Domingo" at bounding box center [716, 308] width 626 height 26
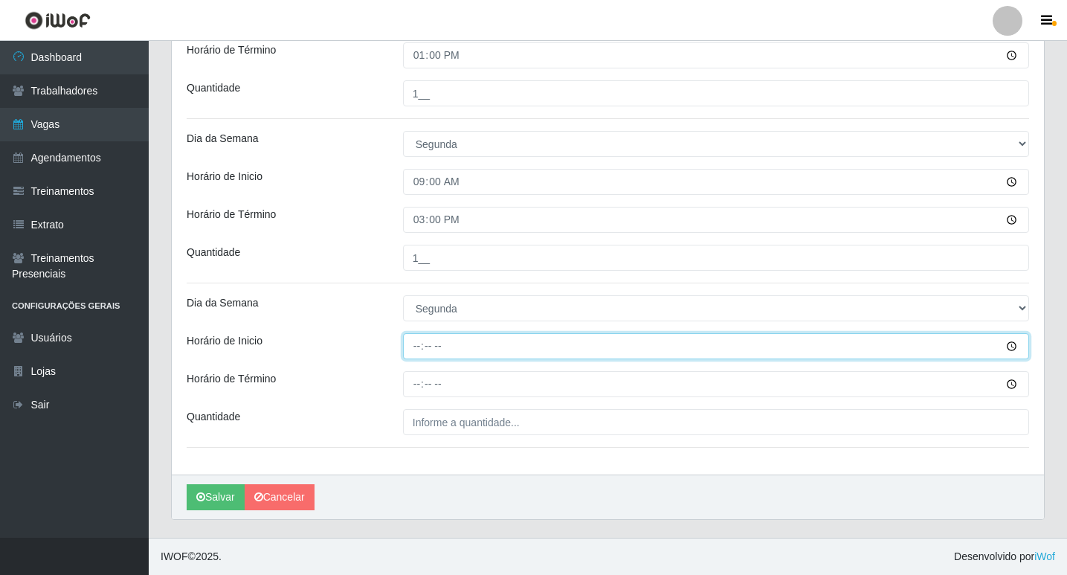
click at [418, 348] on input "Horário de Inicio" at bounding box center [716, 346] width 626 height 26
type input "16:00"
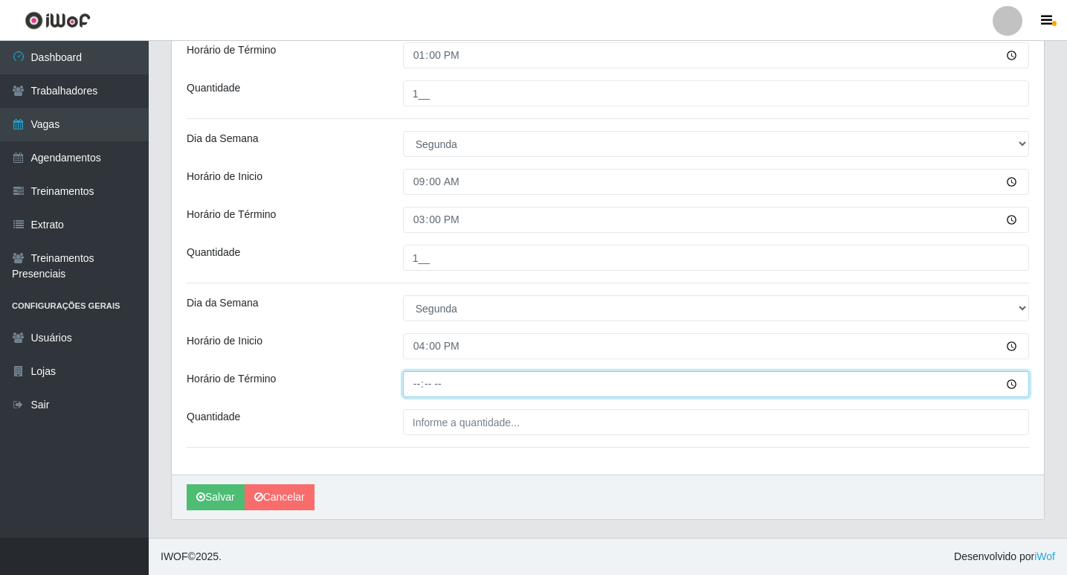
type input "22:00"
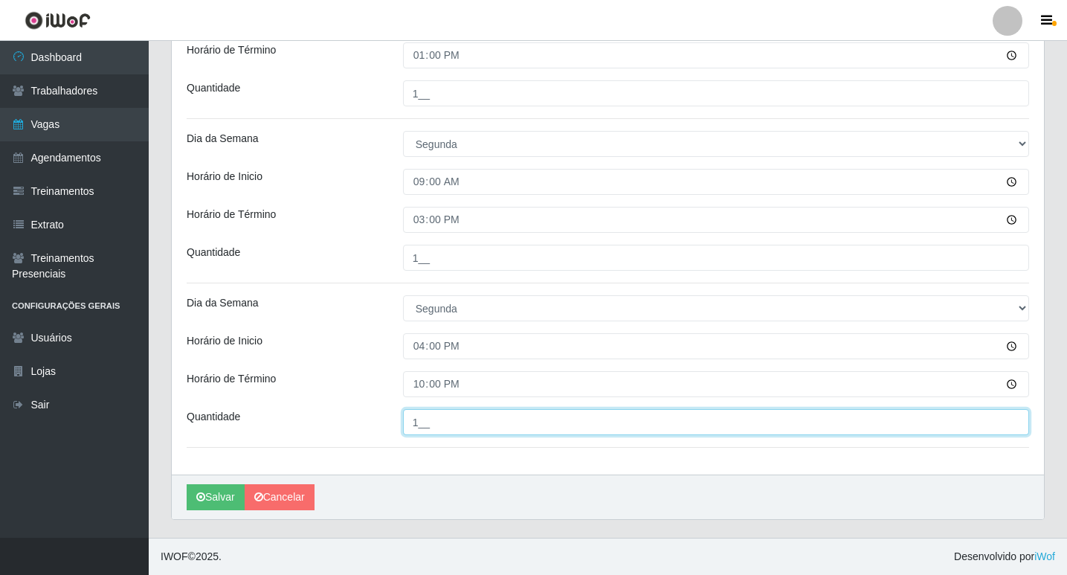
type input "1__"
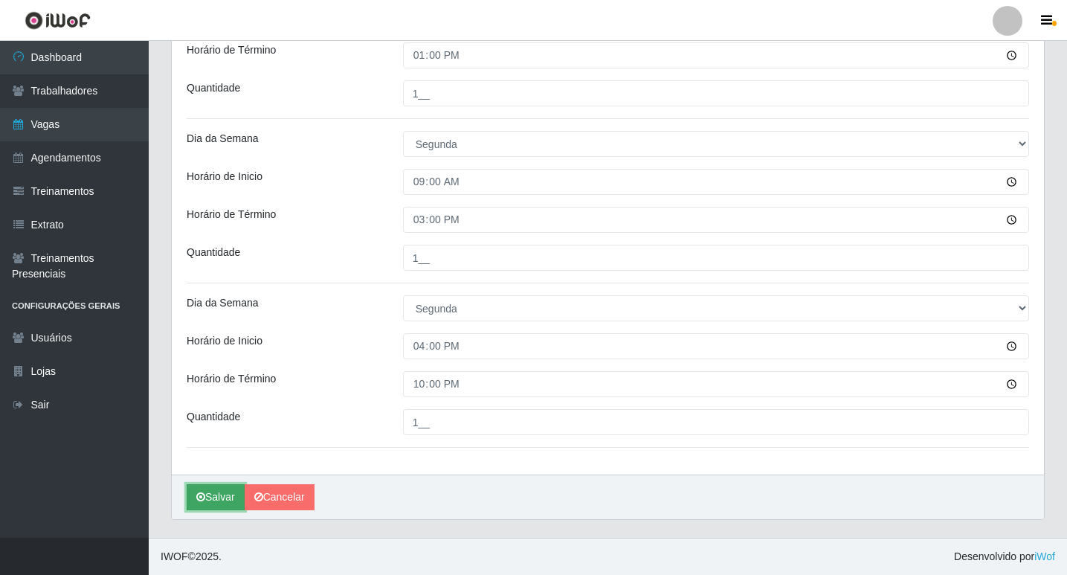
click at [220, 499] on button "Salvar" at bounding box center [216, 497] width 58 height 26
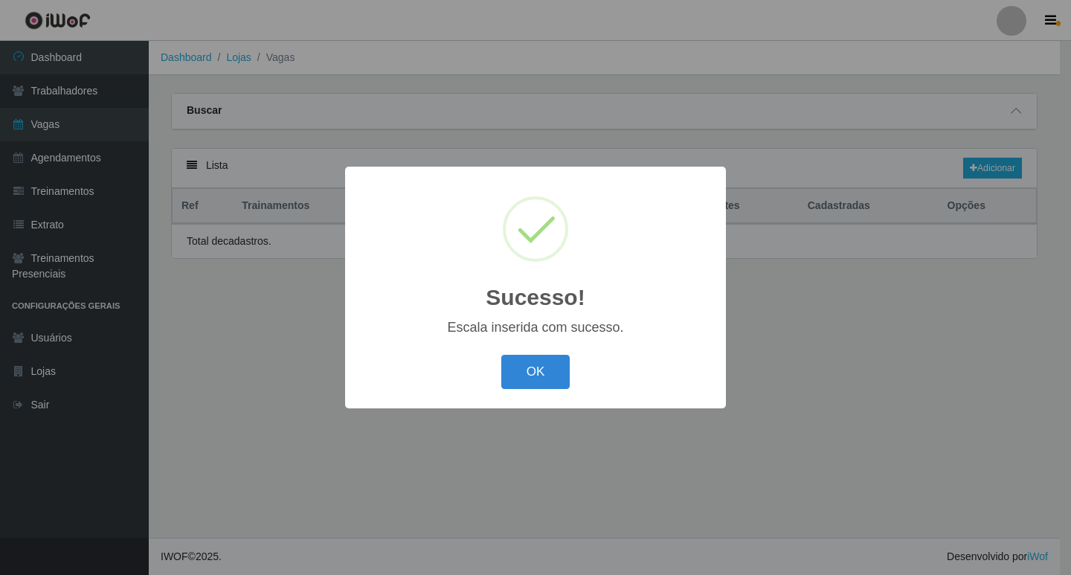
click at [538, 385] on button "OK" at bounding box center [535, 372] width 69 height 35
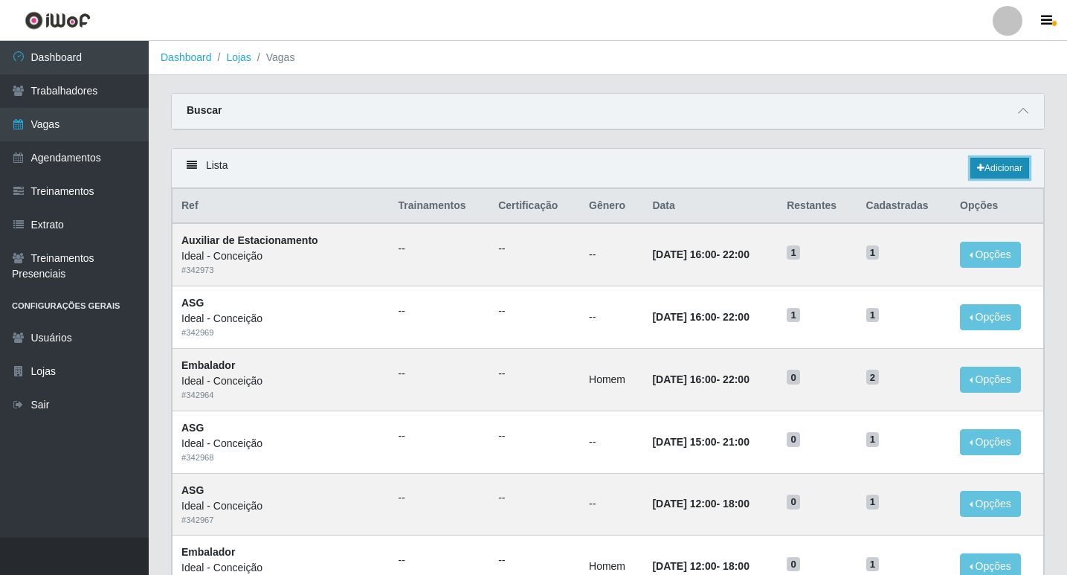
click at [1004, 168] on link "Adicionar" at bounding box center [999, 168] width 59 height 21
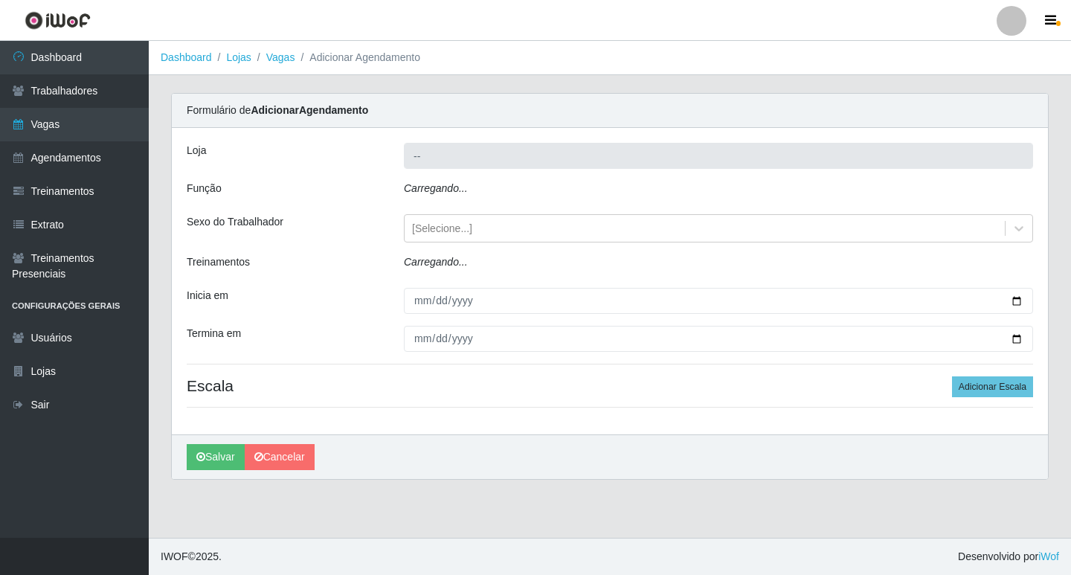
type input "Ideal - Conceição"
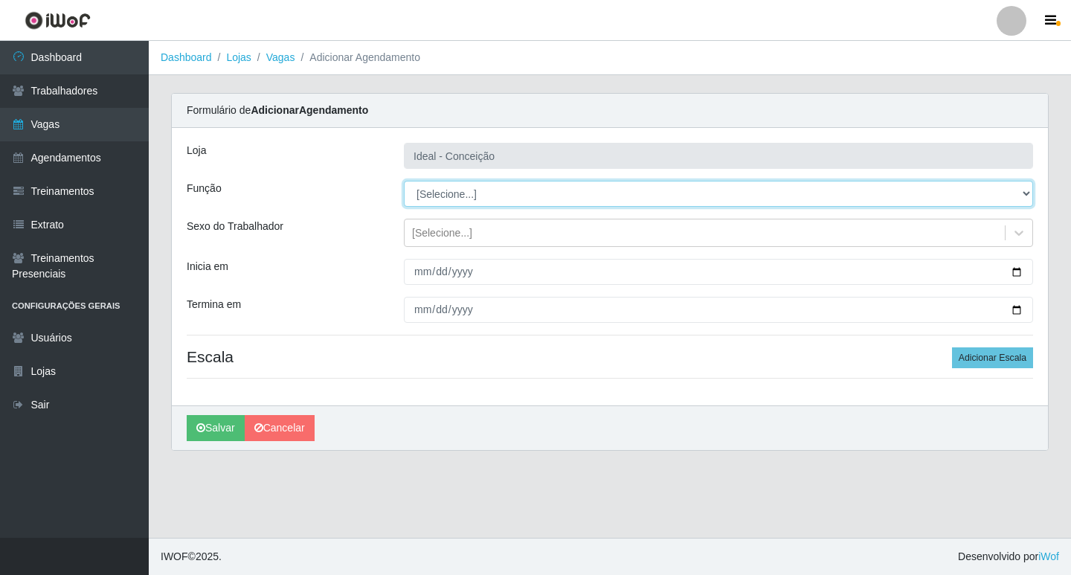
click at [438, 197] on select "[Selecione...] ASG ASG + ASG ++ Auxiliar de Estacionamento Auxiliar de Estacion…" at bounding box center [718, 194] width 629 height 26
